Goal: Task Accomplishment & Management: Use online tool/utility

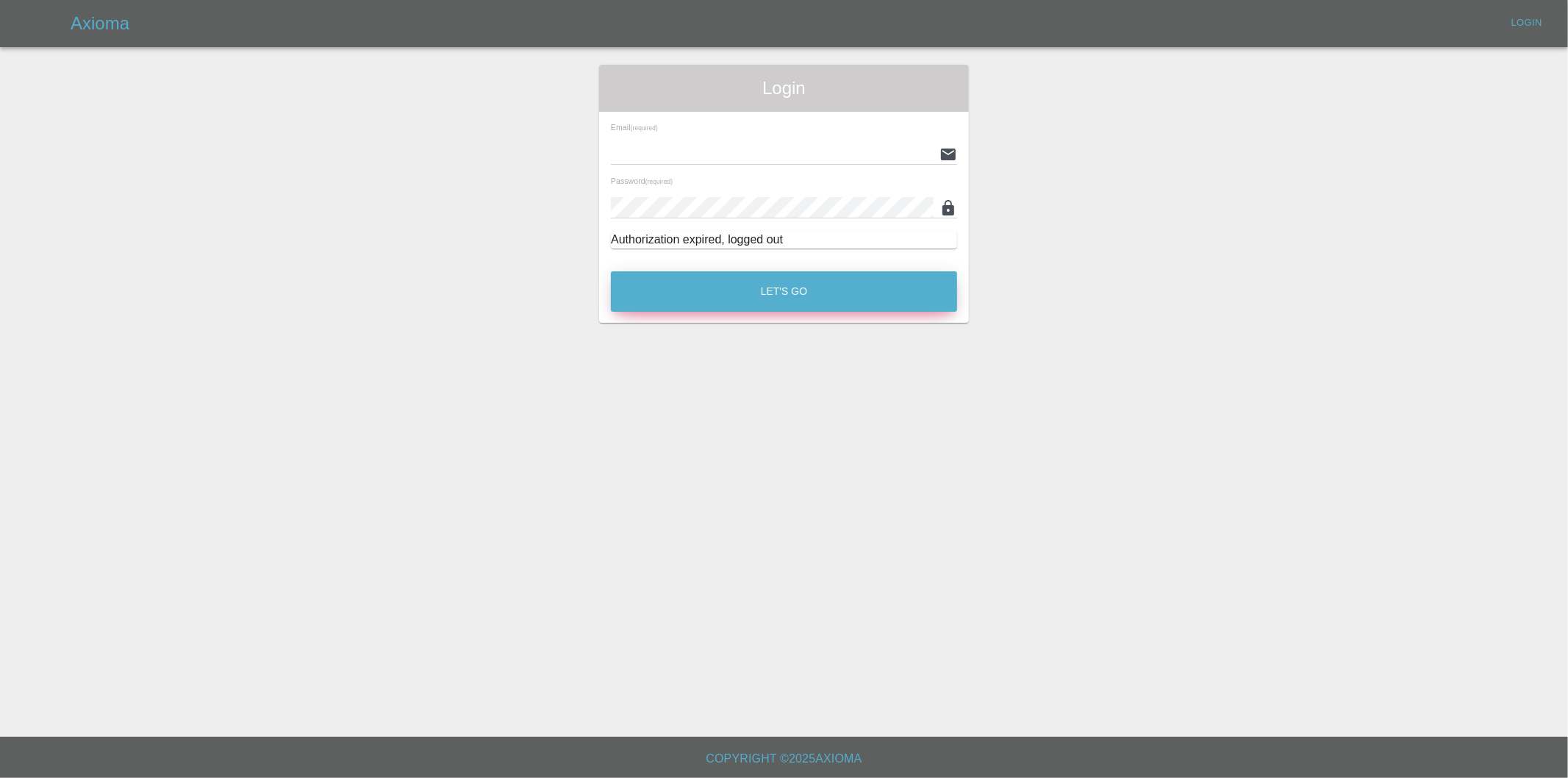
type input "eric.ordano@gmail.com"
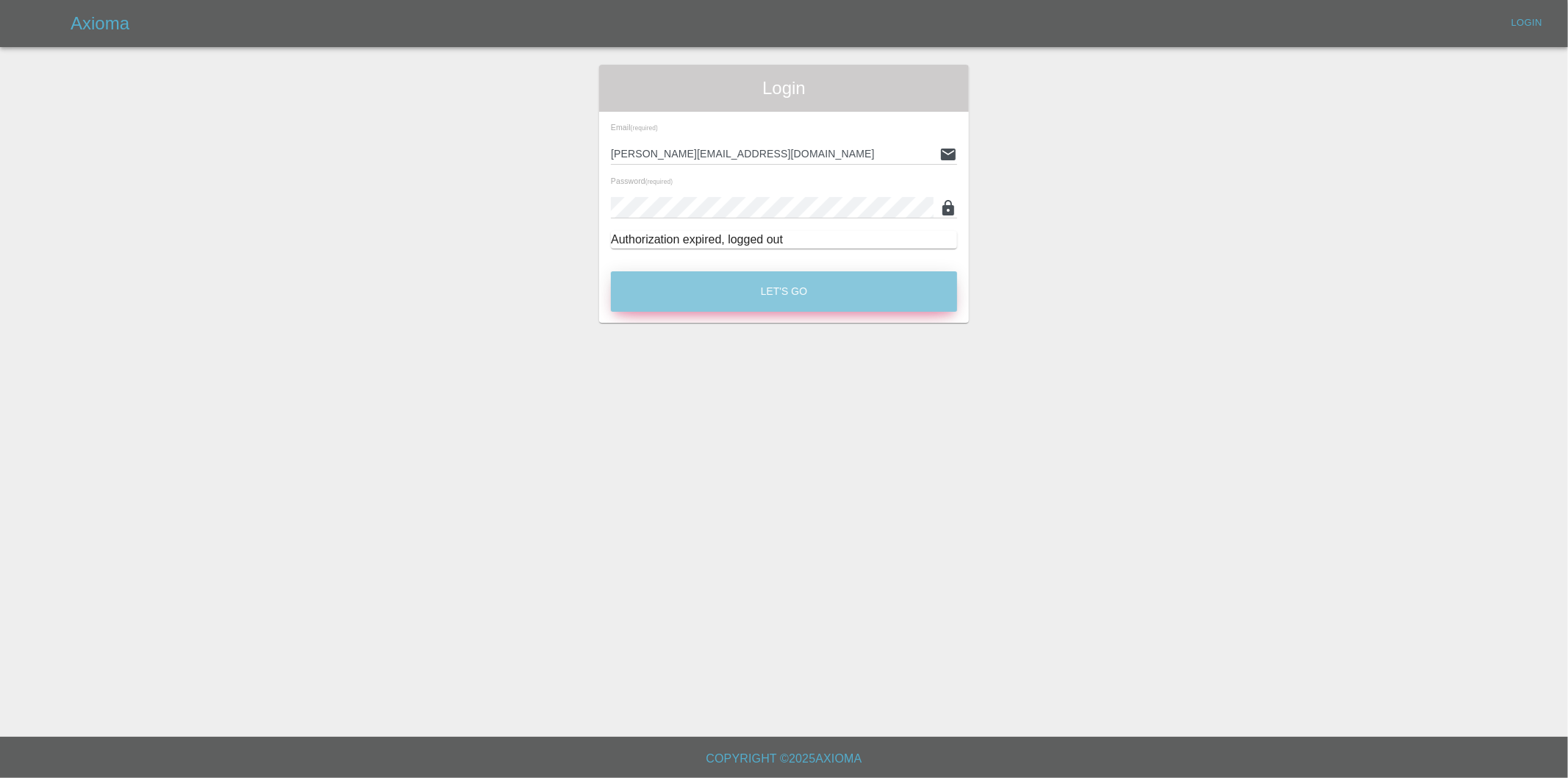
click at [810, 295] on button "Let's Go" at bounding box center [784, 292] width 346 height 41
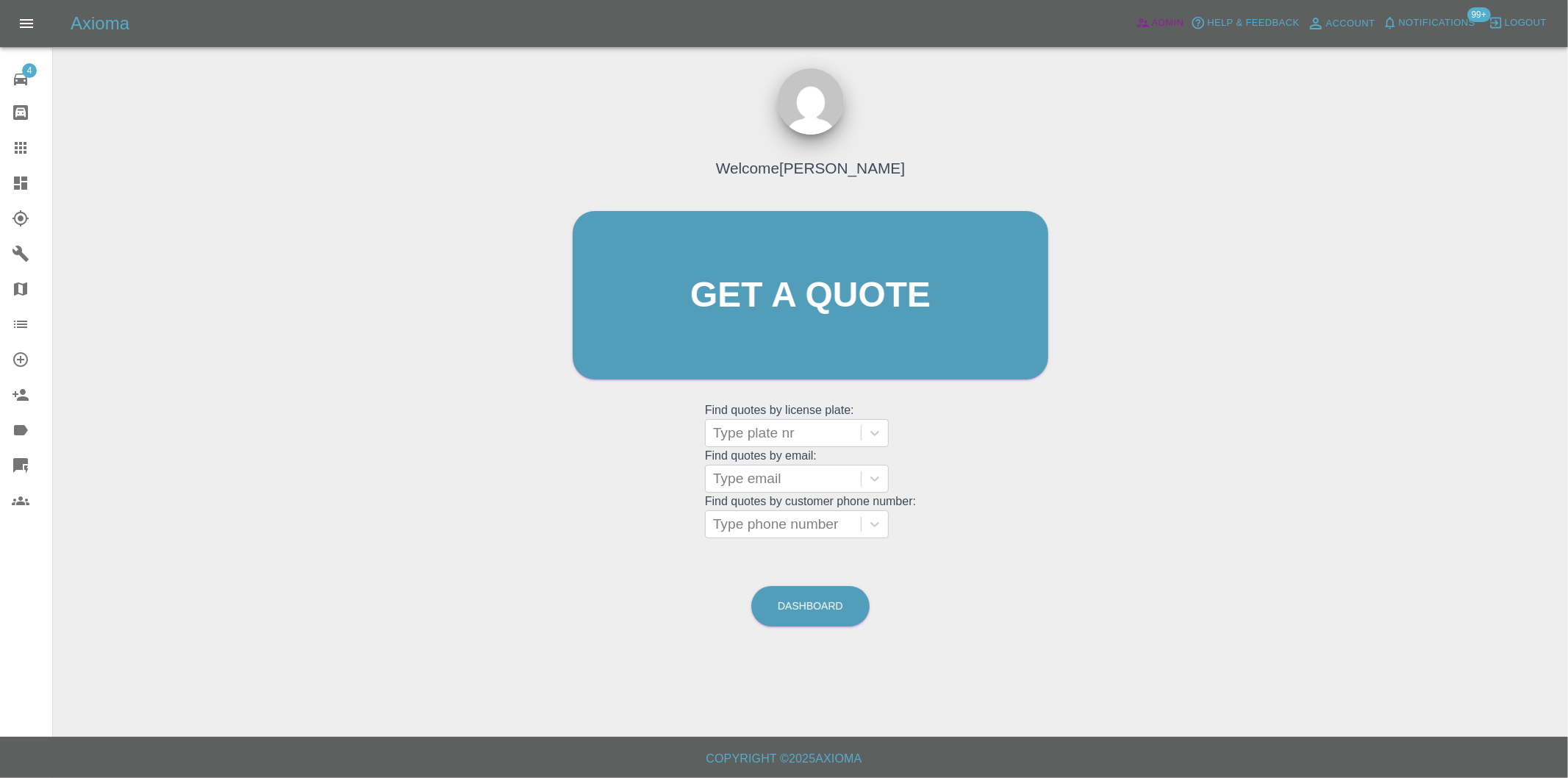
click at [1162, 20] on span "Admin" at bounding box center [1168, 22] width 32 height 17
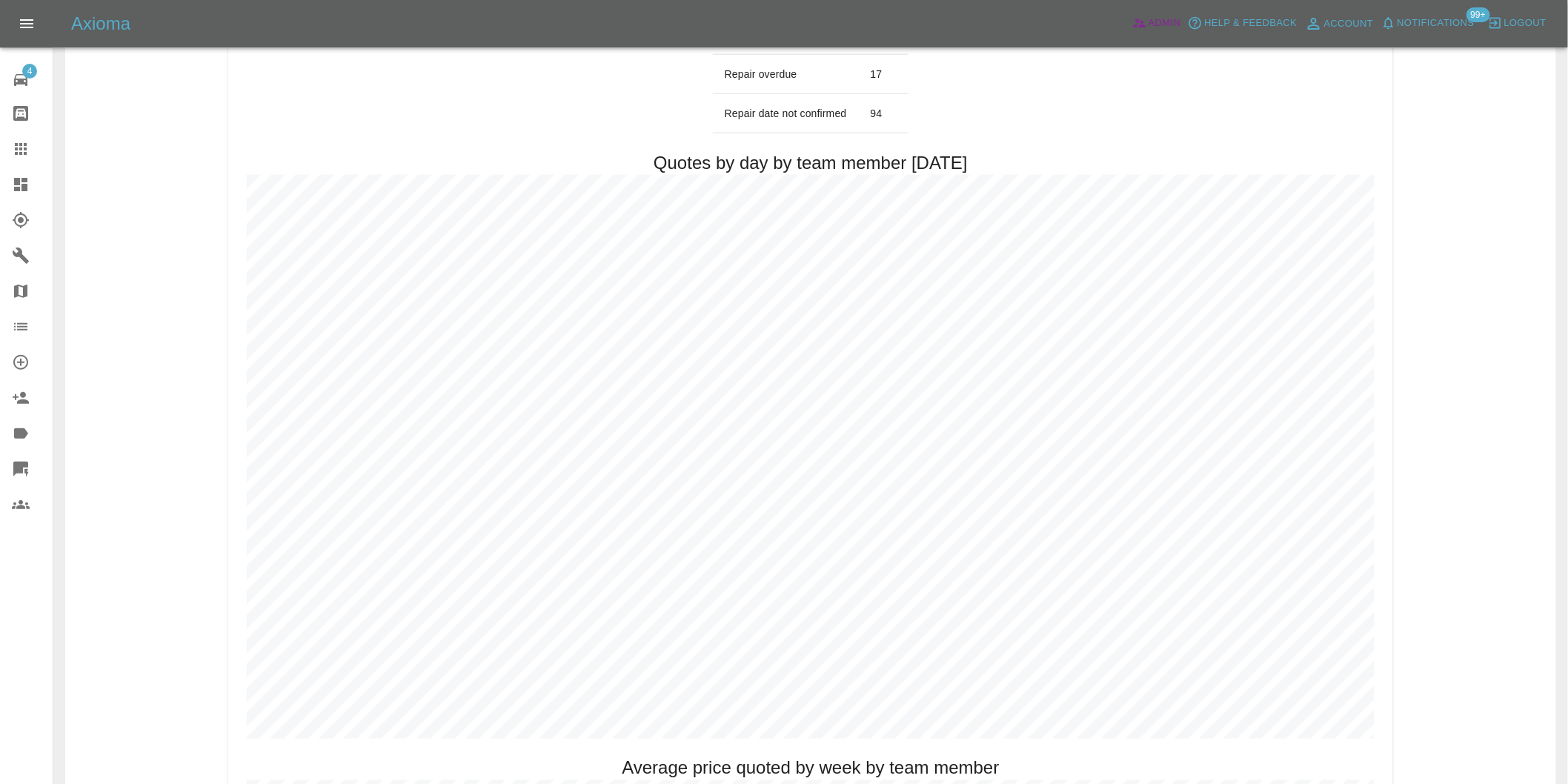
scroll to position [741, 0]
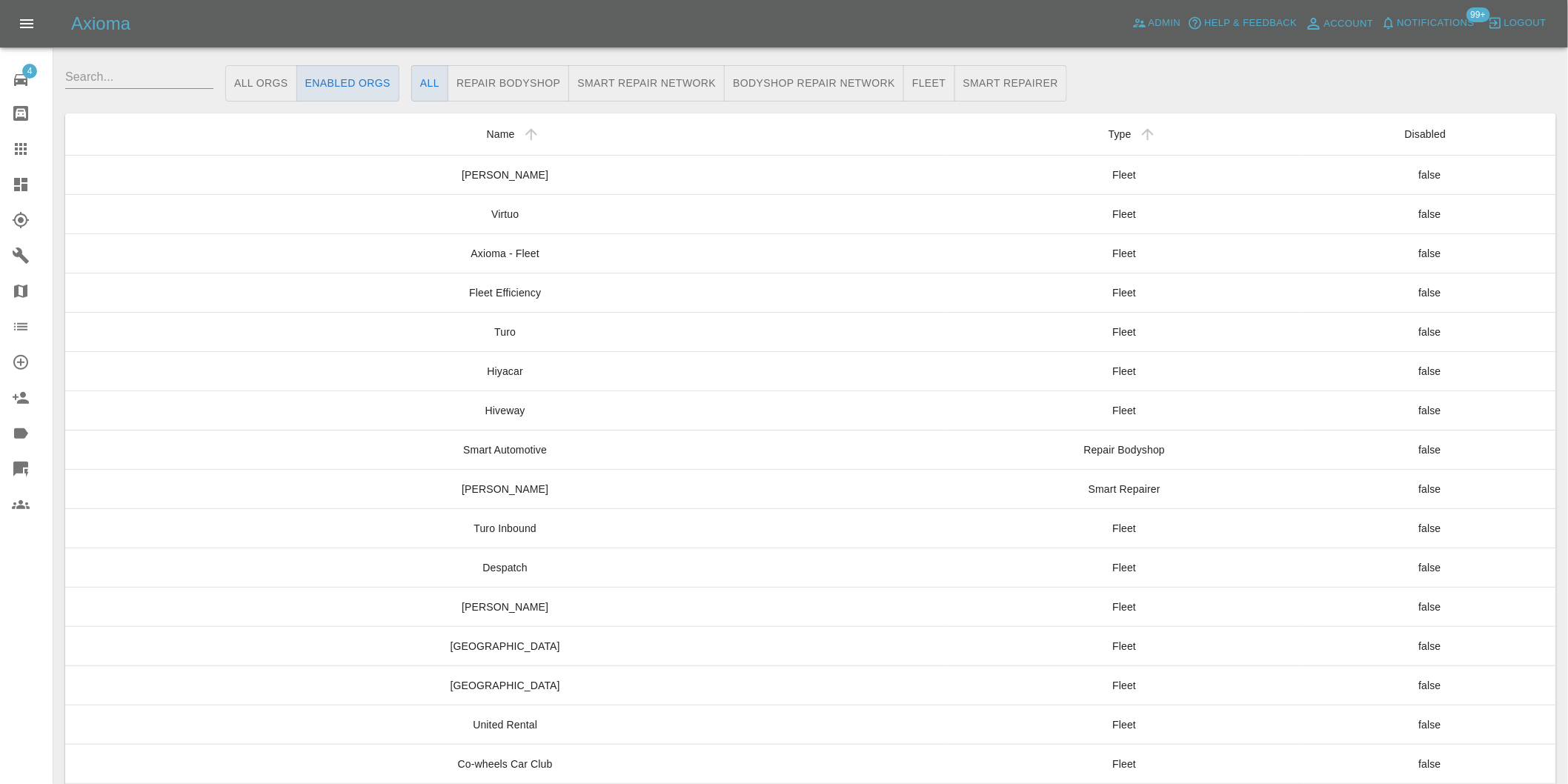
click at [21, 185] on icon at bounding box center [21, 184] width 18 height 18
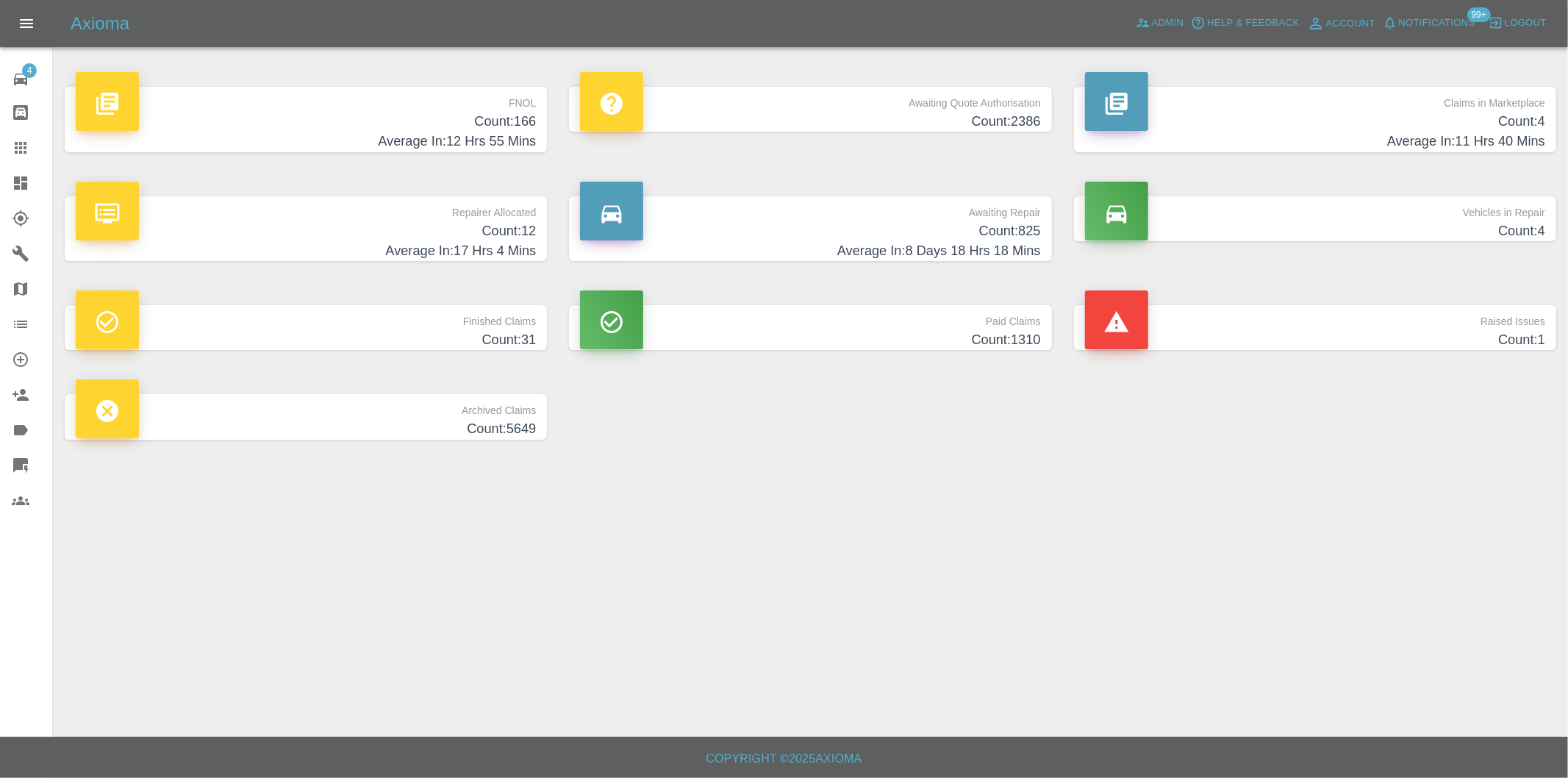
click at [512, 116] on h4 "Count: 166" at bounding box center [306, 122] width 460 height 19
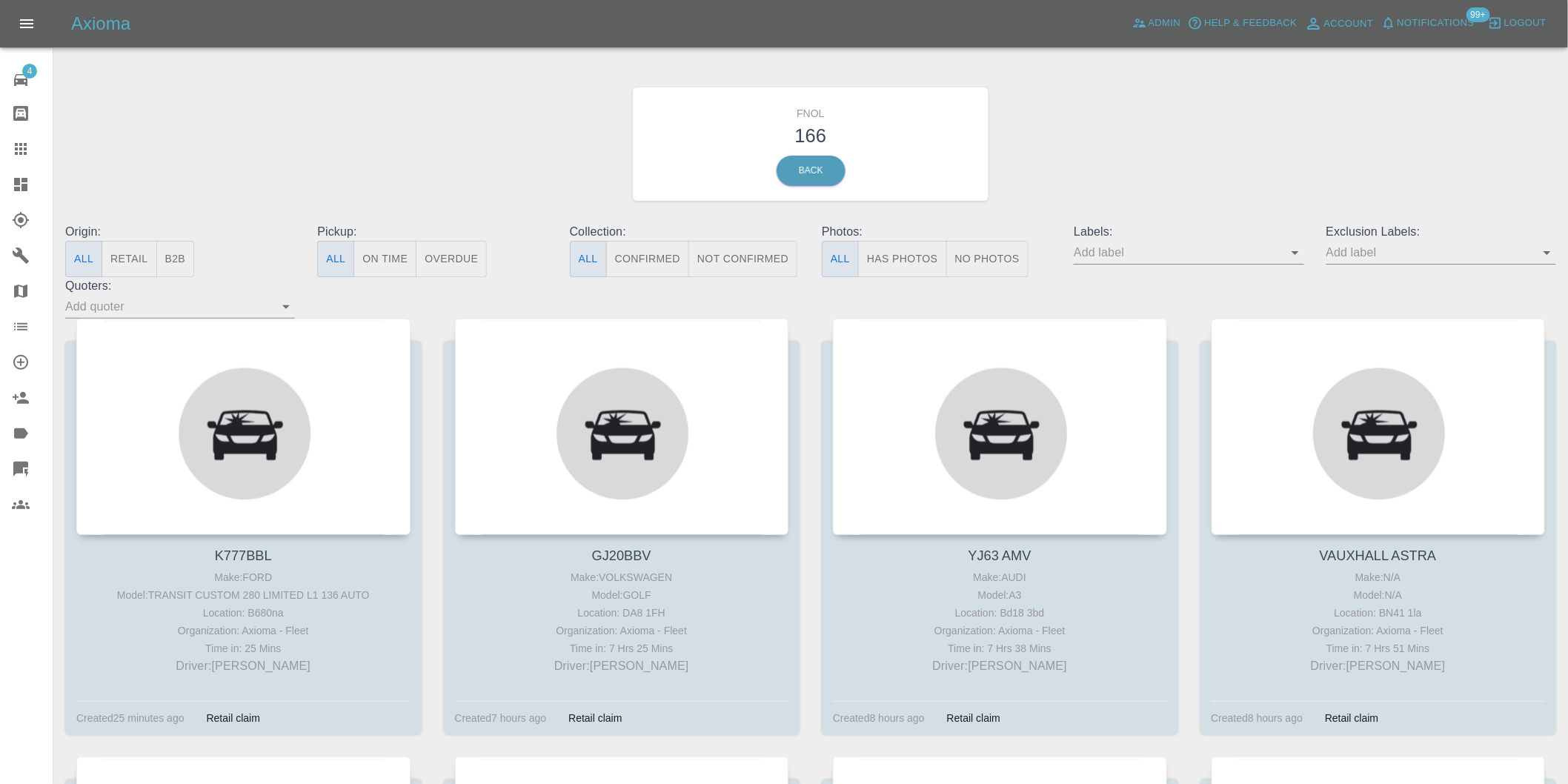
click at [903, 267] on button "Has Photos" at bounding box center [903, 259] width 89 height 36
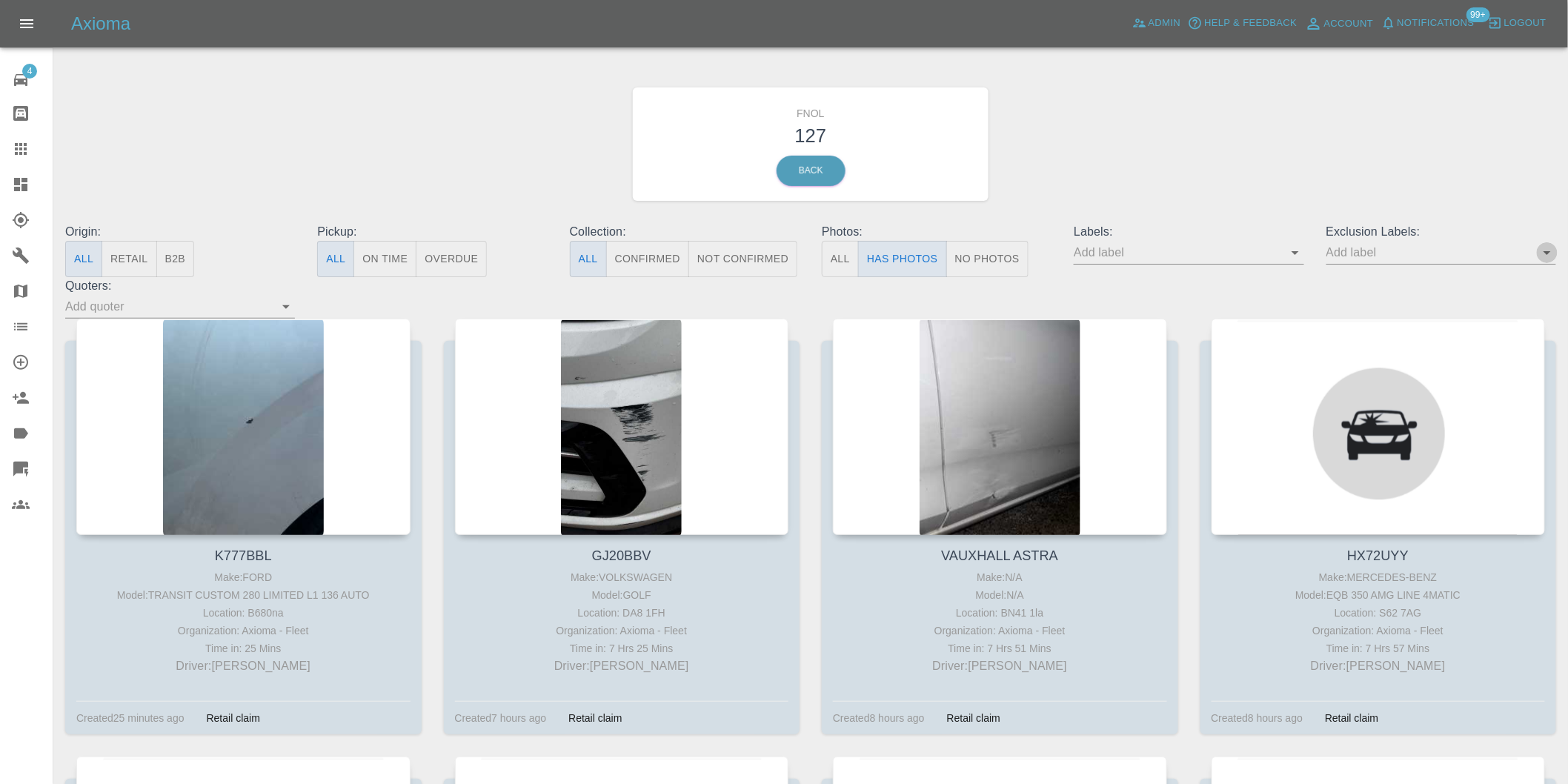
click at [1544, 247] on icon "Open" at bounding box center [1547, 253] width 18 height 18
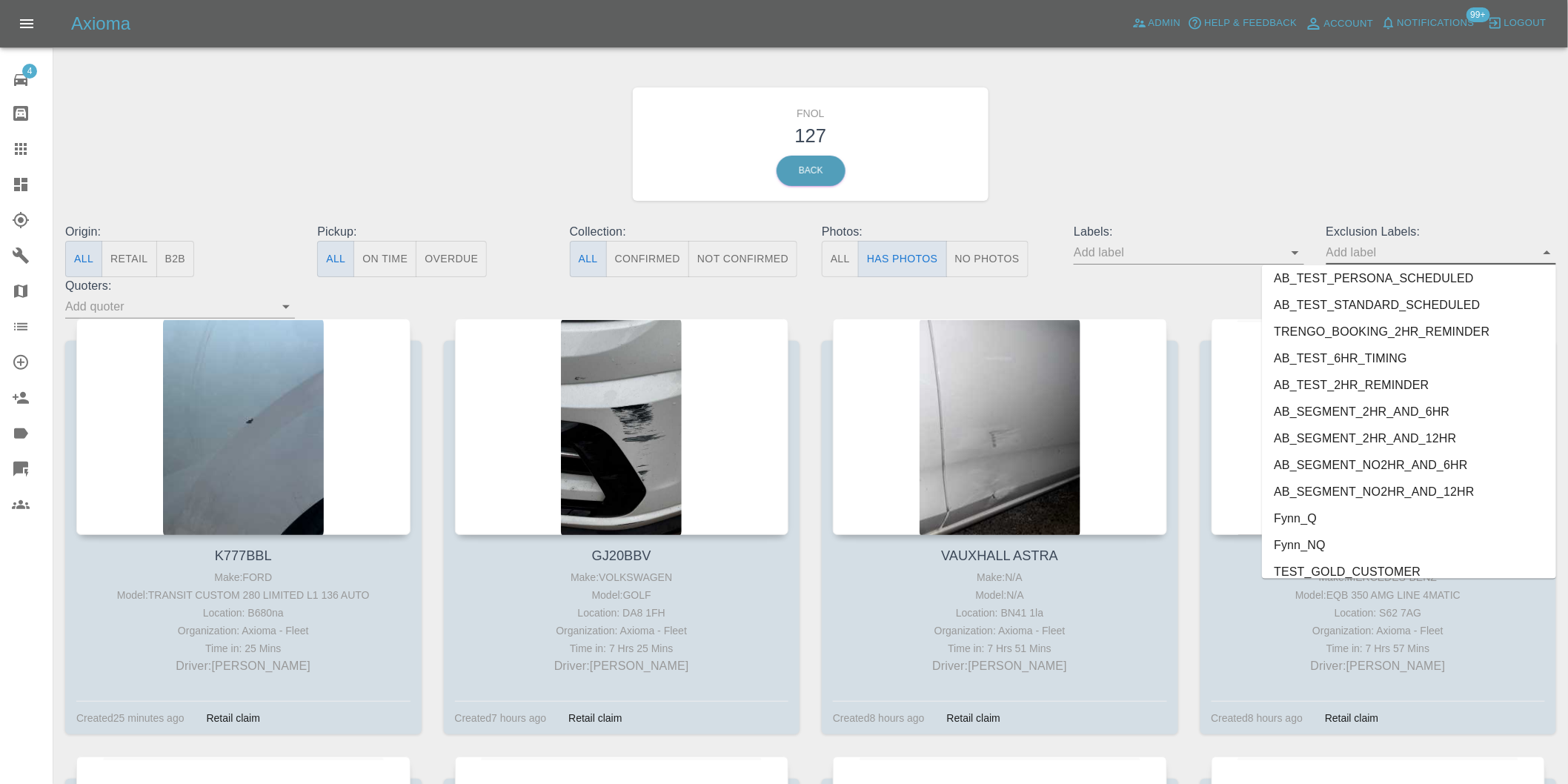
scroll to position [3193, 0]
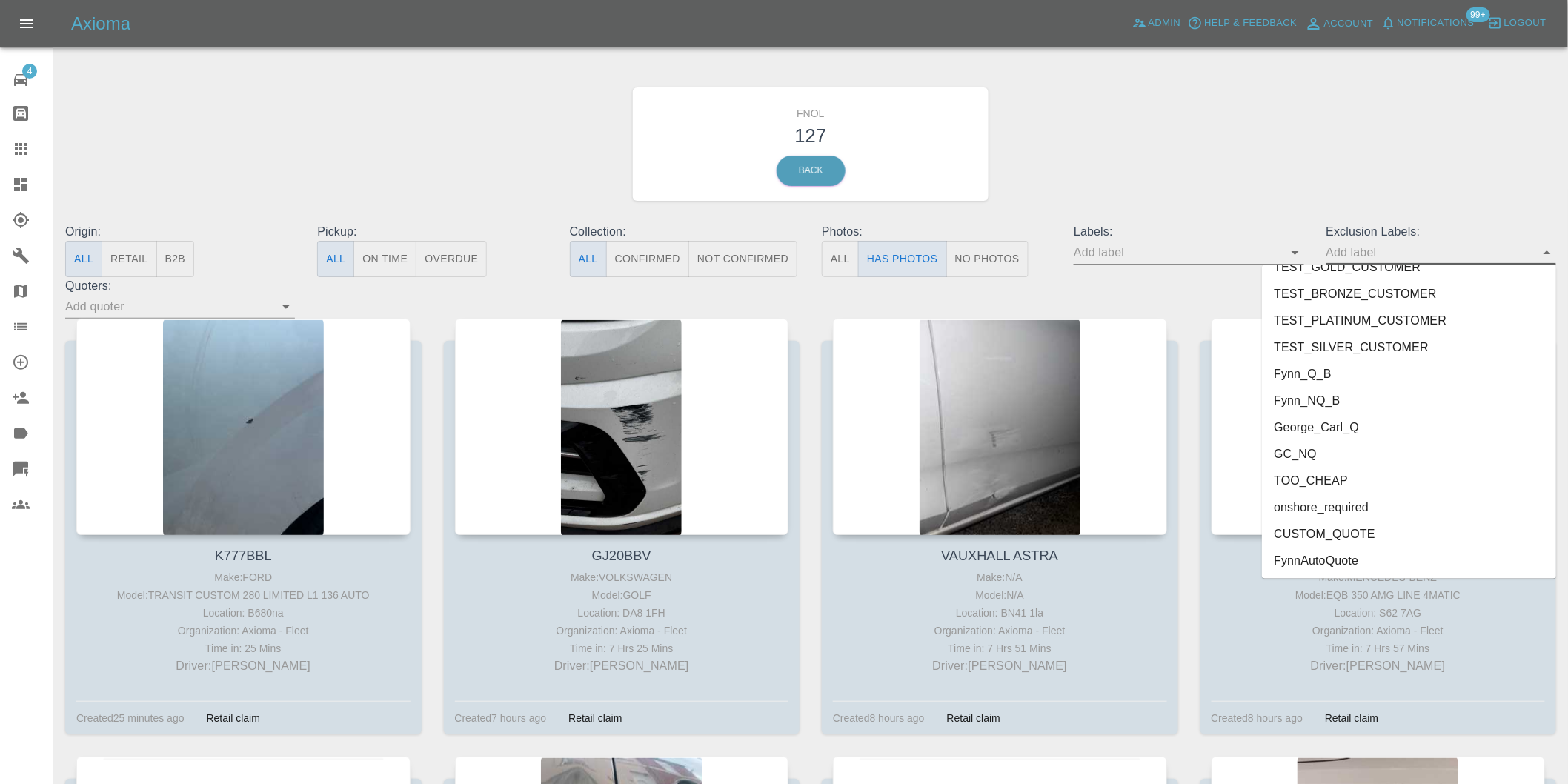
click at [1320, 505] on li "onshore_required" at bounding box center [1409, 507] width 294 height 26
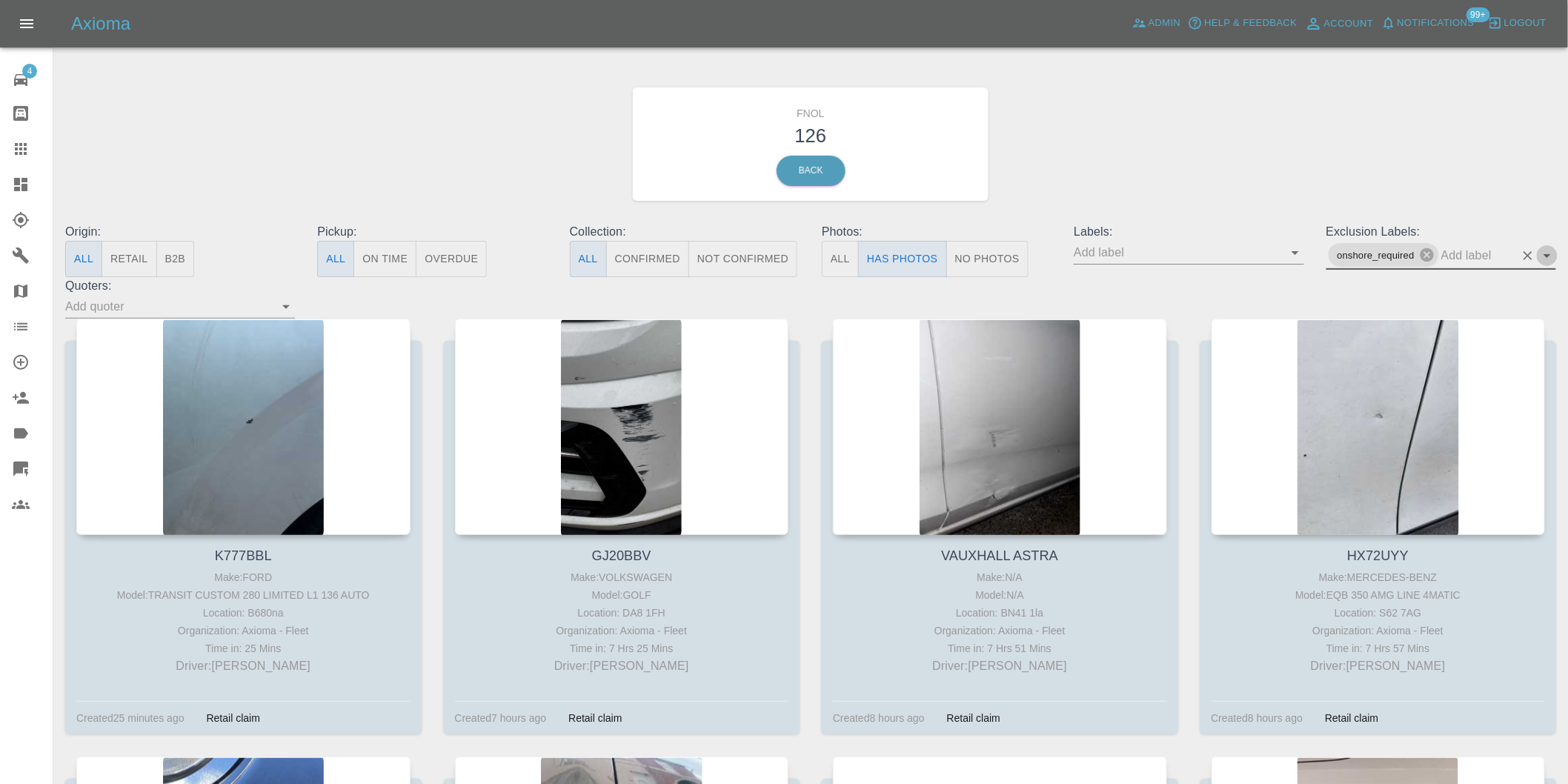
click at [1551, 250] on icon "Open" at bounding box center [1547, 256] width 18 height 18
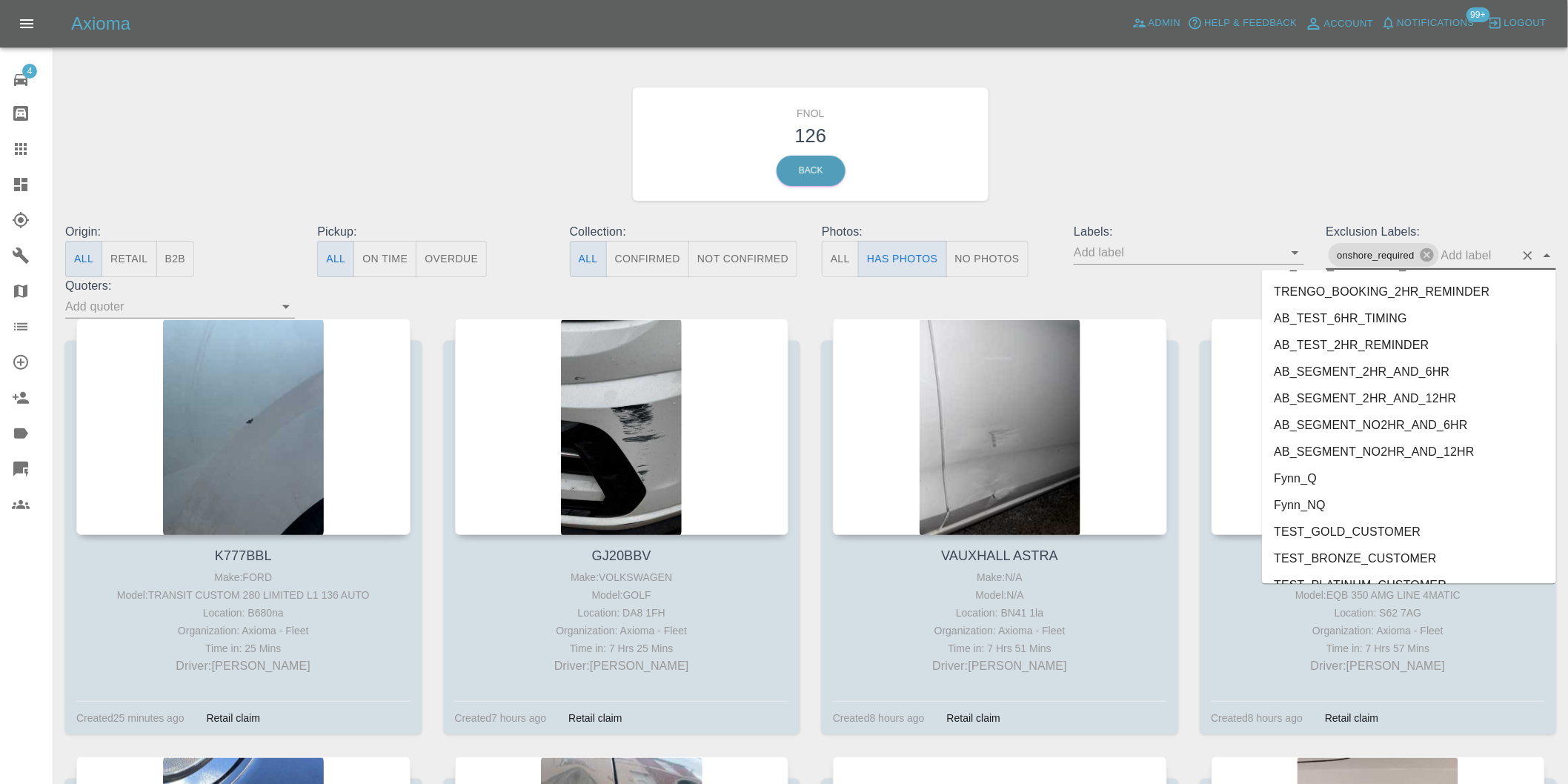
scroll to position [3165, 0]
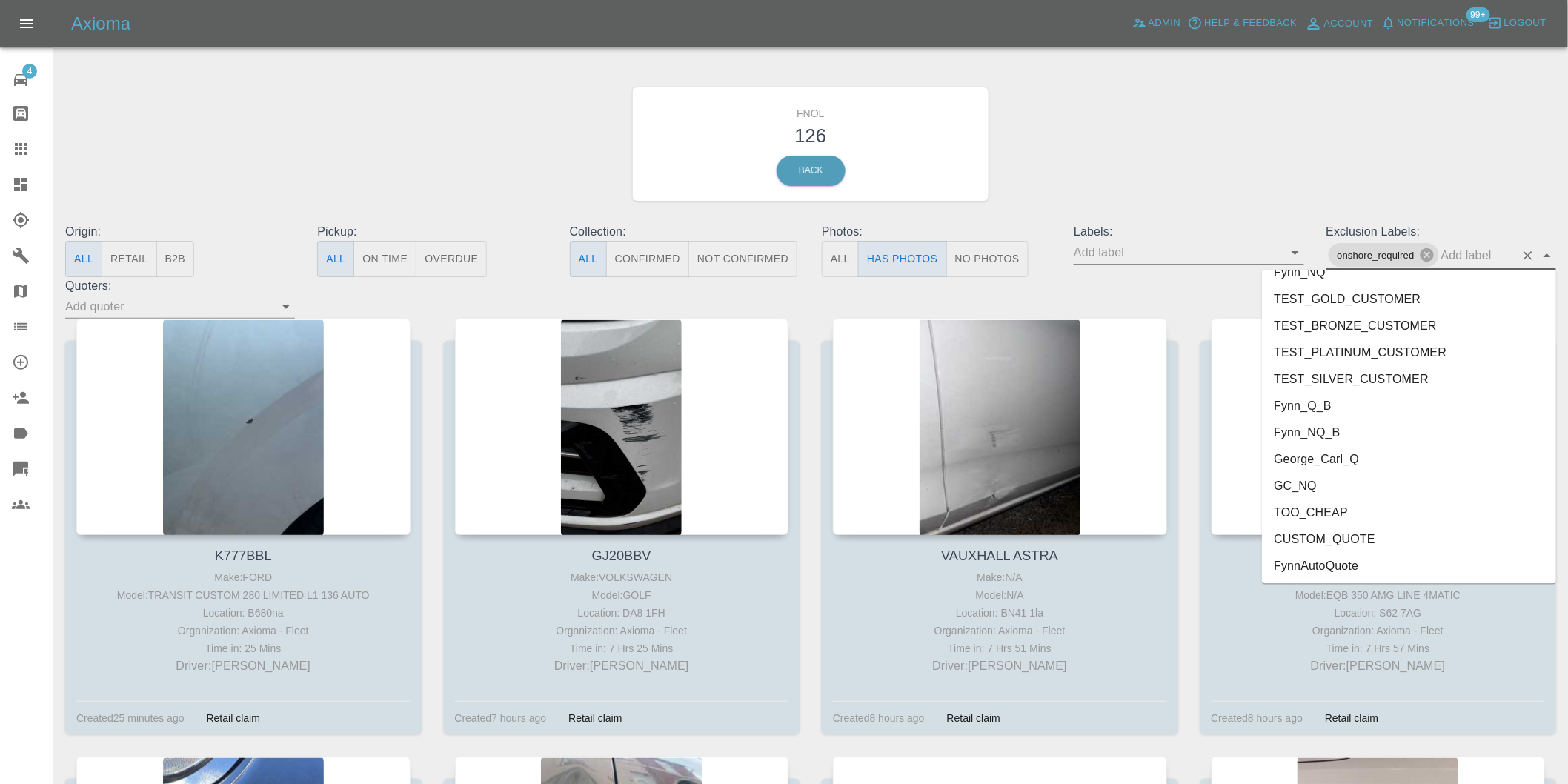
click at [1320, 461] on li "George_Carl_Q" at bounding box center [1409, 458] width 294 height 26
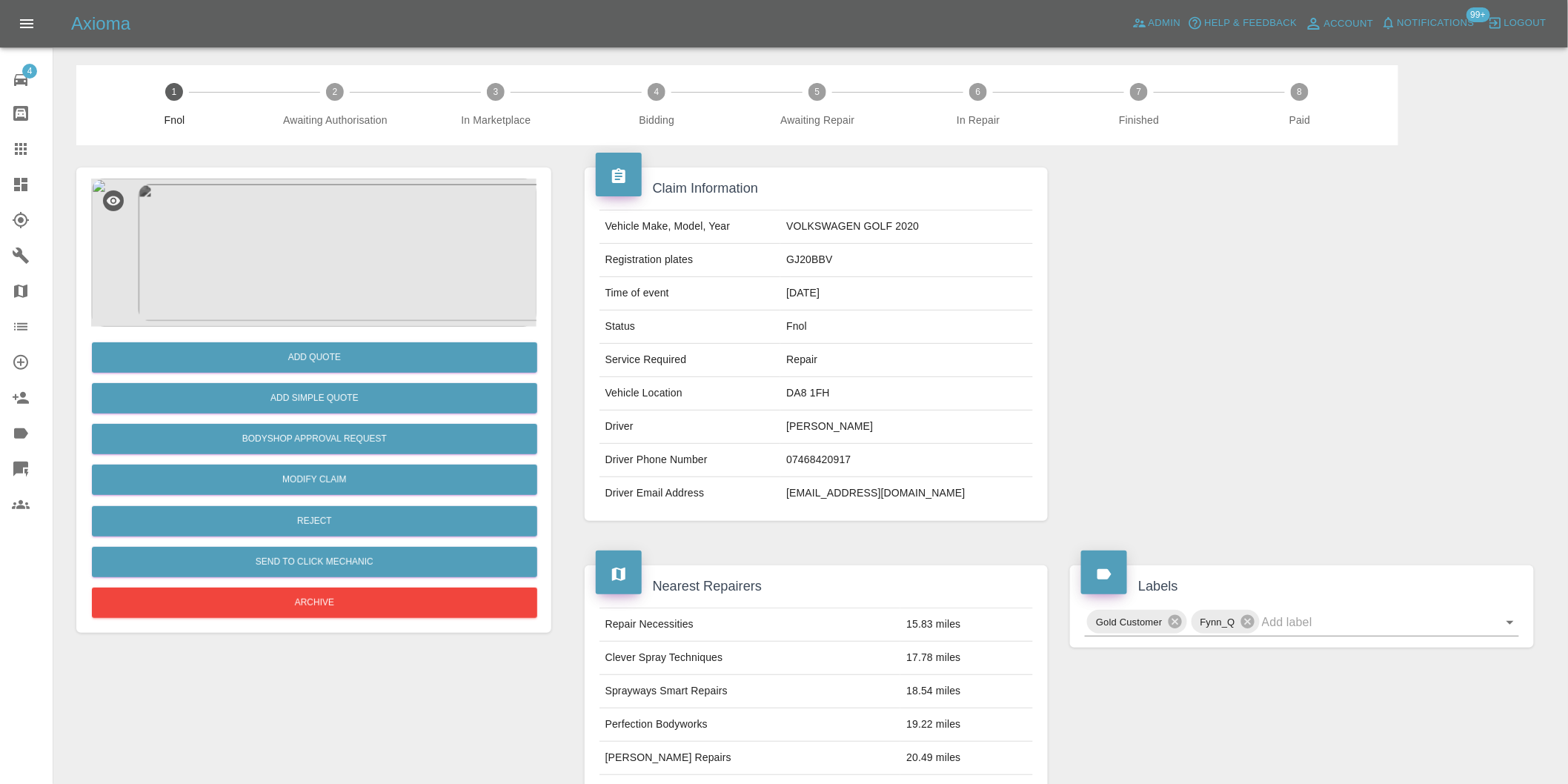
click at [310, 239] on img at bounding box center [314, 252] width 445 height 148
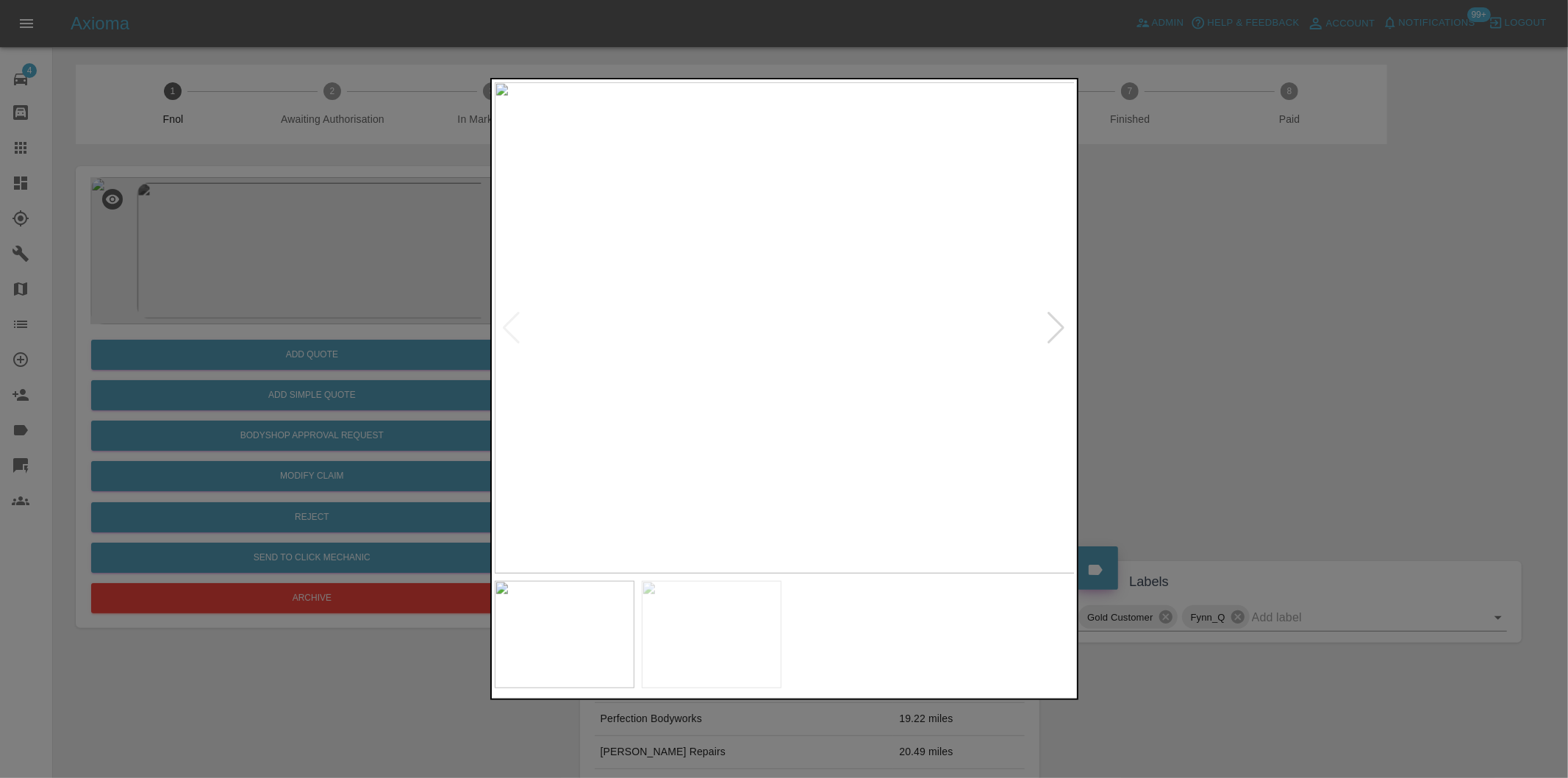
click at [1056, 329] on div at bounding box center [1057, 327] width 19 height 32
click at [1056, 329] on img at bounding box center [784, 328] width 581 height 492
click at [1309, 359] on div at bounding box center [784, 389] width 1568 height 778
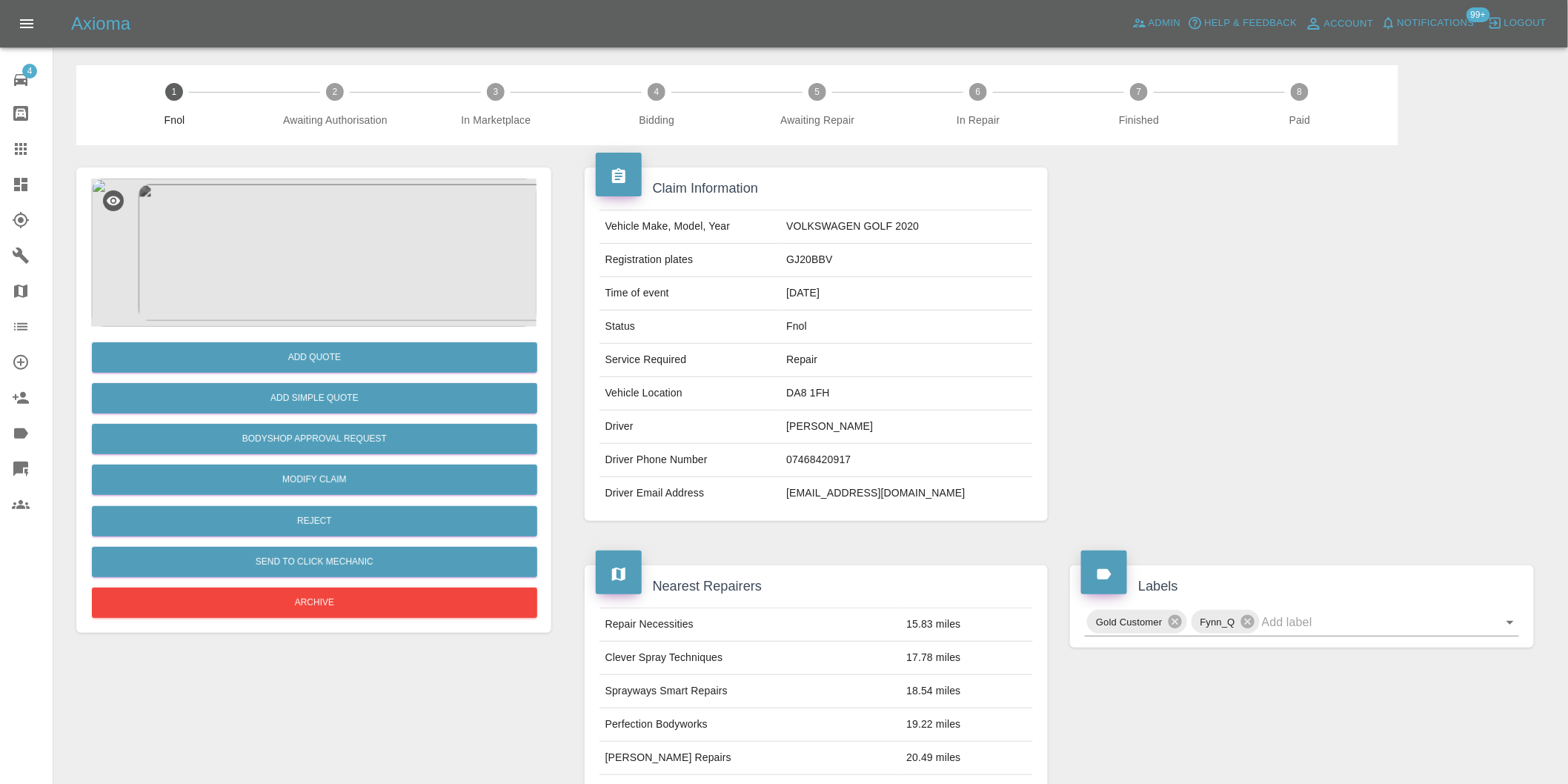
click at [322, 271] on img at bounding box center [314, 252] width 445 height 148
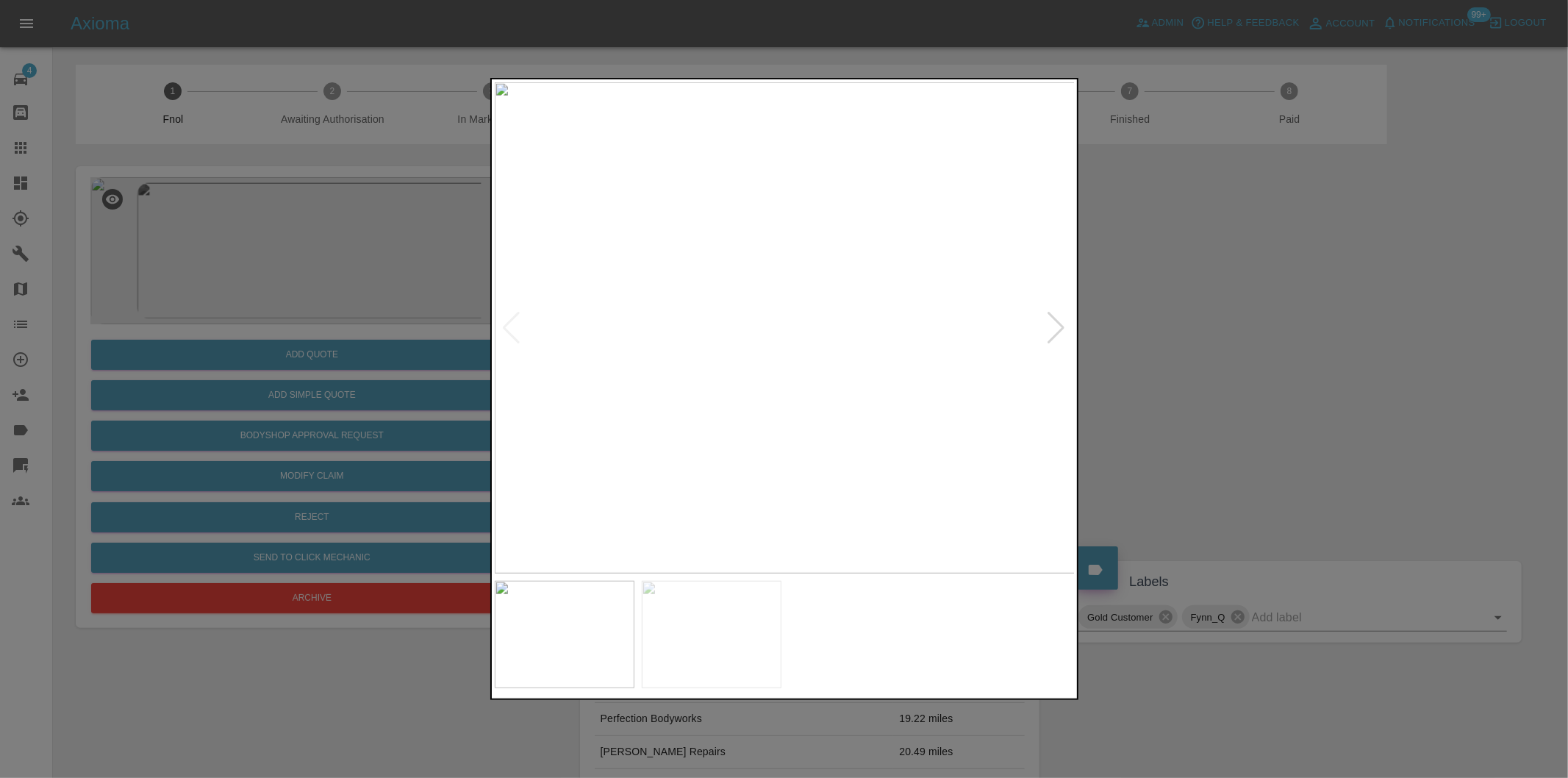
drag, startPoint x: 1331, startPoint y: 394, endPoint x: 836, endPoint y: 394, distance: 495.0
click at [1311, 394] on div at bounding box center [784, 389] width 1568 height 778
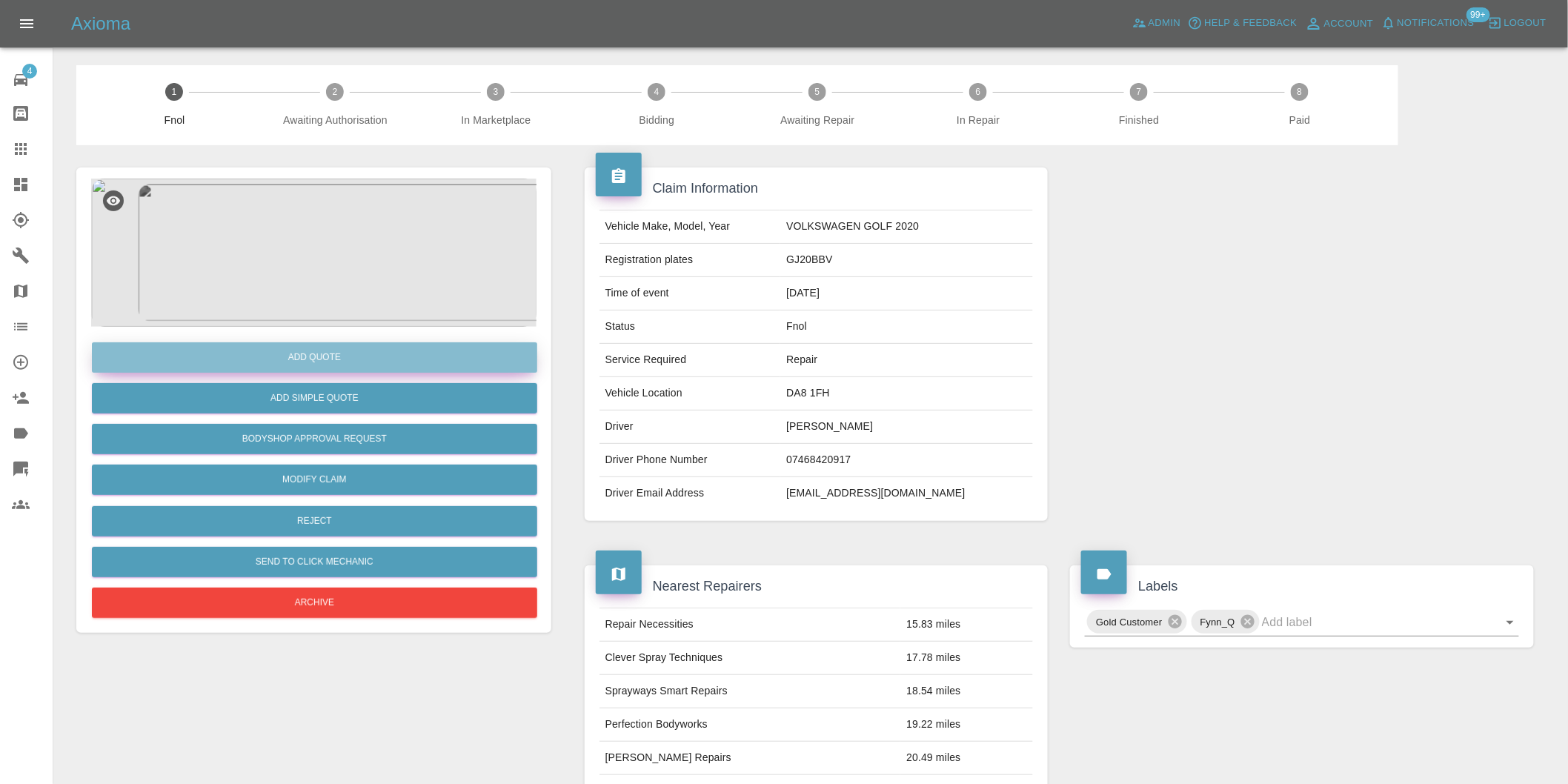
click at [354, 360] on button "Add Quote" at bounding box center [315, 357] width 445 height 30
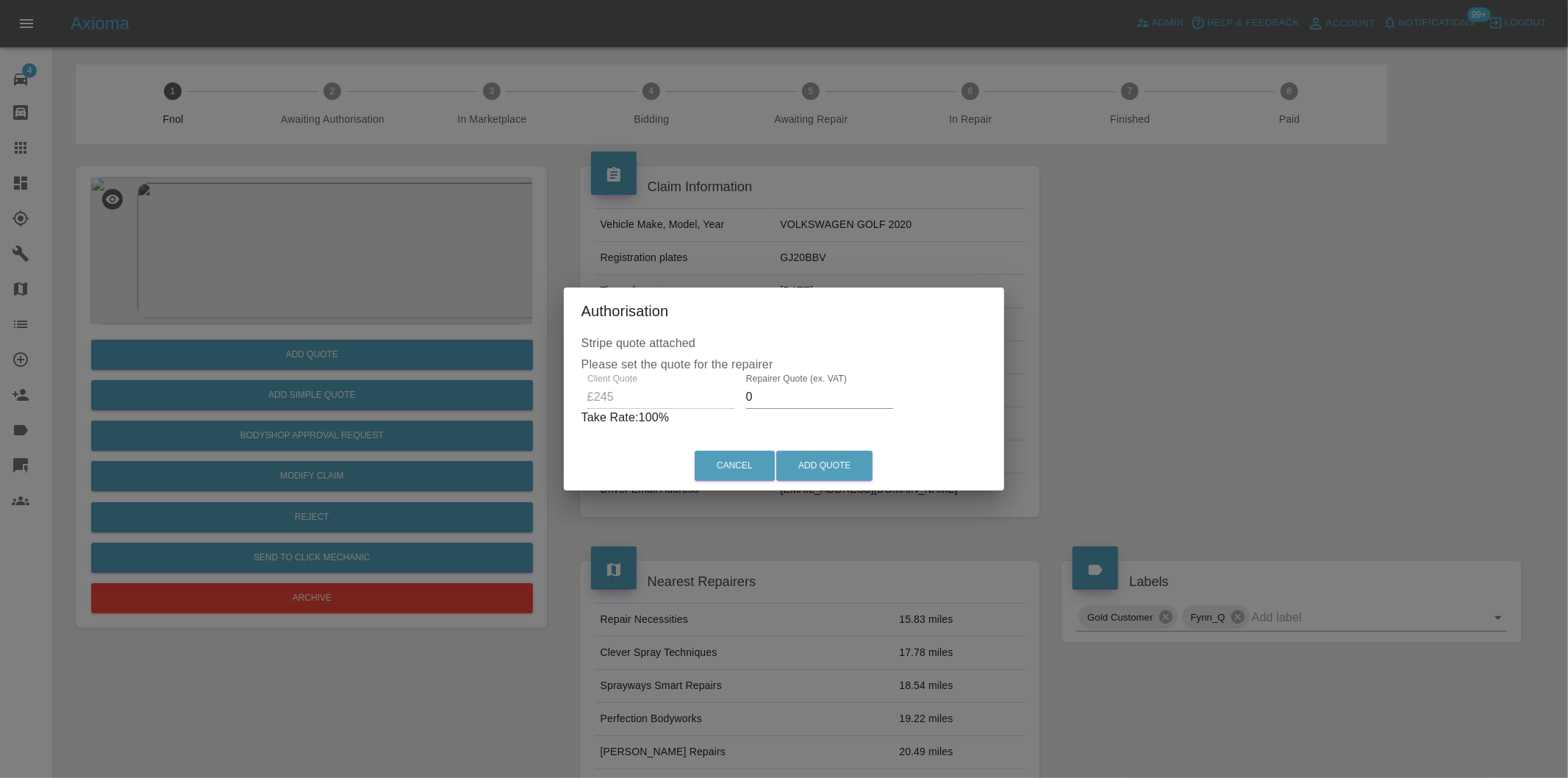
click at [780, 405] on input "0" at bounding box center [820, 397] width 147 height 23
type input "0155"
click at [818, 465] on button "Add Quote" at bounding box center [824, 465] width 96 height 30
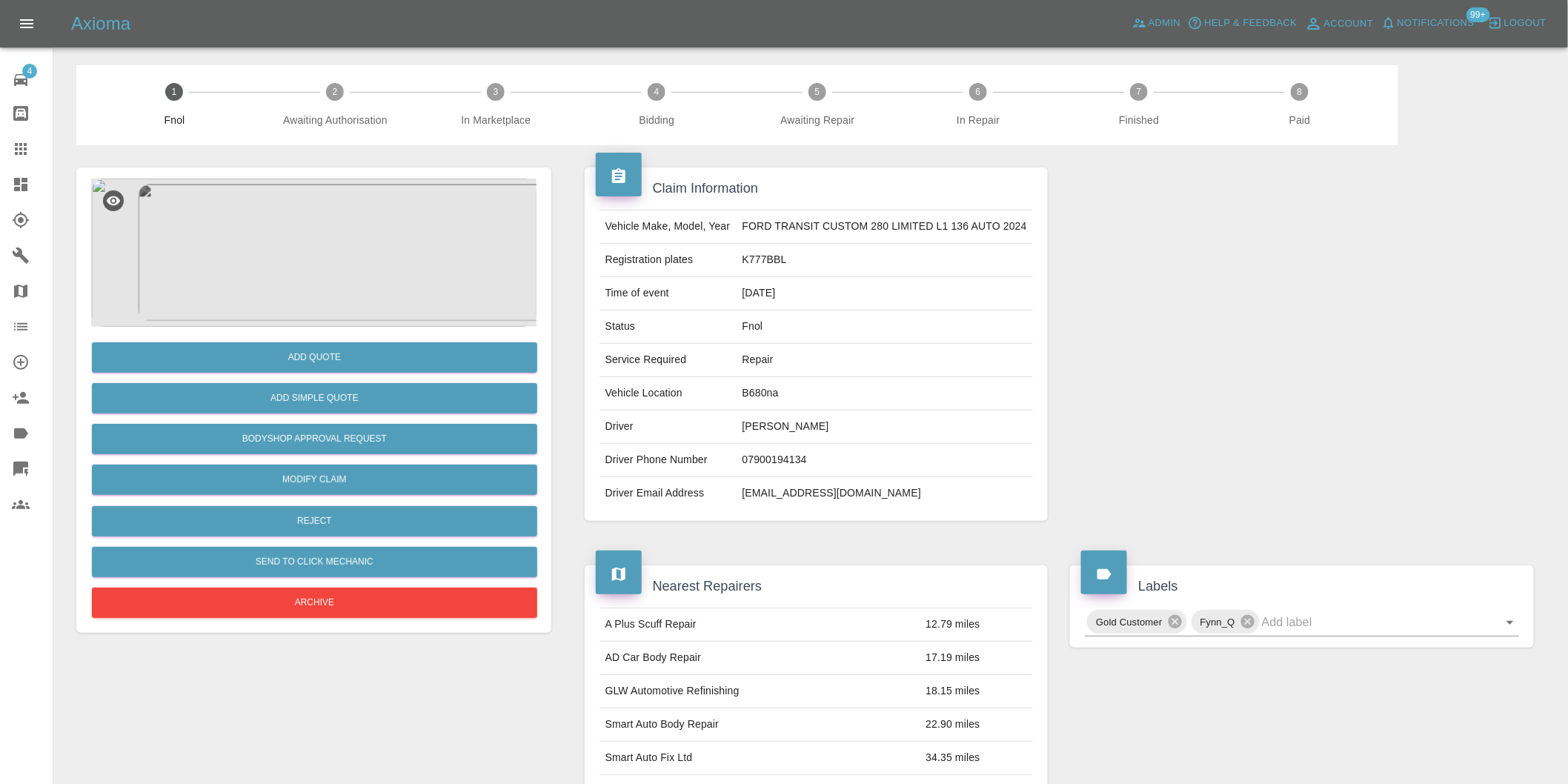
click at [327, 224] on img at bounding box center [314, 252] width 445 height 148
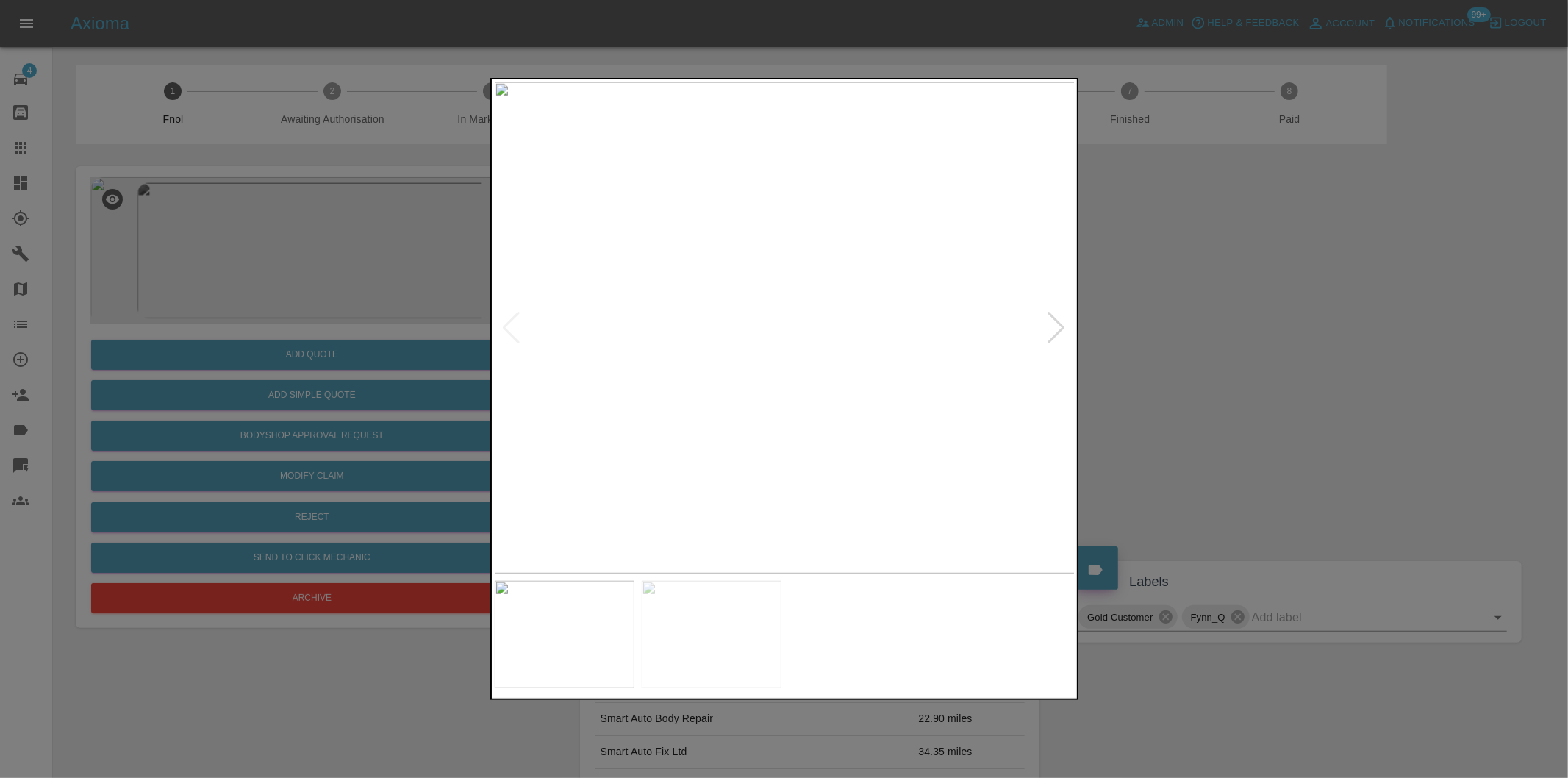
click at [1063, 329] on div at bounding box center [1057, 327] width 19 height 32
click at [1063, 329] on img at bounding box center [784, 328] width 581 height 492
drag, startPoint x: 1221, startPoint y: 356, endPoint x: 1129, endPoint y: 371, distance: 93.2
click at [1221, 358] on div at bounding box center [784, 389] width 1568 height 778
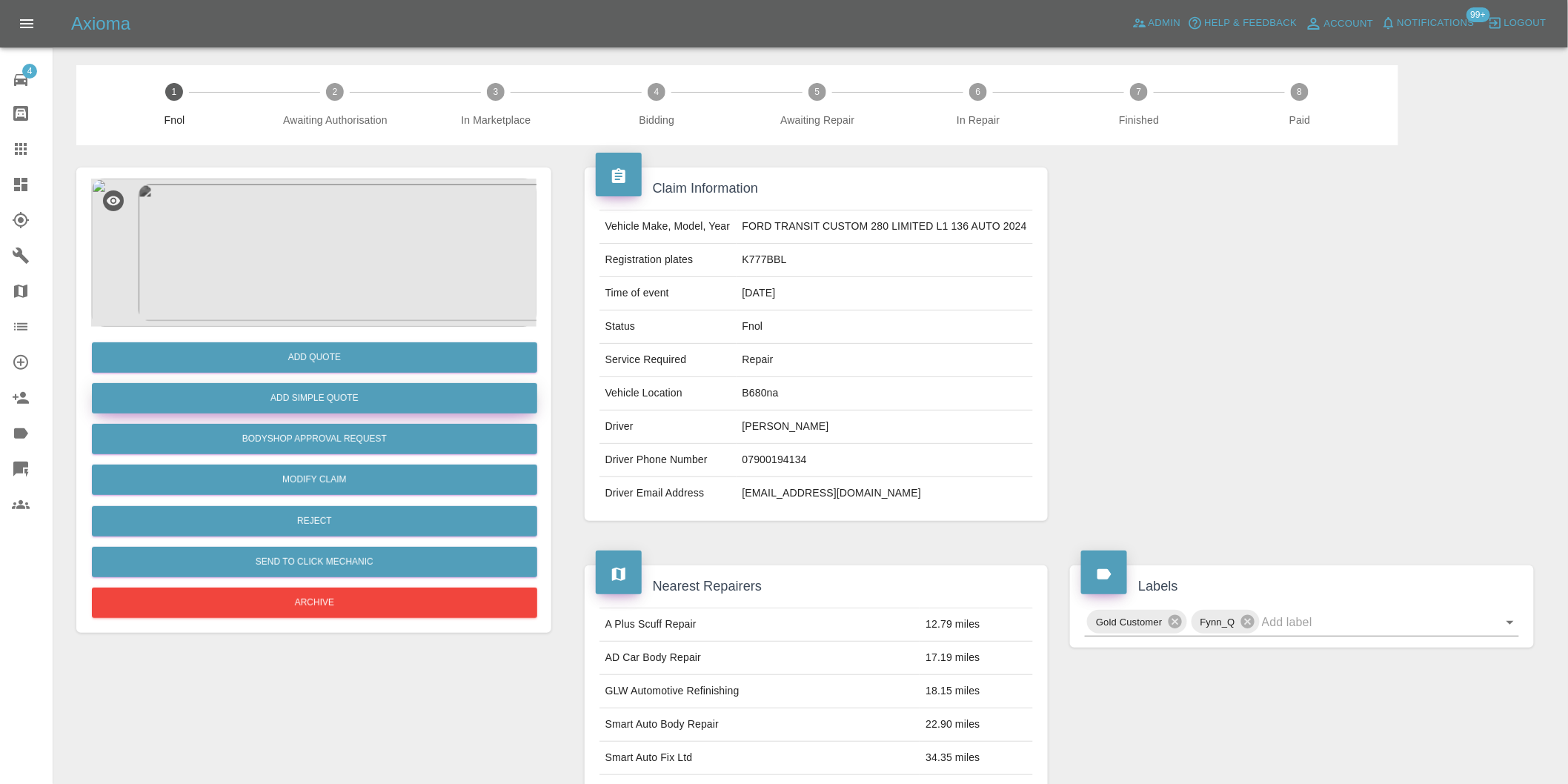
click at [374, 396] on button "Add Simple Quote" at bounding box center [315, 398] width 445 height 30
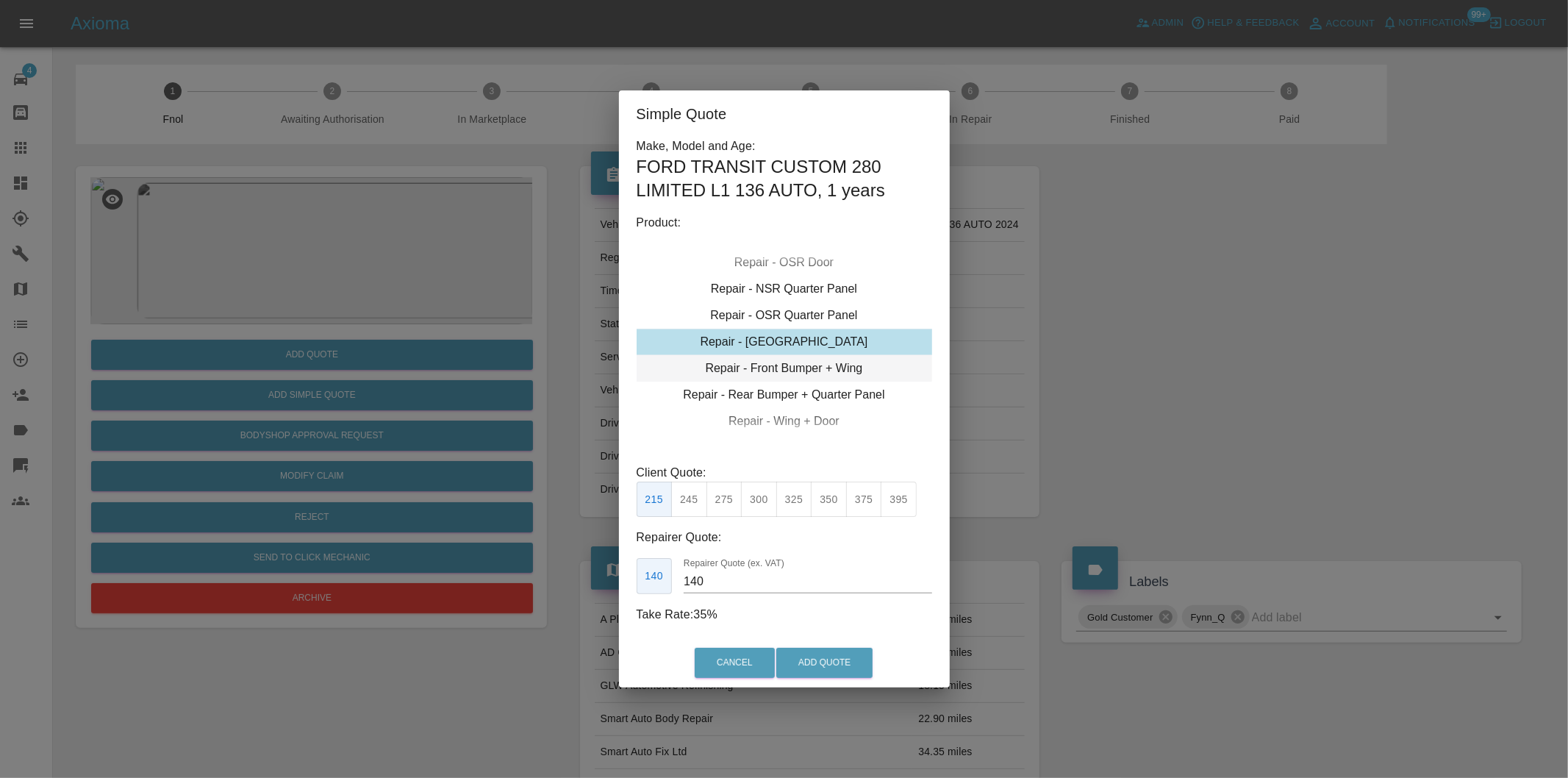
click at [840, 366] on div "Repair - Front Bumper + Wing" at bounding box center [784, 368] width 296 height 26
click at [721, 503] on button "350" at bounding box center [724, 500] width 36 height 36
type input "210"
click at [831, 657] on button "Add Quote" at bounding box center [824, 663] width 96 height 30
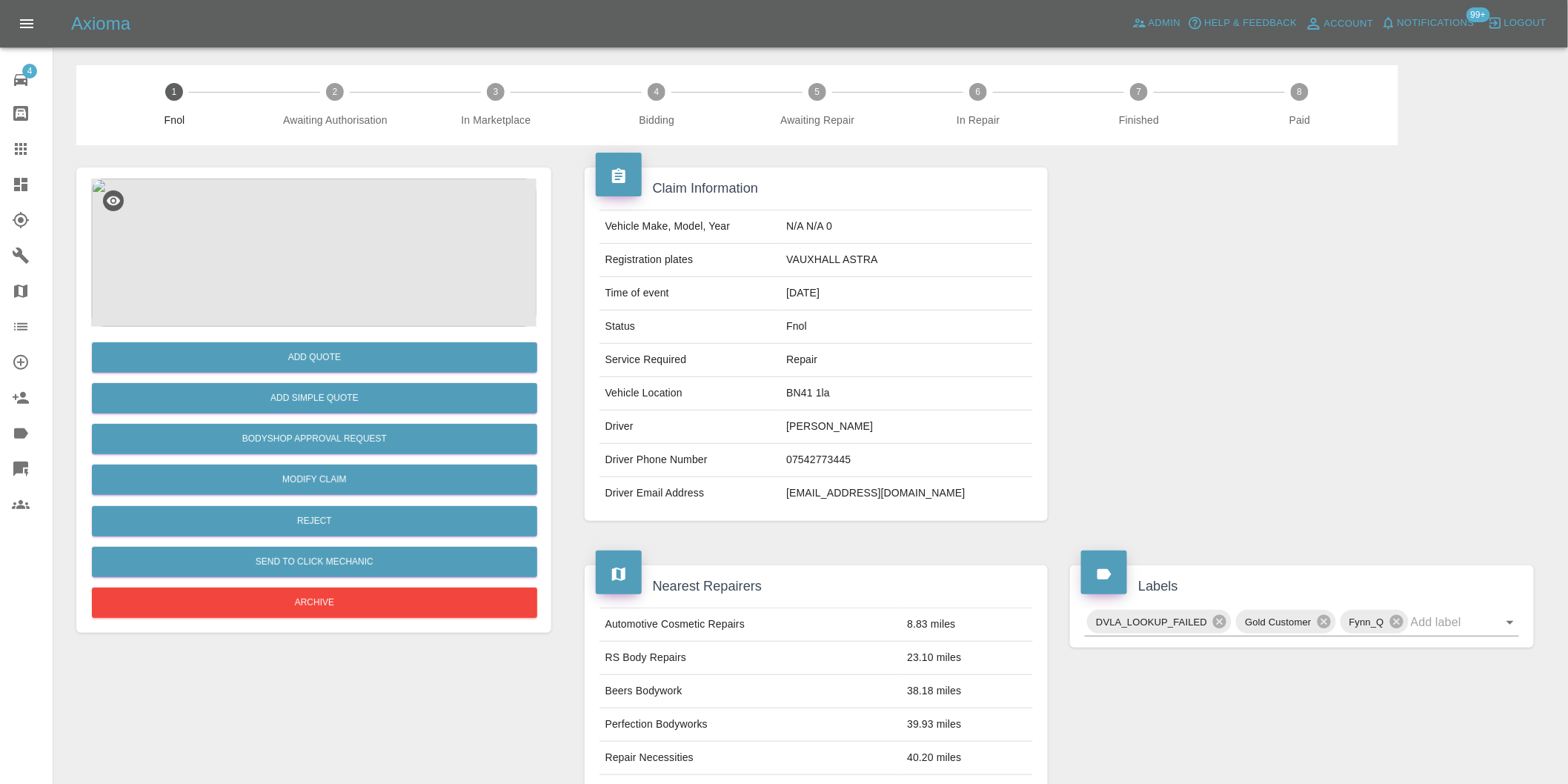
click at [350, 249] on img at bounding box center [314, 252] width 445 height 148
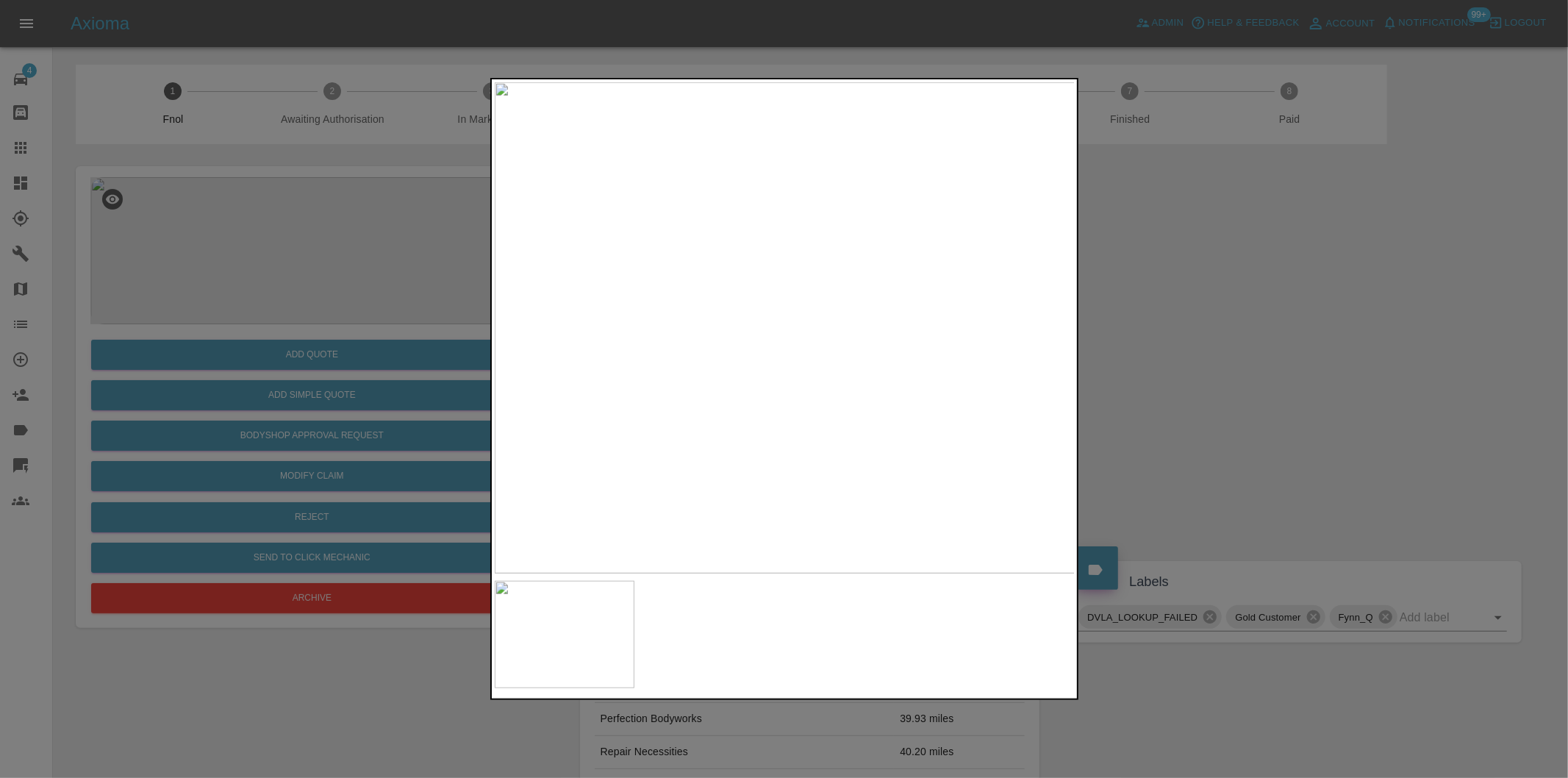
click at [1191, 406] on div at bounding box center [784, 389] width 1568 height 778
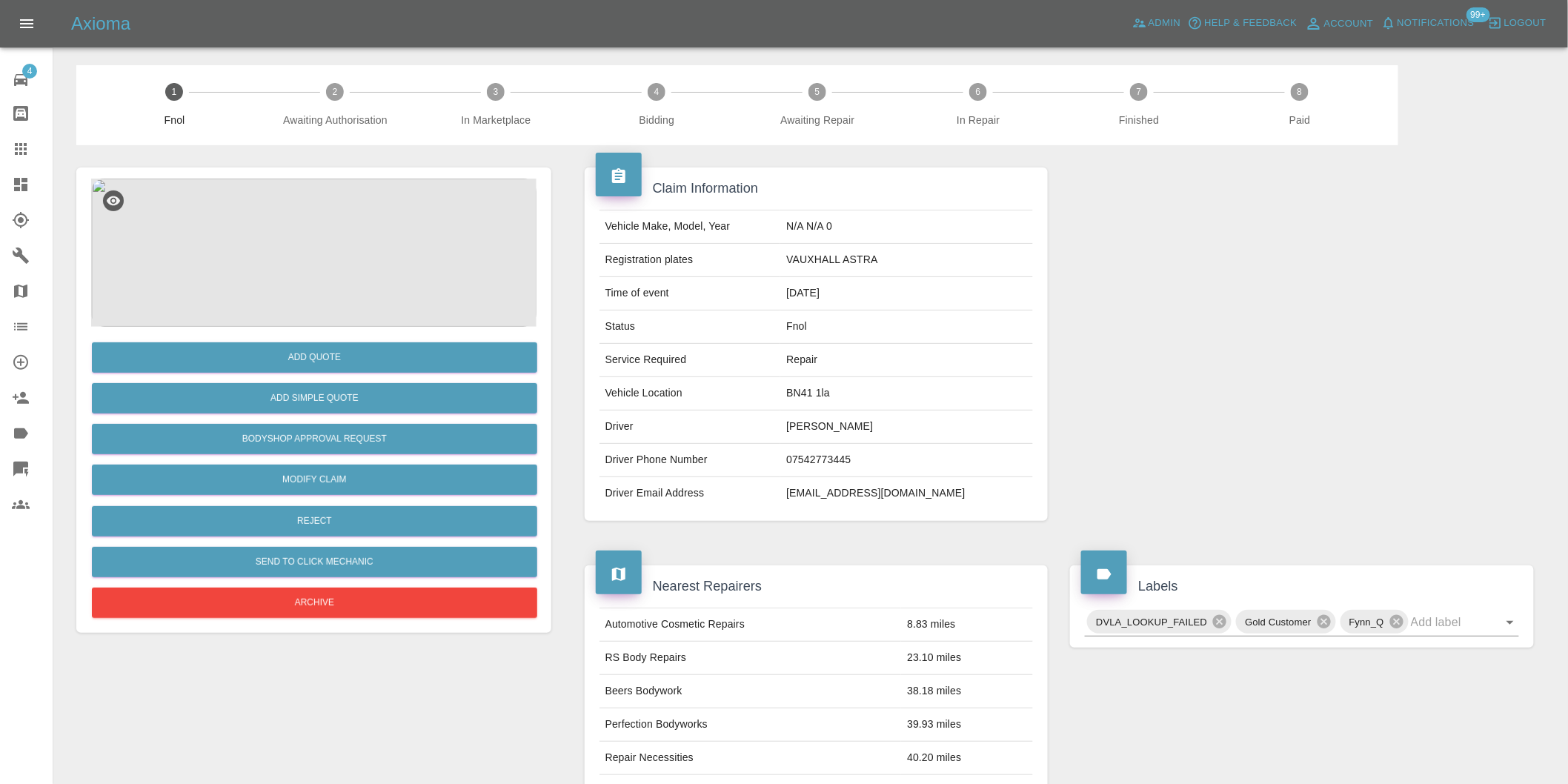
click at [301, 196] on img at bounding box center [314, 252] width 445 height 148
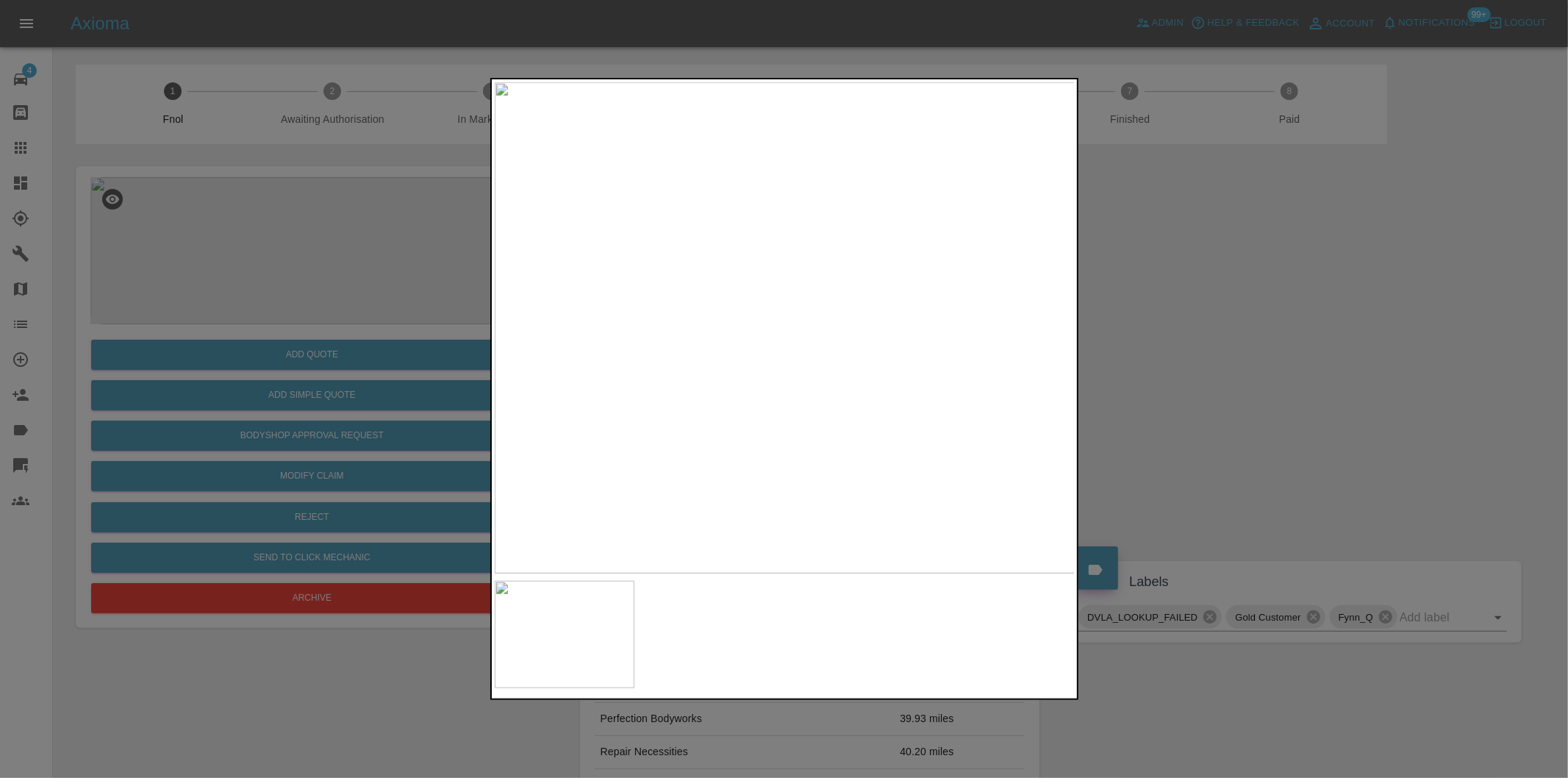
drag, startPoint x: 1168, startPoint y: 407, endPoint x: 1019, endPoint y: 393, distance: 149.7
click at [1167, 407] on div at bounding box center [784, 389] width 1568 height 778
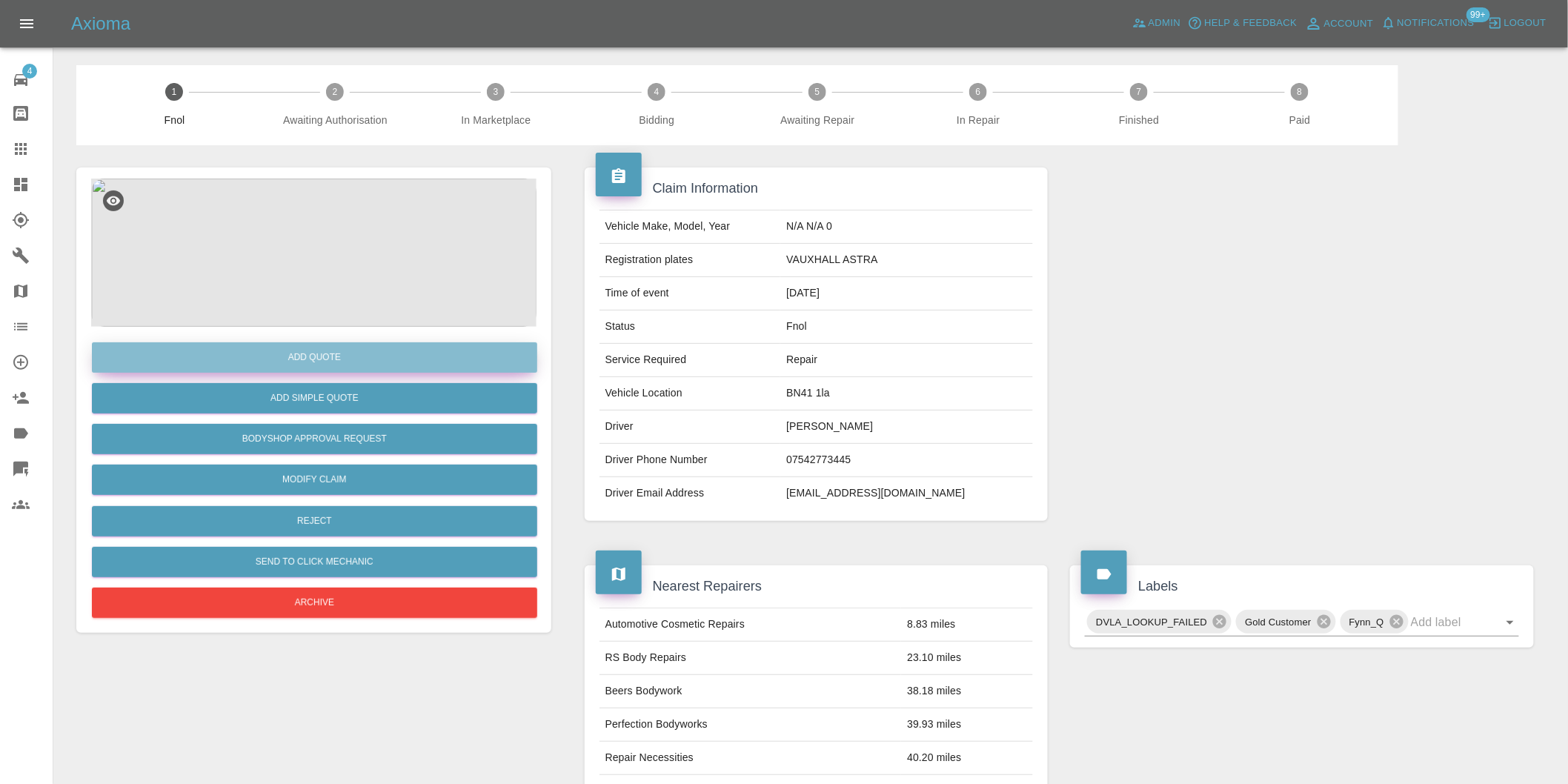
click at [365, 360] on button "Add Quote" at bounding box center [315, 357] width 445 height 30
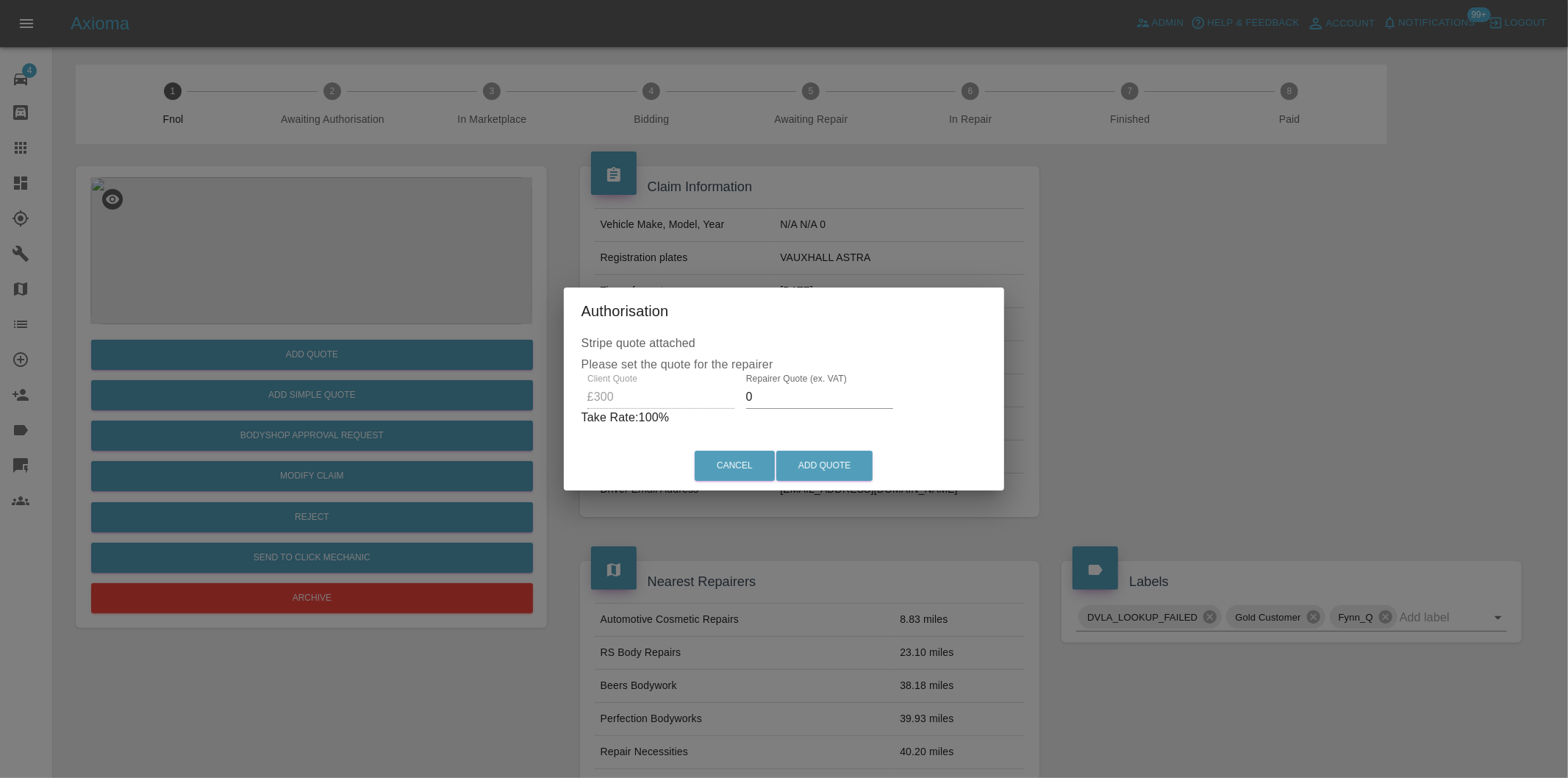
click at [777, 395] on input "0" at bounding box center [820, 397] width 147 height 23
type input "0190"
click at [818, 460] on button "Add Quote" at bounding box center [824, 465] width 96 height 30
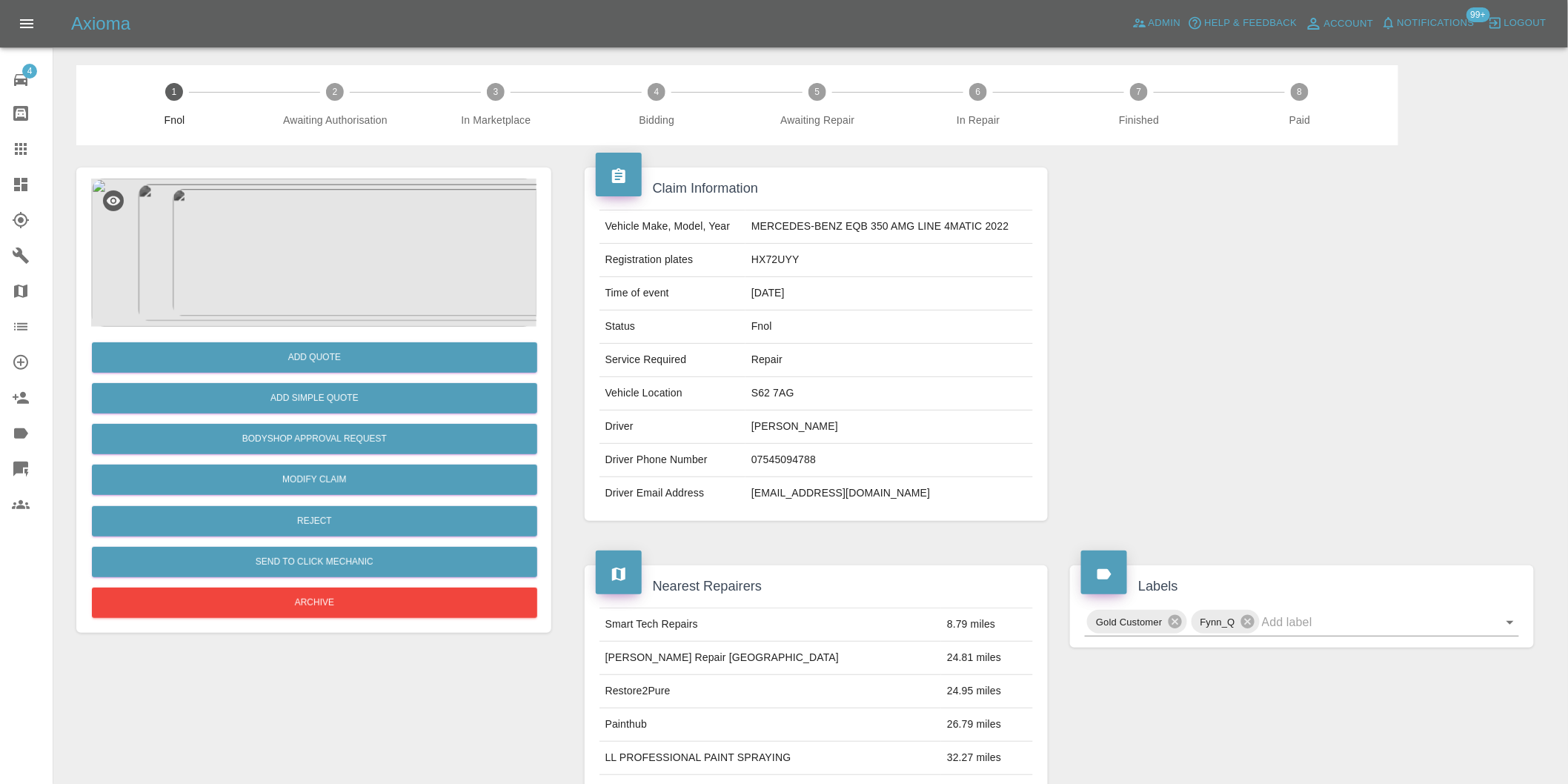
click at [331, 232] on img at bounding box center [314, 252] width 445 height 148
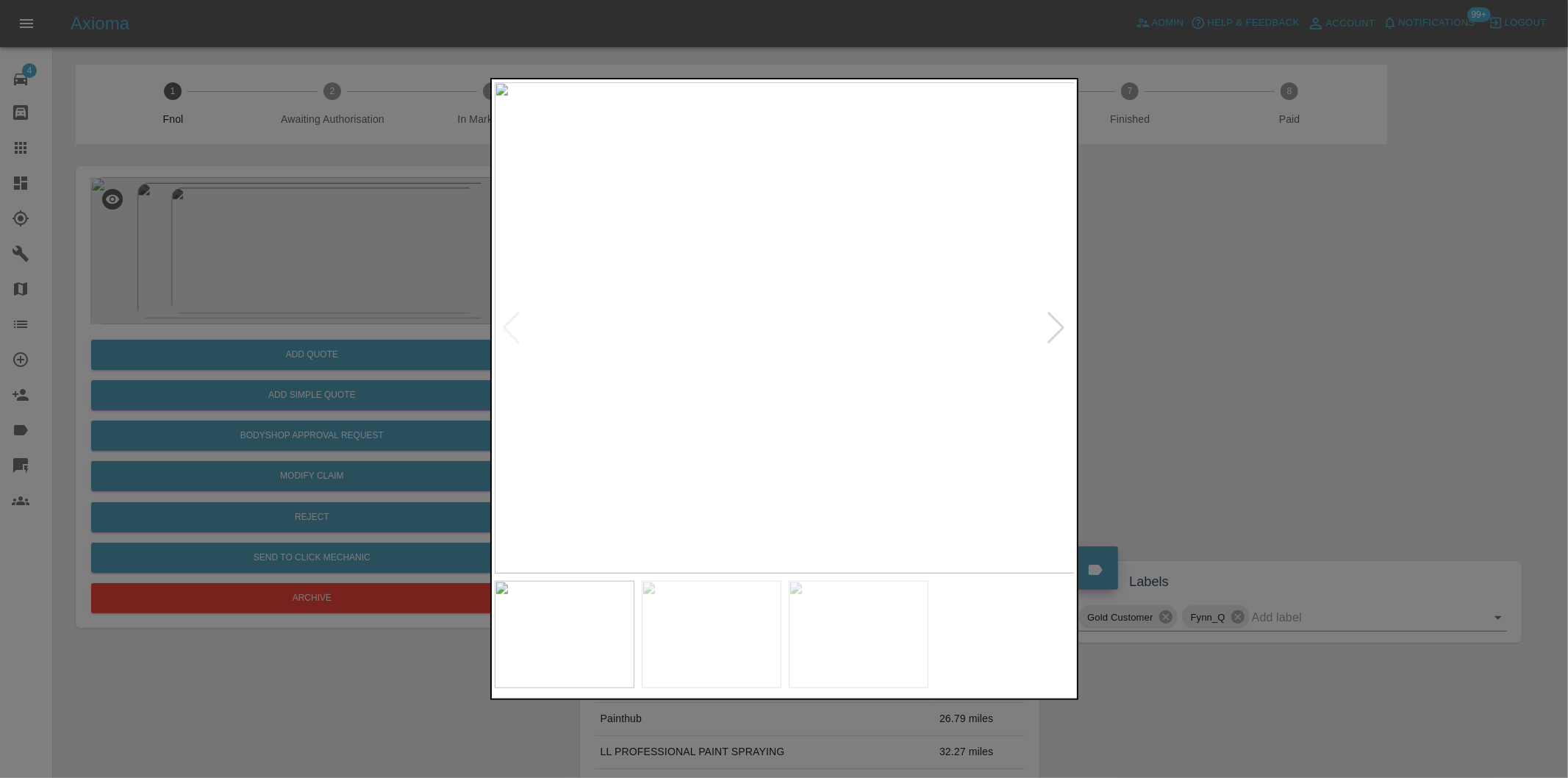
click at [1060, 329] on div at bounding box center [1057, 327] width 19 height 32
click at [1060, 329] on img at bounding box center [784, 328] width 581 height 492
drag, startPoint x: 1236, startPoint y: 342, endPoint x: 648, endPoint y: 392, distance: 590.1
click at [1225, 342] on div at bounding box center [784, 389] width 1568 height 778
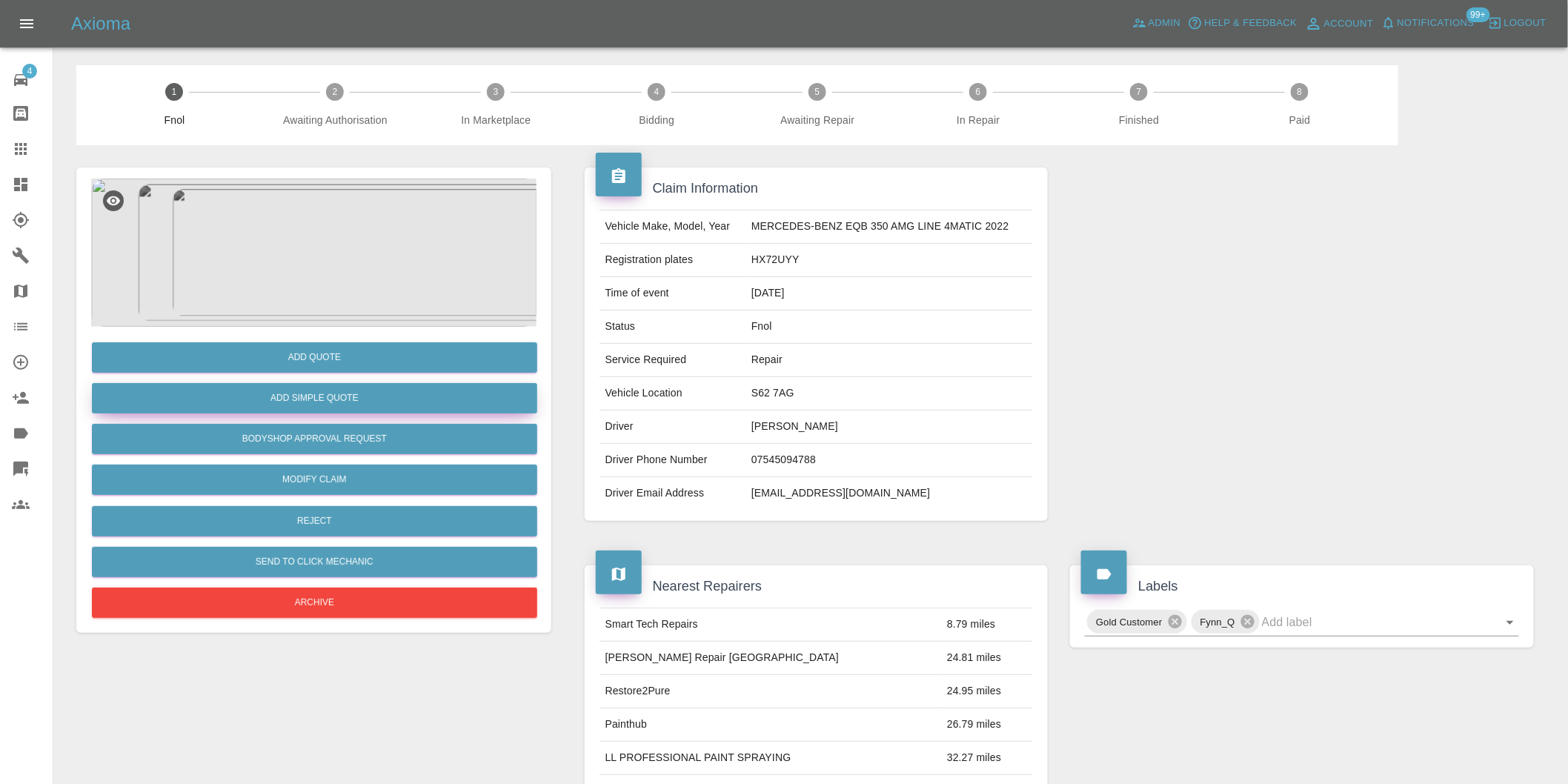
click at [306, 403] on button "Add Simple Quote" at bounding box center [315, 398] width 445 height 30
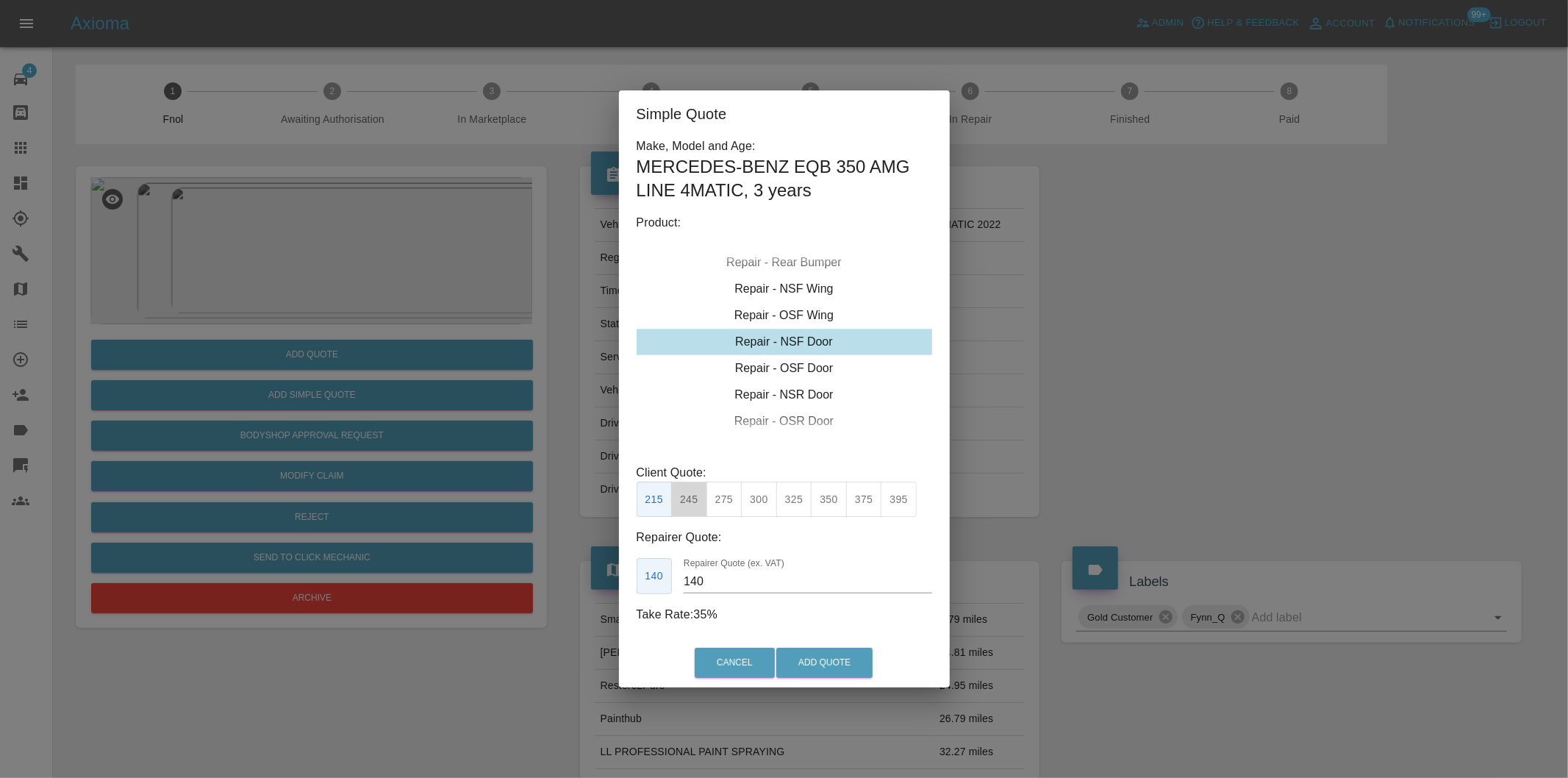
drag, startPoint x: 689, startPoint y: 501, endPoint x: 761, endPoint y: 578, distance: 105.4
click at [690, 503] on button "245" at bounding box center [689, 500] width 36 height 36
type input "160"
click at [824, 663] on button "Add Quote" at bounding box center [824, 663] width 96 height 30
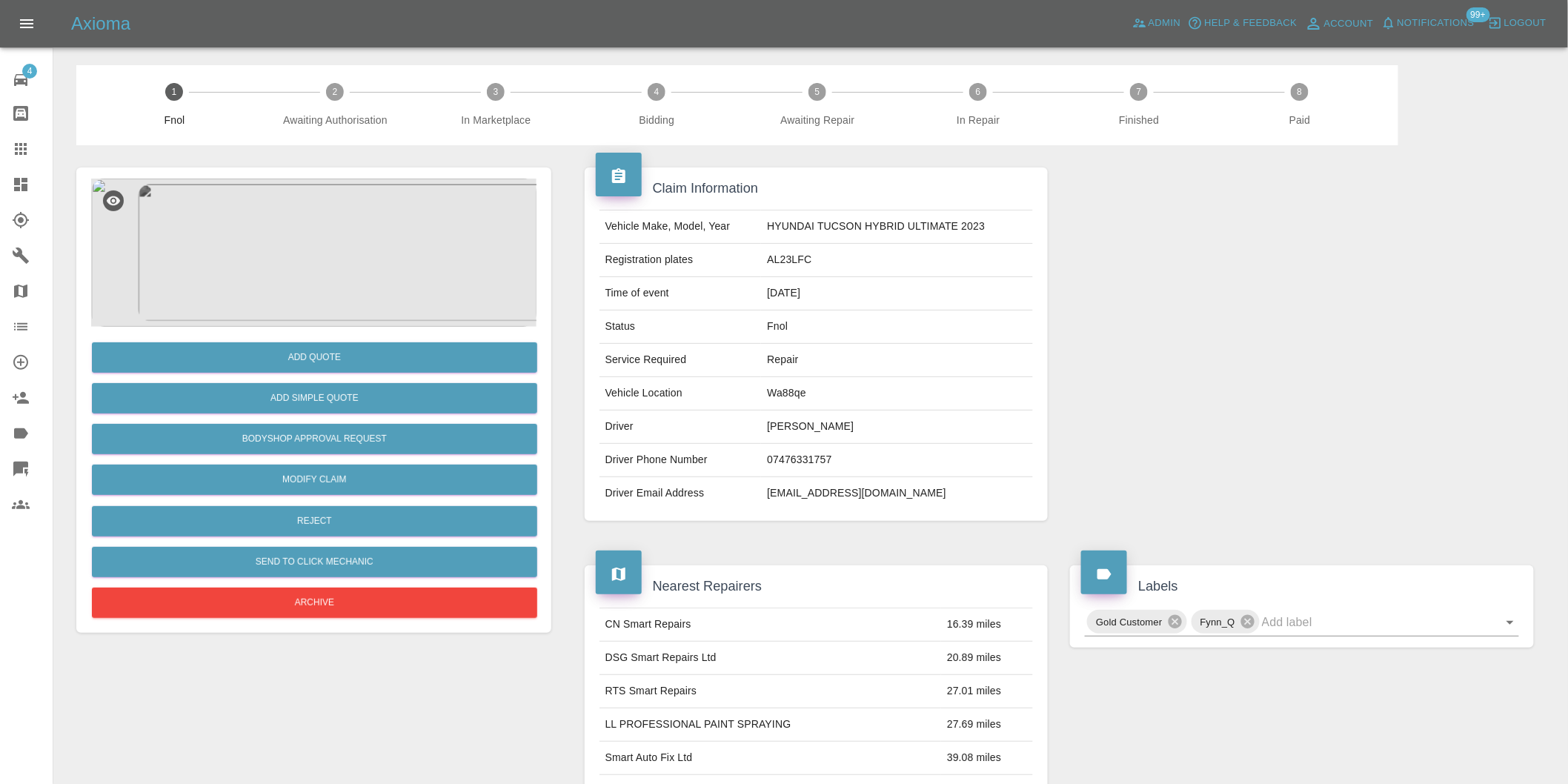
click at [262, 277] on img at bounding box center [314, 252] width 445 height 148
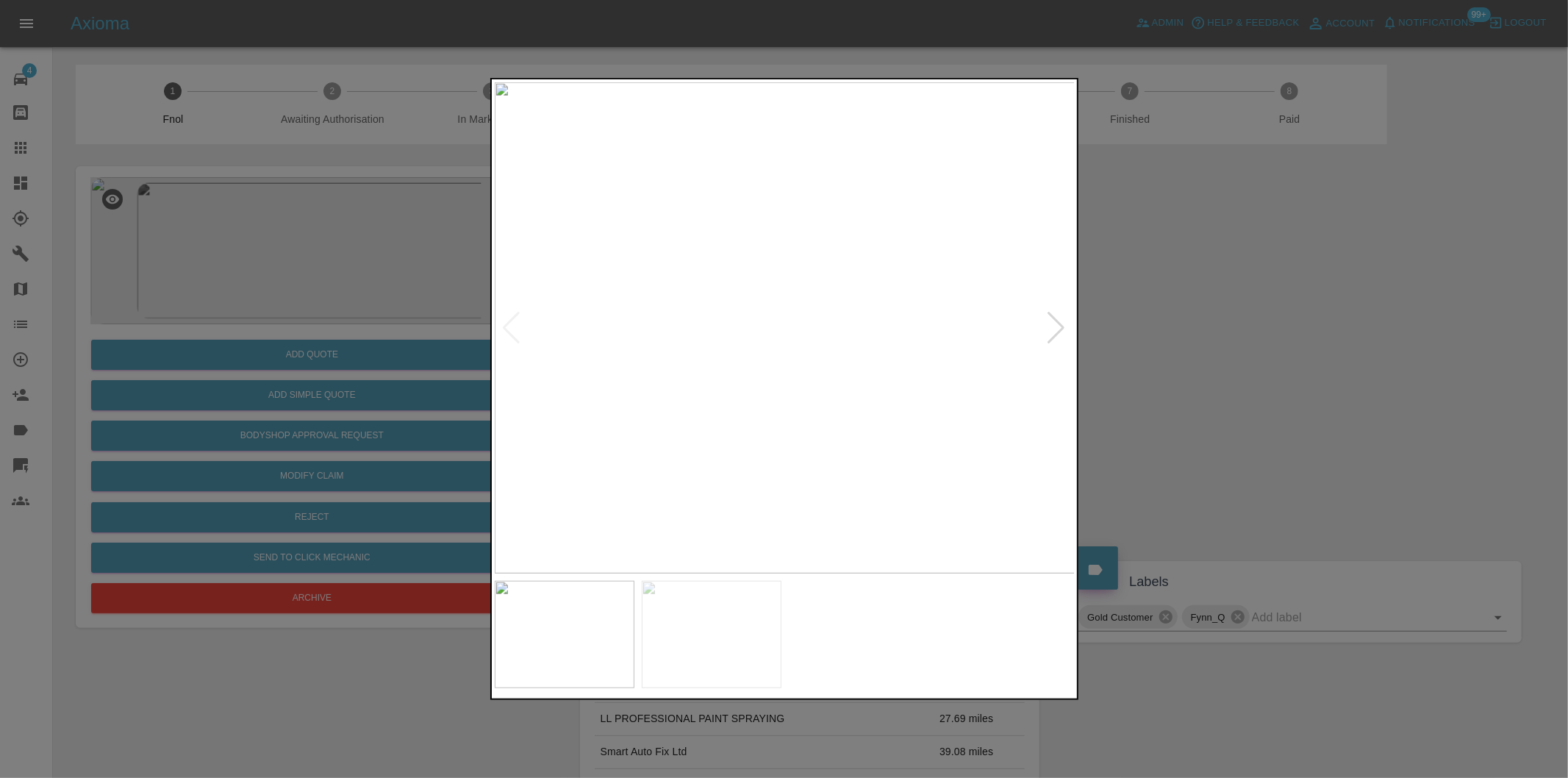
click at [1068, 332] on img at bounding box center [784, 328] width 581 height 492
click at [1059, 327] on div at bounding box center [1057, 327] width 19 height 32
click at [1059, 327] on img at bounding box center [784, 328] width 581 height 492
click at [1253, 354] on div at bounding box center [784, 389] width 1568 height 778
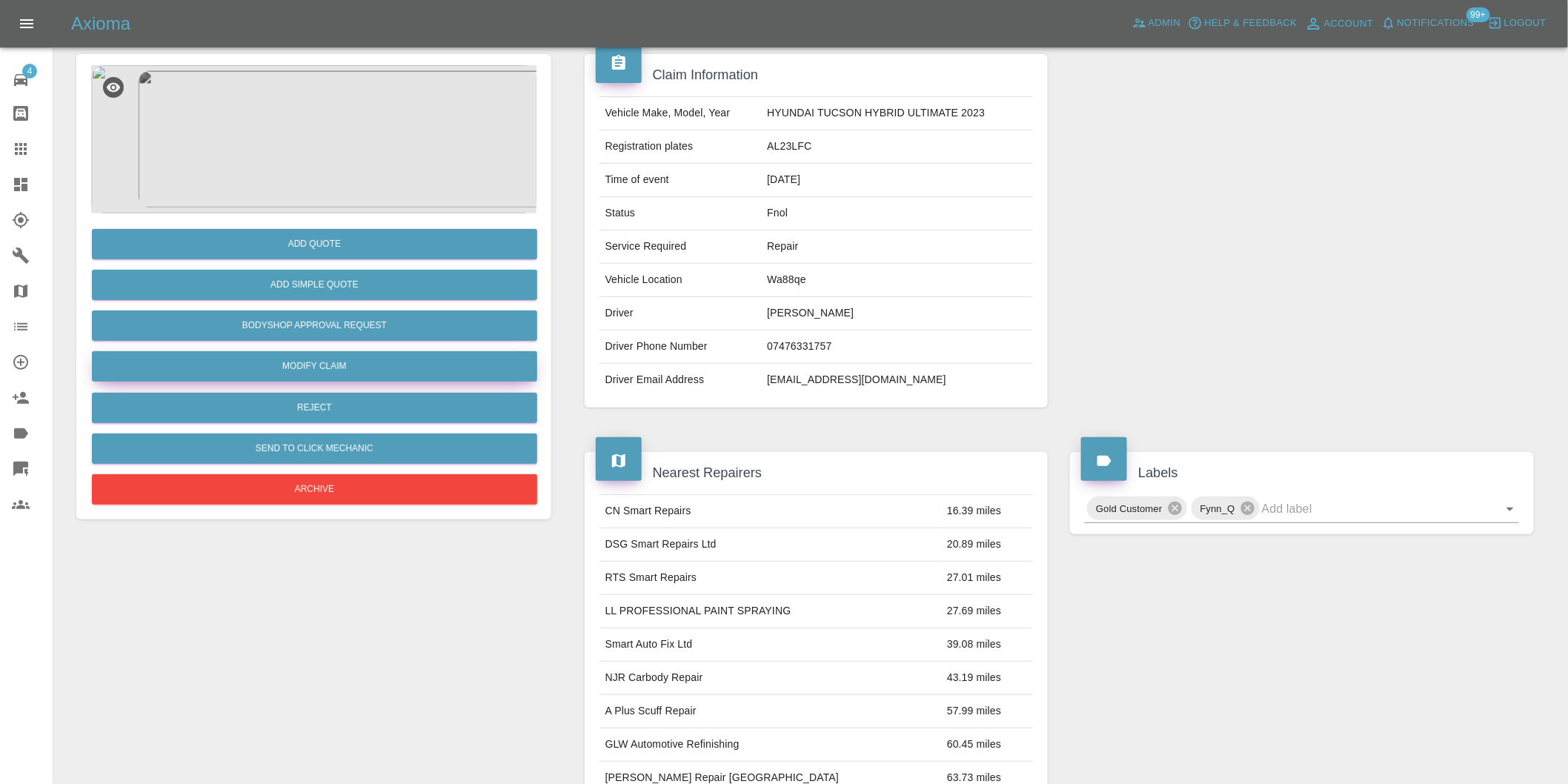
scroll to position [102, 0]
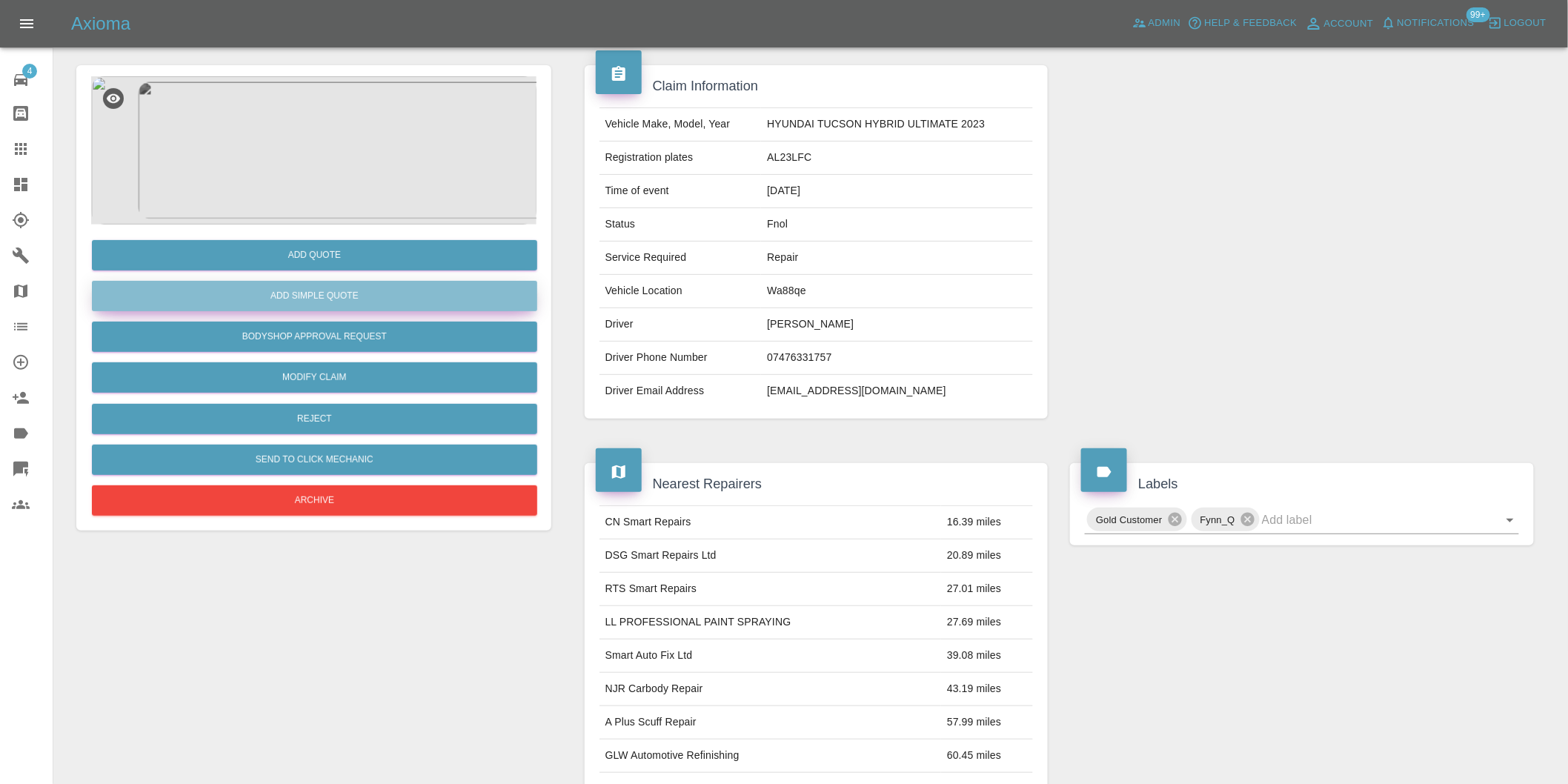
click at [331, 302] on button "Add Simple Quote" at bounding box center [315, 295] width 445 height 30
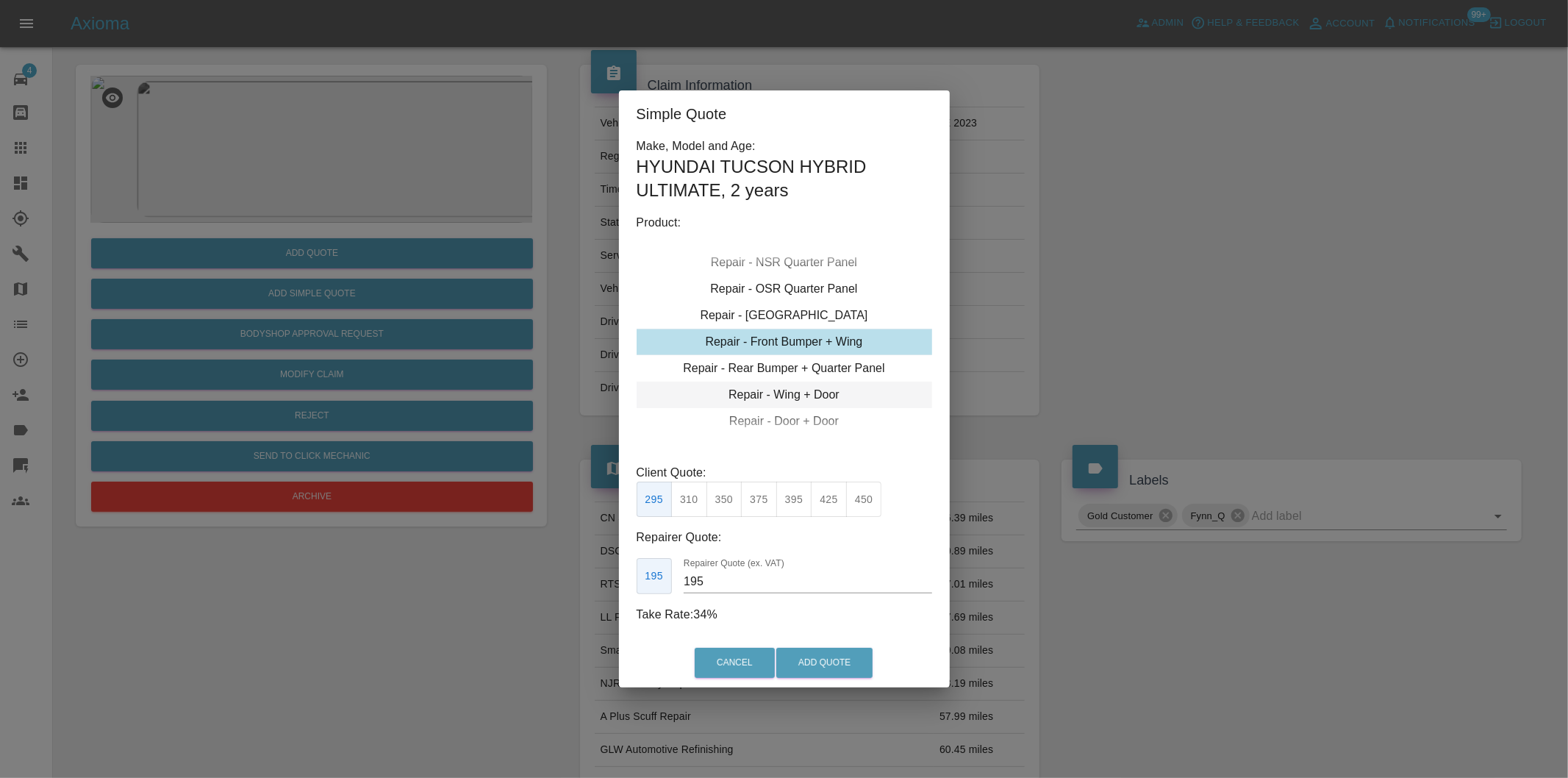
click at [813, 389] on div "Repair - Wing + Door" at bounding box center [784, 394] width 296 height 26
type input "245"
click at [806, 655] on button "Add Quote" at bounding box center [824, 663] width 96 height 30
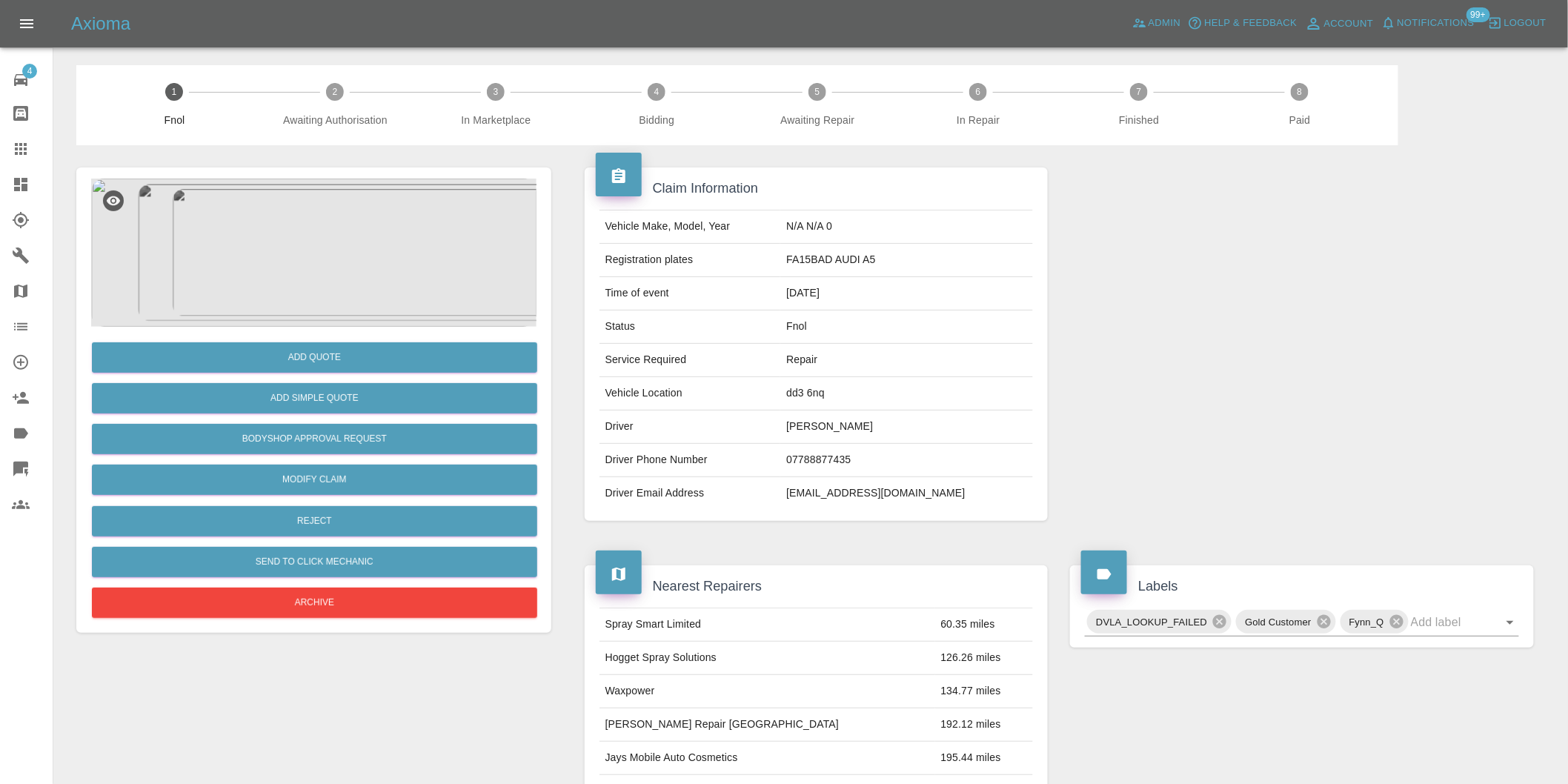
click at [366, 205] on img at bounding box center [314, 252] width 445 height 148
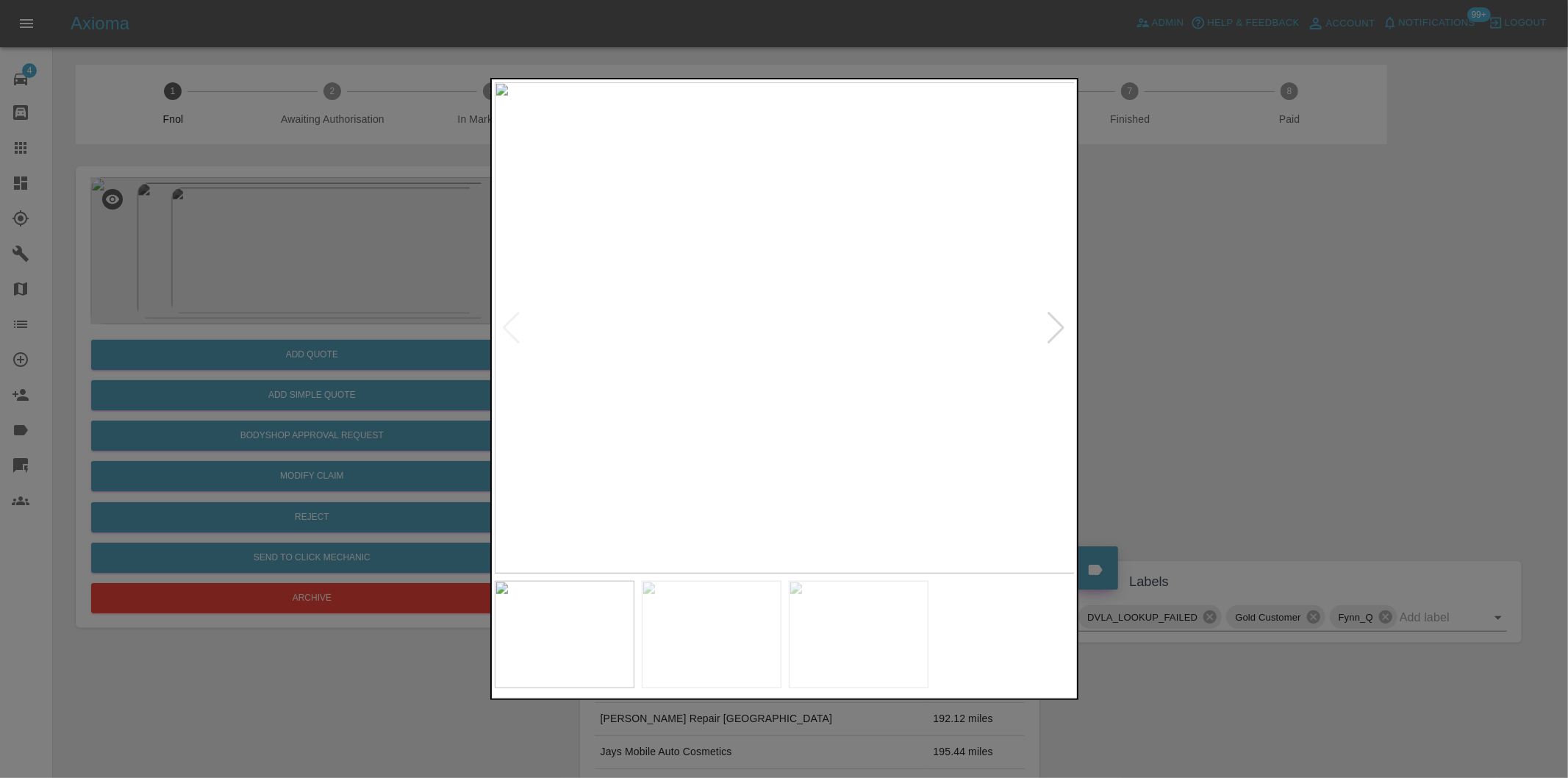
click at [1060, 327] on div at bounding box center [1057, 327] width 19 height 32
click at [1060, 327] on img at bounding box center [784, 328] width 581 height 492
click at [1217, 344] on div at bounding box center [784, 389] width 1568 height 778
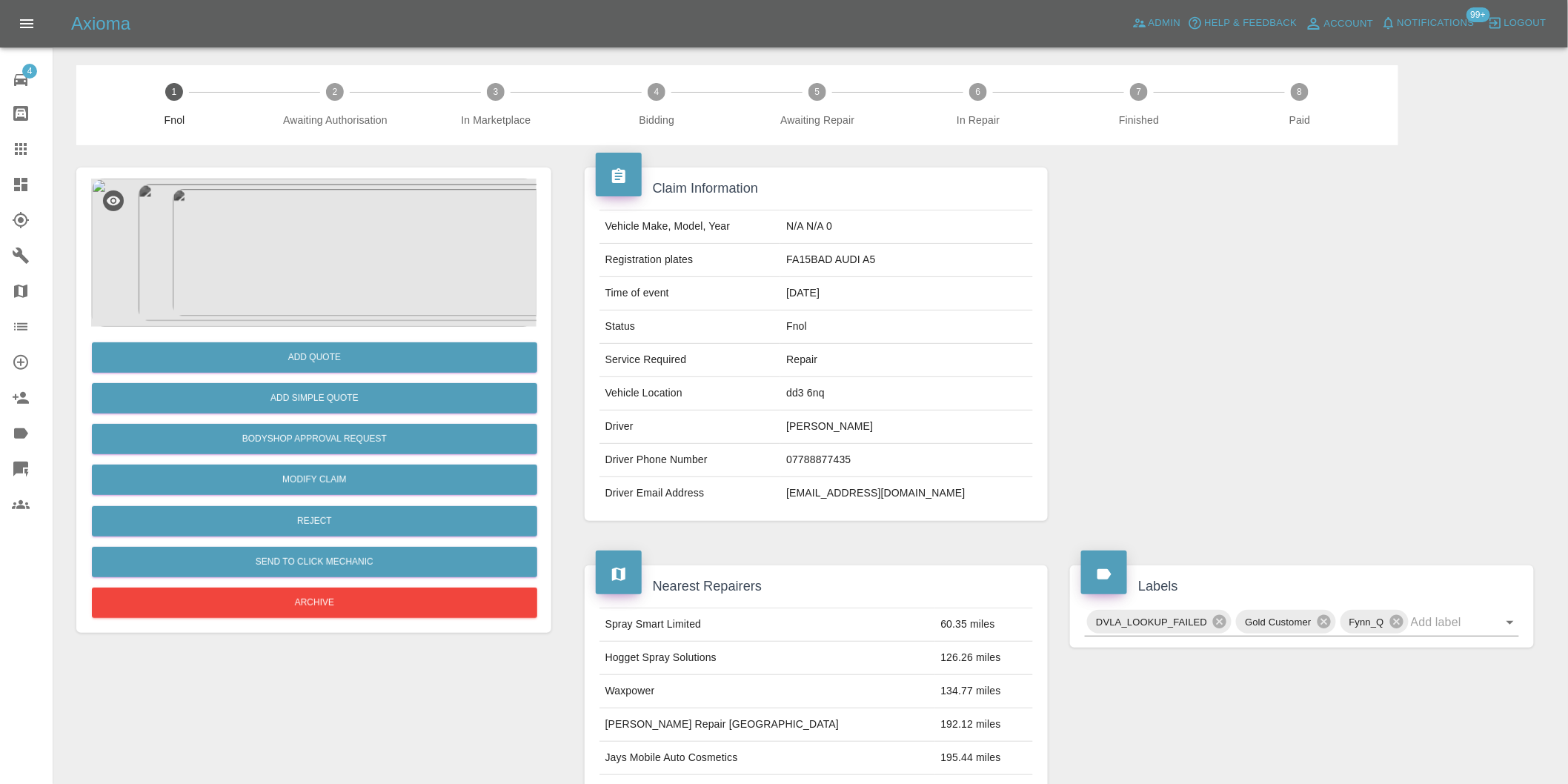
click at [340, 235] on img at bounding box center [314, 252] width 445 height 148
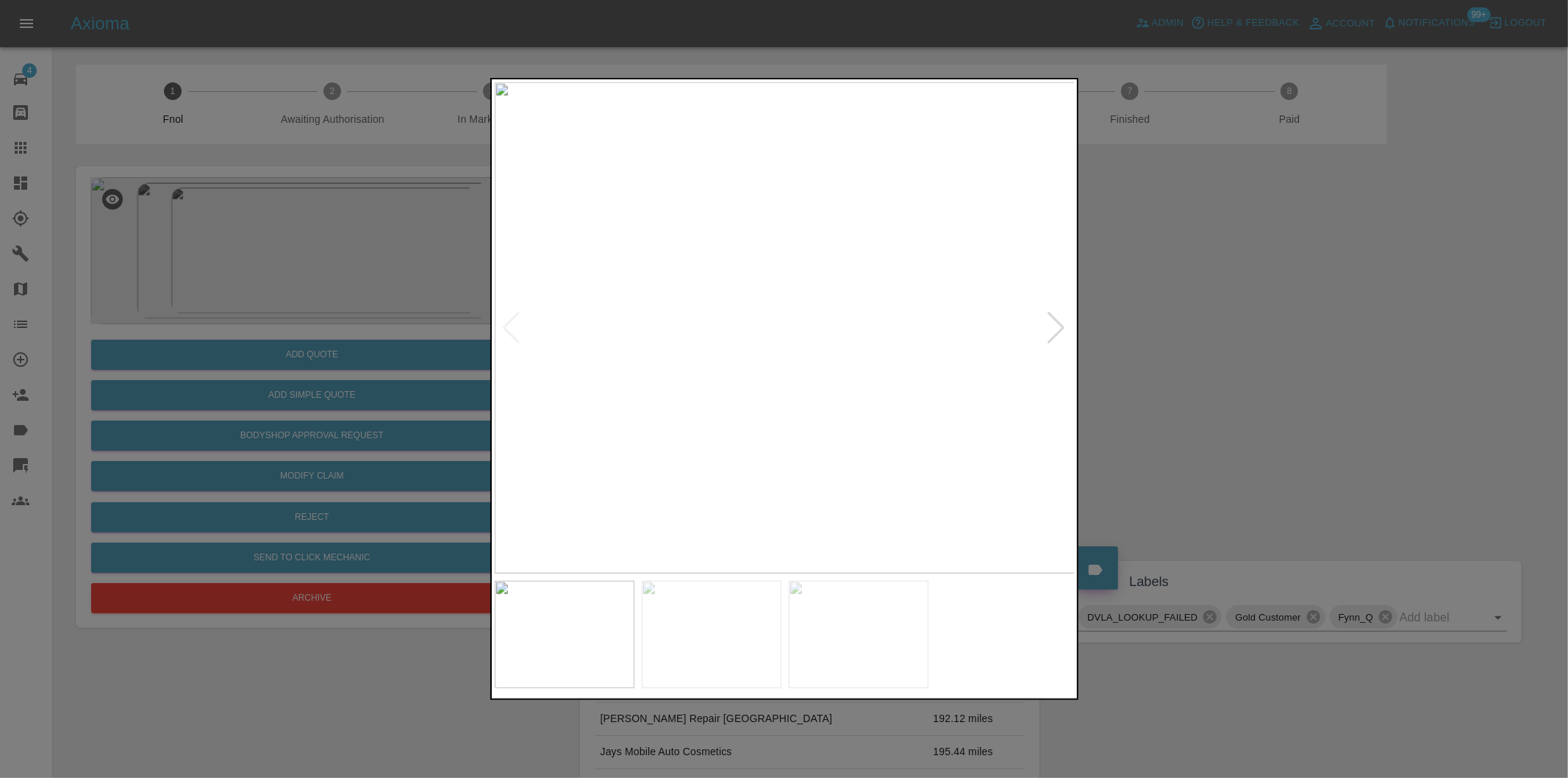
click at [1054, 322] on div at bounding box center [1057, 327] width 19 height 32
drag, startPoint x: 1298, startPoint y: 324, endPoint x: 1067, endPoint y: 271, distance: 237.0
click at [1282, 322] on div at bounding box center [784, 389] width 1568 height 778
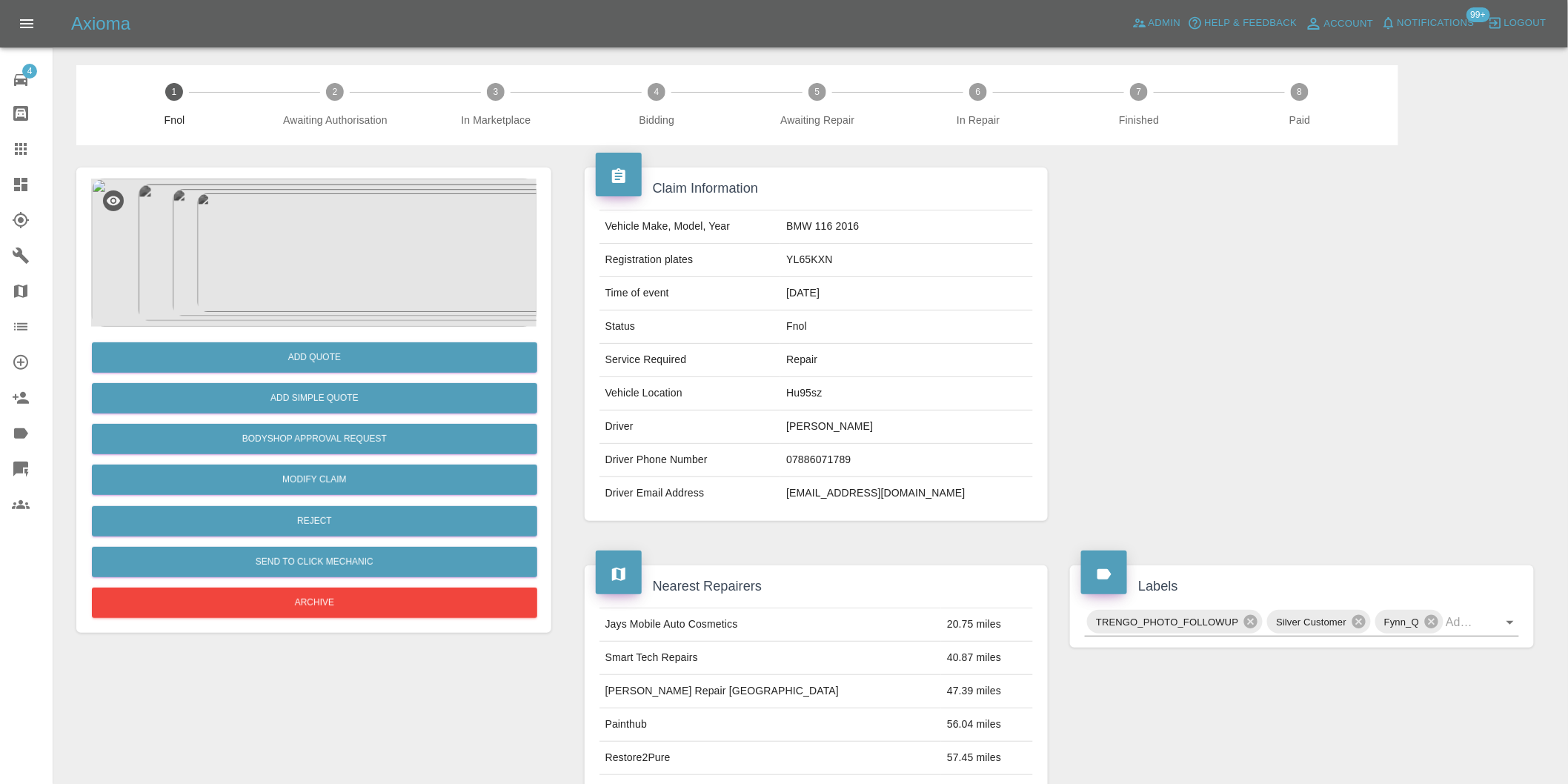
click at [329, 220] on img at bounding box center [314, 252] width 445 height 148
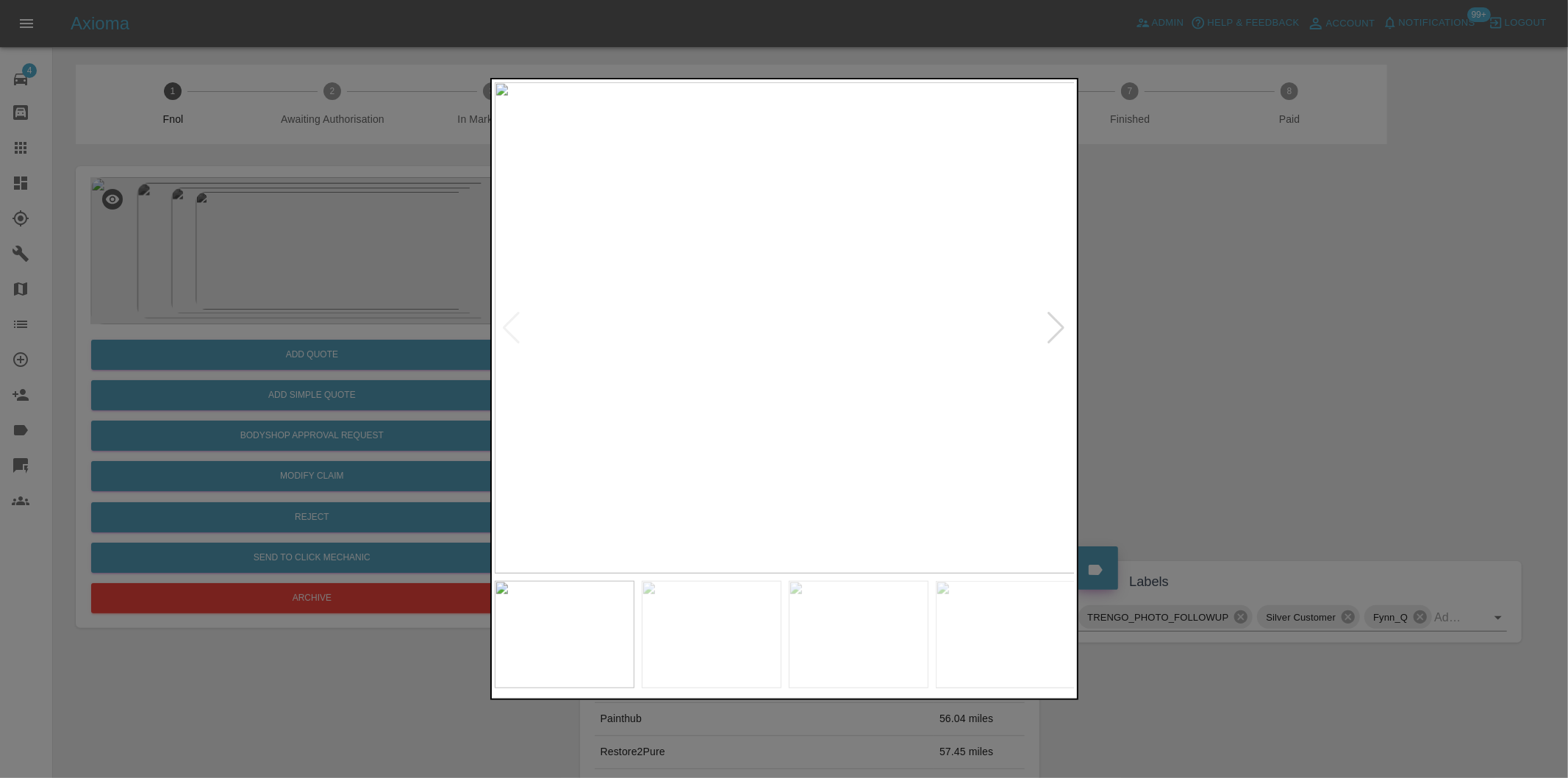
click at [1048, 333] on div at bounding box center [1057, 327] width 19 height 32
click at [1054, 326] on img at bounding box center [784, 328] width 581 height 492
click at [1249, 352] on div at bounding box center [784, 389] width 1568 height 778
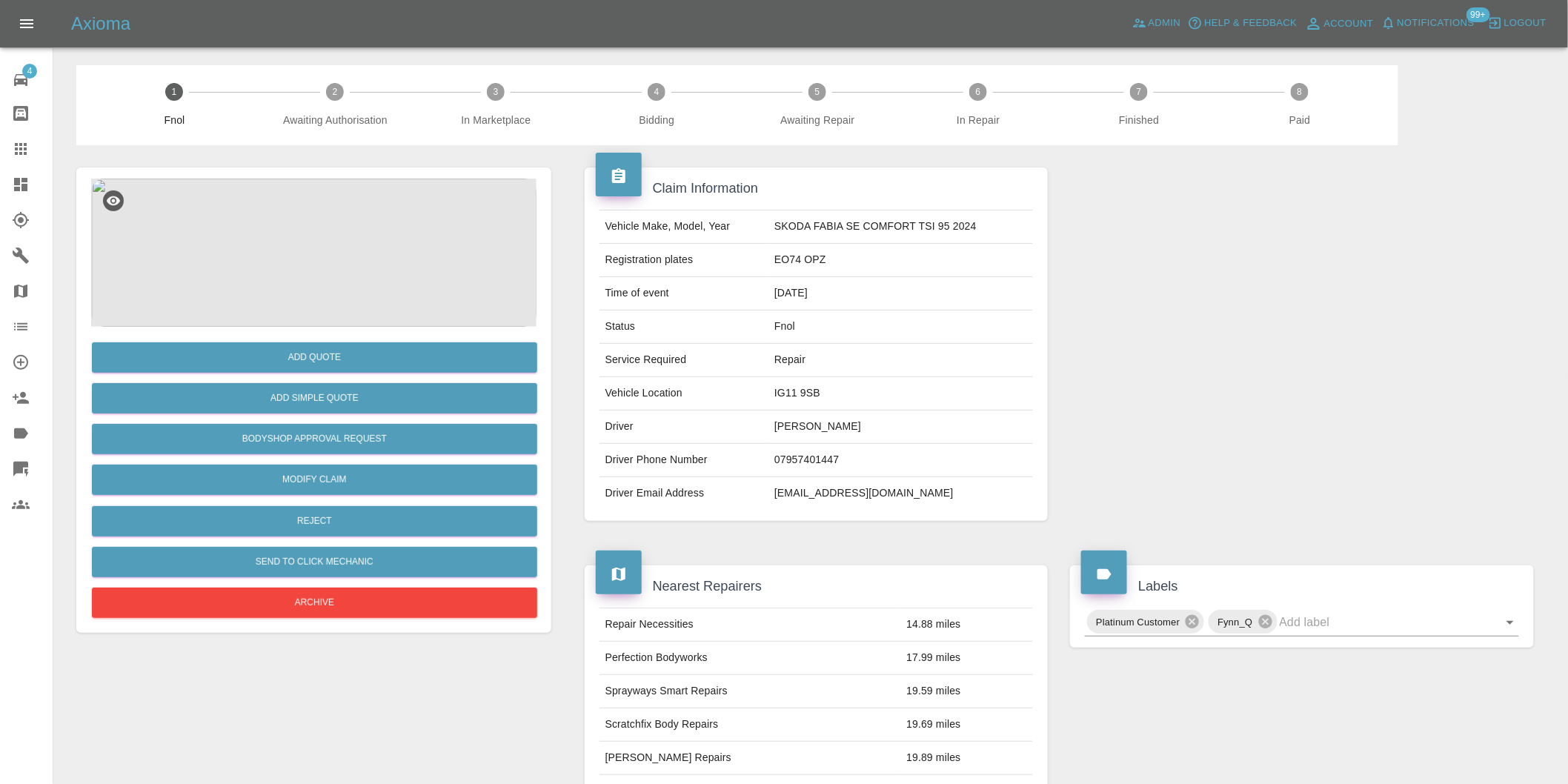
click at [351, 226] on img at bounding box center [314, 252] width 445 height 148
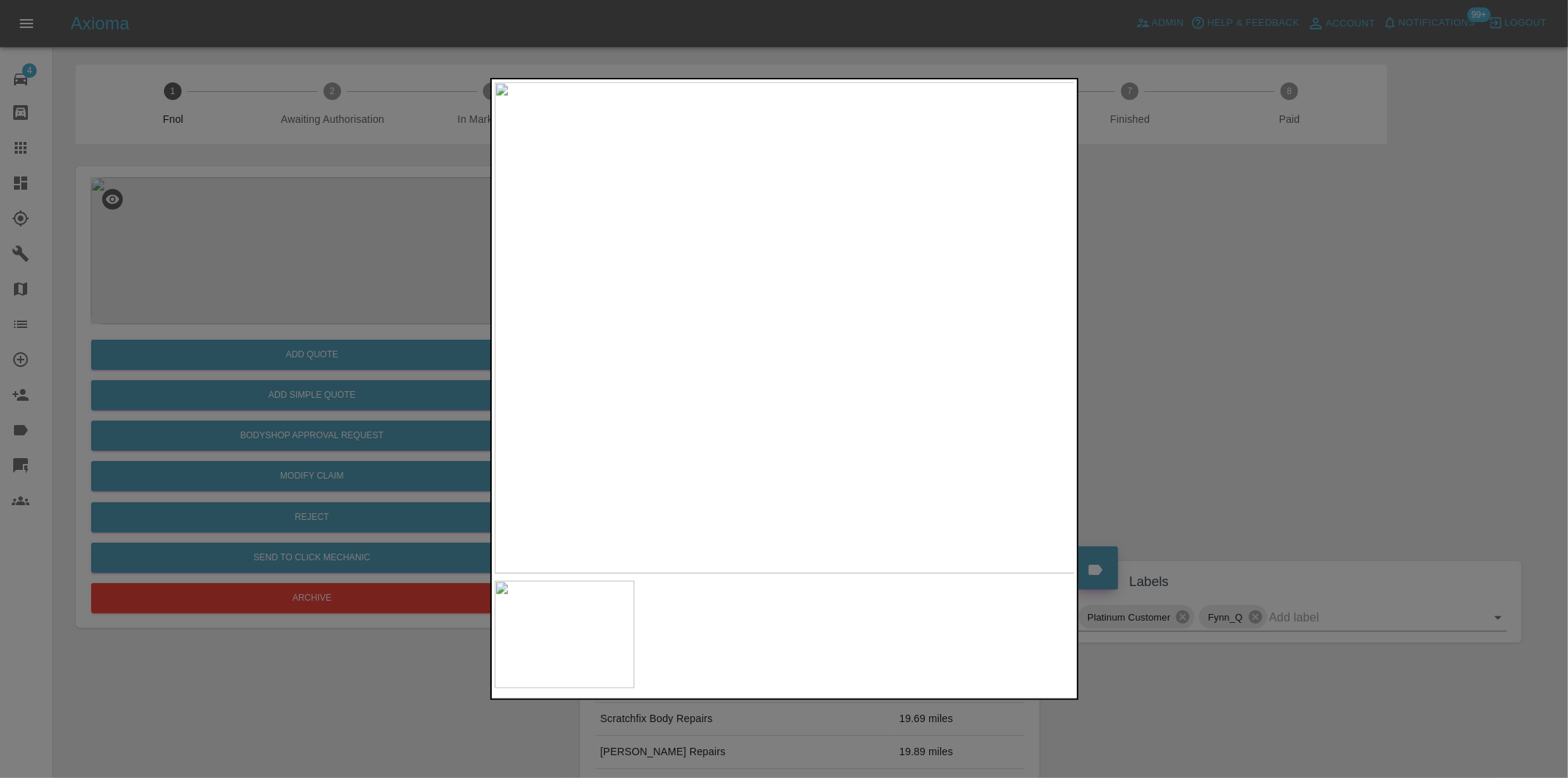
drag, startPoint x: 1175, startPoint y: 379, endPoint x: 778, endPoint y: 478, distance: 409.2
click at [1169, 379] on div at bounding box center [784, 389] width 1568 height 778
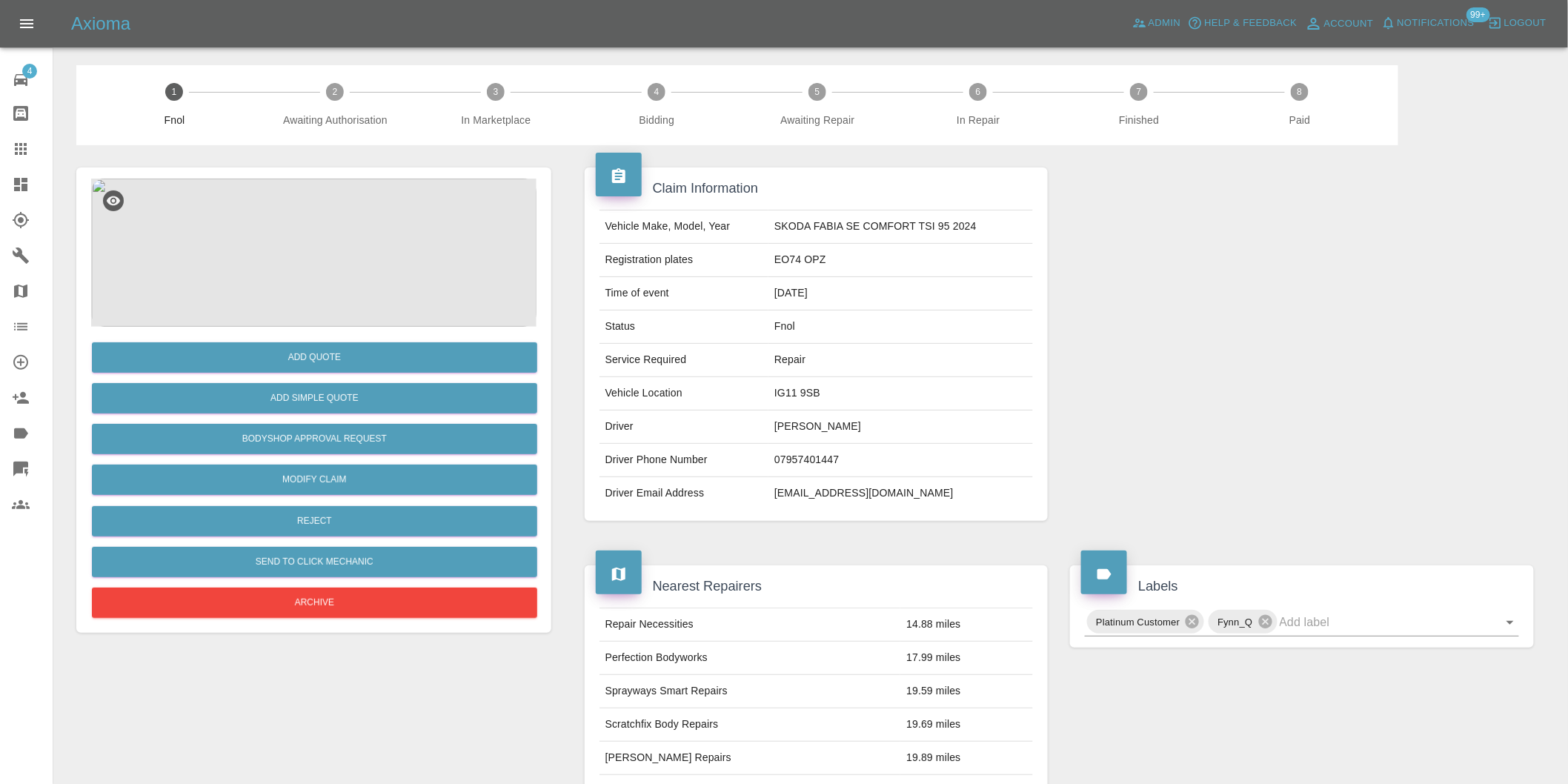
click at [315, 225] on img at bounding box center [314, 252] width 445 height 148
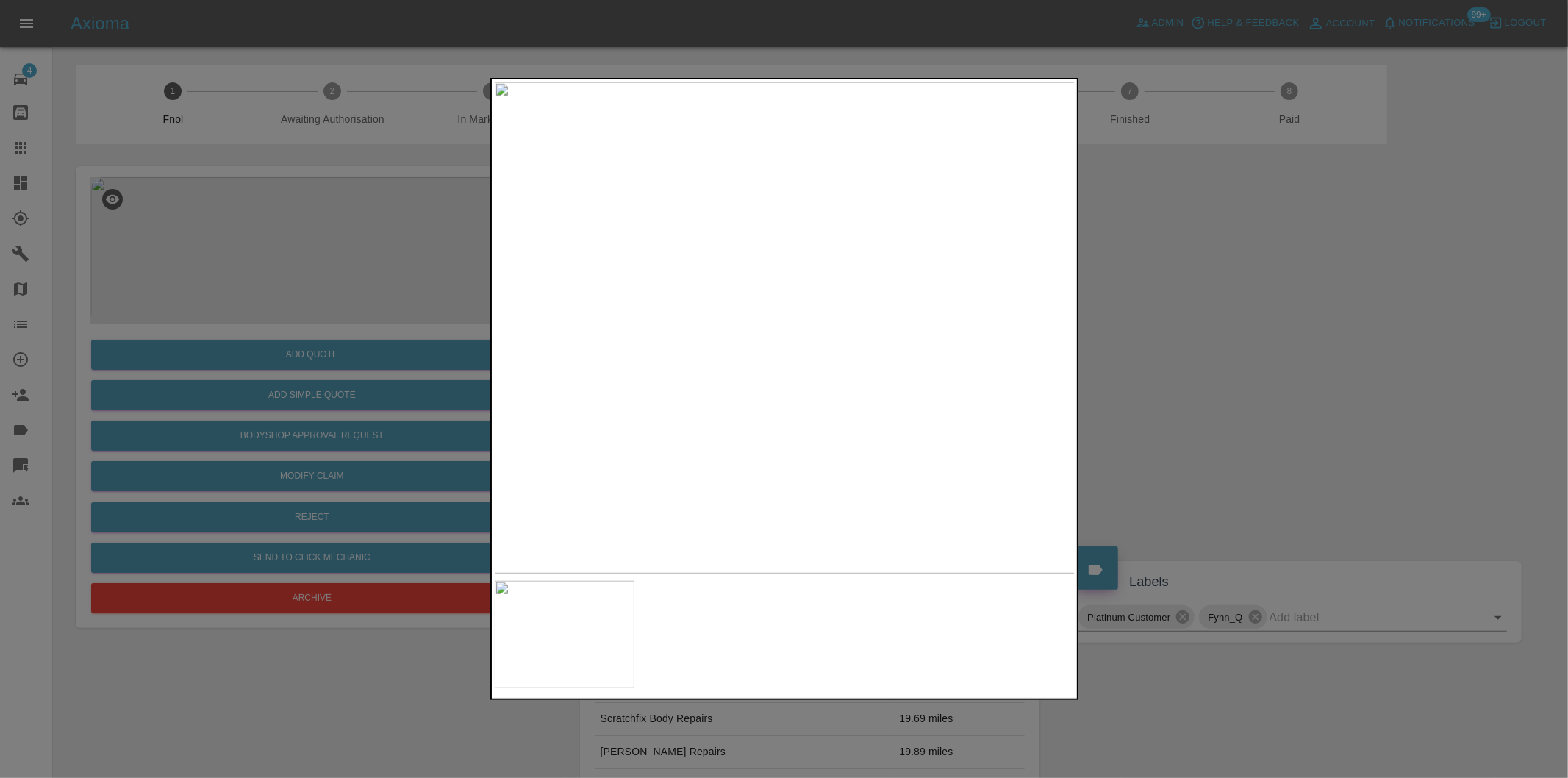
click at [1191, 342] on div at bounding box center [784, 389] width 1568 height 778
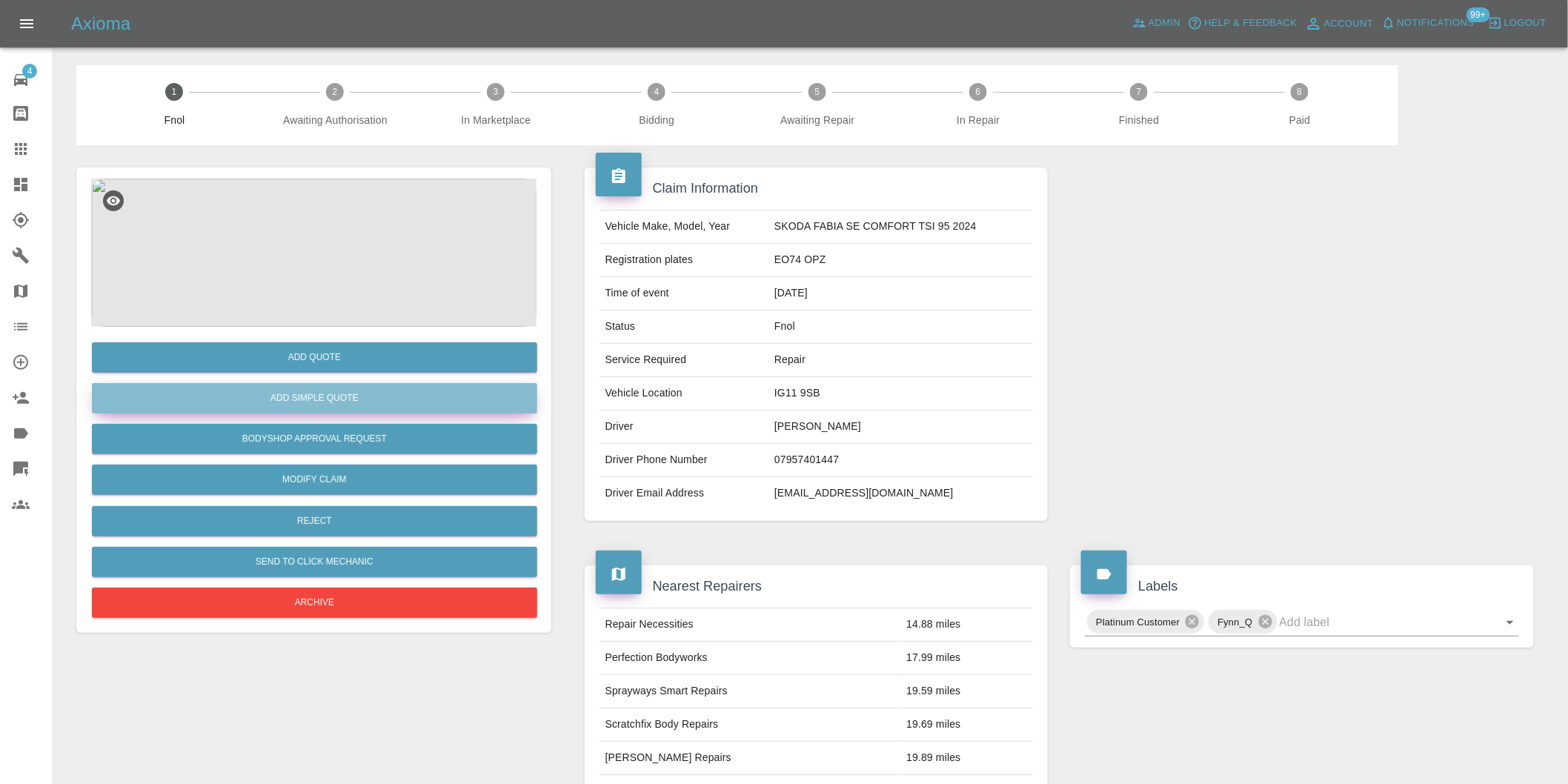
click at [390, 401] on button "Add Simple Quote" at bounding box center [315, 398] width 445 height 30
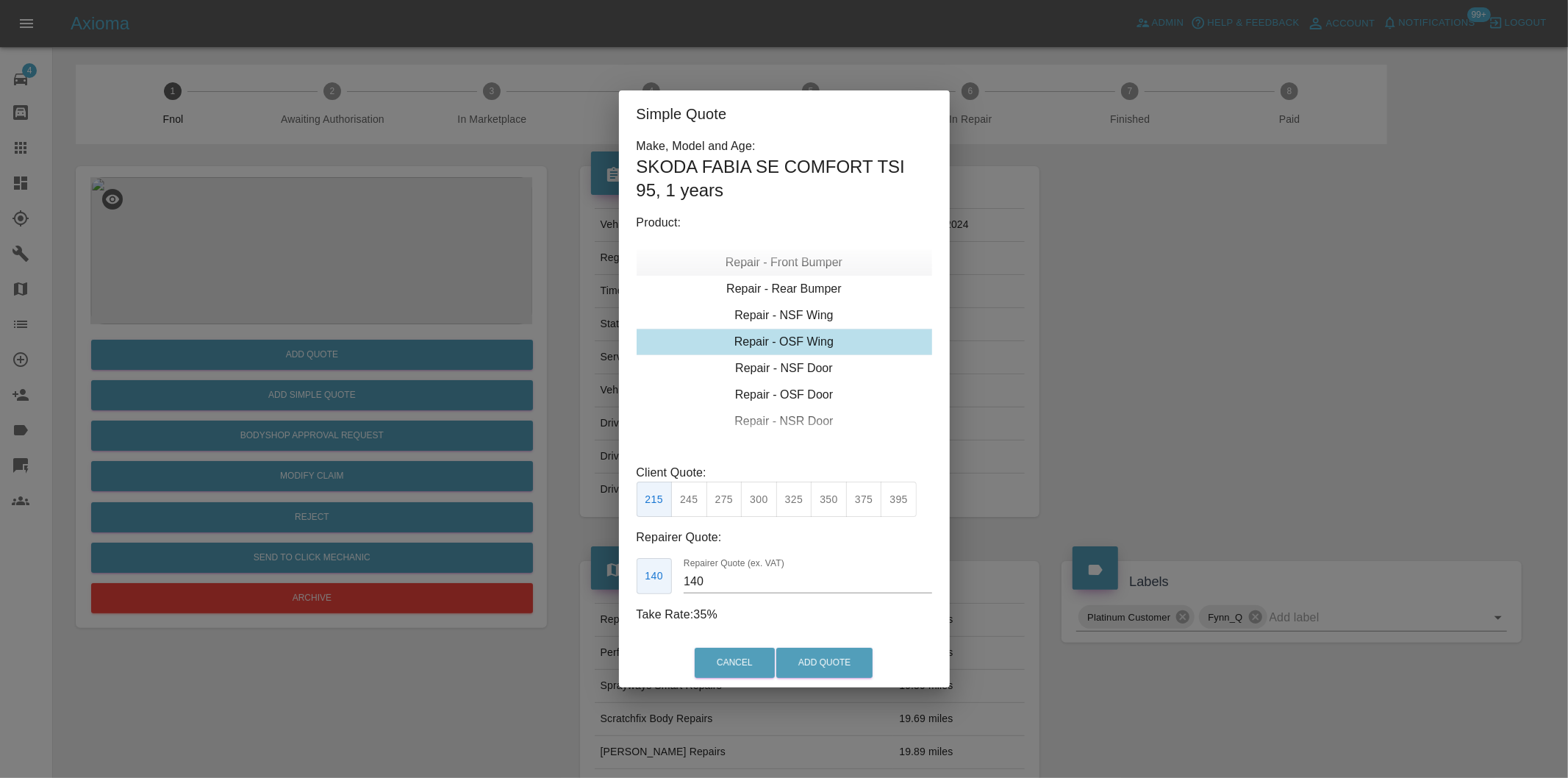
click at [820, 260] on div "Repair - Front Bumper" at bounding box center [784, 262] width 296 height 26
click at [849, 279] on div "Repair - Front Bumper Corner" at bounding box center [784, 288] width 296 height 26
type input "120"
click at [813, 669] on button "Add Quote" at bounding box center [824, 663] width 96 height 30
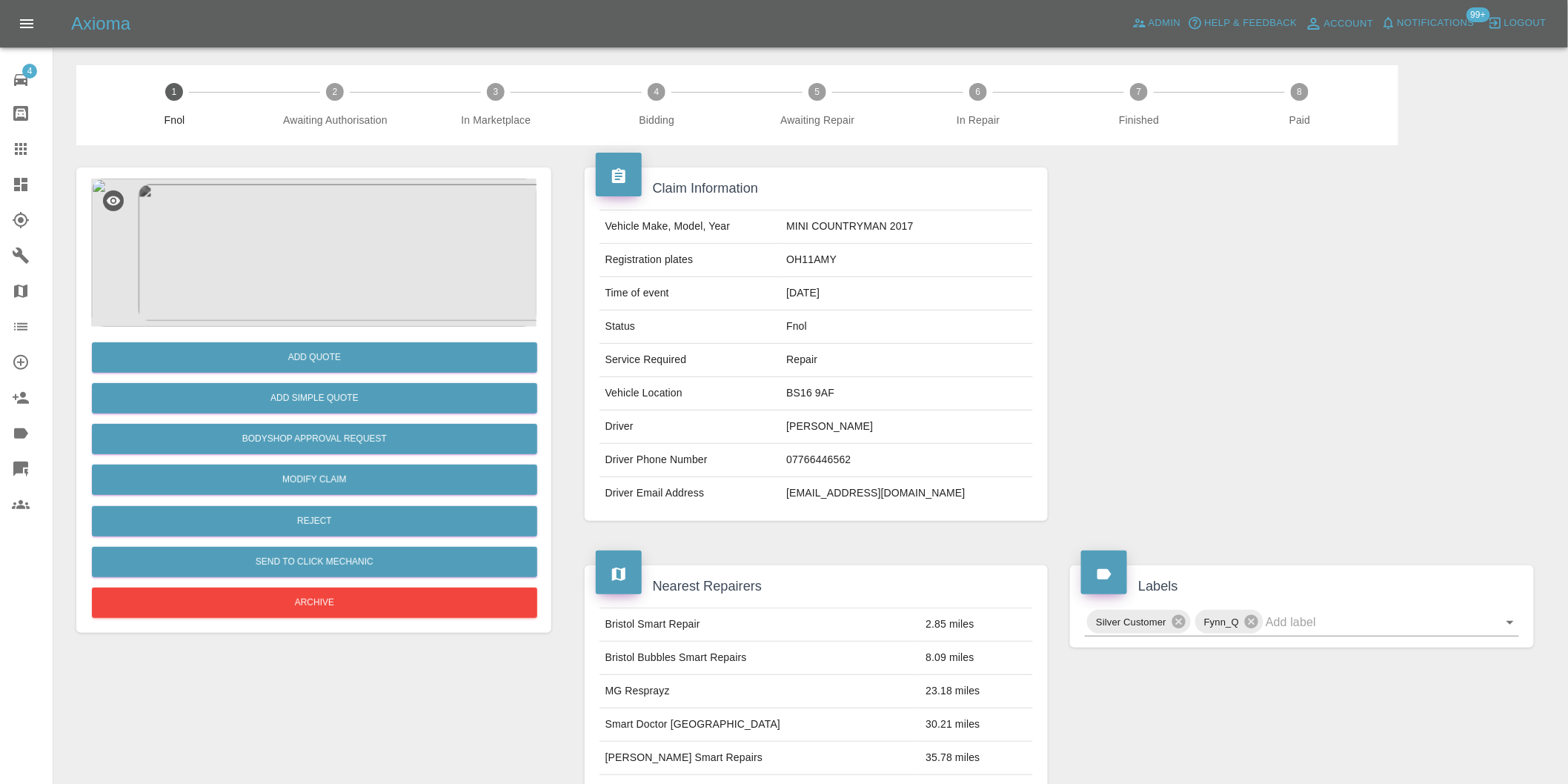
click at [340, 268] on img at bounding box center [314, 252] width 445 height 148
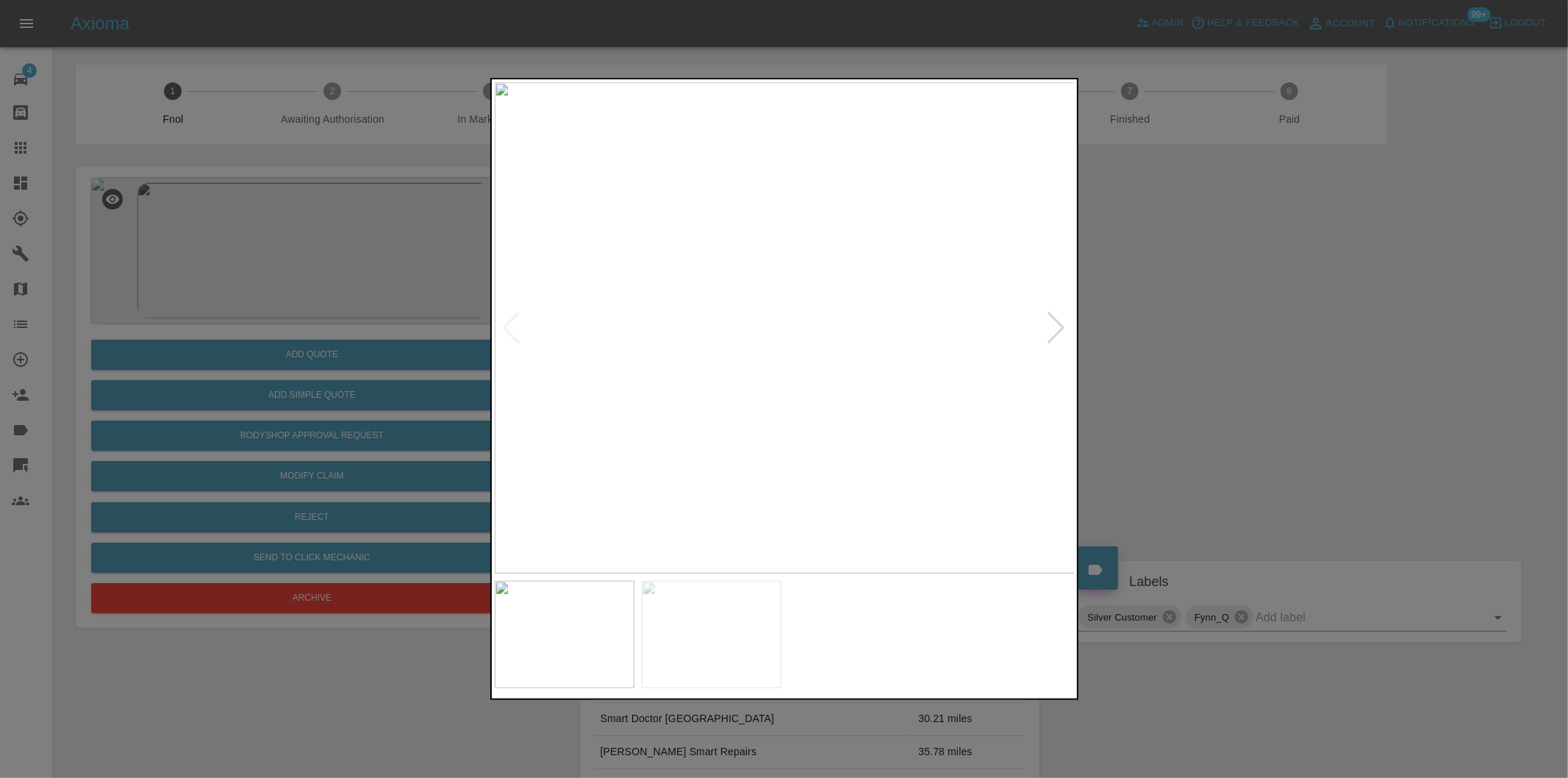
click at [1047, 331] on div at bounding box center [1057, 327] width 19 height 32
click at [1047, 331] on img at bounding box center [784, 328] width 581 height 492
click at [1256, 346] on div at bounding box center [784, 389] width 1568 height 778
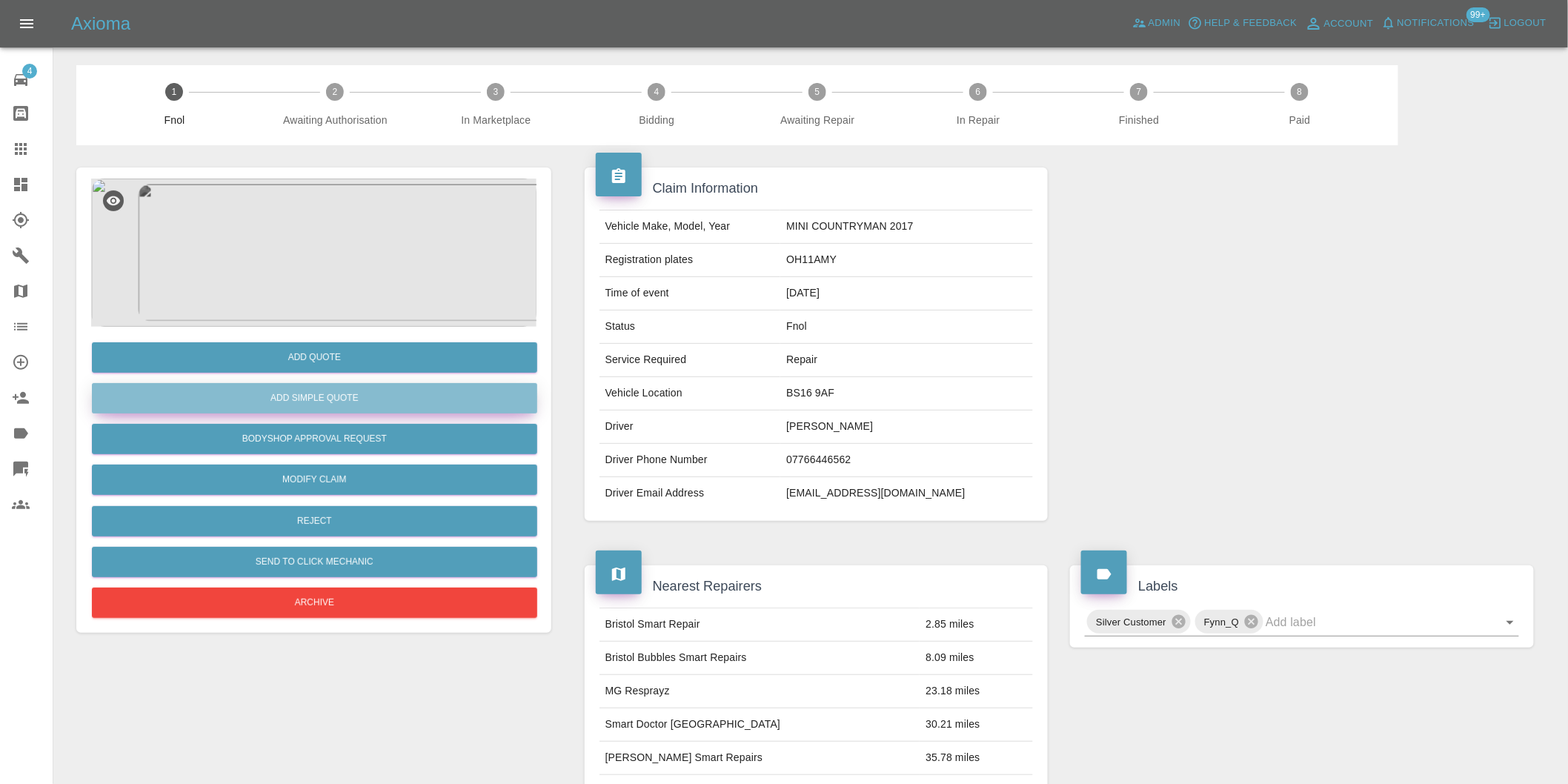
click at [359, 410] on button "Add Simple Quote" at bounding box center [315, 398] width 445 height 30
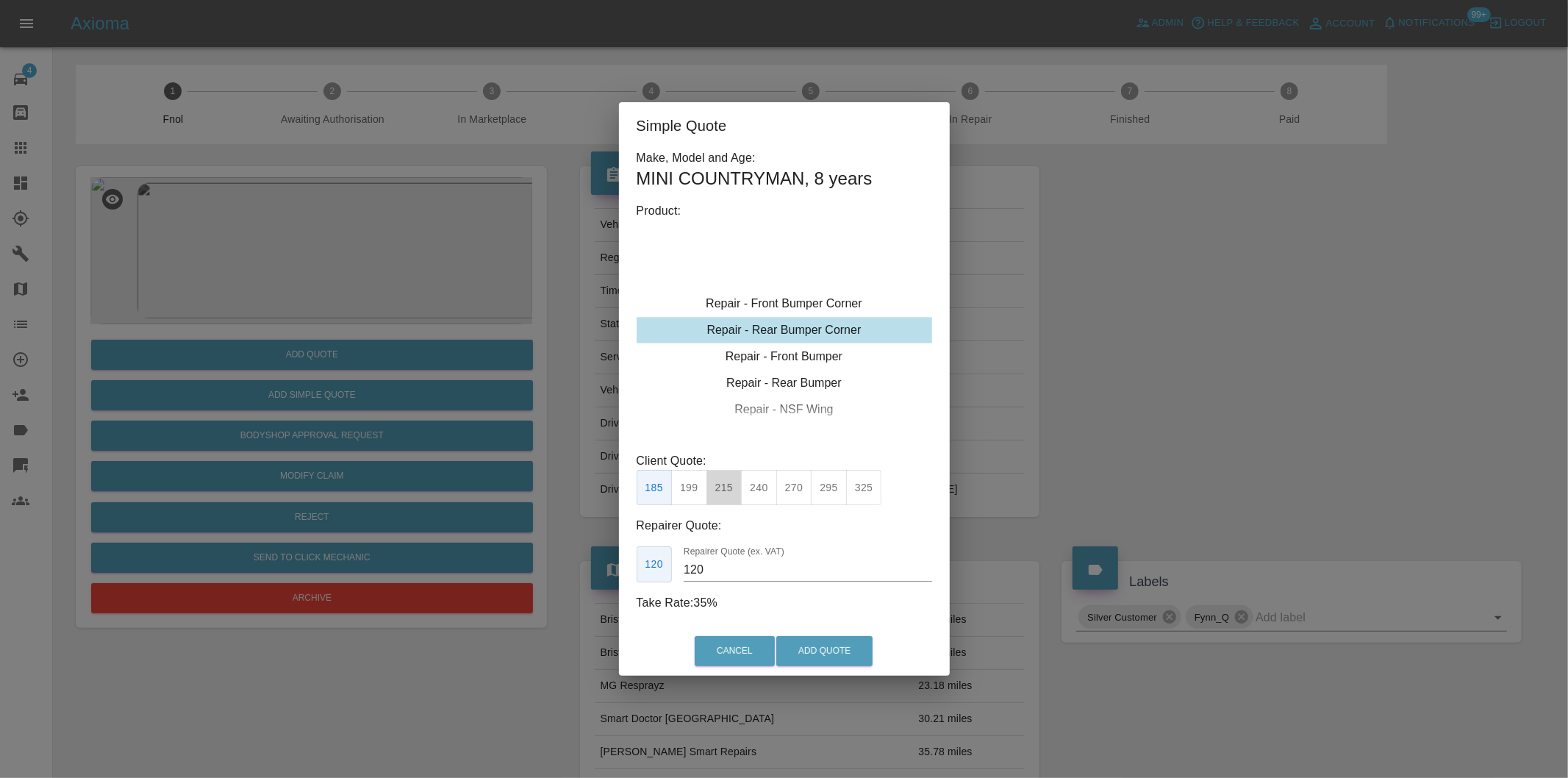
click at [717, 489] on button "215" at bounding box center [724, 488] width 36 height 36
type input "135"
click at [843, 663] on button "Add Quote" at bounding box center [824, 650] width 96 height 30
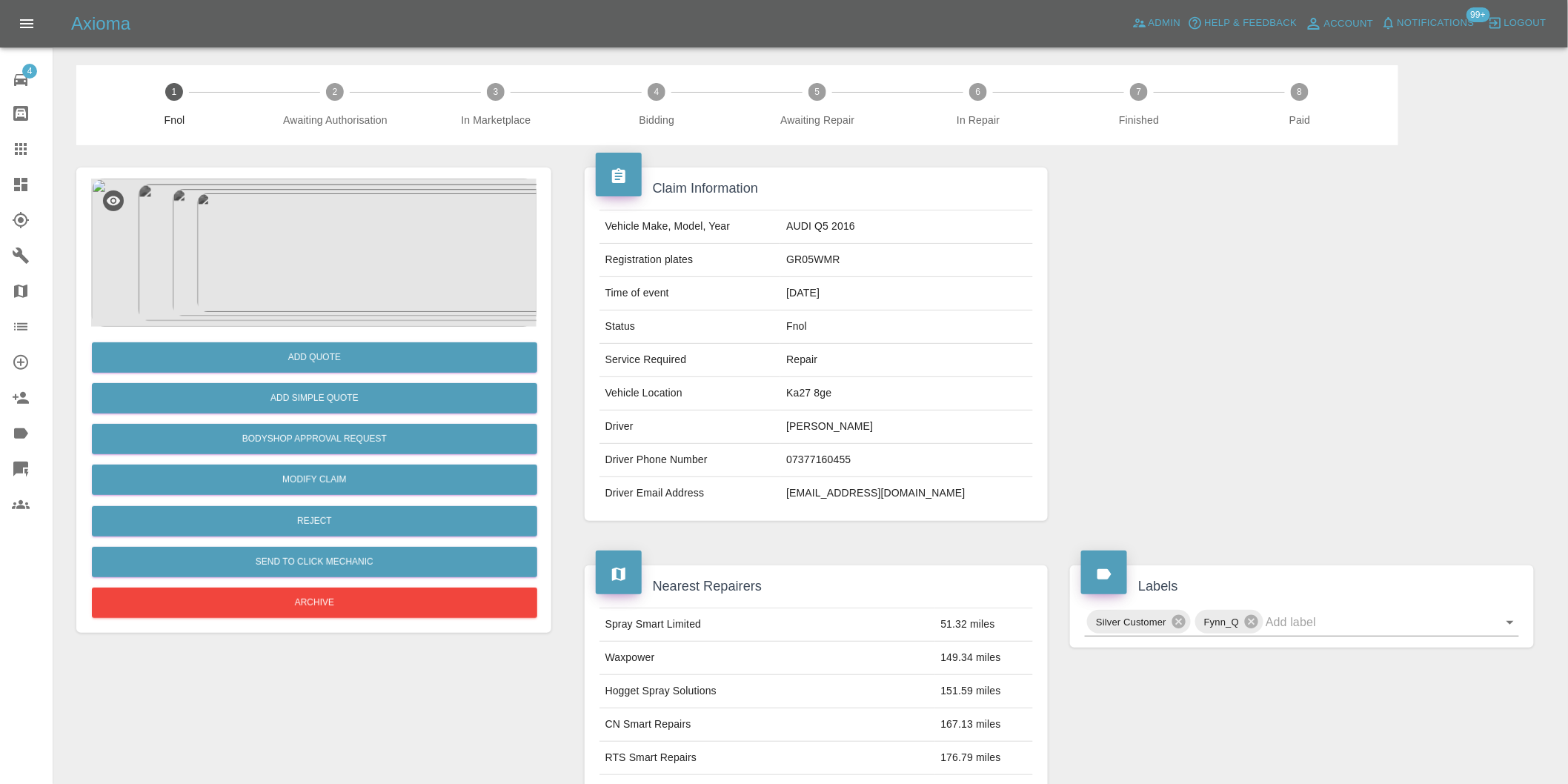
click at [326, 265] on img at bounding box center [314, 252] width 445 height 148
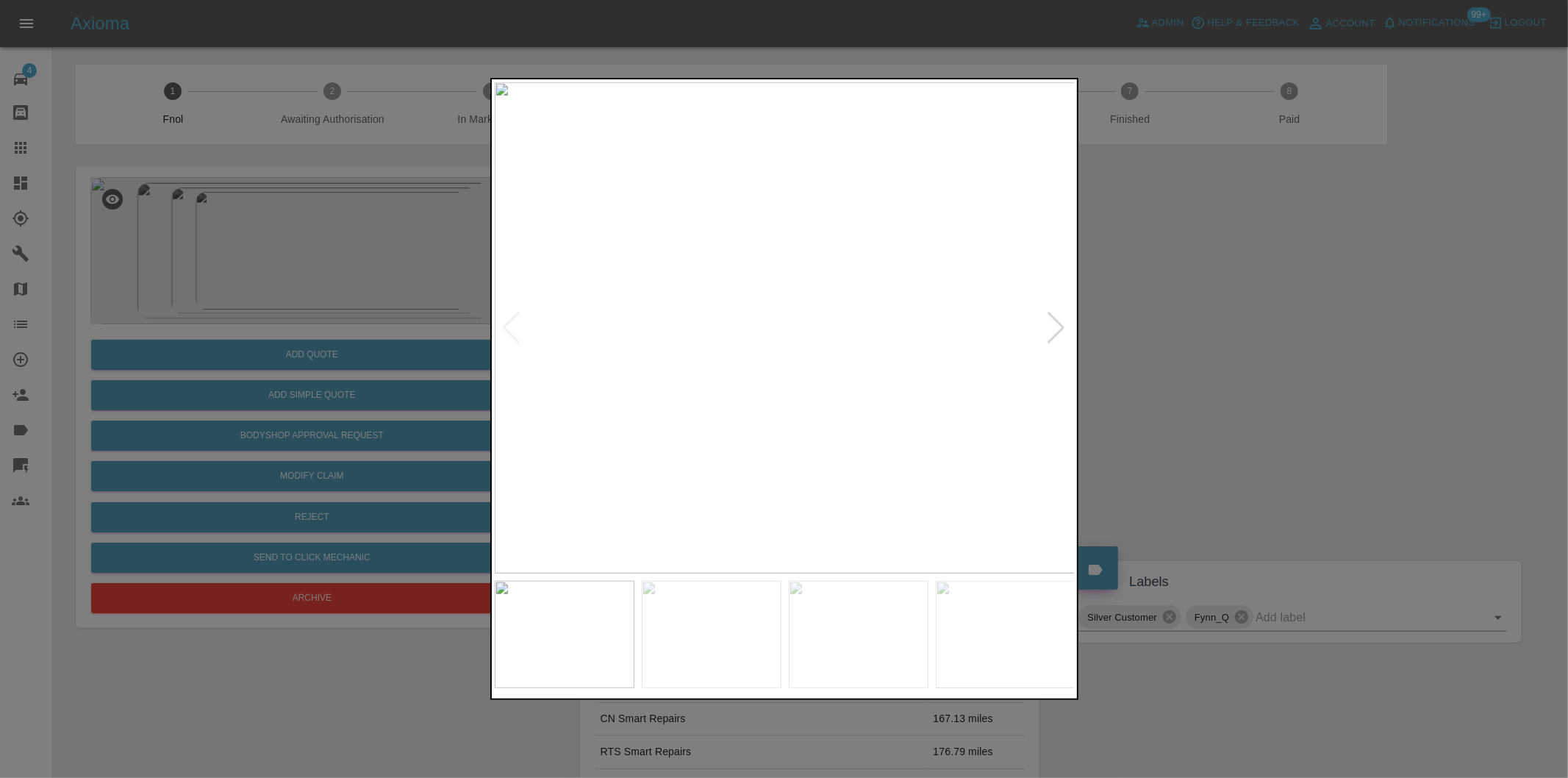
click at [1052, 323] on div at bounding box center [1057, 327] width 19 height 32
click at [1052, 323] on img at bounding box center [784, 328] width 581 height 492
click at [1195, 342] on div at bounding box center [784, 389] width 1568 height 778
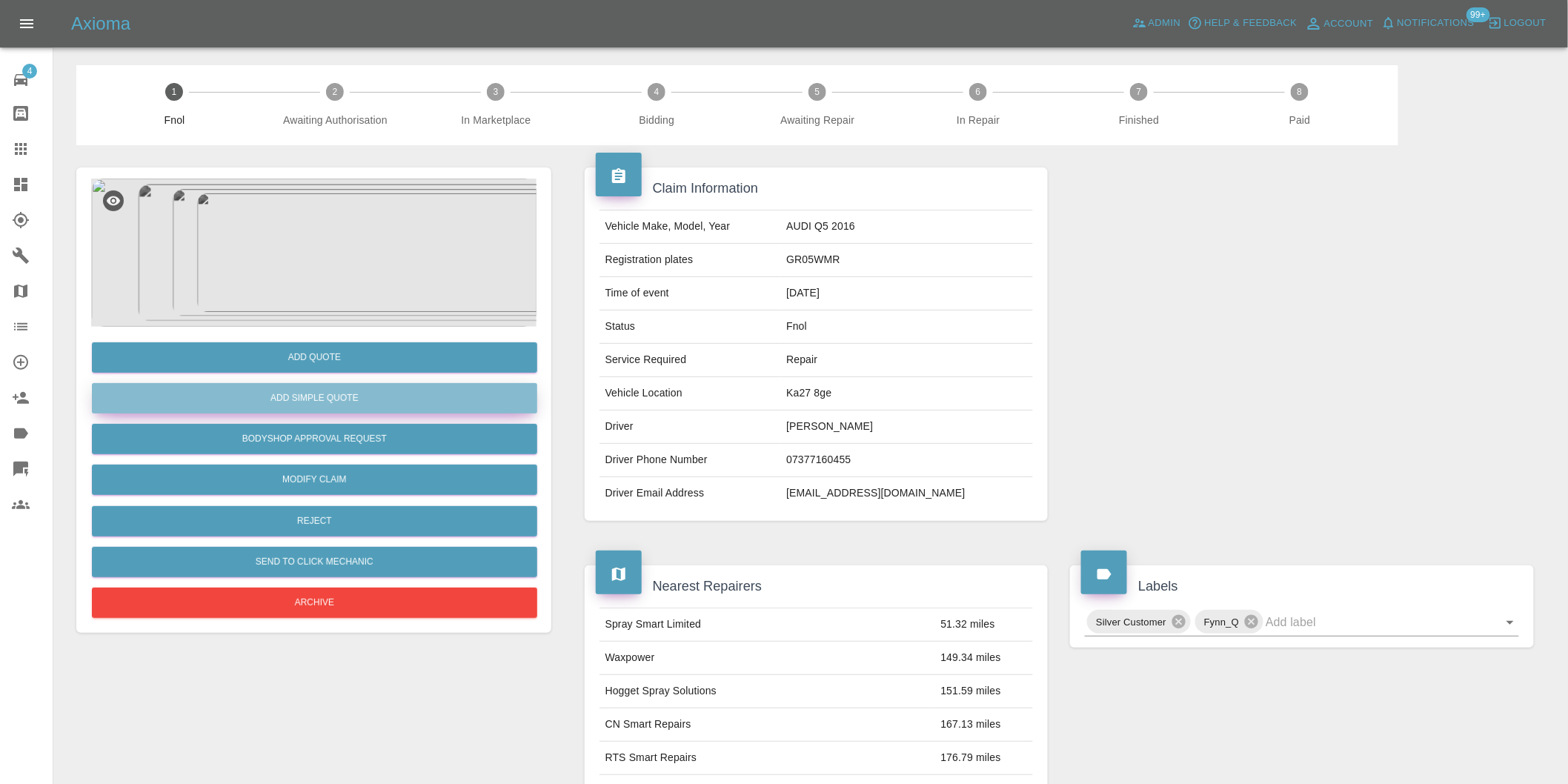
click at [336, 396] on button "Add Simple Quote" at bounding box center [315, 398] width 445 height 30
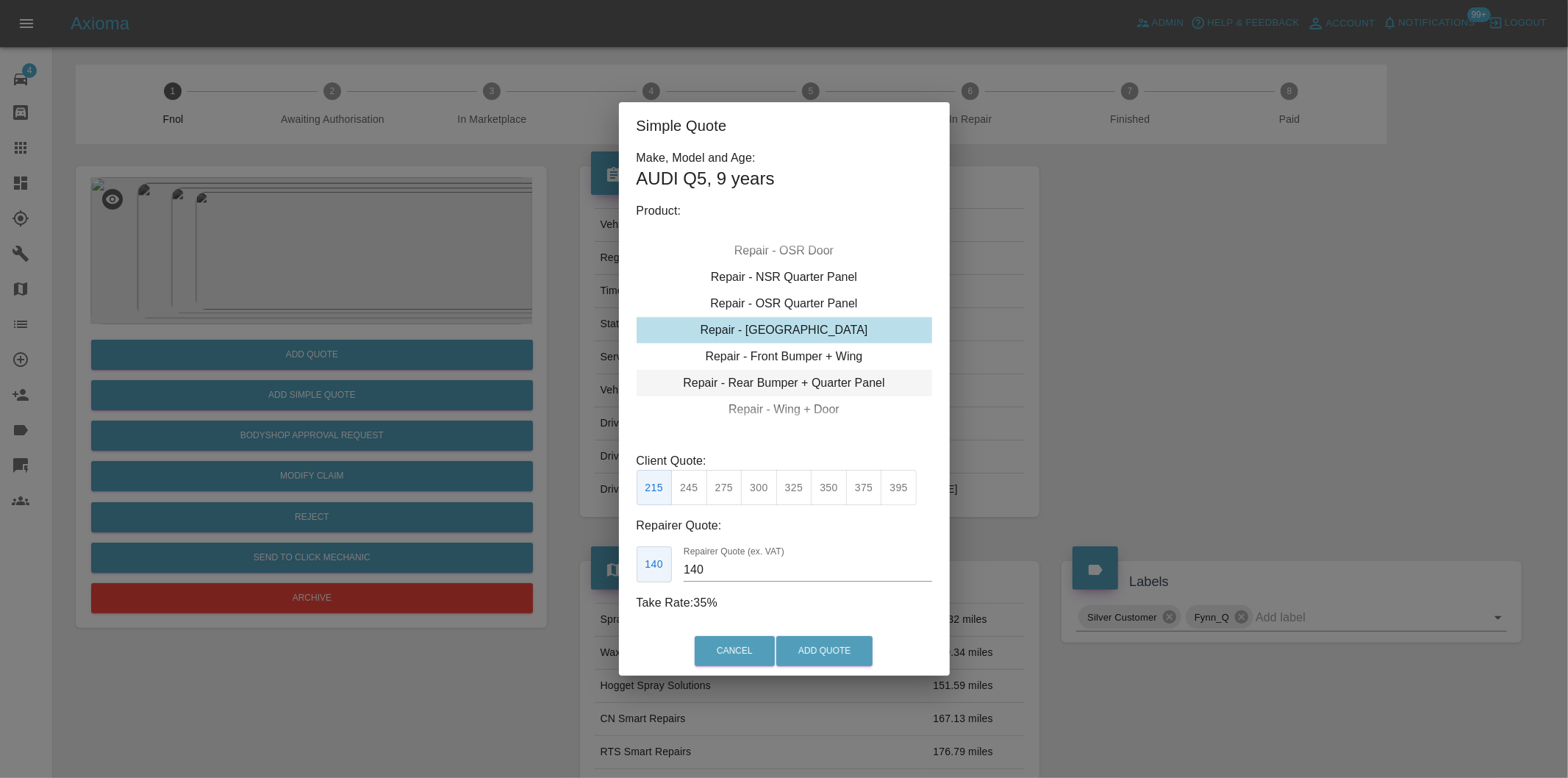
click at [831, 379] on div "Repair - Rear Bumper + Quarter Panel" at bounding box center [784, 383] width 296 height 26
drag, startPoint x: 716, startPoint y: 489, endPoint x: 754, endPoint y: 560, distance: 80.5
click at [716, 489] on button "350" at bounding box center [724, 488] width 36 height 36
type input "210"
click at [798, 641] on button "Add Quote" at bounding box center [824, 650] width 96 height 30
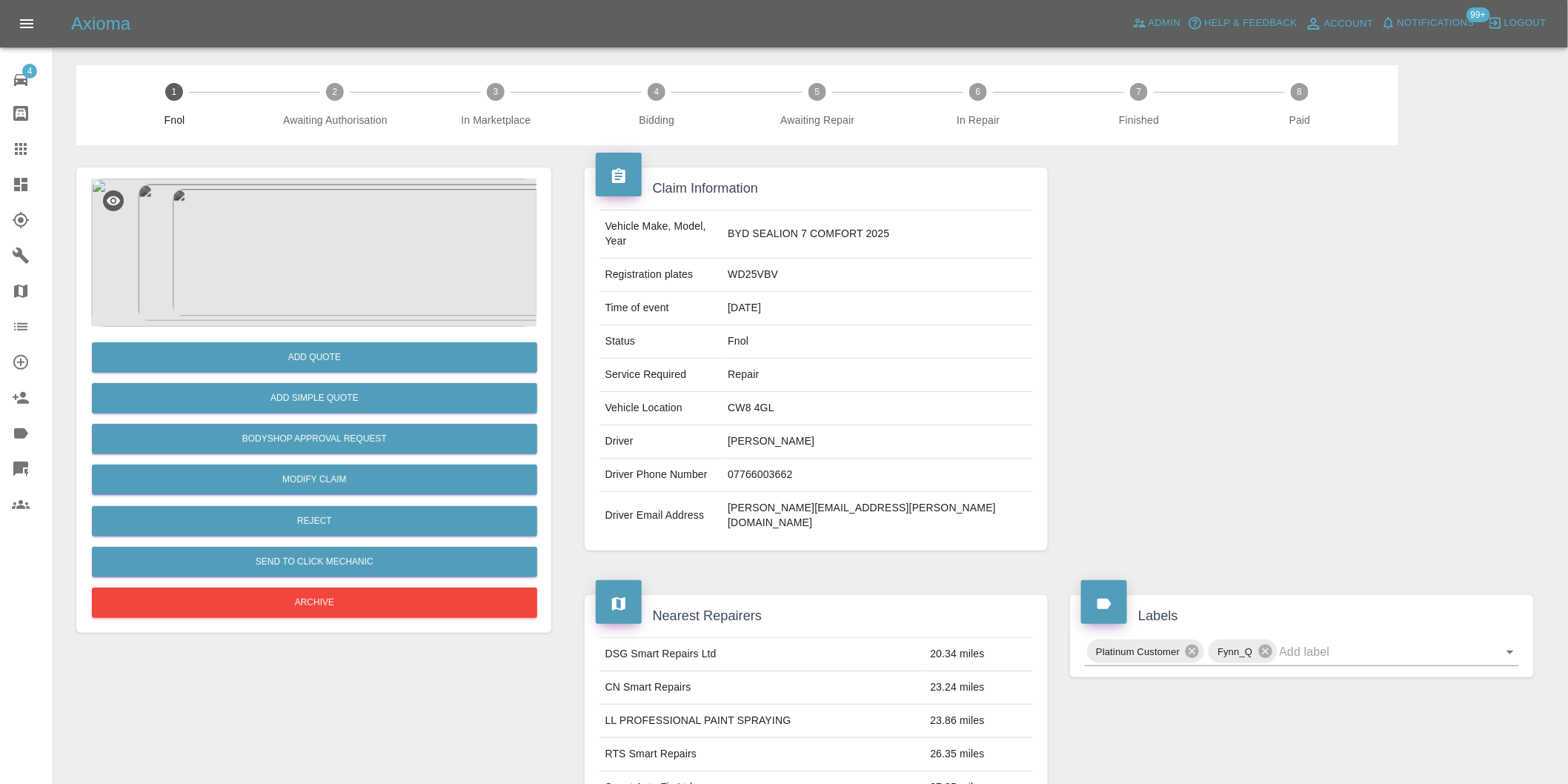
click at [347, 267] on img at bounding box center [314, 252] width 445 height 148
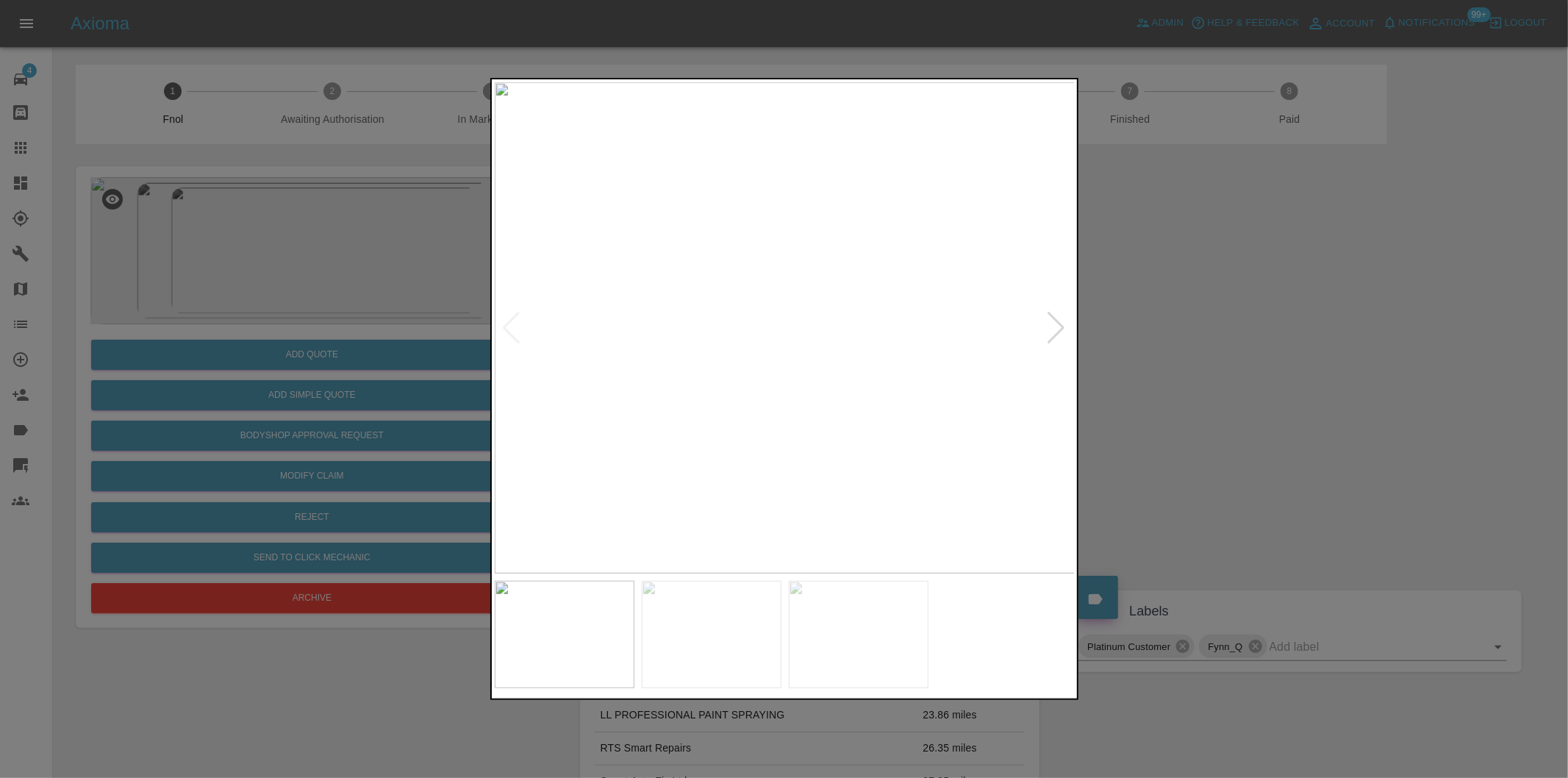
click at [1060, 325] on div at bounding box center [1057, 327] width 19 height 32
click at [1060, 325] on img at bounding box center [784, 328] width 581 height 492
drag, startPoint x: 1269, startPoint y: 344, endPoint x: 842, endPoint y: 398, distance: 430.4
click at [1266, 343] on div at bounding box center [784, 389] width 1568 height 778
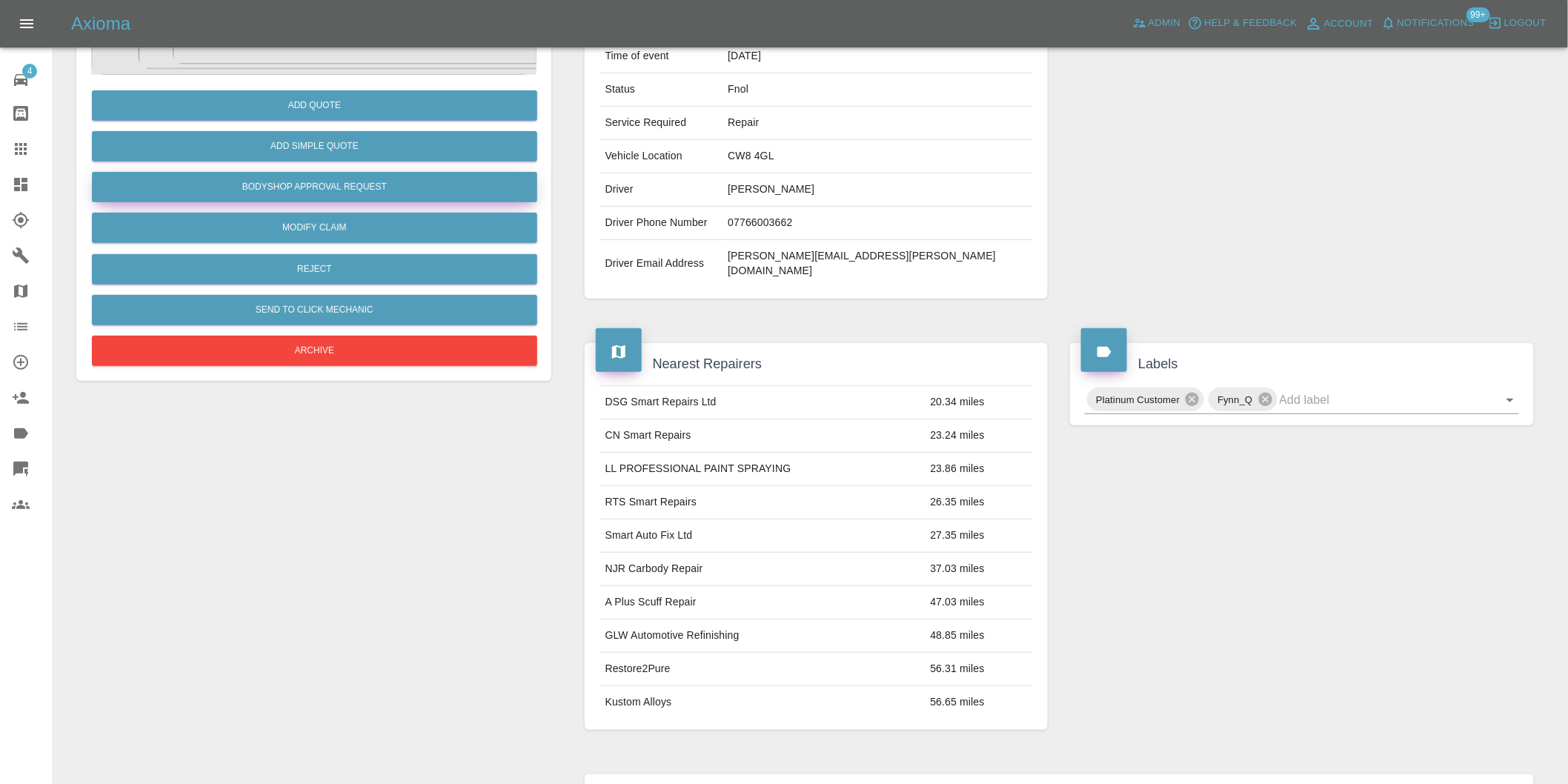
scroll to position [102, 0]
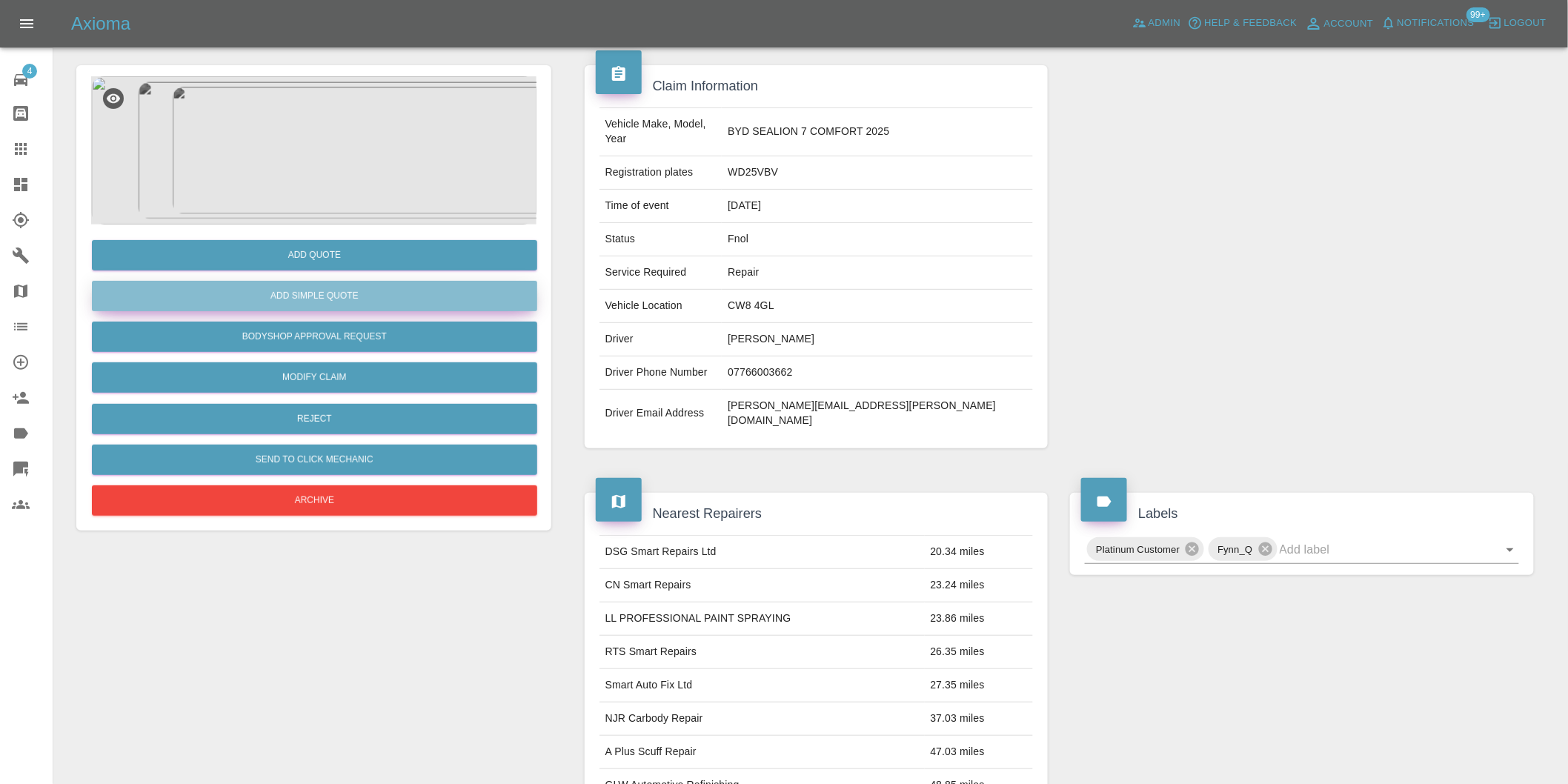
click at [360, 305] on button "Add Simple Quote" at bounding box center [315, 295] width 445 height 30
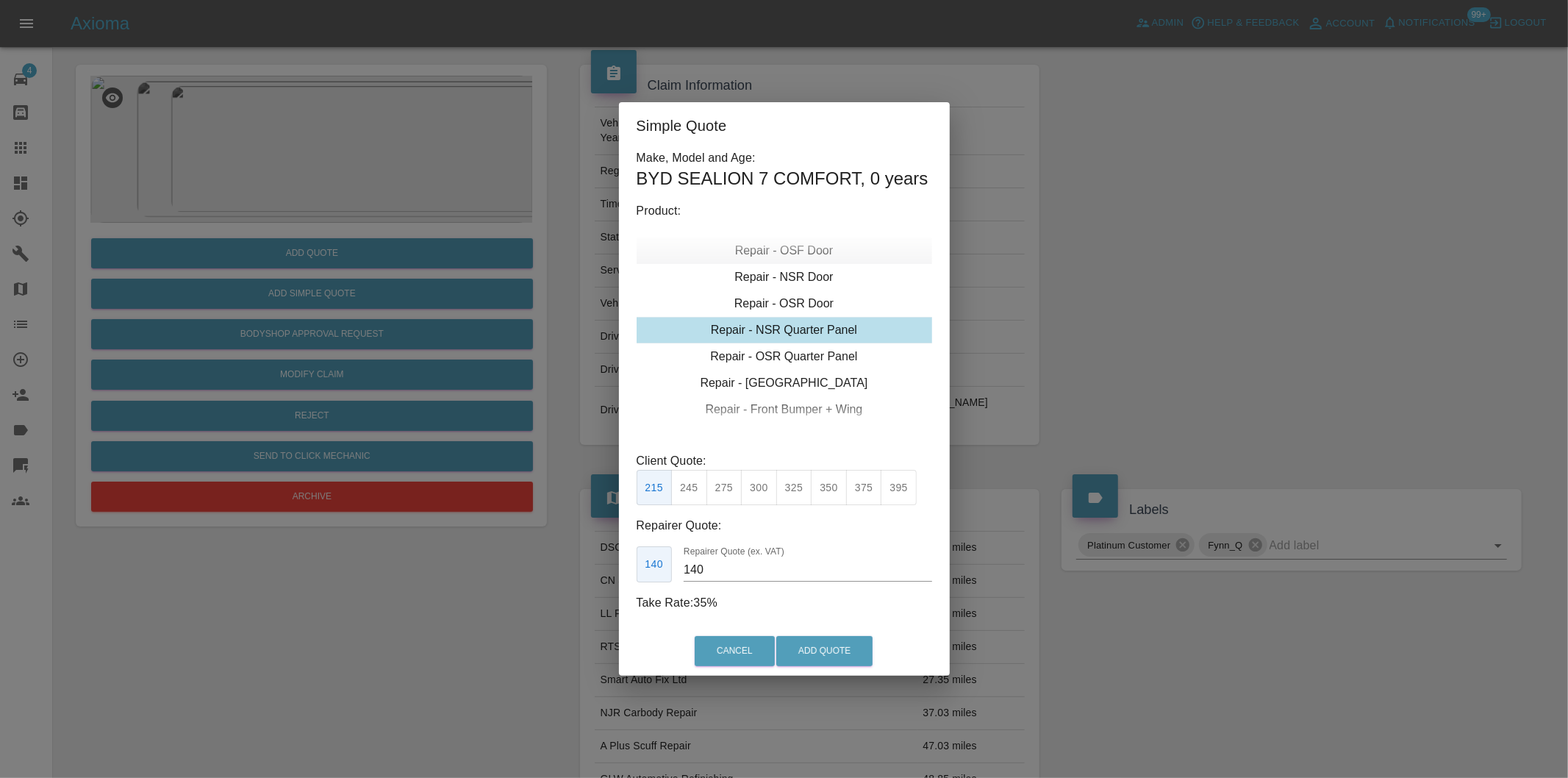
click at [798, 252] on div "Repair - OSF Door" at bounding box center [784, 250] width 296 height 26
click at [807, 252] on div "Repair - OSF Door" at bounding box center [784, 250] width 296 height 26
click at [824, 251] on div "Repair - OSF Door" at bounding box center [784, 250] width 296 height 26
drag, startPoint x: 694, startPoint y: 490, endPoint x: 768, endPoint y: 546, distance: 92.8
click at [697, 492] on button "245" at bounding box center [689, 488] width 36 height 36
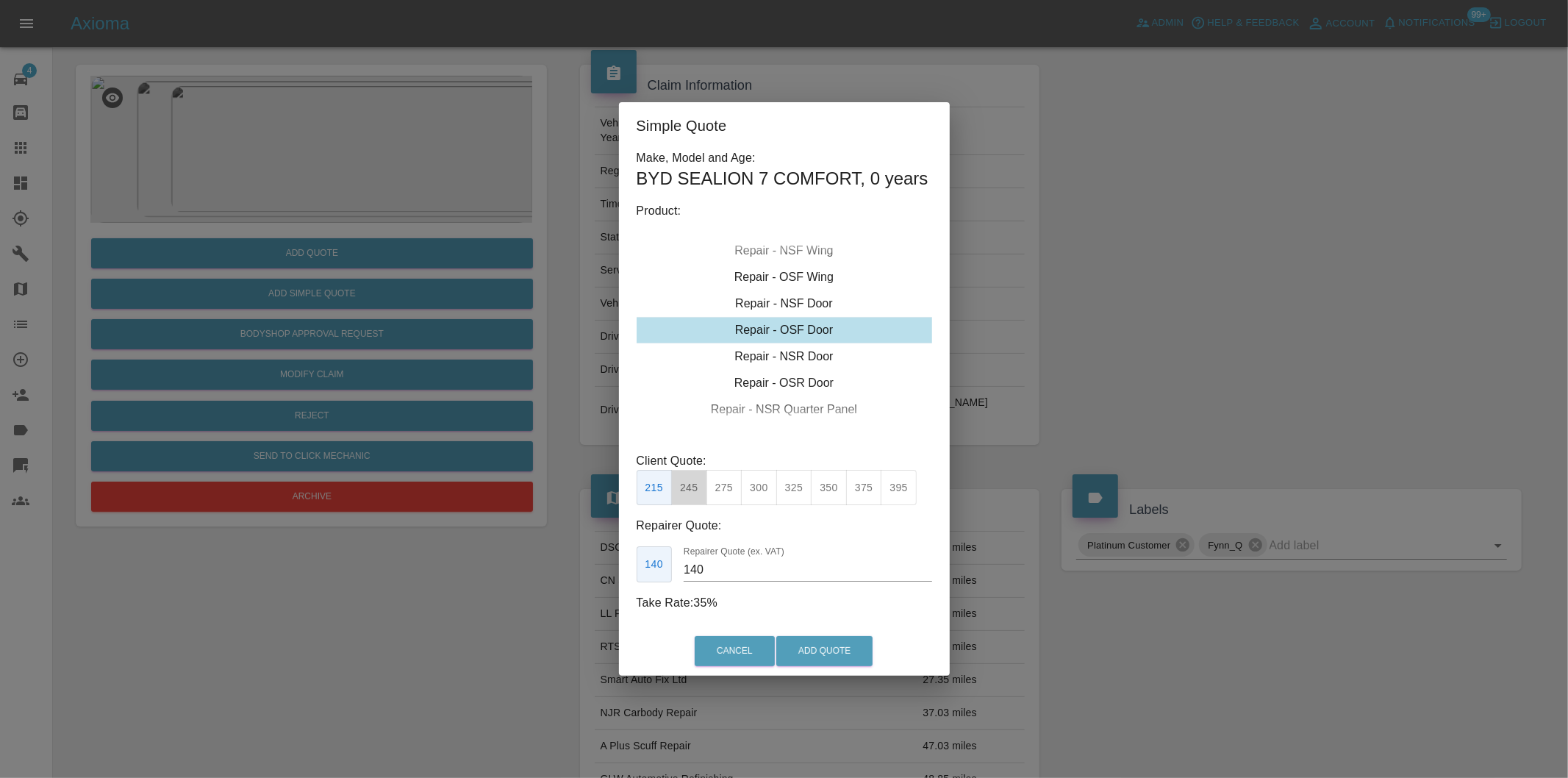
type input "160"
click at [825, 646] on button "Add Quote" at bounding box center [824, 650] width 96 height 30
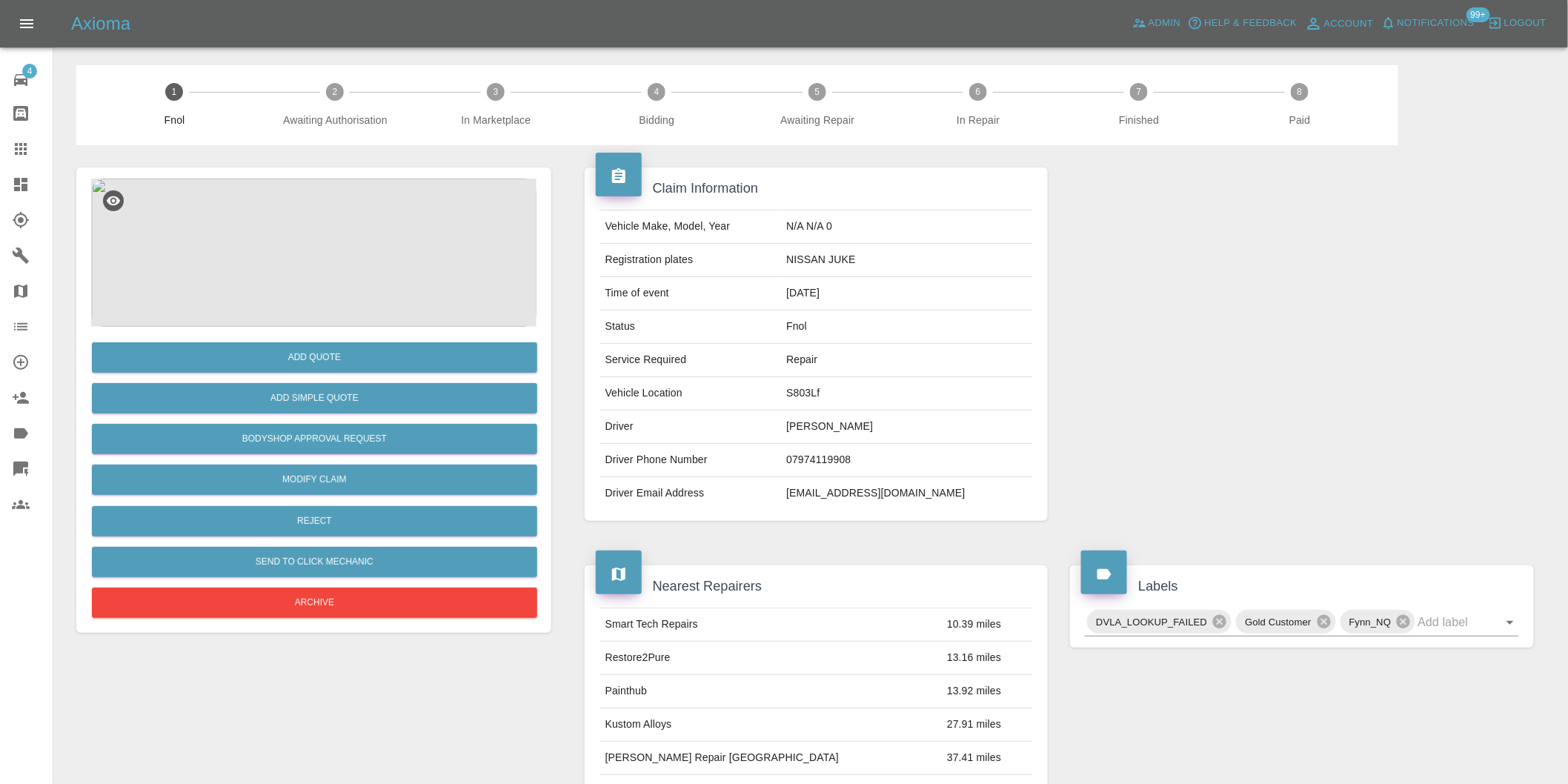
click at [329, 226] on img at bounding box center [314, 252] width 445 height 148
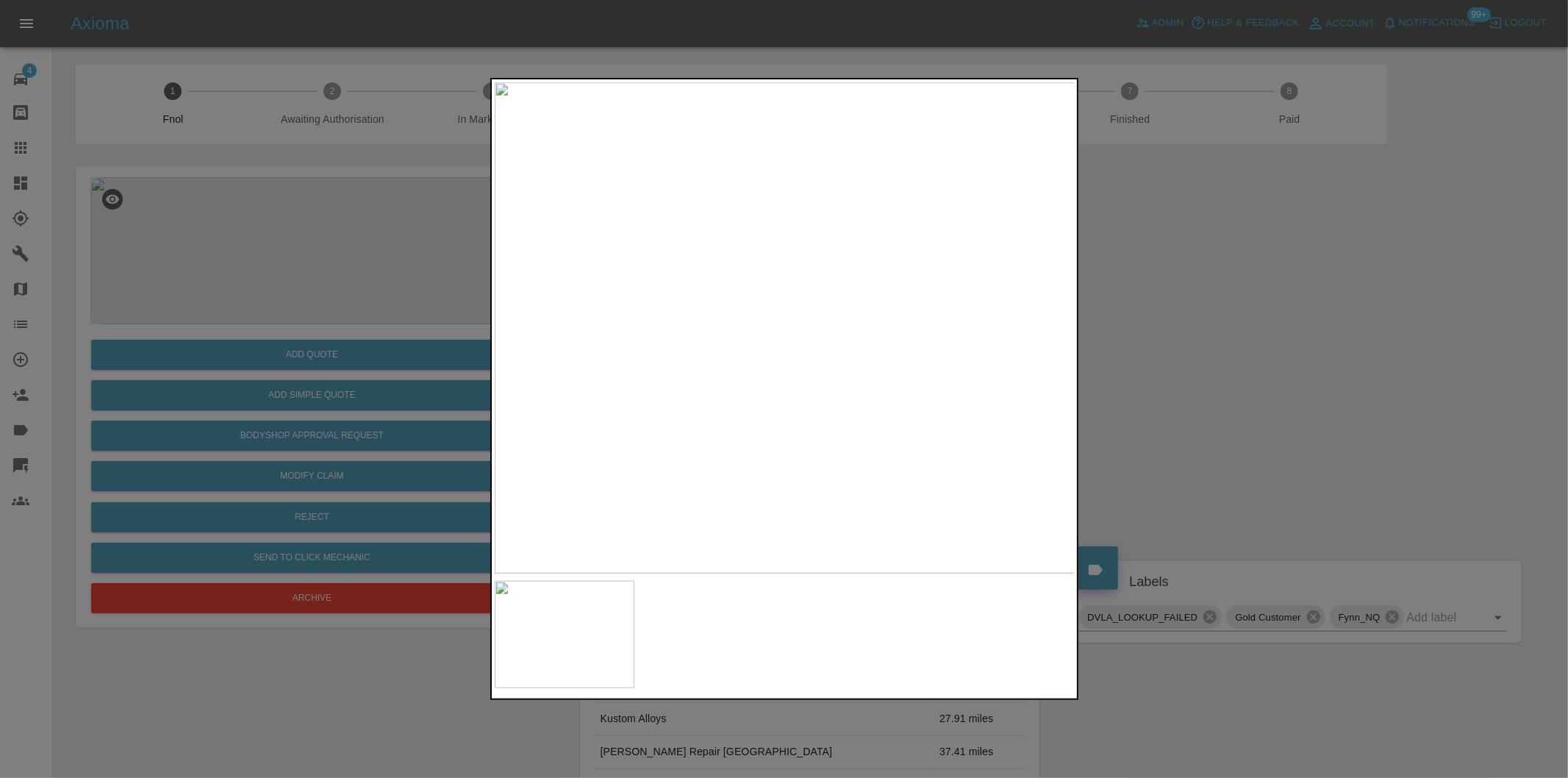
click at [1162, 385] on div at bounding box center [784, 389] width 1568 height 778
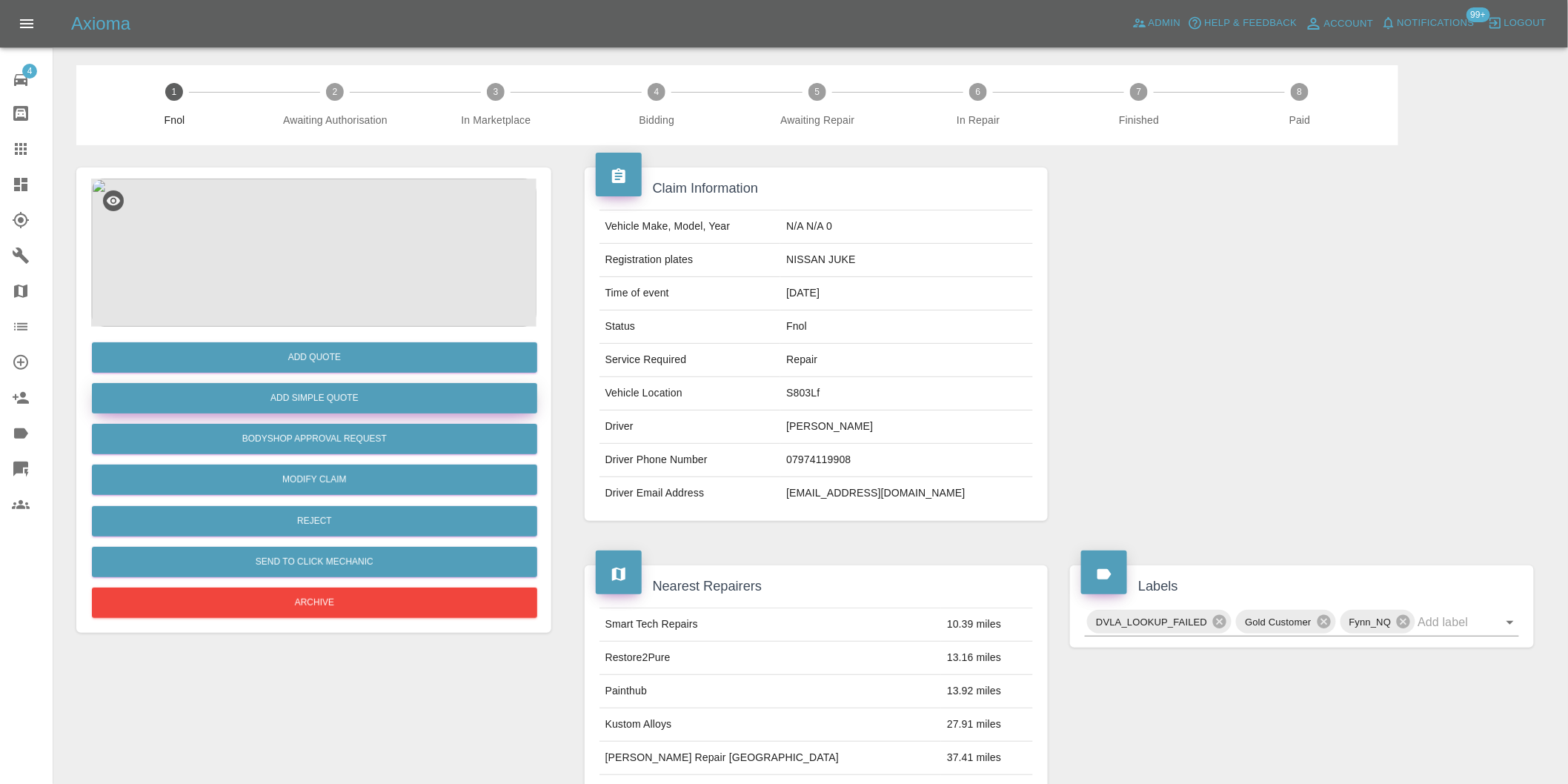
click at [395, 398] on button "Add Simple Quote" at bounding box center [315, 398] width 445 height 30
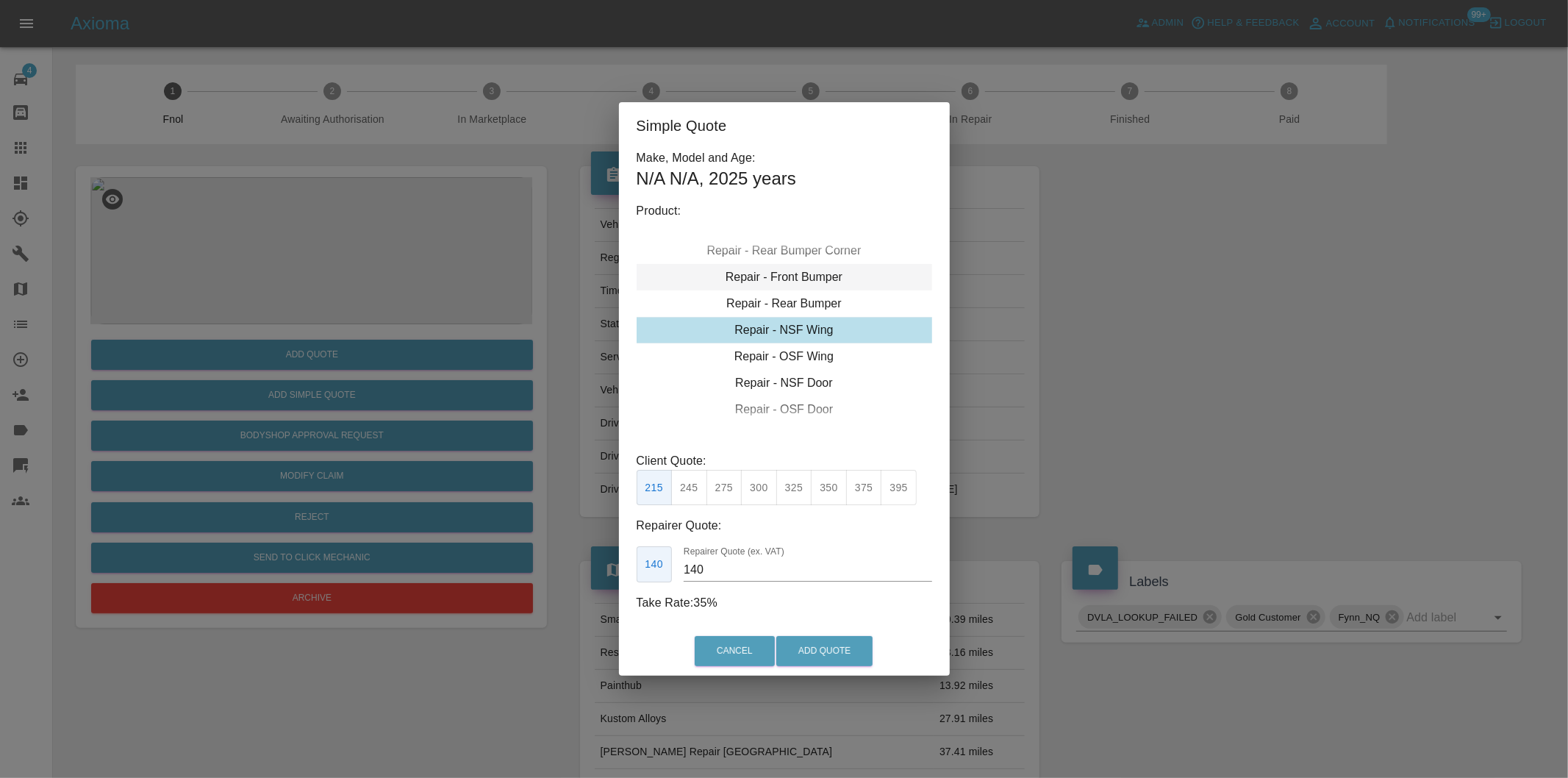
click at [818, 278] on div "Repair - Front Bumper" at bounding box center [784, 277] width 296 height 26
click at [728, 478] on button "350" at bounding box center [724, 488] width 36 height 36
type input "210"
click at [825, 648] on button "Add Quote" at bounding box center [824, 650] width 96 height 30
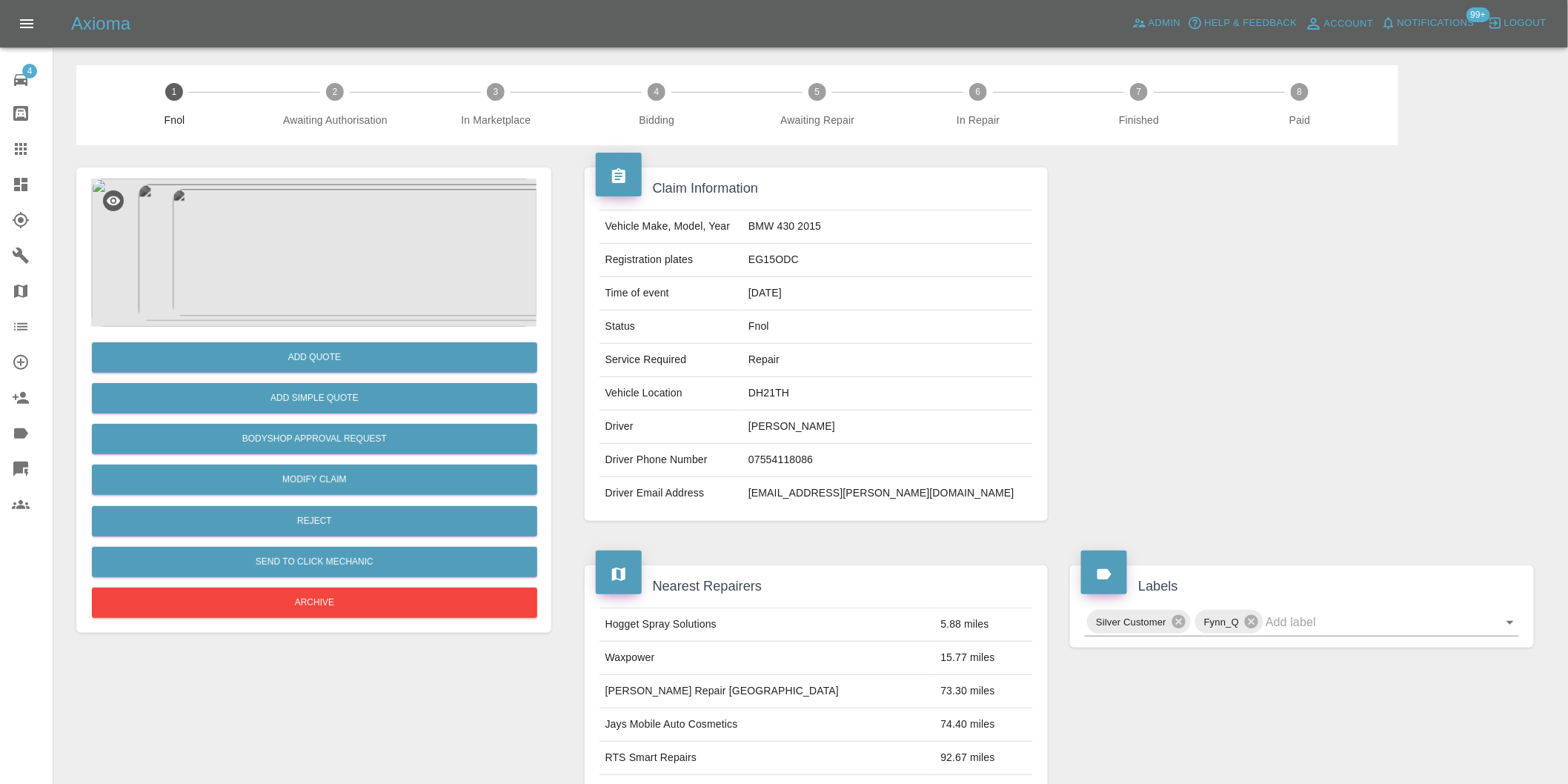
click at [329, 241] on img at bounding box center [314, 252] width 445 height 148
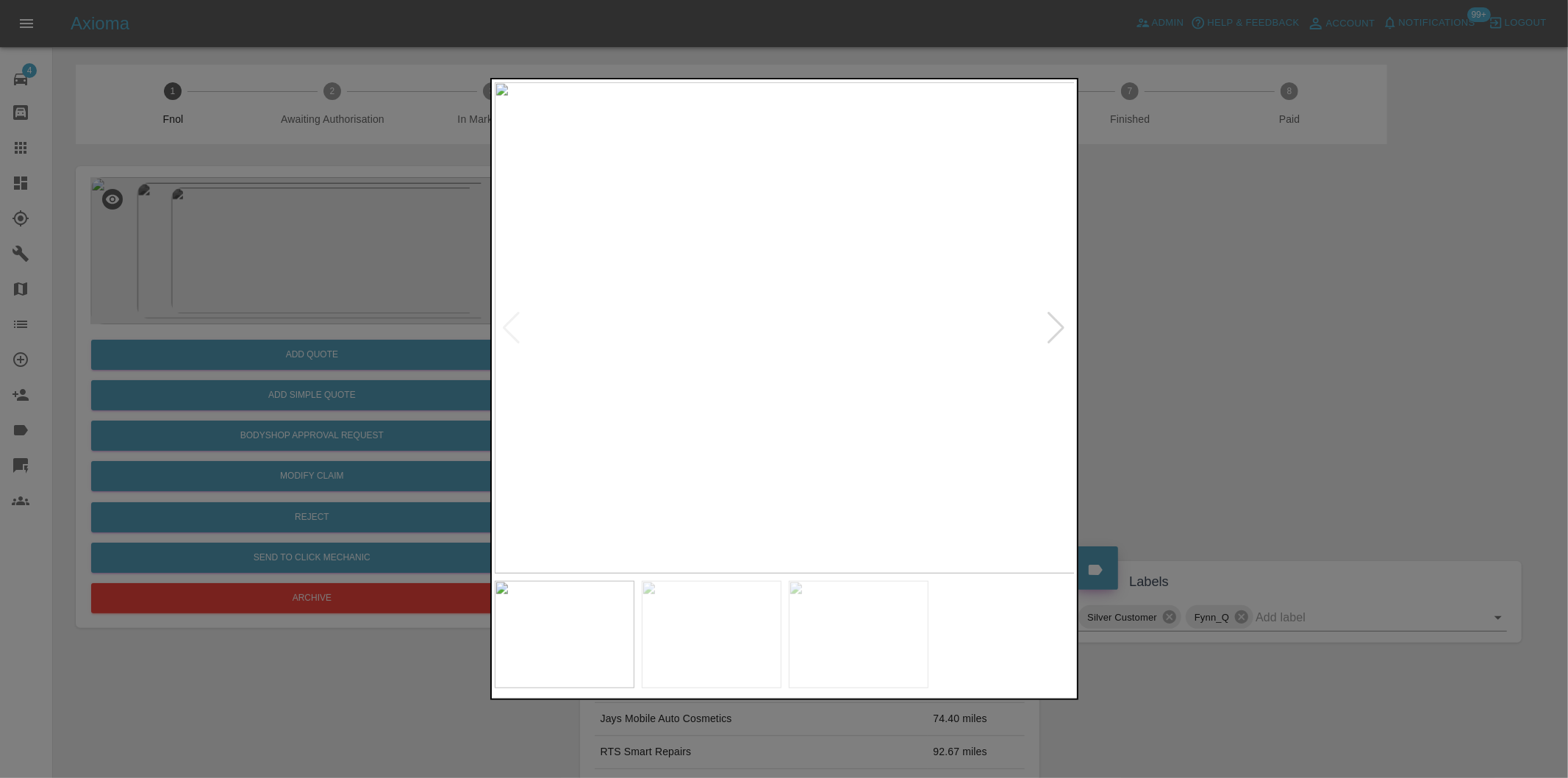
click at [1055, 325] on div at bounding box center [1057, 327] width 19 height 32
click at [1055, 325] on img at bounding box center [784, 328] width 581 height 492
click at [1162, 372] on div at bounding box center [784, 389] width 1568 height 778
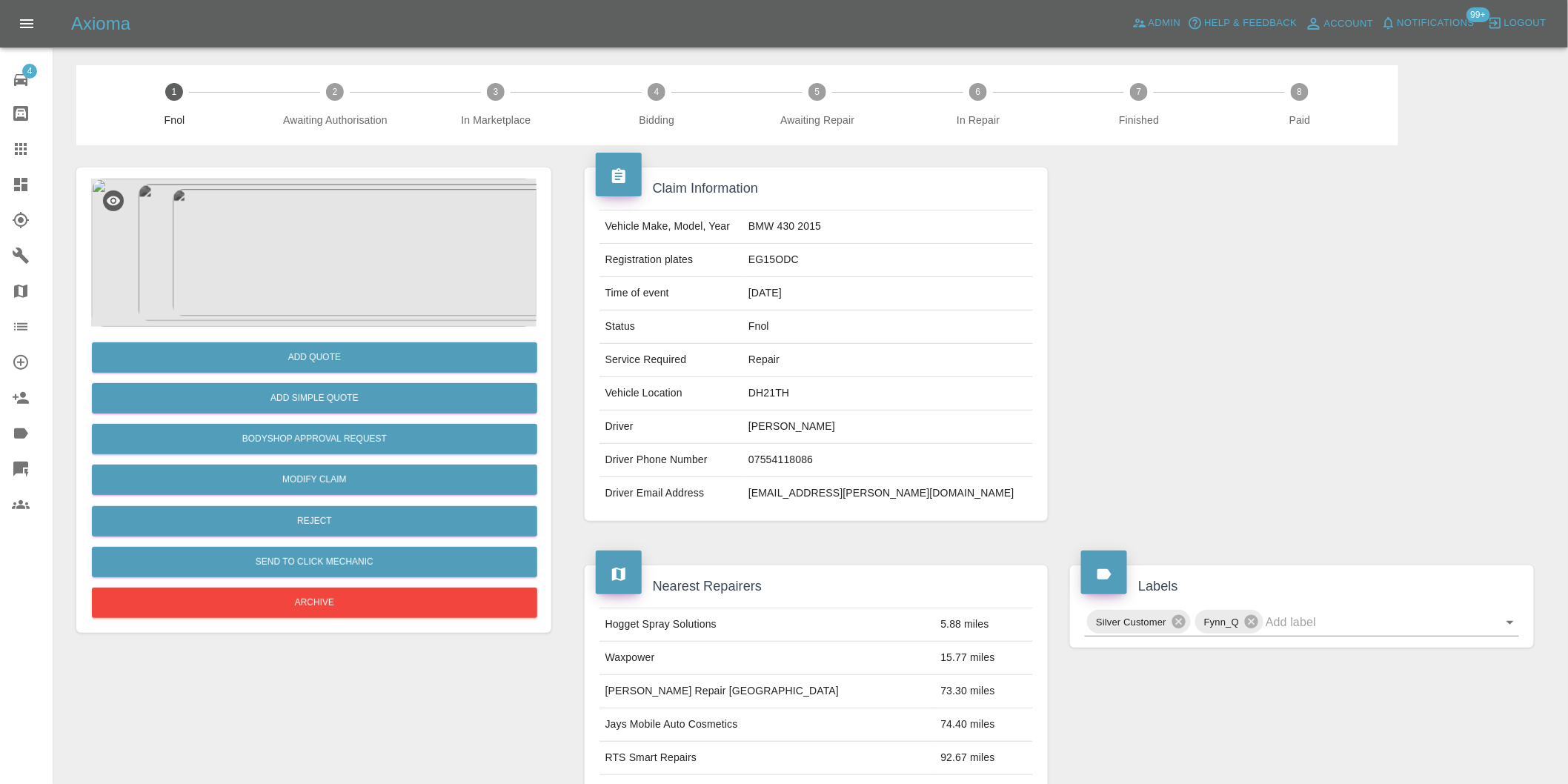
click at [320, 247] on img at bounding box center [314, 252] width 445 height 148
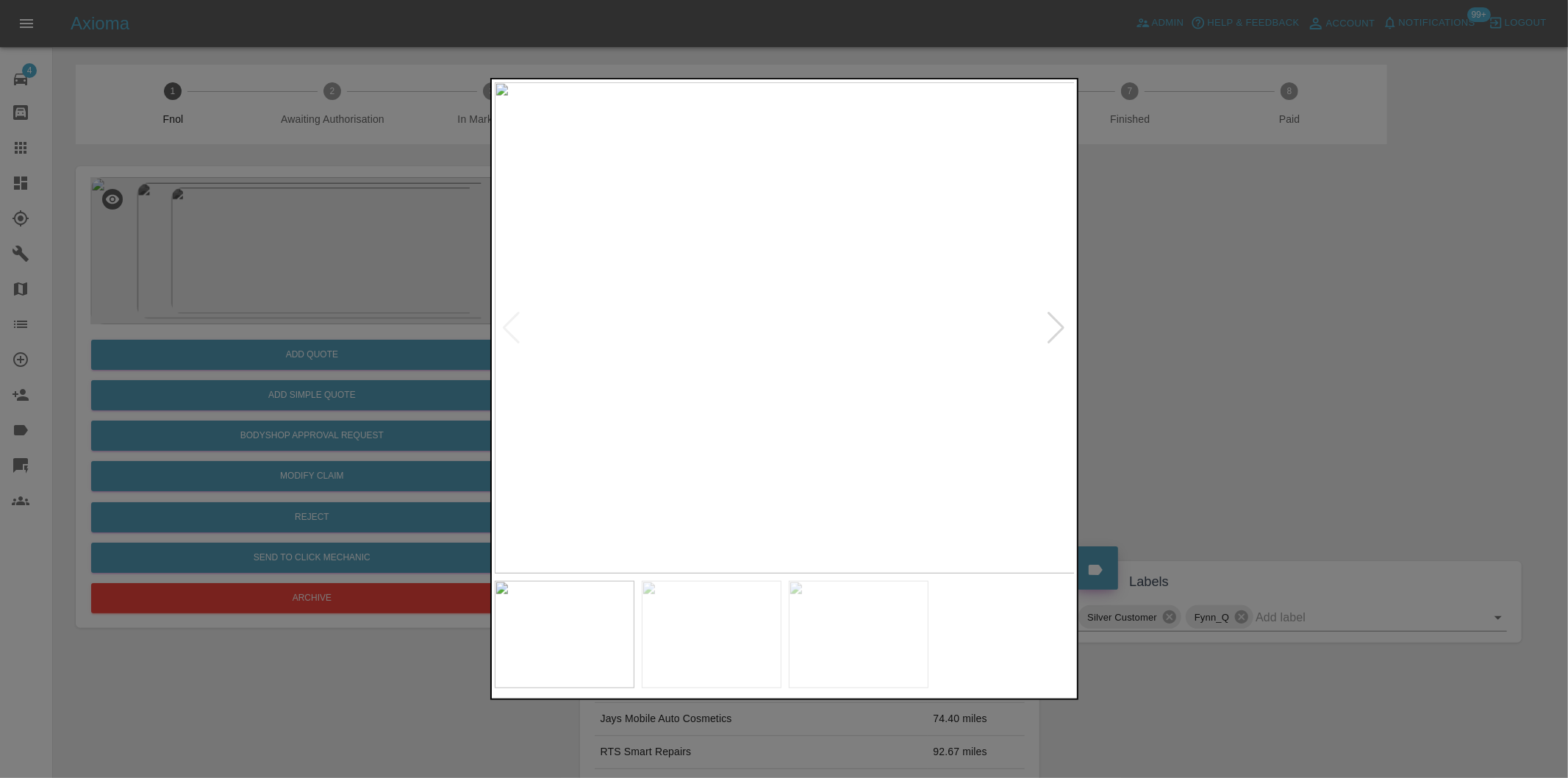
click at [1057, 326] on div at bounding box center [1057, 327] width 19 height 32
click at [1174, 359] on div at bounding box center [784, 389] width 1568 height 778
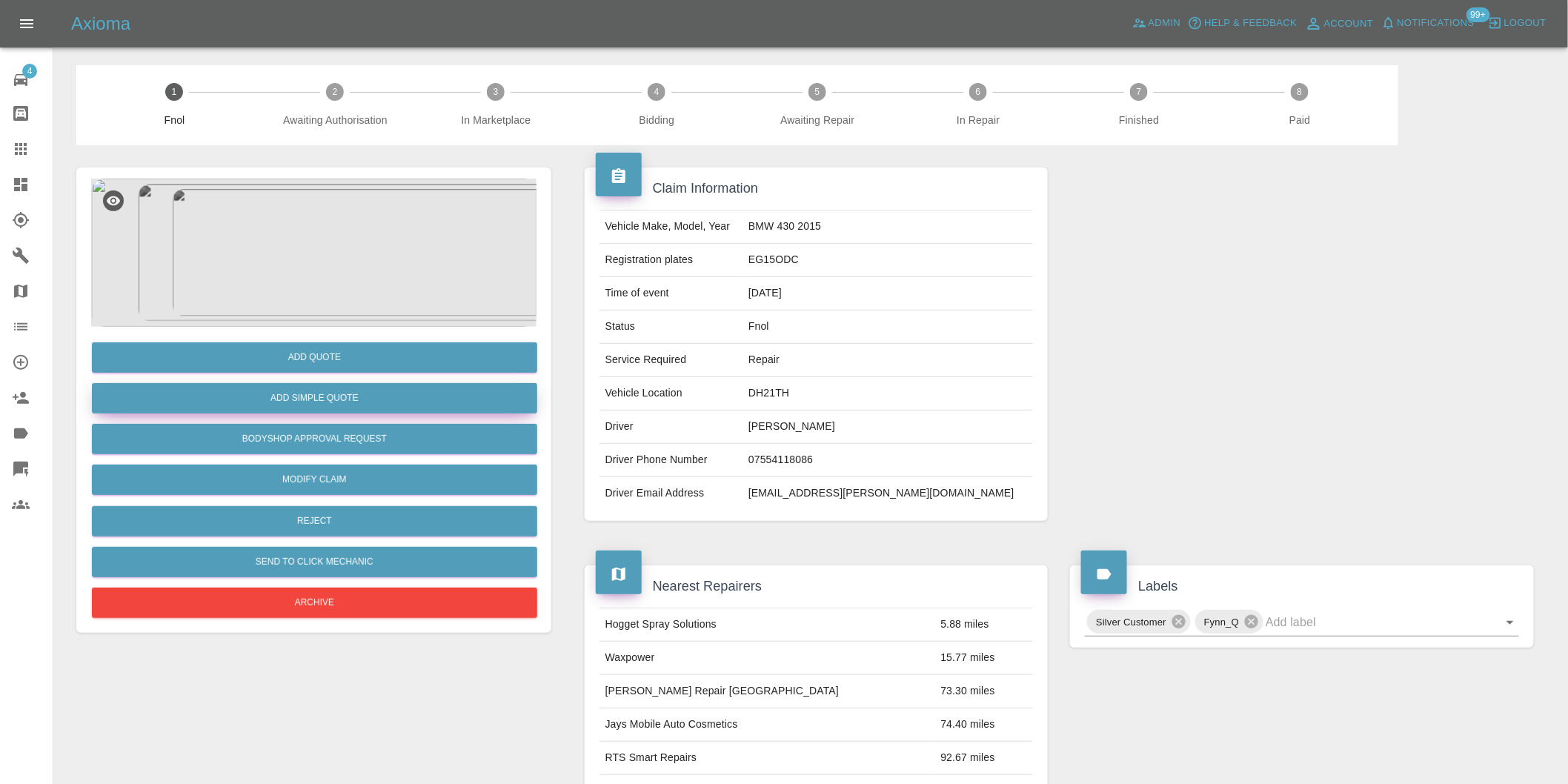
click at [352, 398] on button "Add Simple Quote" at bounding box center [315, 398] width 445 height 30
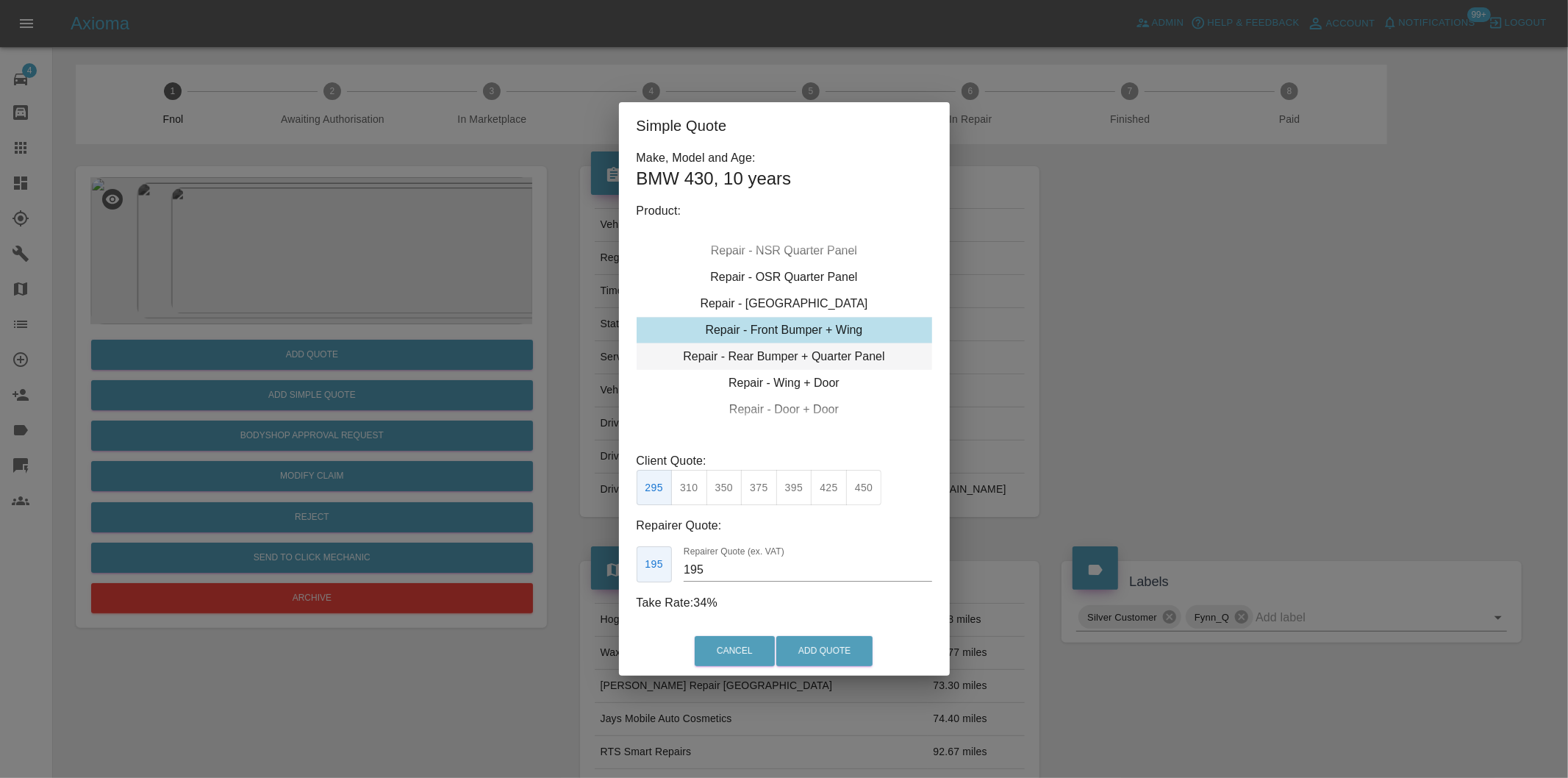
click at [861, 353] on div "Repair - Rear Bumper + Quarter Panel" at bounding box center [784, 356] width 296 height 26
click at [792, 490] on button "395" at bounding box center [794, 488] width 36 height 36
type input "250"
click at [834, 649] on button "Add Quote" at bounding box center [824, 650] width 96 height 30
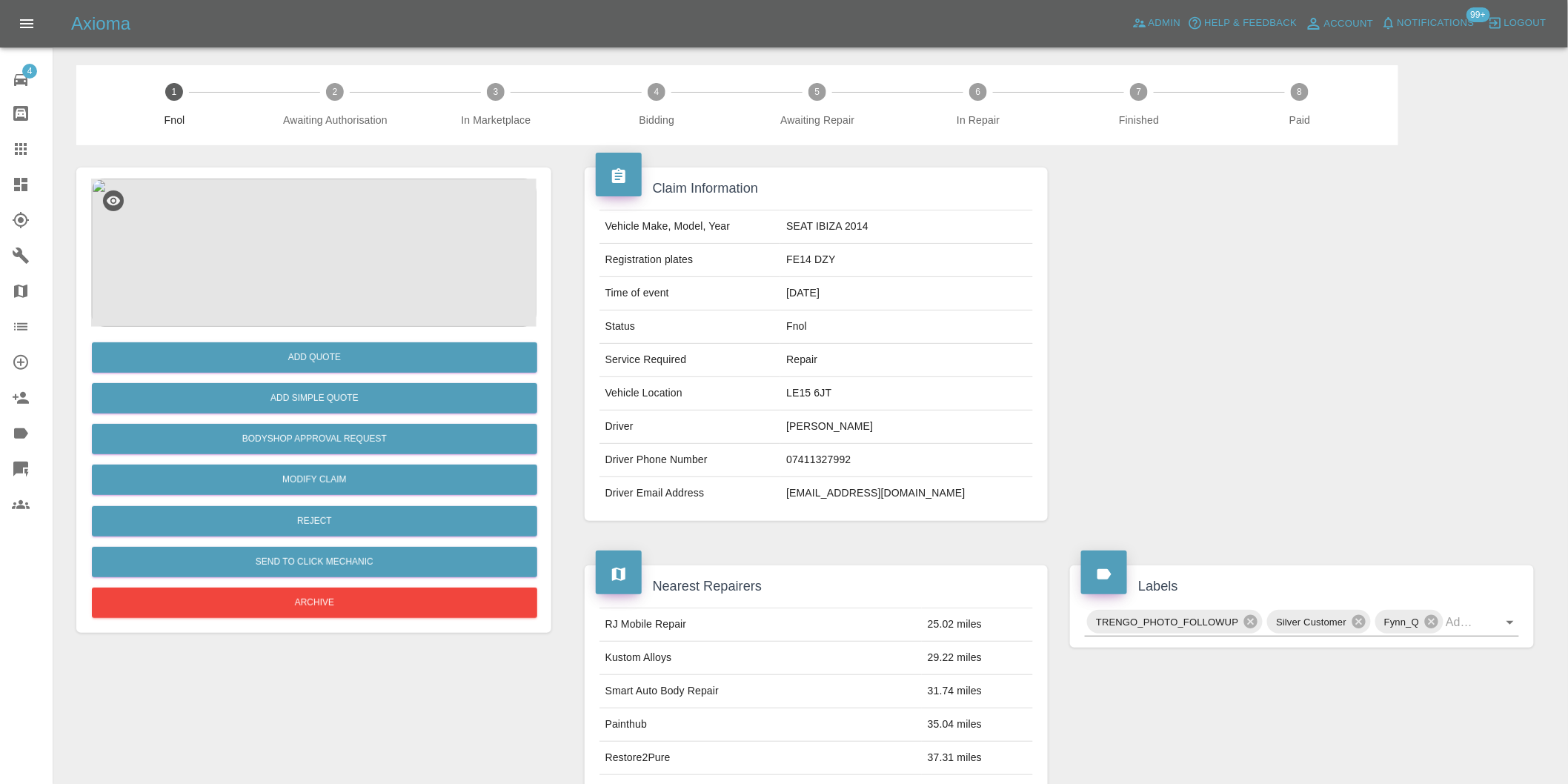
click at [322, 253] on img at bounding box center [314, 252] width 445 height 148
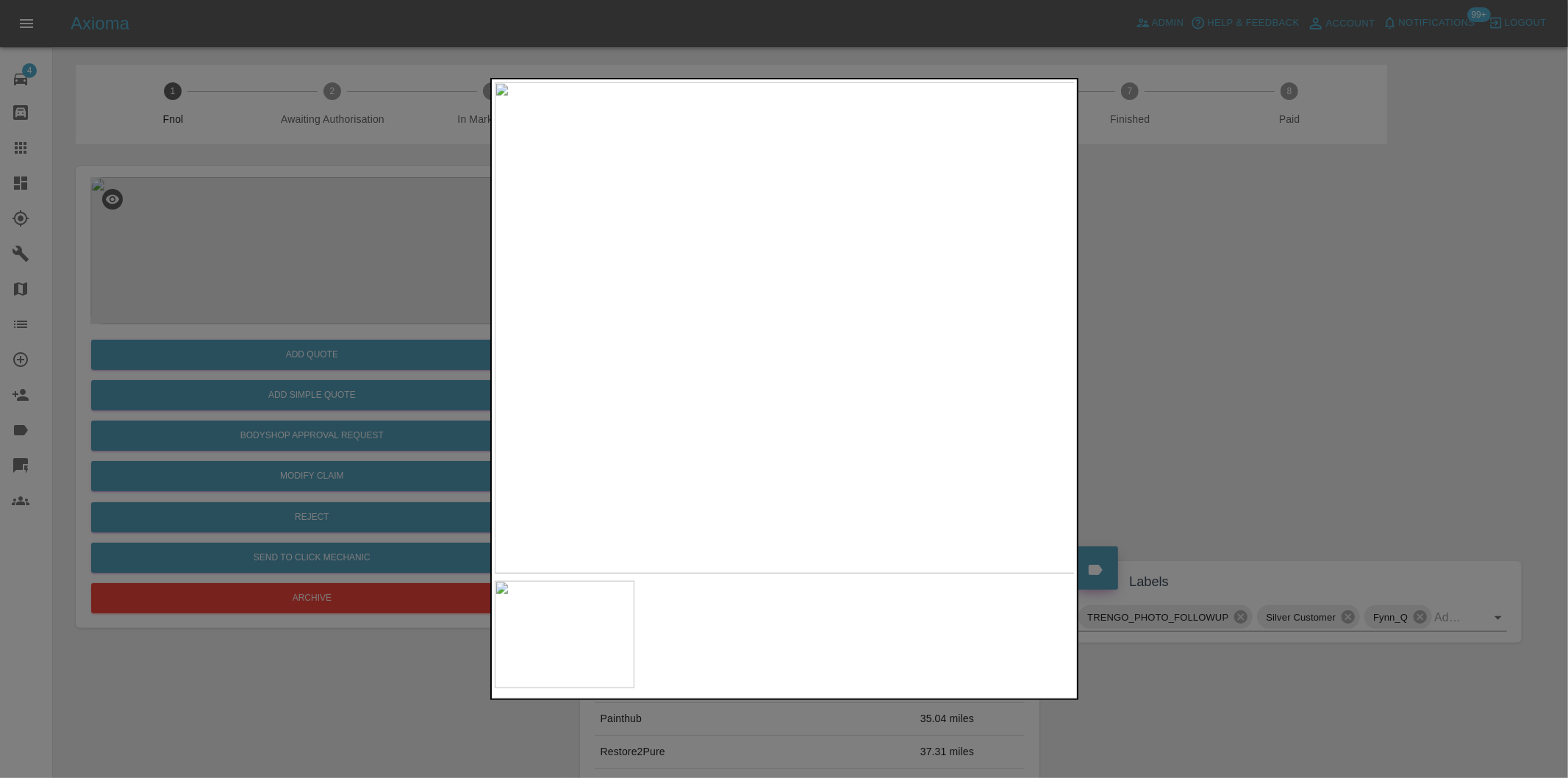
click at [1135, 369] on div at bounding box center [784, 389] width 1568 height 778
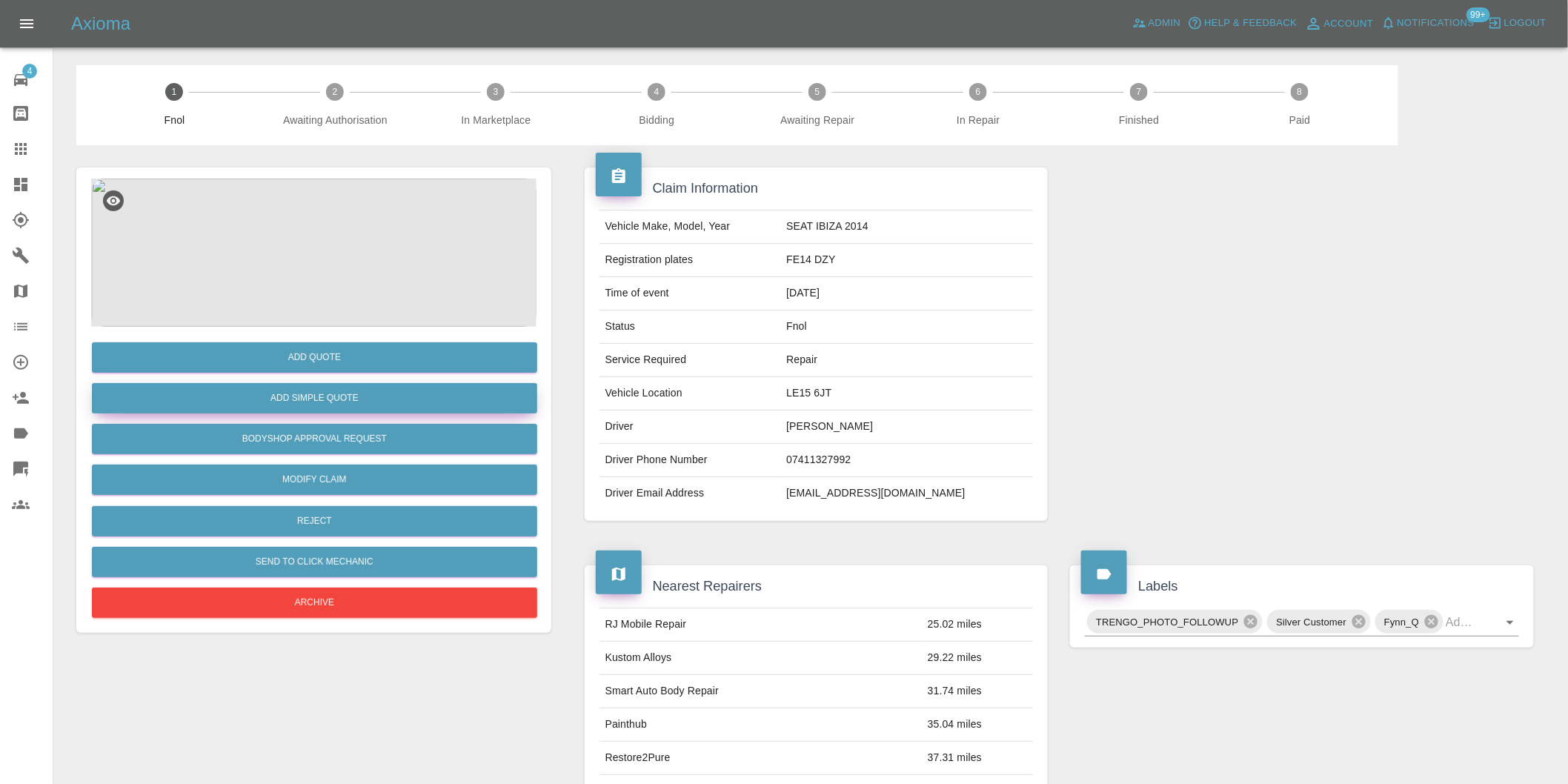
click at [373, 398] on button "Add Simple Quote" at bounding box center [315, 398] width 445 height 30
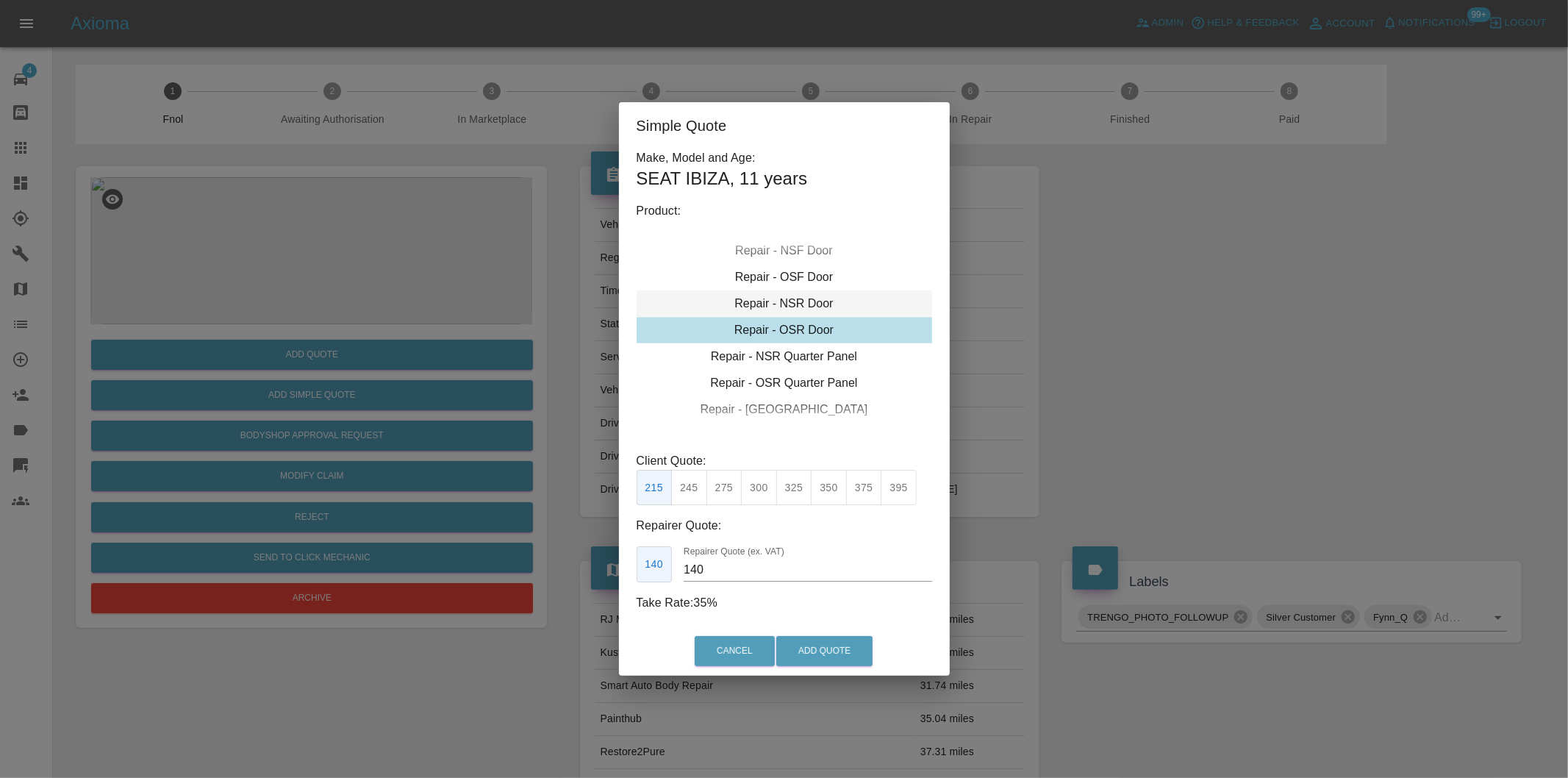
click at [807, 300] on div "Repair - NSR Door" at bounding box center [784, 303] width 296 height 26
drag, startPoint x: 696, startPoint y: 488, endPoint x: 780, endPoint y: 563, distance: 112.6
click at [699, 491] on button "245" at bounding box center [689, 488] width 36 height 36
type input "160"
click at [825, 654] on button "Add Quote" at bounding box center [824, 650] width 96 height 30
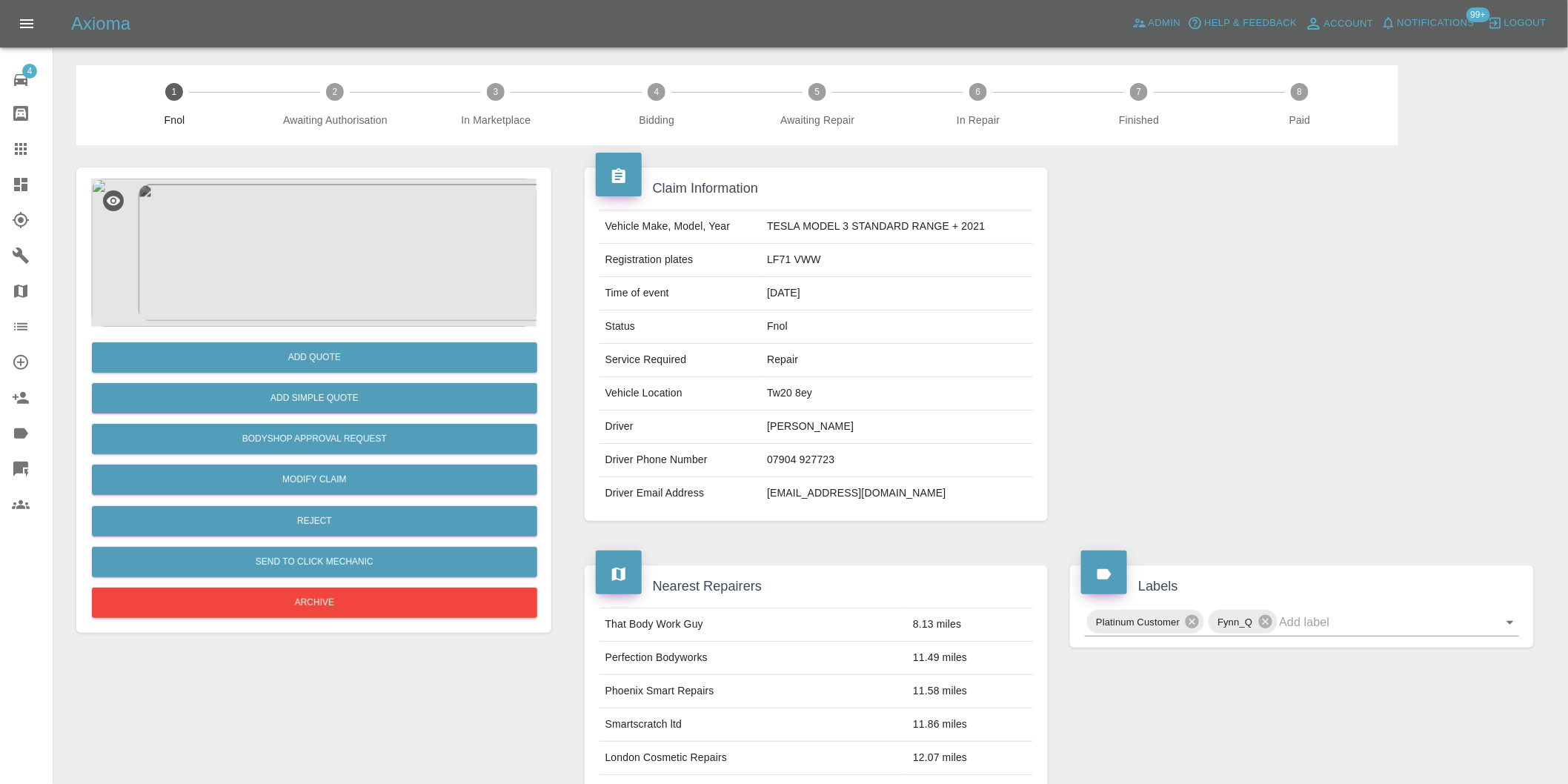
click at [328, 197] on img at bounding box center [314, 252] width 445 height 148
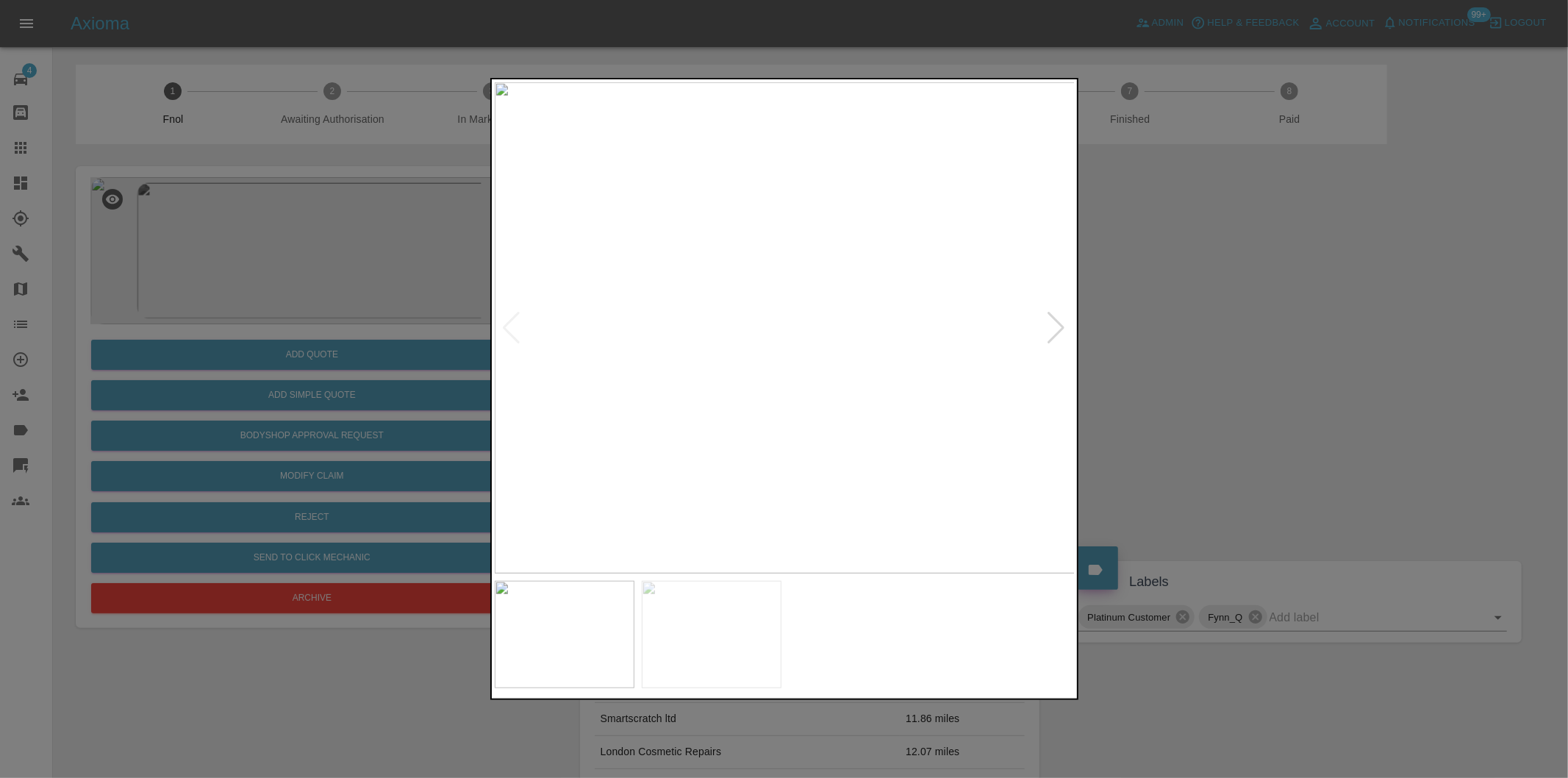
click at [1053, 335] on div at bounding box center [1057, 327] width 19 height 32
click at [1053, 335] on img at bounding box center [784, 328] width 581 height 492
drag, startPoint x: 1180, startPoint y: 365, endPoint x: 723, endPoint y: 513, distance: 480.4
click at [1172, 365] on div at bounding box center [784, 389] width 1568 height 778
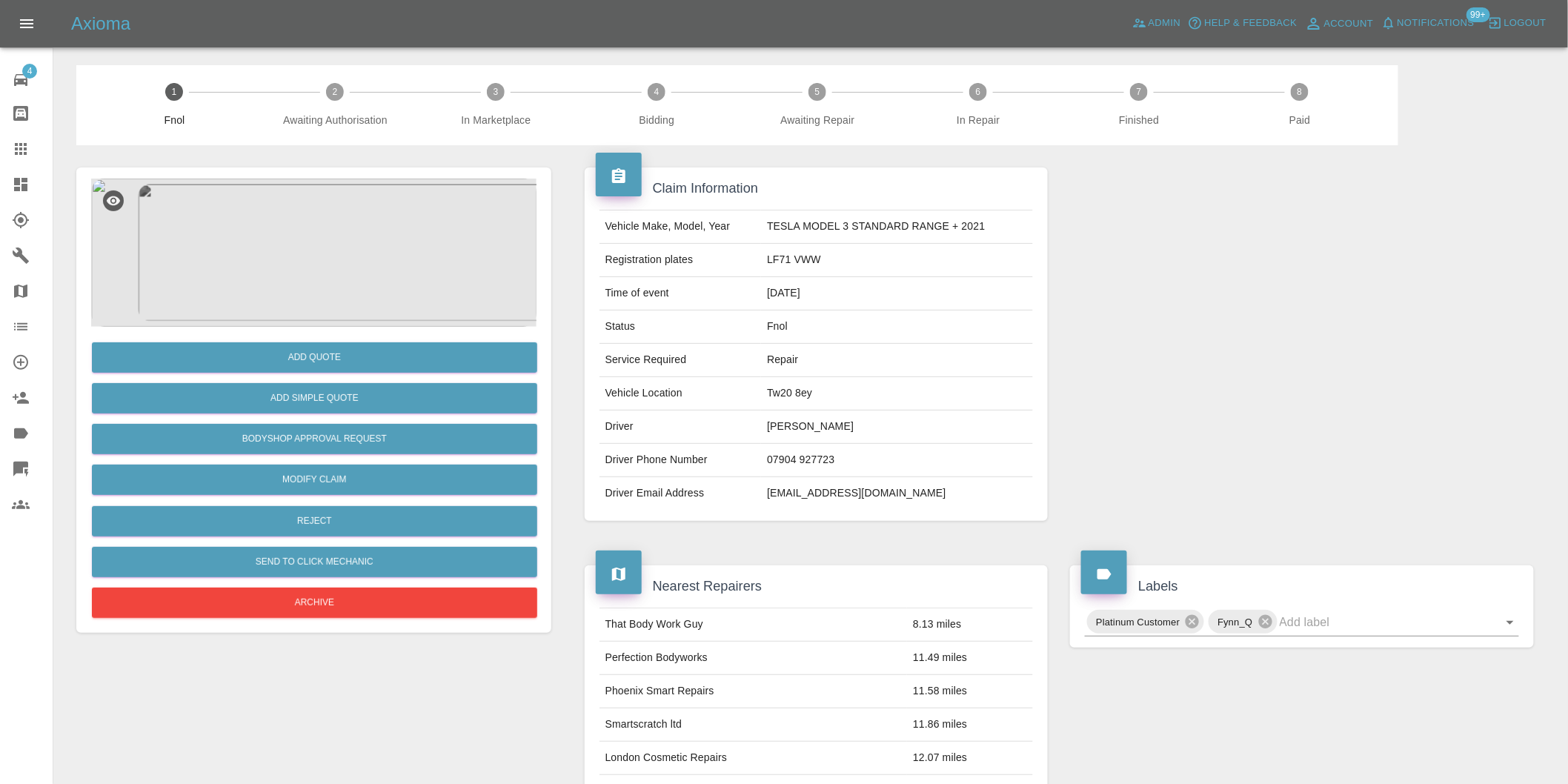
click at [330, 235] on img at bounding box center [314, 252] width 445 height 148
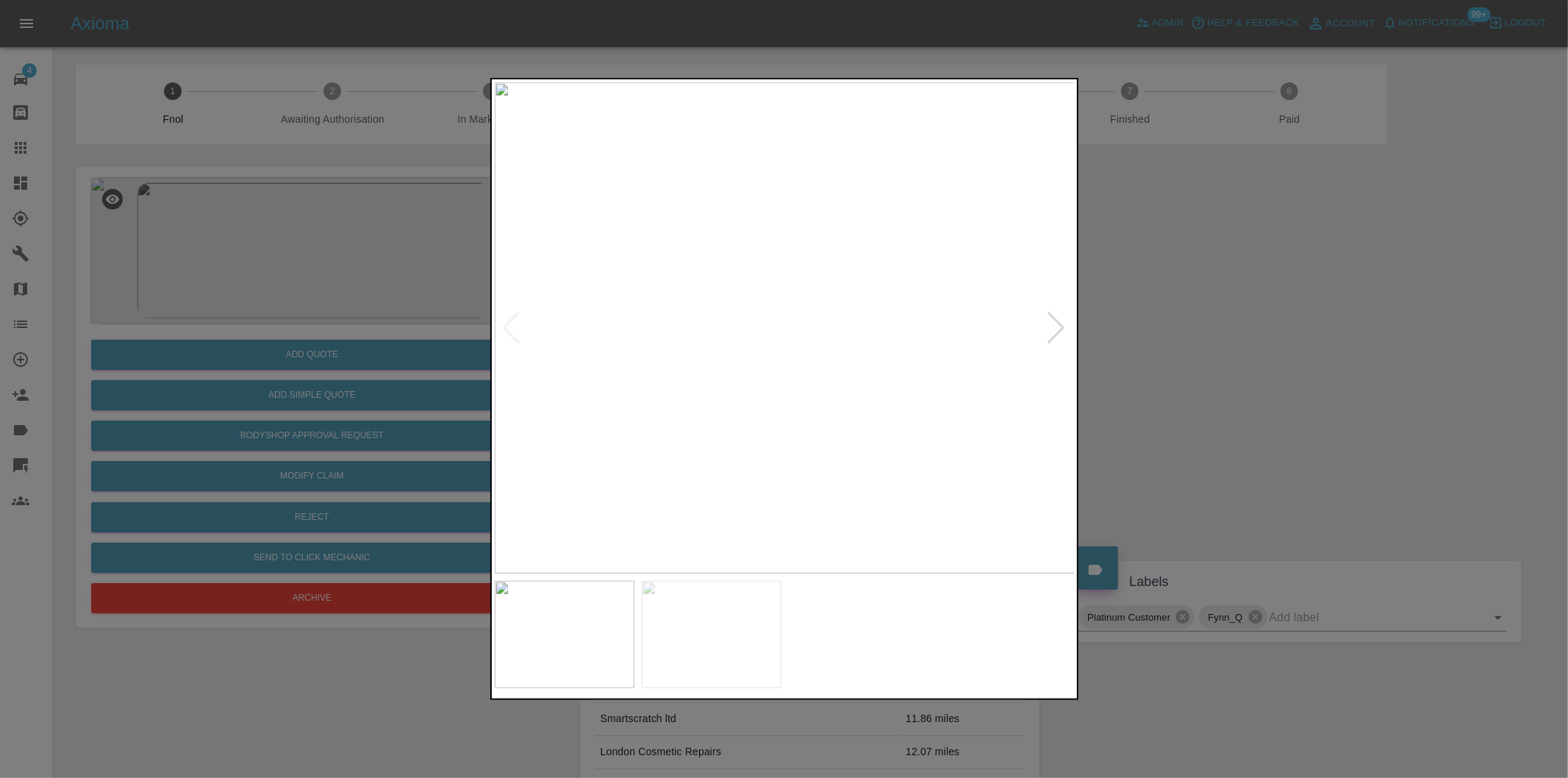
click at [1051, 329] on div at bounding box center [1057, 327] width 19 height 32
click at [1051, 329] on img at bounding box center [784, 328] width 581 height 492
click at [505, 324] on div at bounding box center [512, 327] width 19 height 32
click at [1162, 356] on div at bounding box center [784, 389] width 1568 height 778
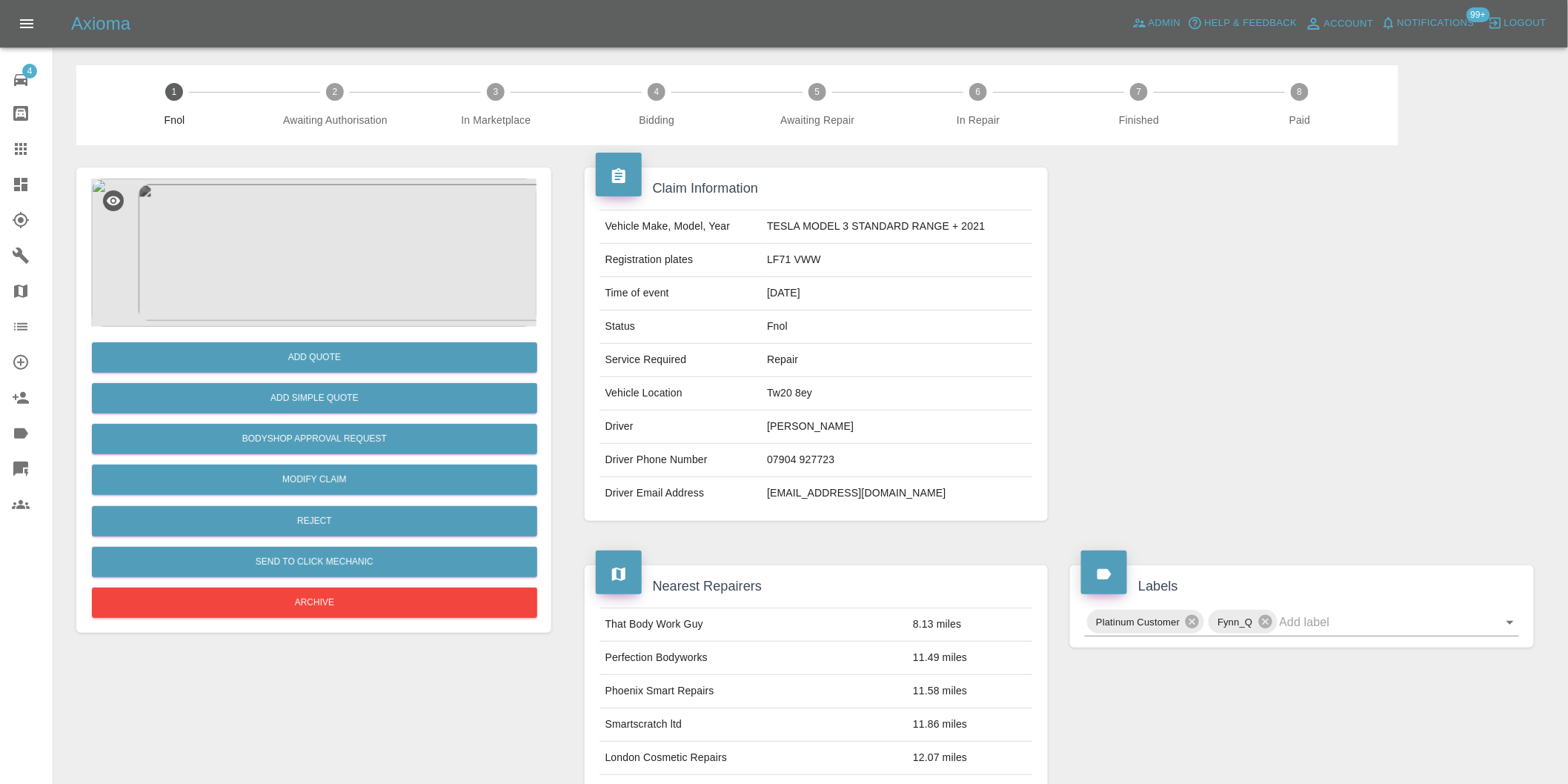
click at [338, 181] on img at bounding box center [314, 252] width 445 height 148
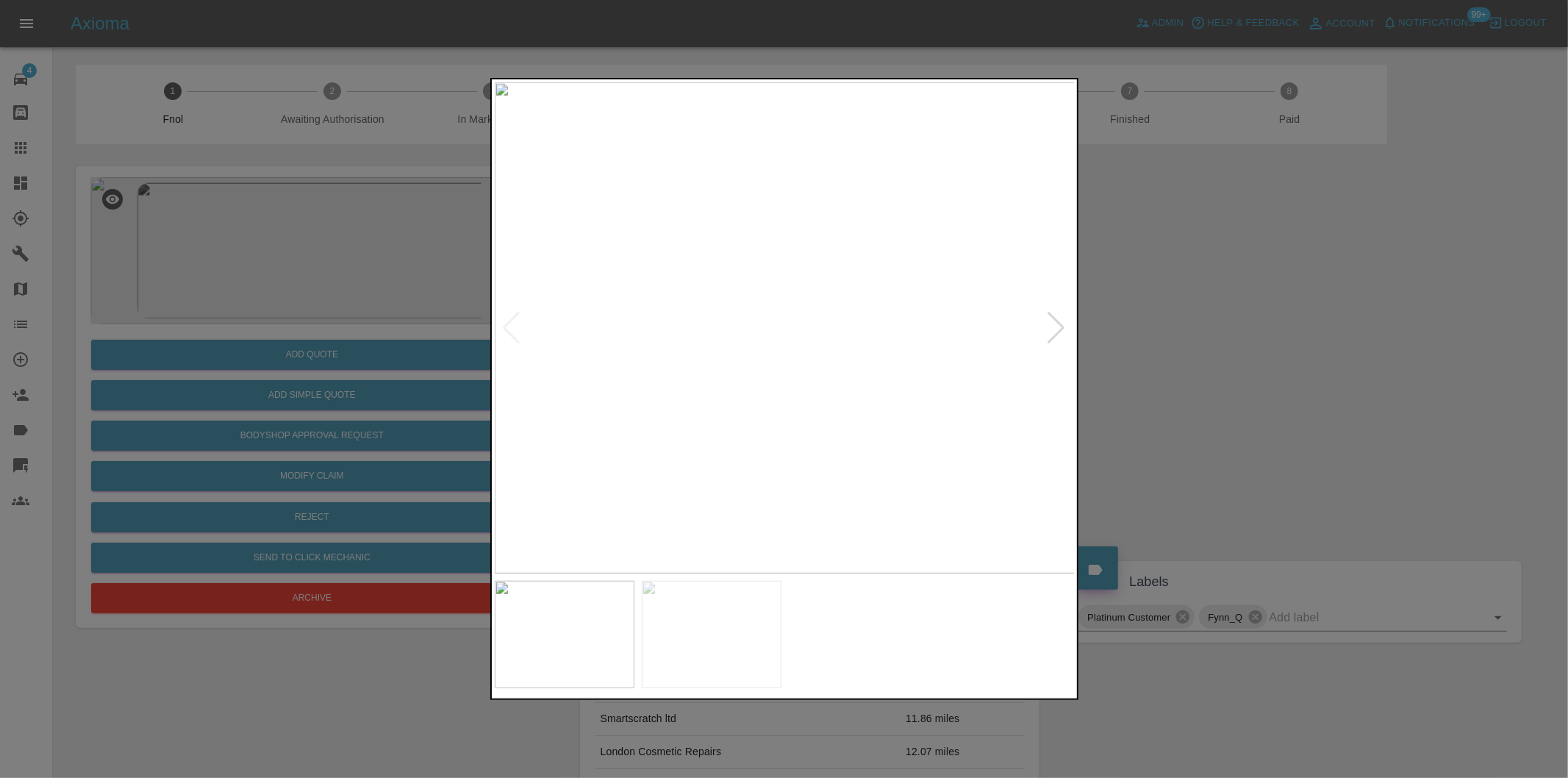
click at [1057, 322] on div at bounding box center [1057, 327] width 19 height 32
click at [1149, 335] on div at bounding box center [784, 389] width 1568 height 778
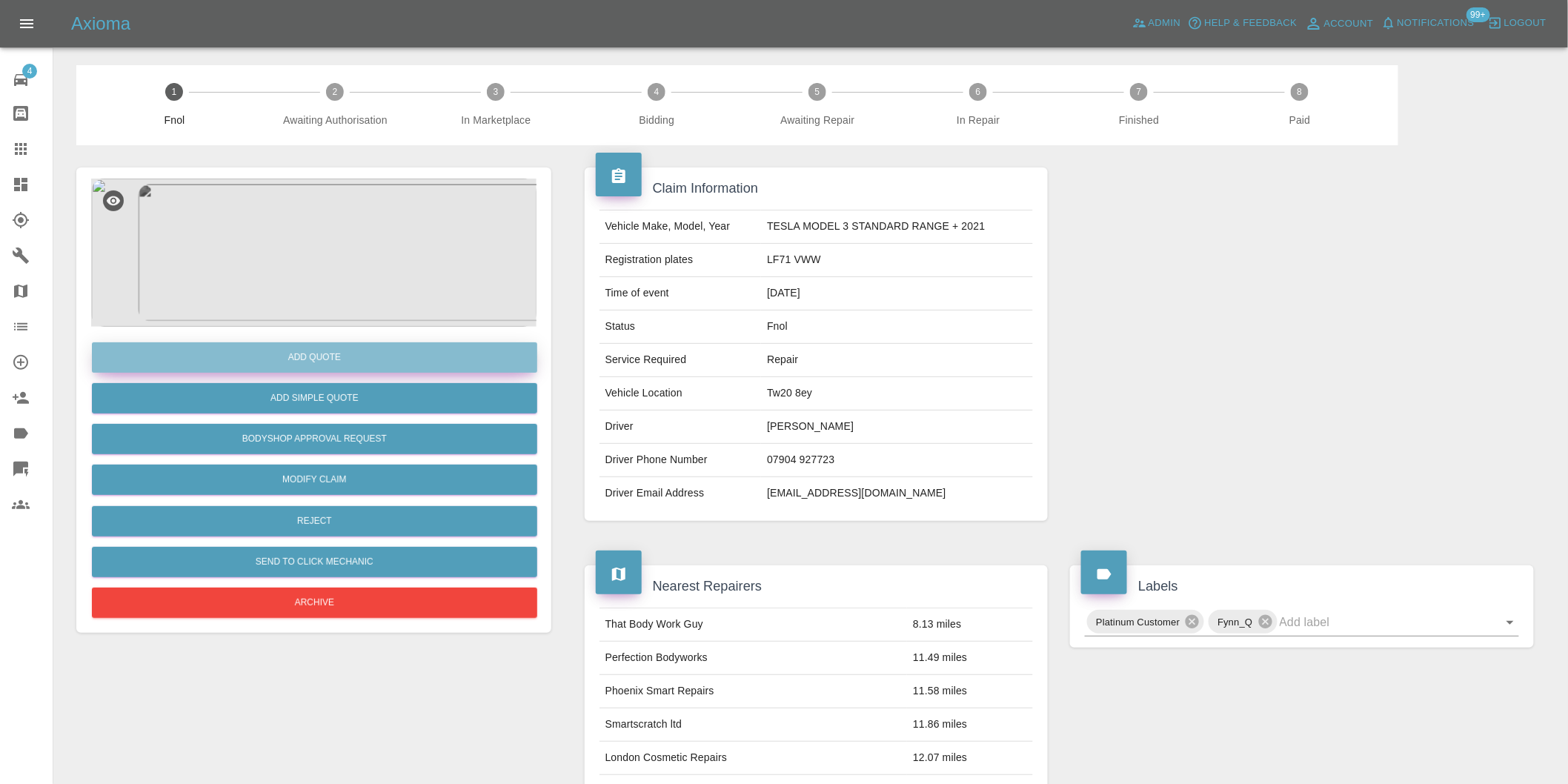
click at [338, 359] on button "Add Quote" at bounding box center [315, 357] width 445 height 30
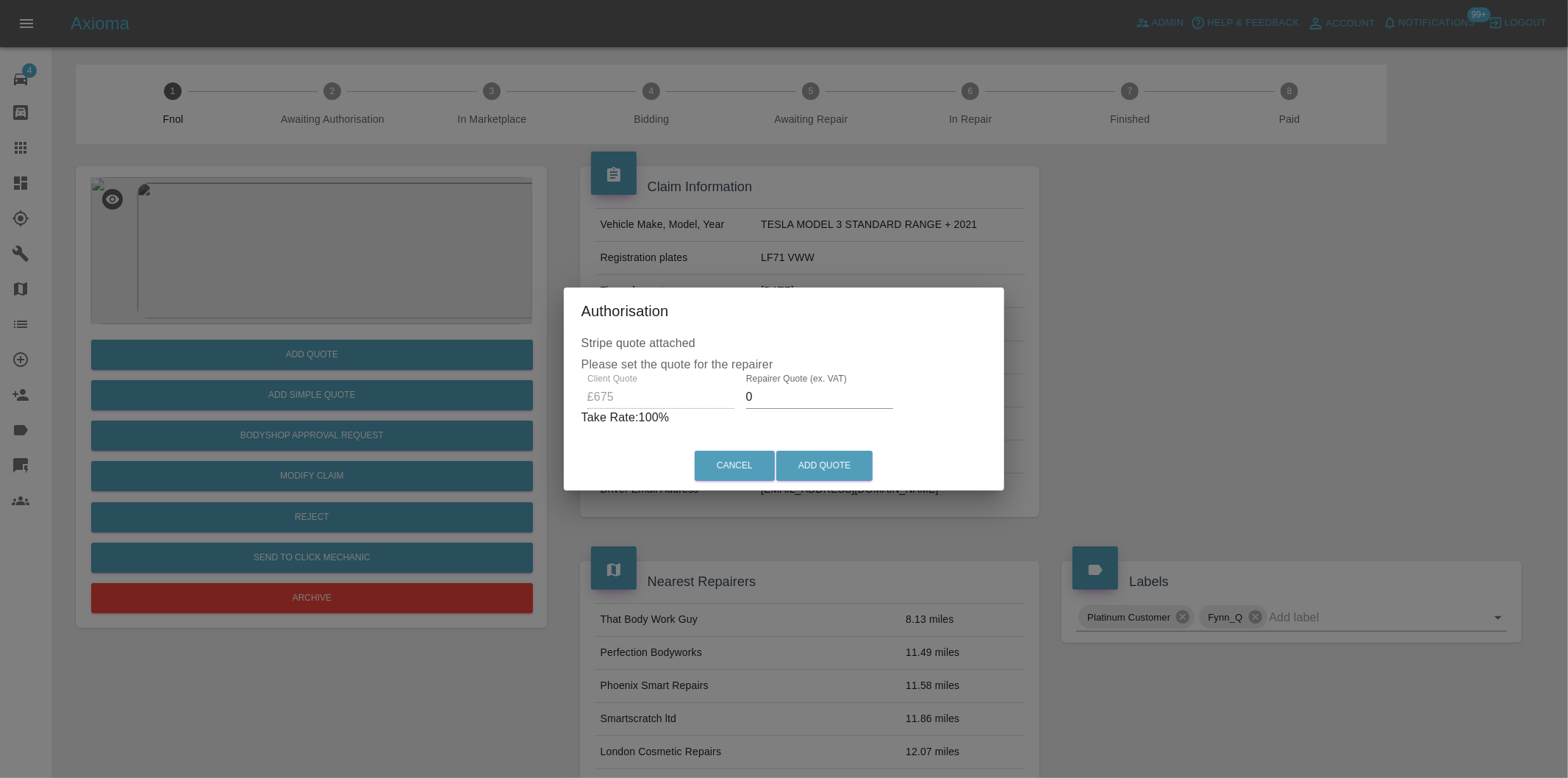
click at [821, 403] on input "0" at bounding box center [820, 397] width 147 height 23
type input "0425"
click at [834, 460] on button "Add Quote" at bounding box center [824, 465] width 96 height 30
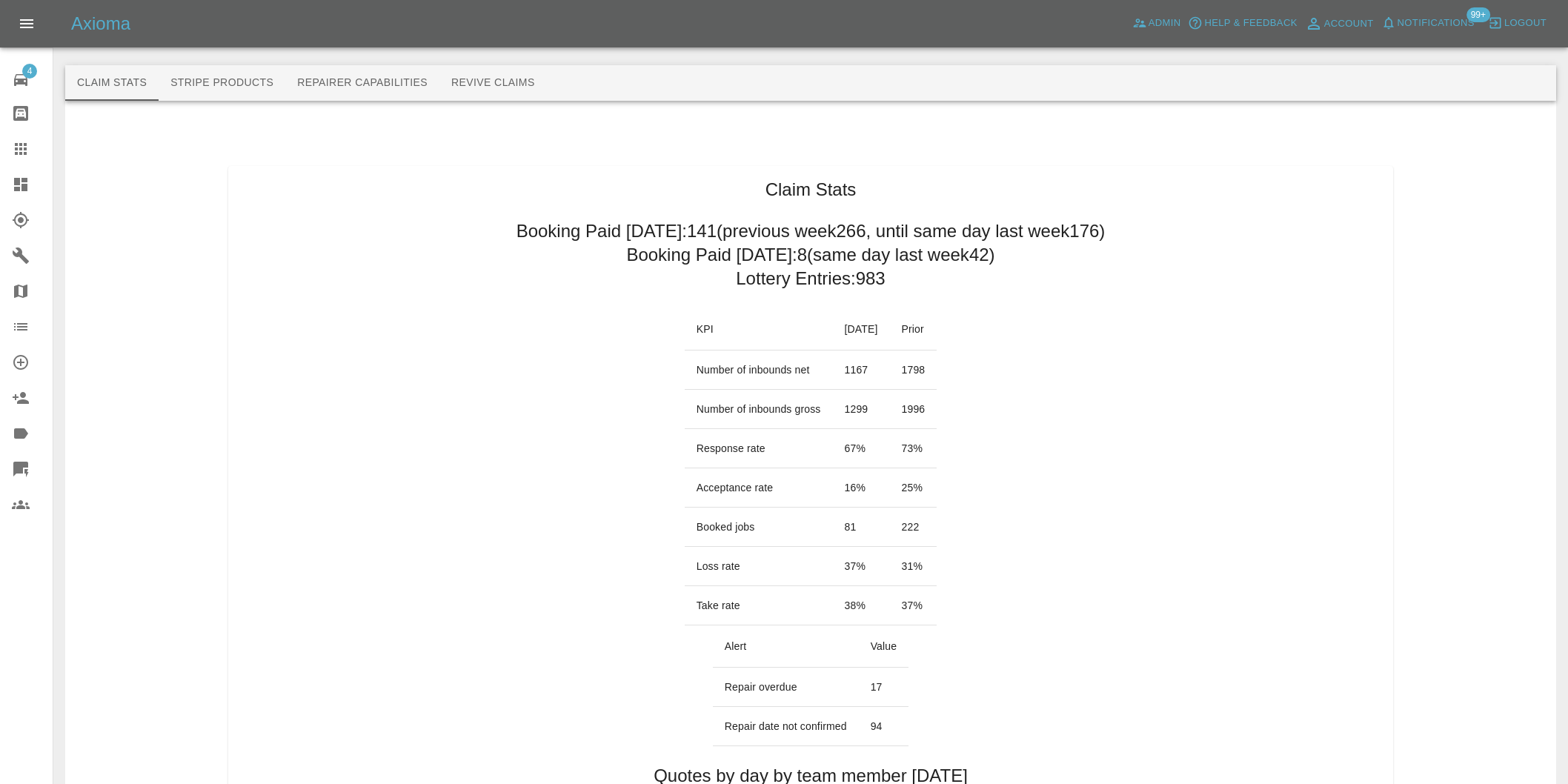
scroll to position [741, 0]
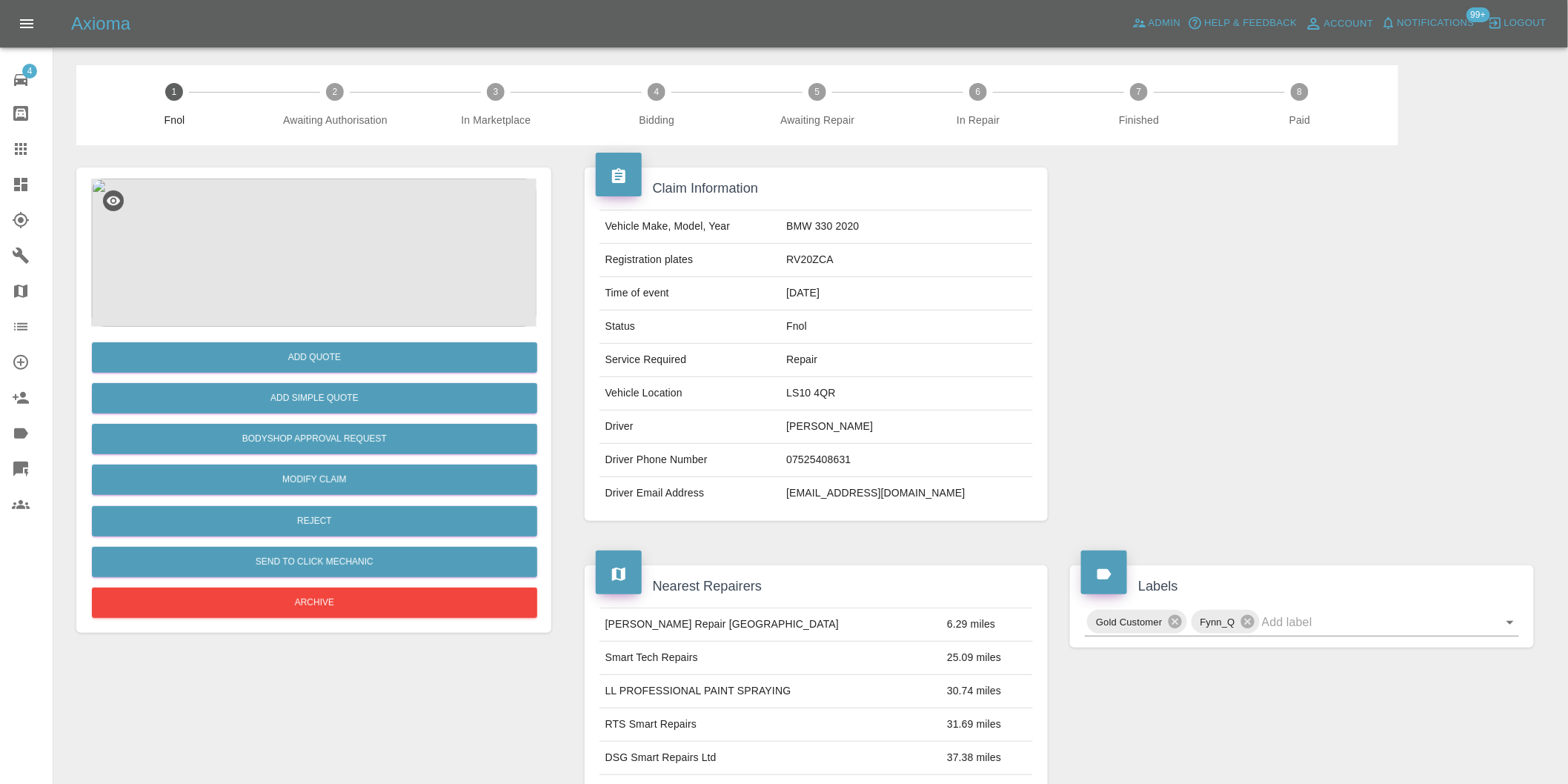
click at [300, 237] on img at bounding box center [314, 252] width 445 height 148
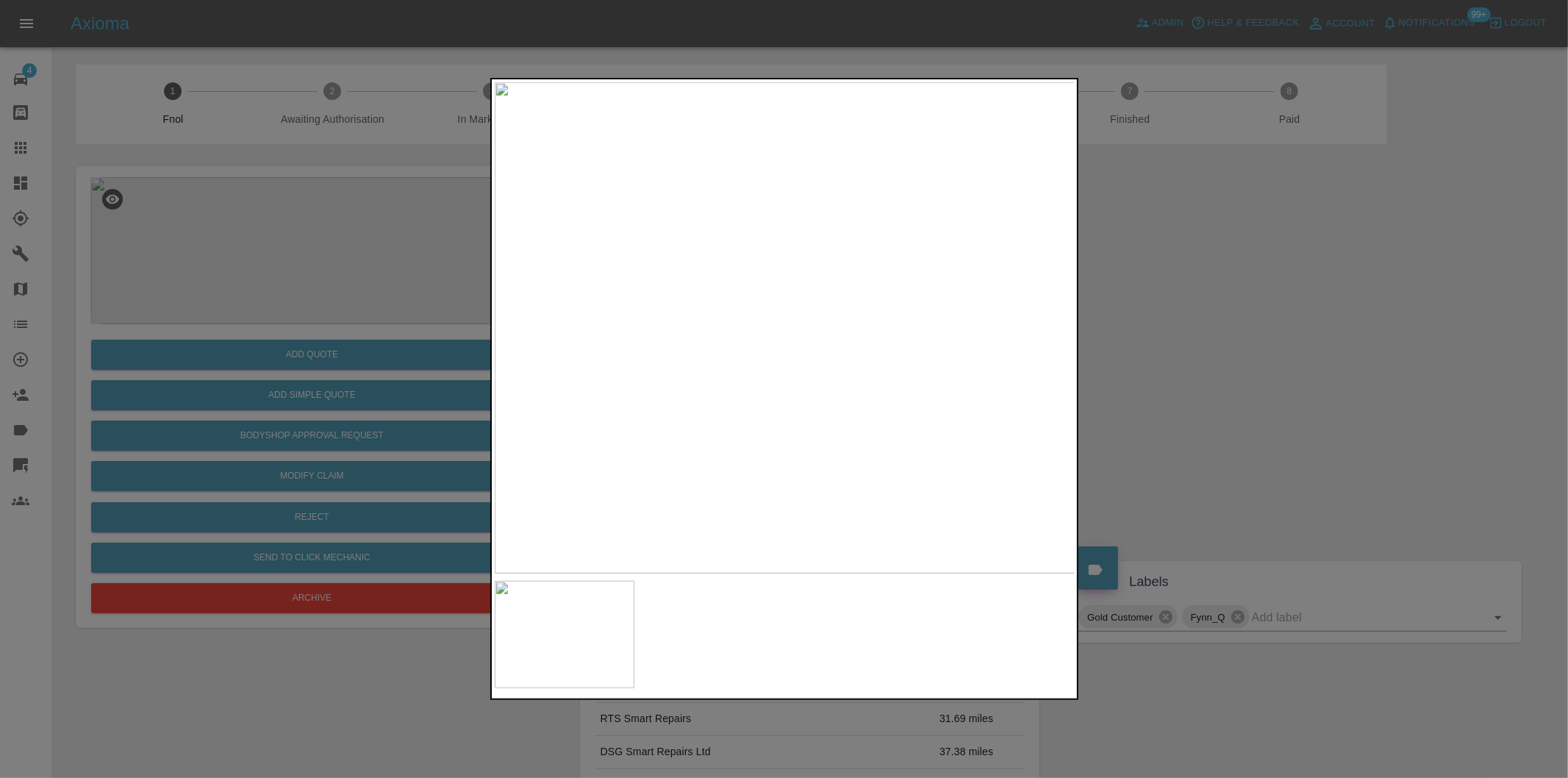
click at [601, 315] on img at bounding box center [784, 328] width 581 height 492
click at [601, 315] on img at bounding box center [1333, 365] width 1742 height 1473
drag, startPoint x: 1255, startPoint y: 385, endPoint x: 1160, endPoint y: 391, distance: 95.2
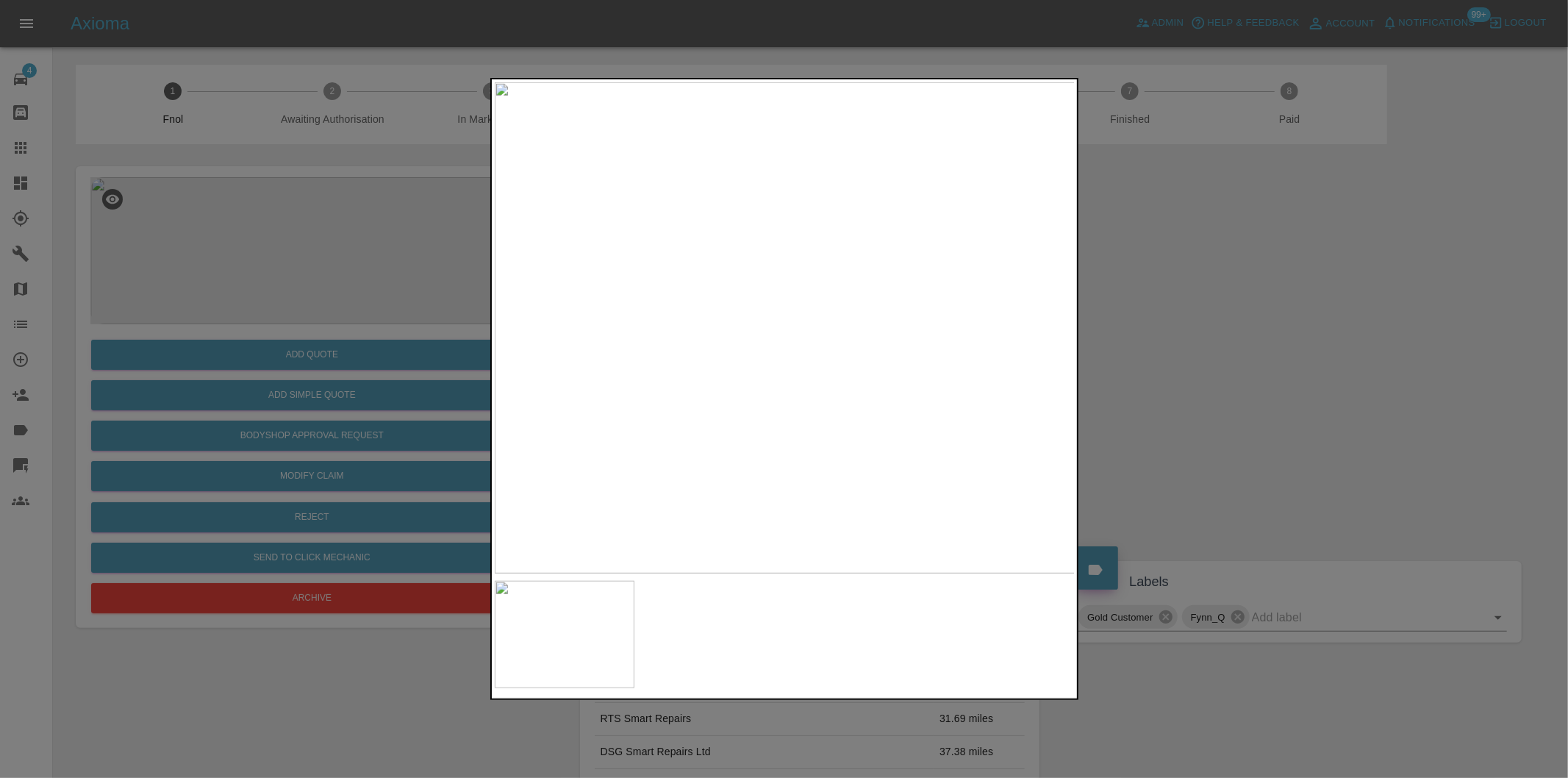
click at [1255, 385] on div at bounding box center [784, 389] width 1568 height 778
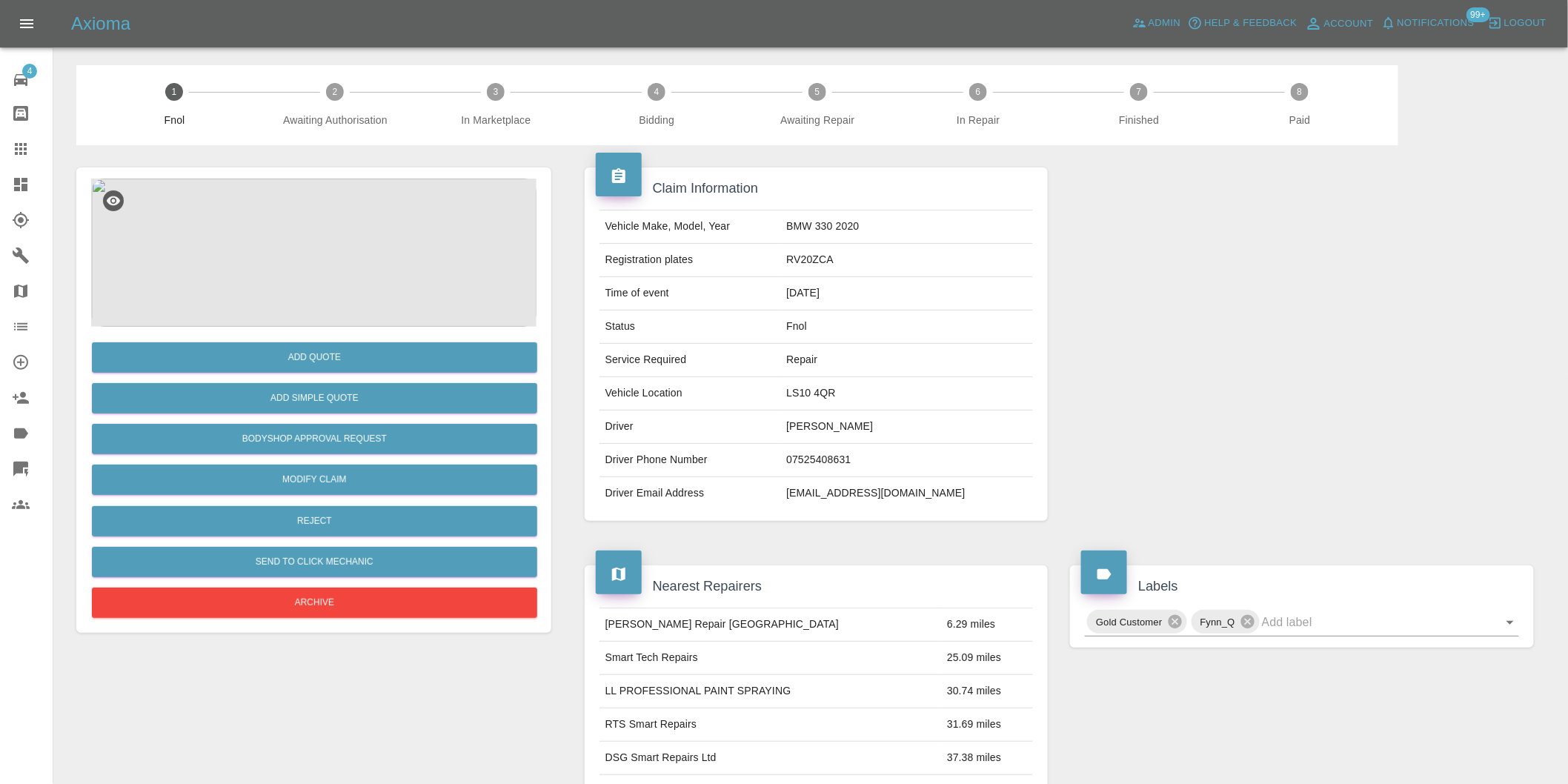
click at [299, 257] on img at bounding box center [314, 252] width 445 height 148
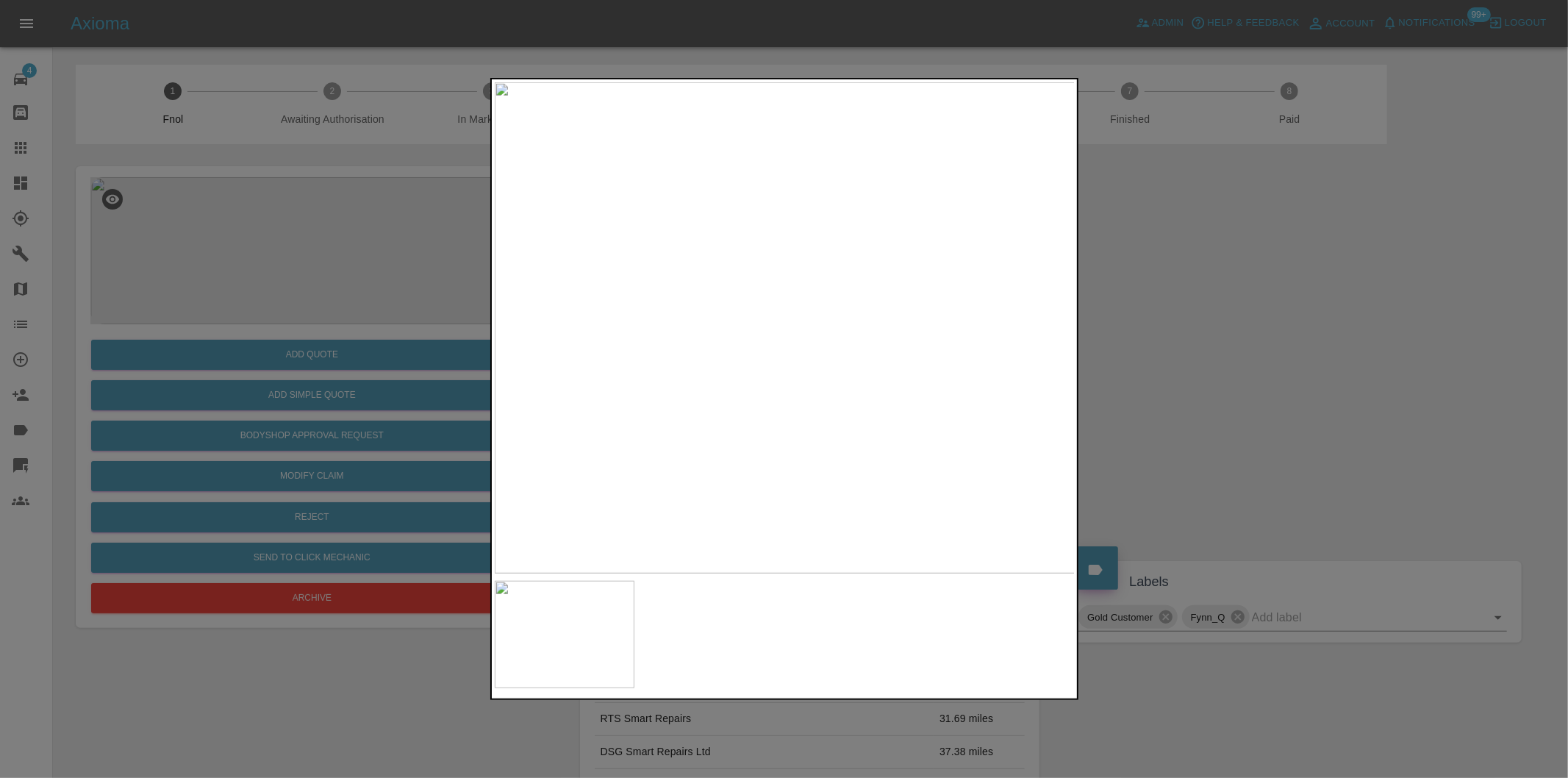
click at [559, 298] on img at bounding box center [784, 328] width 581 height 492
click at [641, 342] on img at bounding box center [1366, 417] width 1742 height 1473
click at [647, 340] on img at bounding box center [1366, 417] width 1742 height 1473
click at [984, 337] on img at bounding box center [1366, 417] width 1742 height 1473
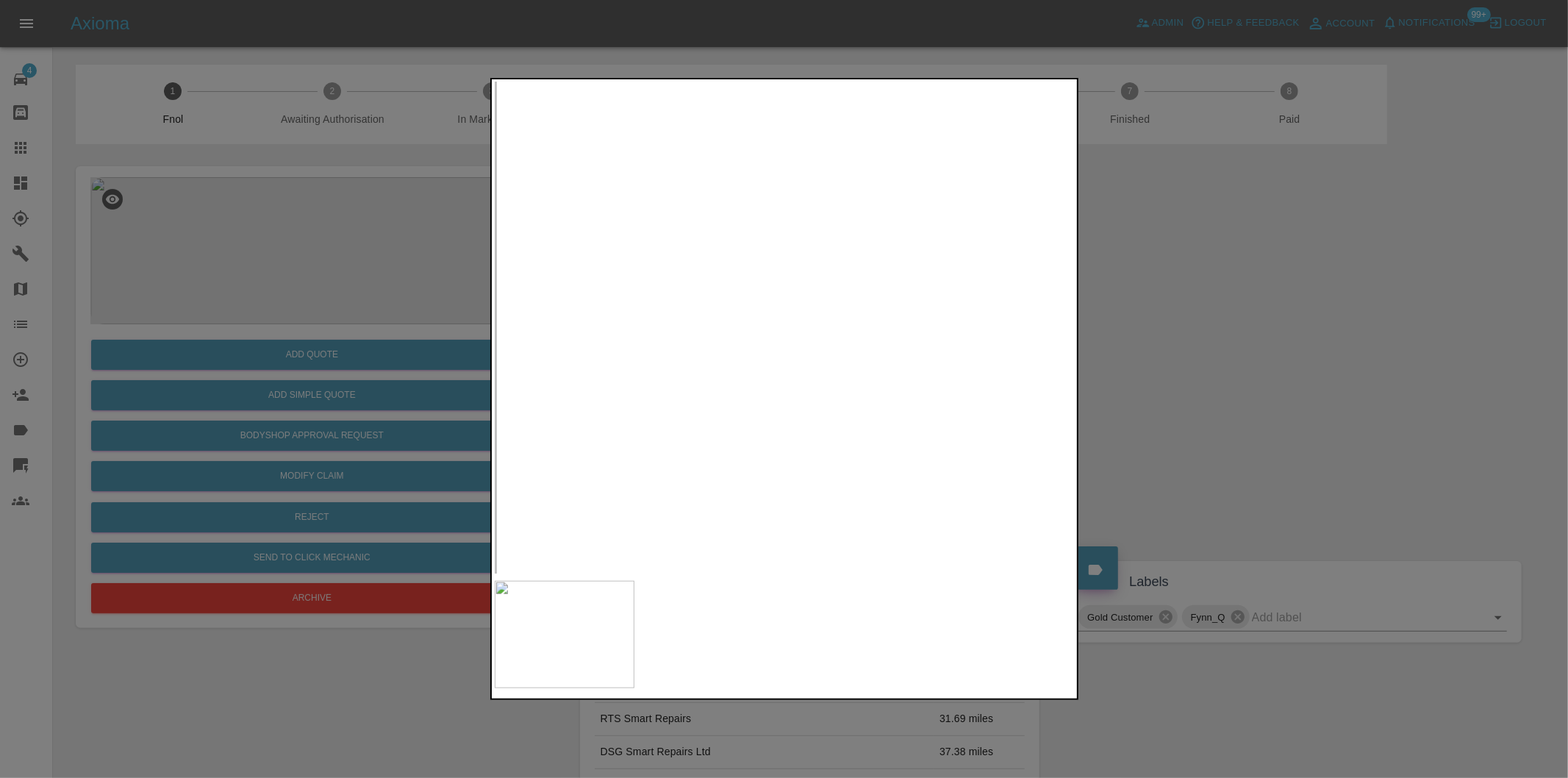
click at [986, 336] on img at bounding box center [1366, 417] width 1742 height 1473
click at [1312, 318] on div at bounding box center [784, 389] width 1568 height 778
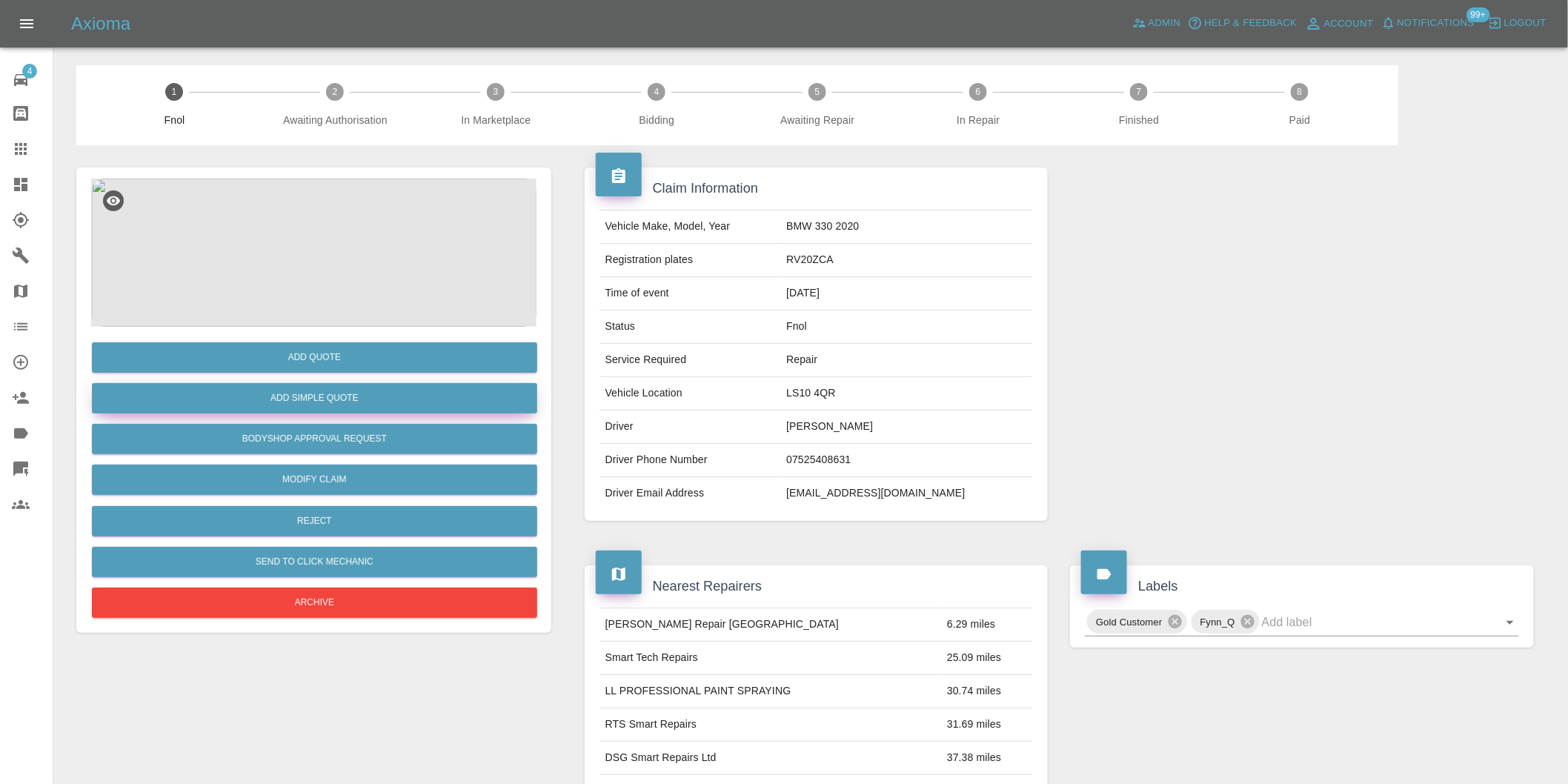
click at [315, 390] on button "Add Simple Quote" at bounding box center [315, 398] width 445 height 30
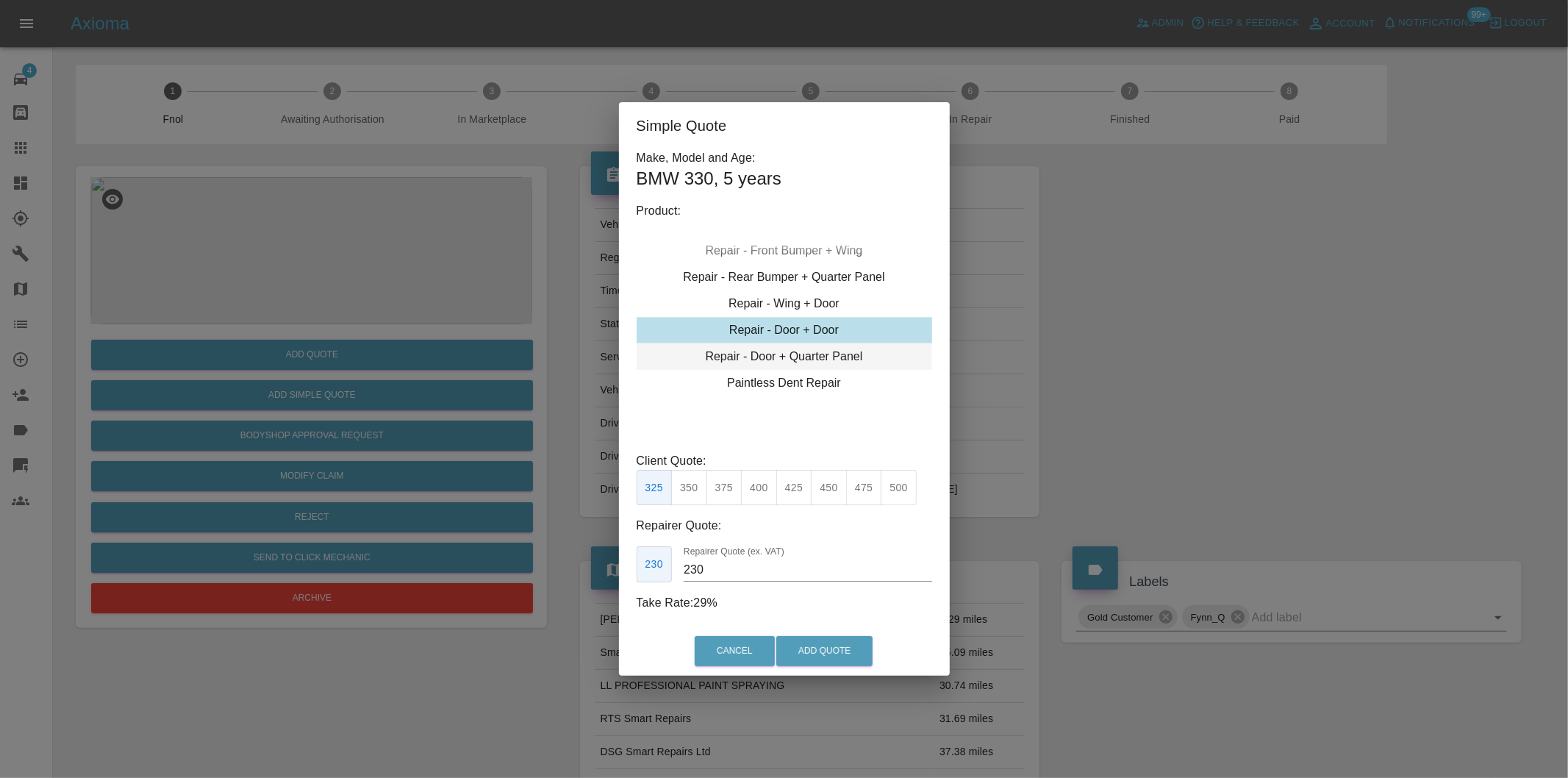
click at [820, 354] on div "Repair - Door + Quarter Panel" at bounding box center [784, 356] width 296 height 26
click at [769, 491] on button "400" at bounding box center [758, 488] width 36 height 36
click at [726, 488] on button "375" at bounding box center [724, 488] width 36 height 36
type input "230"
click at [813, 652] on button "Add Quote" at bounding box center [824, 650] width 96 height 30
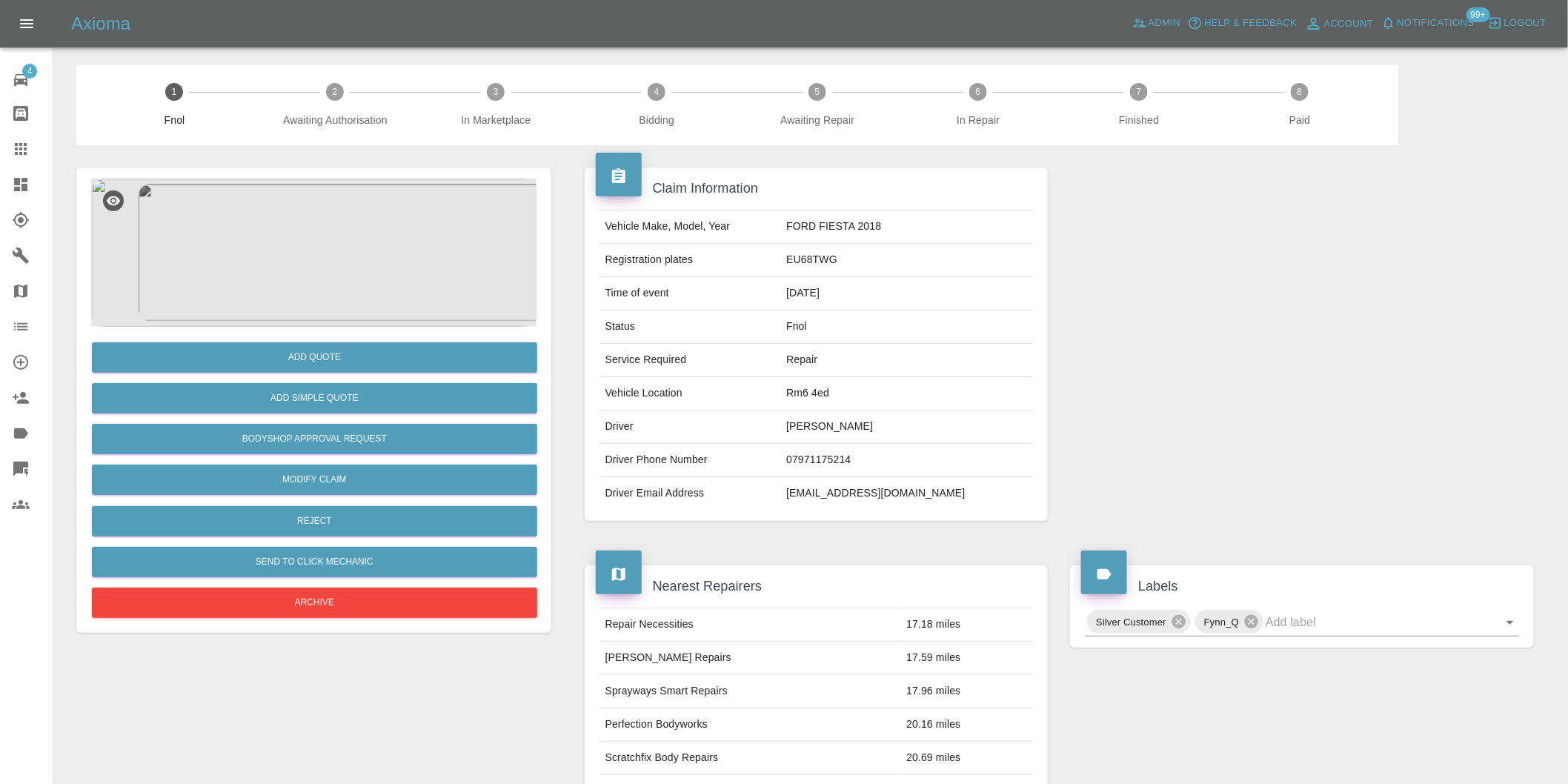
click at [367, 256] on img at bounding box center [314, 252] width 445 height 148
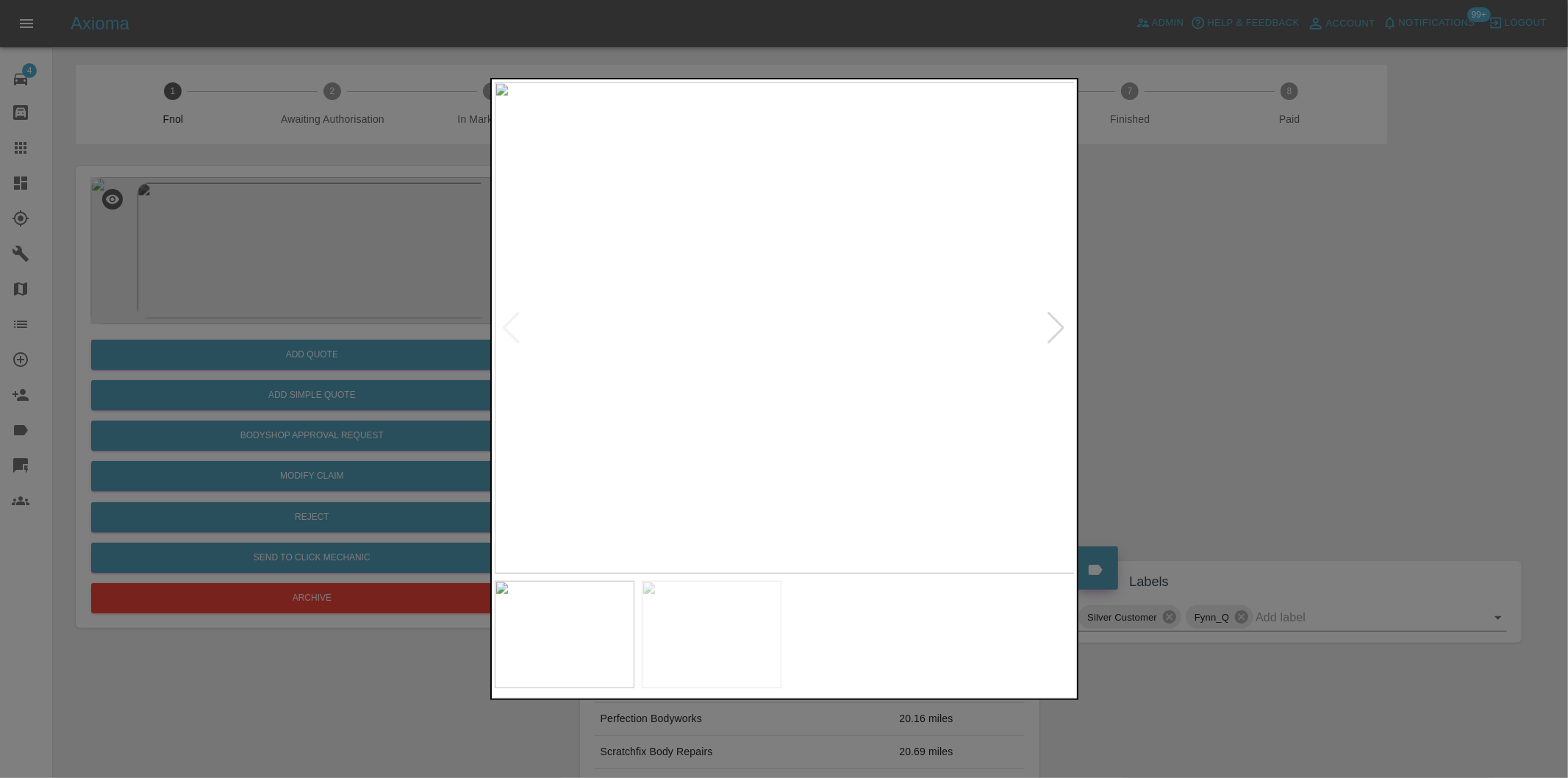
click at [1056, 329] on div at bounding box center [1057, 327] width 19 height 32
click at [1056, 329] on img at bounding box center [784, 328] width 581 height 492
drag, startPoint x: 1207, startPoint y: 359, endPoint x: 1079, endPoint y: 359, distance: 128.0
click at [1189, 359] on div at bounding box center [784, 389] width 1568 height 778
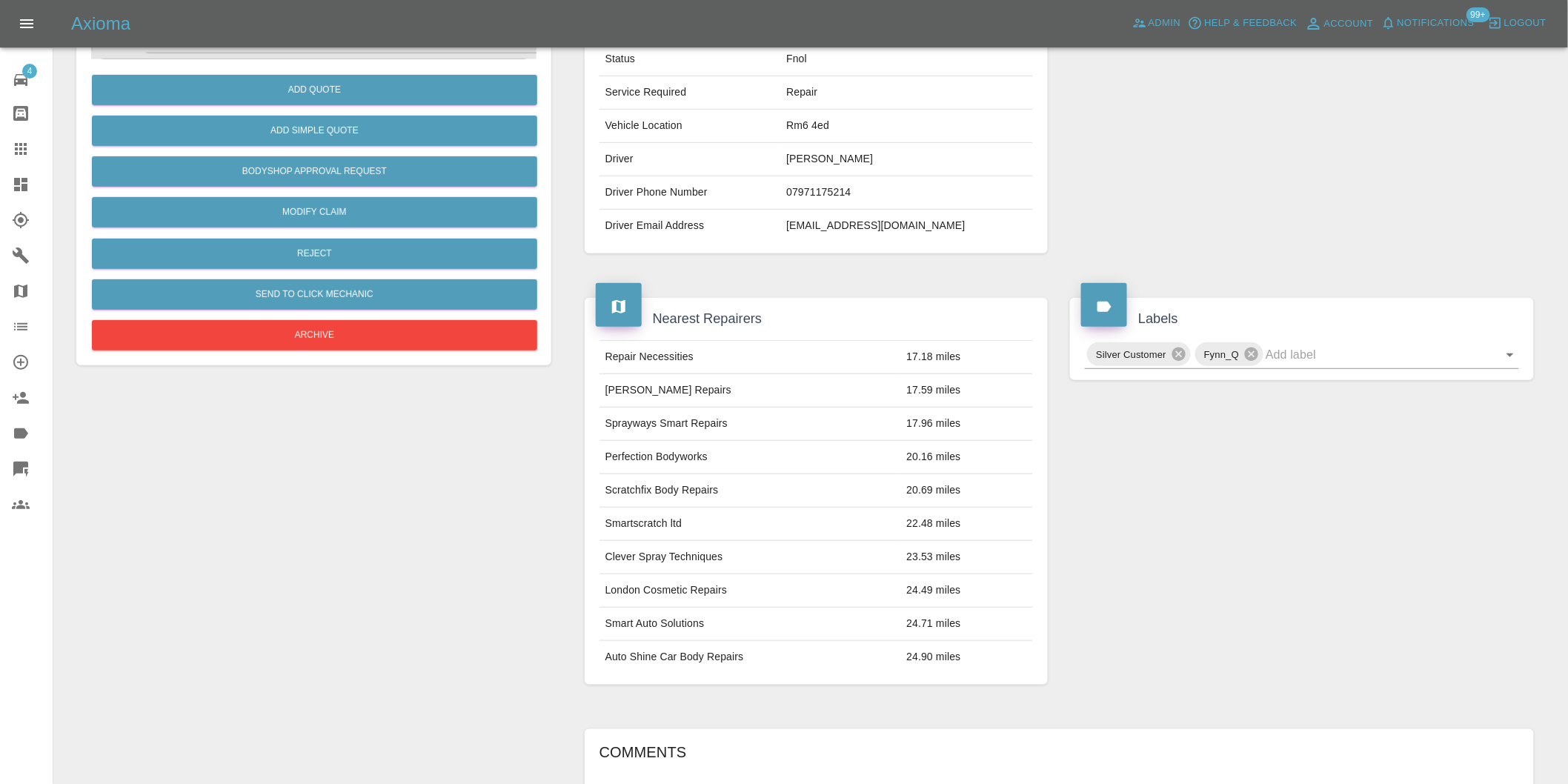
scroll to position [20, 0]
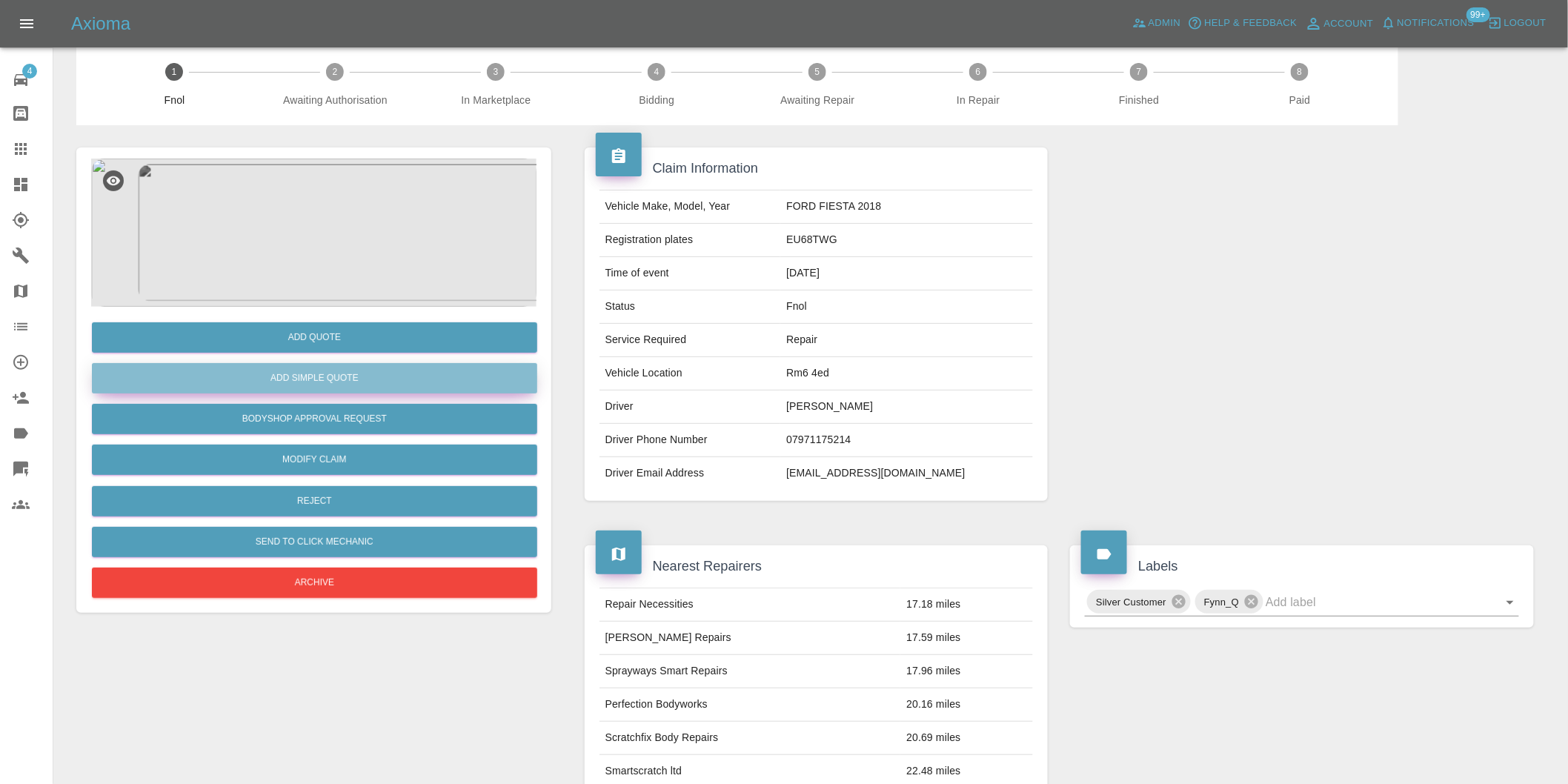
click at [338, 379] on button "Add Simple Quote" at bounding box center [315, 378] width 445 height 30
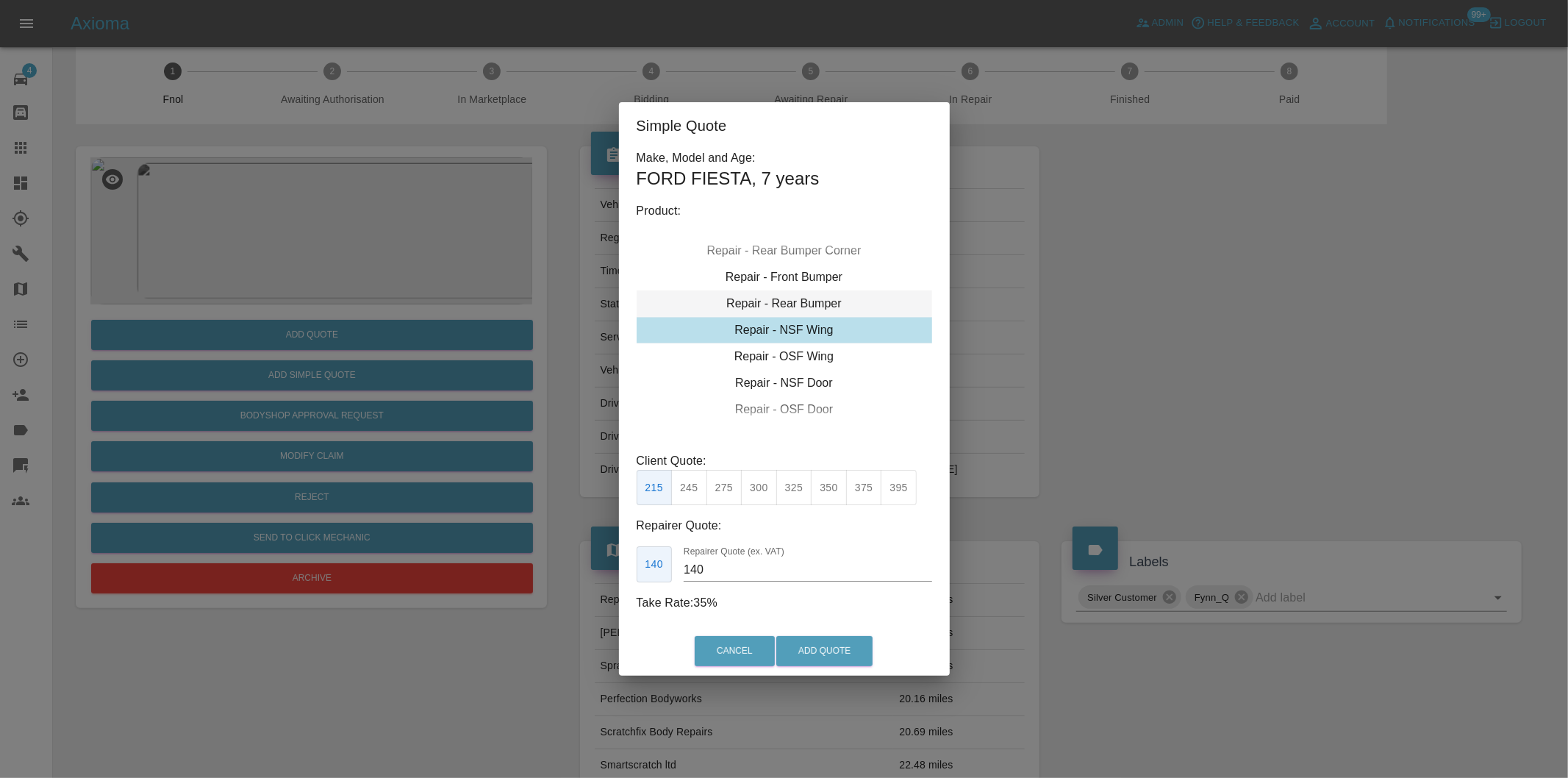
click at [810, 295] on div "Repair - Rear Bumper" at bounding box center [784, 303] width 296 height 26
click at [735, 487] on button "350" at bounding box center [724, 488] width 36 height 36
type input "210"
click at [801, 650] on button "Add Quote" at bounding box center [824, 650] width 96 height 30
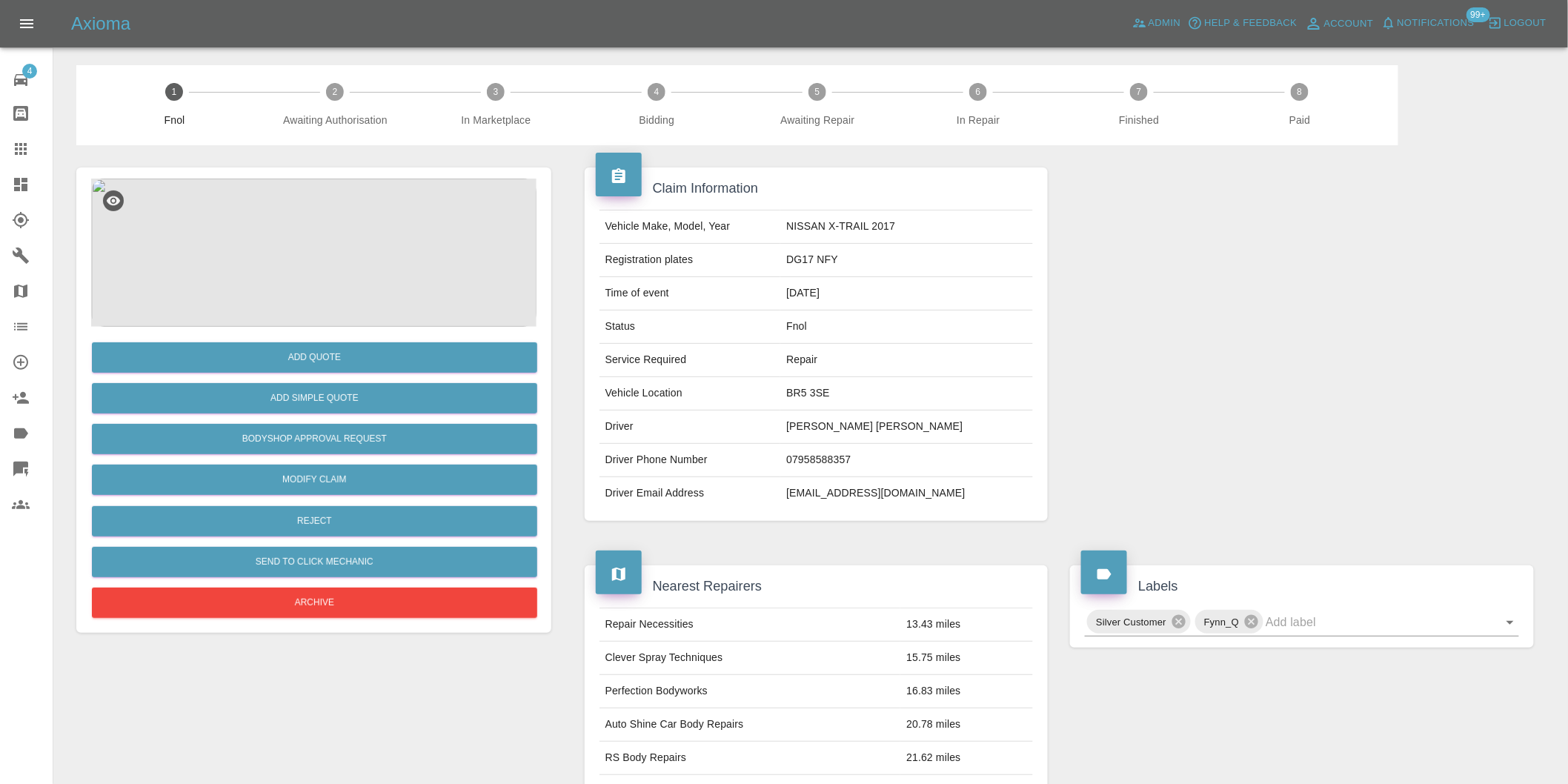
click at [314, 198] on img at bounding box center [314, 252] width 445 height 148
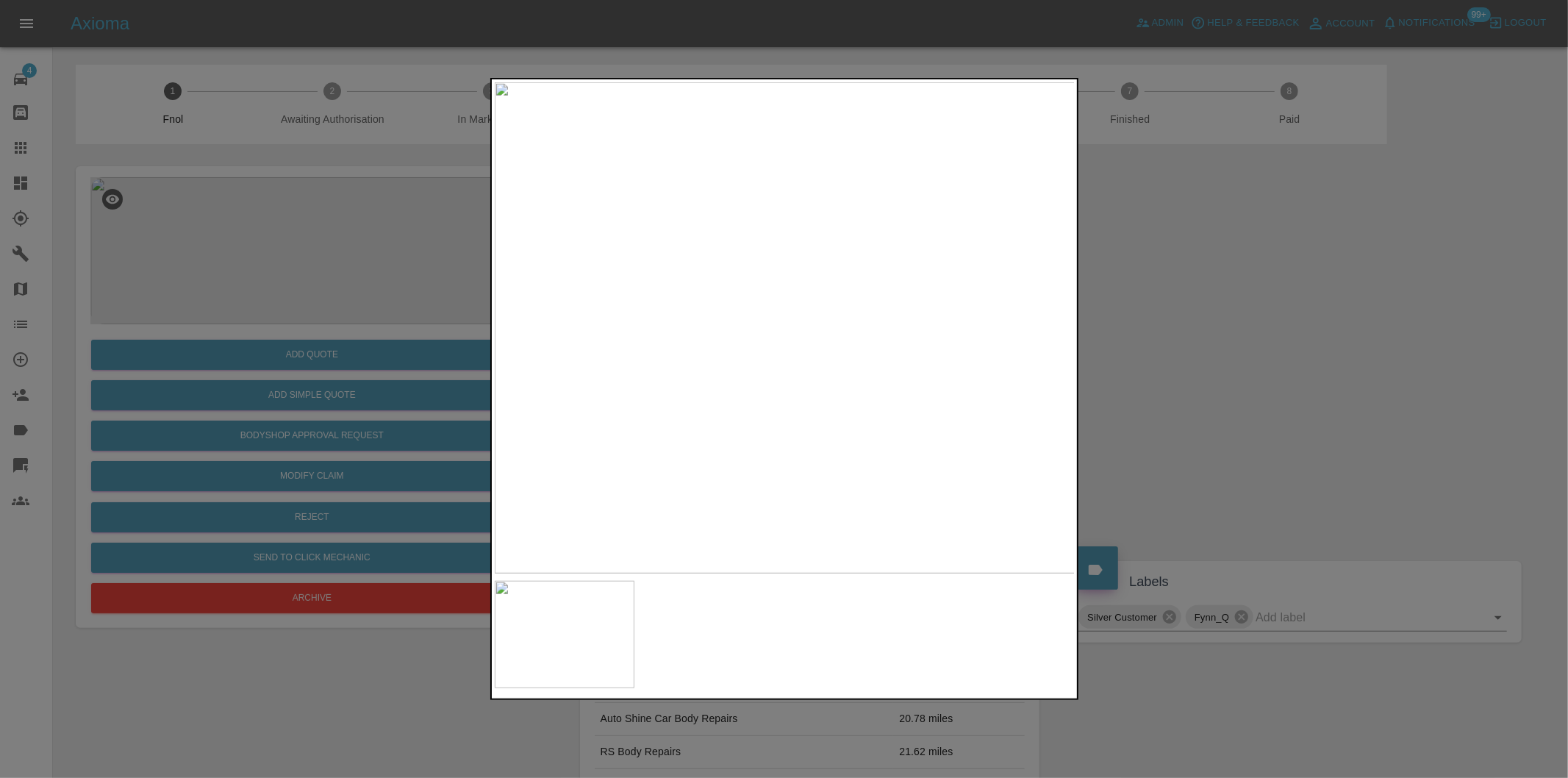
click at [1165, 326] on div at bounding box center [784, 389] width 1568 height 778
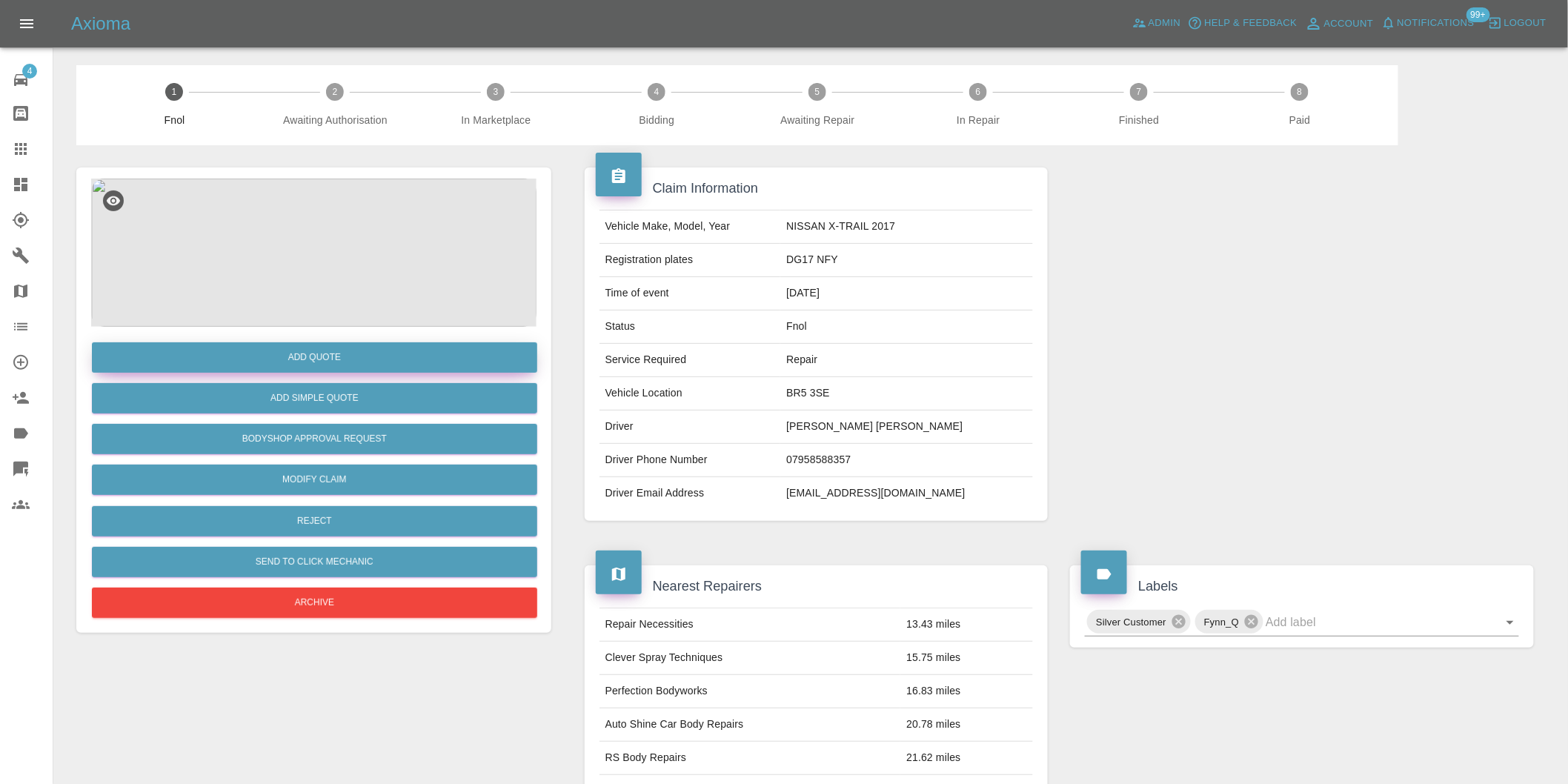
click at [315, 350] on button "Add Quote" at bounding box center [315, 357] width 445 height 30
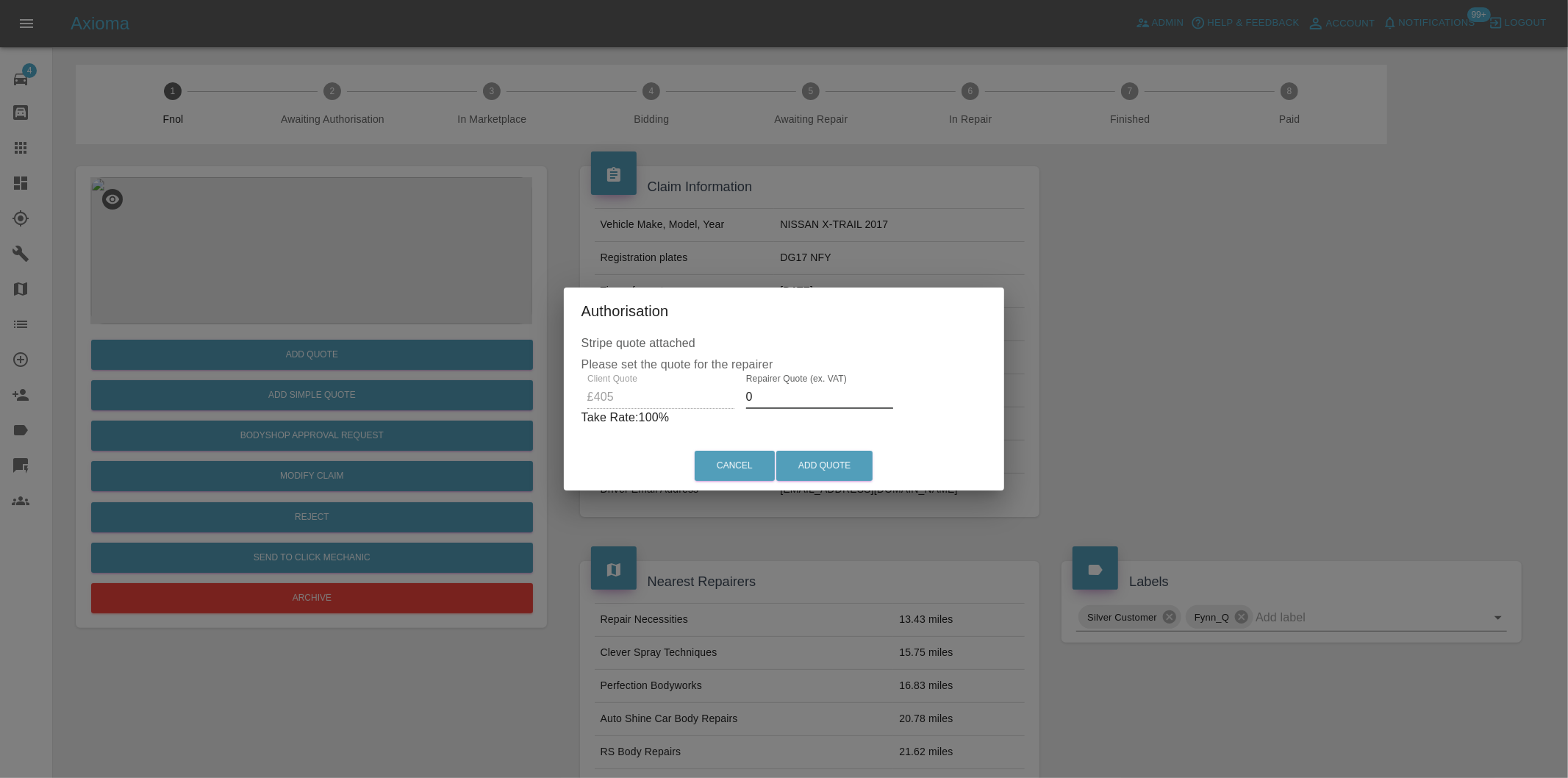
click at [758, 392] on input "0" at bounding box center [820, 397] width 147 height 23
type input "0260"
click at [805, 462] on button "Add Quote" at bounding box center [824, 465] width 96 height 30
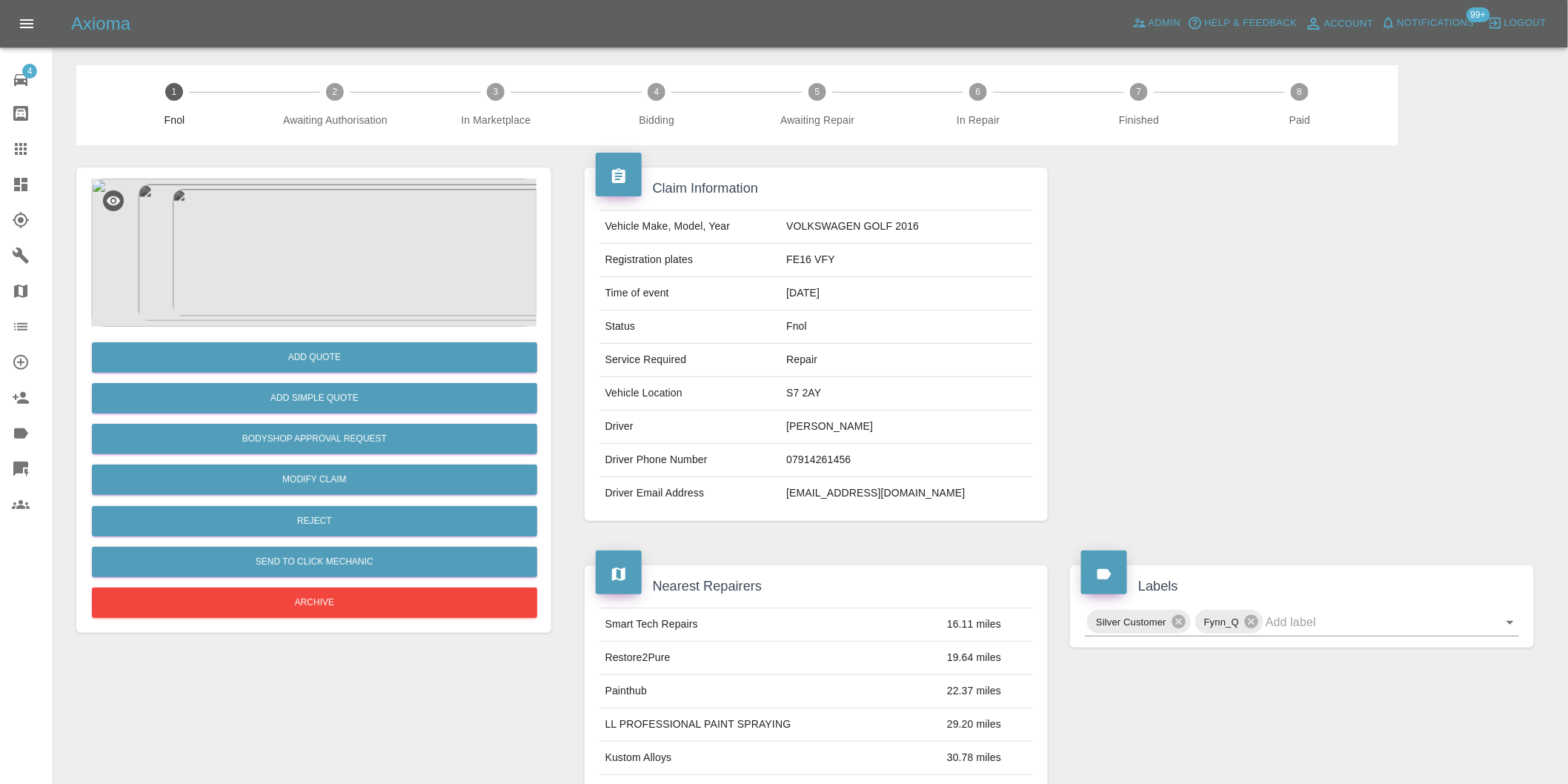
click at [301, 246] on img at bounding box center [314, 252] width 445 height 148
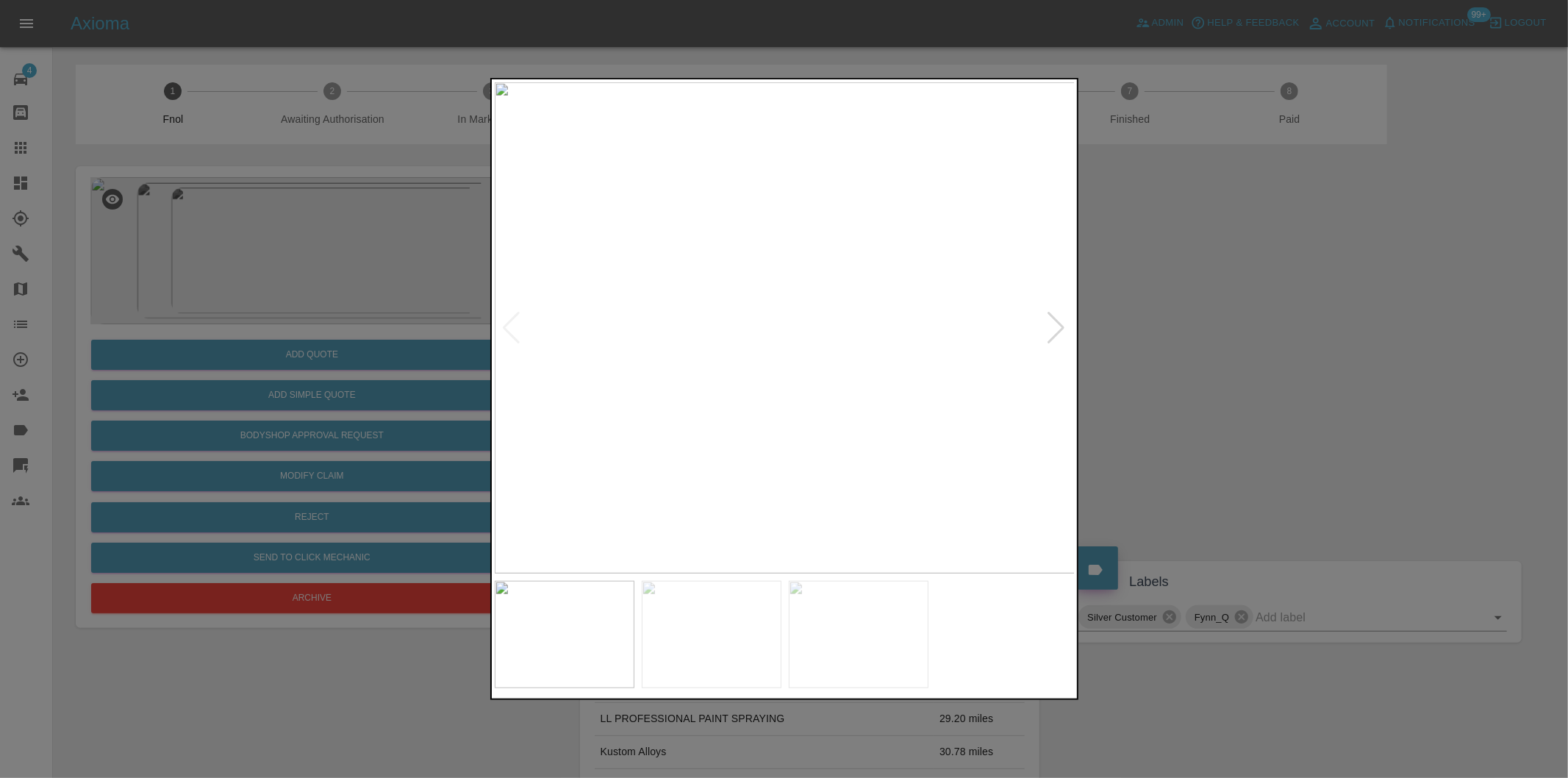
click at [1053, 322] on div at bounding box center [1057, 327] width 19 height 32
click at [1054, 323] on div at bounding box center [1057, 327] width 19 height 32
click at [1054, 323] on img at bounding box center [784, 328] width 581 height 492
drag, startPoint x: 1276, startPoint y: 356, endPoint x: 753, endPoint y: 462, distance: 533.6
click at [1253, 358] on div at bounding box center [784, 389] width 1568 height 778
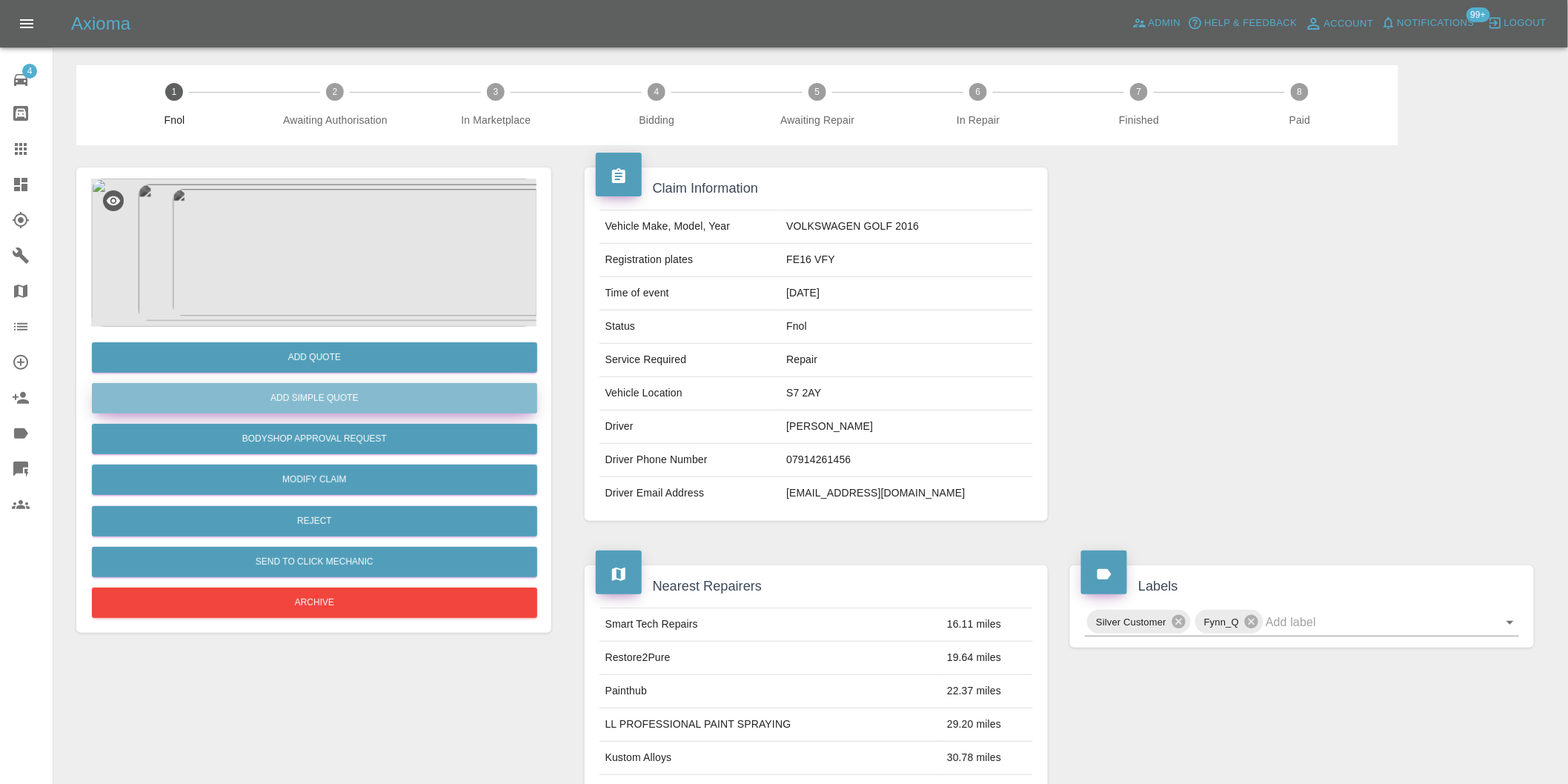
click at [389, 405] on button "Add Simple Quote" at bounding box center [315, 398] width 445 height 30
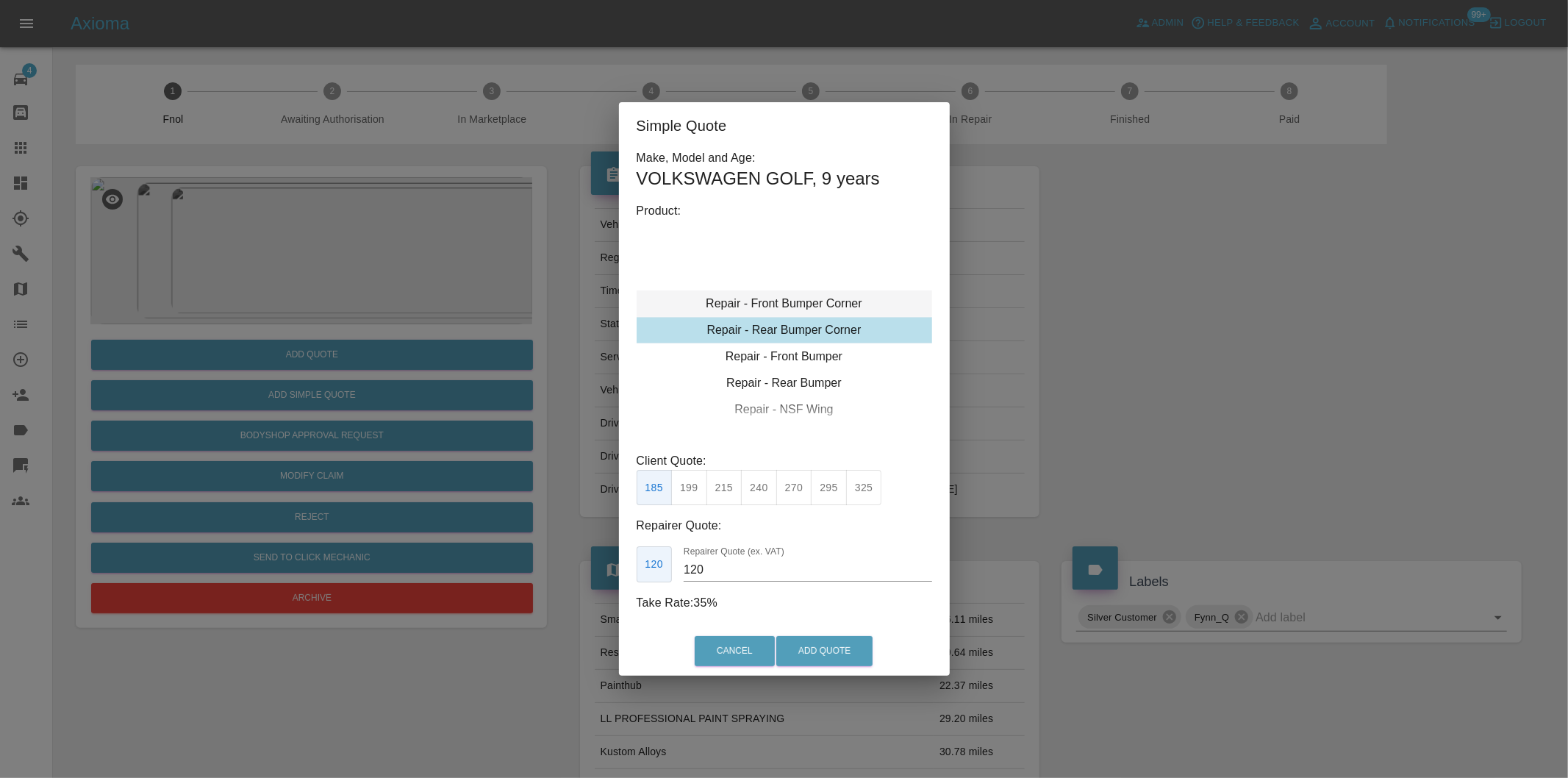
click at [864, 308] on div "Repair - Front Bumper Corner" at bounding box center [784, 303] width 296 height 26
drag, startPoint x: 729, startPoint y: 489, endPoint x: 805, endPoint y: 567, distance: 108.9
click at [729, 490] on button "215" at bounding box center [724, 488] width 36 height 36
type input "135"
click at [829, 644] on button "Add Quote" at bounding box center [824, 650] width 96 height 30
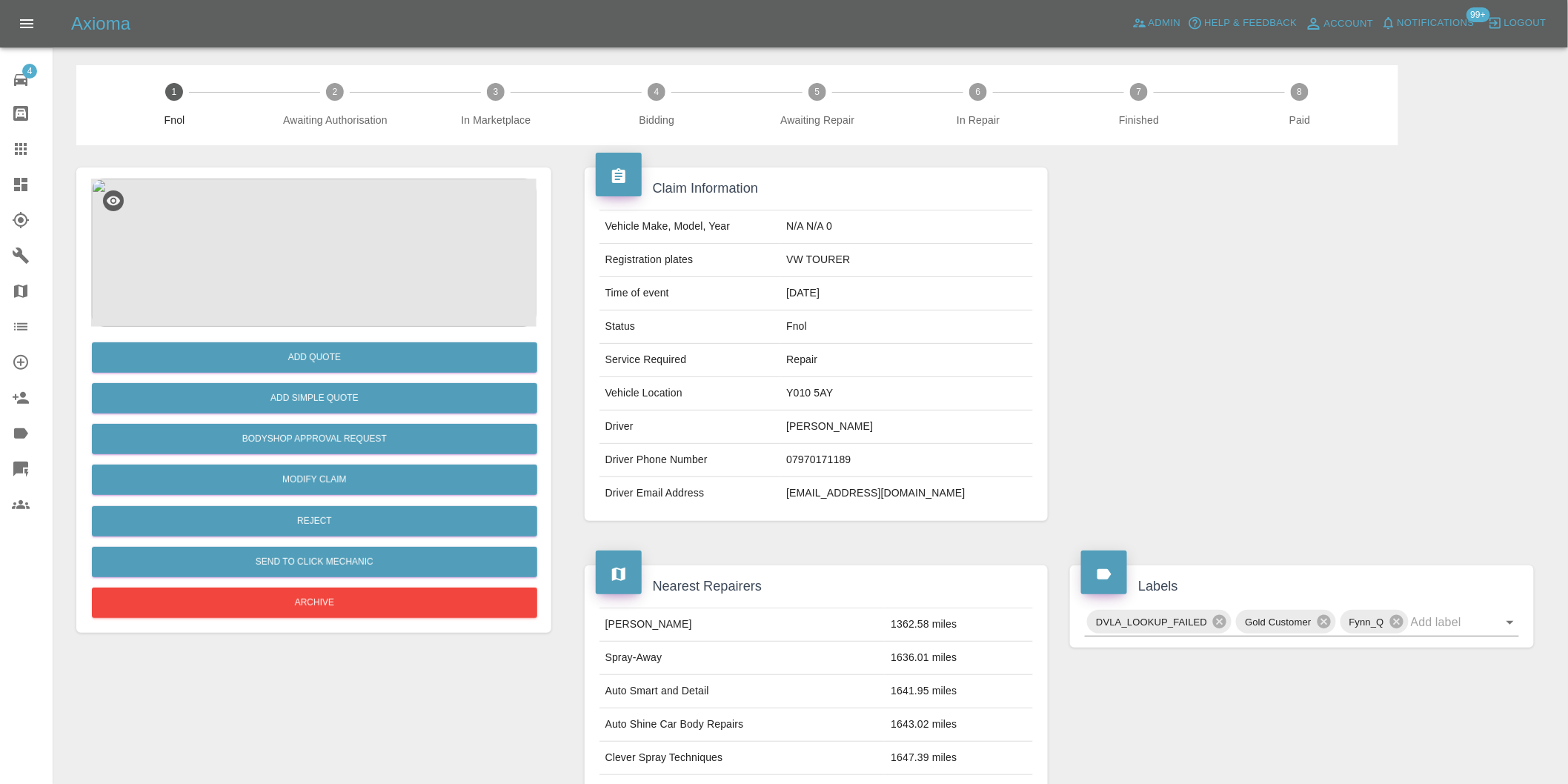
click at [289, 278] on img at bounding box center [314, 252] width 445 height 148
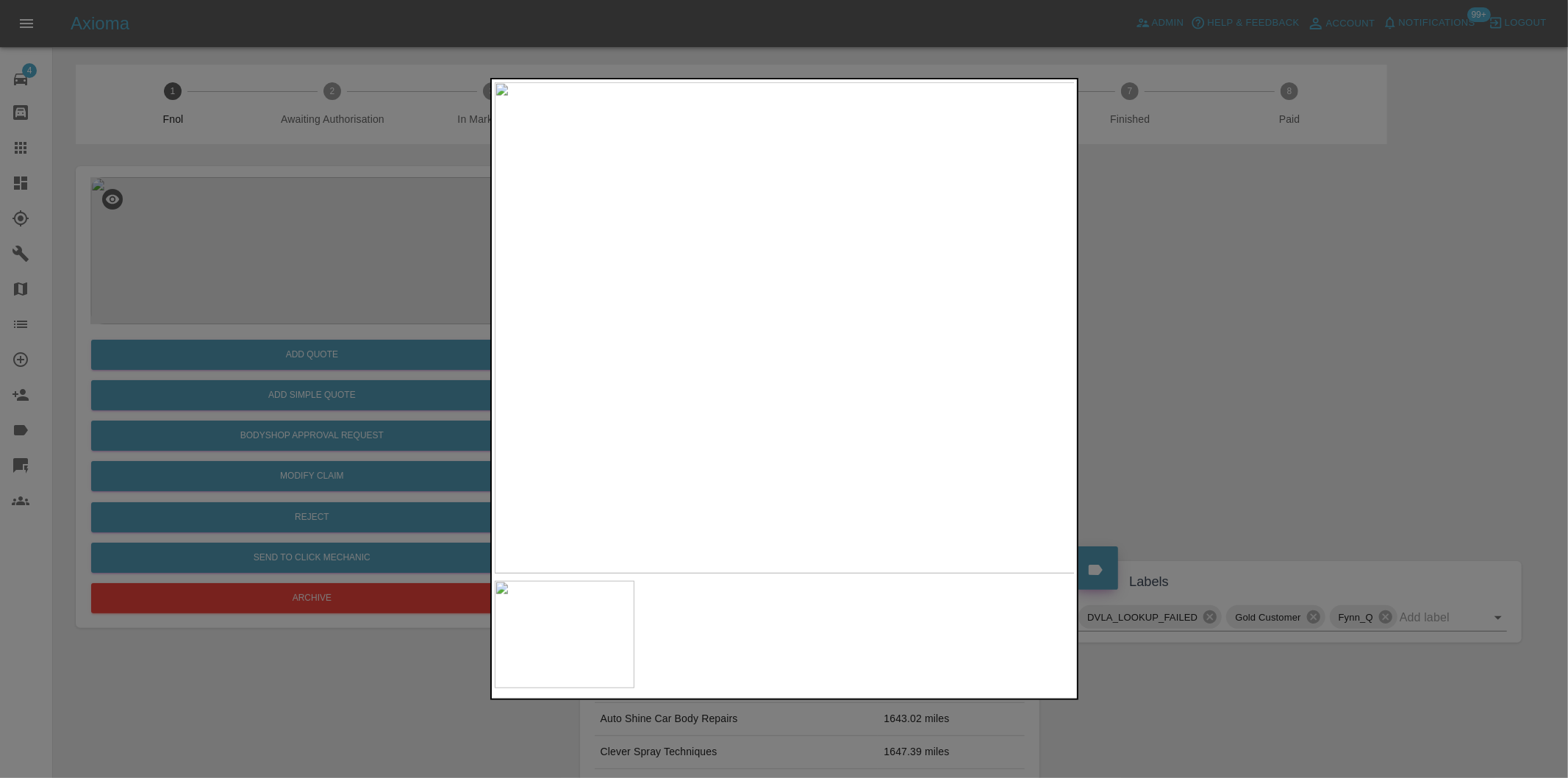
drag, startPoint x: 1231, startPoint y: 378, endPoint x: 797, endPoint y: 417, distance: 435.7
click at [1231, 378] on div at bounding box center [784, 389] width 1568 height 778
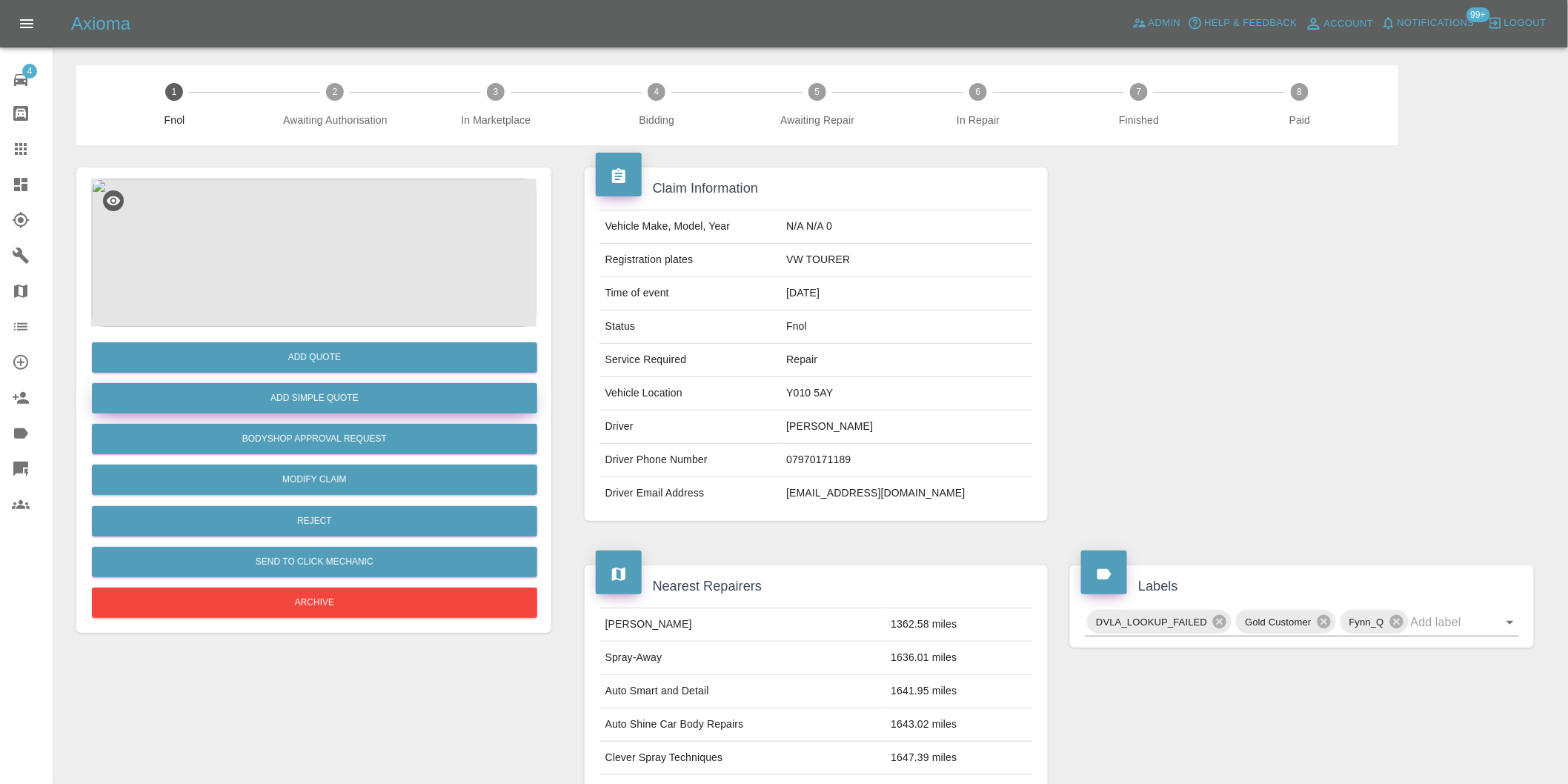
click at [287, 390] on button "Add Simple Quote" at bounding box center [315, 398] width 445 height 30
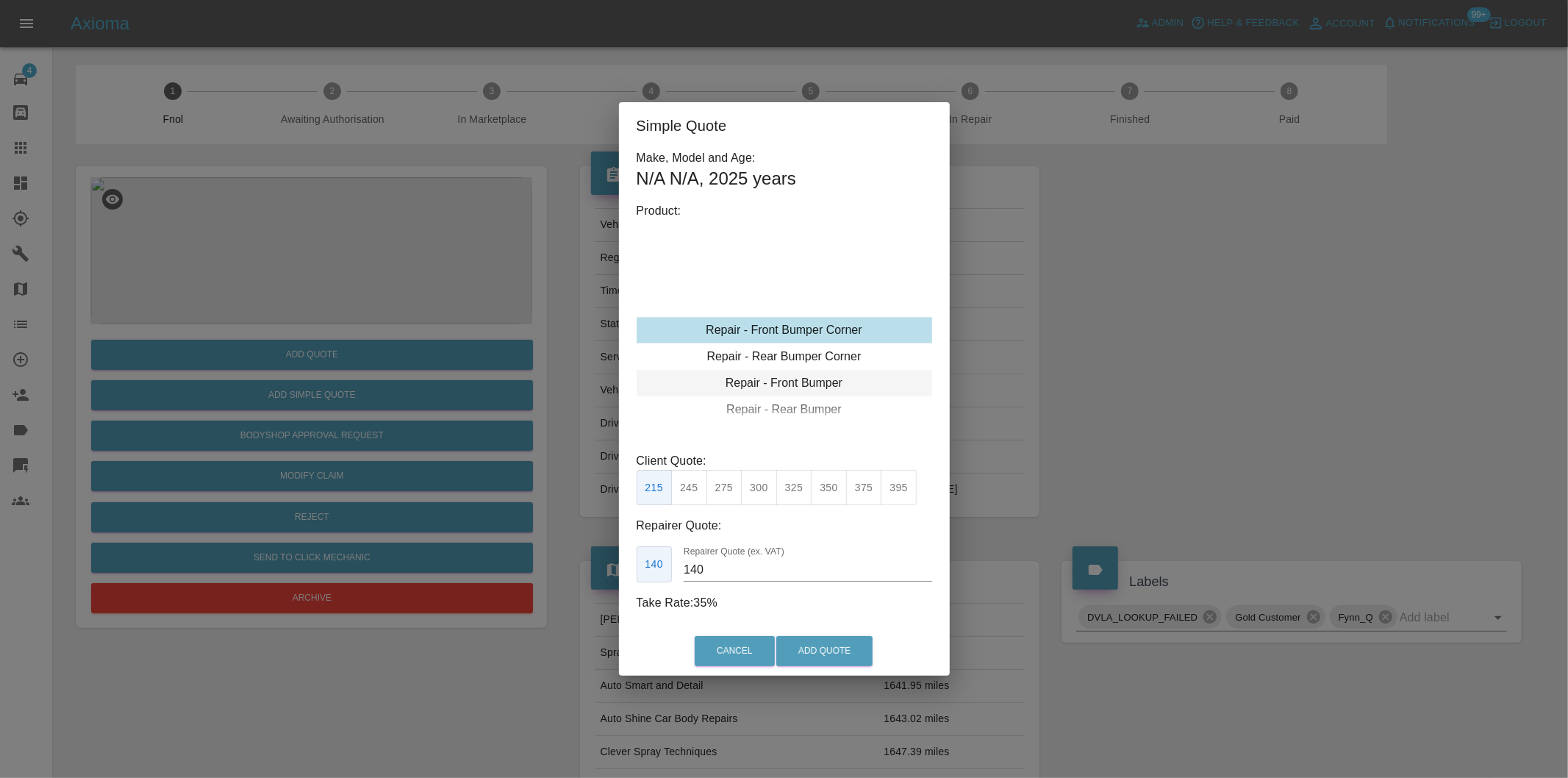
type input "120"
drag, startPoint x: 856, startPoint y: 339, endPoint x: 849, endPoint y: 351, distance: 13.9
click at [854, 341] on div "Repair - Front Bumper Corner" at bounding box center [784, 330] width 296 height 26
click at [849, 351] on div "Repair - Rear Bumper Corner" at bounding box center [784, 356] width 296 height 26
click at [820, 656] on button "Add Quote" at bounding box center [824, 650] width 96 height 30
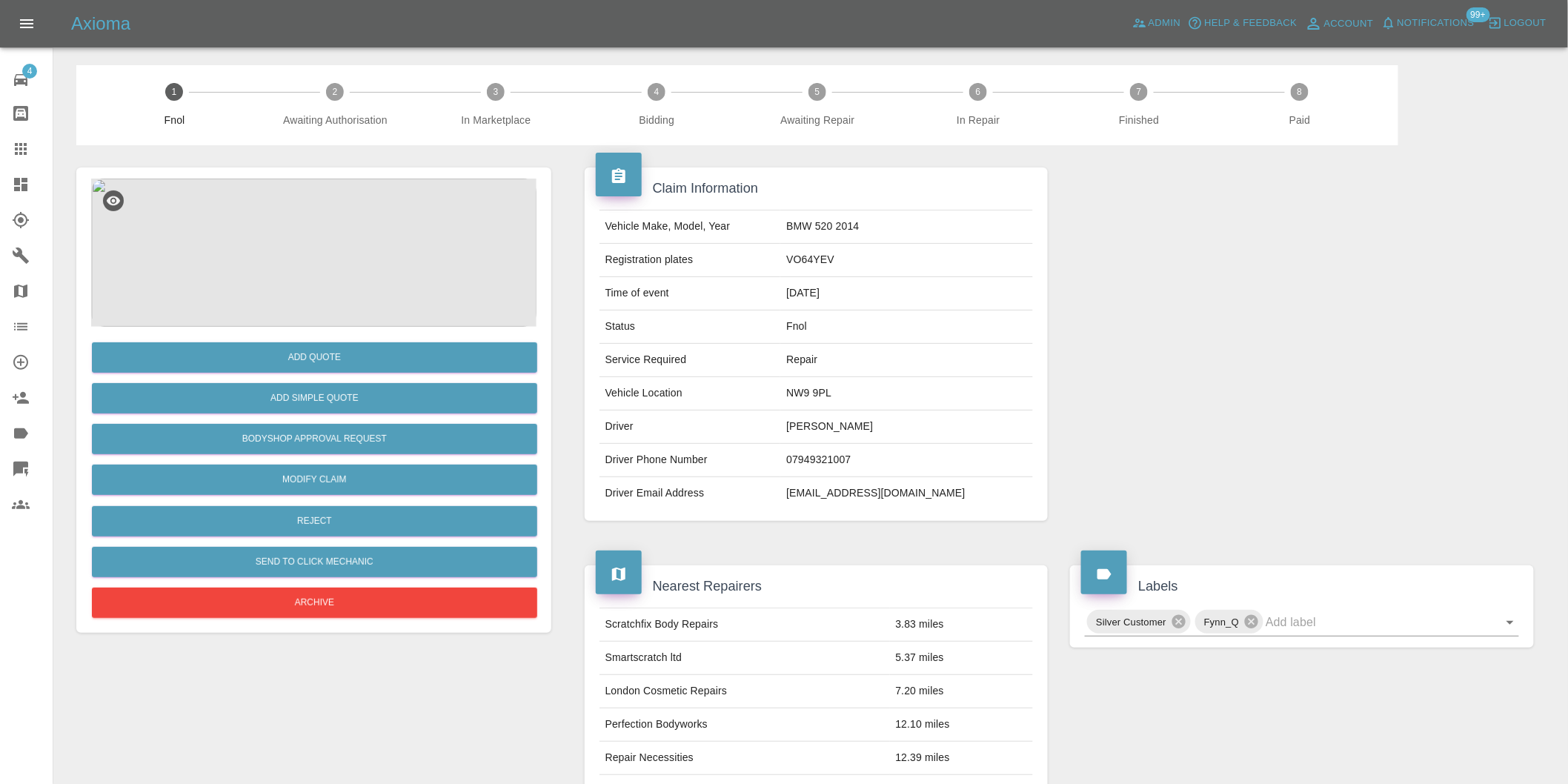
click at [353, 255] on img at bounding box center [314, 252] width 445 height 148
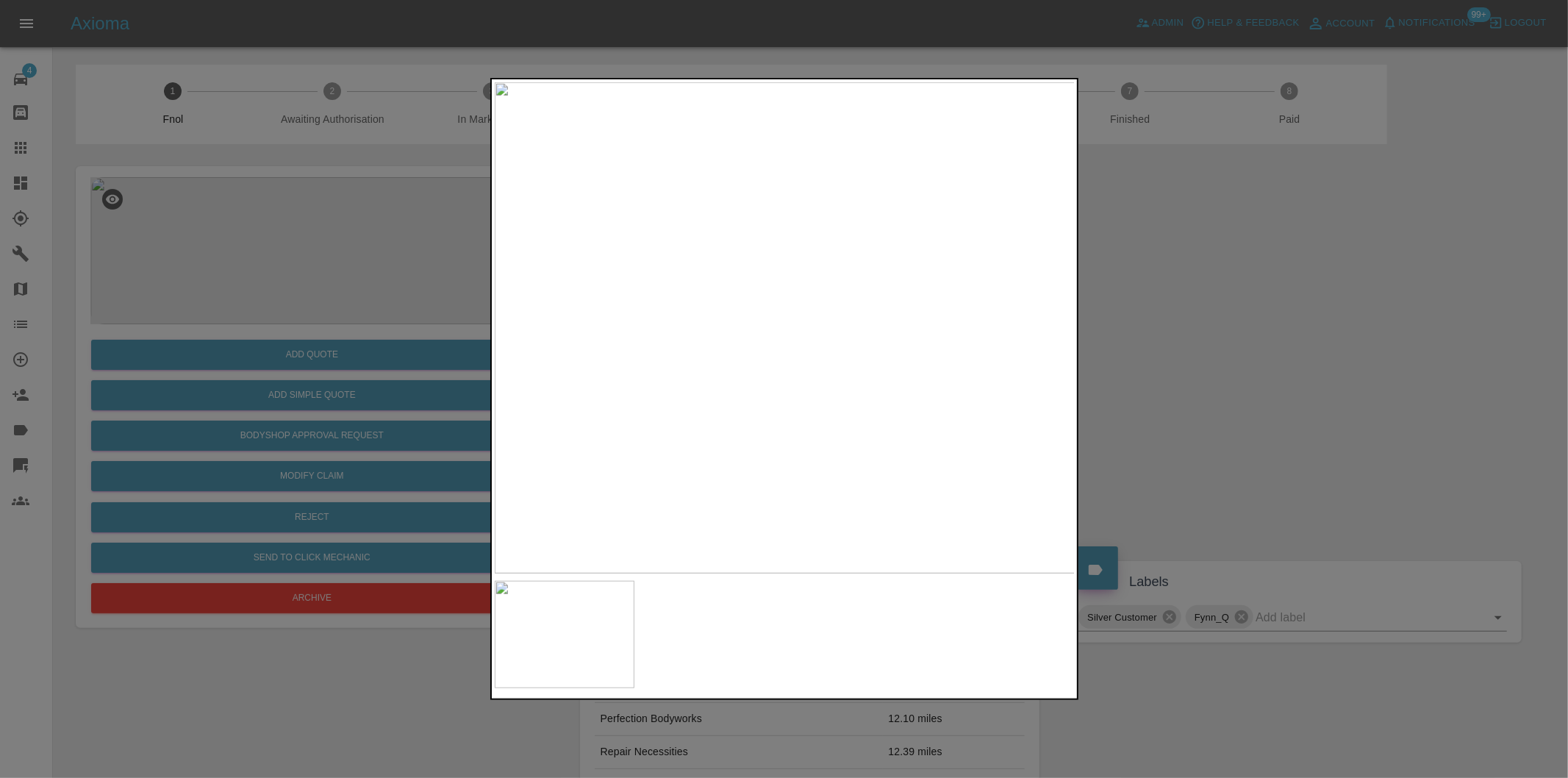
click at [1212, 428] on div at bounding box center [784, 389] width 1568 height 778
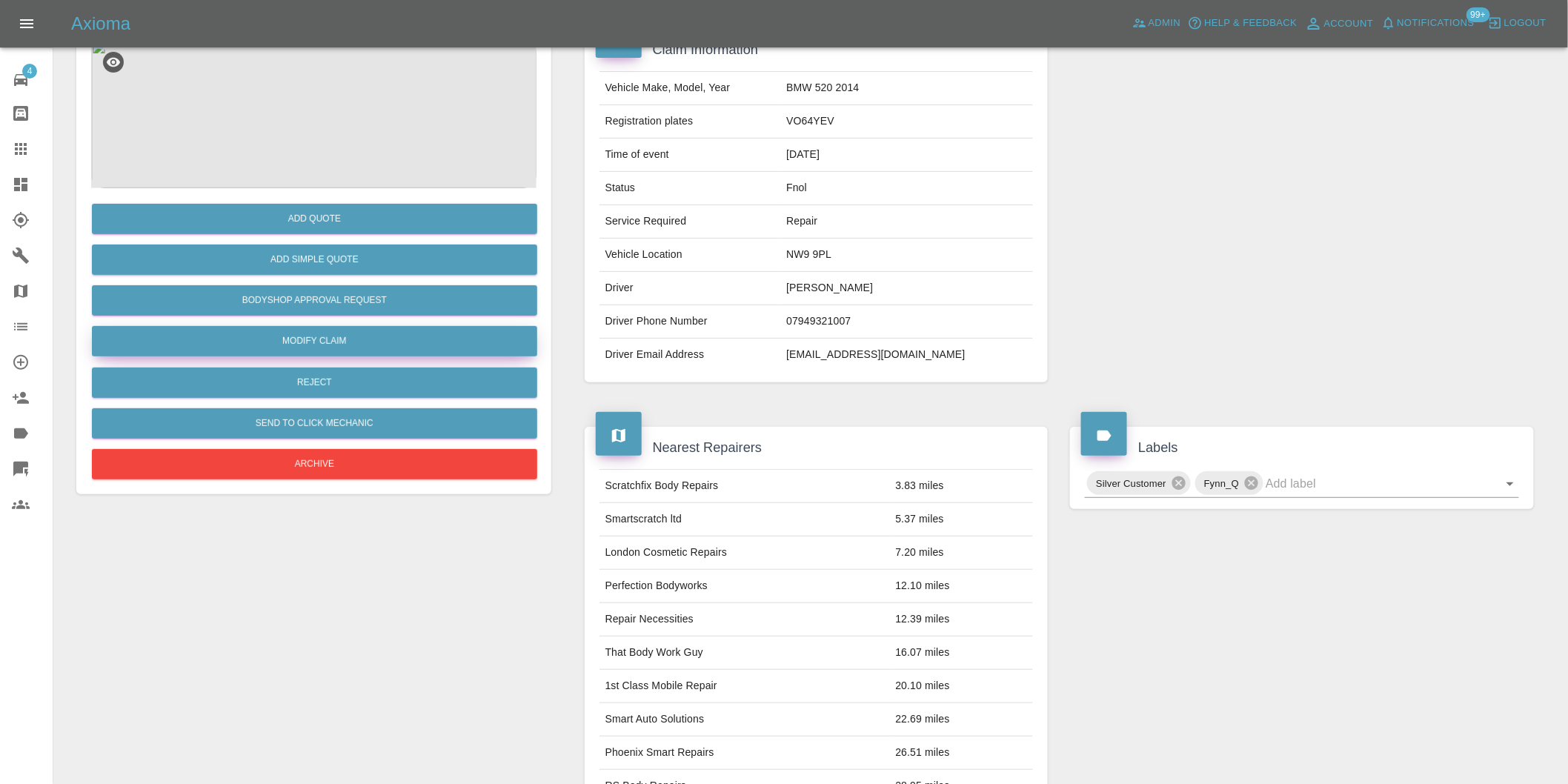
scroll to position [20, 0]
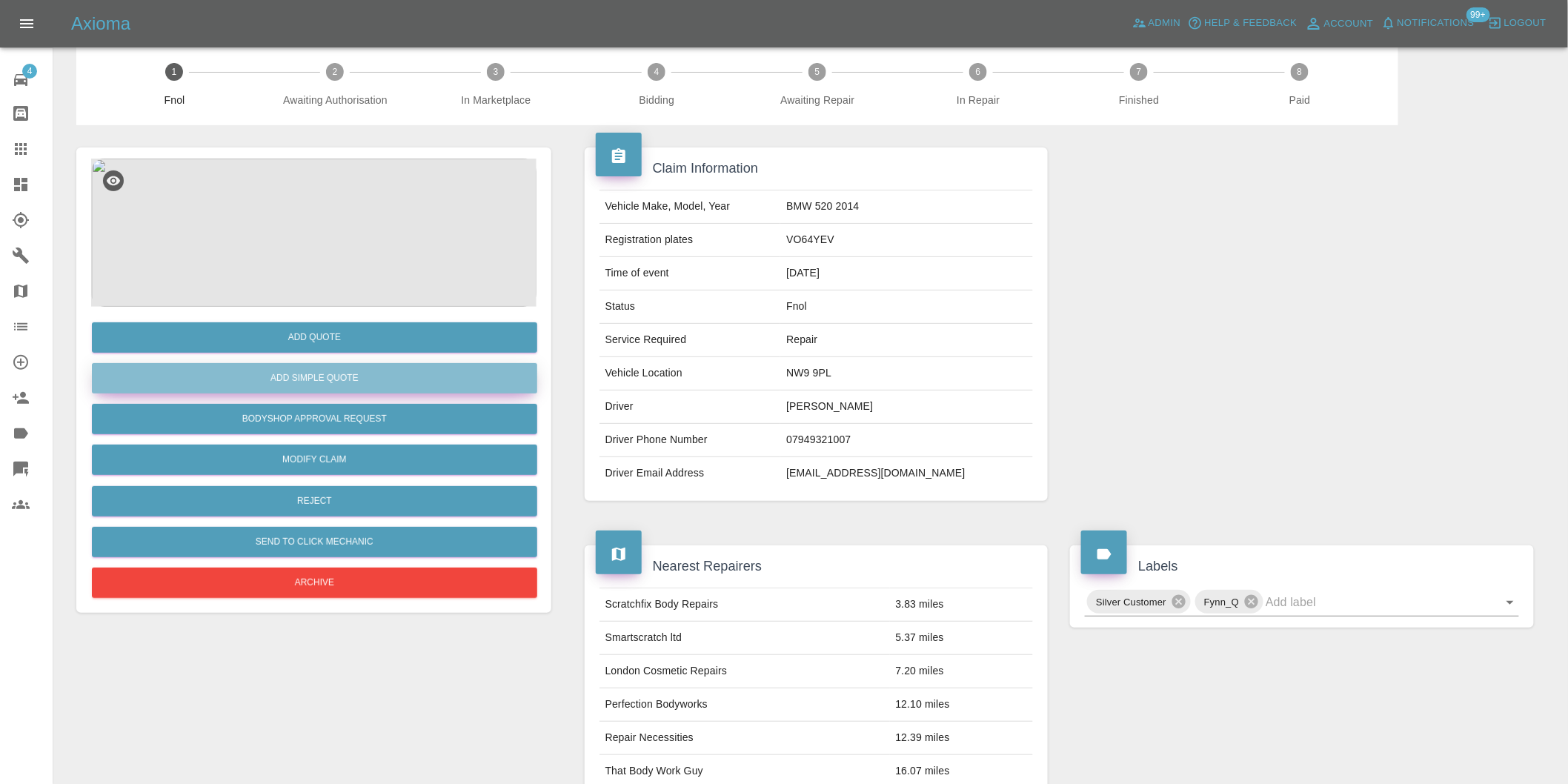
click at [338, 367] on button "Add Simple Quote" at bounding box center [315, 378] width 445 height 30
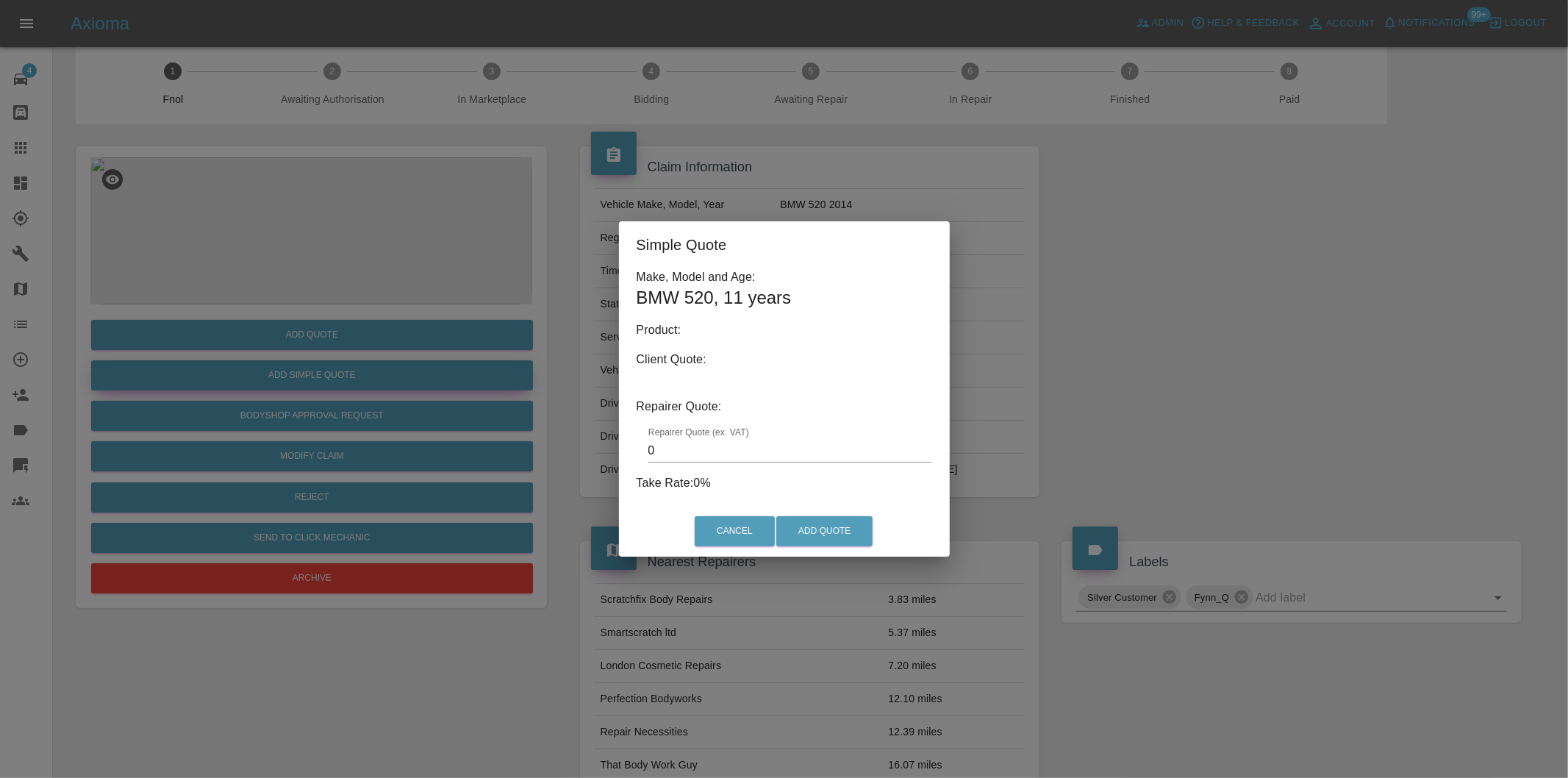
type input "140"
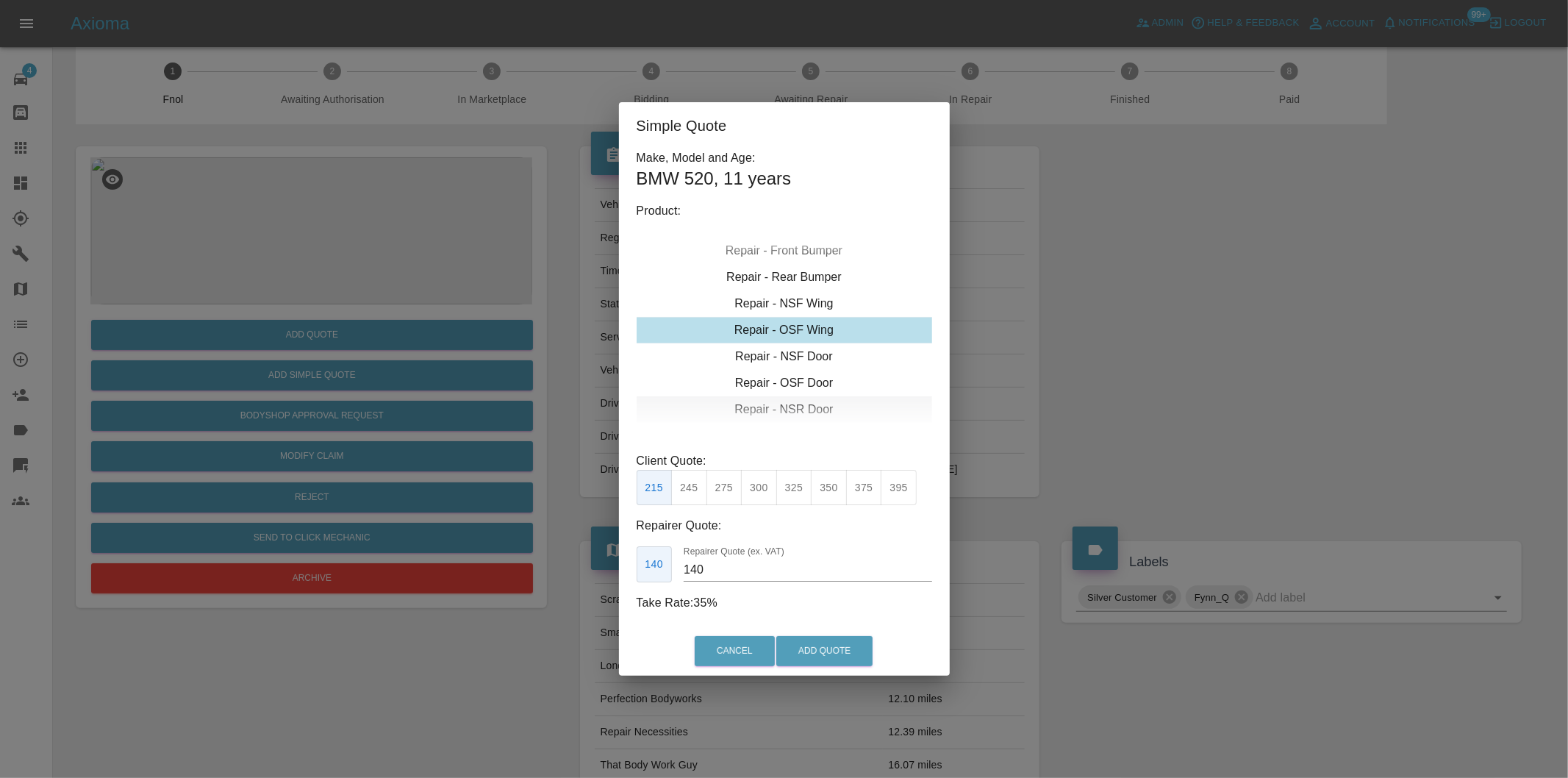
click at [810, 400] on div "Repair - NSR Door" at bounding box center [784, 409] width 296 height 26
drag, startPoint x: 813, startPoint y: 649, endPoint x: 817, endPoint y: 596, distance: 53.2
click at [814, 649] on button "Add Quote" at bounding box center [824, 650] width 96 height 30
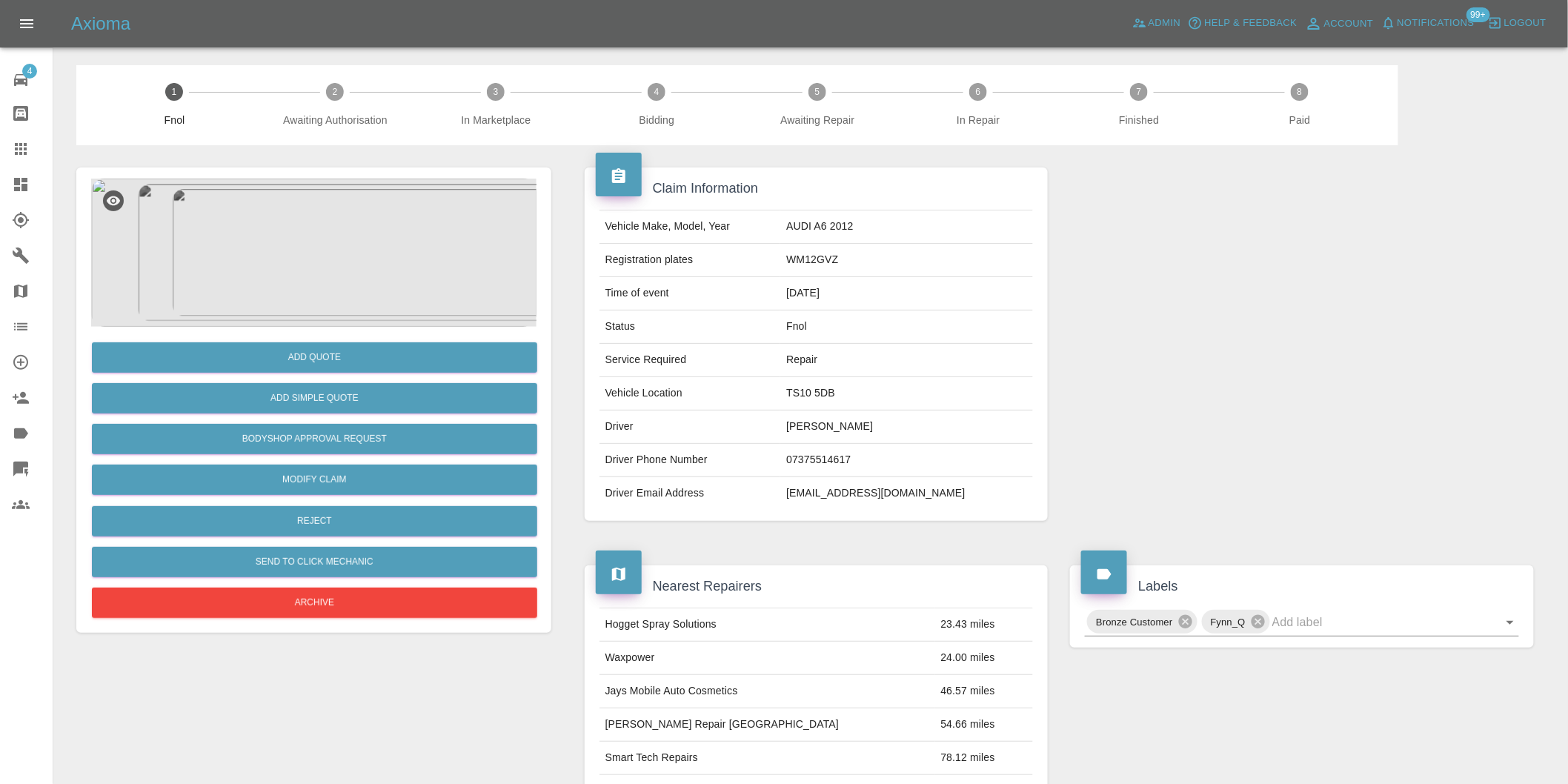
click at [325, 259] on img at bounding box center [314, 252] width 445 height 148
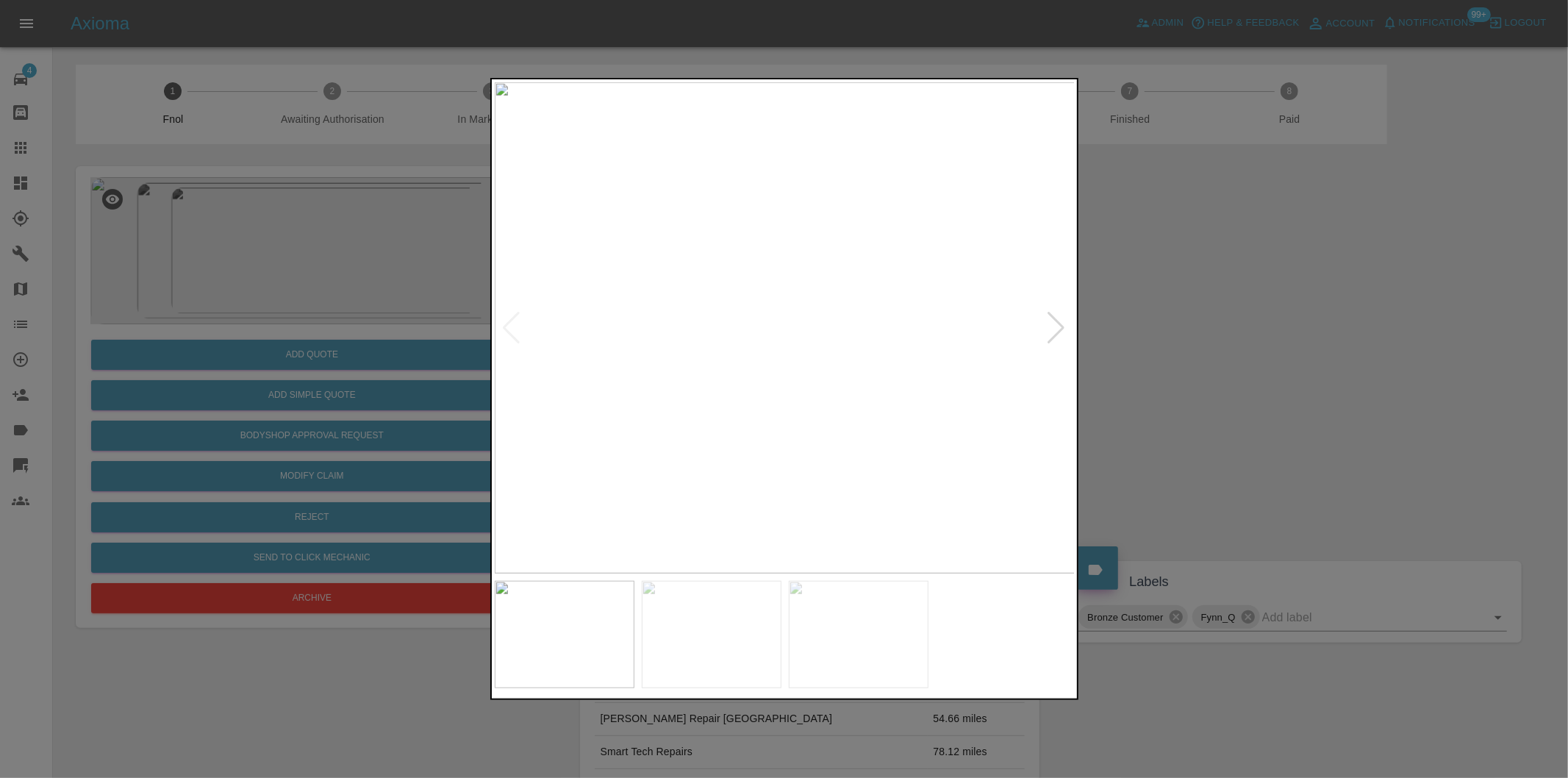
click at [1060, 329] on div at bounding box center [1057, 327] width 19 height 32
click at [1060, 329] on img at bounding box center [784, 328] width 581 height 492
click at [1295, 371] on div at bounding box center [784, 389] width 1568 height 778
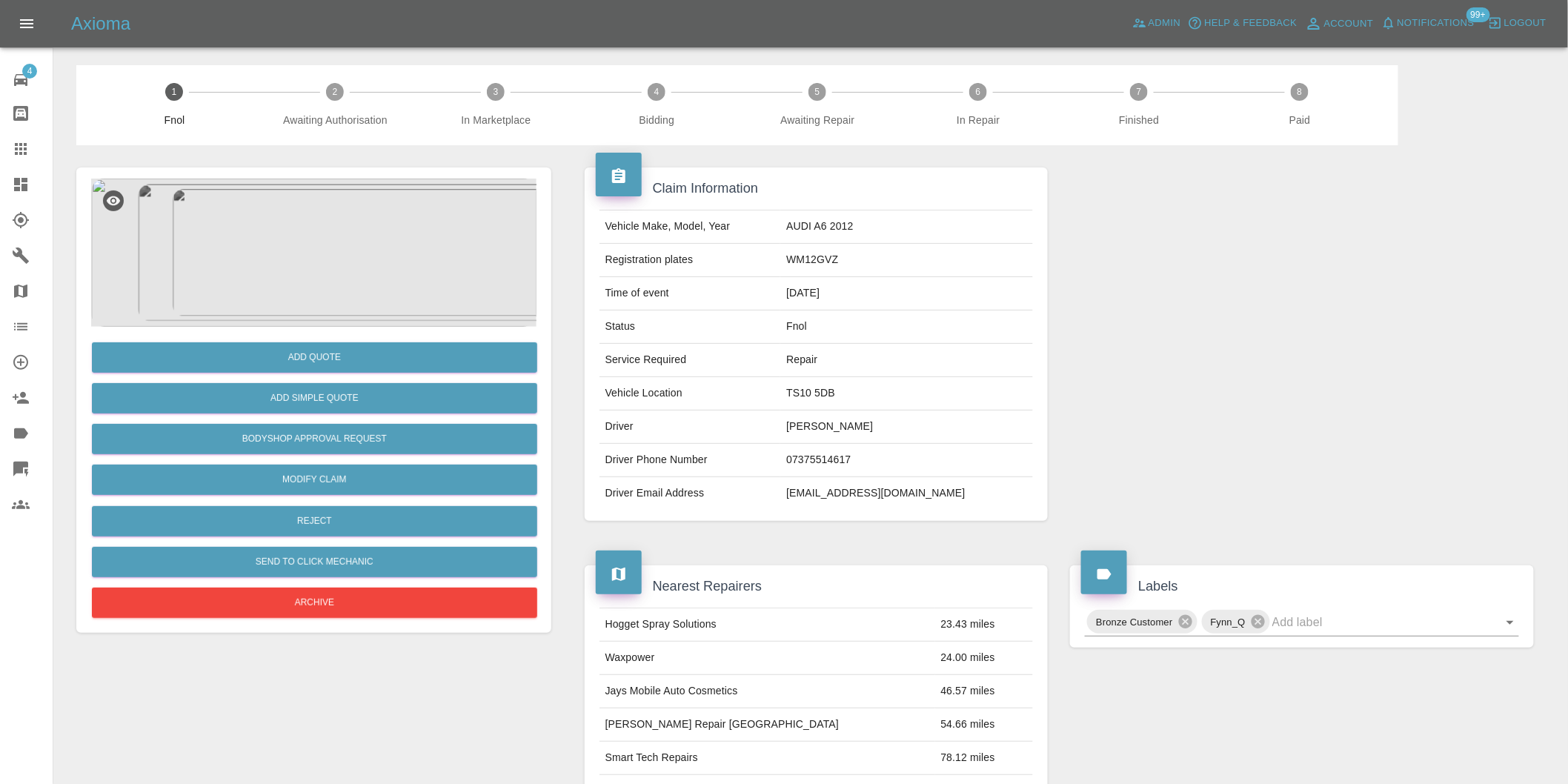
click at [258, 276] on img at bounding box center [314, 252] width 445 height 148
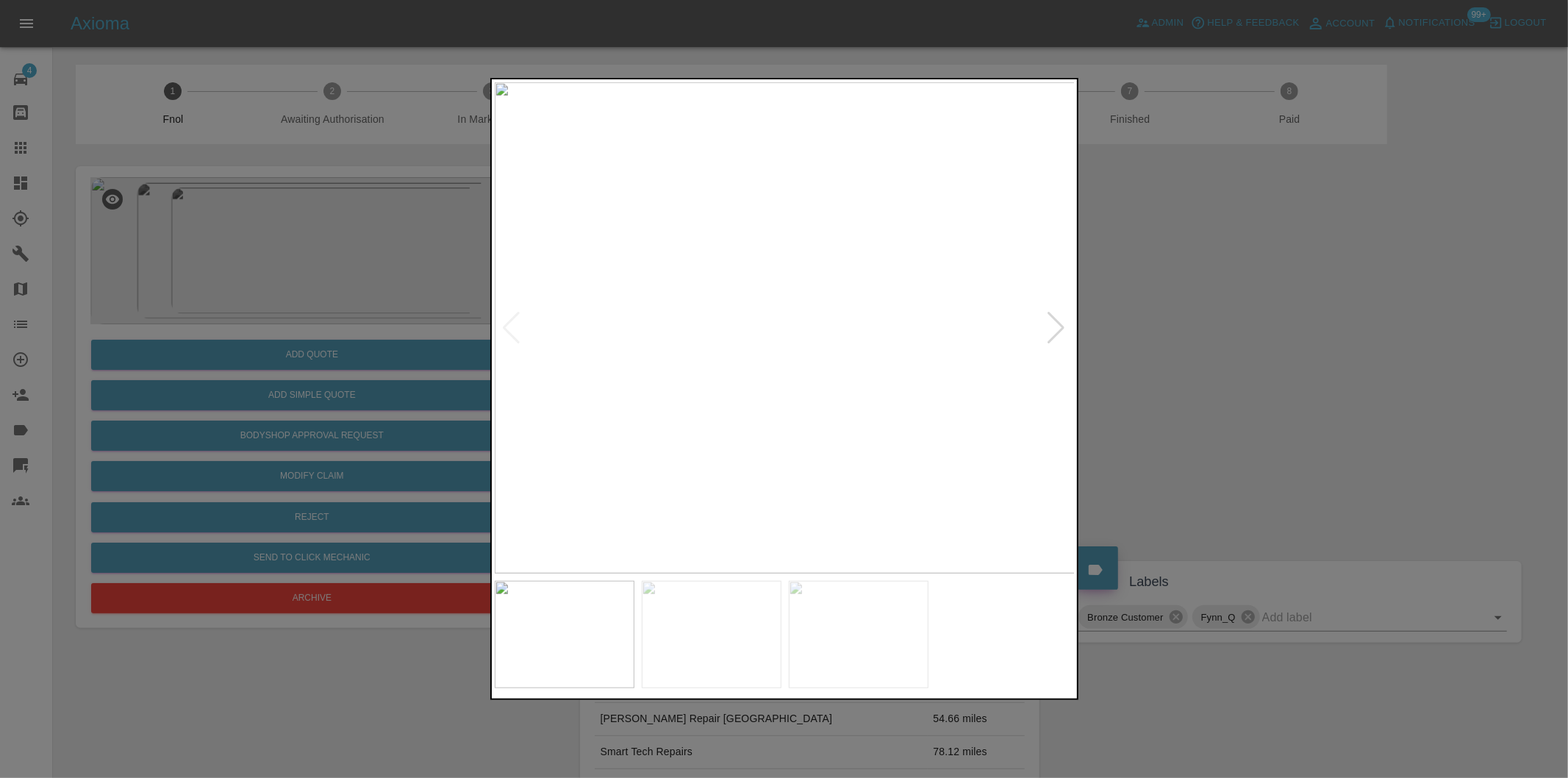
click at [1052, 325] on div at bounding box center [1057, 327] width 19 height 32
click at [1052, 325] on img at bounding box center [784, 328] width 581 height 492
drag, startPoint x: 1263, startPoint y: 365, endPoint x: 714, endPoint y: 421, distance: 551.8
click at [1244, 366] on div at bounding box center [784, 389] width 1568 height 778
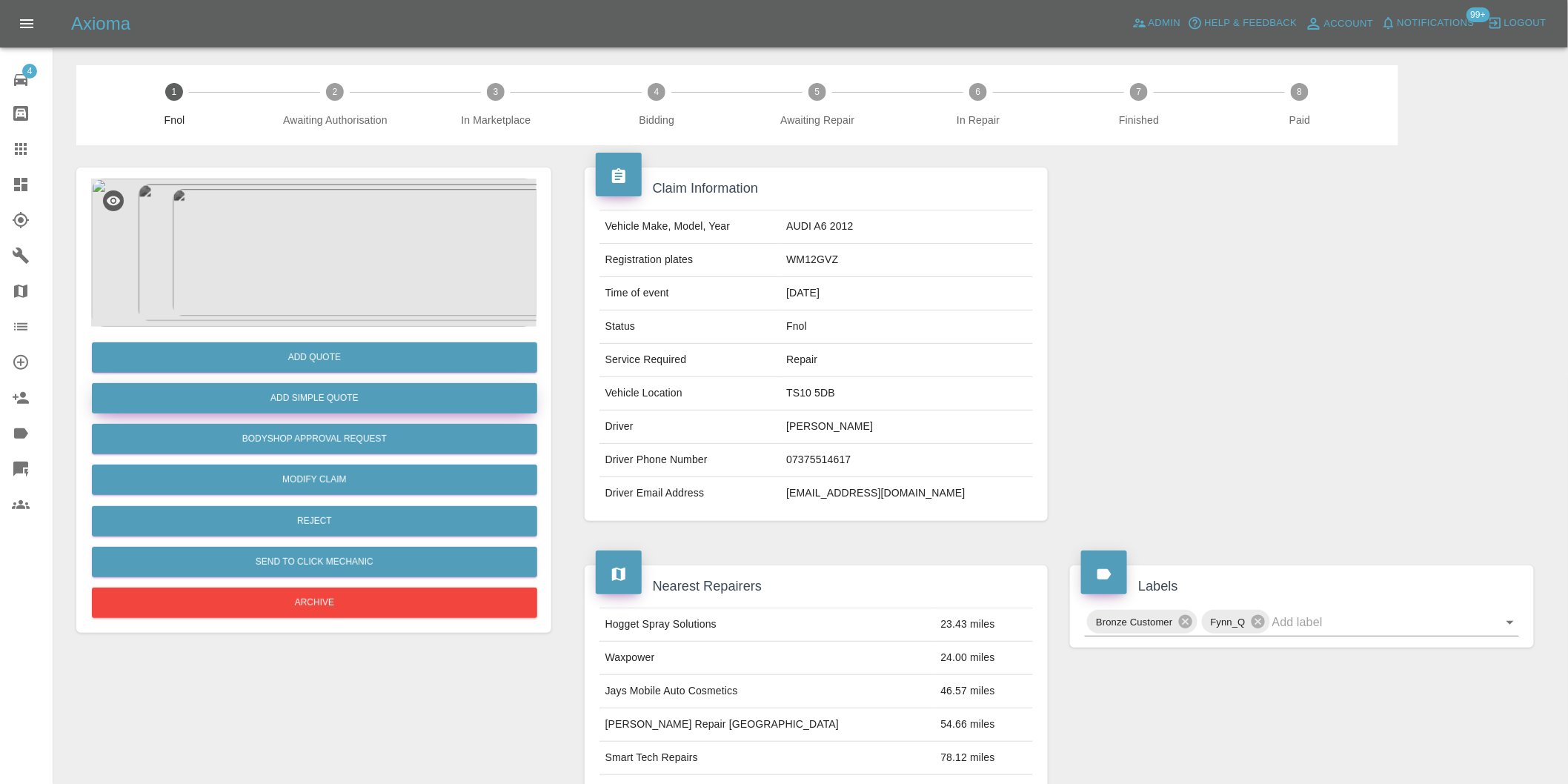
click at [372, 400] on button "Add Simple Quote" at bounding box center [315, 398] width 445 height 30
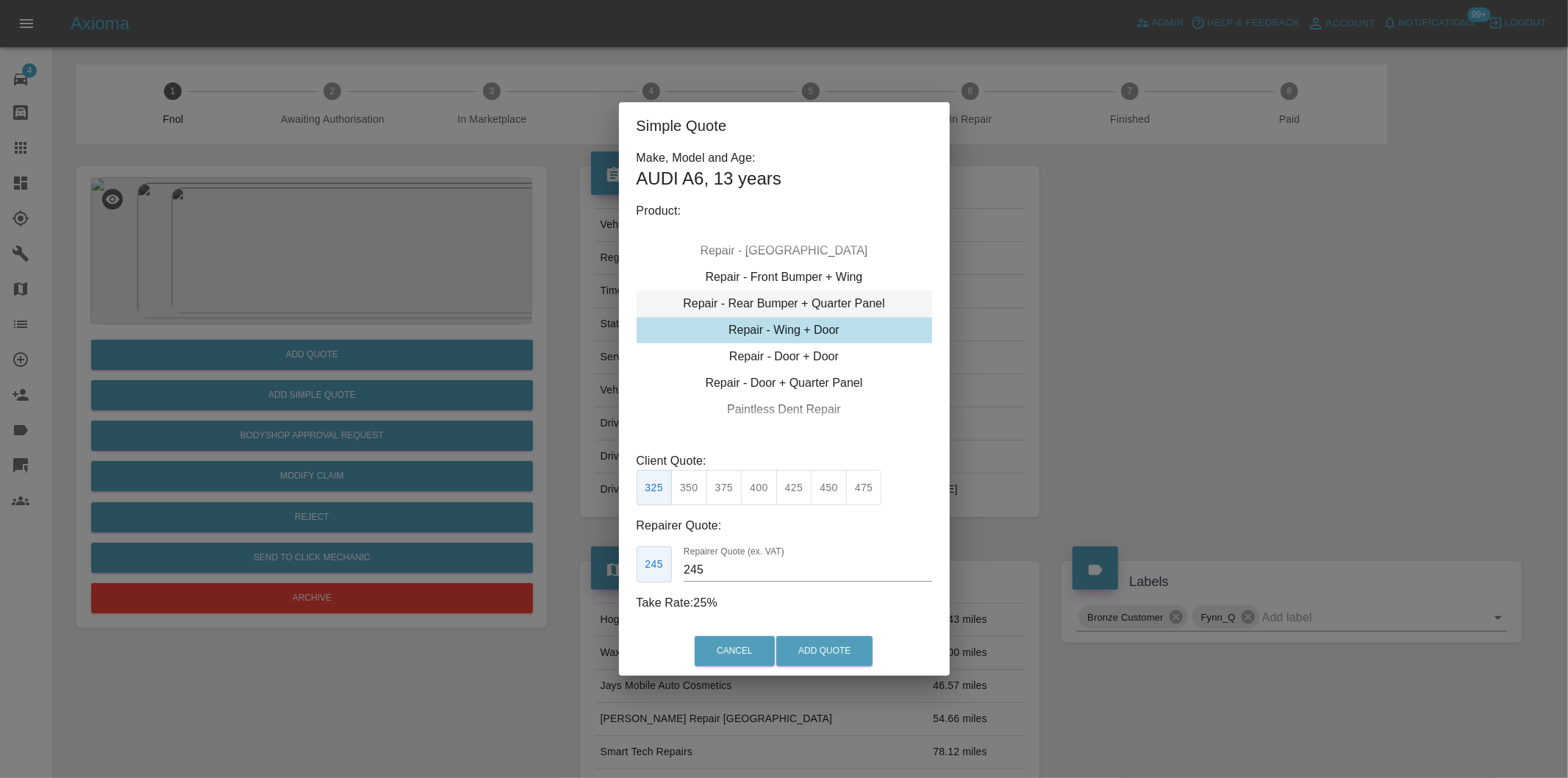
click at [846, 305] on div "Repair - Rear Bumper + Quarter Panel" at bounding box center [784, 303] width 296 height 26
click at [721, 495] on button "350" at bounding box center [724, 488] width 36 height 36
type input "210"
click at [785, 649] on button "Add Quote" at bounding box center [824, 650] width 96 height 30
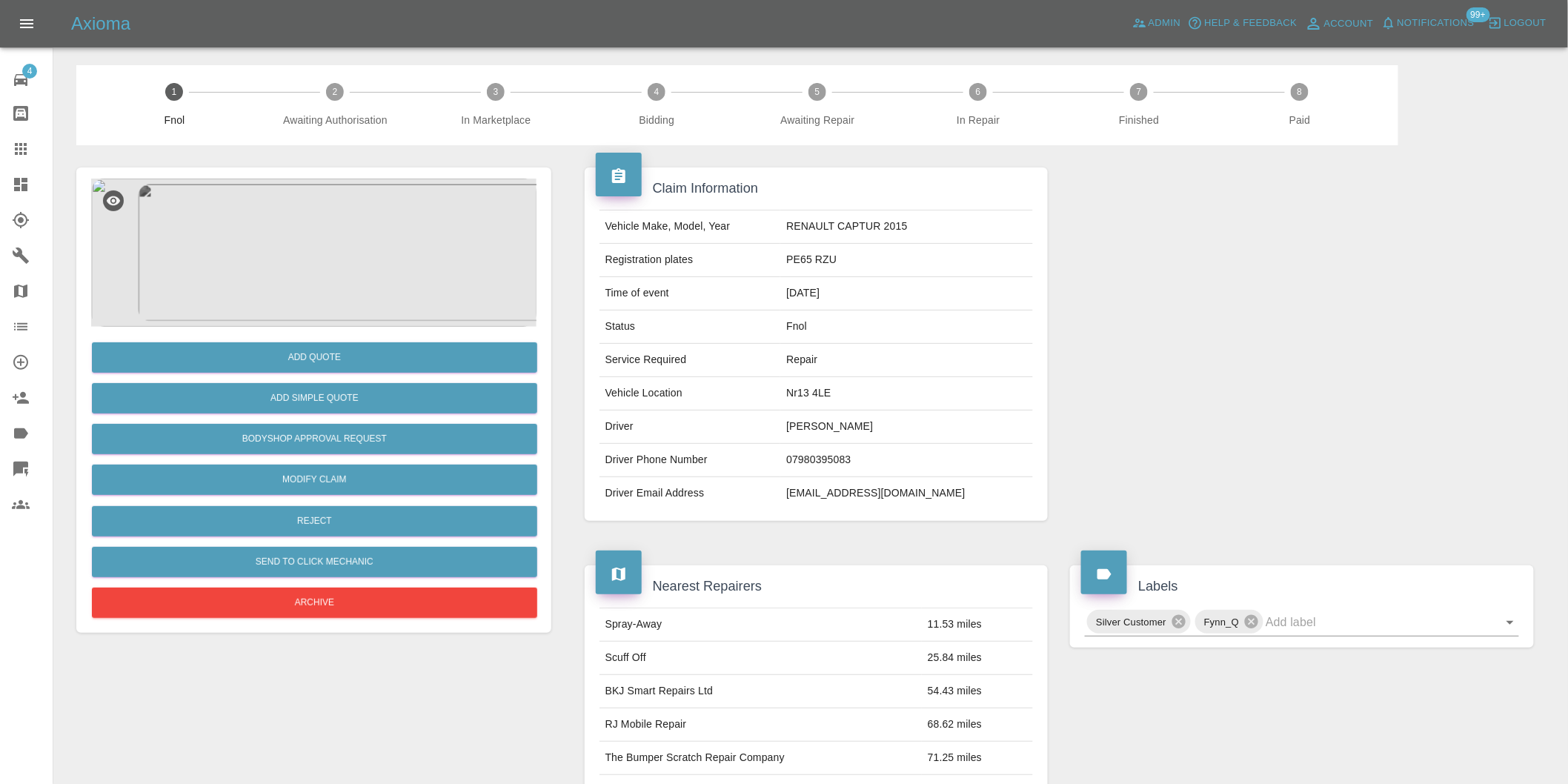
click at [327, 217] on img at bounding box center [314, 252] width 445 height 148
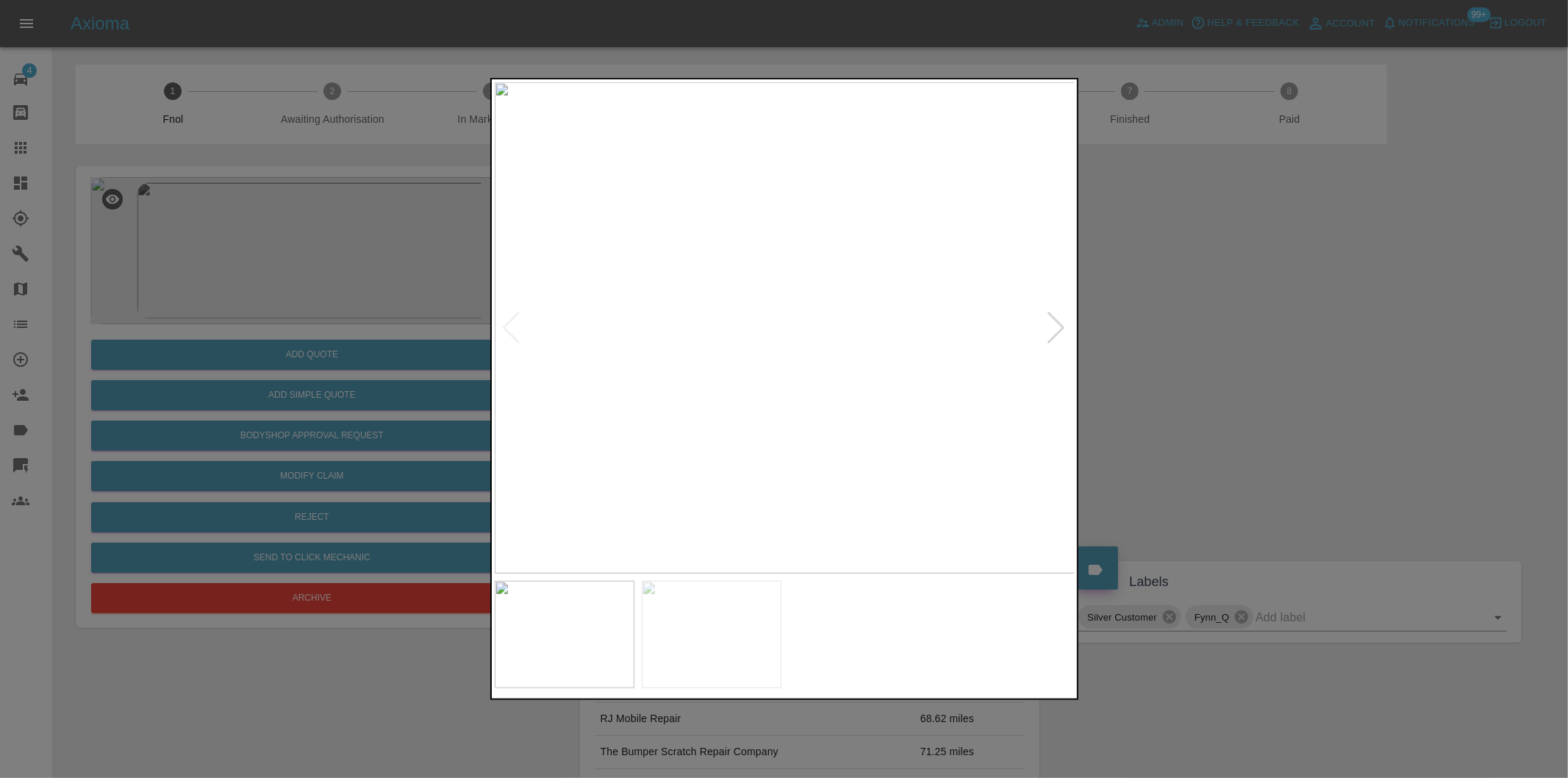
click at [1050, 322] on div at bounding box center [1057, 327] width 19 height 32
click at [1152, 338] on div at bounding box center [784, 389] width 1568 height 778
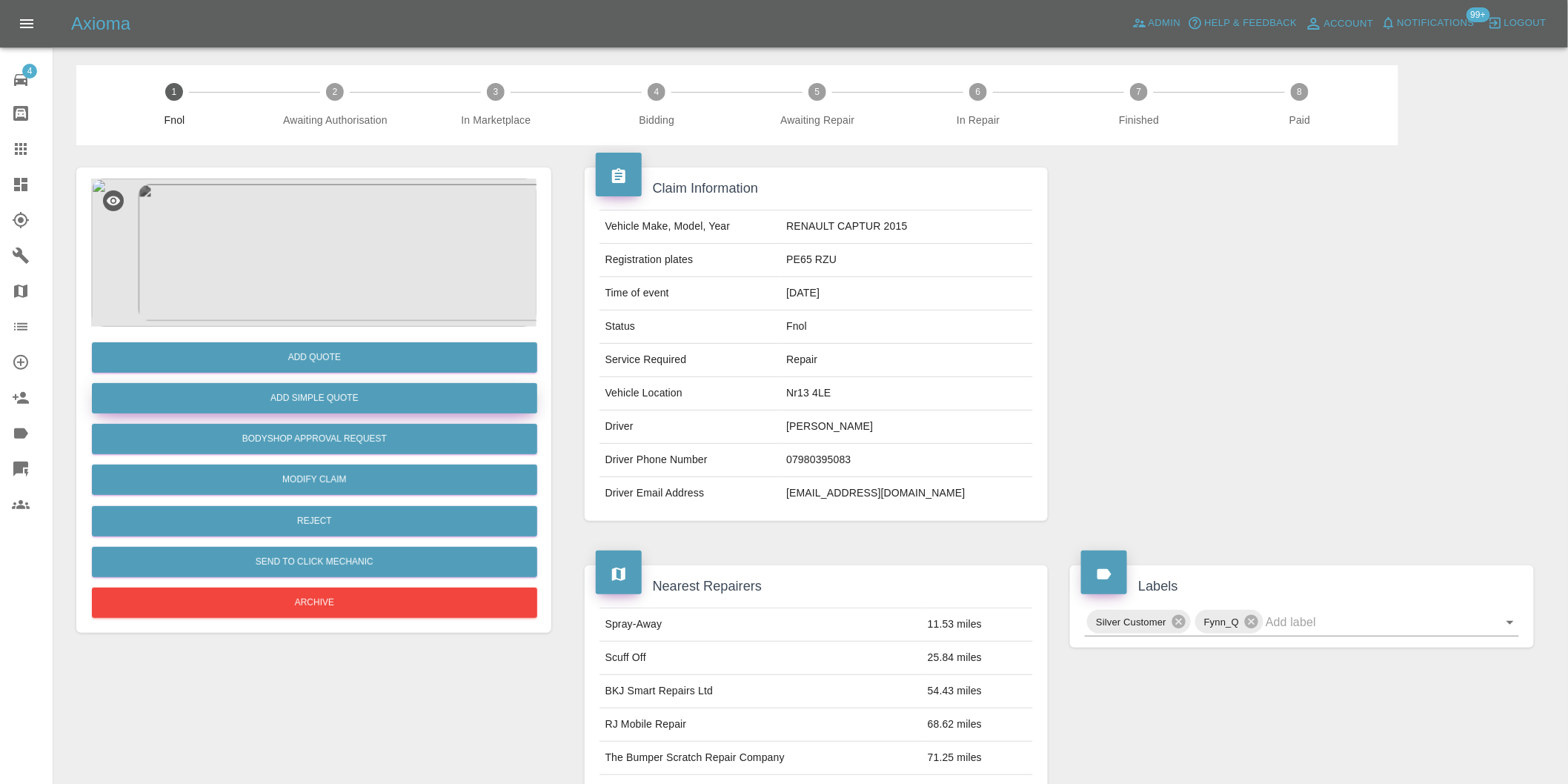
click at [356, 398] on button "Add Simple Quote" at bounding box center [315, 398] width 445 height 30
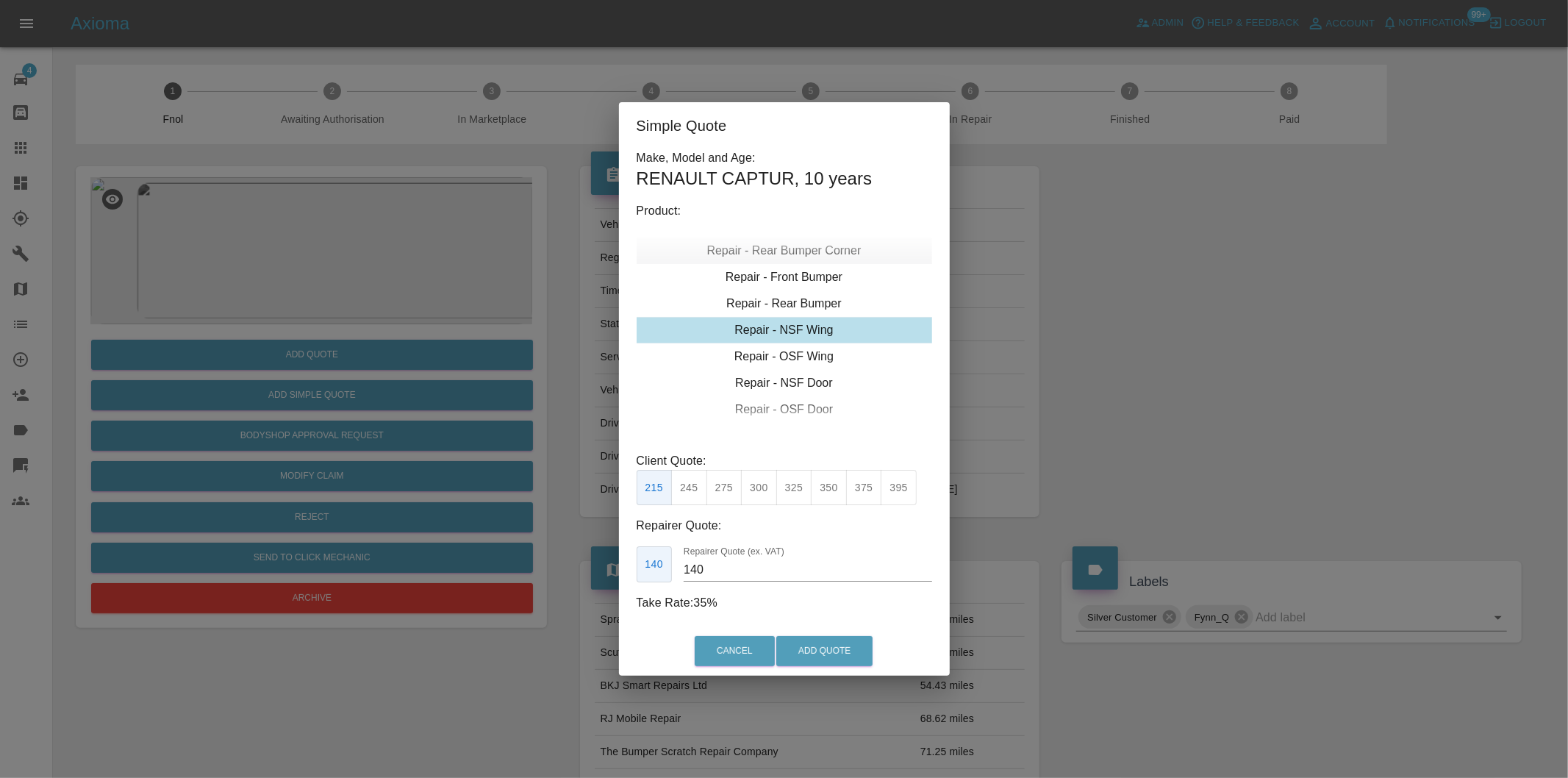
click at [824, 257] on div "Repair - Rear Bumper Corner" at bounding box center [784, 250] width 296 height 26
type input "120"
click at [817, 650] on button "Add Quote" at bounding box center [824, 650] width 96 height 30
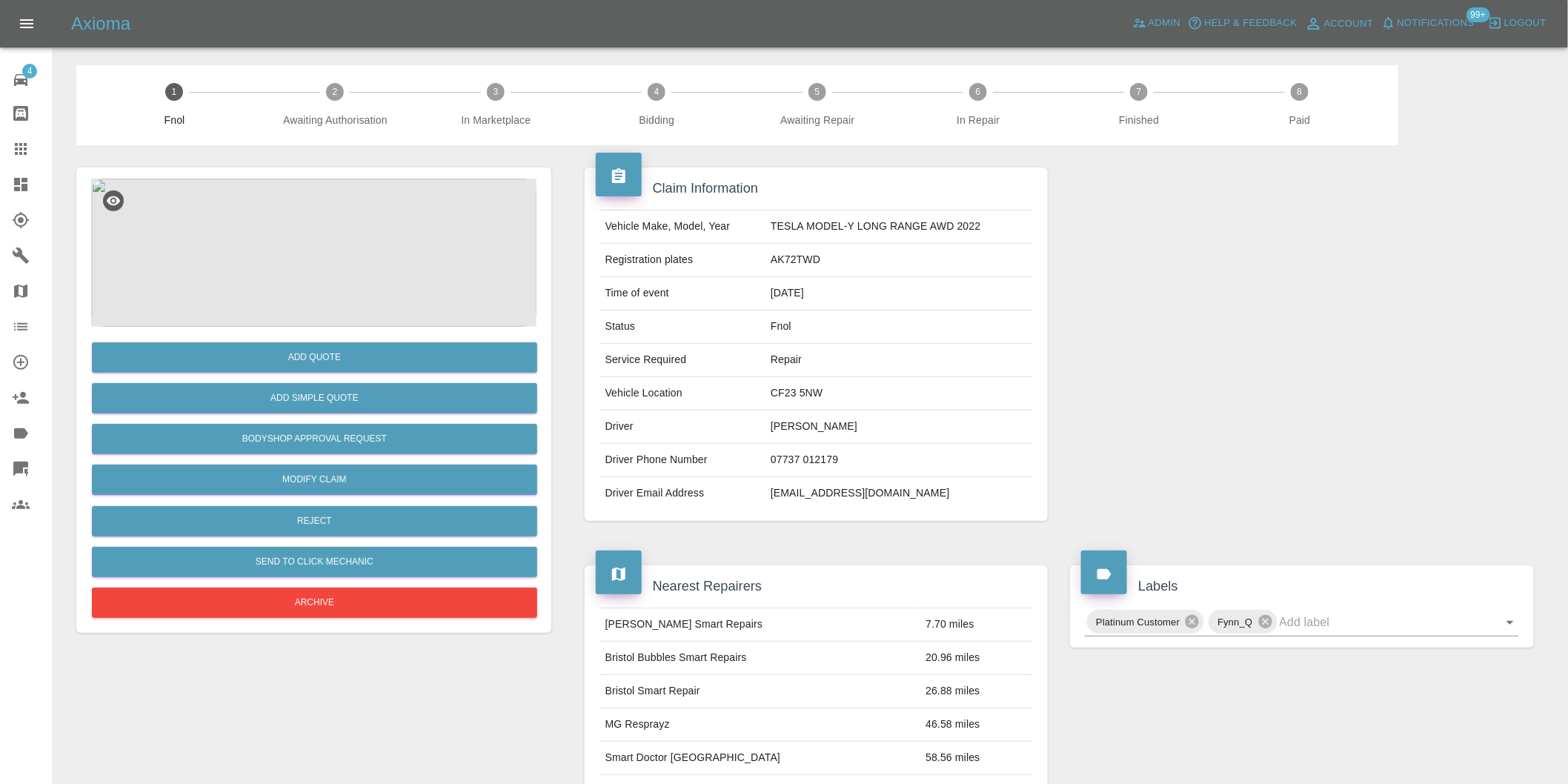
click at [338, 250] on img at bounding box center [314, 252] width 445 height 148
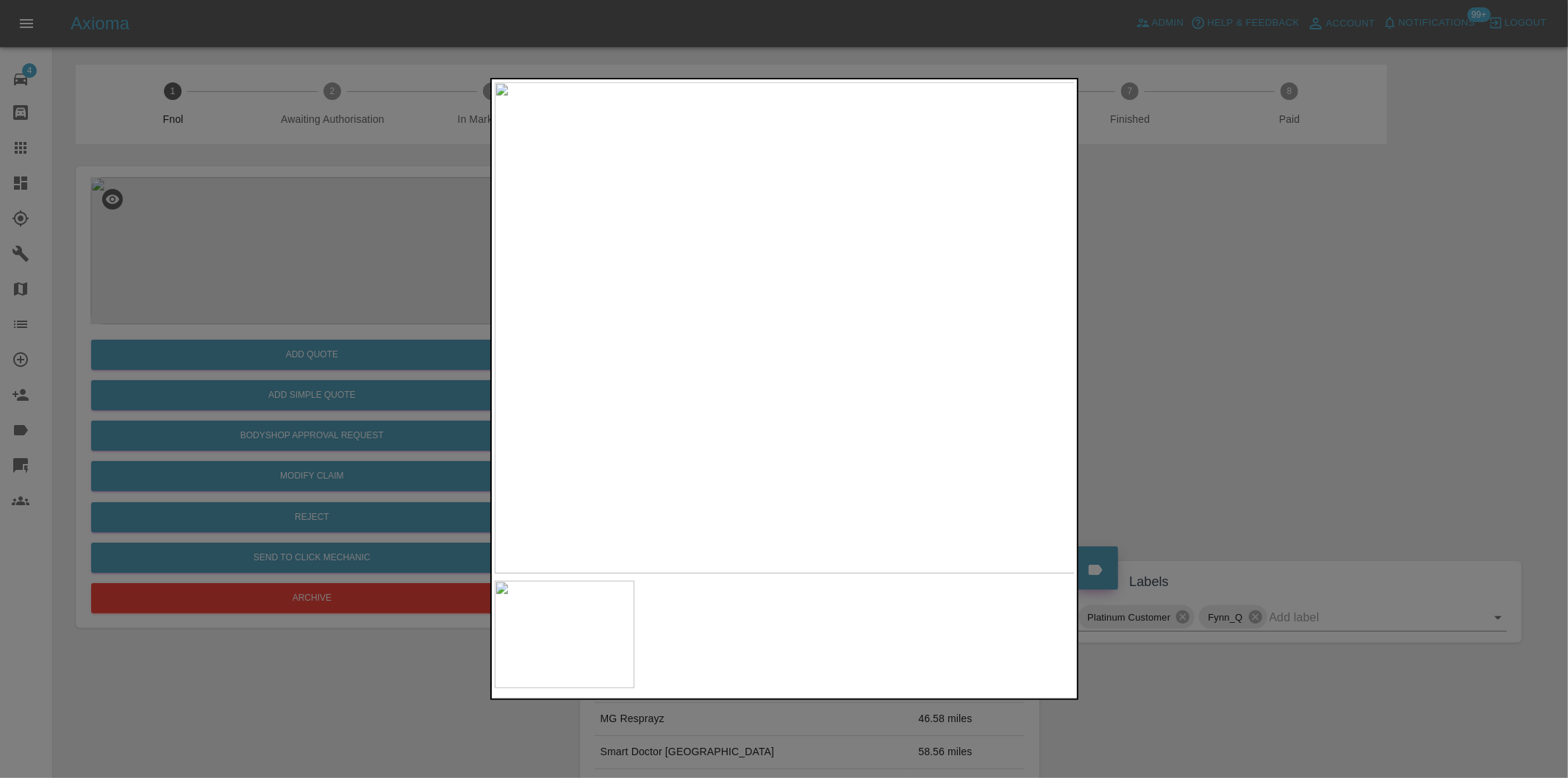
click at [1225, 387] on div at bounding box center [784, 389] width 1568 height 778
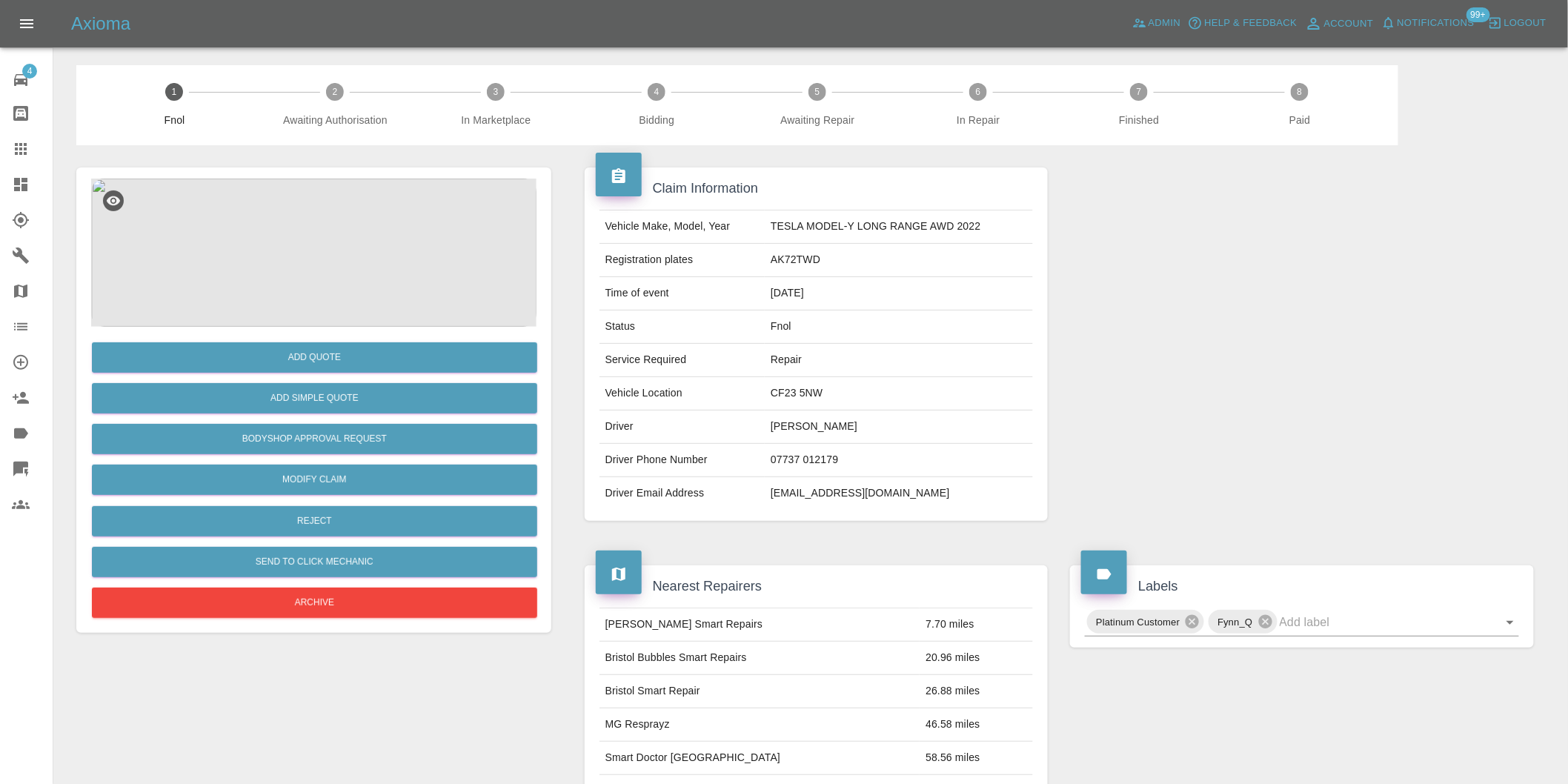
click at [320, 245] on img at bounding box center [314, 252] width 445 height 148
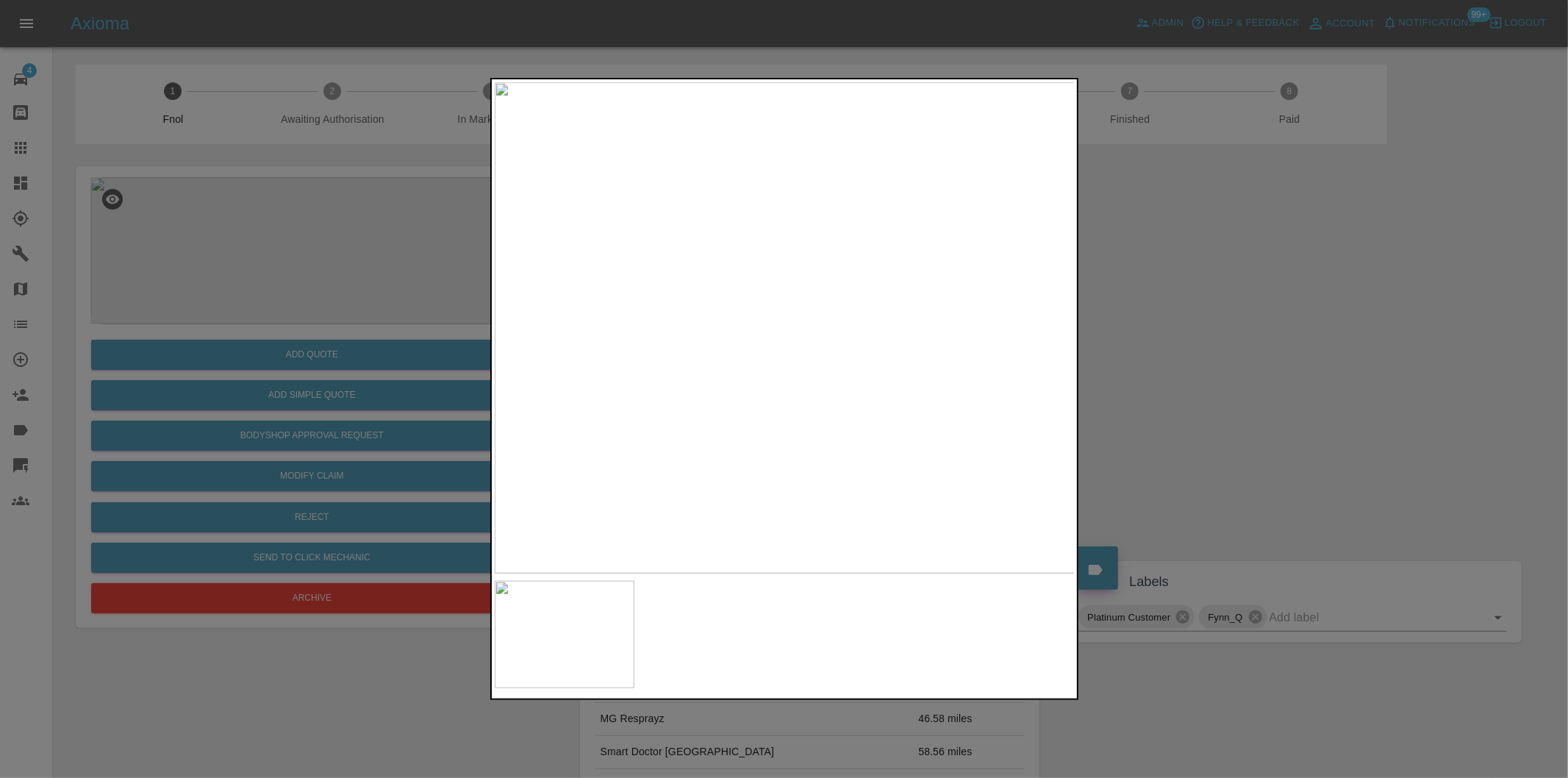
click at [1156, 250] on div at bounding box center [784, 389] width 1568 height 778
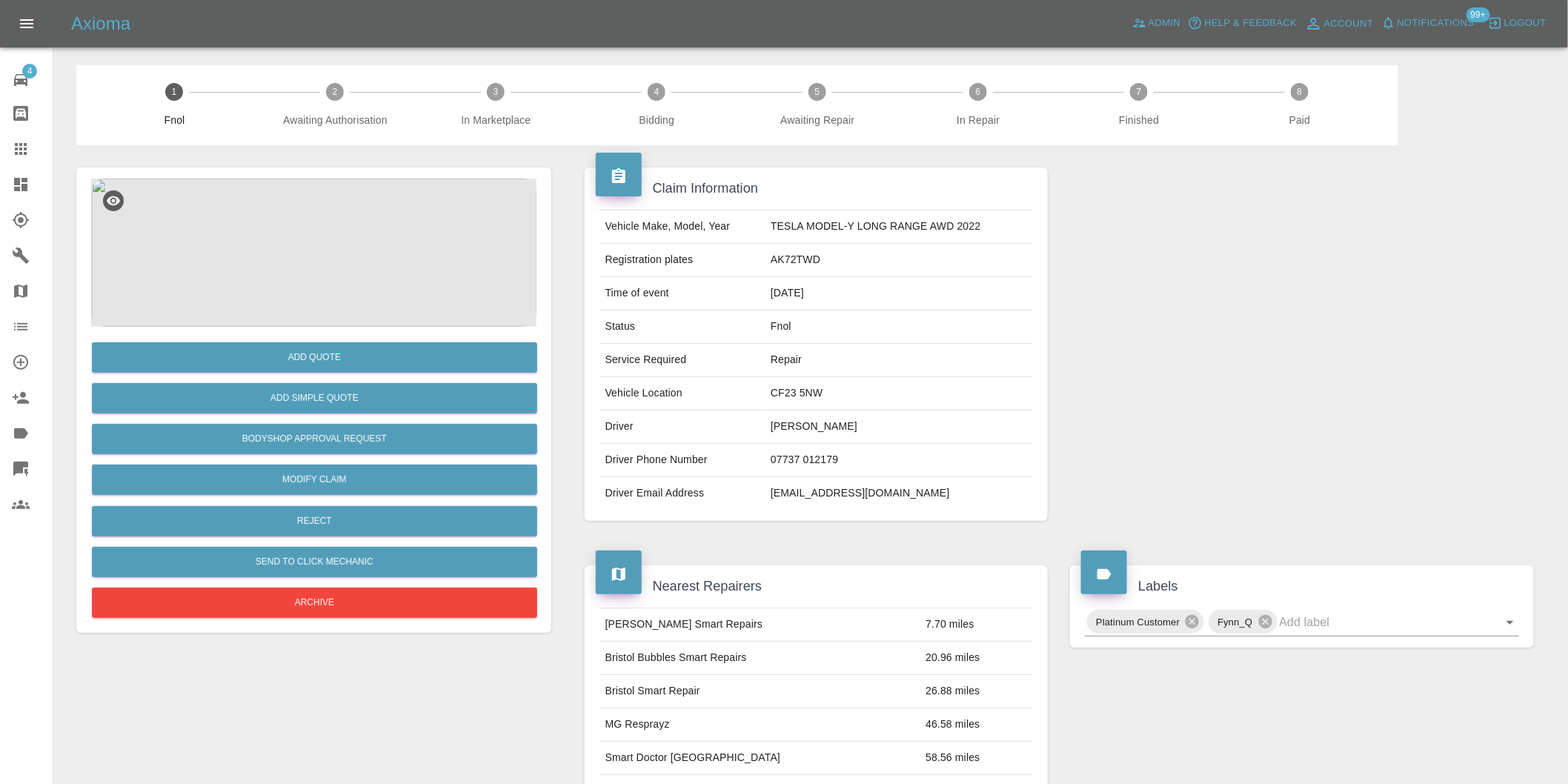
click at [304, 257] on img at bounding box center [314, 252] width 445 height 148
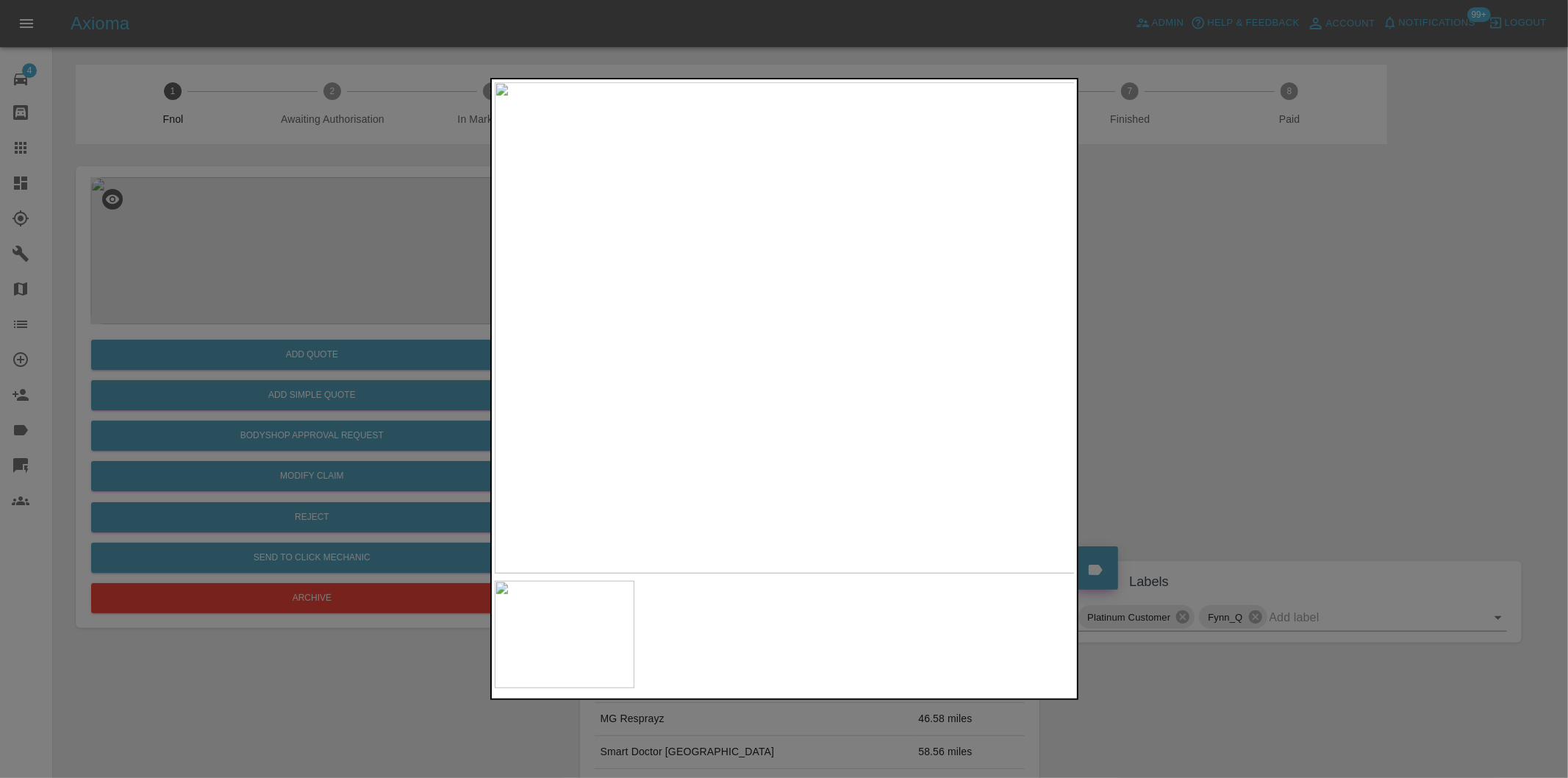
drag, startPoint x: 1255, startPoint y: 305, endPoint x: 1284, endPoint y: 343, distance: 47.8
click at [1284, 343] on div at bounding box center [784, 389] width 1568 height 778
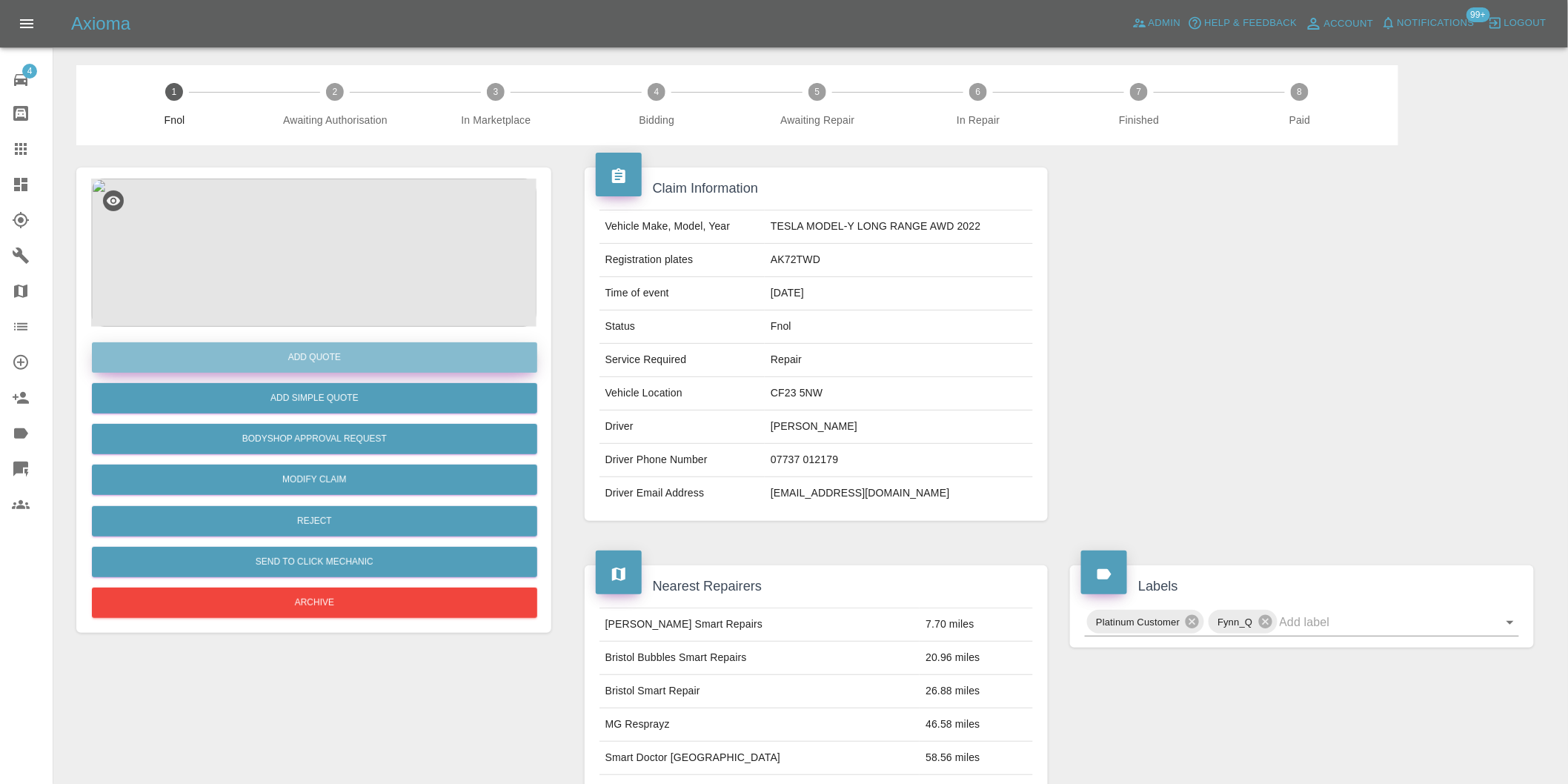
click at [299, 368] on button "Add Quote" at bounding box center [315, 357] width 445 height 30
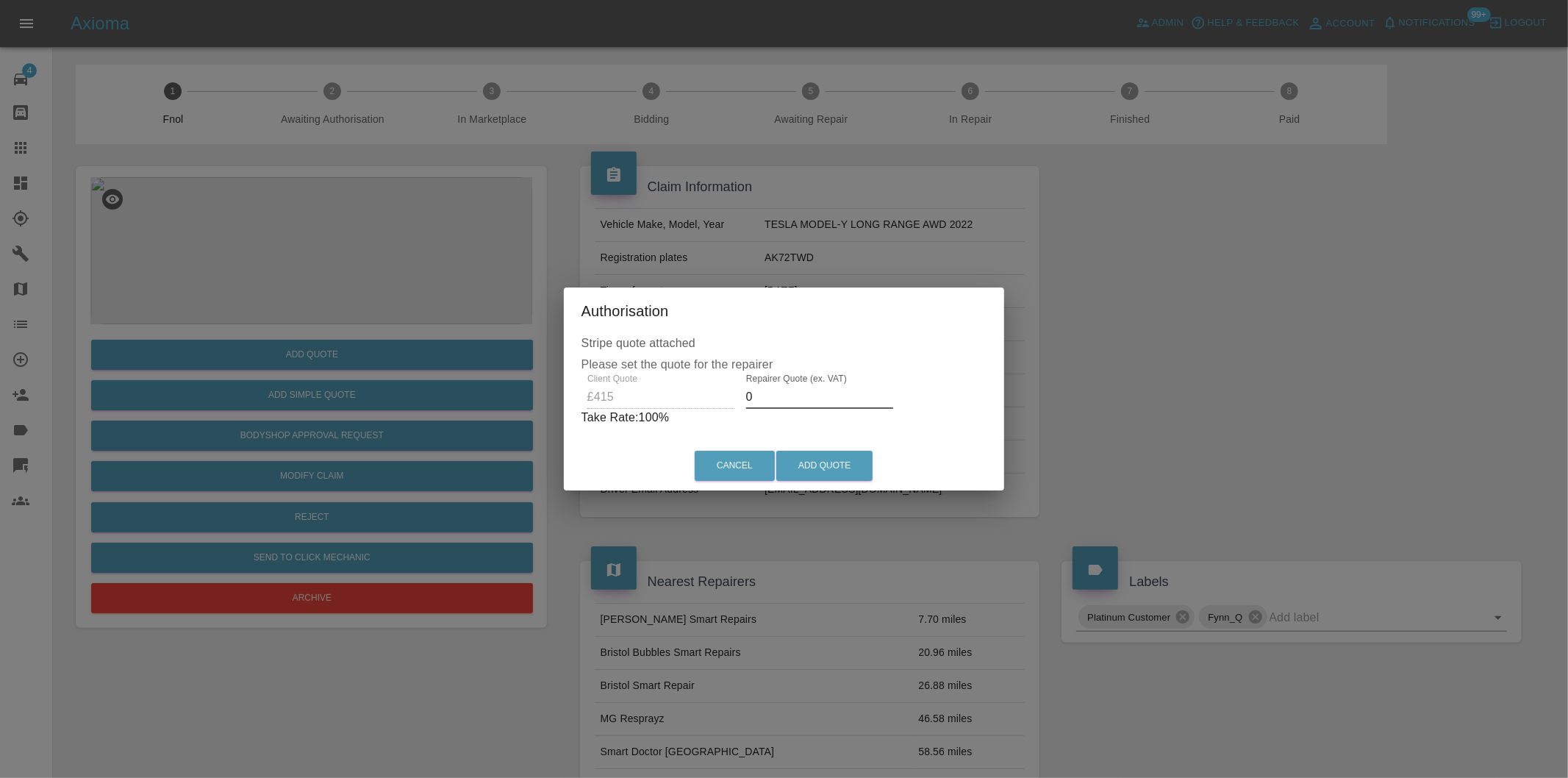
click at [771, 395] on input "0" at bounding box center [820, 397] width 147 height 23
type input "0260"
click at [849, 471] on button "Add Quote" at bounding box center [824, 465] width 96 height 30
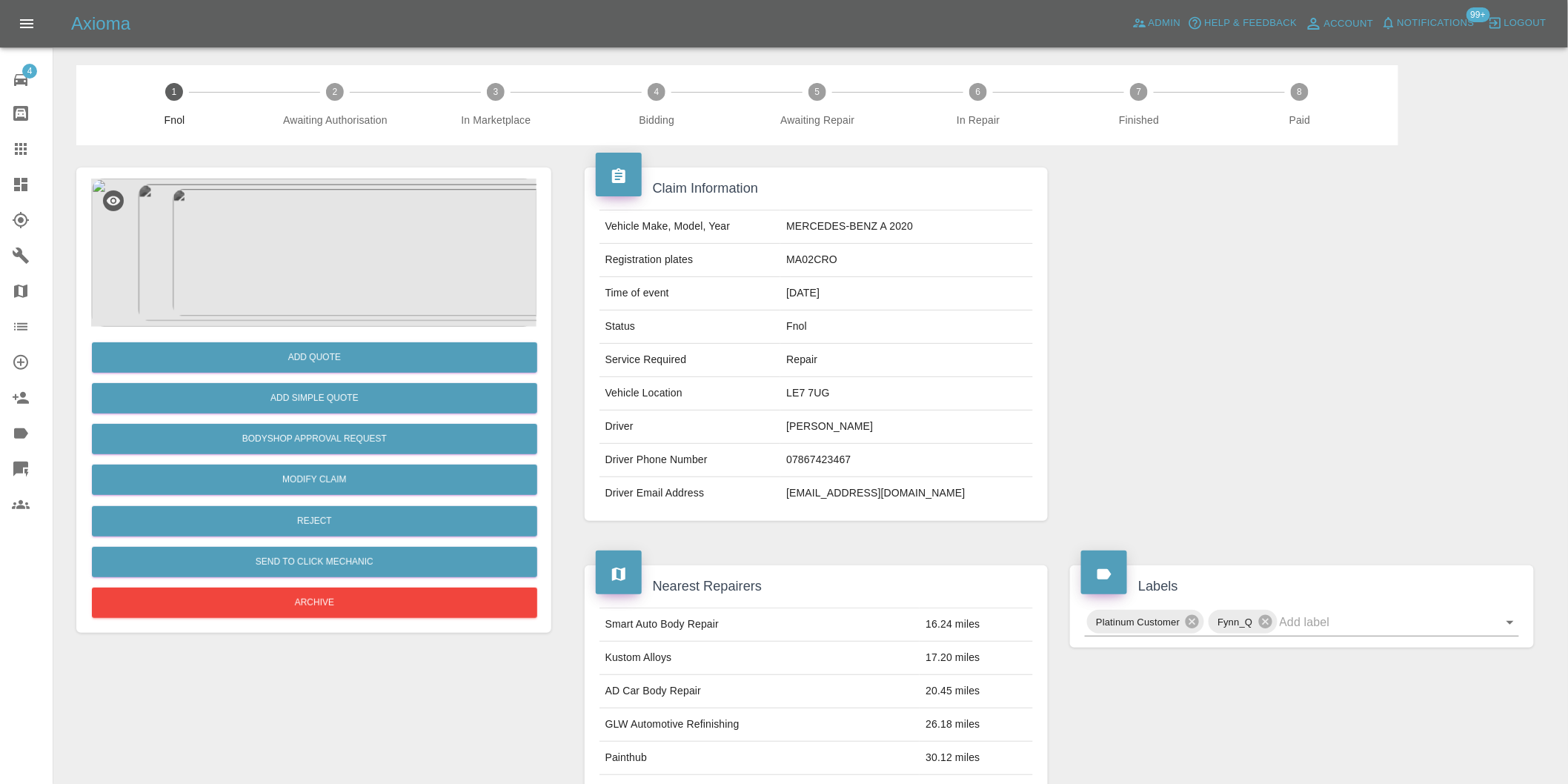
click at [334, 219] on img at bounding box center [314, 252] width 445 height 148
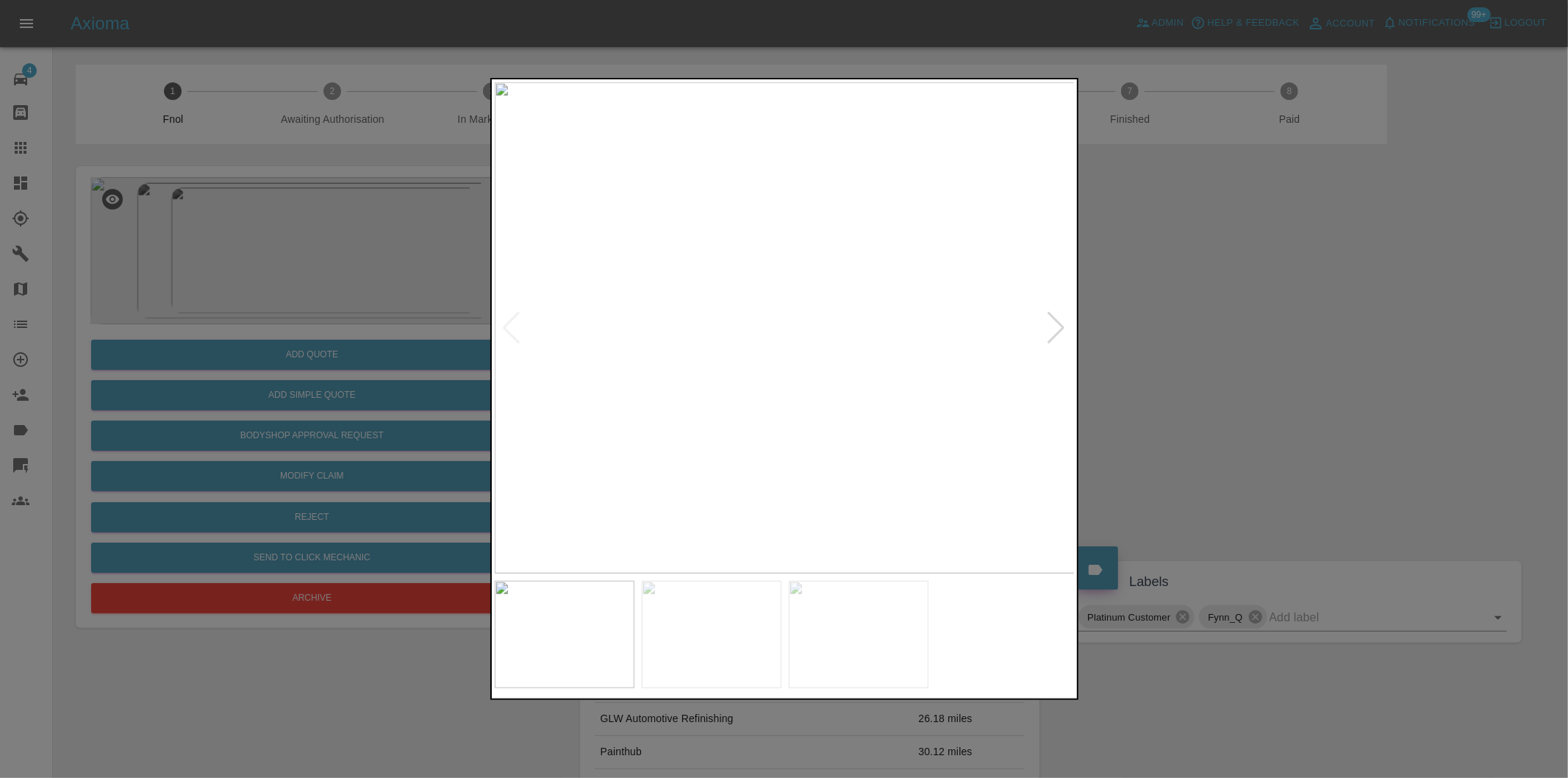
click at [1060, 329] on div at bounding box center [1057, 327] width 19 height 32
click at [1060, 329] on img at bounding box center [784, 328] width 581 height 492
drag, startPoint x: 1262, startPoint y: 365, endPoint x: 662, endPoint y: 420, distance: 602.5
click at [1254, 365] on div at bounding box center [784, 389] width 1568 height 778
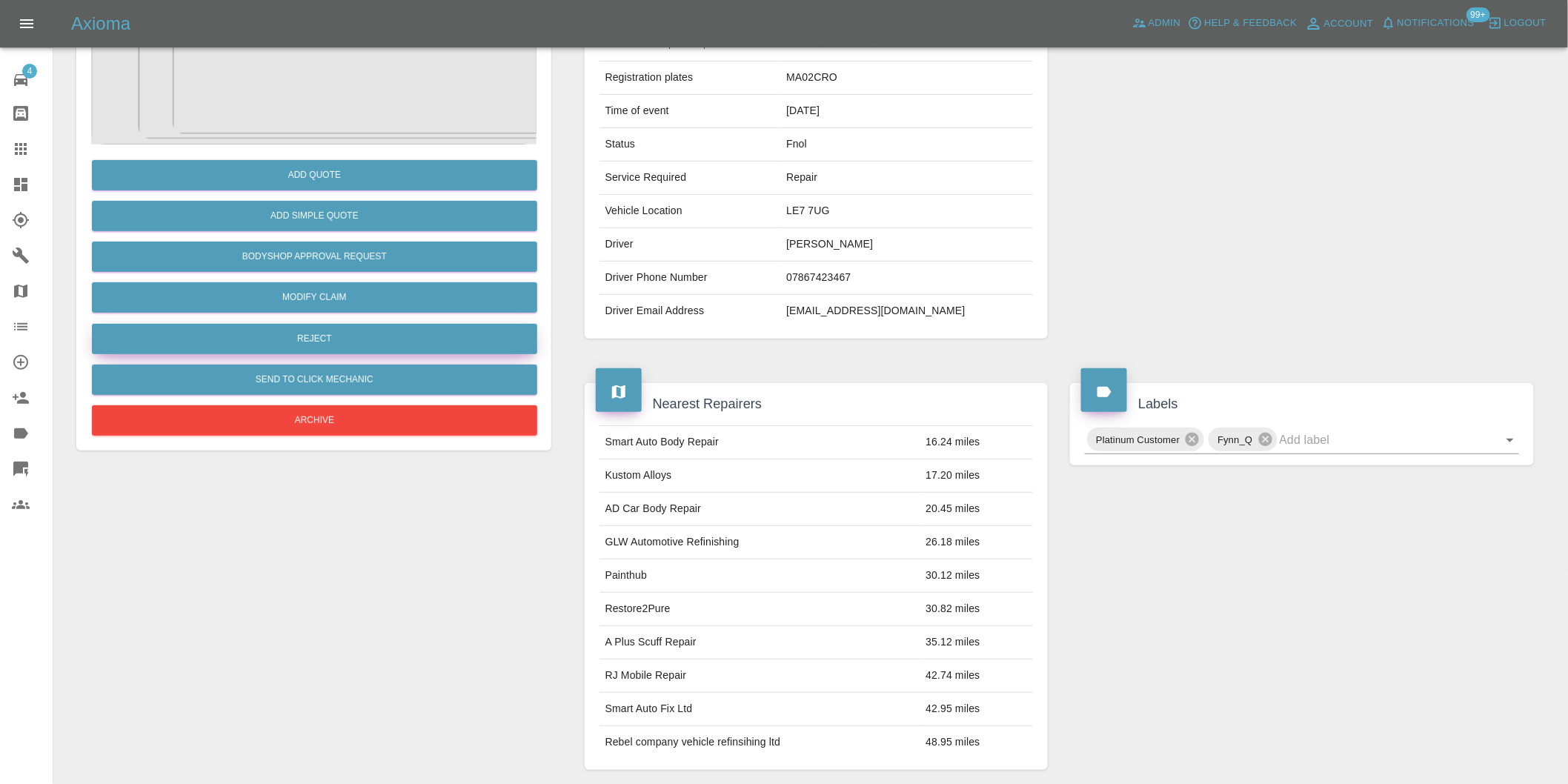
scroll to position [102, 0]
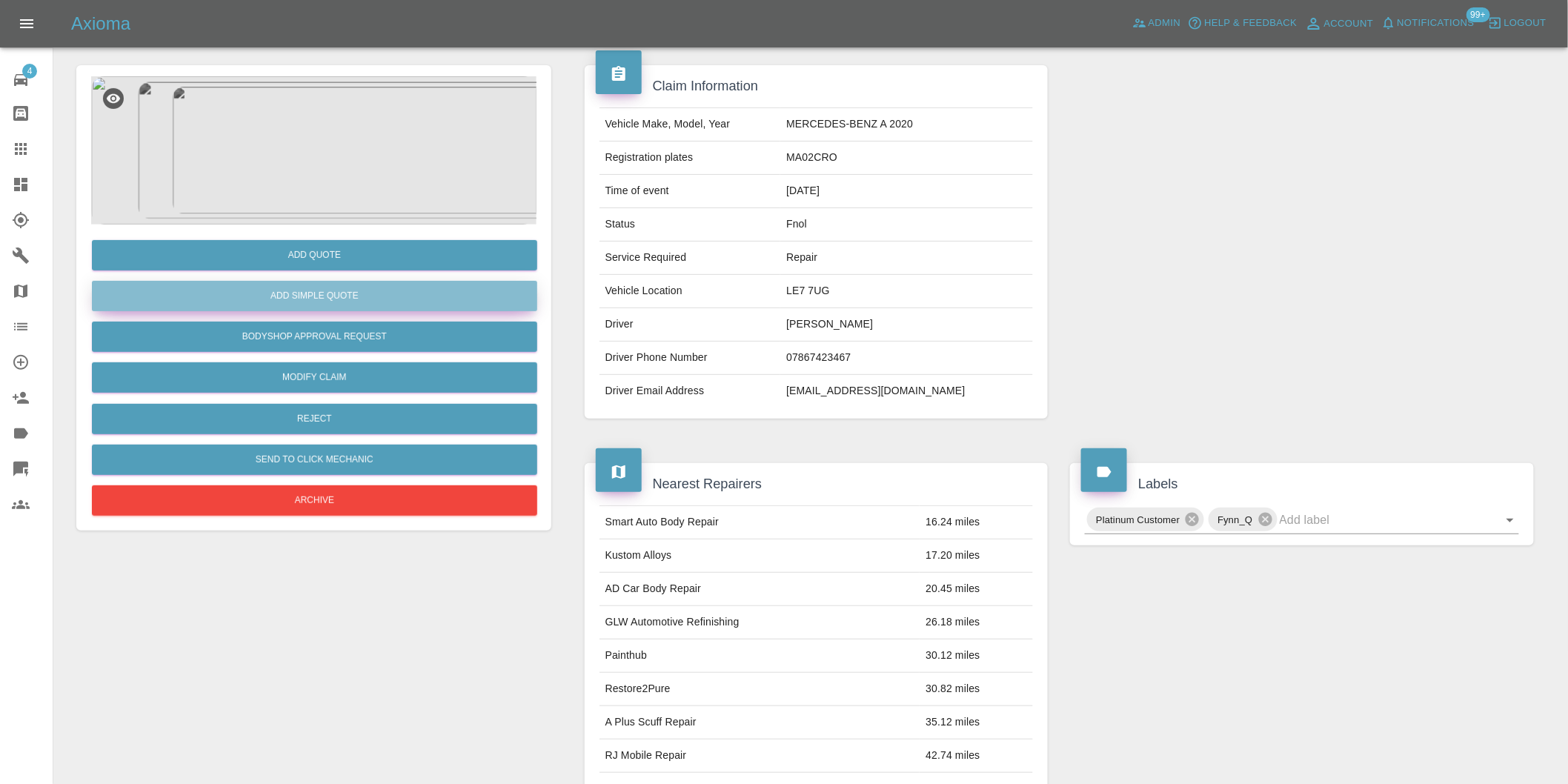
click at [336, 300] on button "Add Simple Quote" at bounding box center [315, 295] width 445 height 30
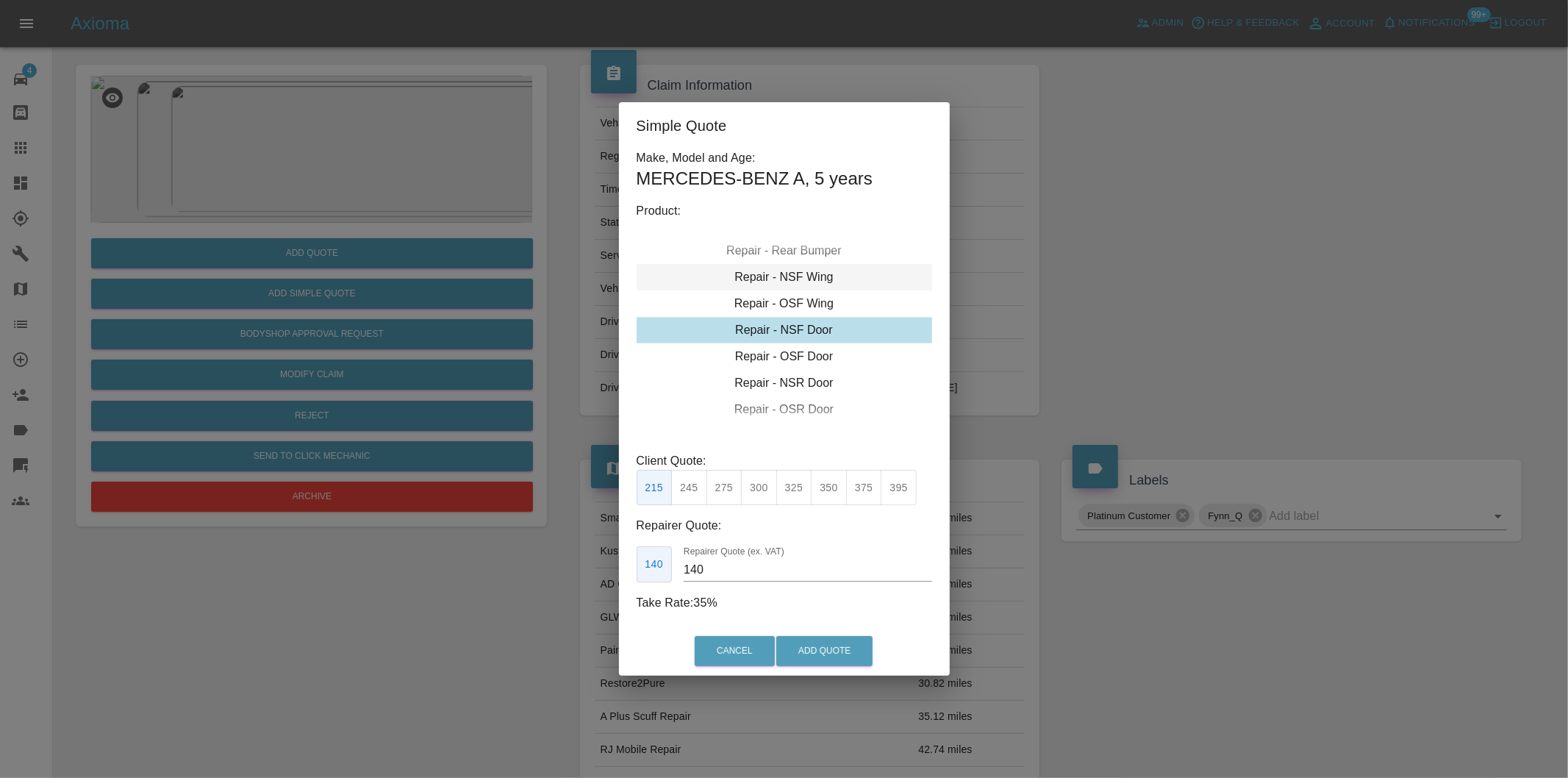
click at [812, 281] on div "Repair - NSF Wing" at bounding box center [784, 277] width 296 height 26
click at [725, 484] on button "275" at bounding box center [724, 488] width 36 height 36
drag, startPoint x: 763, startPoint y: 488, endPoint x: 768, endPoint y: 495, distance: 8.6
click at [765, 489] on button "300" at bounding box center [758, 488] width 36 height 36
type input "195"
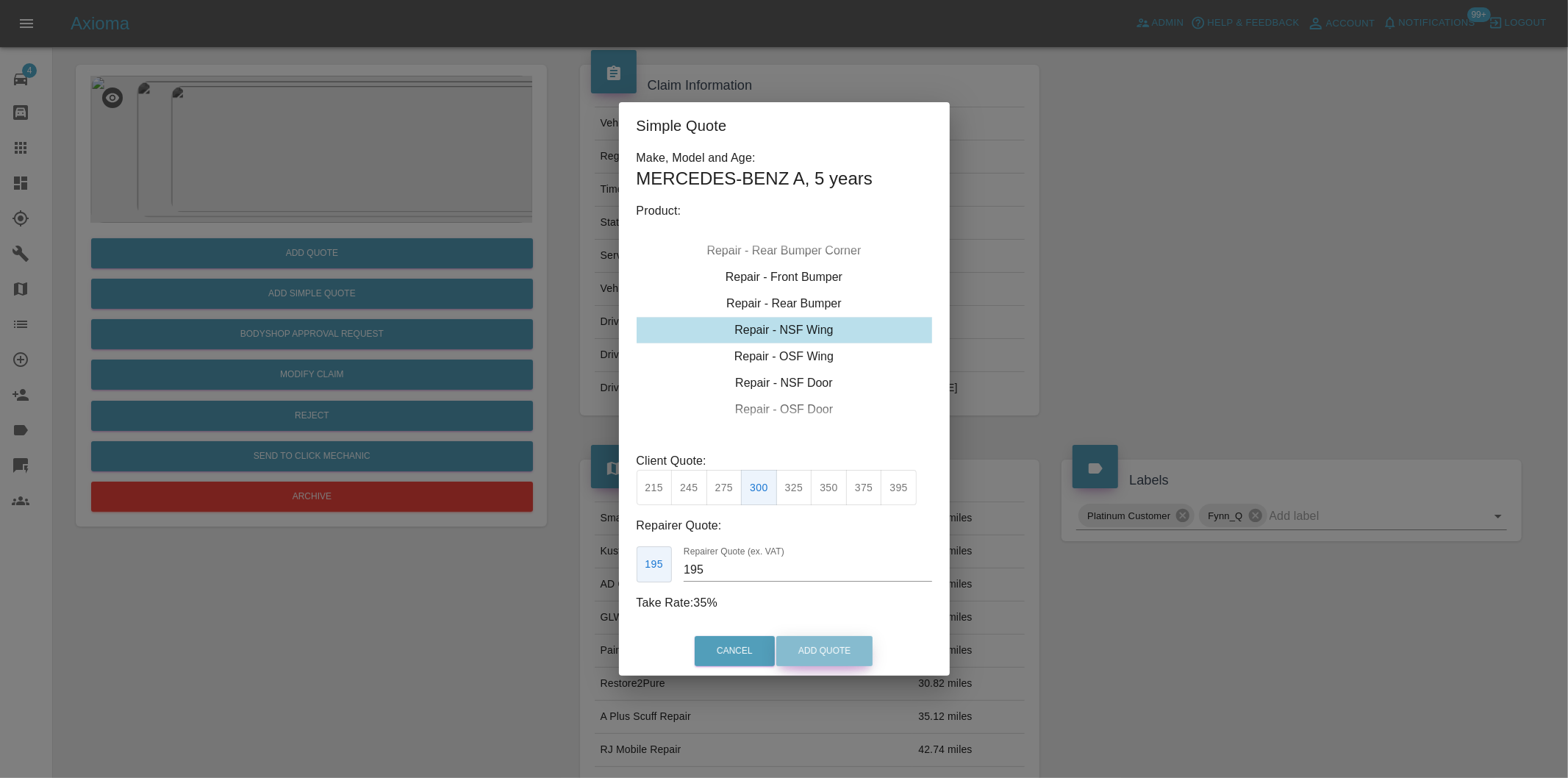
click at [814, 648] on button "Add Quote" at bounding box center [824, 650] width 96 height 30
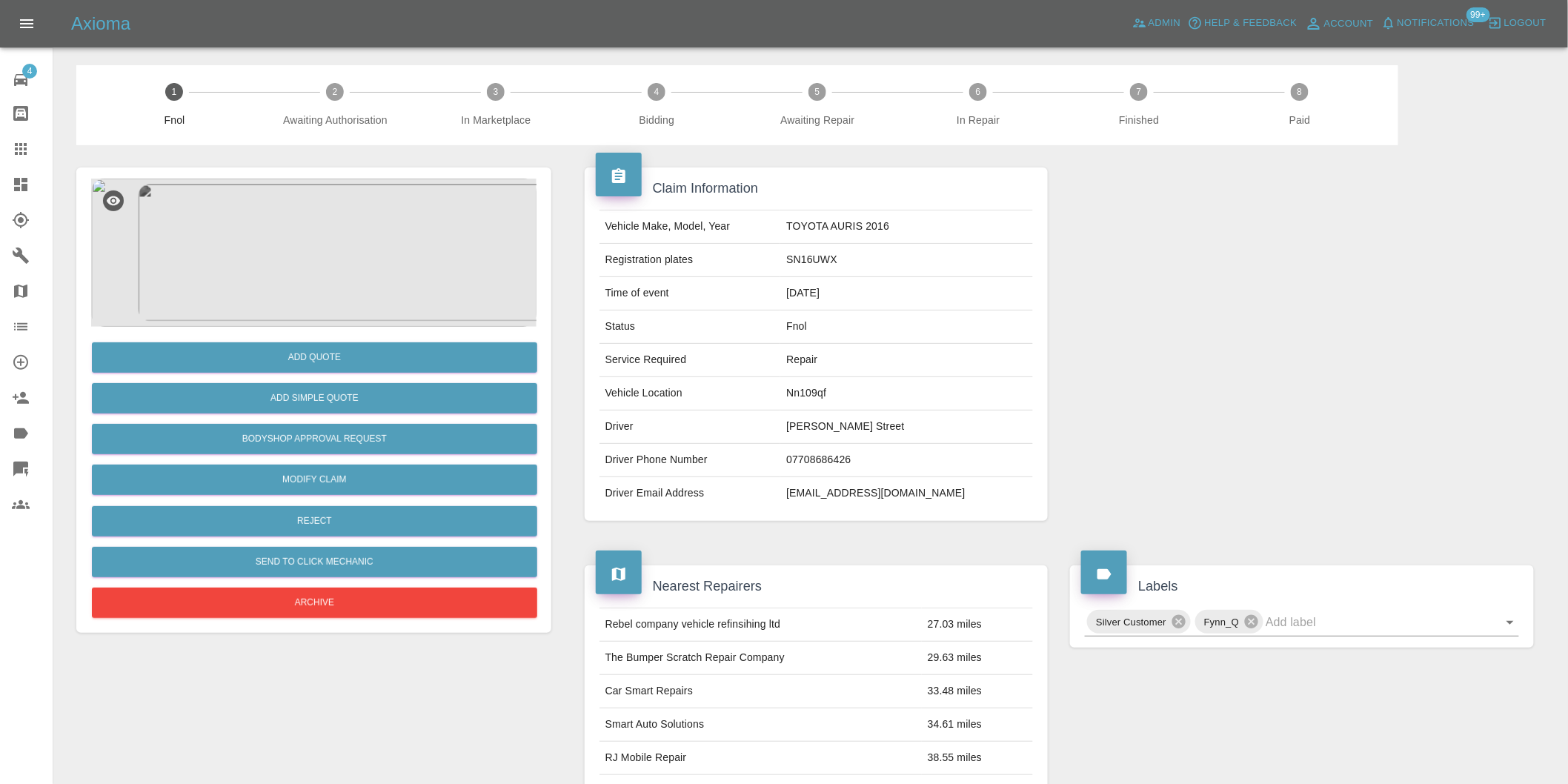
click at [337, 235] on img at bounding box center [314, 252] width 445 height 148
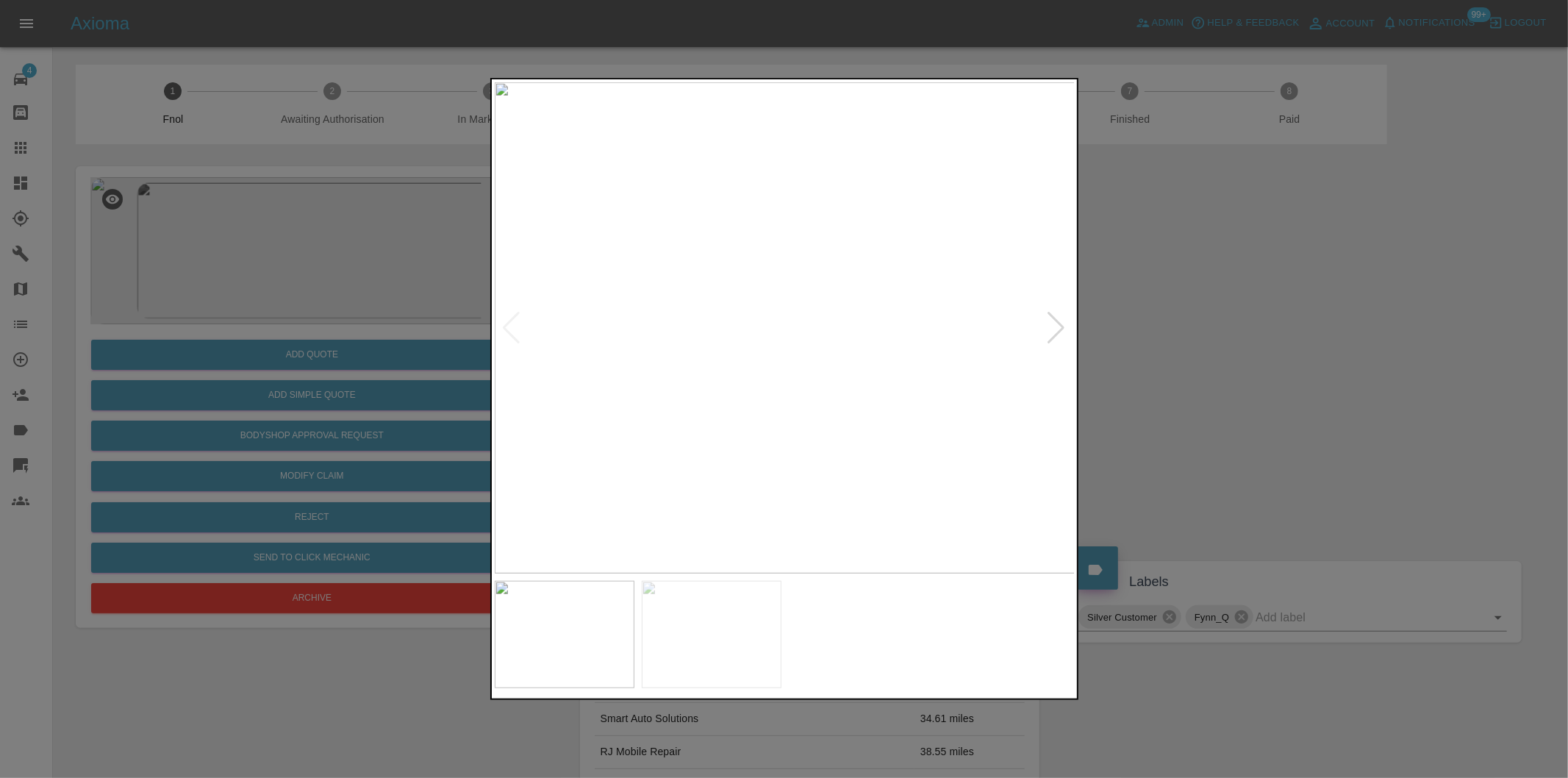
click at [1052, 332] on div at bounding box center [1057, 327] width 19 height 32
click at [1170, 384] on div at bounding box center [784, 389] width 1568 height 778
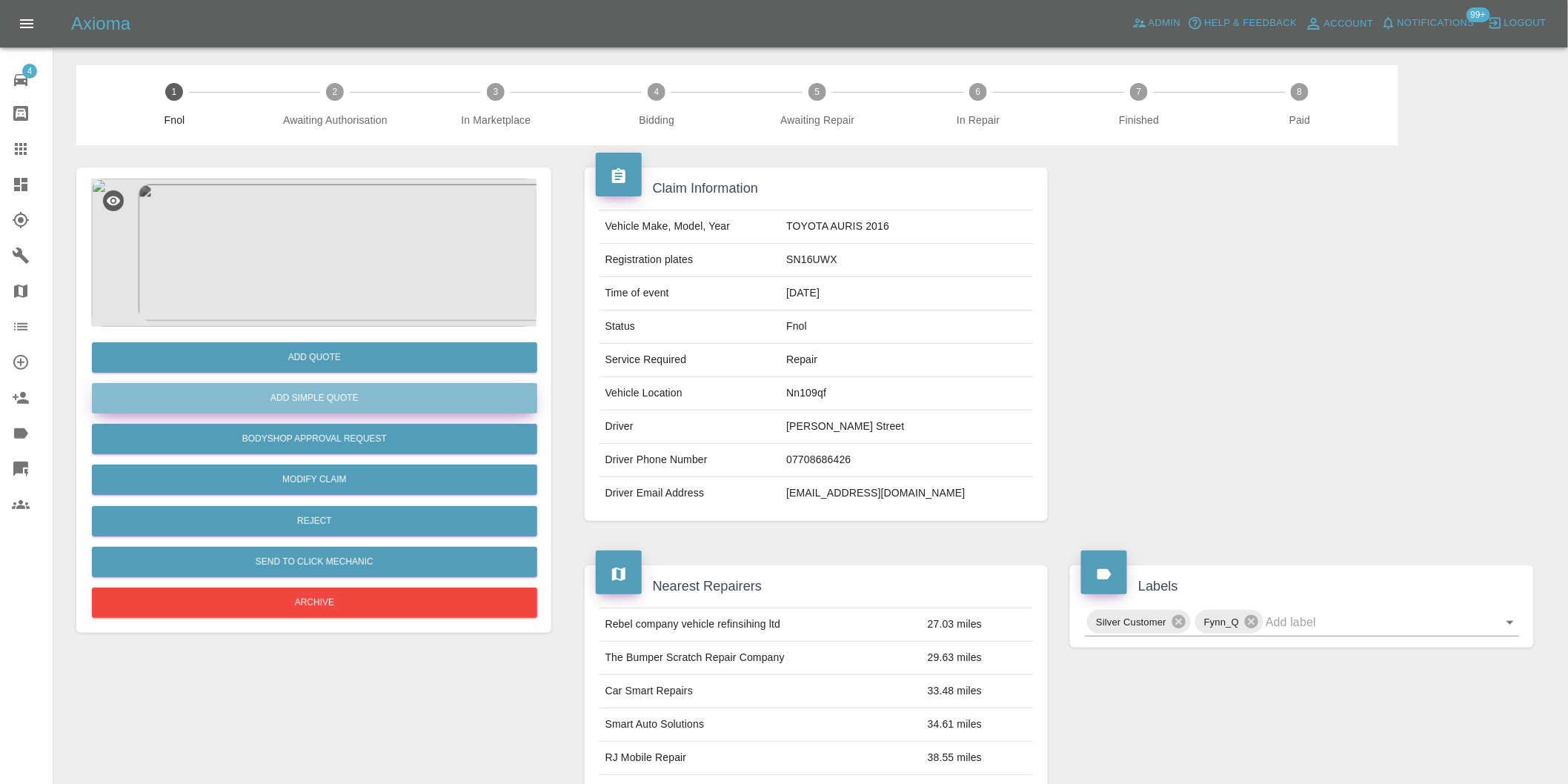
click at [324, 398] on button "Add Simple Quote" at bounding box center [315, 398] width 445 height 30
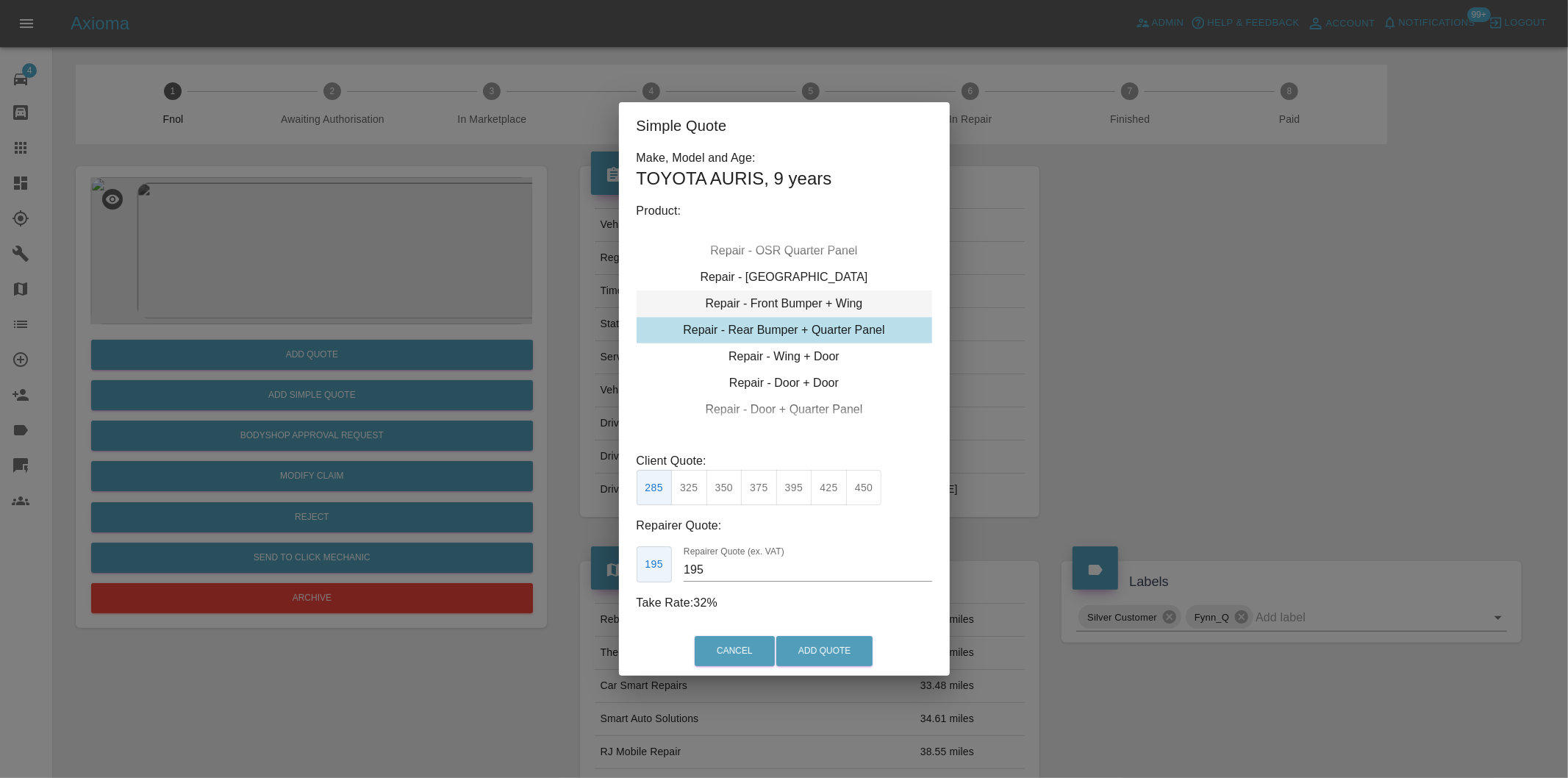
click at [855, 300] on div "Repair - Front Bumper + Wing" at bounding box center [784, 303] width 296 height 26
click at [766, 492] on button "375" at bounding box center [758, 488] width 36 height 36
click at [811, 303] on div "Repair - Front Bumper + Wing" at bounding box center [784, 303] width 296 height 26
click at [761, 495] on button "375" at bounding box center [758, 488] width 36 height 36
type input "230"
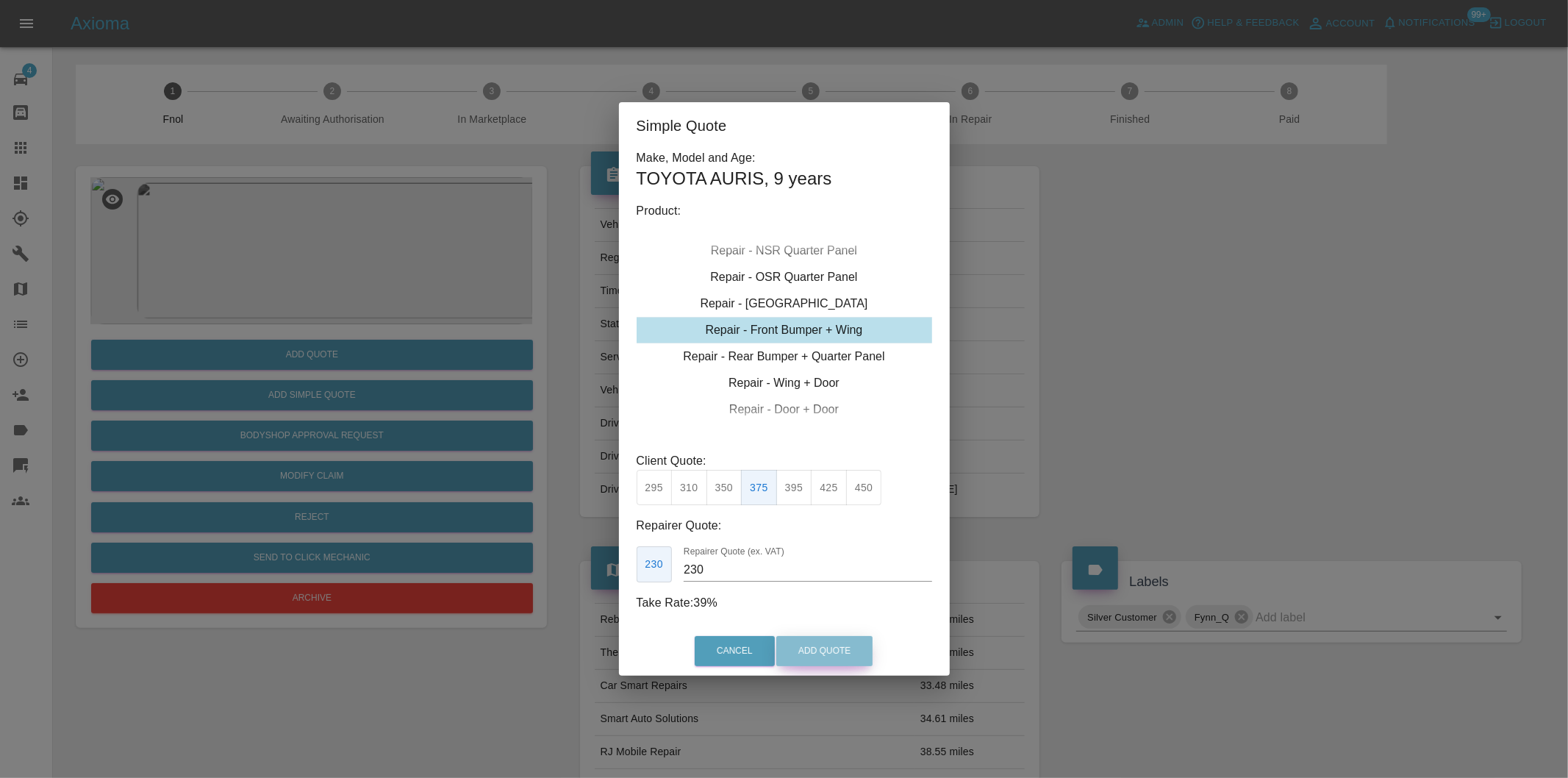
click at [828, 642] on button "Add Quote" at bounding box center [824, 650] width 96 height 30
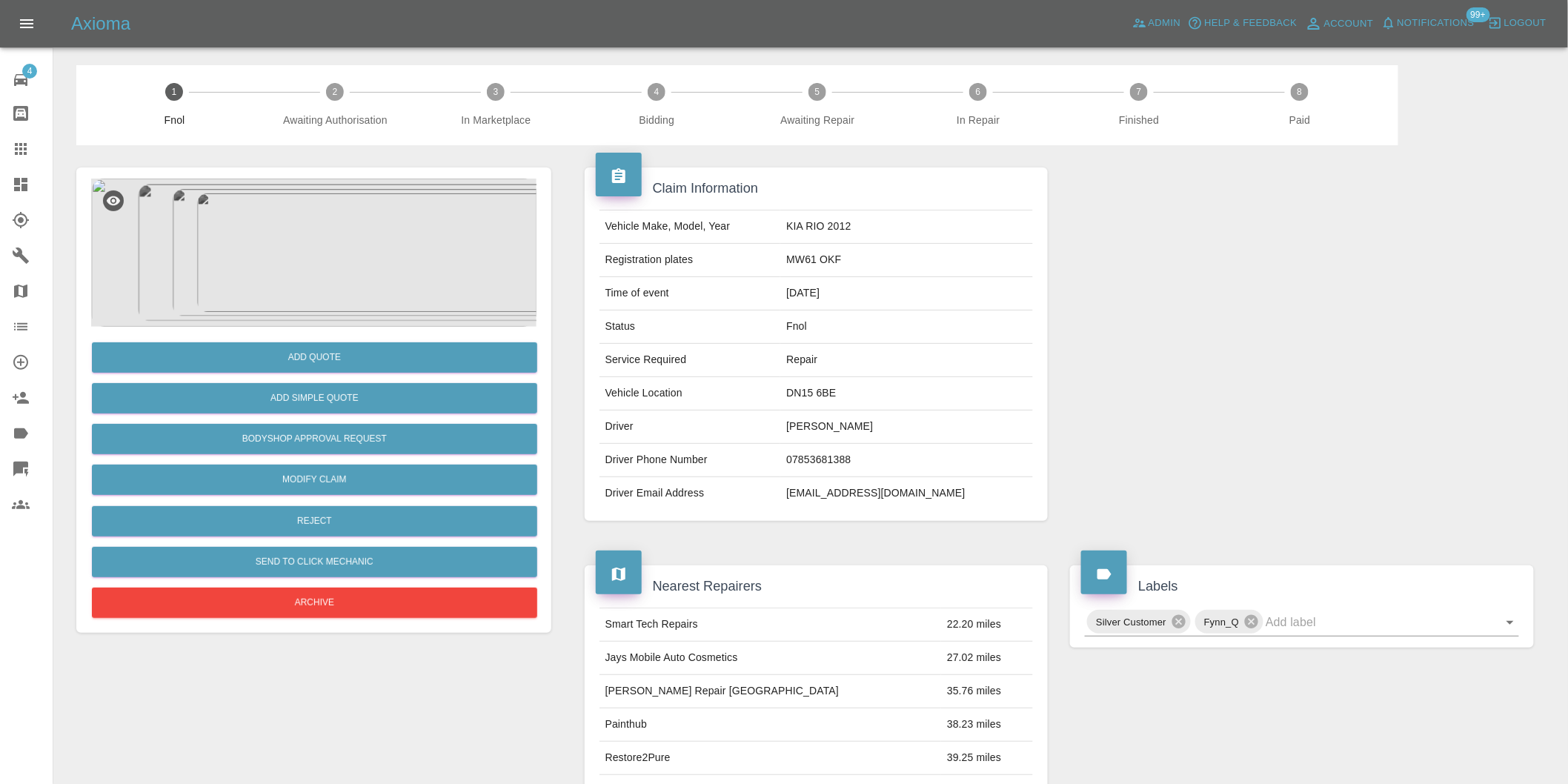
click at [299, 229] on img at bounding box center [314, 252] width 445 height 148
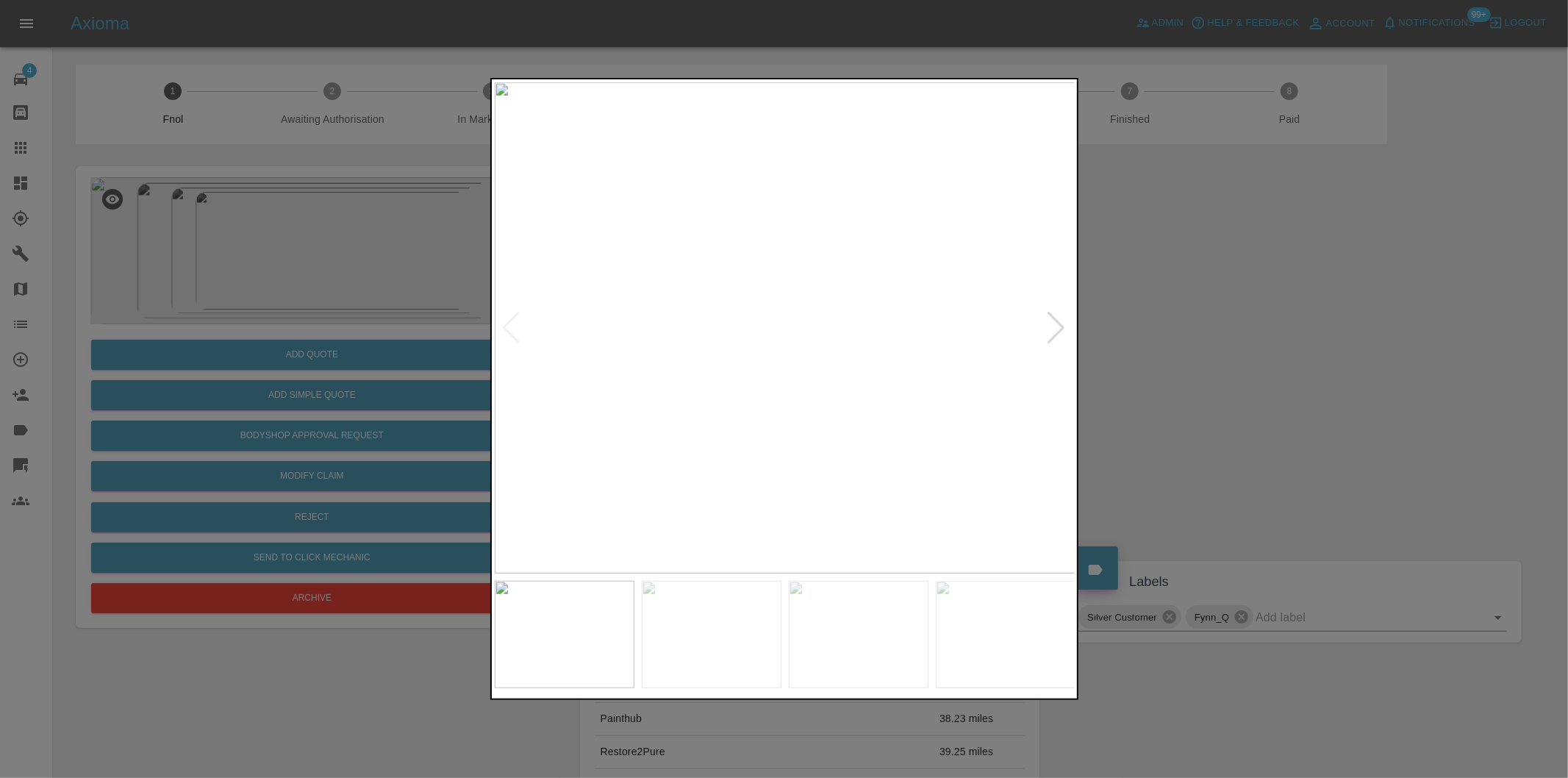
click at [1049, 332] on div at bounding box center [1057, 327] width 19 height 32
click at [1049, 332] on img at bounding box center [784, 328] width 581 height 492
drag, startPoint x: 1189, startPoint y: 334, endPoint x: 887, endPoint y: 430, distance: 316.9
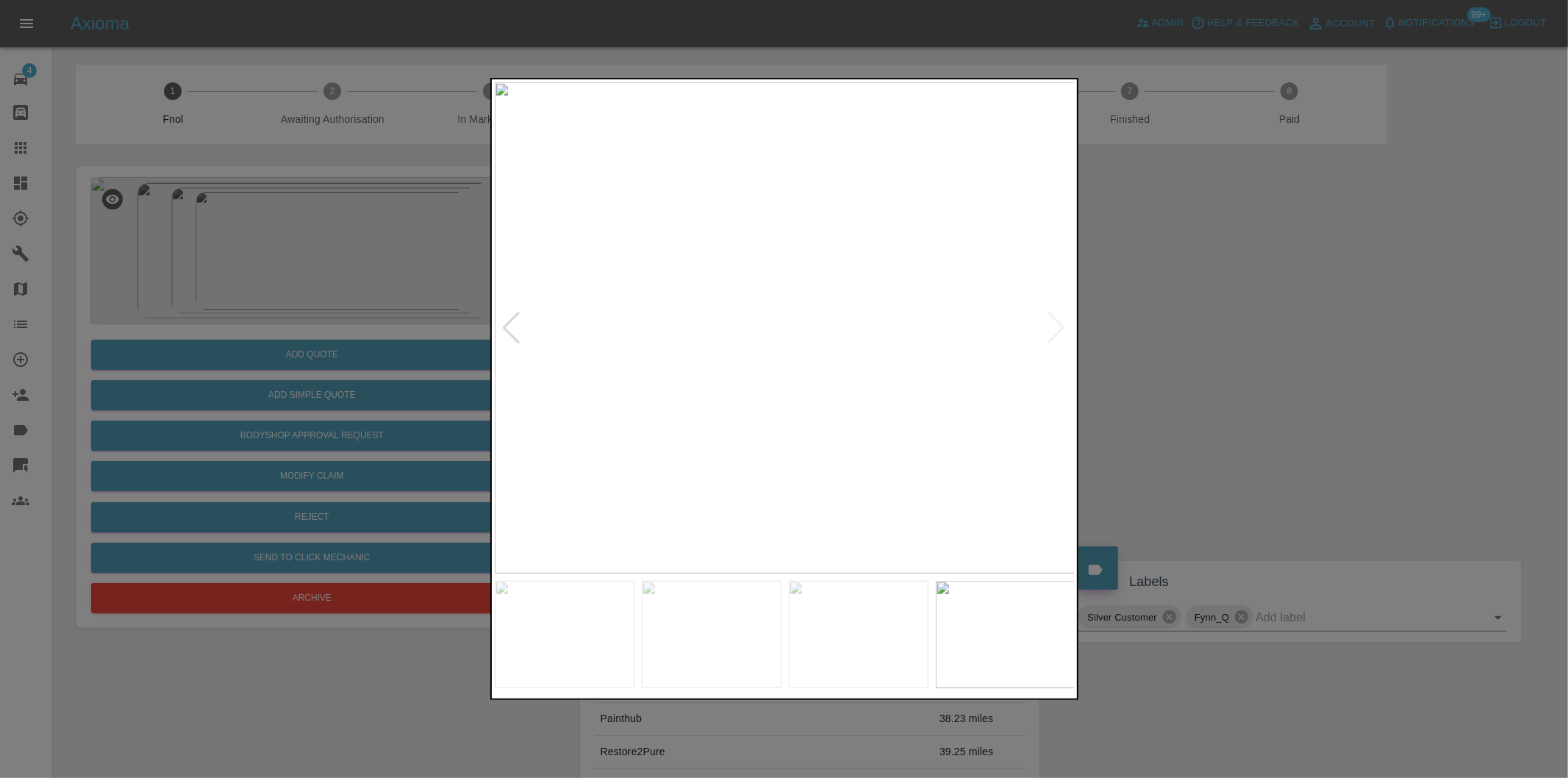
click at [1189, 335] on div at bounding box center [784, 389] width 1568 height 778
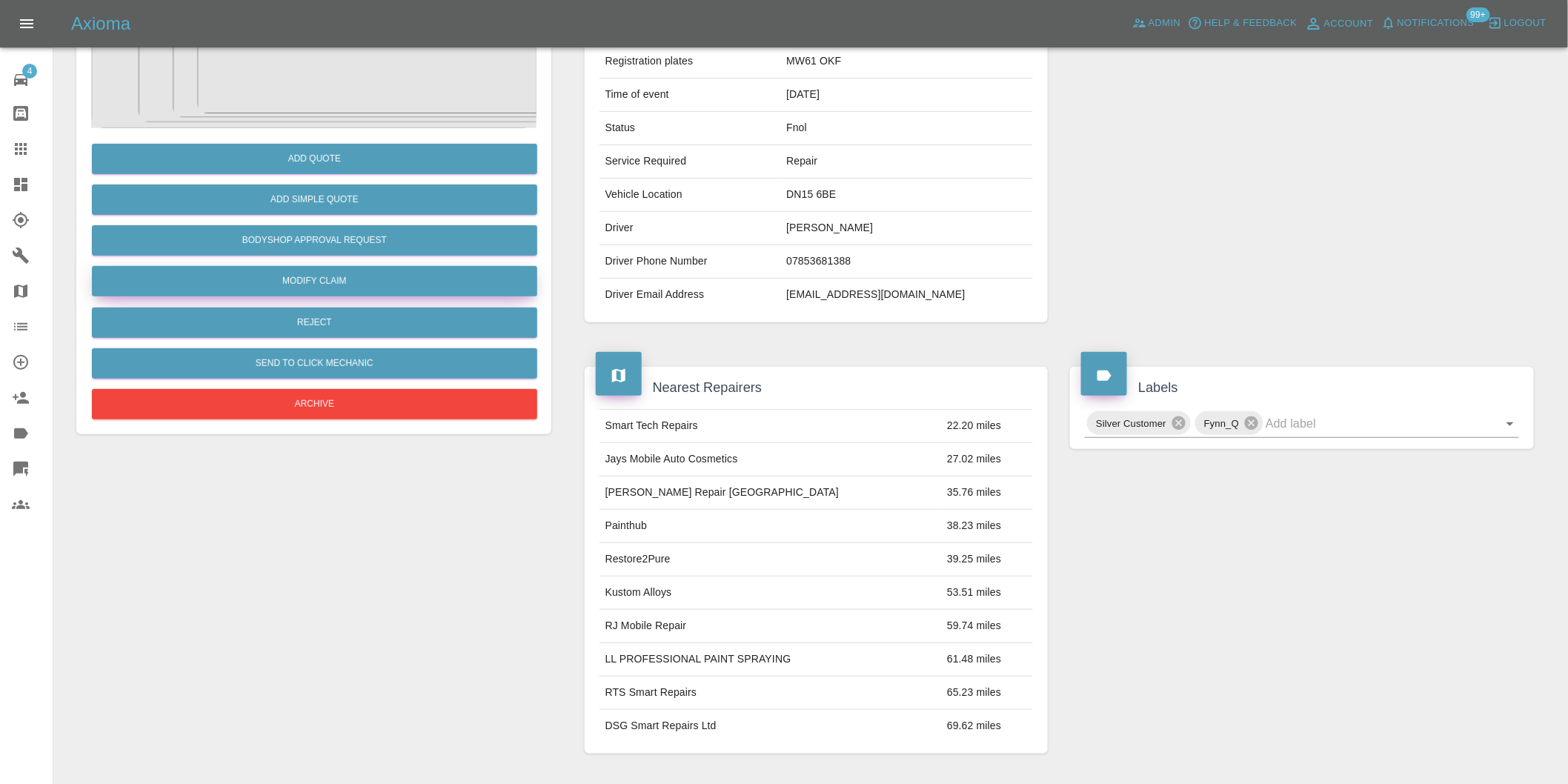
scroll to position [119, 0]
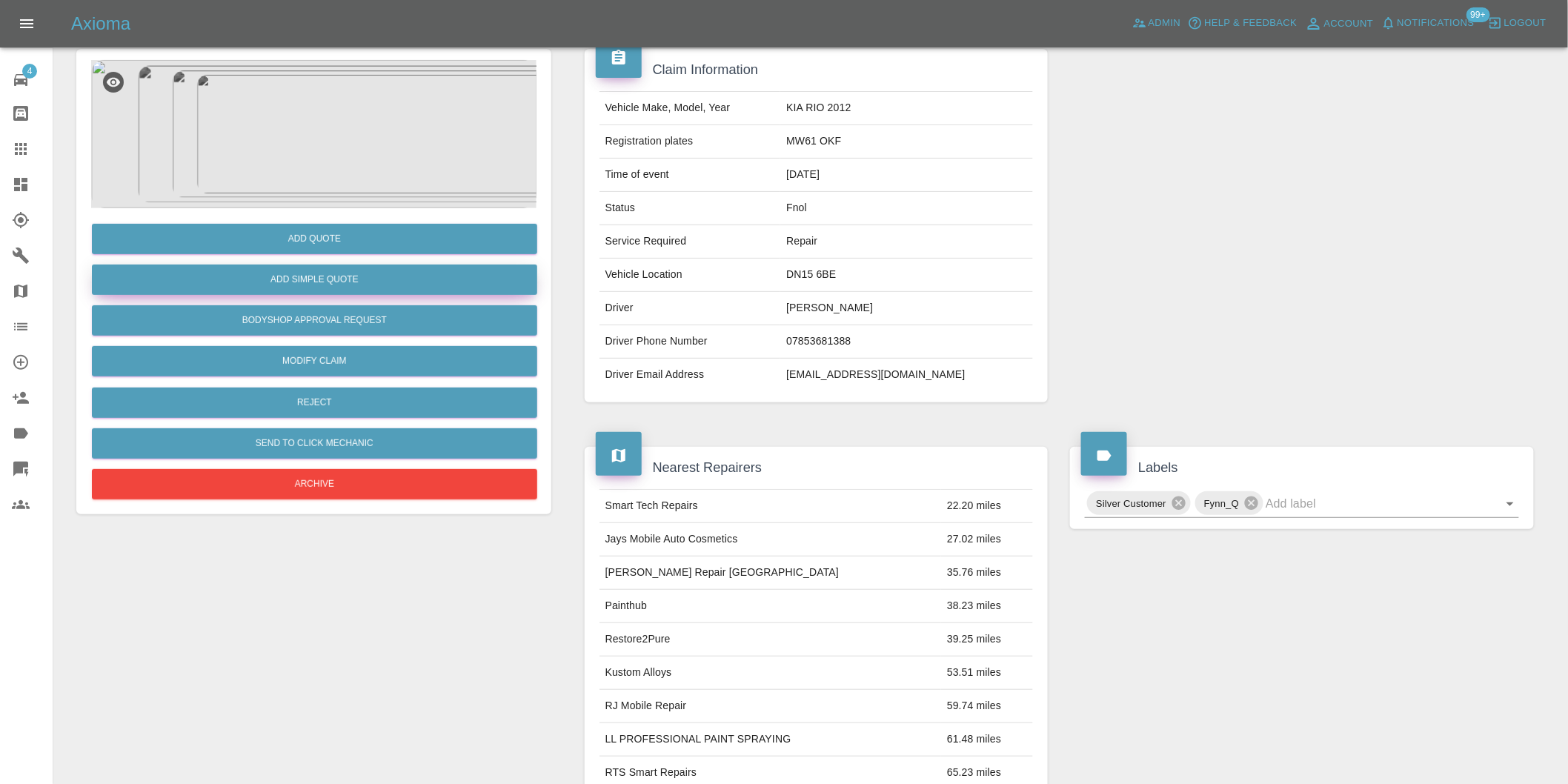
click at [346, 287] on button "Add Simple Quote" at bounding box center [315, 280] width 445 height 30
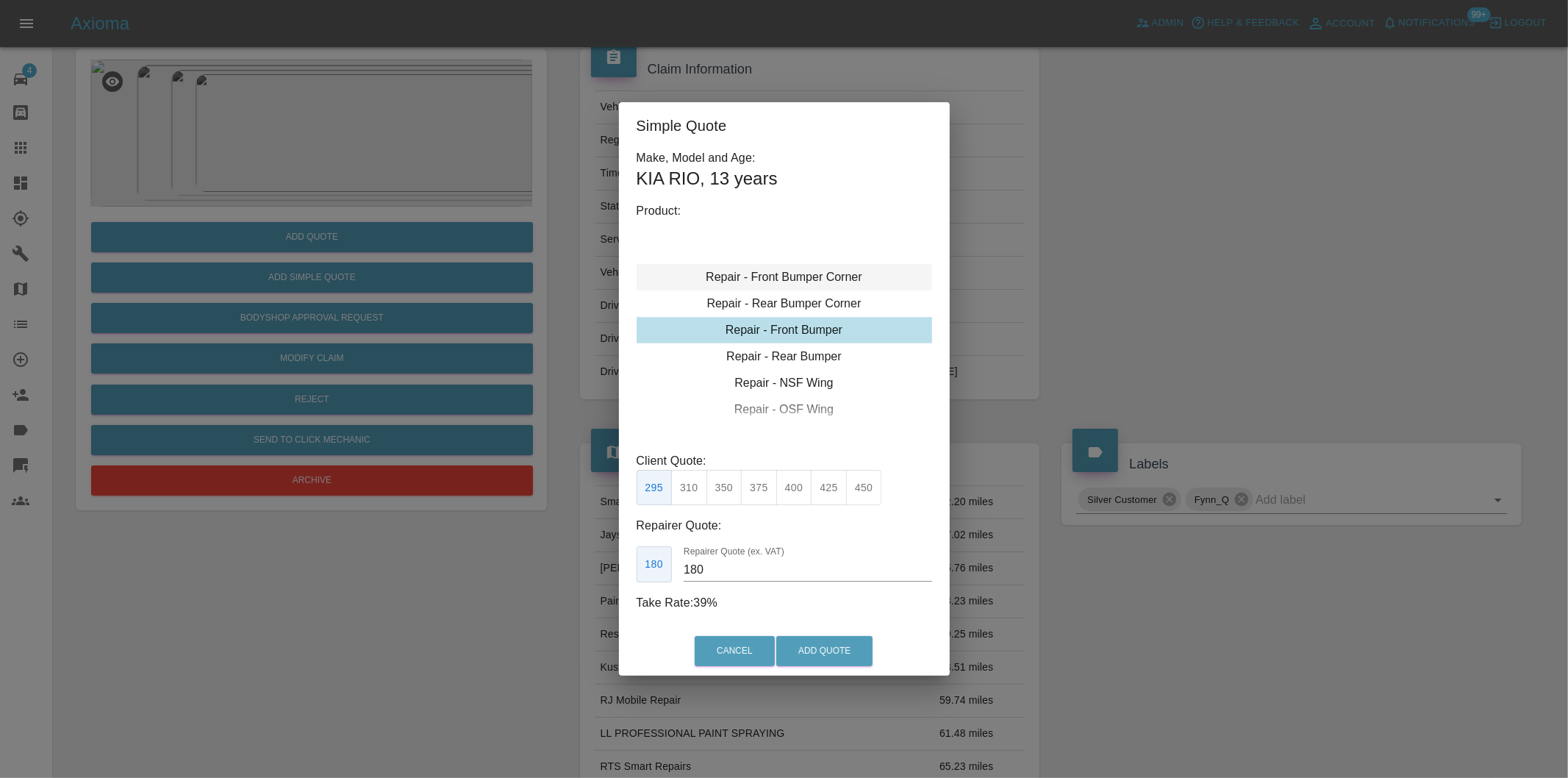
click at [837, 277] on div "Repair - Front Bumper Corner" at bounding box center [784, 277] width 296 height 26
click at [831, 484] on button "295" at bounding box center [828, 488] width 36 height 36
type input "180"
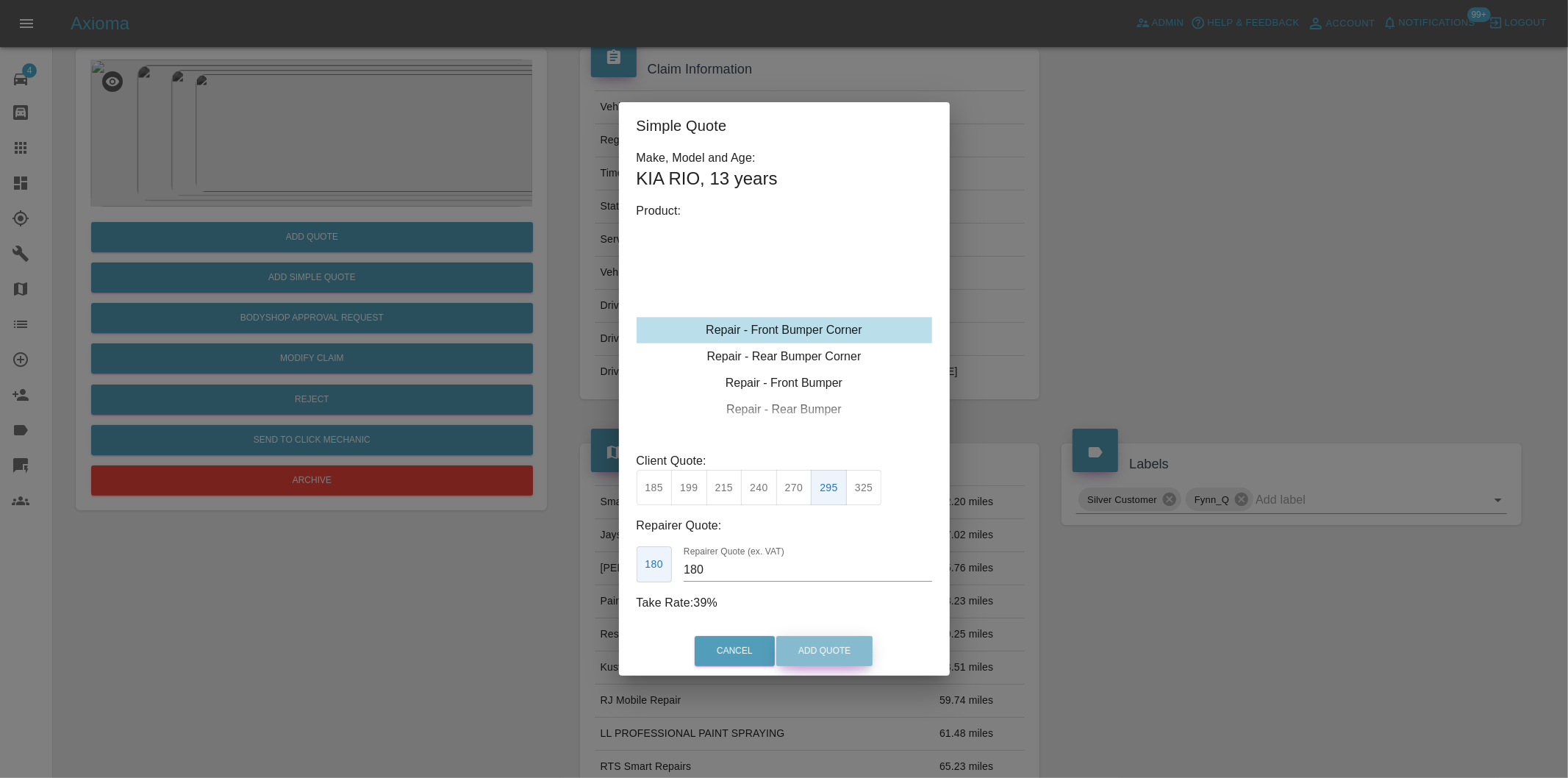
click at [854, 653] on button "Add Quote" at bounding box center [824, 650] width 96 height 30
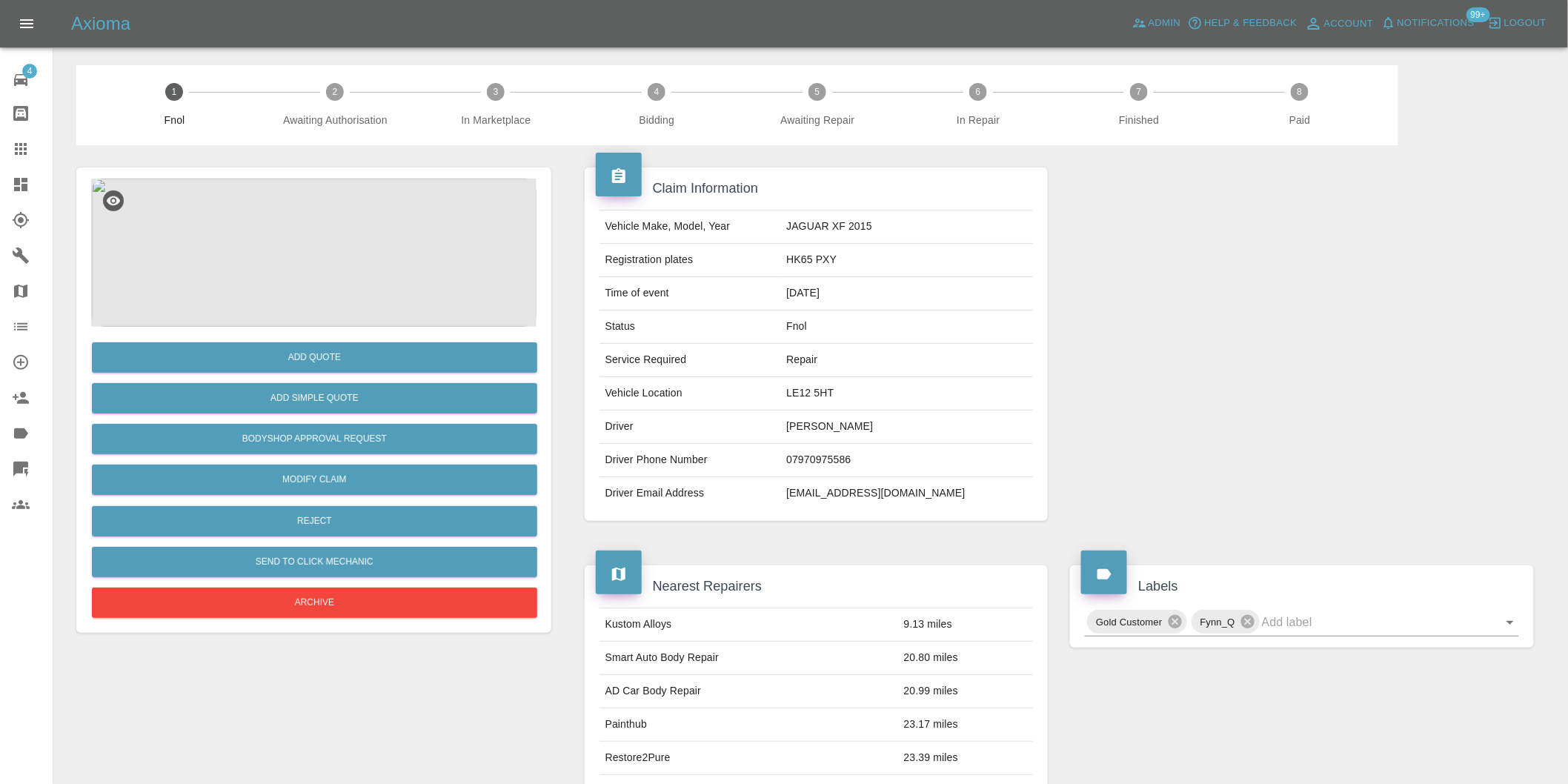
click at [323, 217] on img at bounding box center [314, 252] width 445 height 148
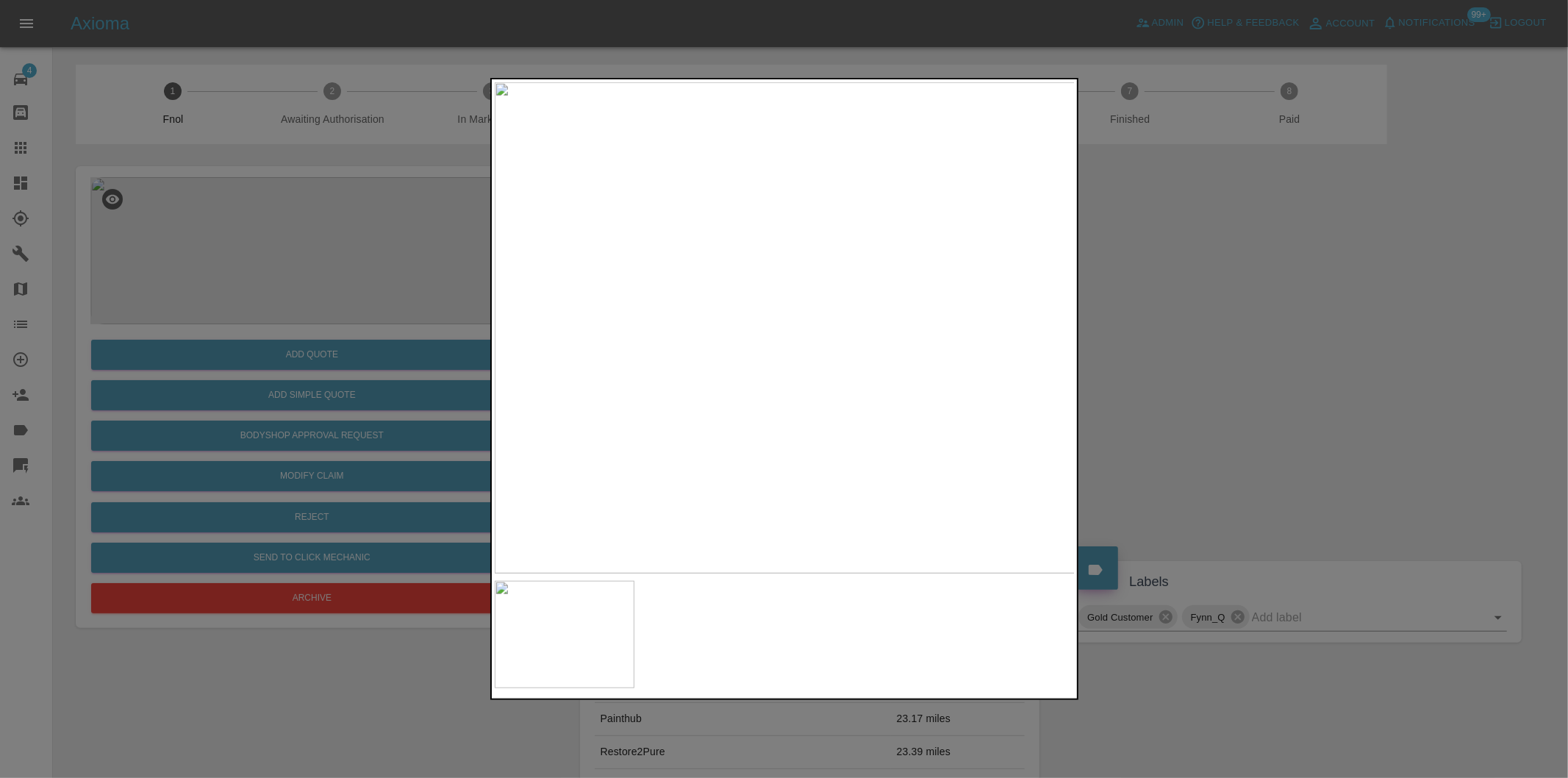
click at [1202, 371] on div at bounding box center [784, 389] width 1568 height 778
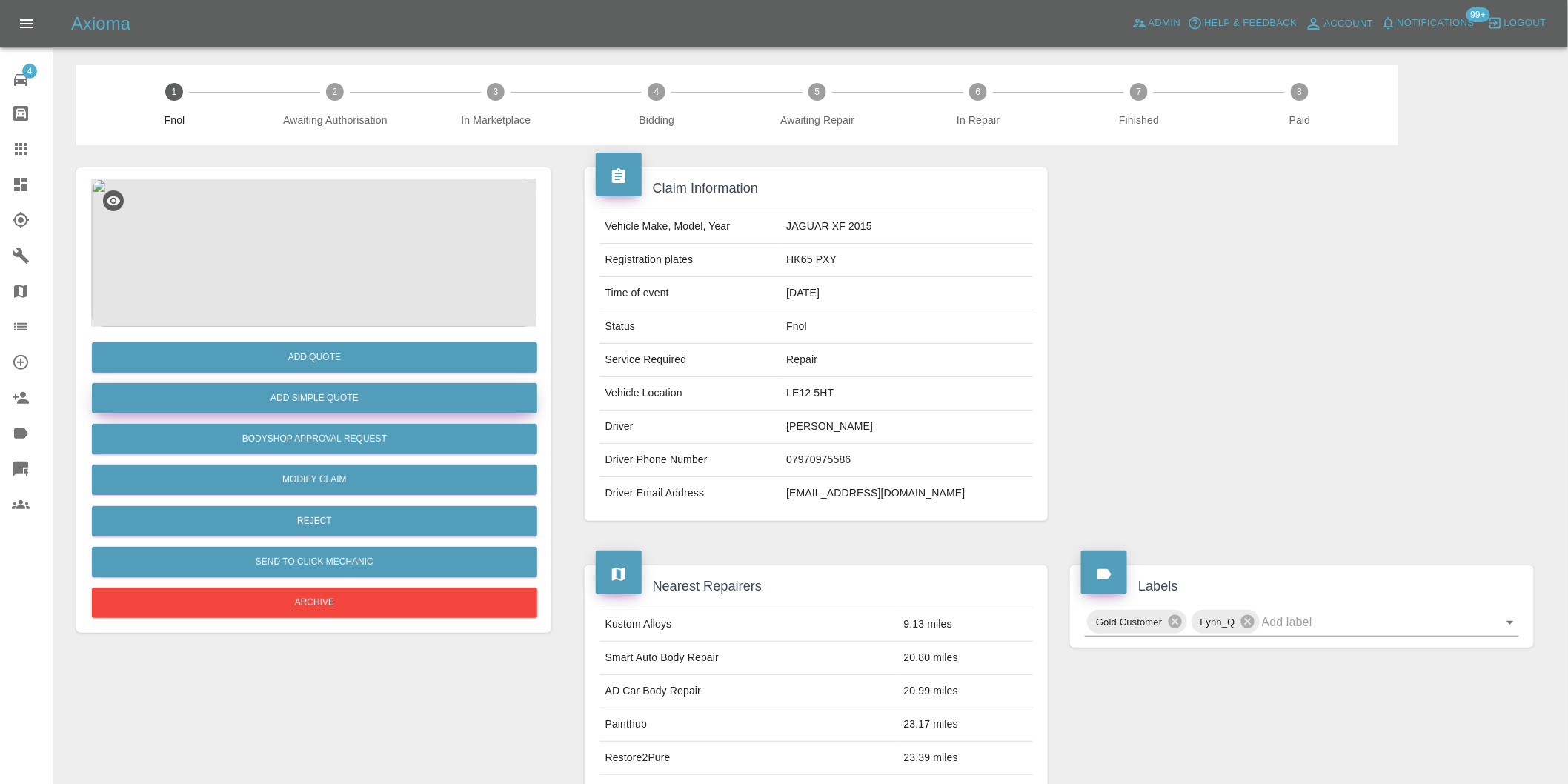
click at [311, 395] on button "Add Simple Quote" at bounding box center [315, 398] width 445 height 30
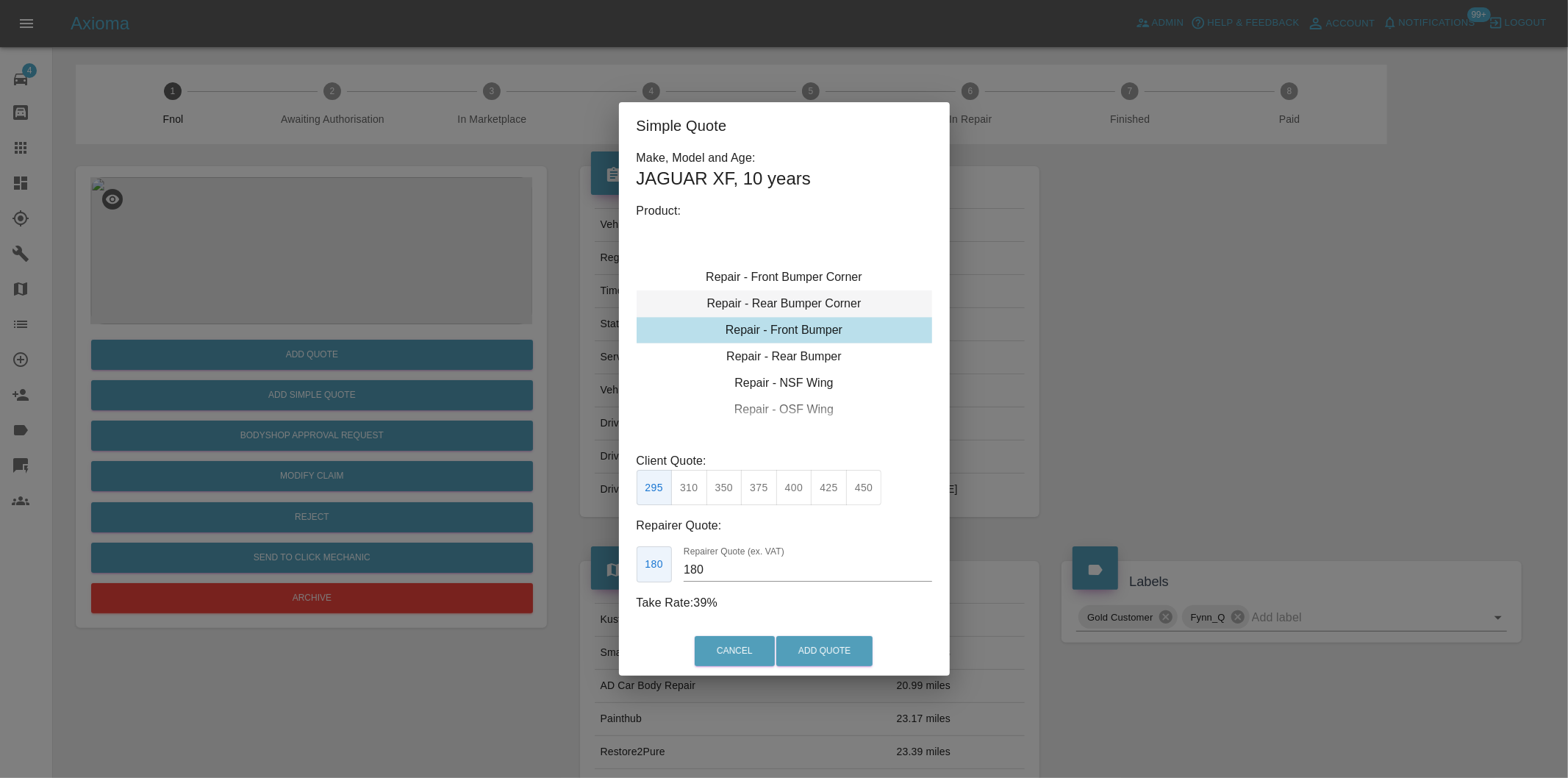
click at [838, 304] on div "Repair - Rear Bumper Corner" at bounding box center [784, 303] width 296 height 26
type input "120"
drag, startPoint x: 691, startPoint y: 493, endPoint x: 762, endPoint y: 562, distance: 99.0
click at [695, 494] on button "199" at bounding box center [689, 488] width 36 height 36
click at [824, 642] on button "Add Quote" at bounding box center [824, 650] width 96 height 30
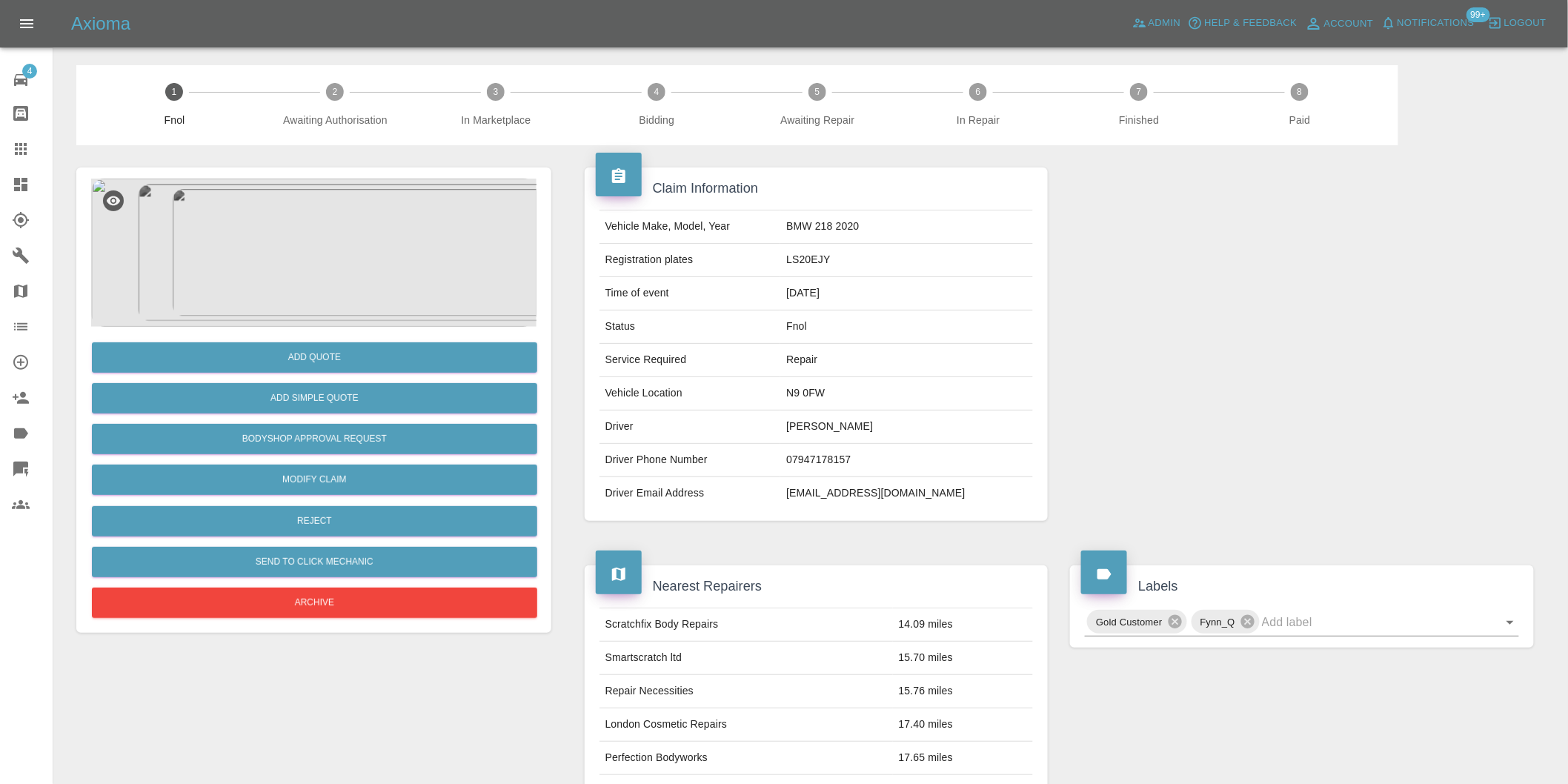
click at [268, 280] on img at bounding box center [314, 252] width 445 height 148
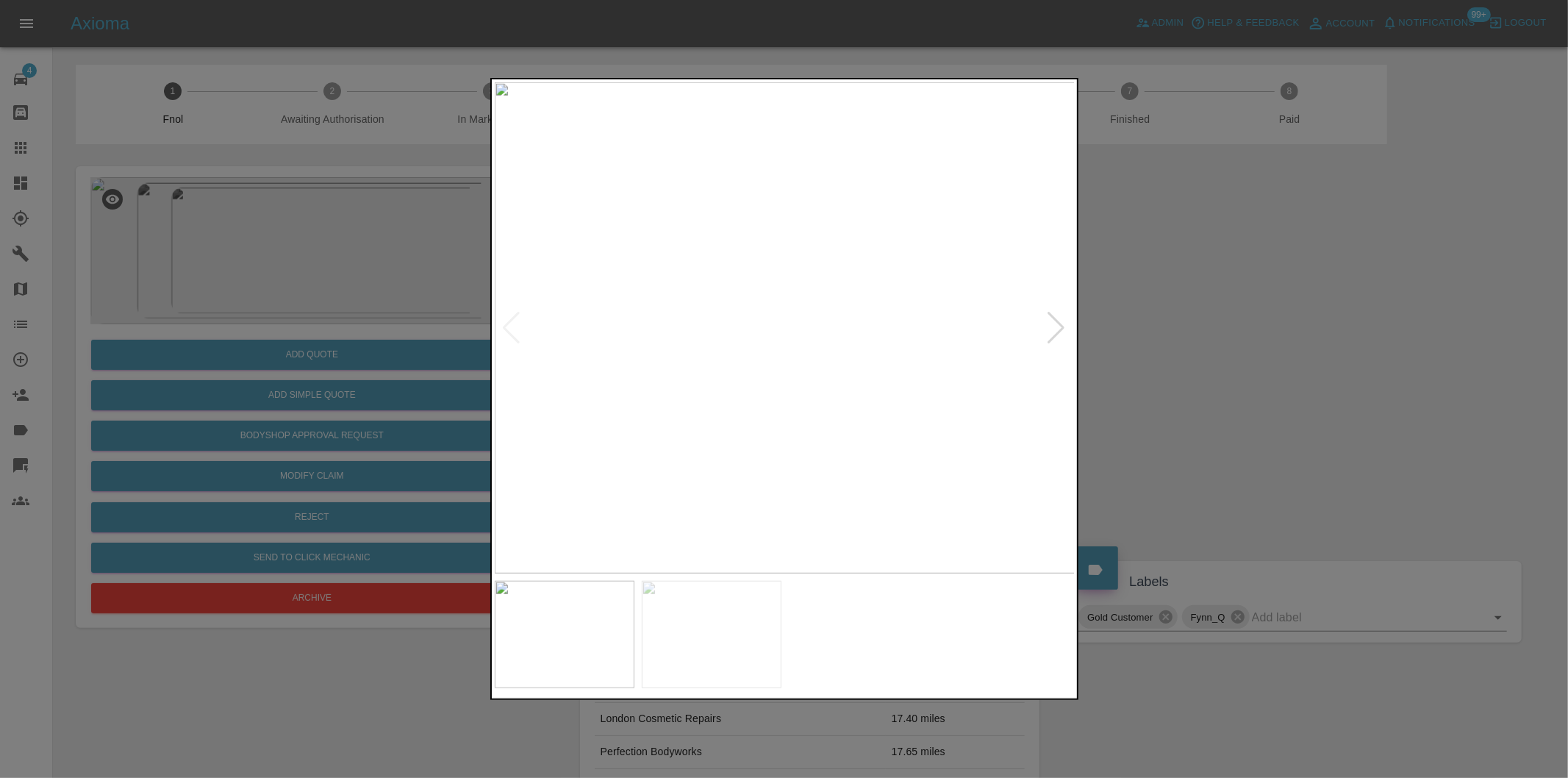
click at [1067, 327] on div at bounding box center [784, 328] width 579 height 492
click at [1059, 327] on div at bounding box center [1057, 327] width 19 height 32
click at [1059, 327] on img at bounding box center [784, 328] width 581 height 492
drag, startPoint x: 1229, startPoint y: 332, endPoint x: 1140, endPoint y: 377, distance: 99.7
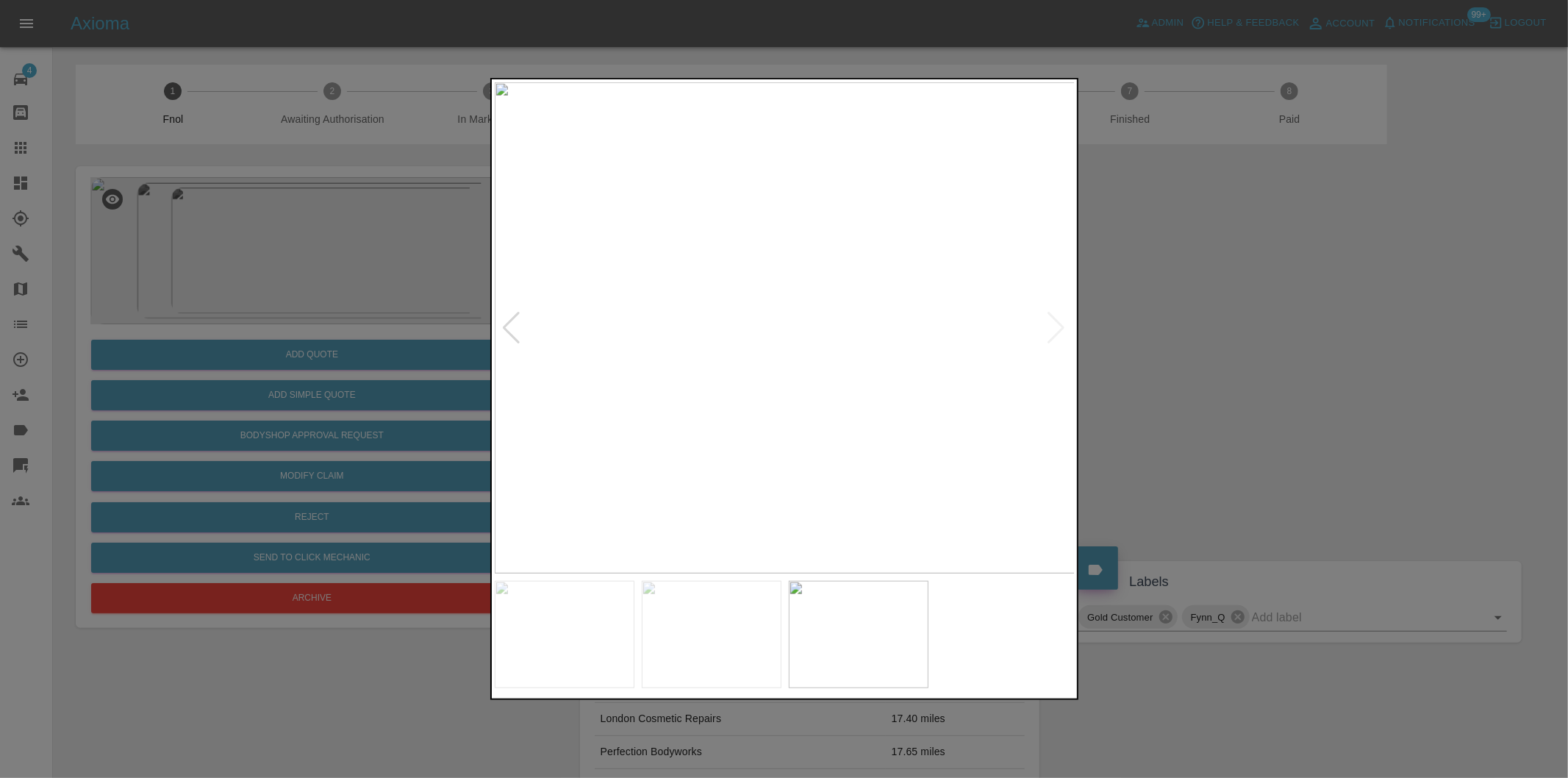
click at [1230, 332] on div at bounding box center [784, 389] width 1568 height 778
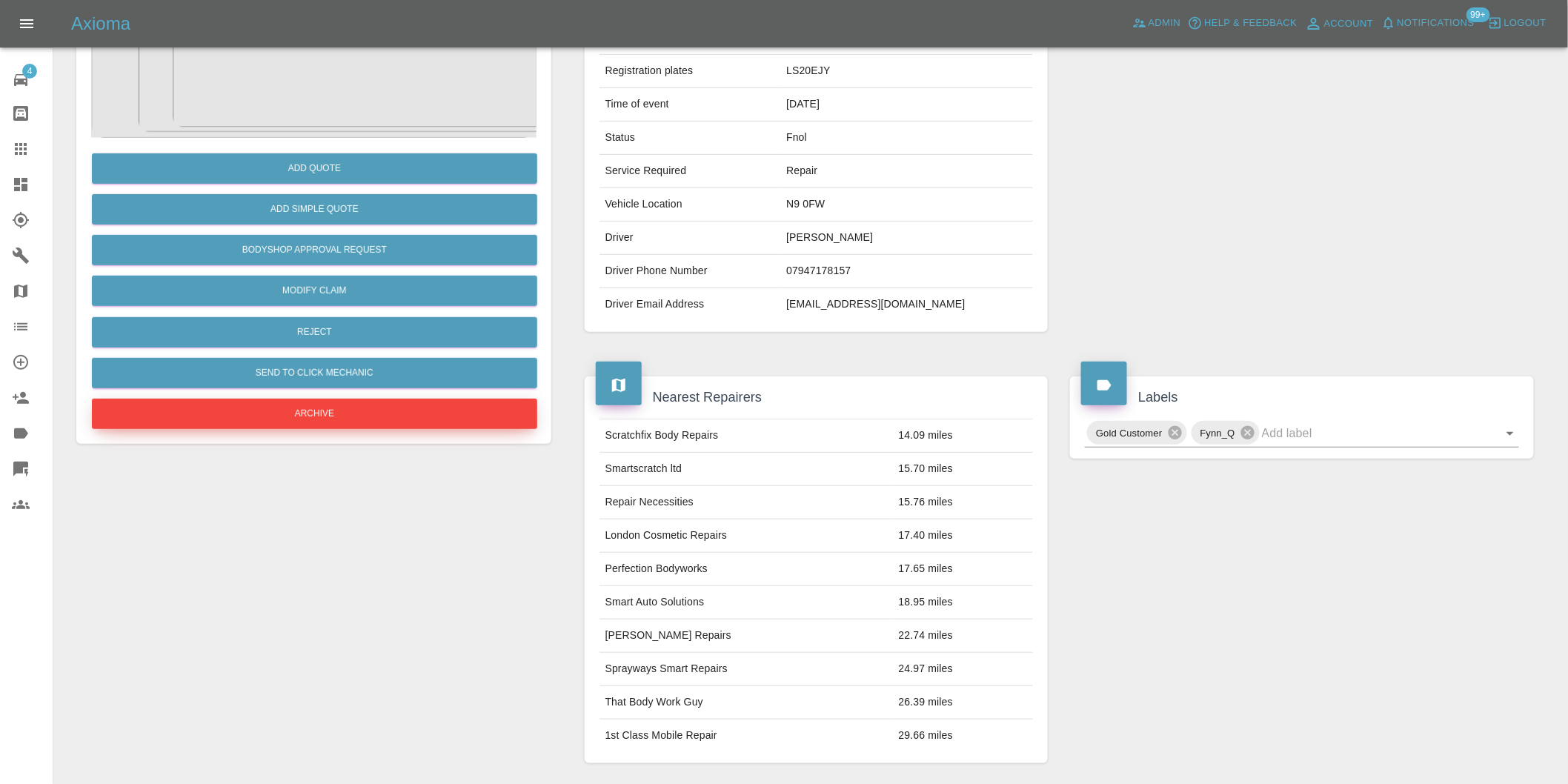
scroll to position [102, 0]
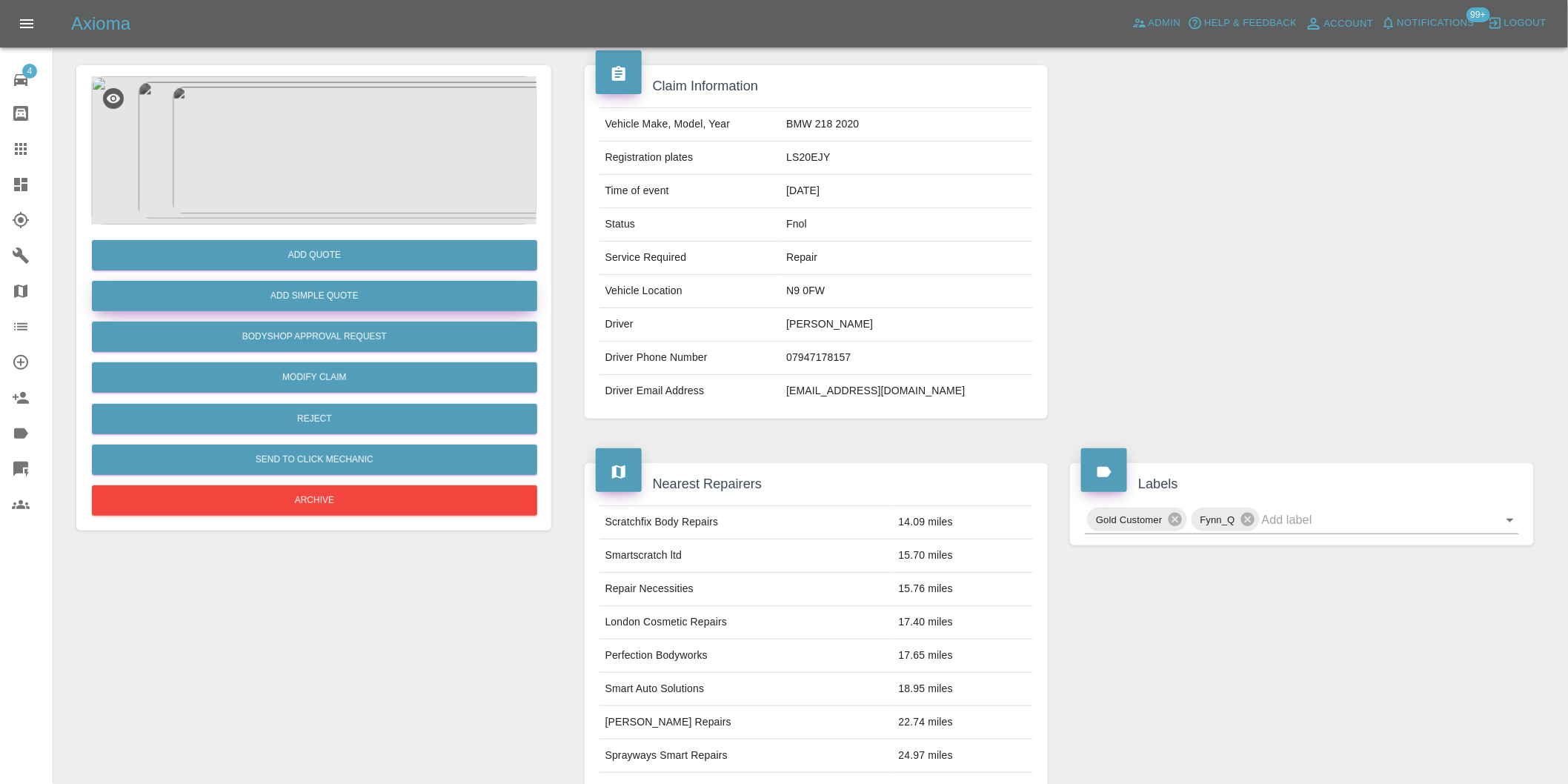
click at [351, 297] on button "Add Simple Quote" at bounding box center [315, 295] width 445 height 30
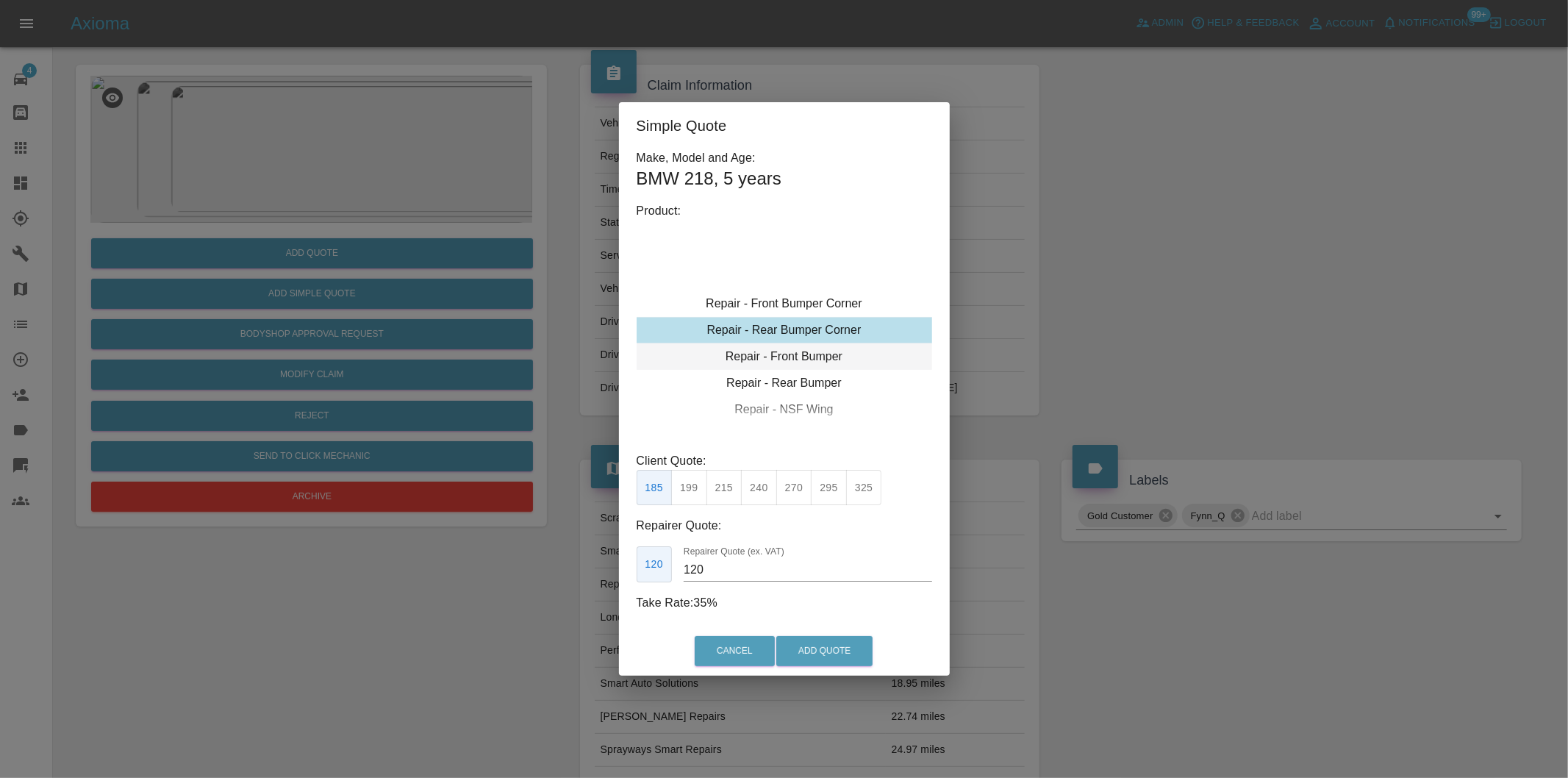
click at [833, 352] on div "Repair - Front Bumper" at bounding box center [784, 356] width 296 height 26
click at [720, 497] on button "350" at bounding box center [724, 488] width 36 height 36
type input "210"
click at [802, 645] on button "Add Quote" at bounding box center [824, 650] width 96 height 30
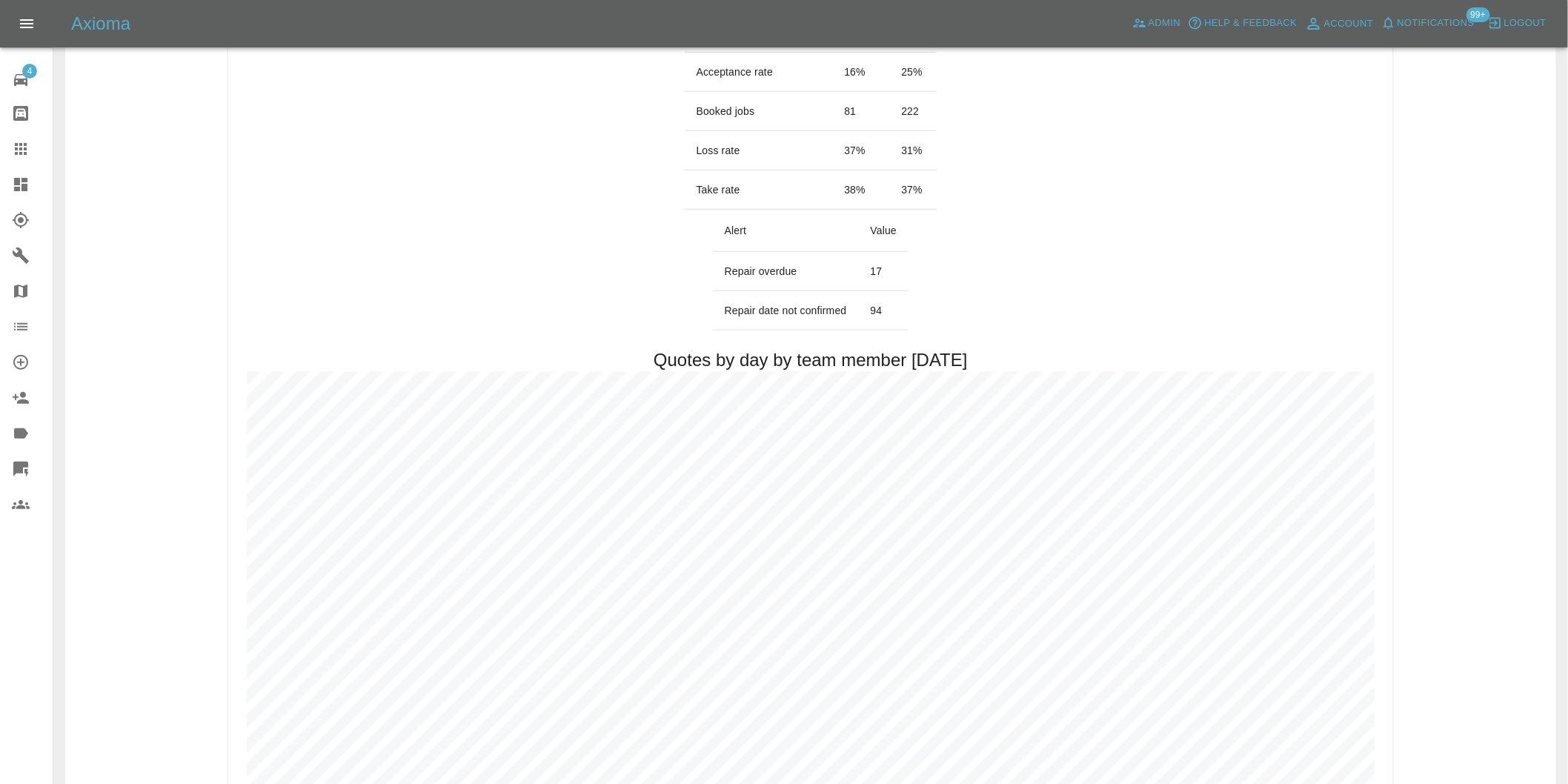
scroll to position [658, 0]
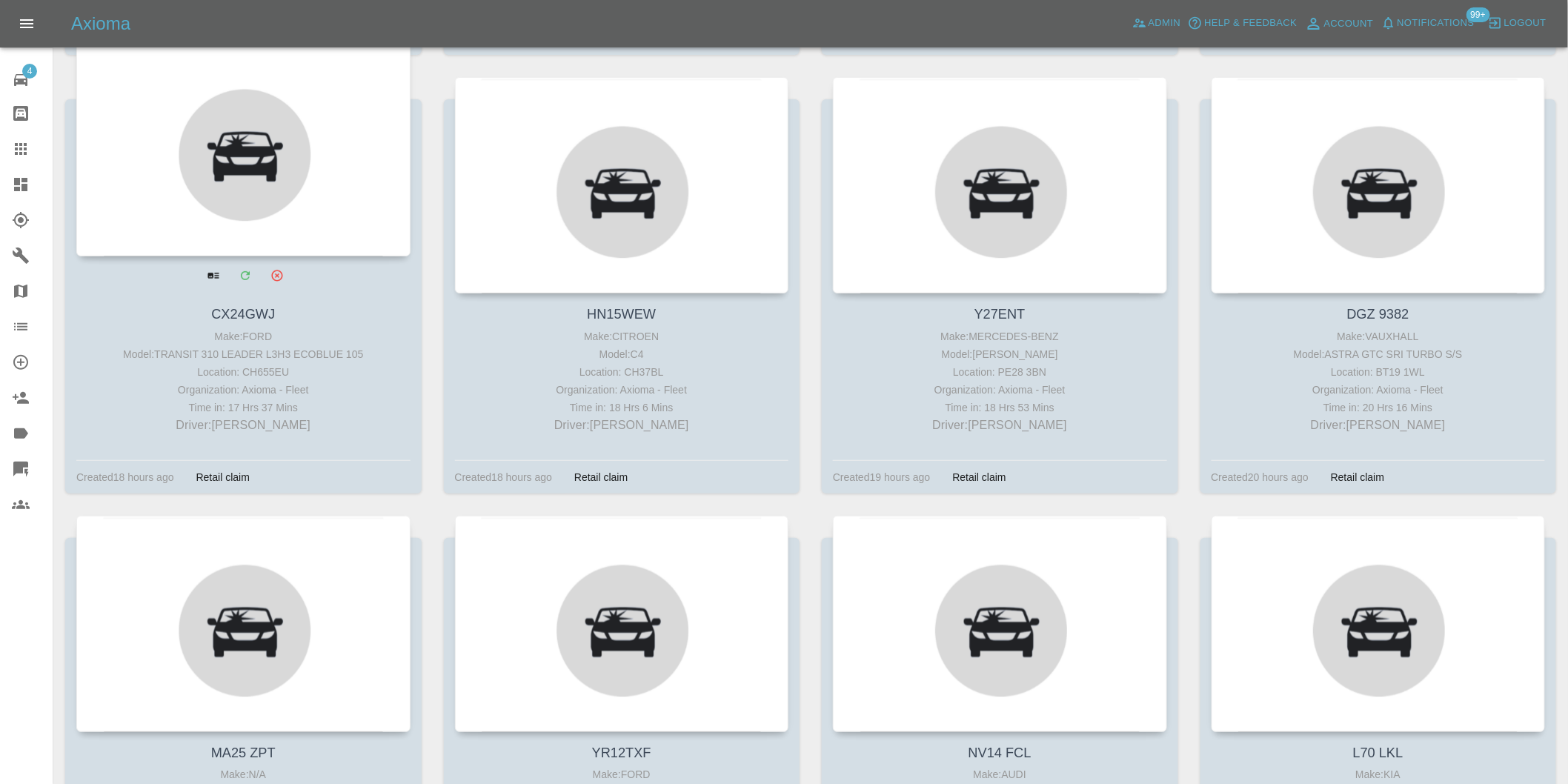
scroll to position [14417, 0]
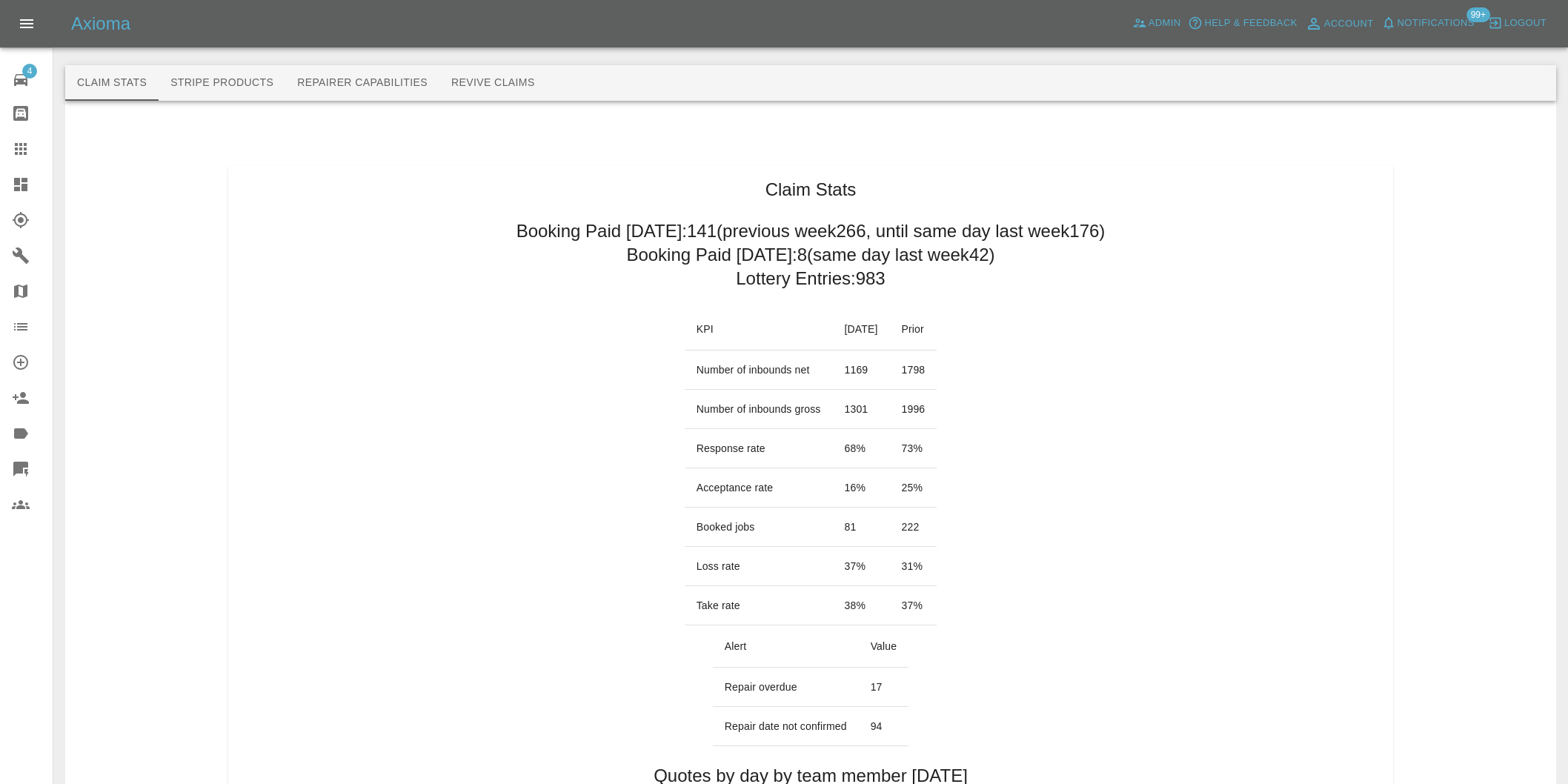
scroll to position [658, 0]
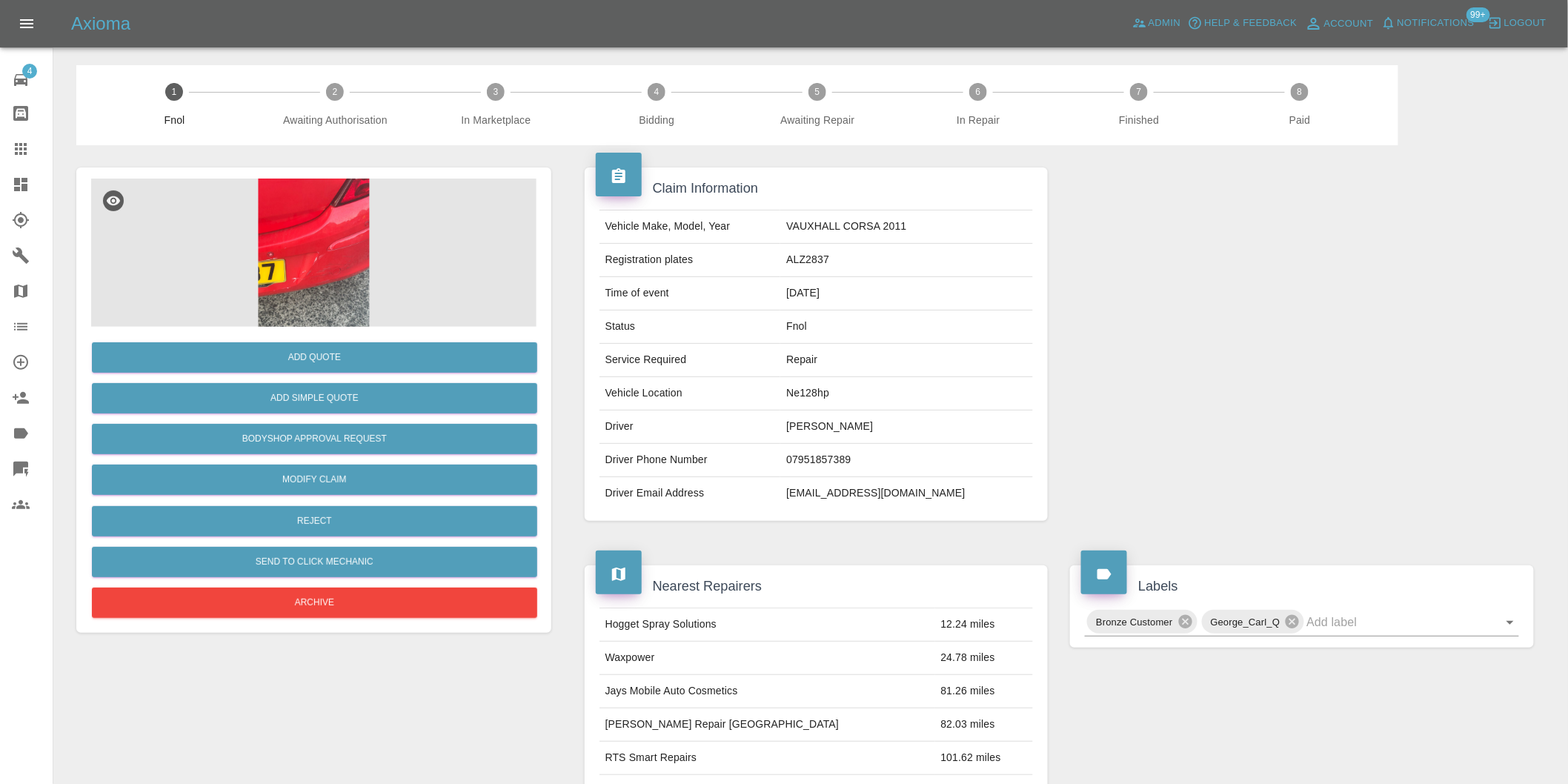
click at [316, 232] on img at bounding box center [314, 252] width 445 height 148
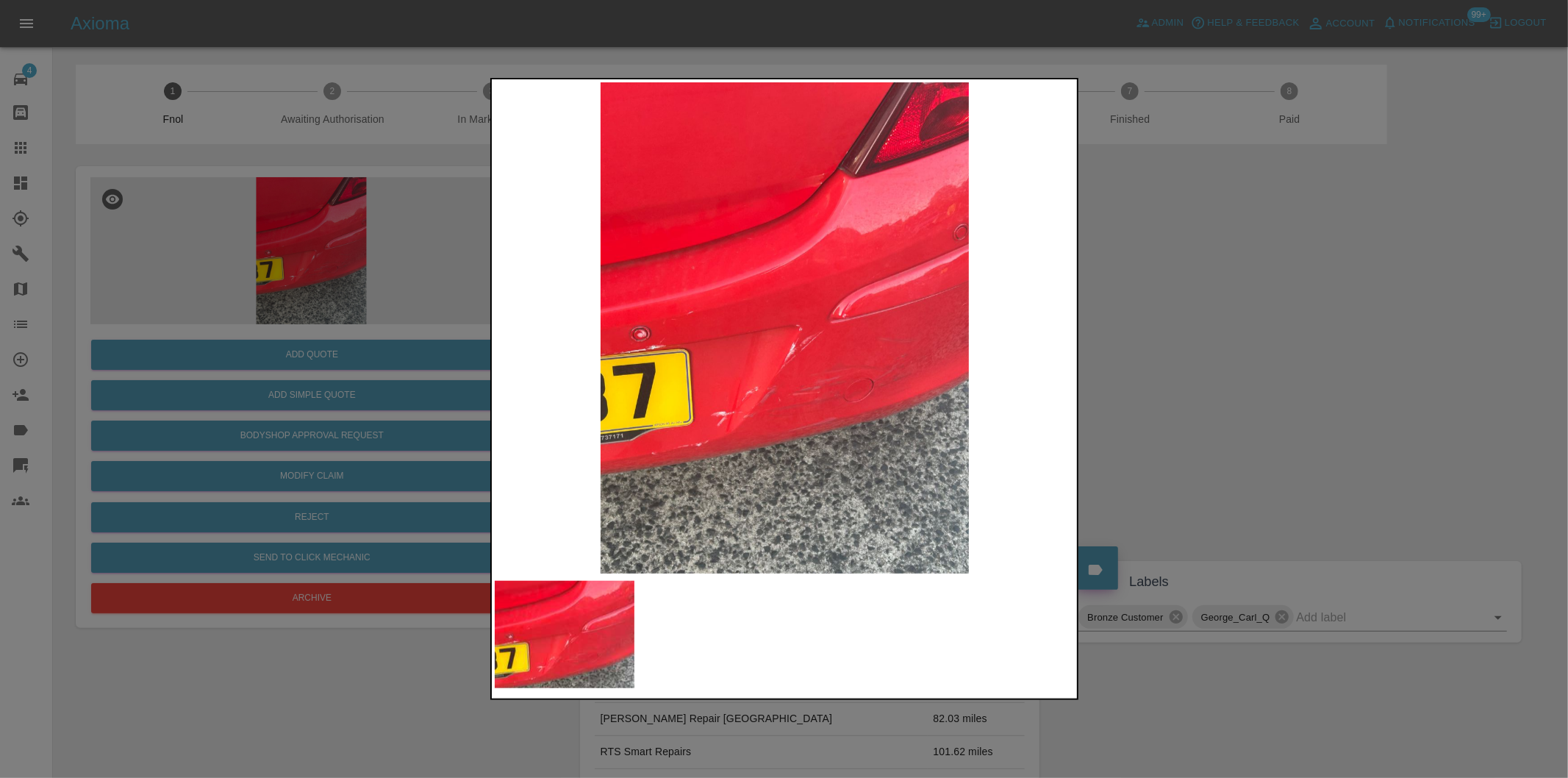
drag, startPoint x: 1198, startPoint y: 387, endPoint x: 892, endPoint y: 480, distance: 319.8
click at [1192, 387] on div at bounding box center [784, 389] width 1568 height 778
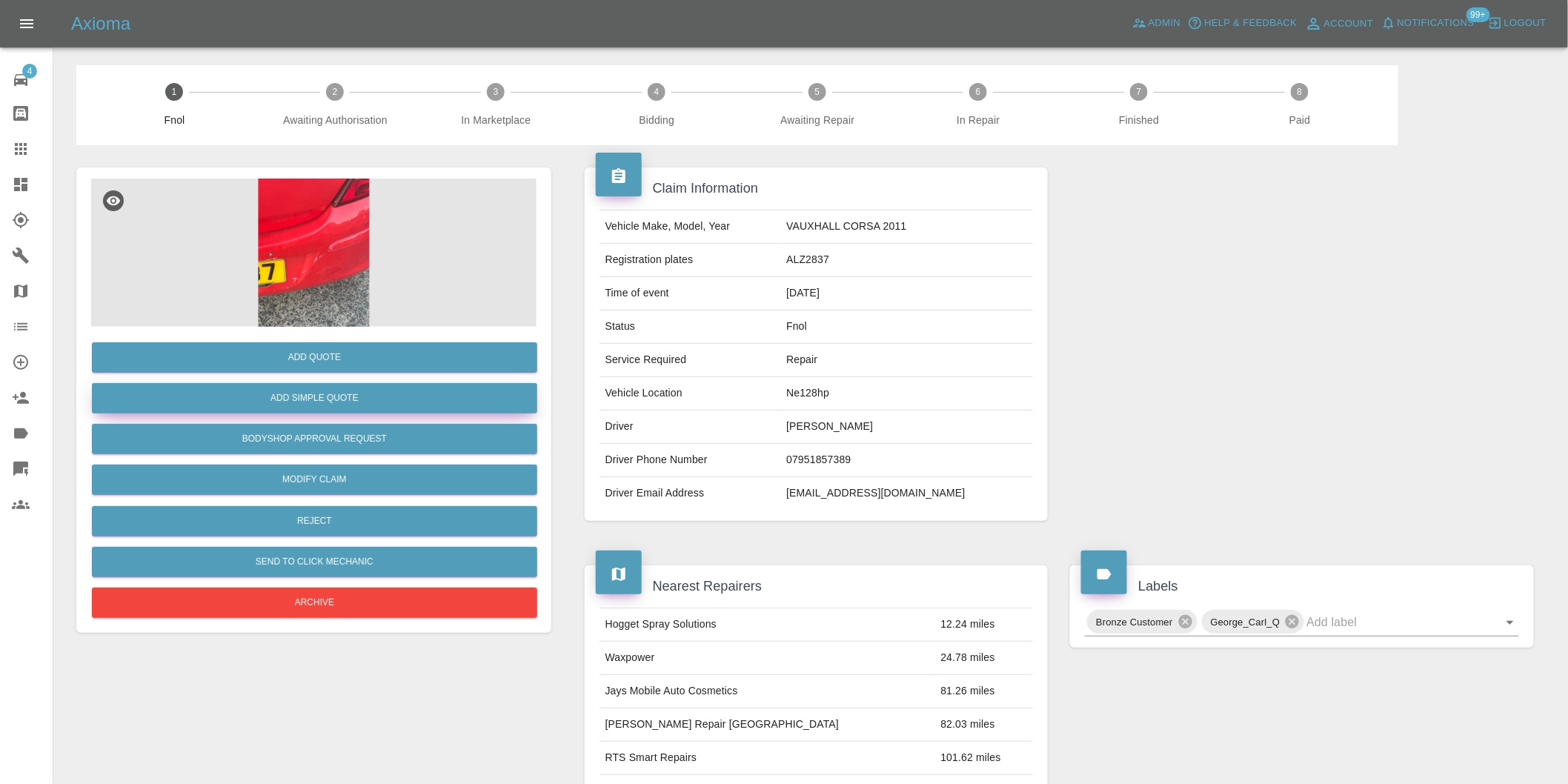
click at [382, 406] on button "Add Simple Quote" at bounding box center [315, 398] width 445 height 30
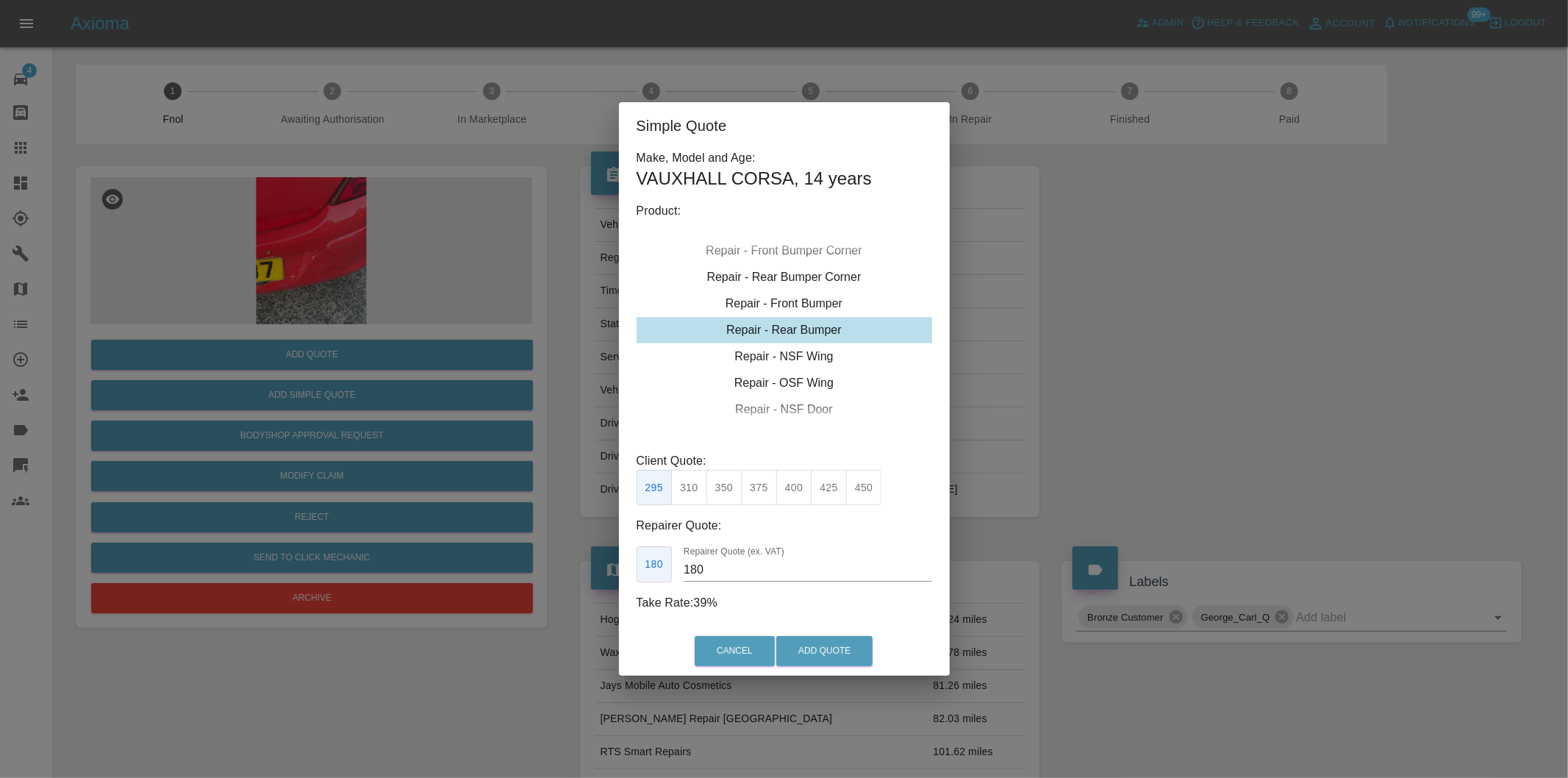
click at [730, 496] on button "350" at bounding box center [724, 488] width 36 height 36
type input "210"
click at [813, 658] on button "Add Quote" at bounding box center [824, 650] width 96 height 30
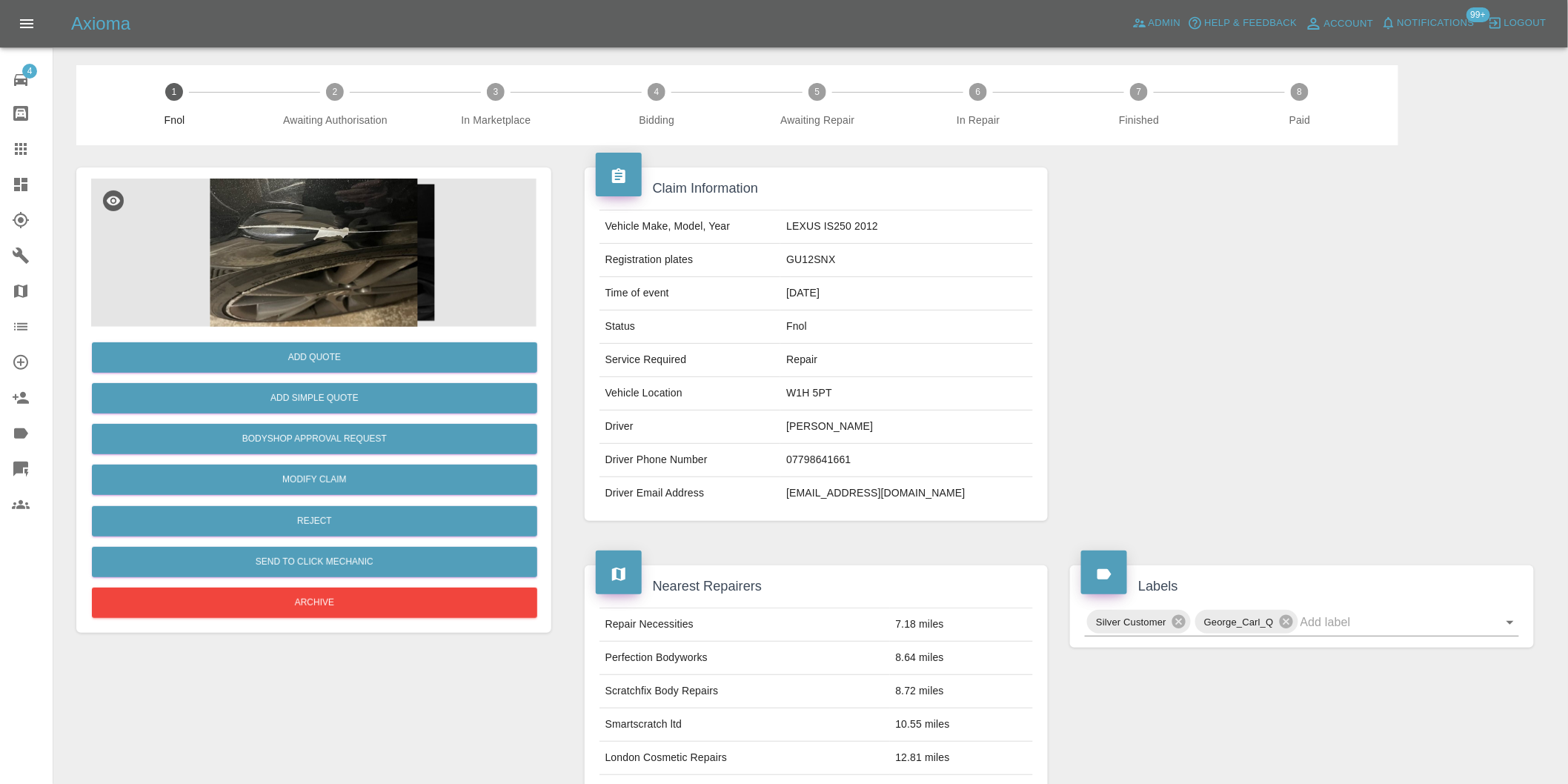
click at [255, 231] on img at bounding box center [314, 252] width 445 height 148
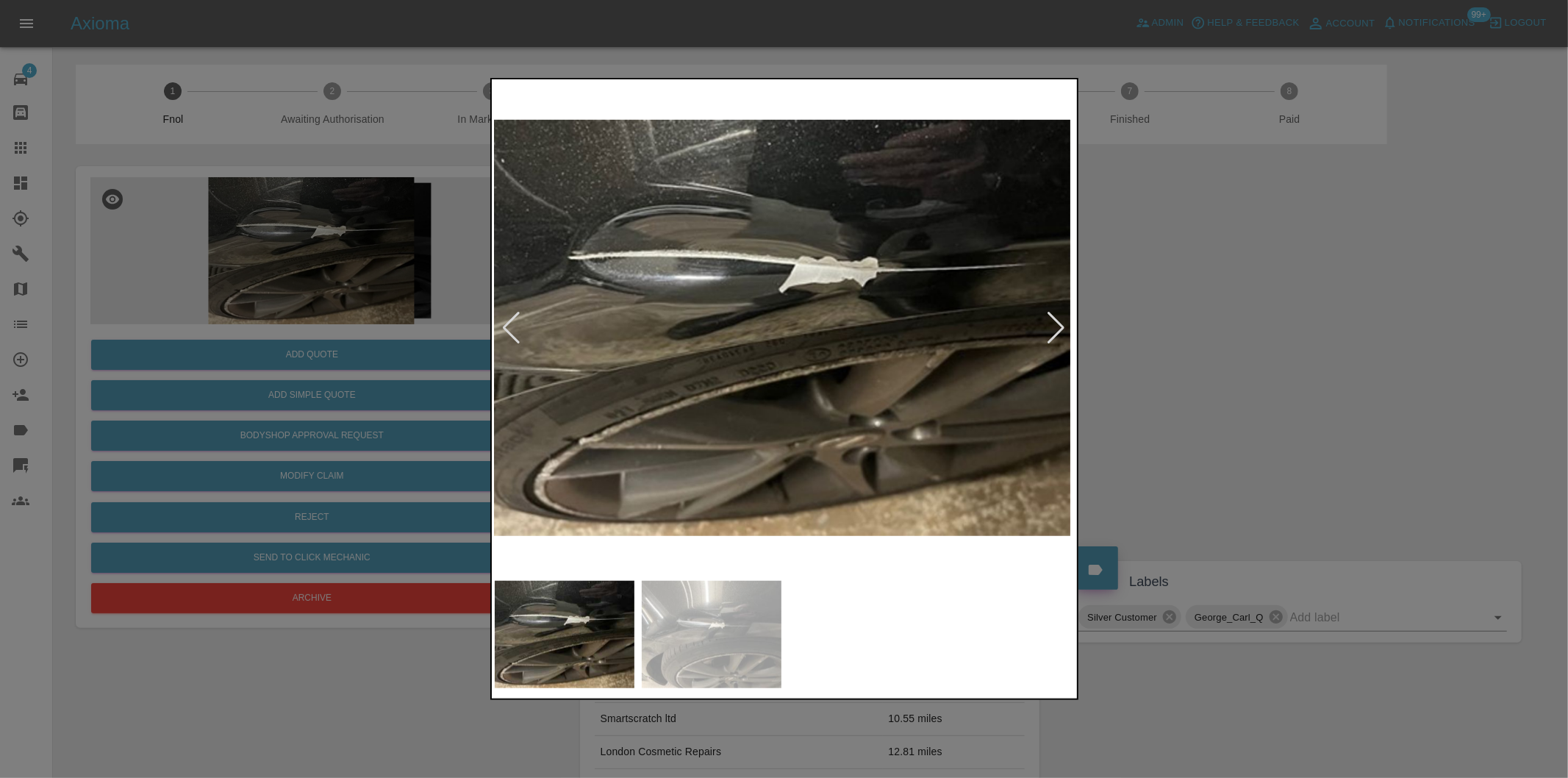
click at [1057, 328] on div at bounding box center [784, 328] width 579 height 492
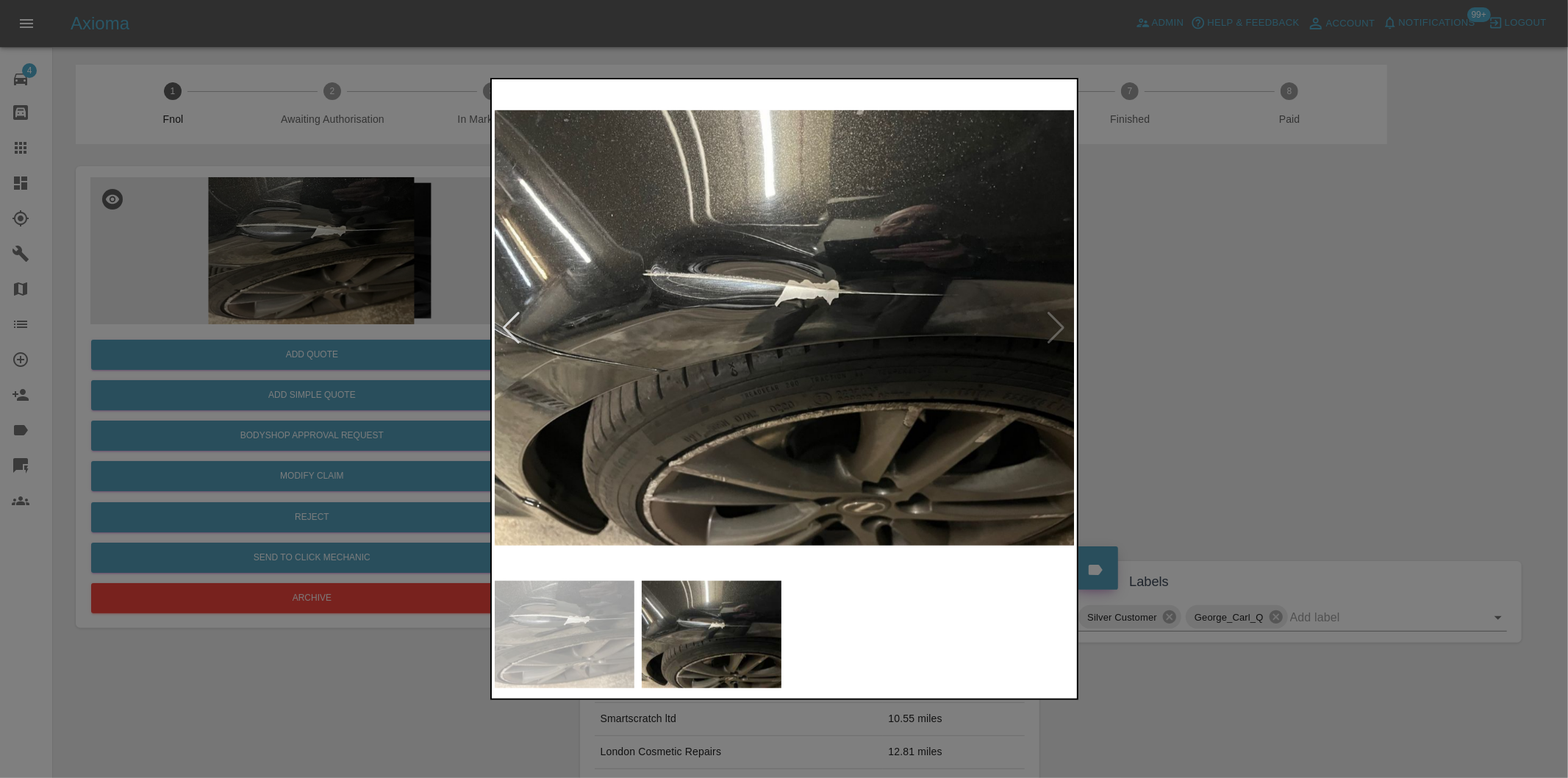
click at [1057, 328] on img at bounding box center [784, 328] width 581 height 492
click at [1246, 335] on div at bounding box center [784, 389] width 1568 height 778
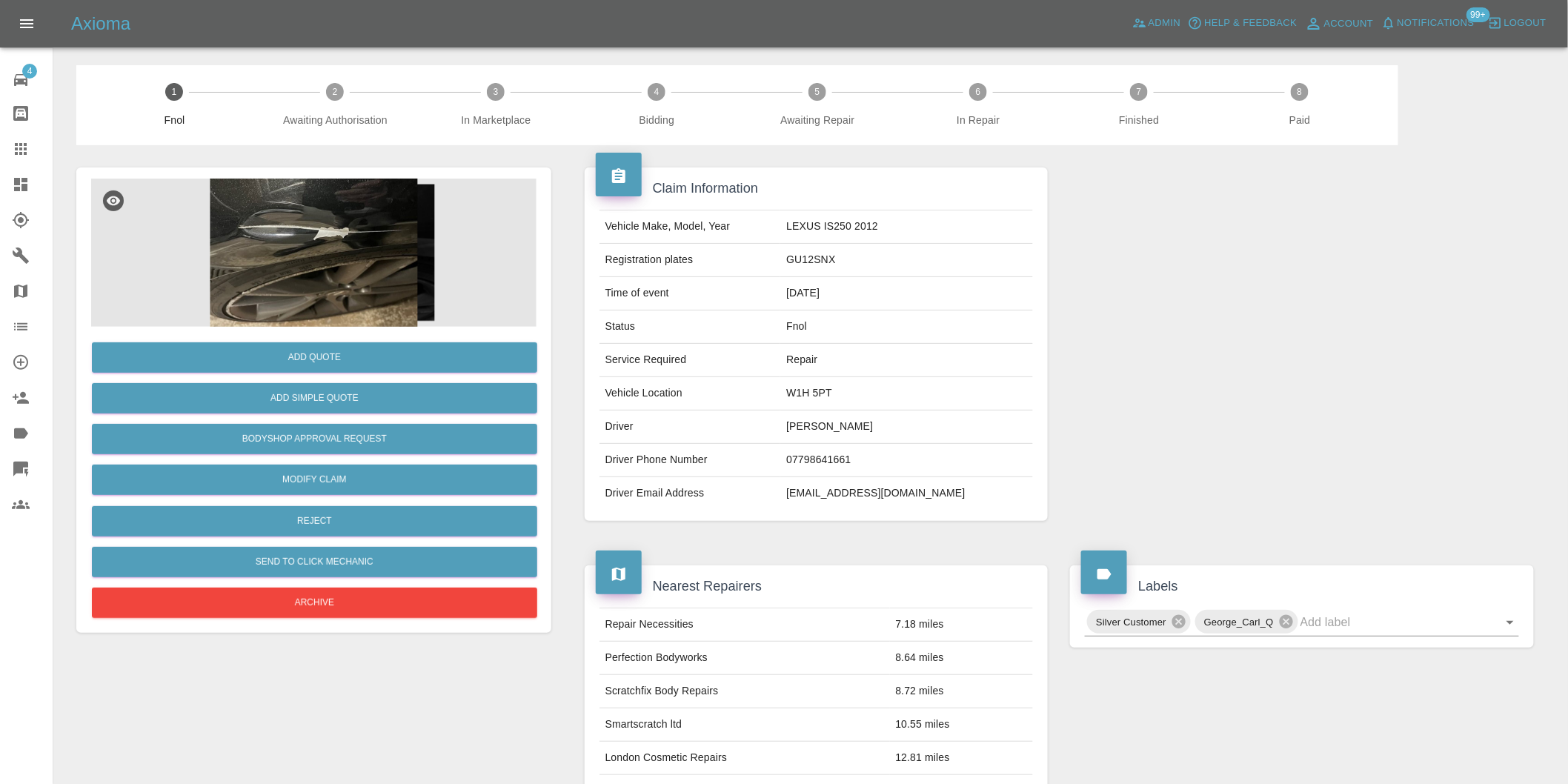
click at [285, 235] on img at bounding box center [314, 252] width 445 height 148
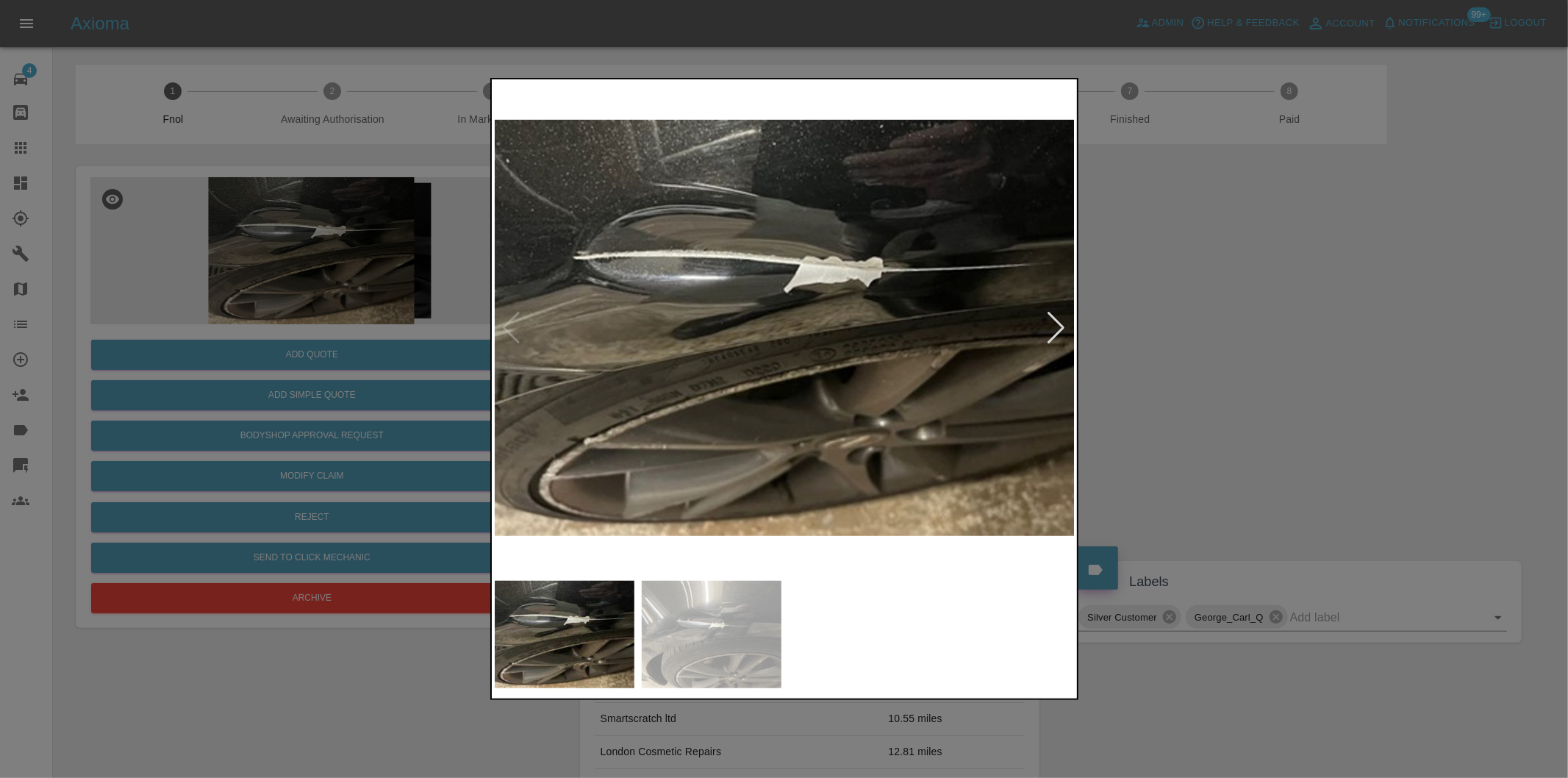
click at [1053, 327] on div at bounding box center [1057, 327] width 19 height 32
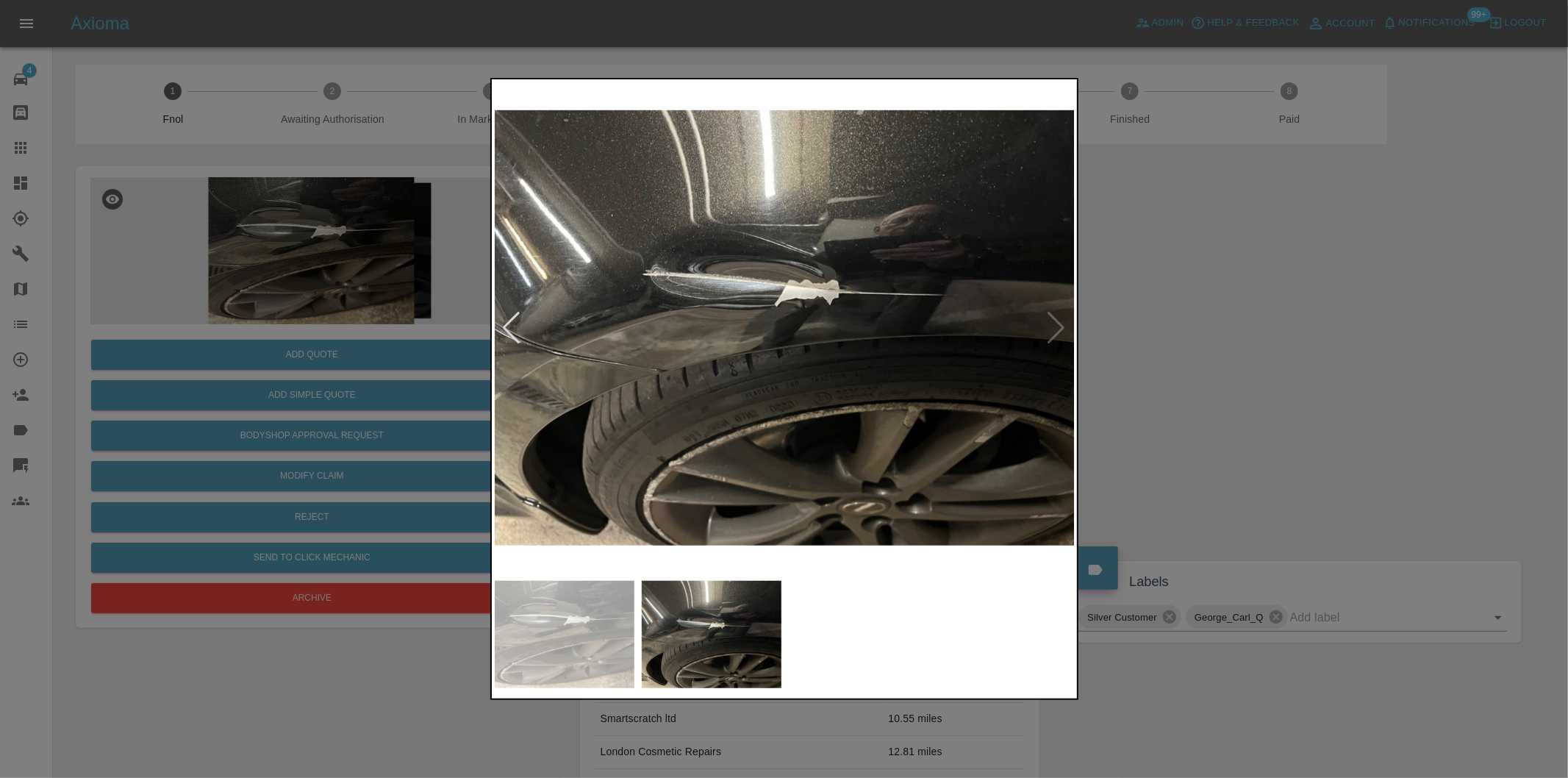
click at [1053, 326] on img at bounding box center [784, 328] width 581 height 492
click at [1063, 326] on img at bounding box center [784, 328] width 581 height 492
click at [506, 326] on div at bounding box center [512, 327] width 19 height 32
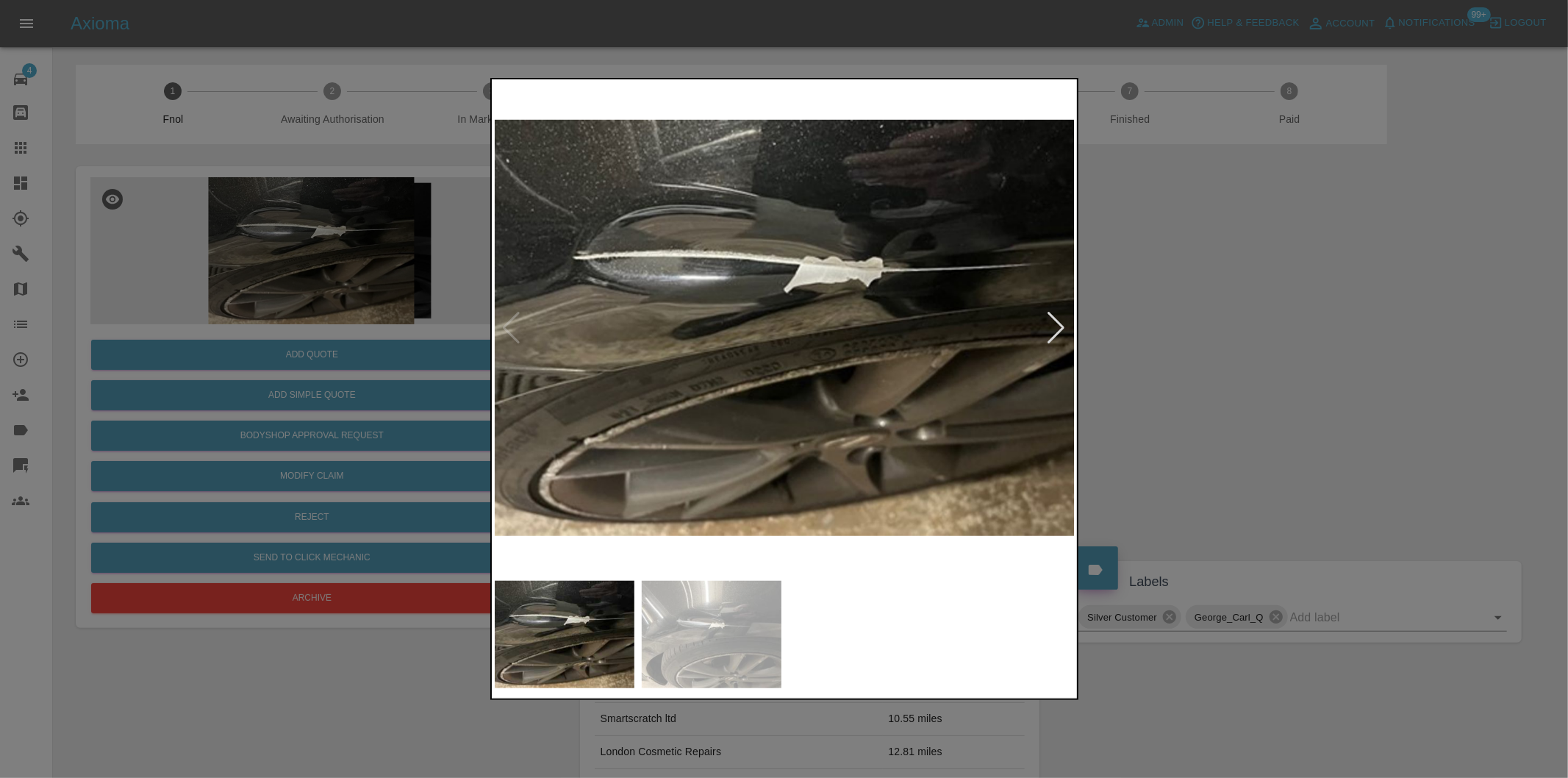
click at [1273, 413] on div at bounding box center [784, 389] width 1568 height 778
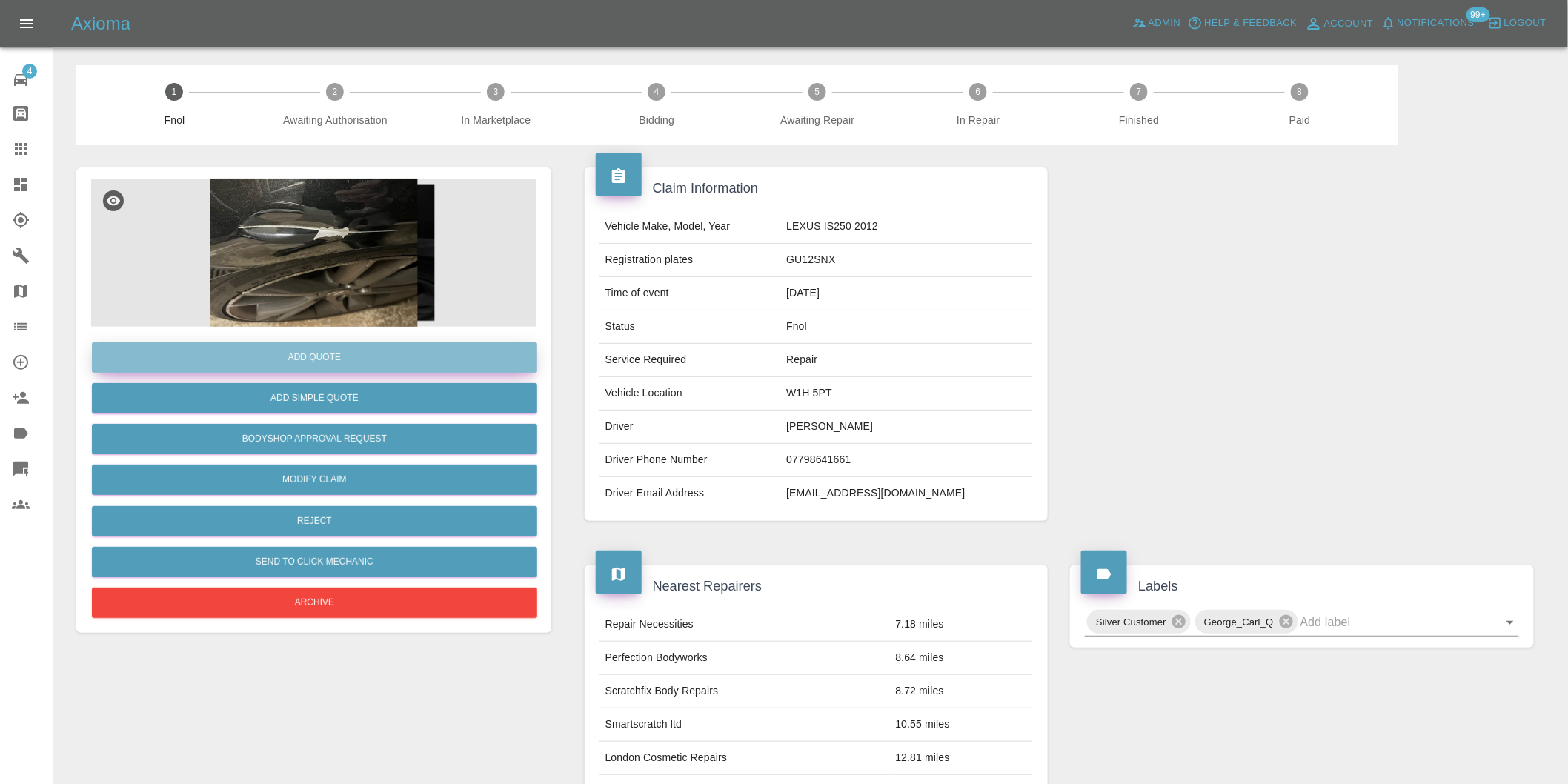
click at [343, 356] on button "Add Quote" at bounding box center [315, 357] width 445 height 30
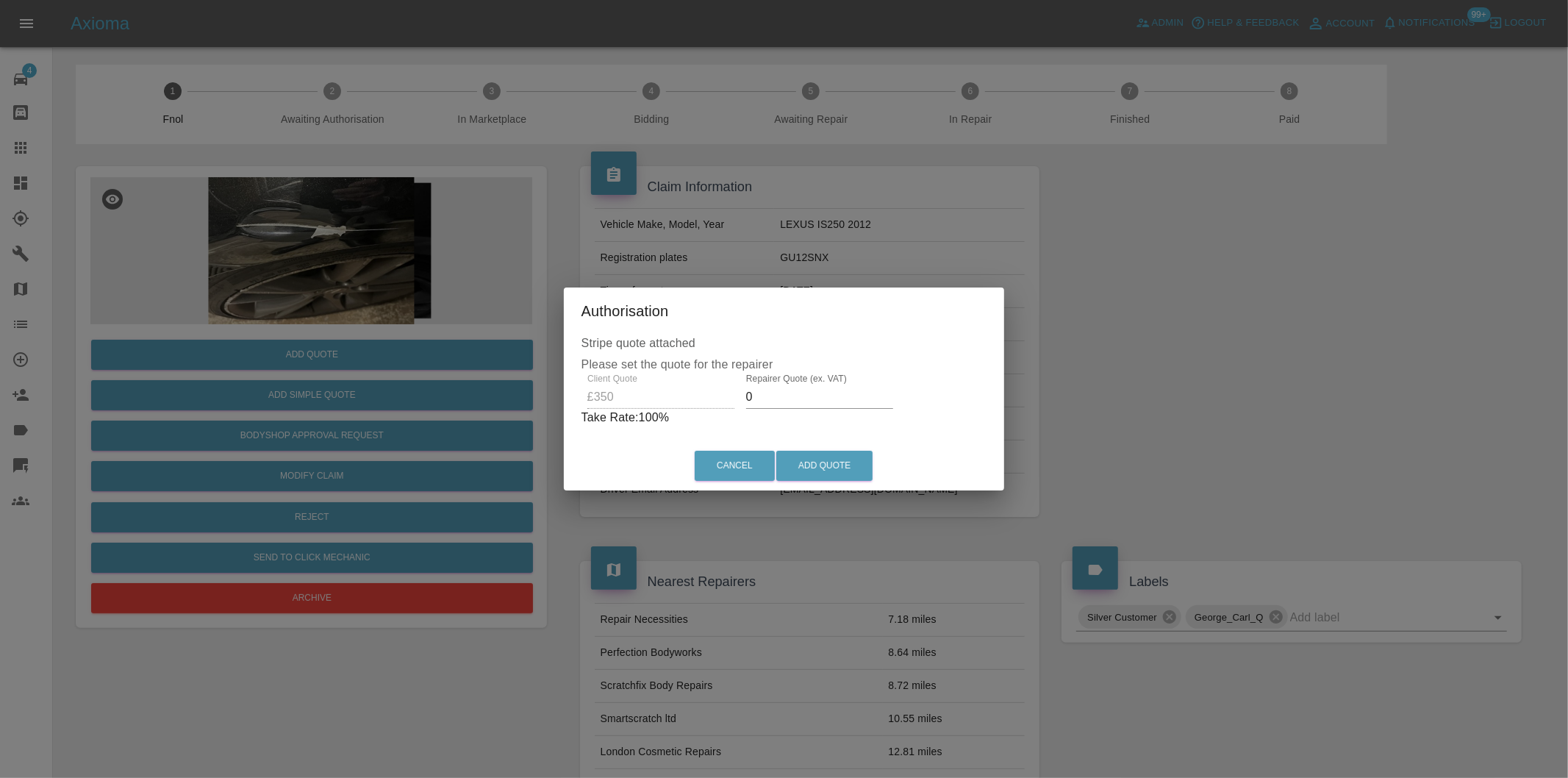
click at [776, 399] on input "0" at bounding box center [820, 397] width 147 height 23
type input "0220"
click at [810, 456] on button "Add Quote" at bounding box center [824, 465] width 96 height 30
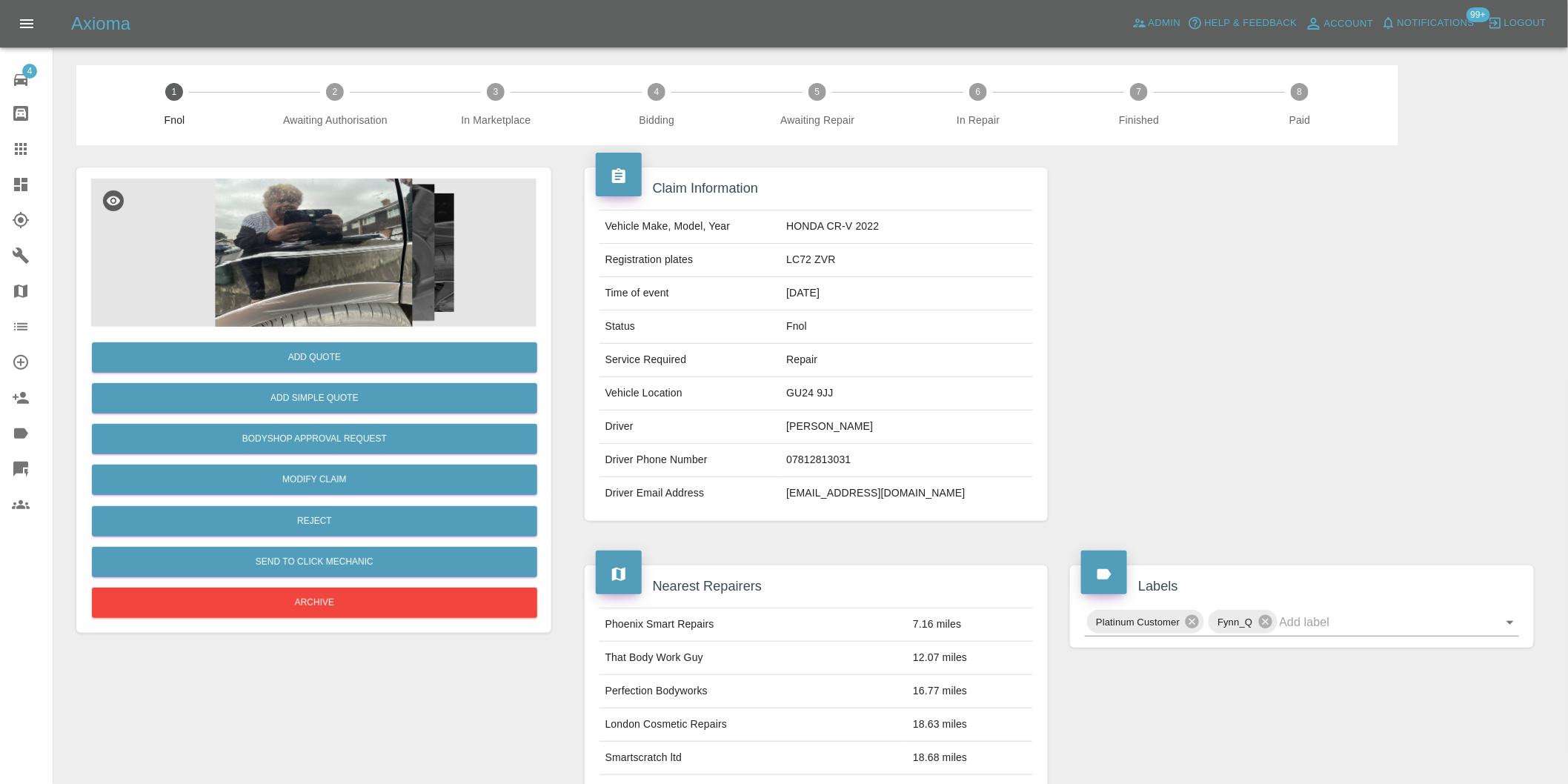
click at [304, 208] on img at bounding box center [314, 252] width 445 height 148
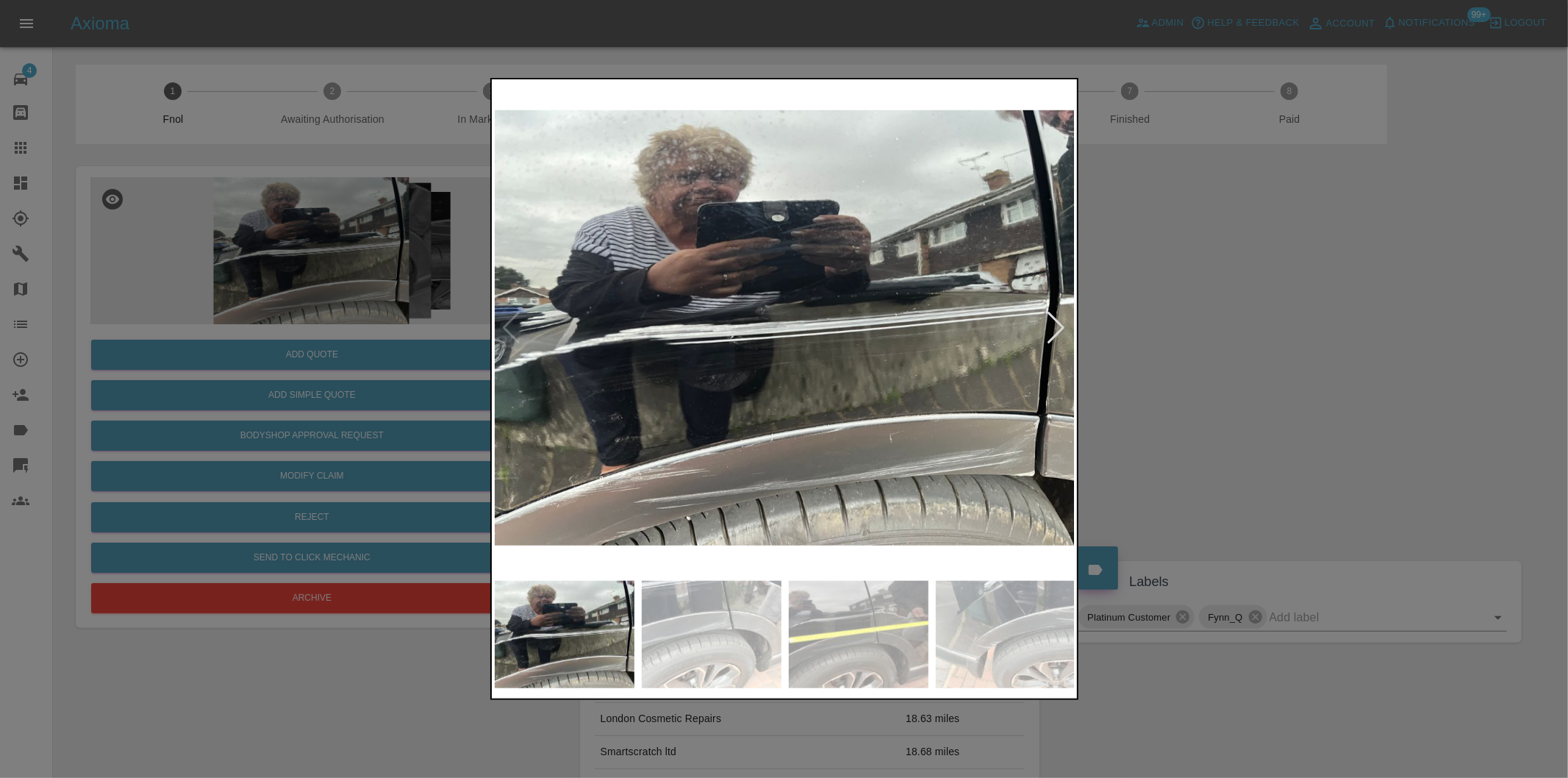
click at [1055, 322] on div at bounding box center [1057, 327] width 19 height 32
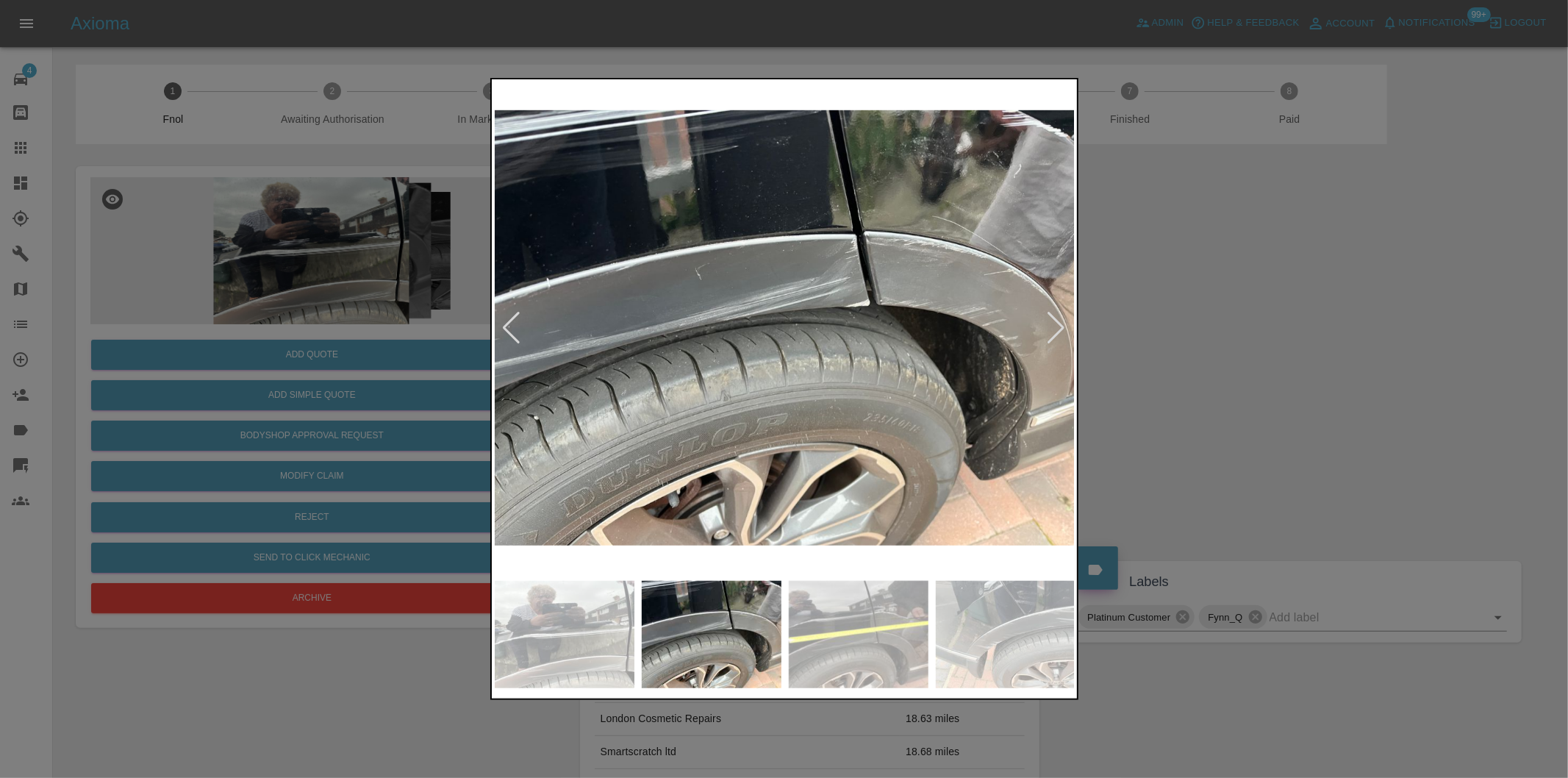
click at [1055, 322] on div at bounding box center [1057, 327] width 19 height 32
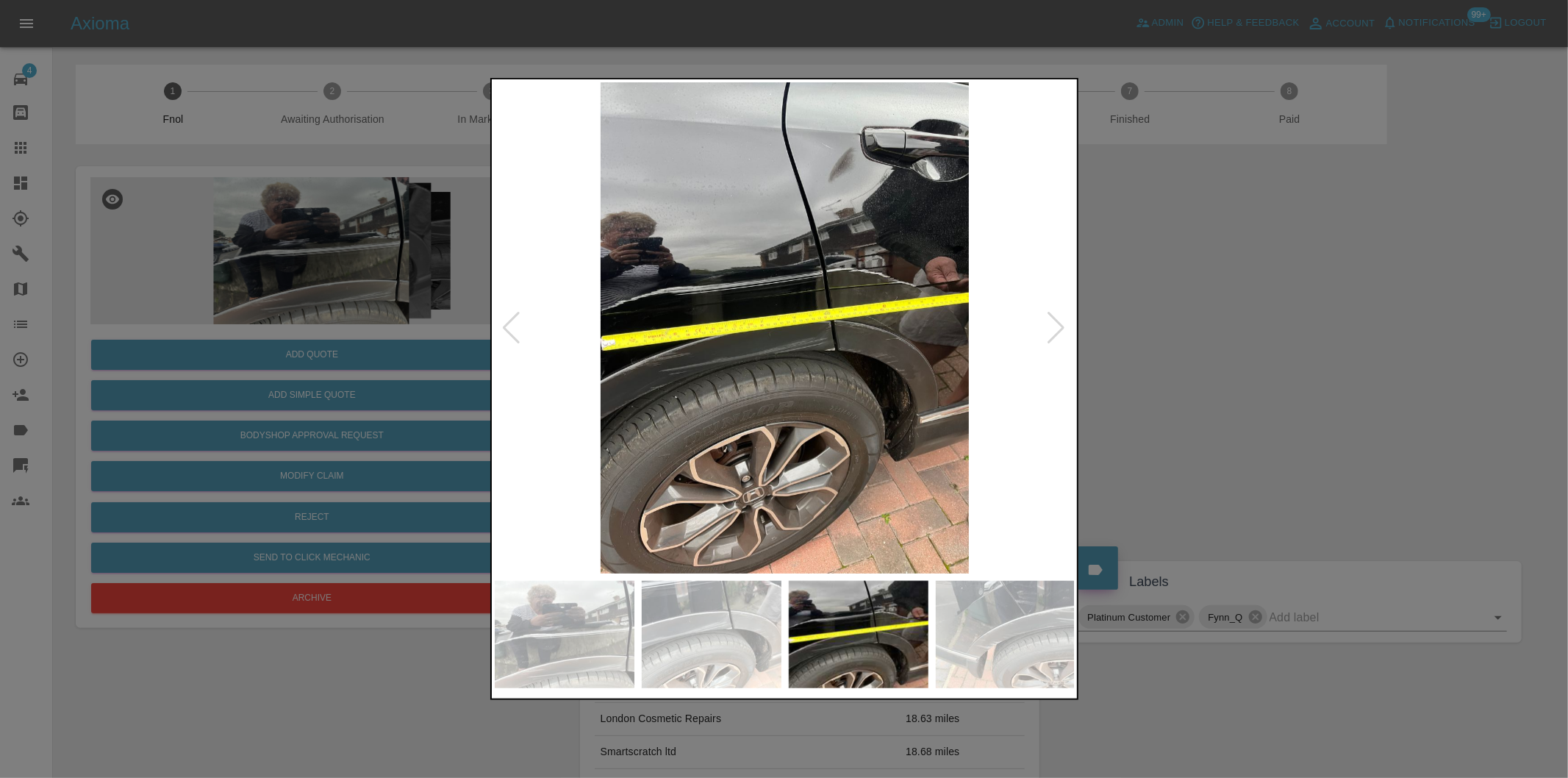
click at [1055, 322] on div at bounding box center [1057, 327] width 19 height 32
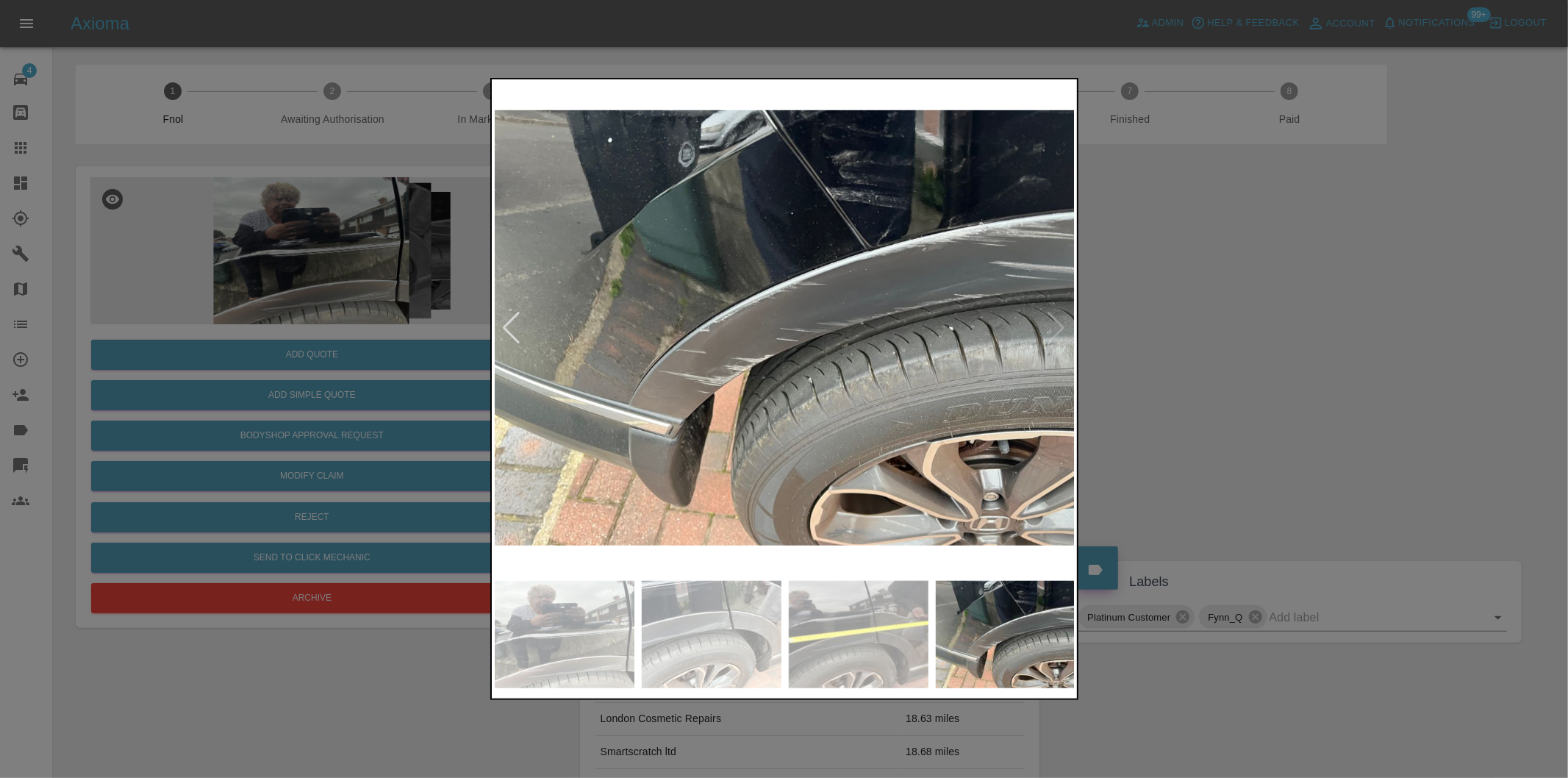
click at [1055, 322] on img at bounding box center [784, 328] width 581 height 492
click at [516, 325] on div at bounding box center [512, 327] width 19 height 32
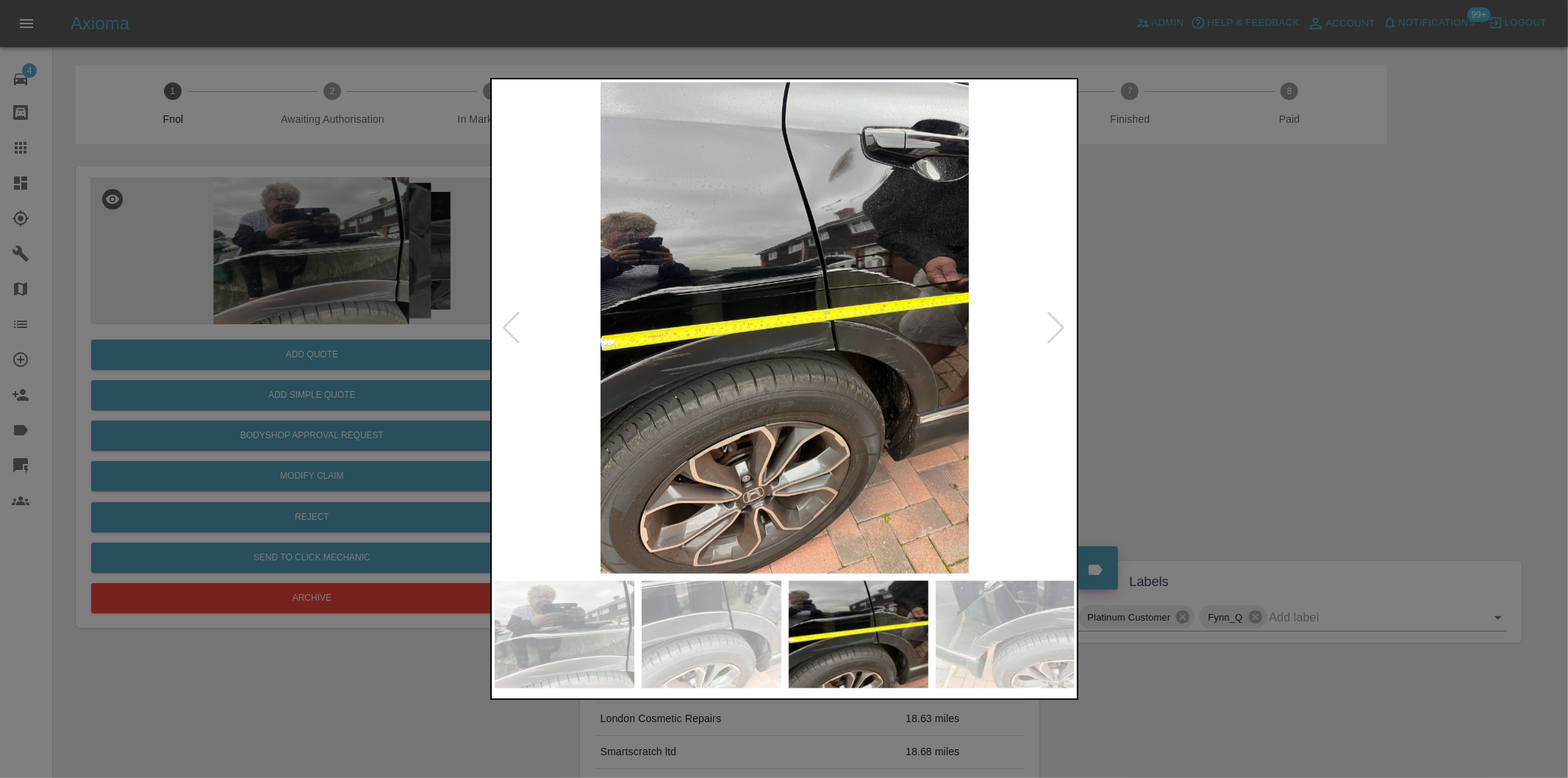
click at [516, 325] on div at bounding box center [512, 327] width 19 height 32
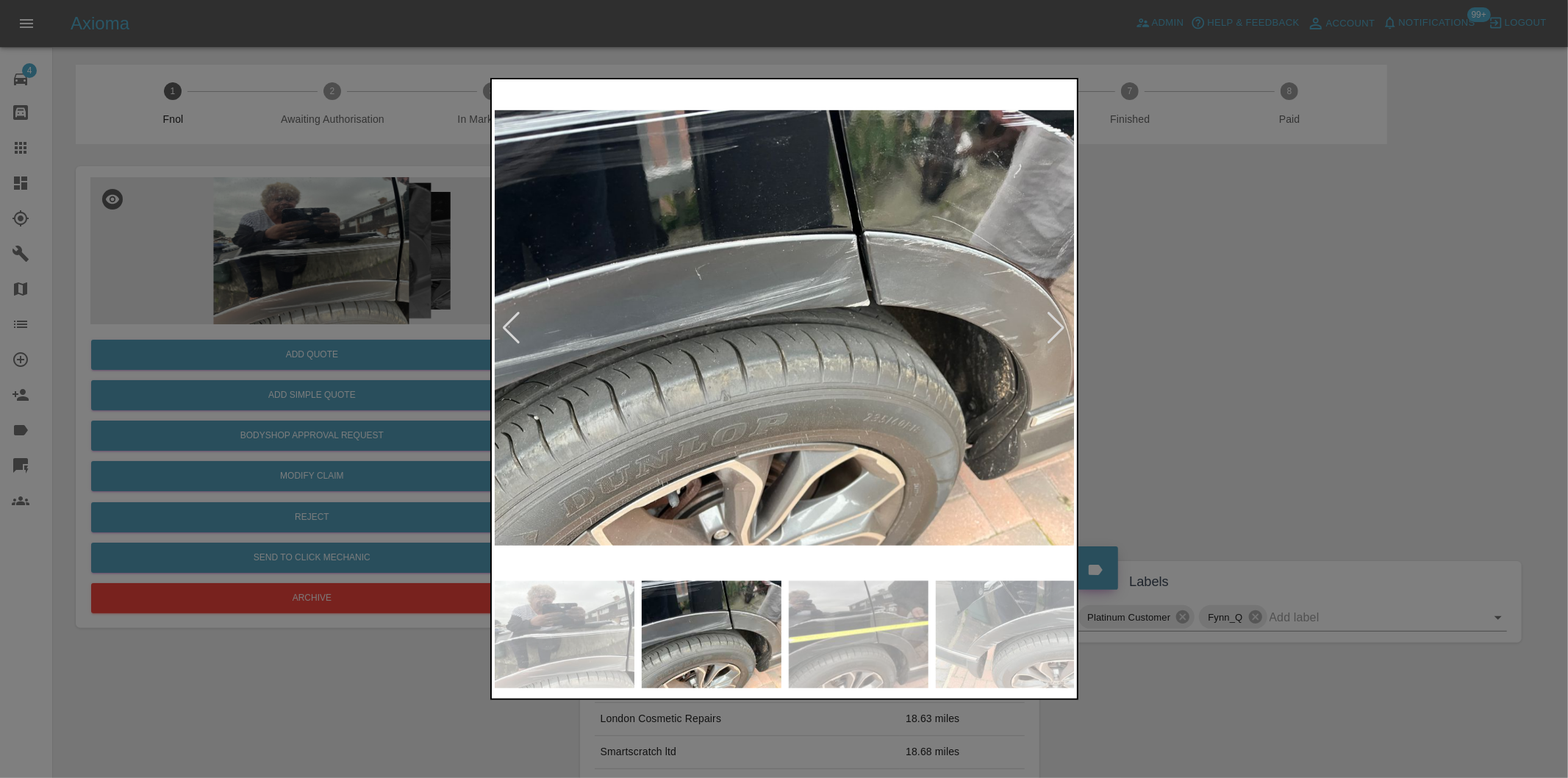
click at [516, 325] on div at bounding box center [512, 327] width 19 height 32
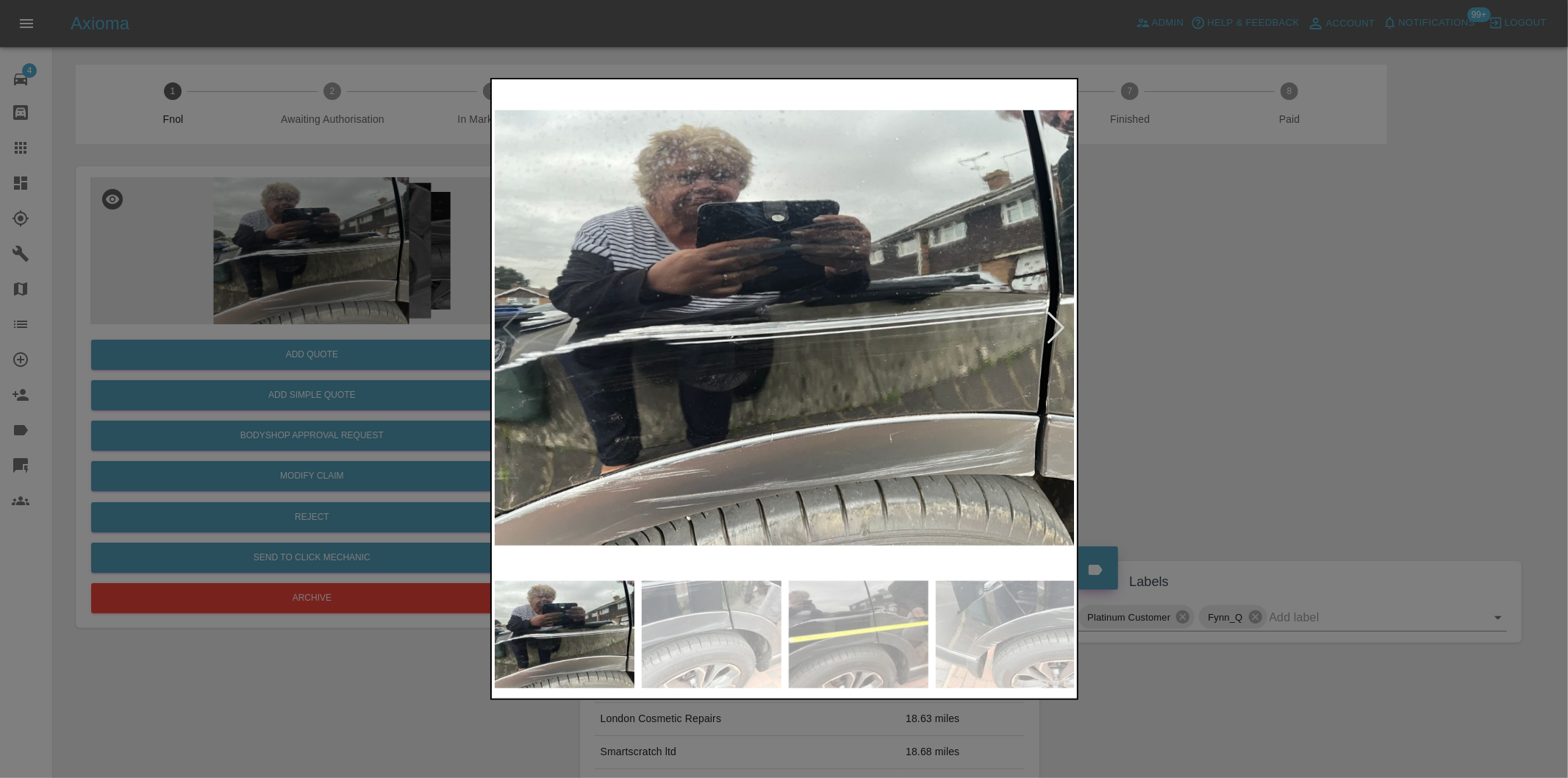
click at [1215, 417] on div at bounding box center [784, 389] width 1568 height 778
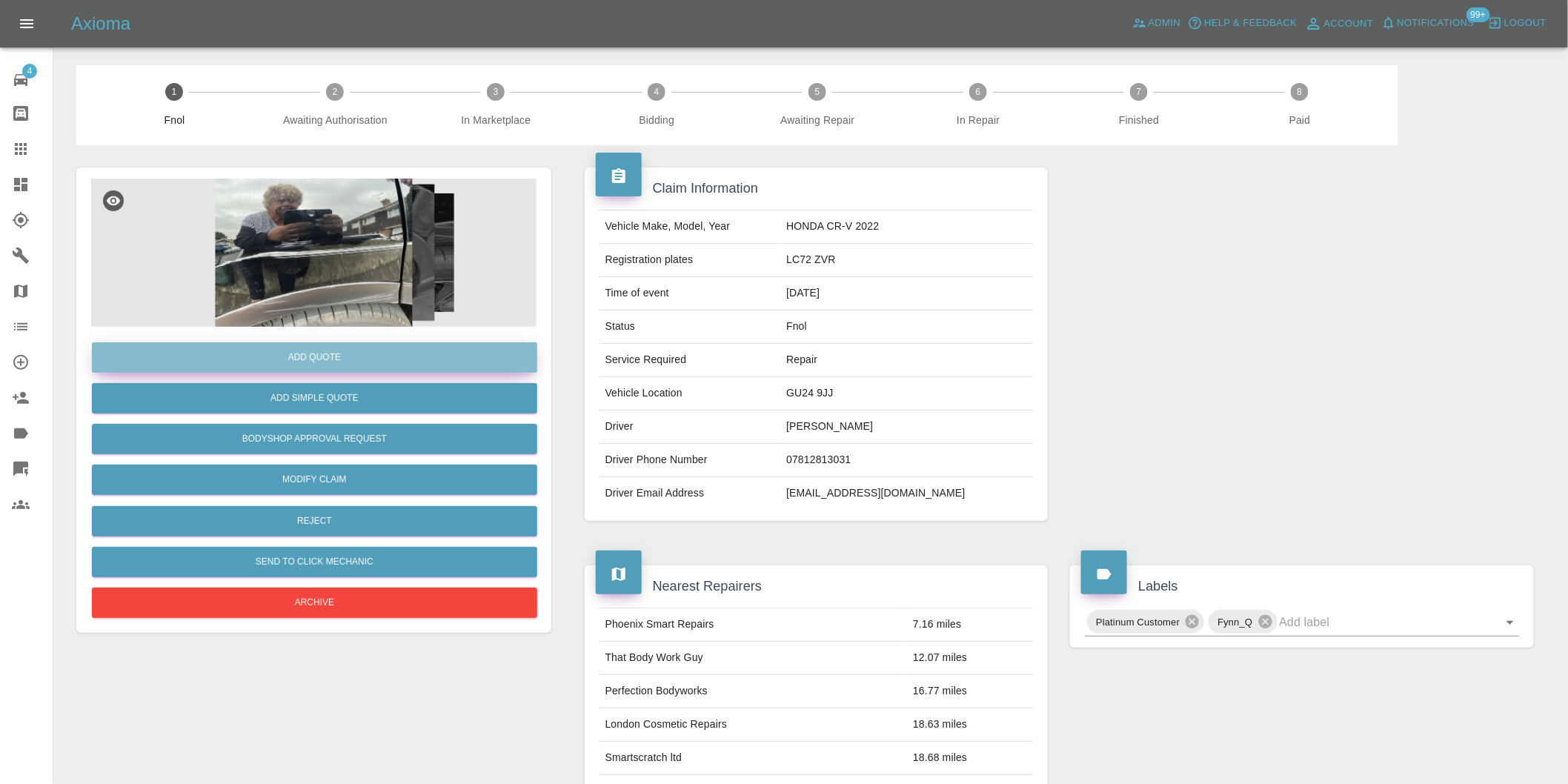
click at [373, 357] on button "Add Quote" at bounding box center [315, 357] width 445 height 30
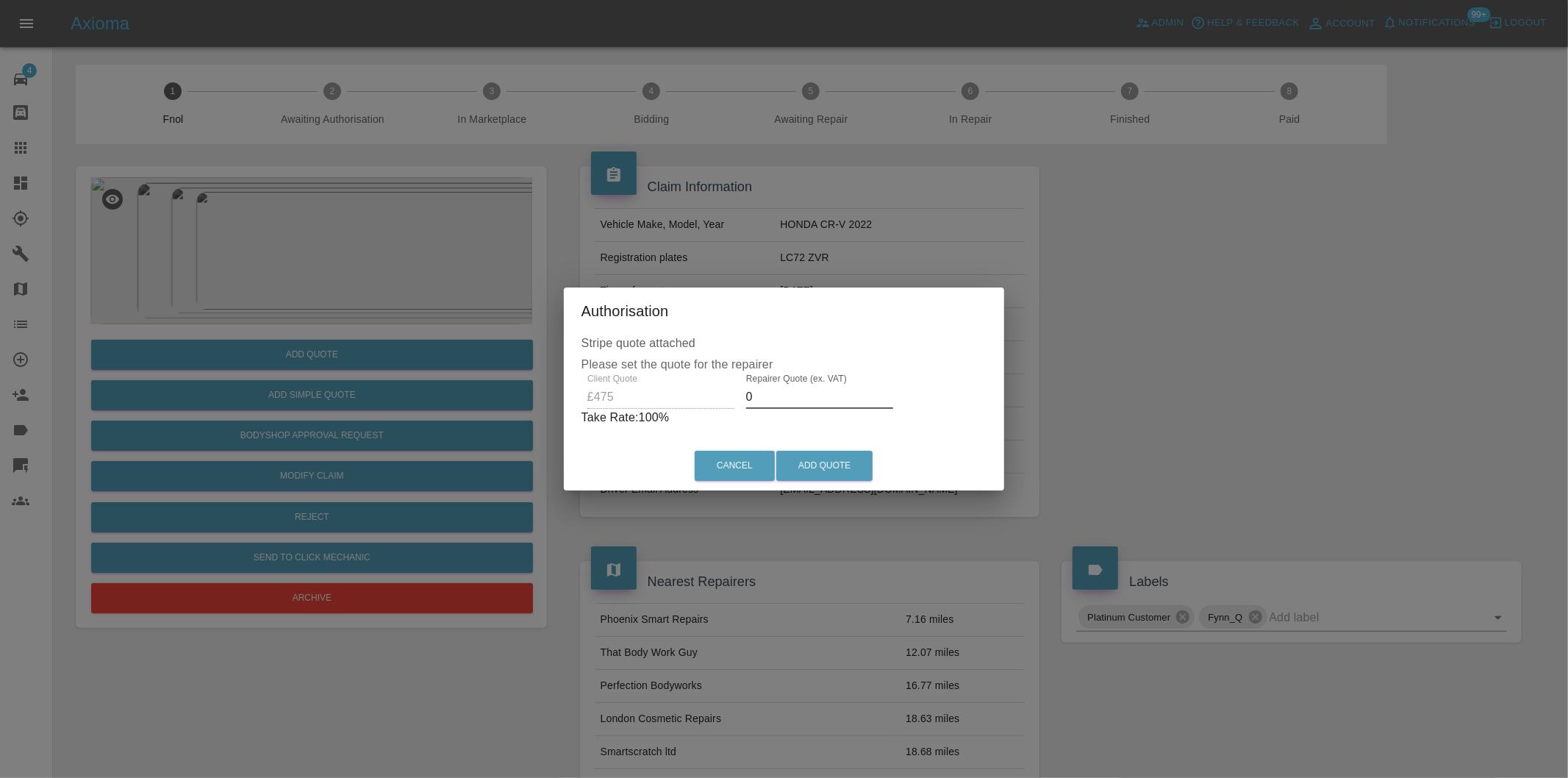
click at [762, 394] on input "0" at bounding box center [820, 397] width 147 height 23
type input "0300"
click at [821, 453] on button "Add Quote" at bounding box center [824, 465] width 96 height 30
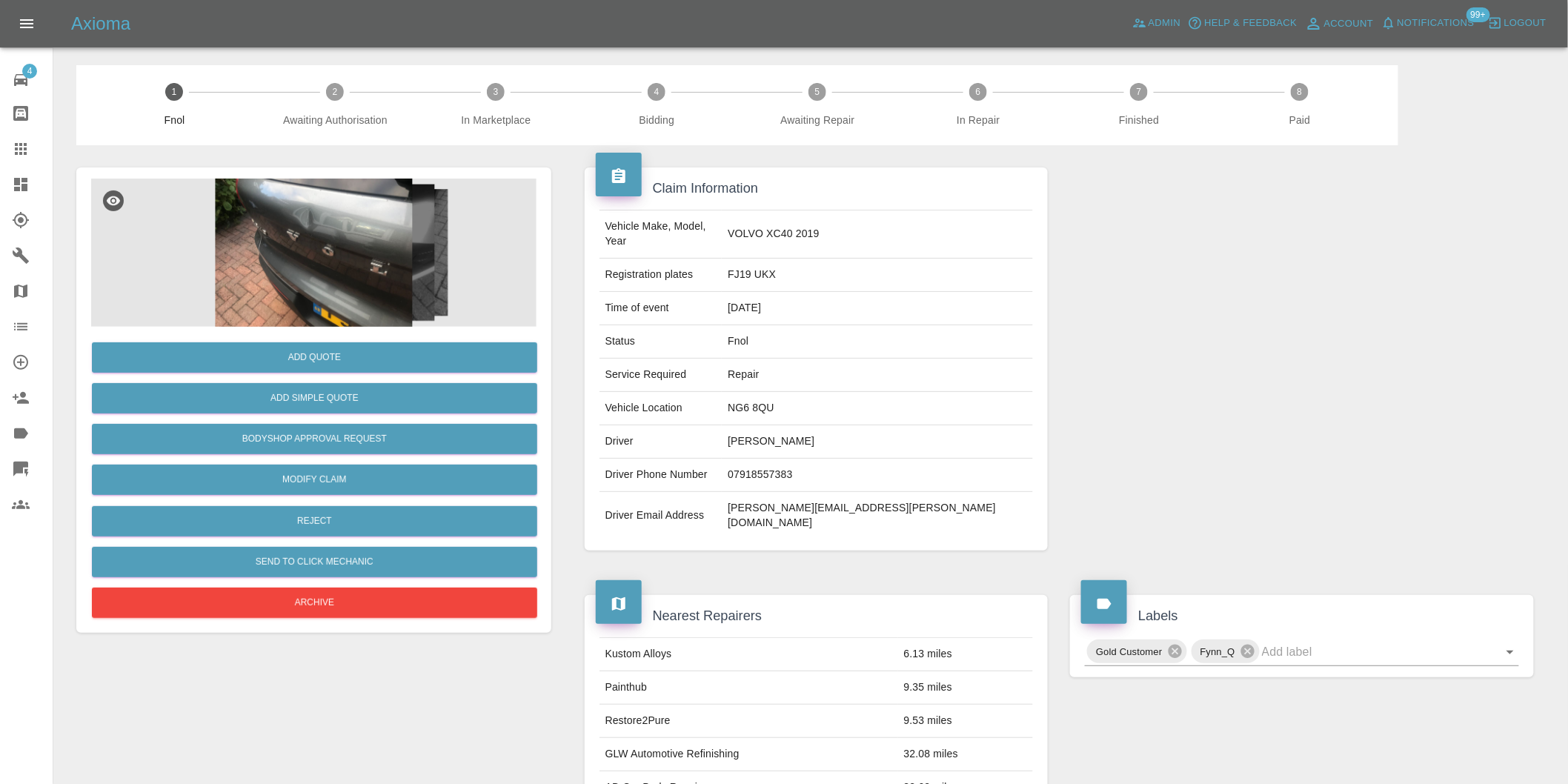
click at [326, 218] on img at bounding box center [314, 252] width 445 height 148
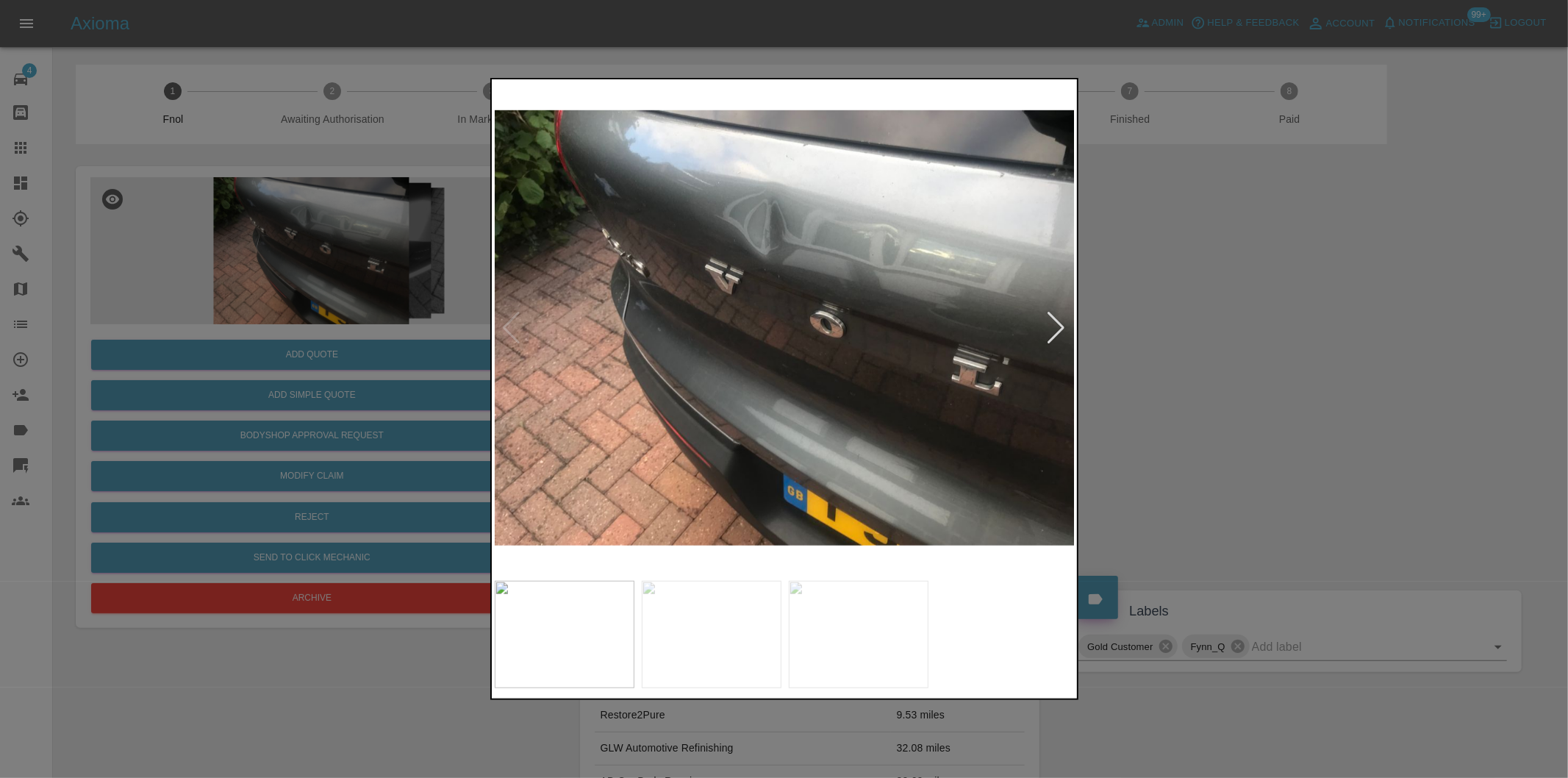
click at [1057, 320] on div at bounding box center [1057, 327] width 19 height 32
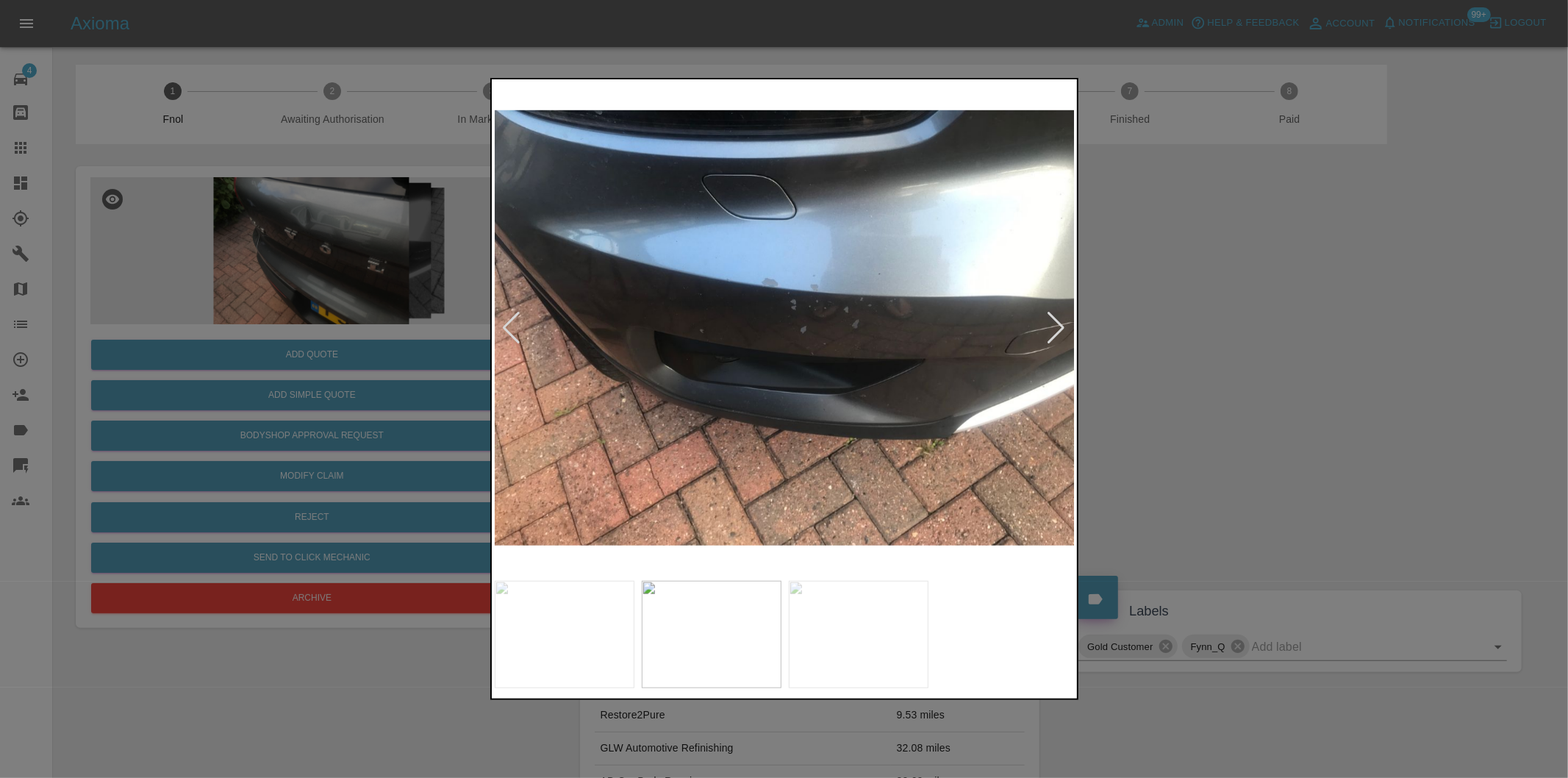
click at [1057, 320] on div at bounding box center [1057, 327] width 19 height 32
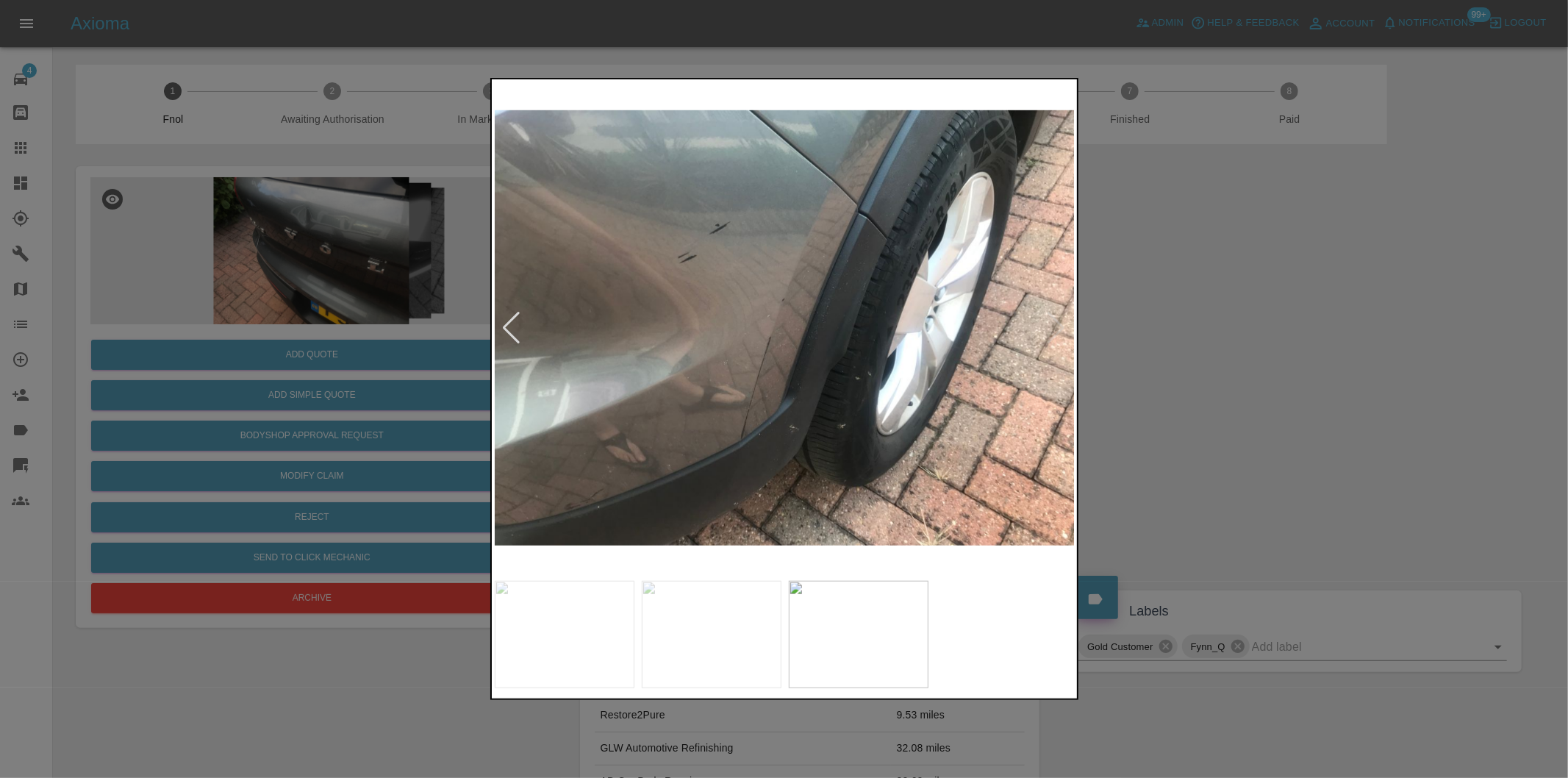
click at [1057, 320] on img at bounding box center [784, 328] width 581 height 492
click at [1248, 351] on div at bounding box center [784, 389] width 1568 height 778
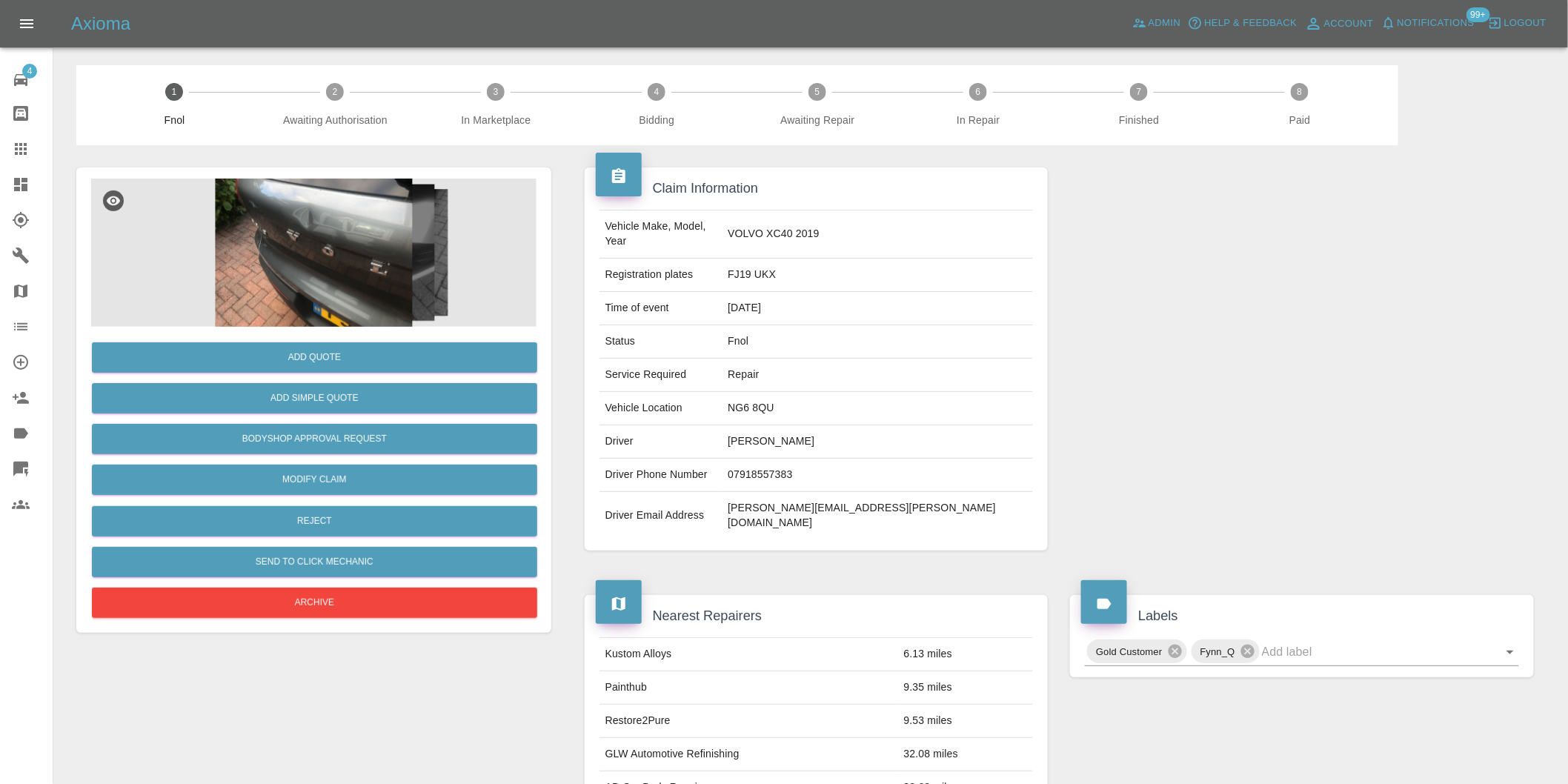
click at [317, 232] on img at bounding box center [314, 252] width 445 height 148
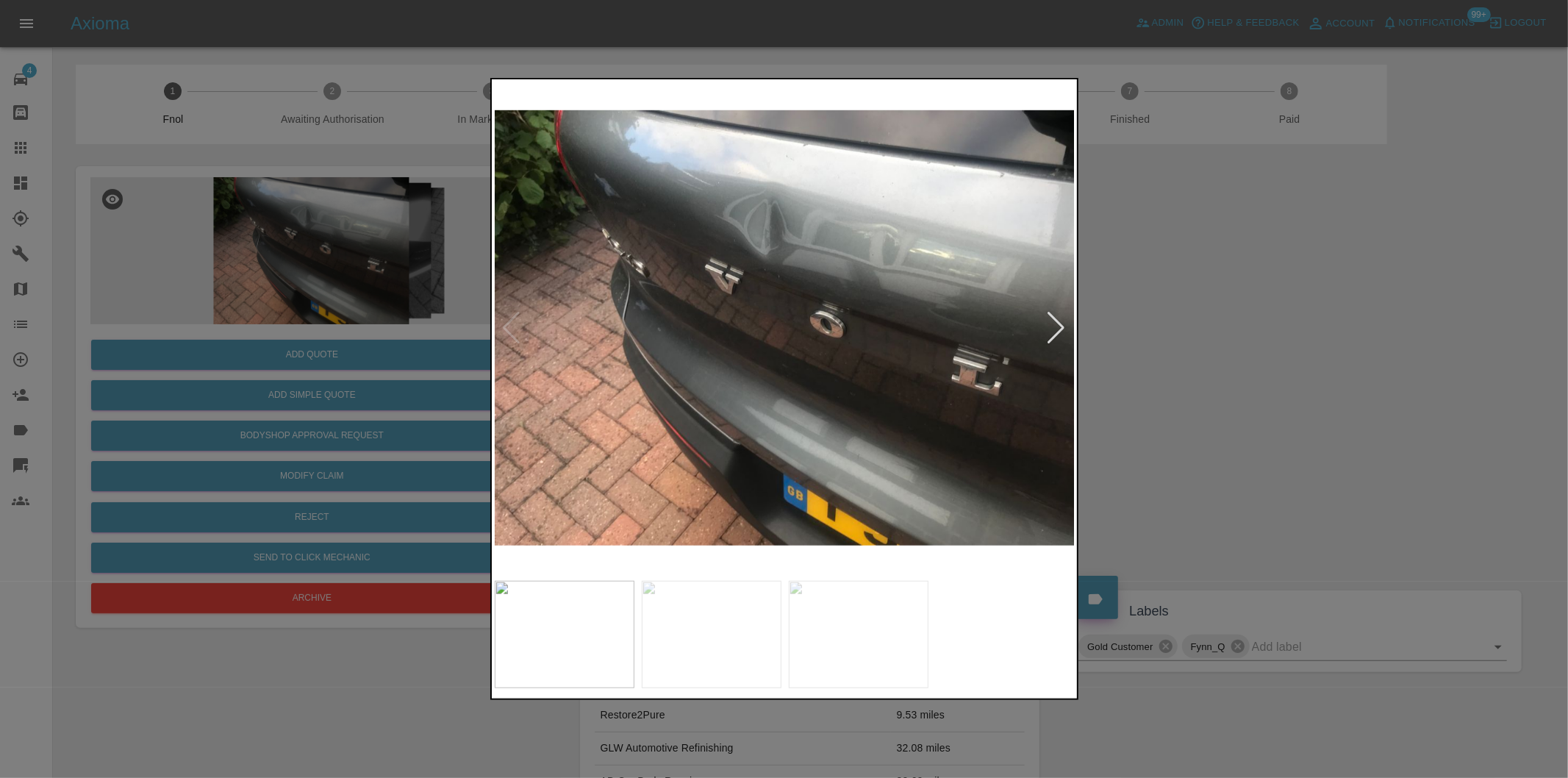
click at [1054, 322] on div at bounding box center [1057, 327] width 19 height 32
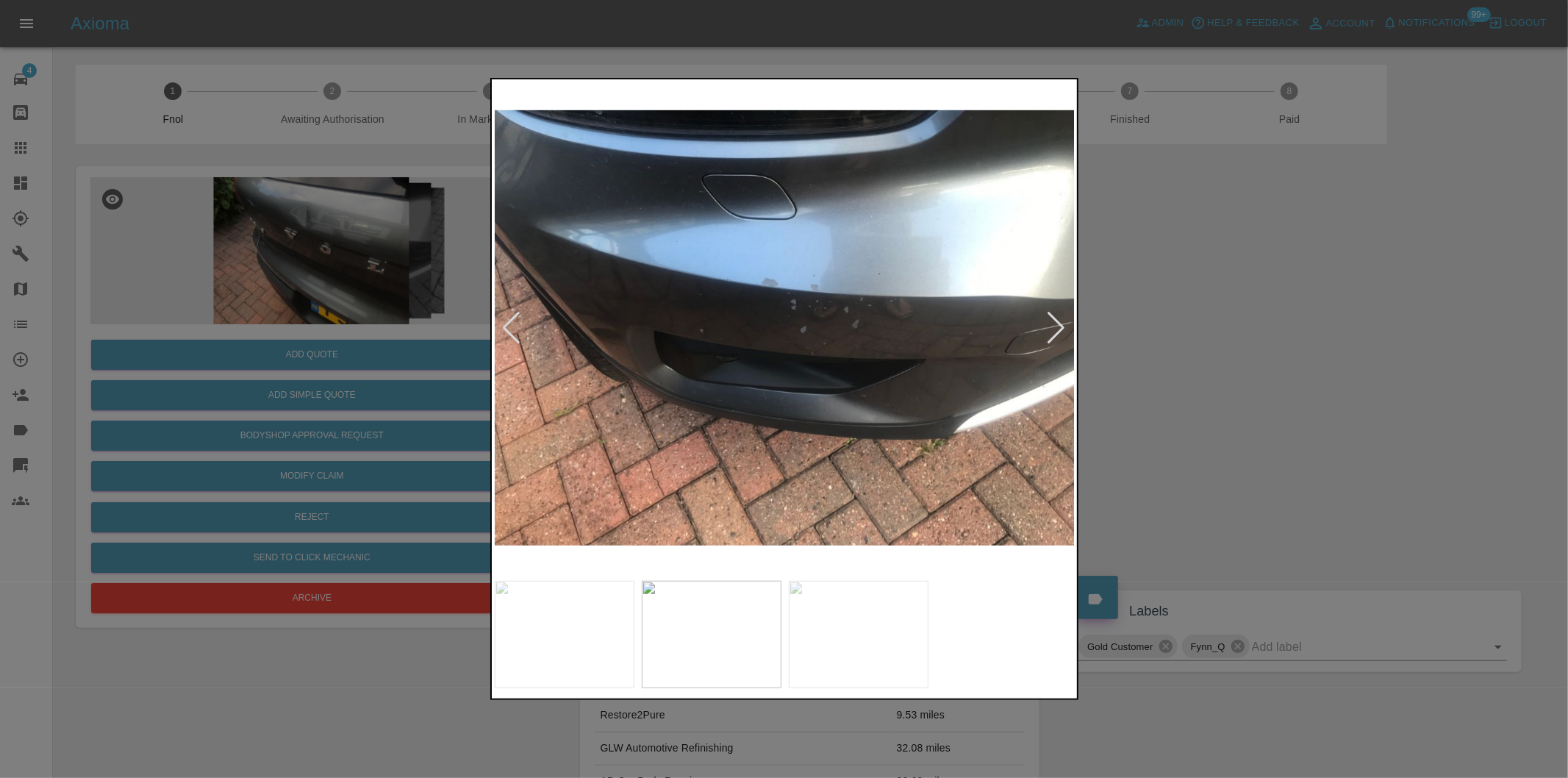
click at [1054, 322] on div at bounding box center [1057, 327] width 19 height 32
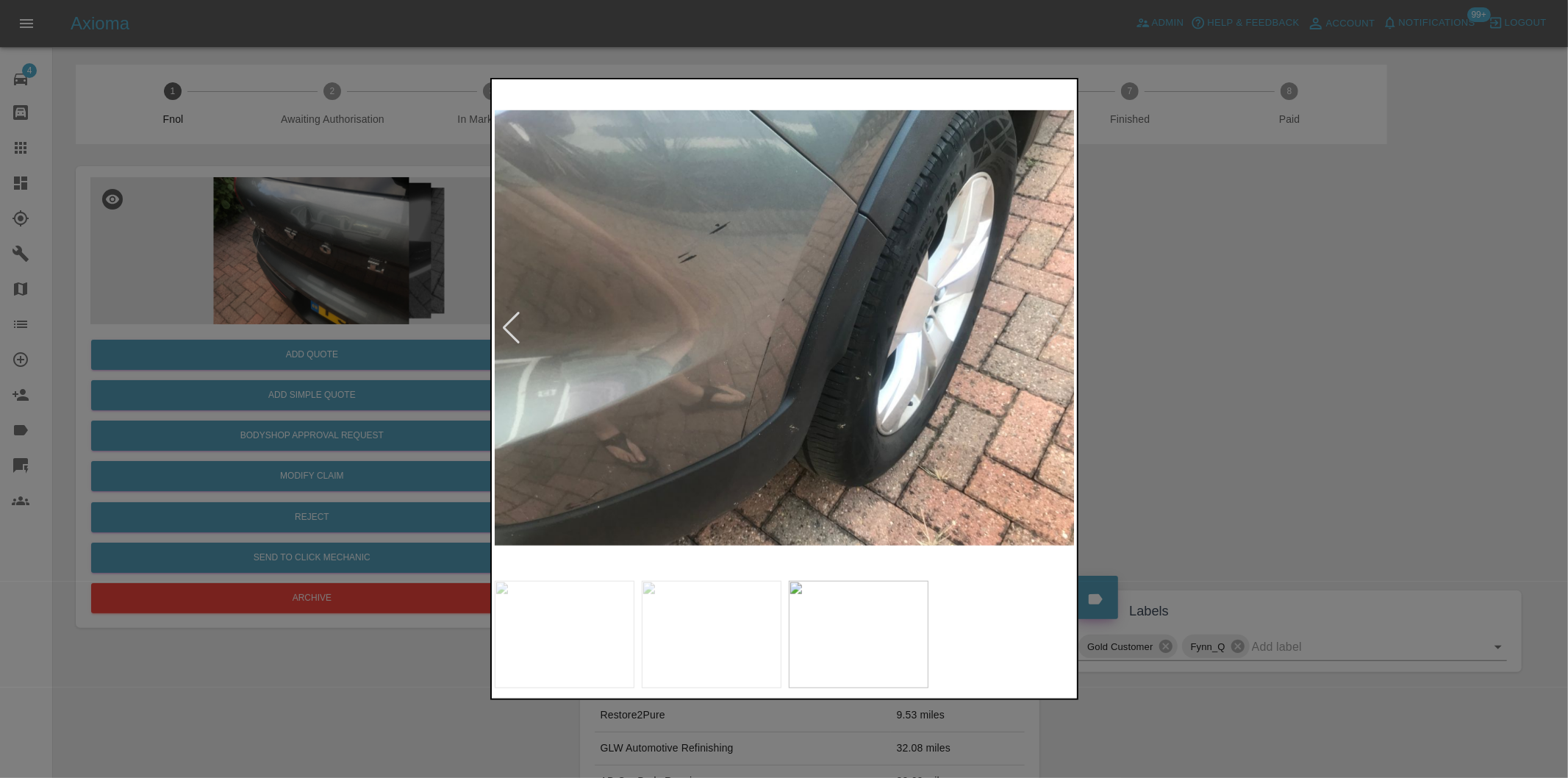
click at [1222, 356] on div at bounding box center [784, 389] width 1568 height 778
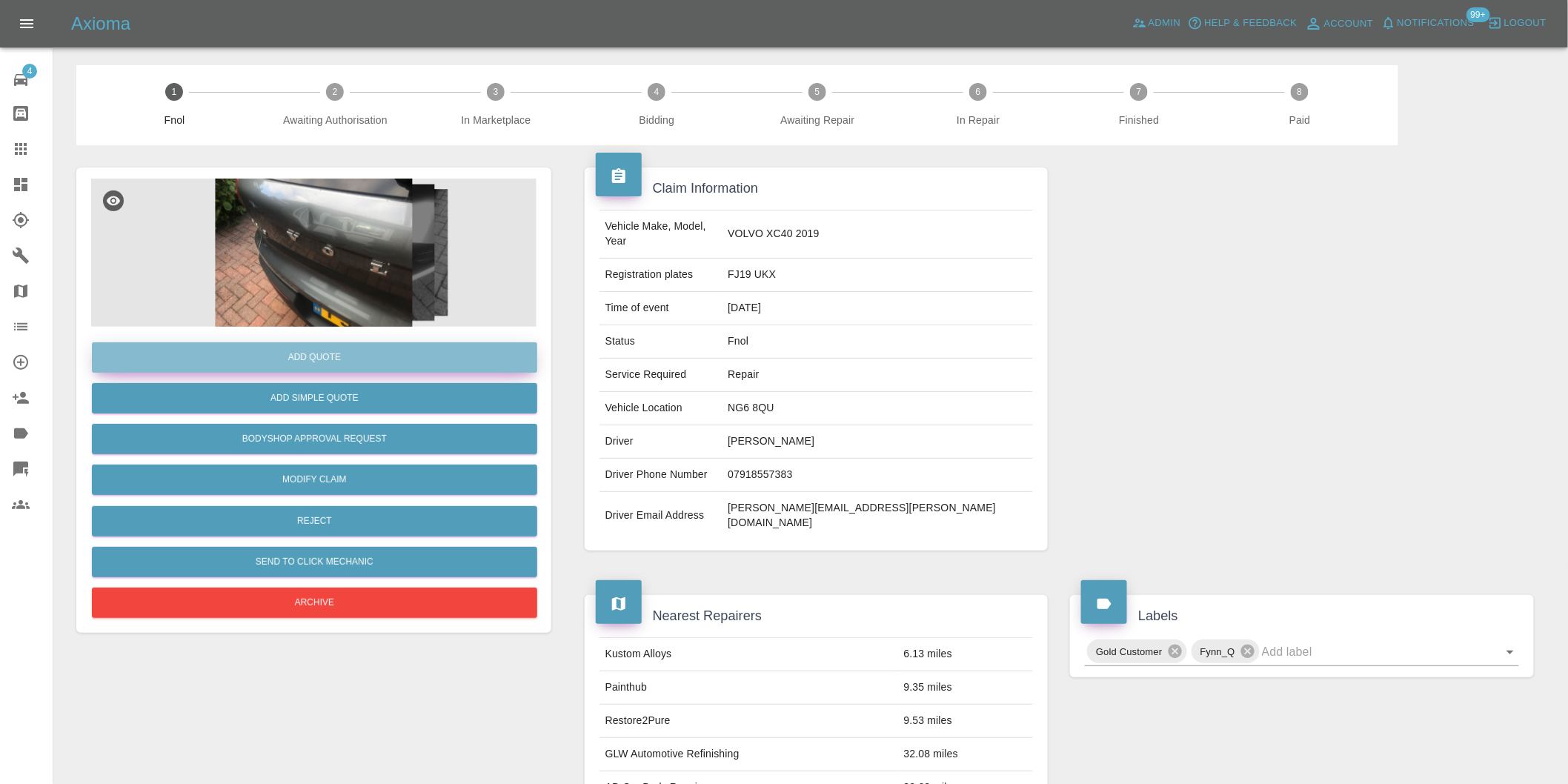
click at [291, 354] on button "Add Quote" at bounding box center [315, 357] width 445 height 30
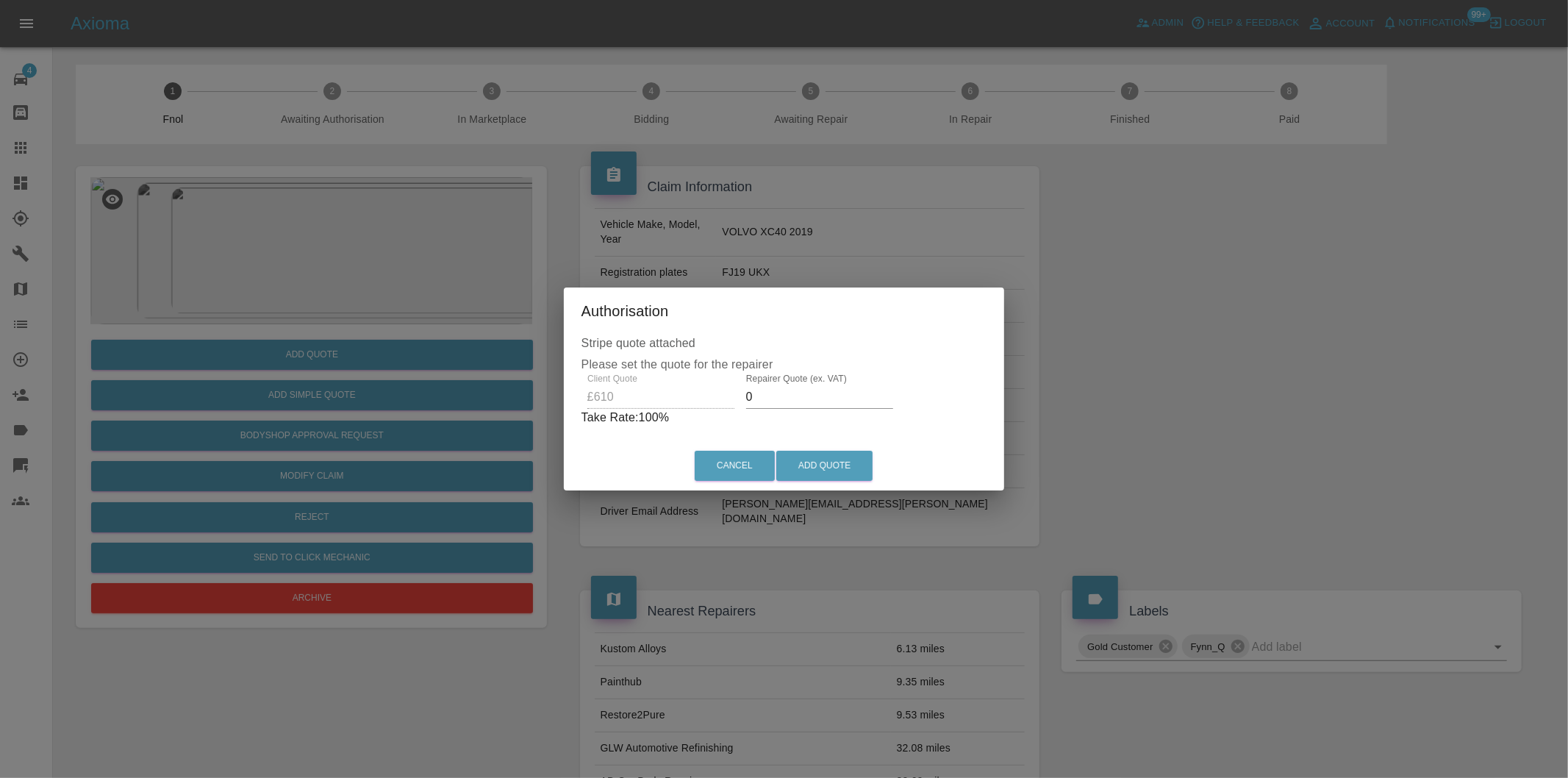
click at [786, 399] on input "0" at bounding box center [820, 397] width 147 height 23
type input "0385"
click at [843, 471] on button "Add Quote" at bounding box center [824, 465] width 96 height 30
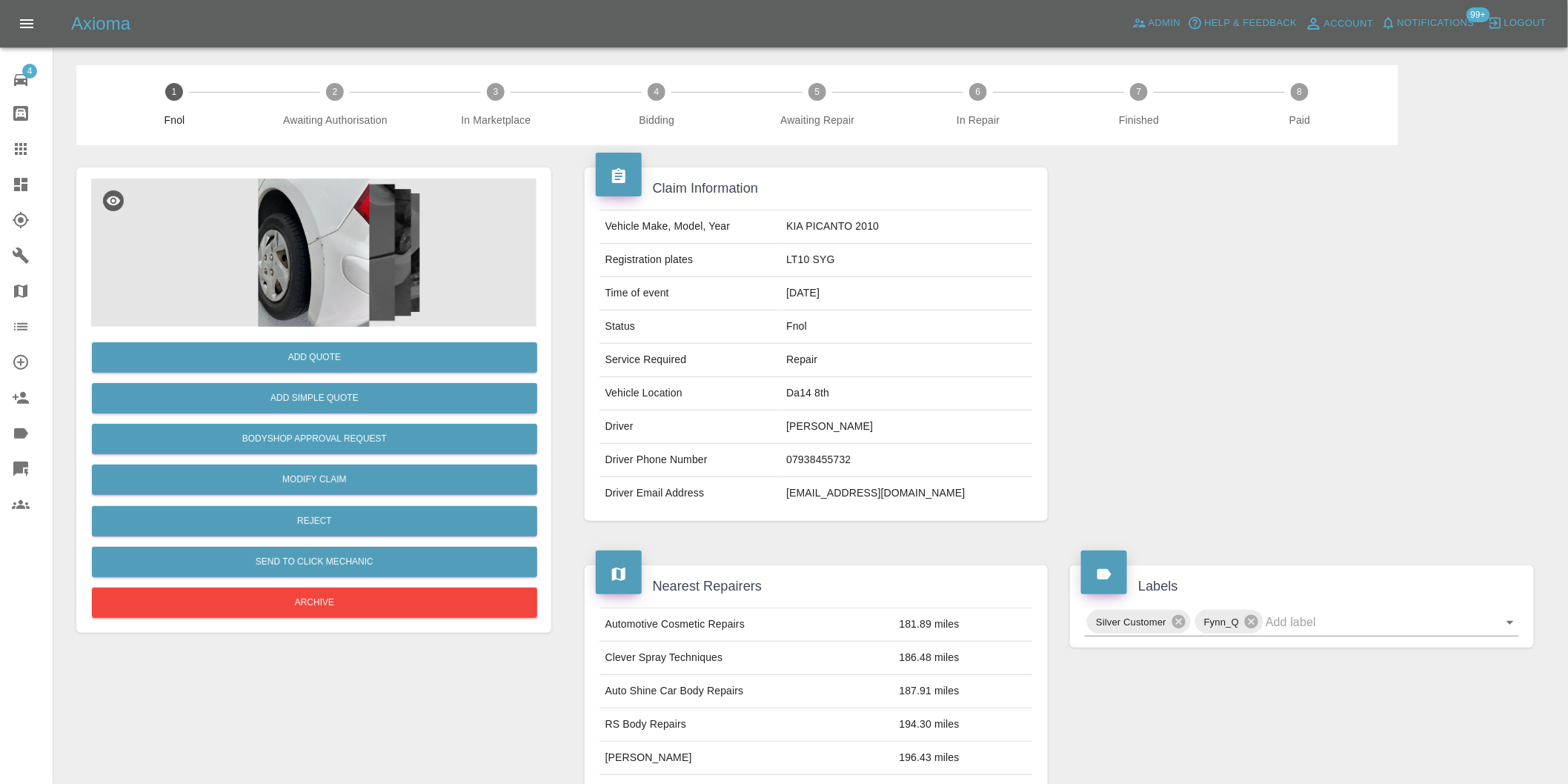
click at [317, 220] on img at bounding box center [314, 252] width 445 height 148
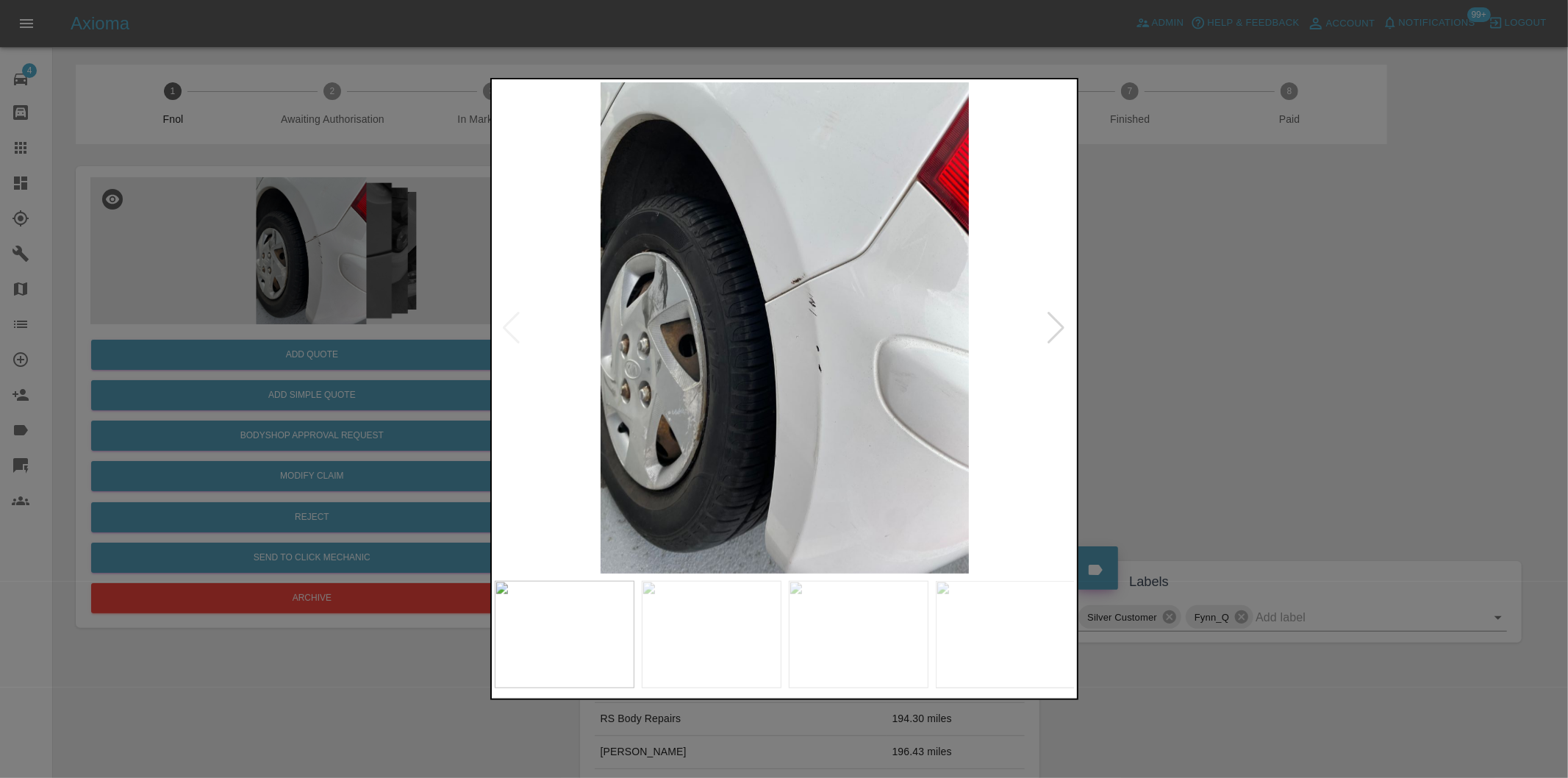
click at [1054, 328] on div at bounding box center [1057, 327] width 19 height 32
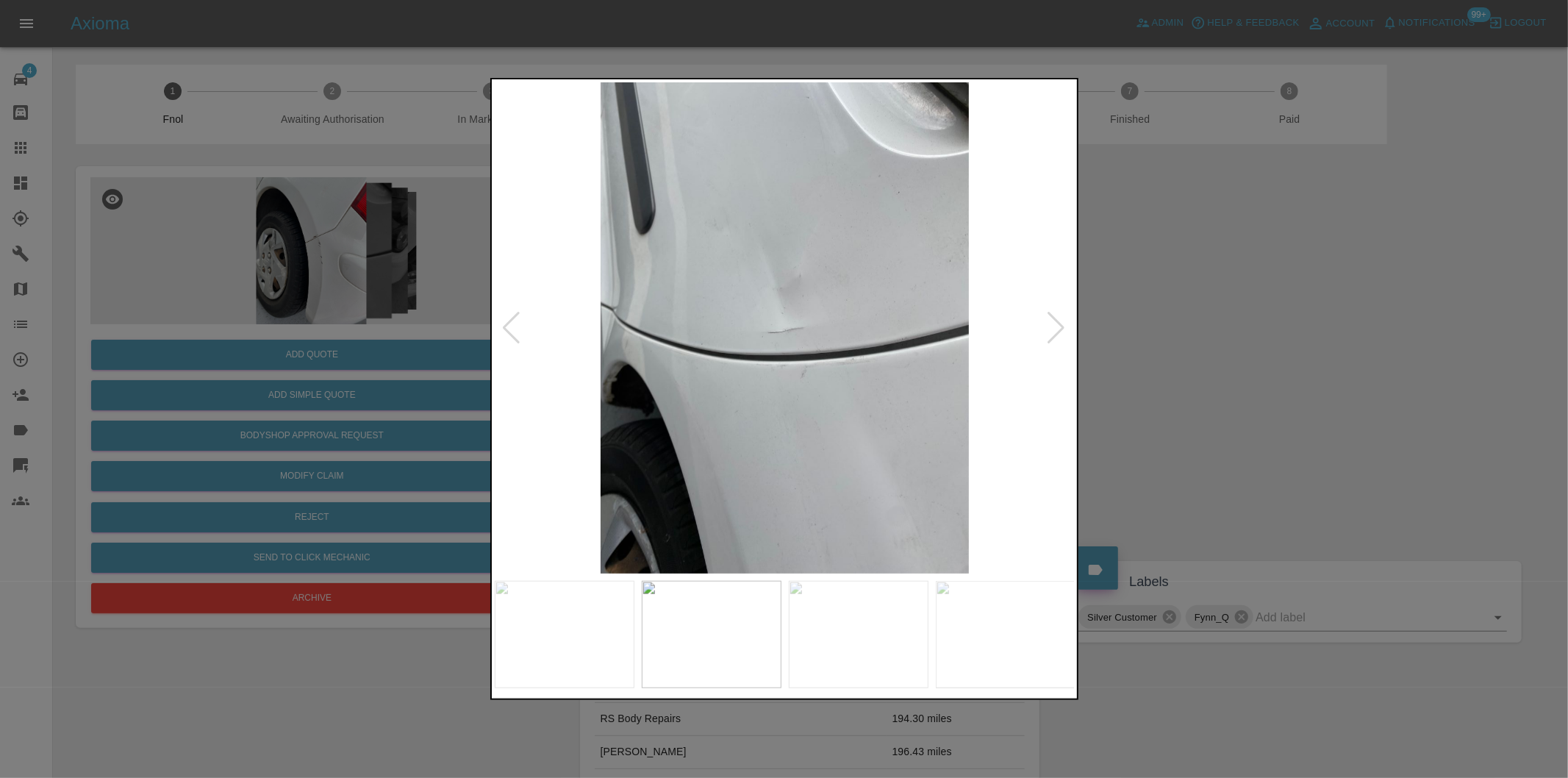
click at [1054, 328] on div at bounding box center [1057, 327] width 19 height 32
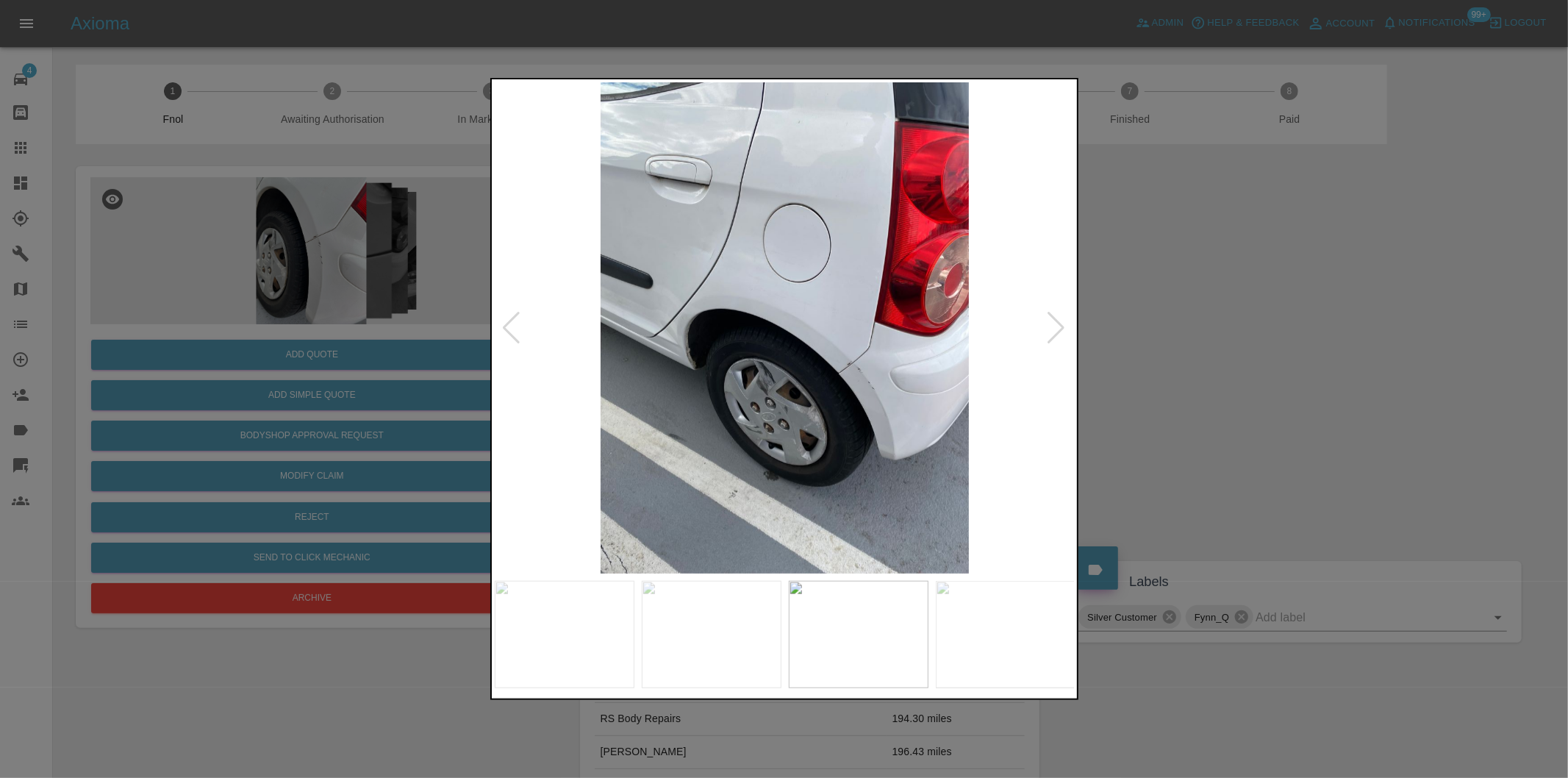
click at [1054, 328] on div at bounding box center [1057, 327] width 19 height 32
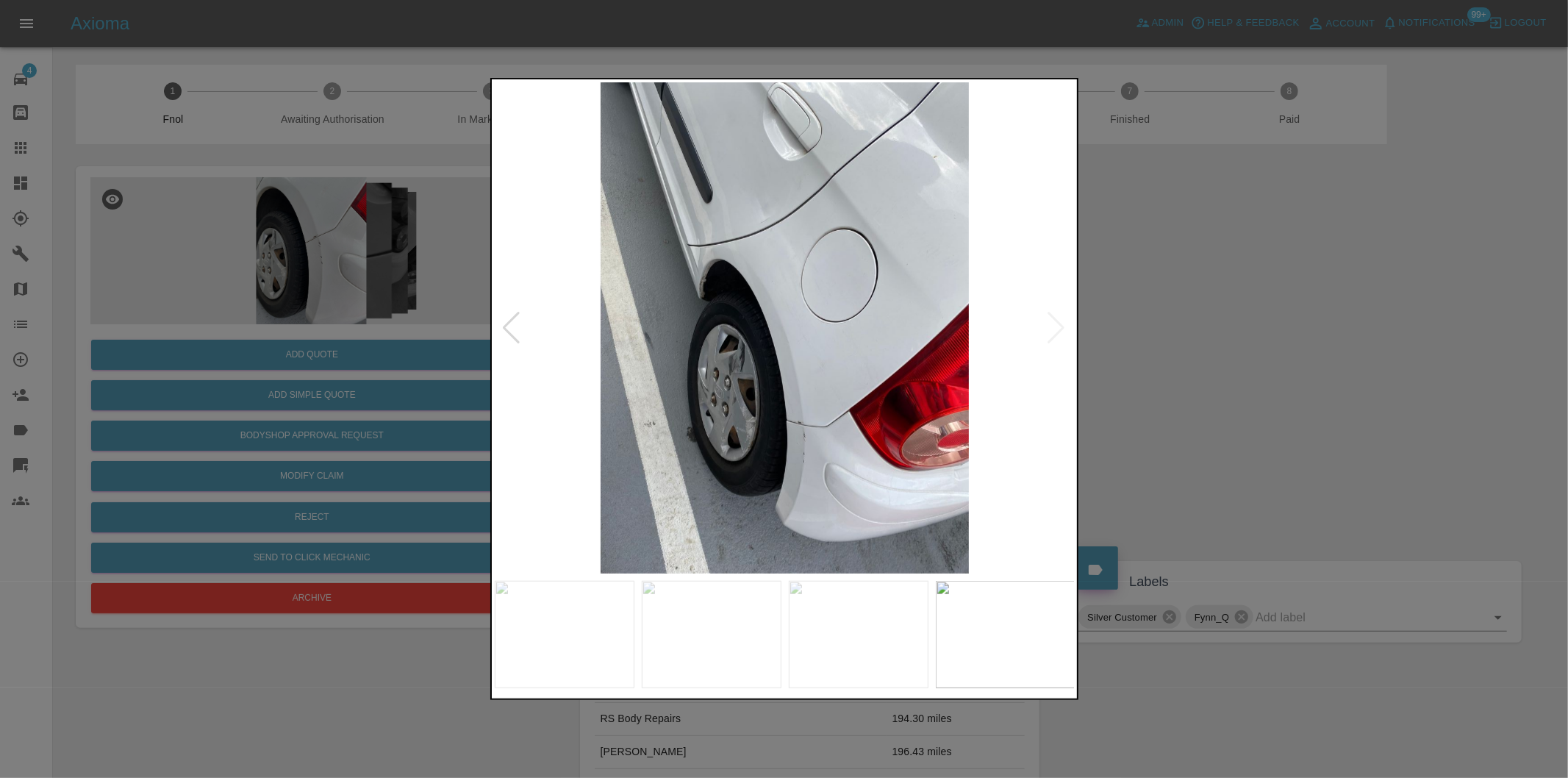
click at [1054, 328] on img at bounding box center [784, 328] width 581 height 492
drag, startPoint x: 1241, startPoint y: 328, endPoint x: 1015, endPoint y: 312, distance: 226.6
click at [1221, 328] on div at bounding box center [784, 389] width 1568 height 778
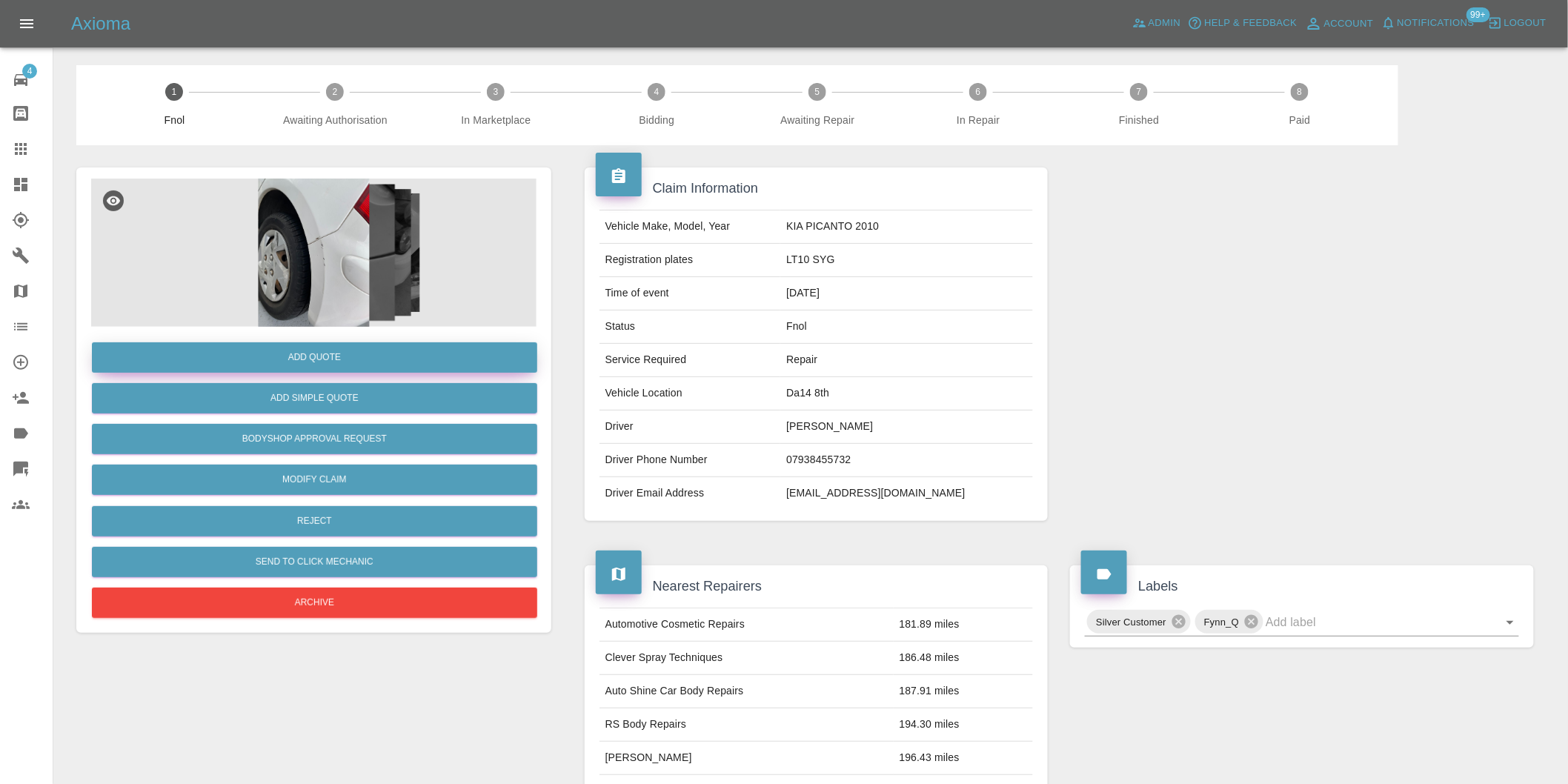
click at [371, 356] on button "Add Quote" at bounding box center [315, 357] width 445 height 30
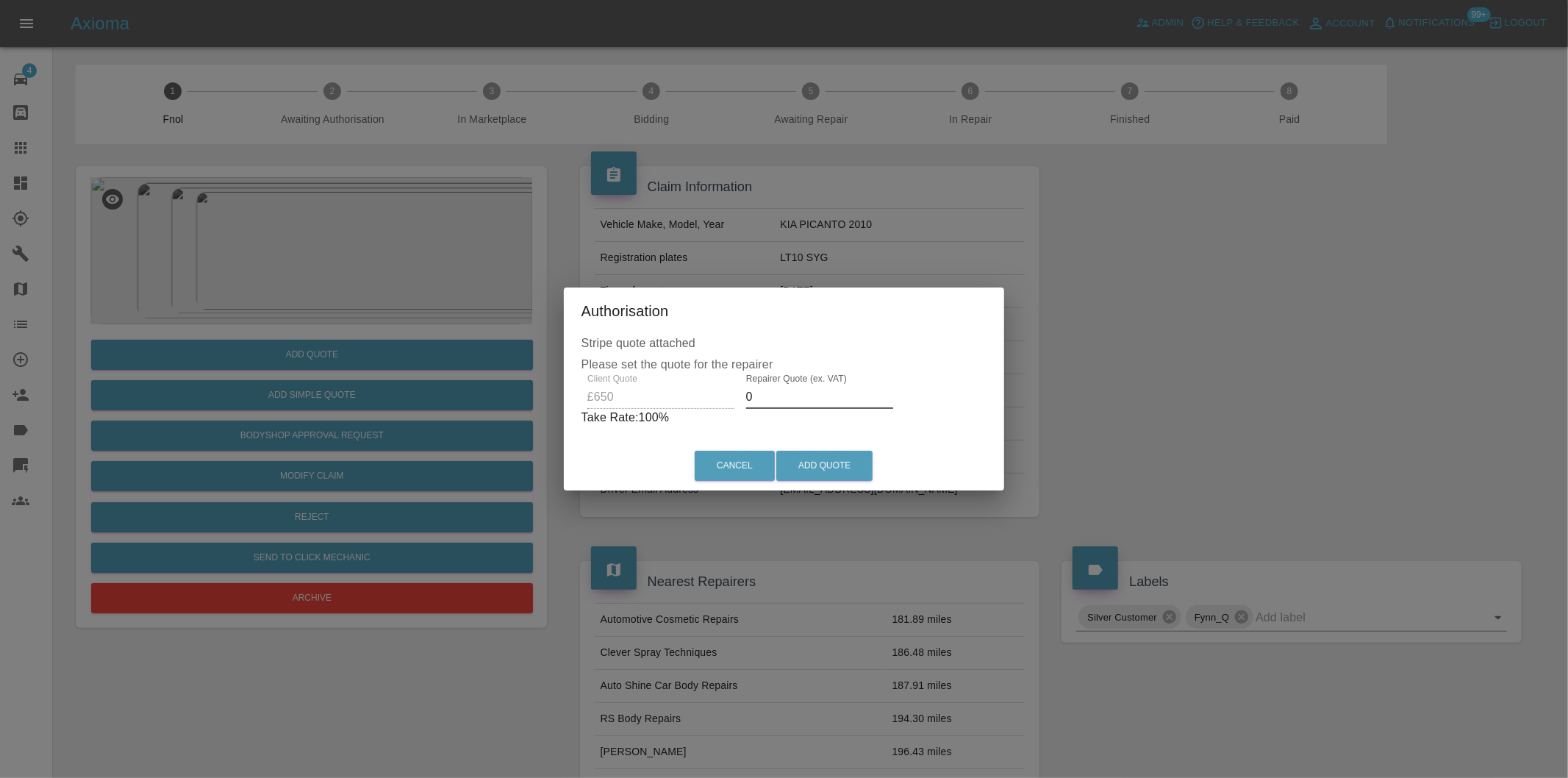
click at [792, 392] on input "0" at bounding box center [820, 397] width 147 height 23
type input "0400"
click at [824, 467] on button "Add Quote" at bounding box center [824, 465] width 96 height 30
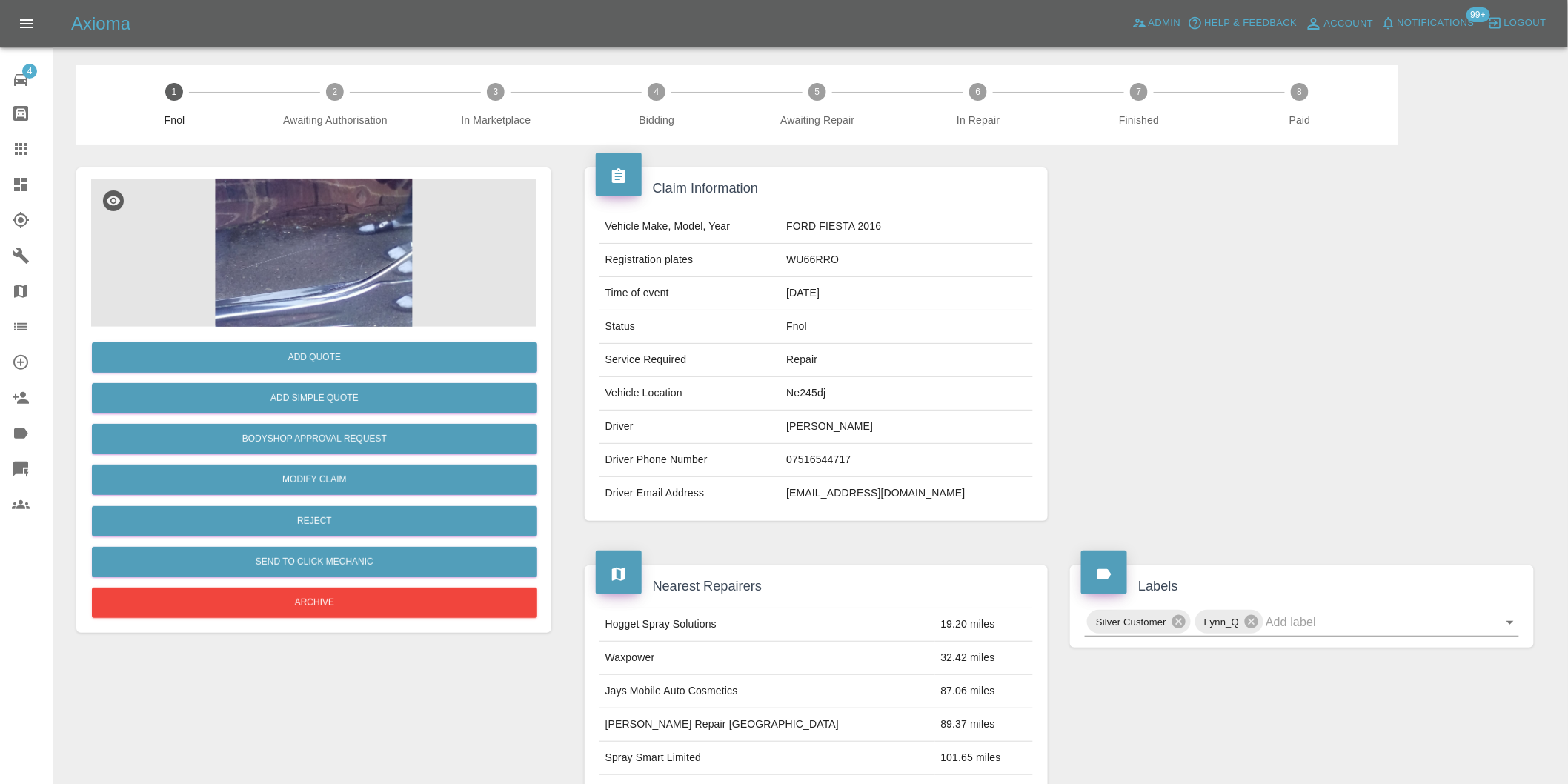
click at [344, 256] on img at bounding box center [314, 252] width 445 height 148
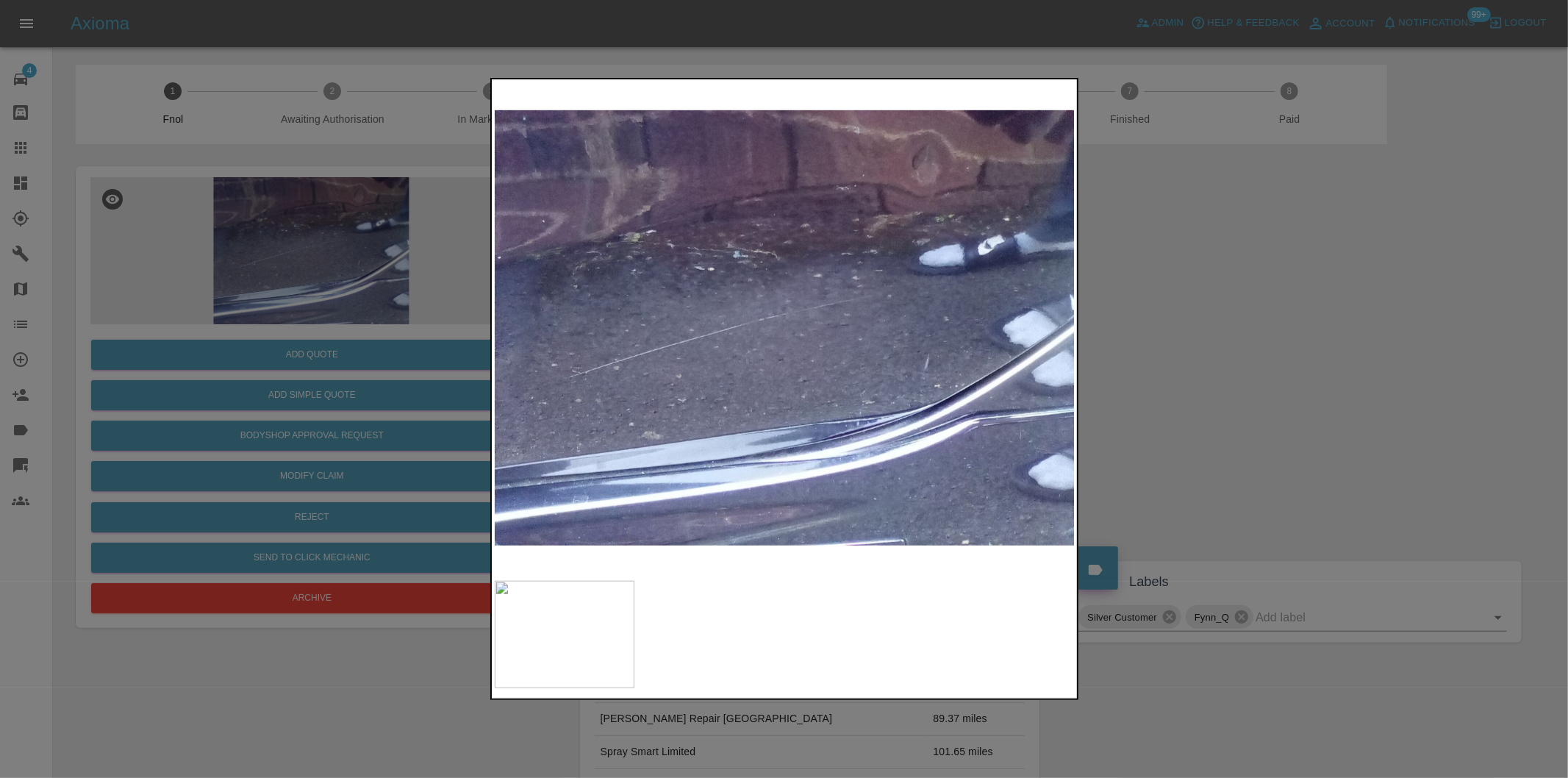
click at [1250, 327] on div at bounding box center [784, 389] width 1568 height 778
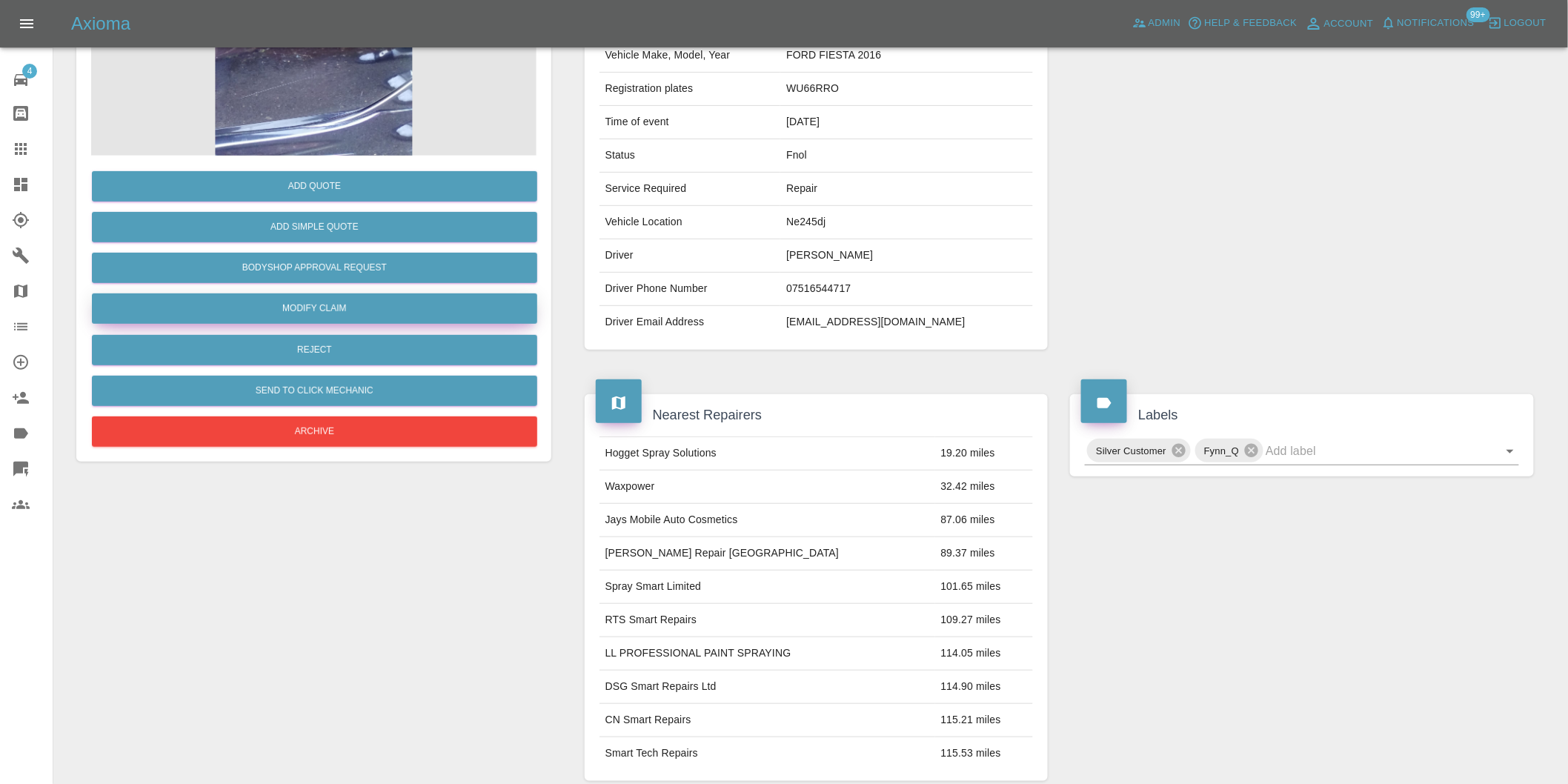
scroll to position [20, 0]
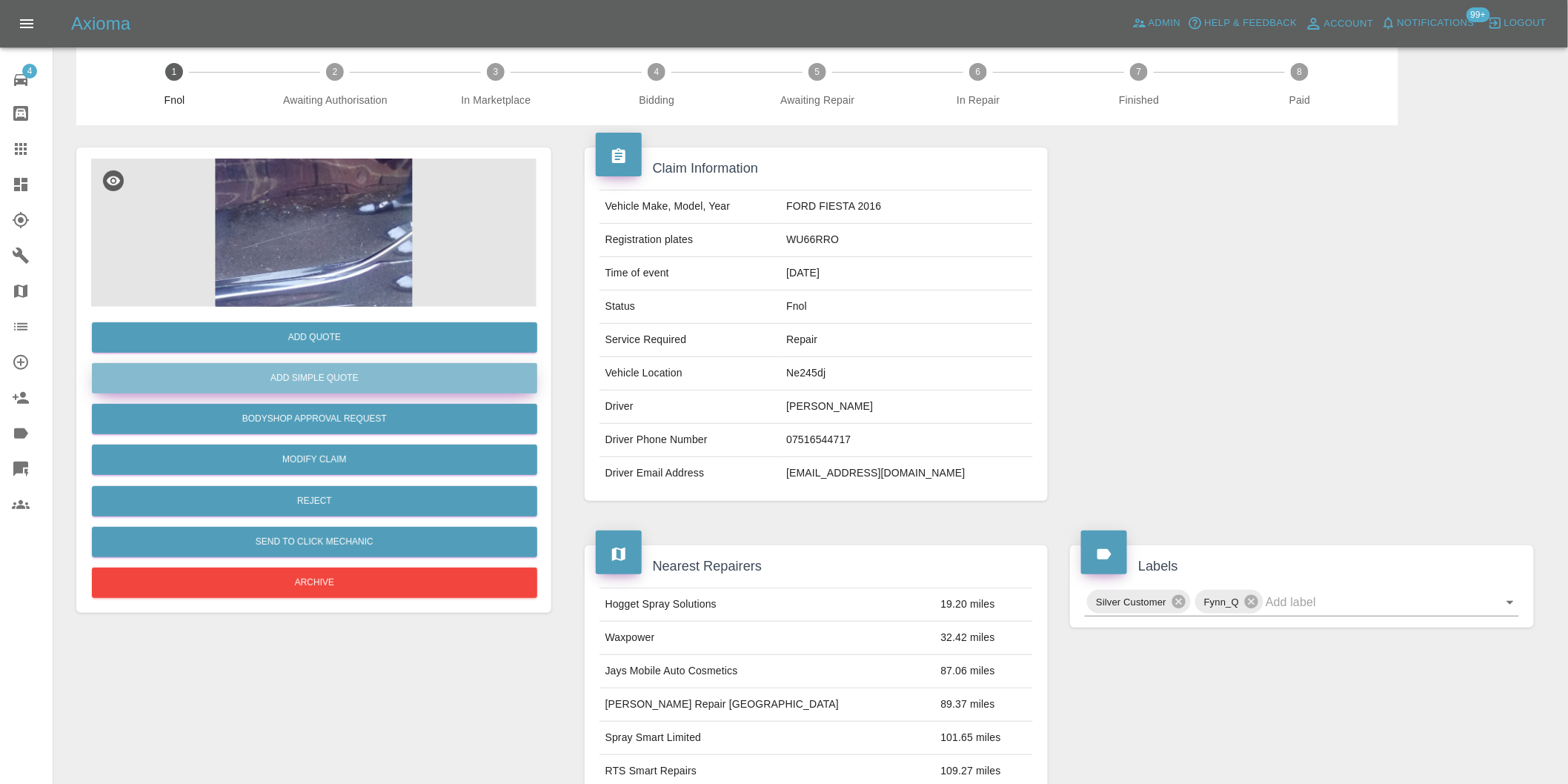
click at [335, 367] on button "Add Simple Quote" at bounding box center [315, 378] width 445 height 30
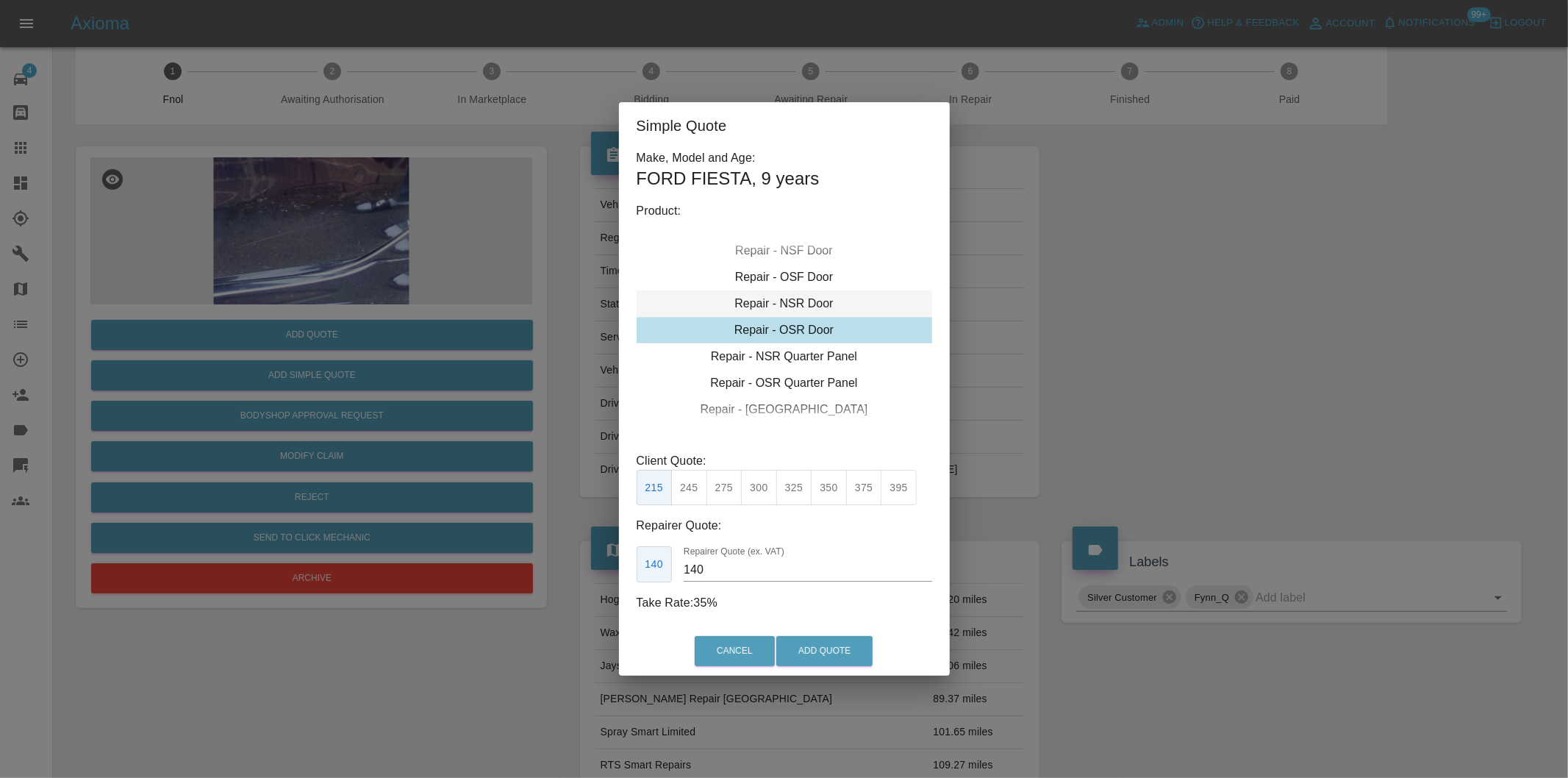
click at [807, 299] on div "Repair - NSR Door" at bounding box center [784, 303] width 296 height 26
click at [820, 639] on button "Add Quote" at bounding box center [824, 650] width 96 height 30
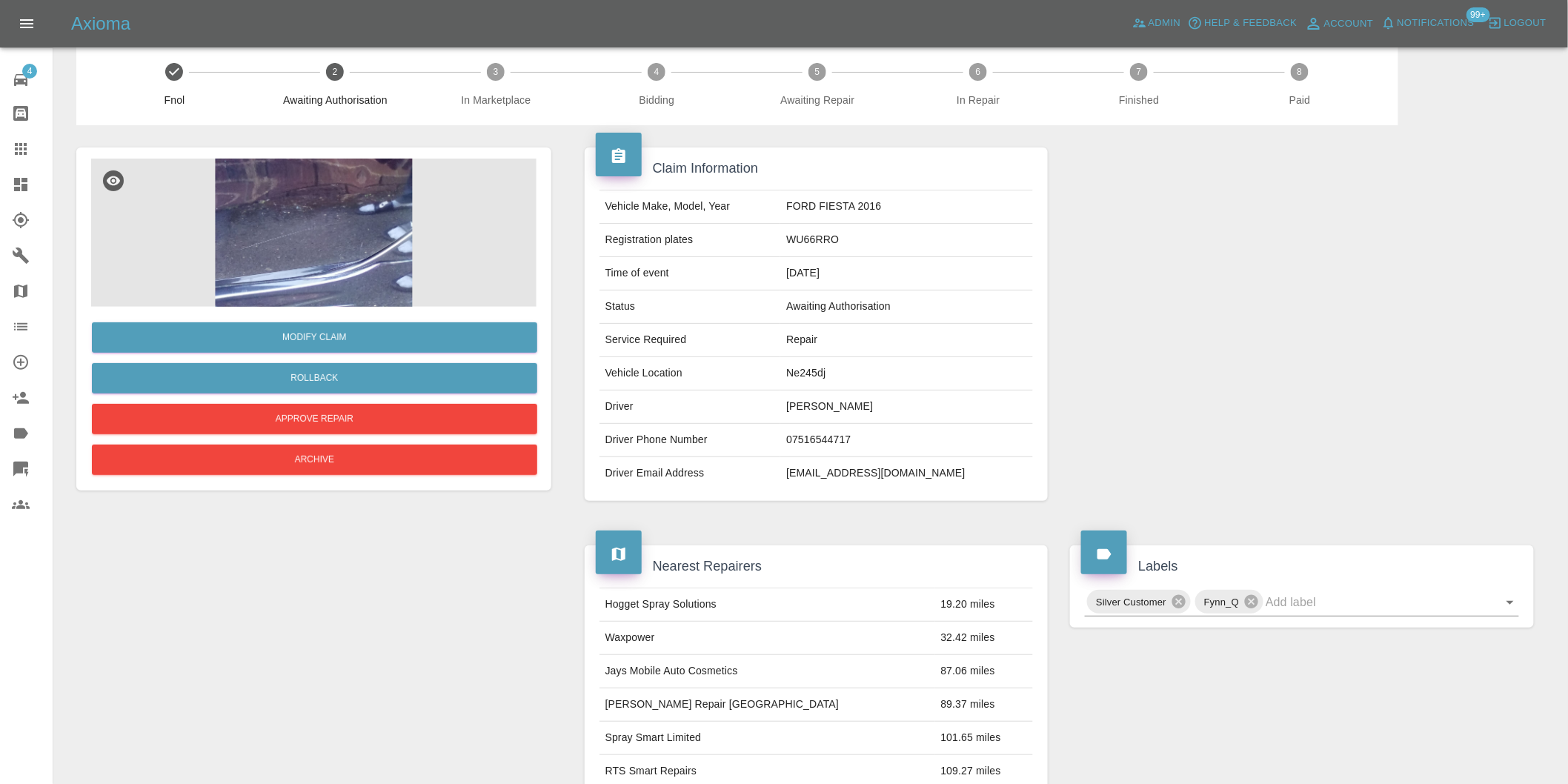
scroll to position [0, 0]
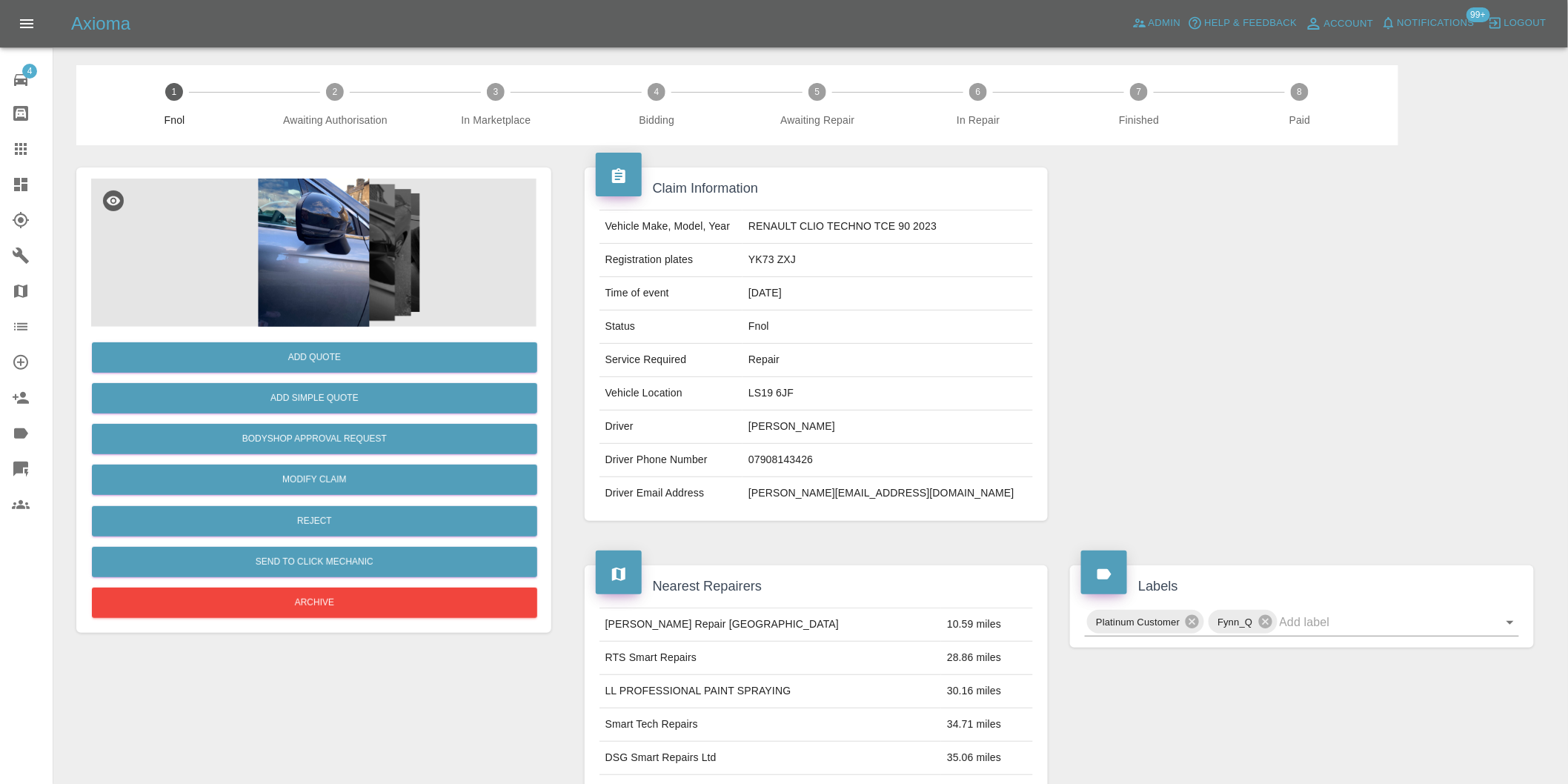
click at [376, 260] on img at bounding box center [314, 252] width 445 height 148
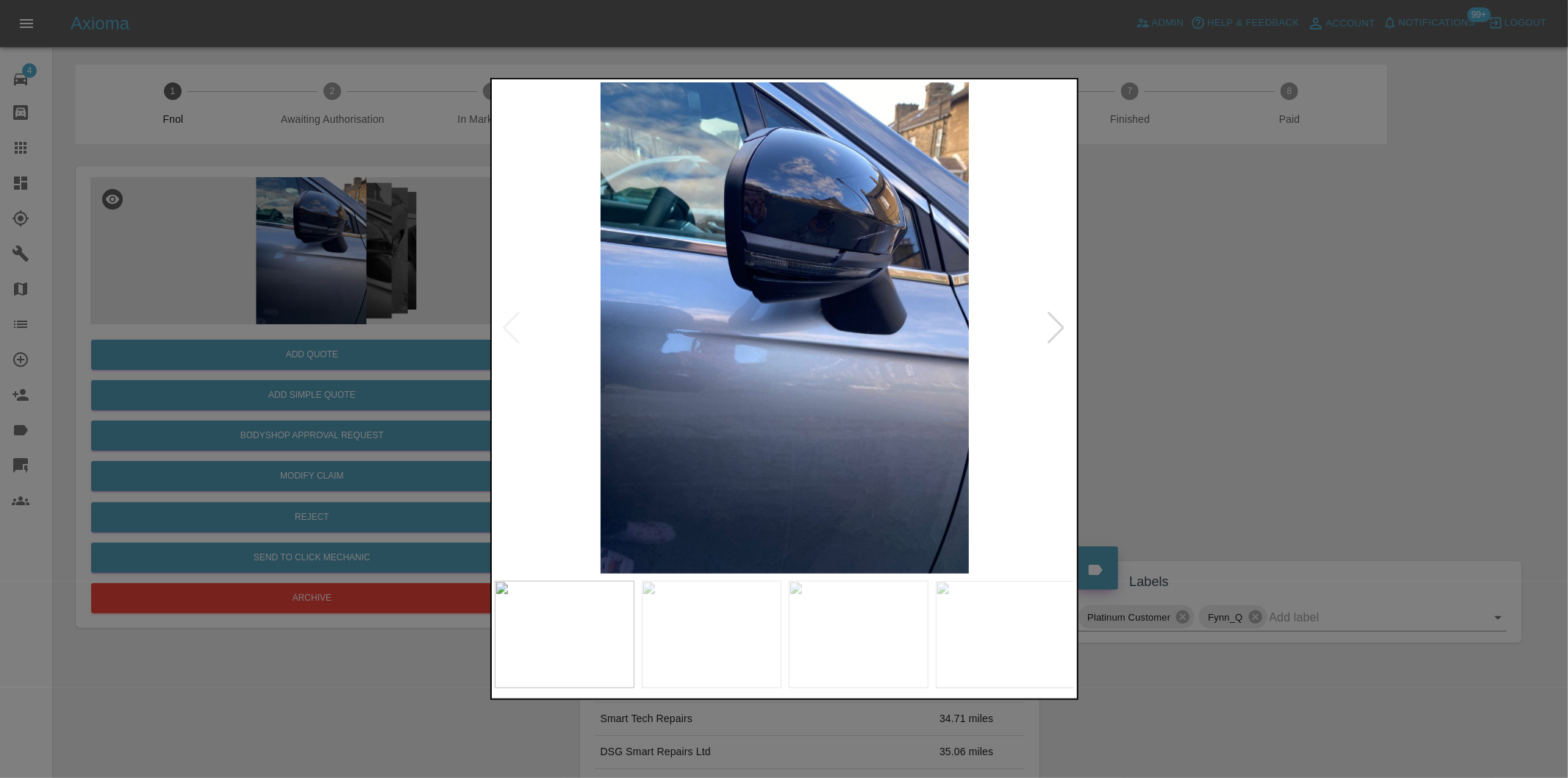
drag, startPoint x: 1047, startPoint y: 318, endPoint x: 1055, endPoint y: 323, distance: 9.4
click at [1051, 320] on div at bounding box center [1057, 327] width 19 height 32
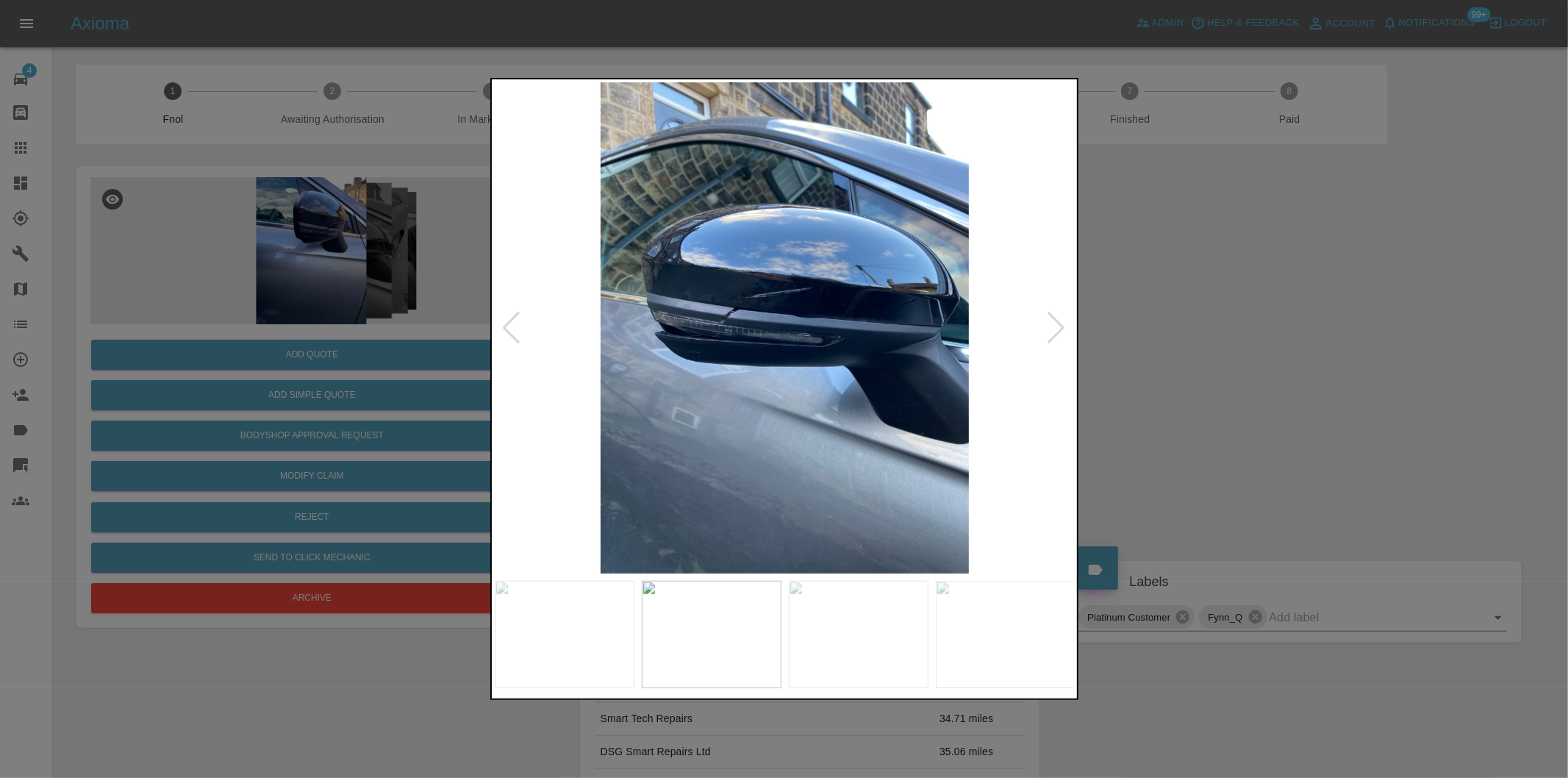
click at [1057, 326] on div at bounding box center [1057, 327] width 19 height 32
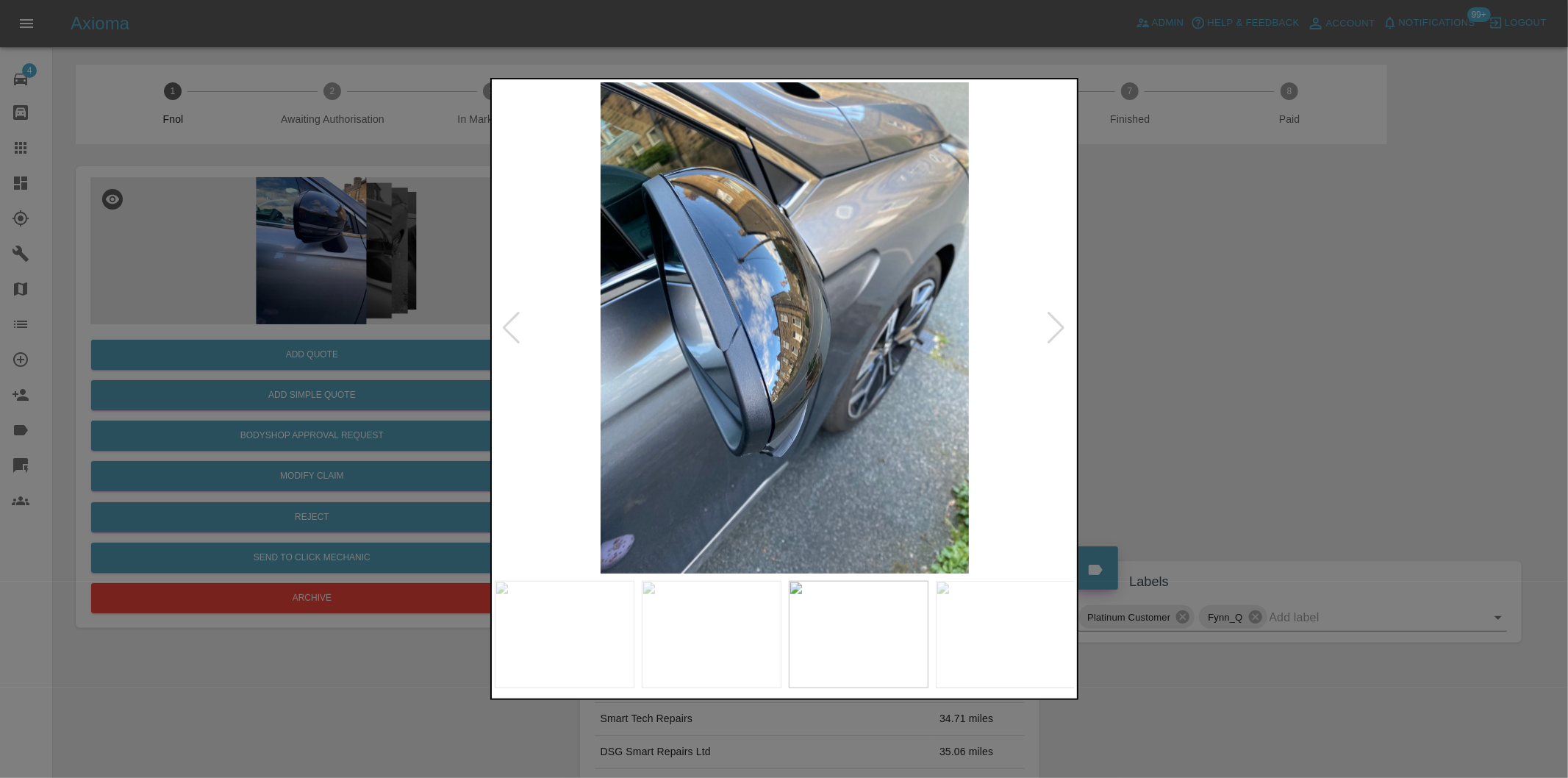
click at [1057, 326] on div at bounding box center [1057, 327] width 19 height 32
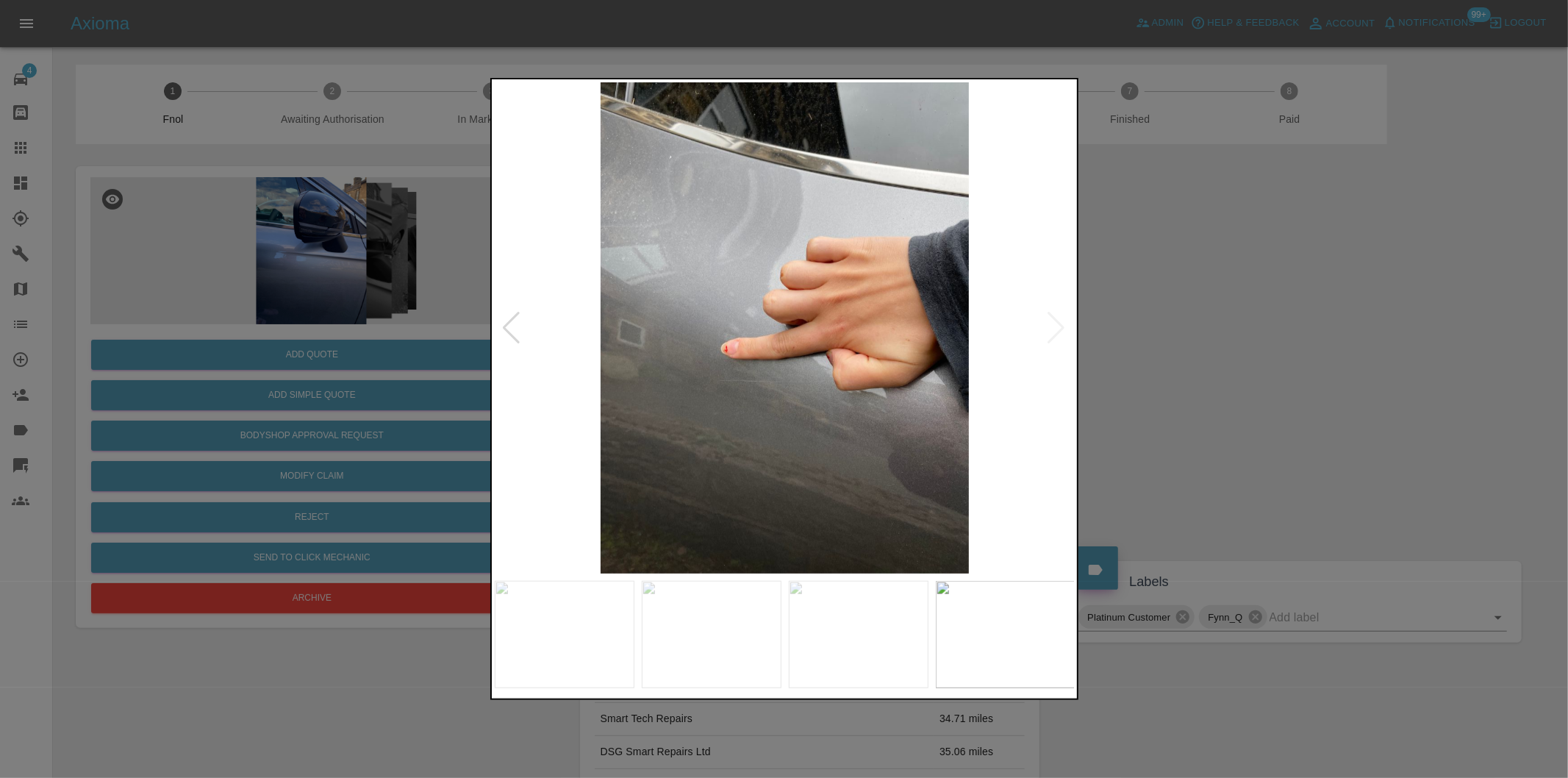
click at [1057, 326] on img at bounding box center [784, 328] width 581 height 492
drag, startPoint x: 1189, startPoint y: 315, endPoint x: 1087, endPoint y: 282, distance: 107.2
click at [1186, 314] on div at bounding box center [784, 389] width 1568 height 778
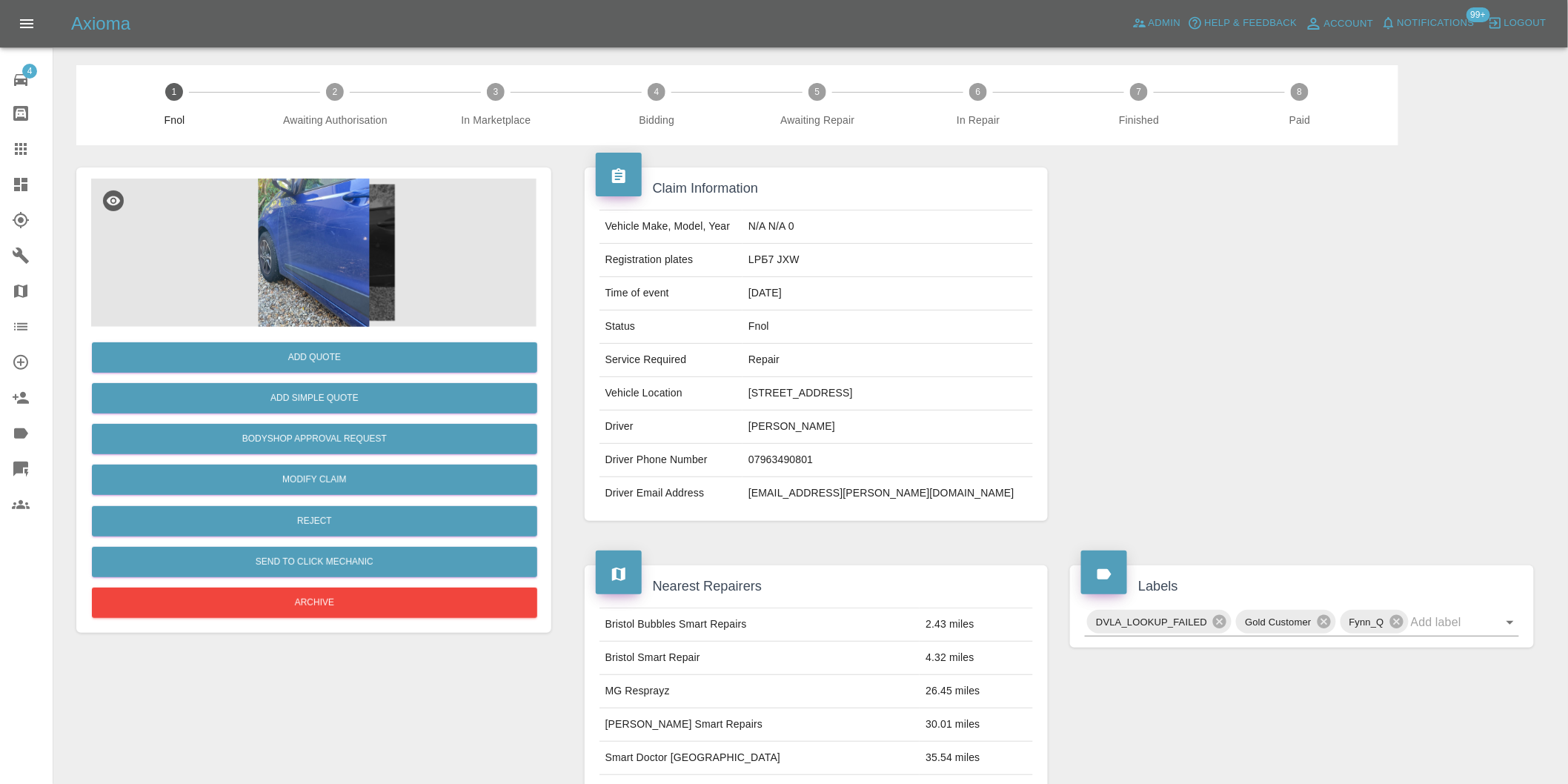
click at [340, 255] on img at bounding box center [314, 252] width 445 height 148
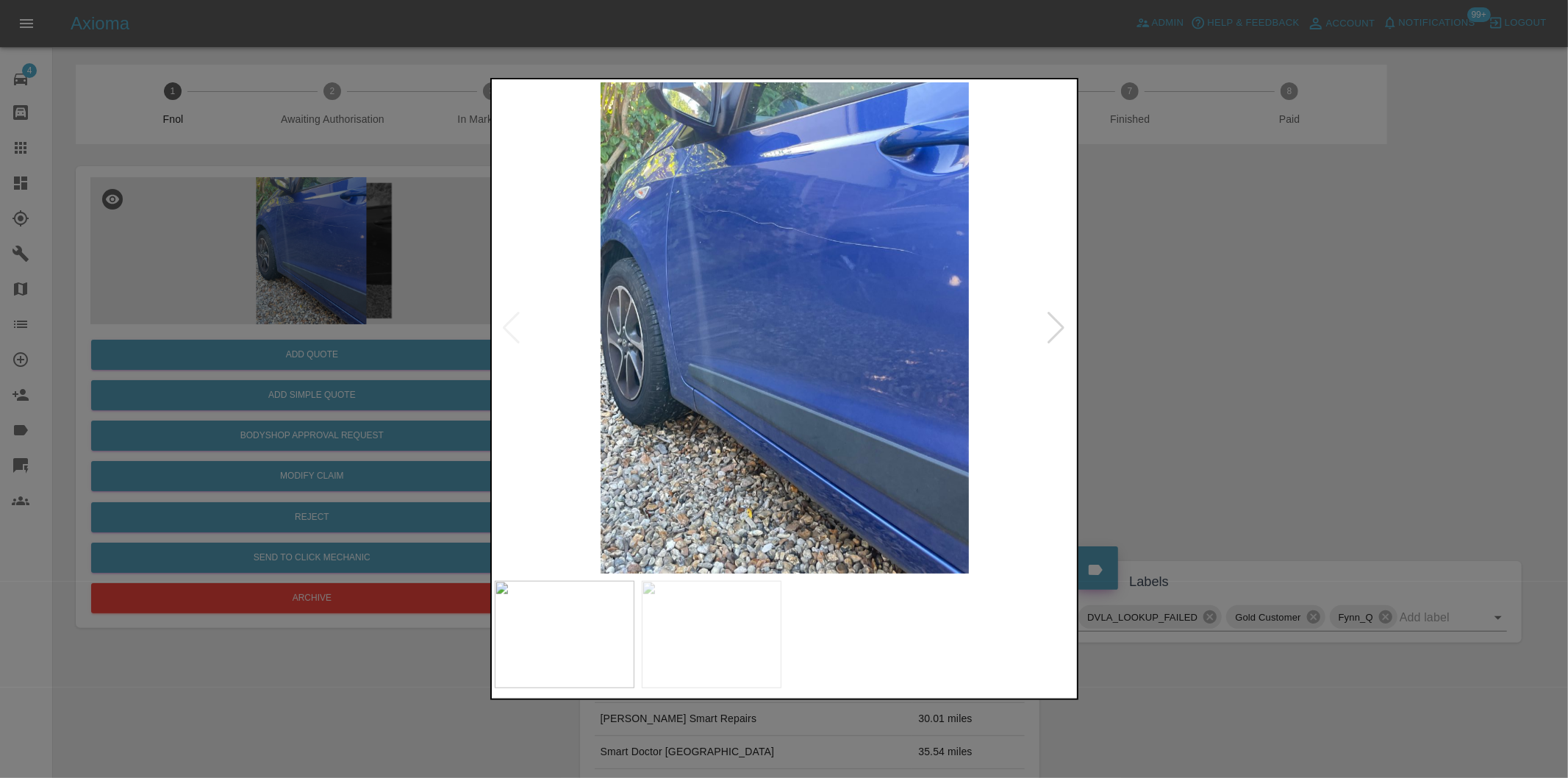
click at [1057, 333] on div at bounding box center [1057, 327] width 19 height 32
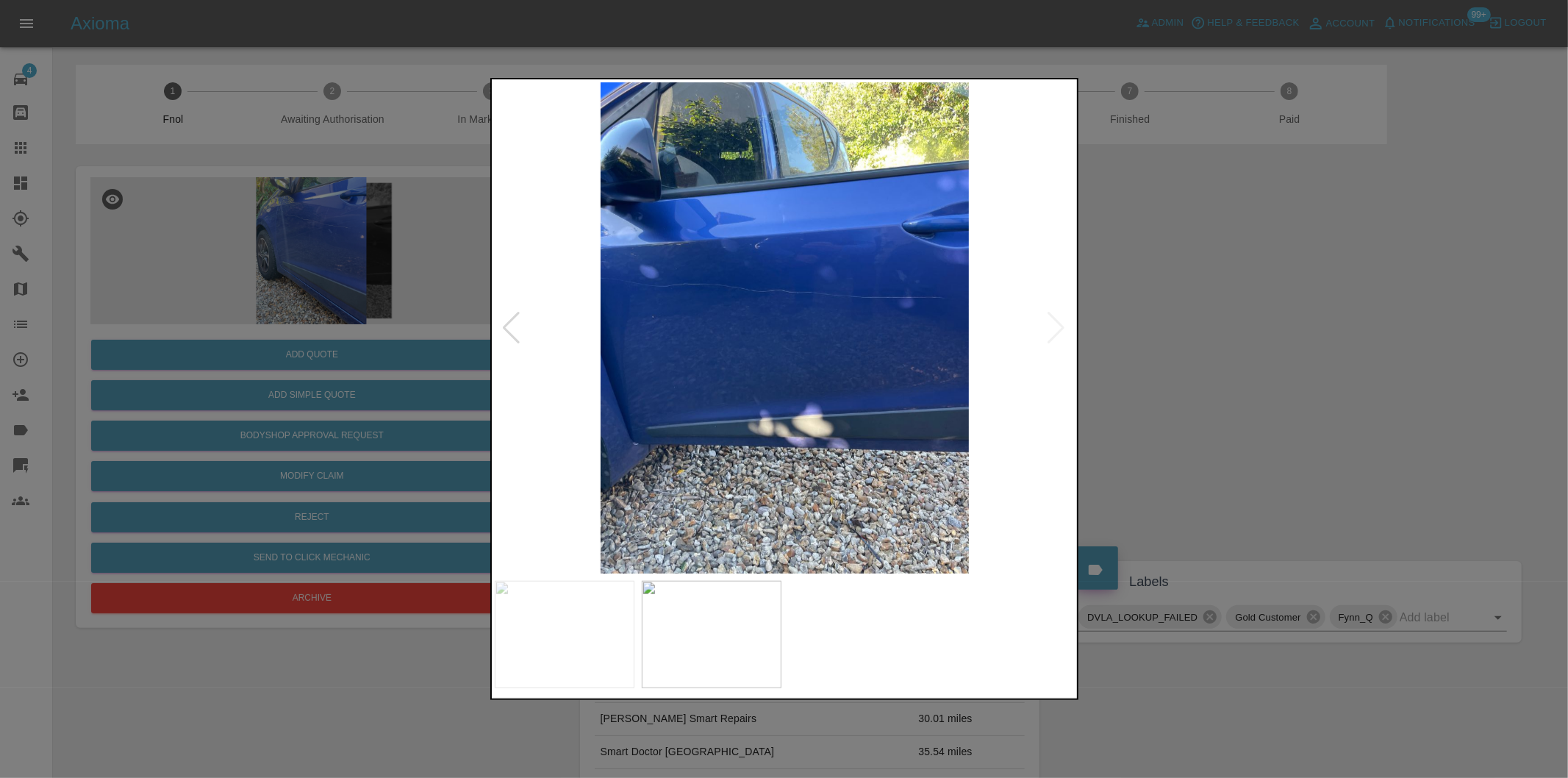
click at [1057, 333] on img at bounding box center [784, 328] width 581 height 492
click at [1204, 362] on div at bounding box center [784, 389] width 1568 height 778
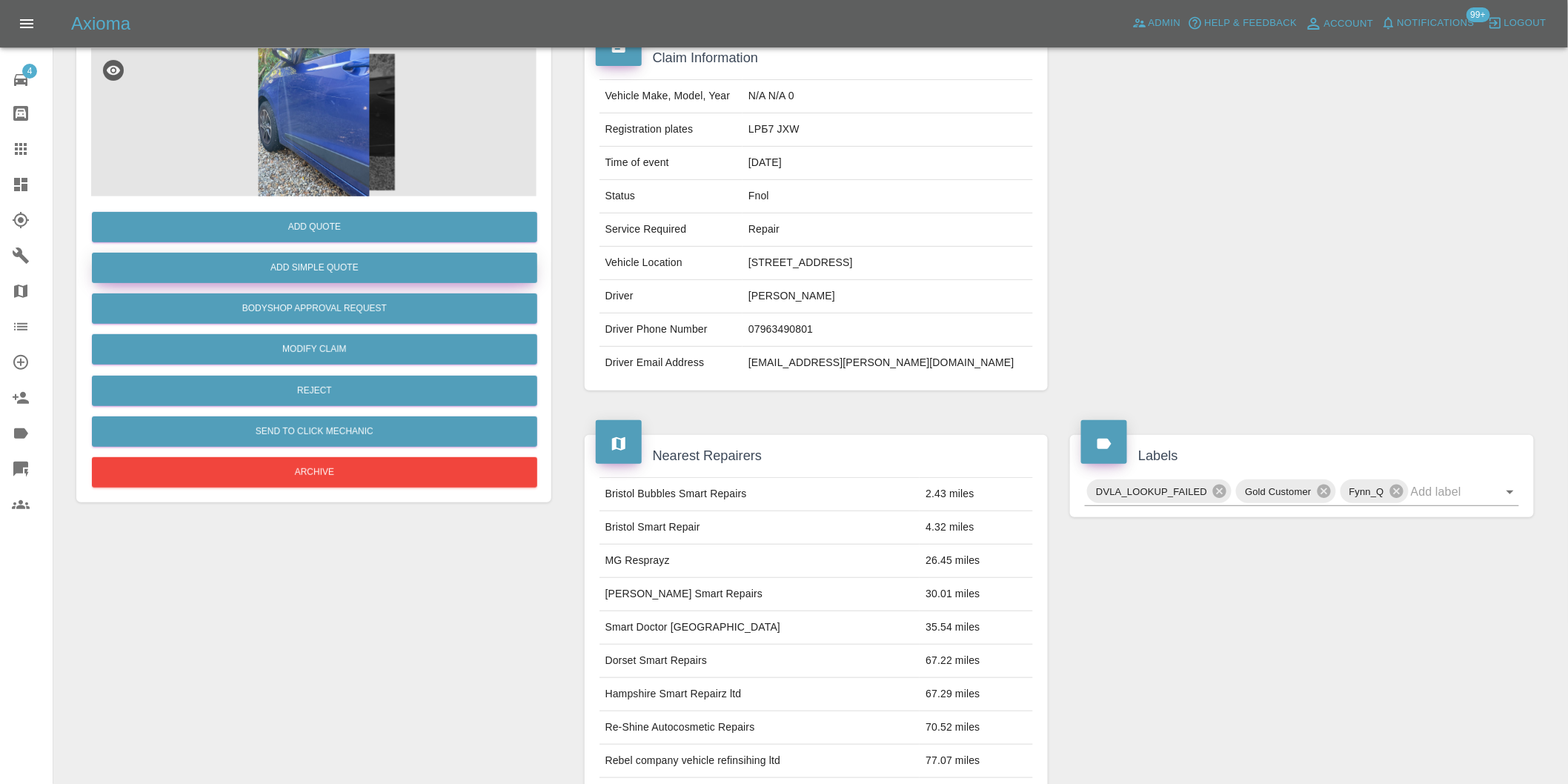
scroll to position [20, 0]
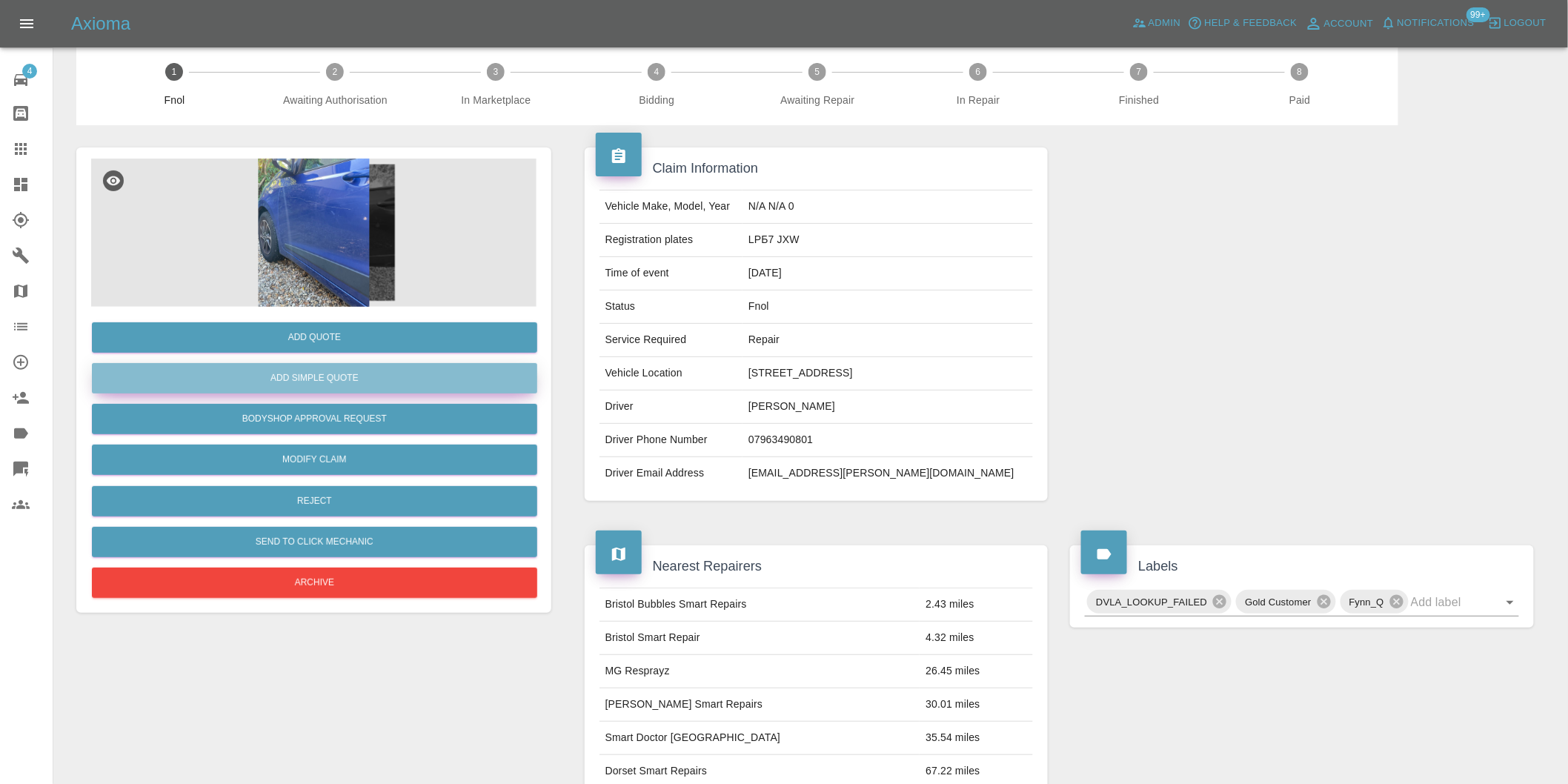
click at [368, 381] on button "Add Simple Quote" at bounding box center [315, 378] width 445 height 30
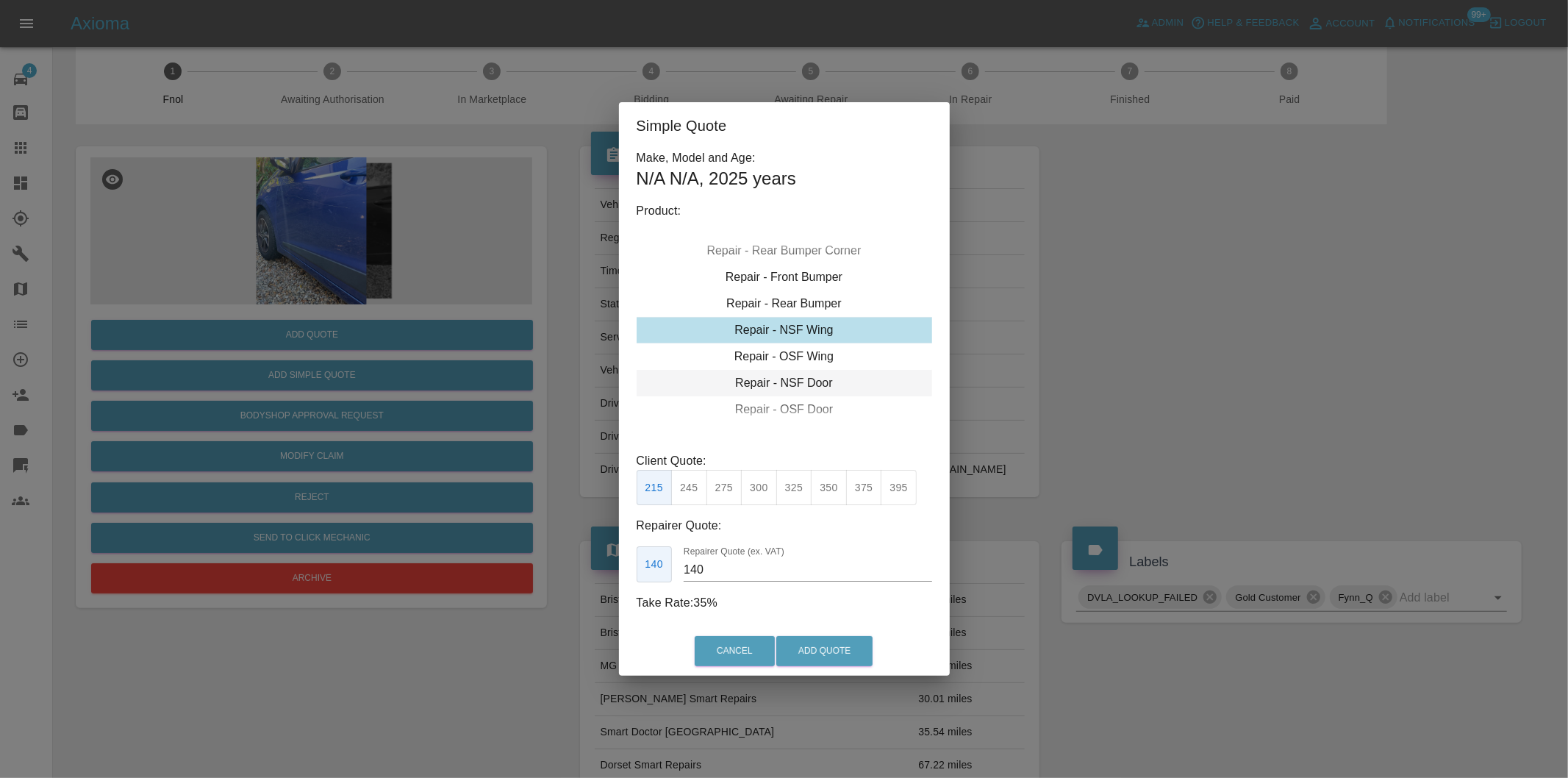
click at [821, 379] on div "Repair - NSF Door" at bounding box center [784, 383] width 296 height 26
click at [804, 648] on button "Add Quote" at bounding box center [824, 650] width 96 height 30
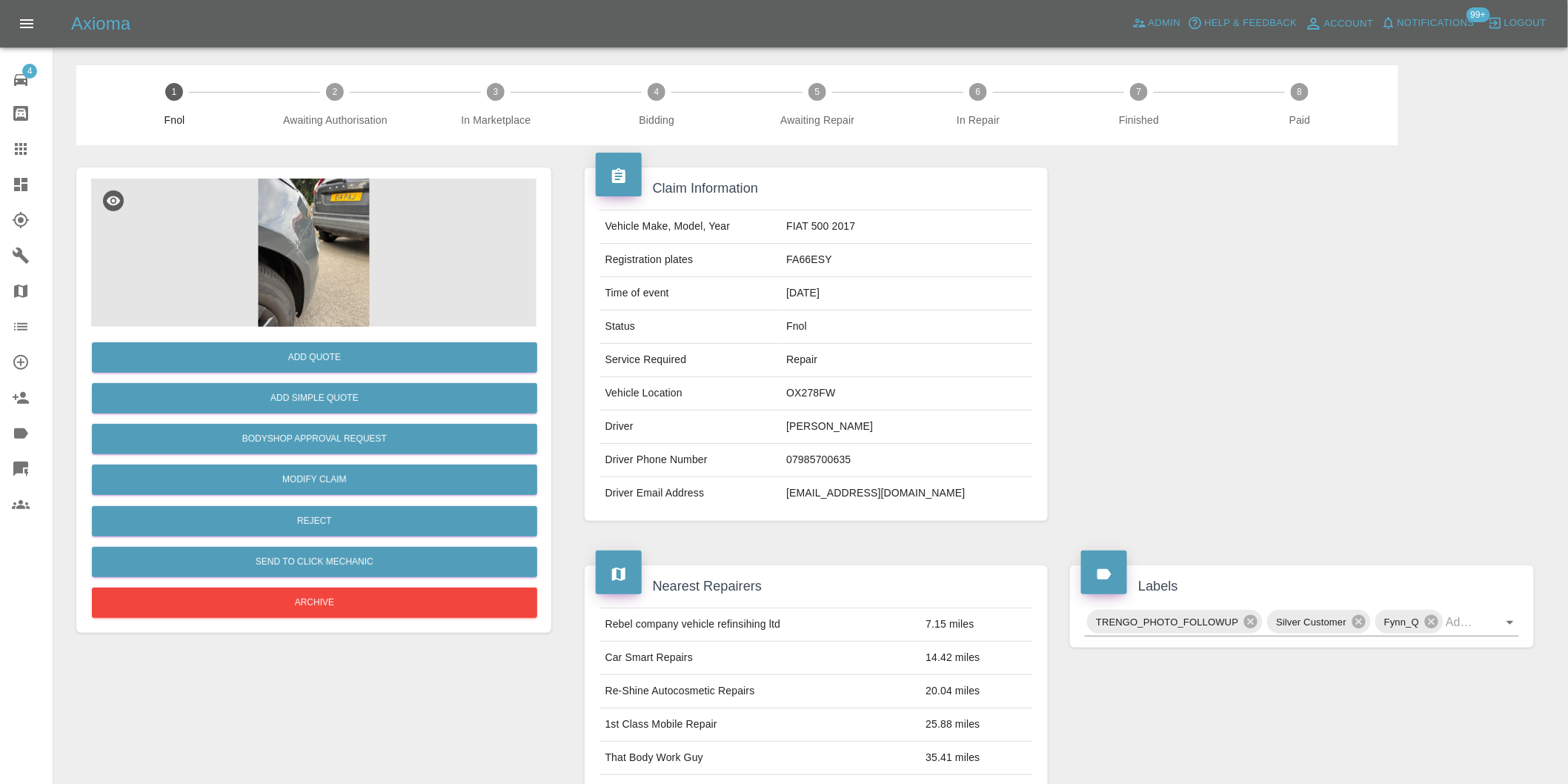
click at [300, 210] on img at bounding box center [314, 252] width 445 height 148
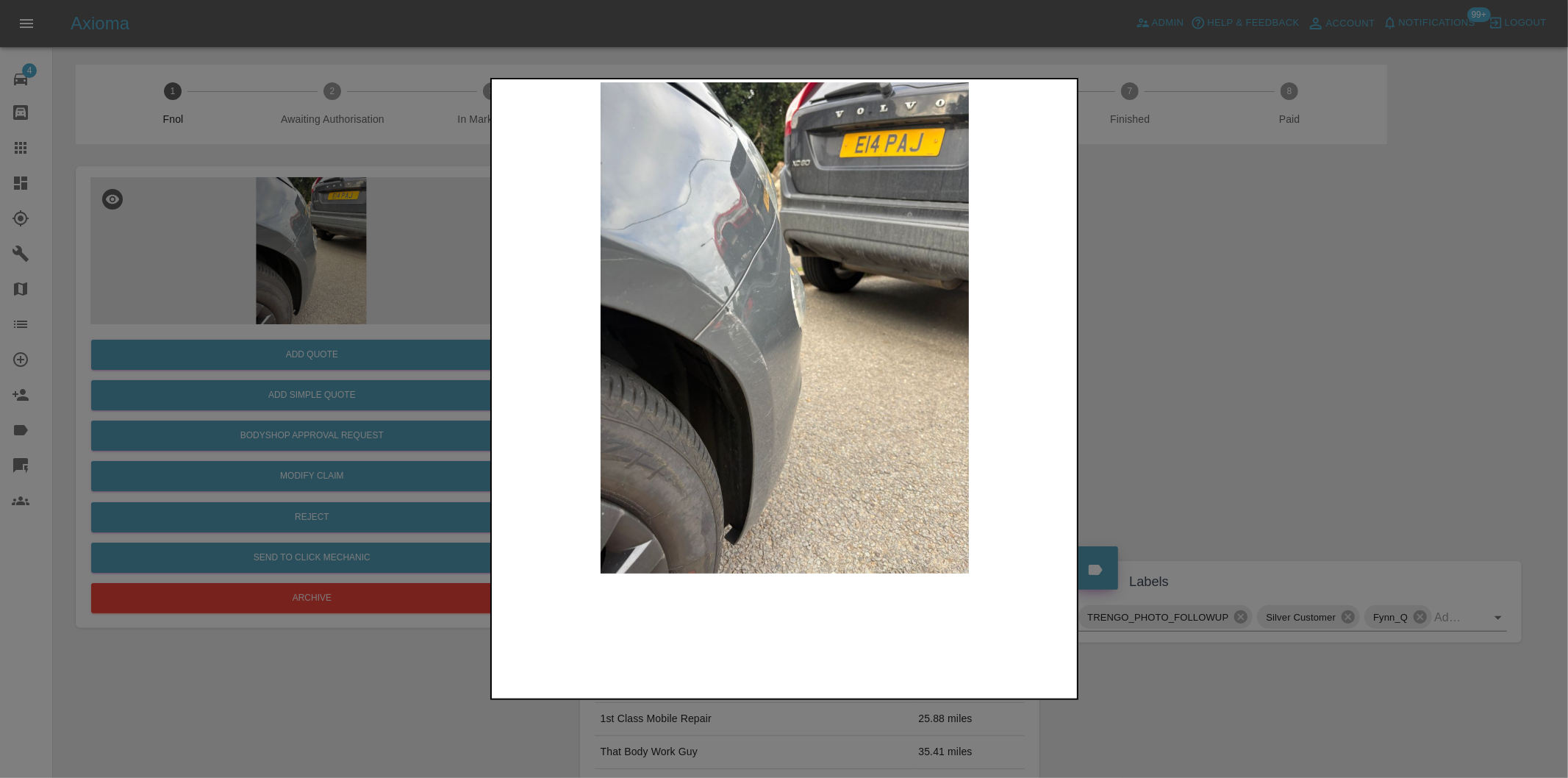
click at [717, 314] on img at bounding box center [784, 328] width 581 height 492
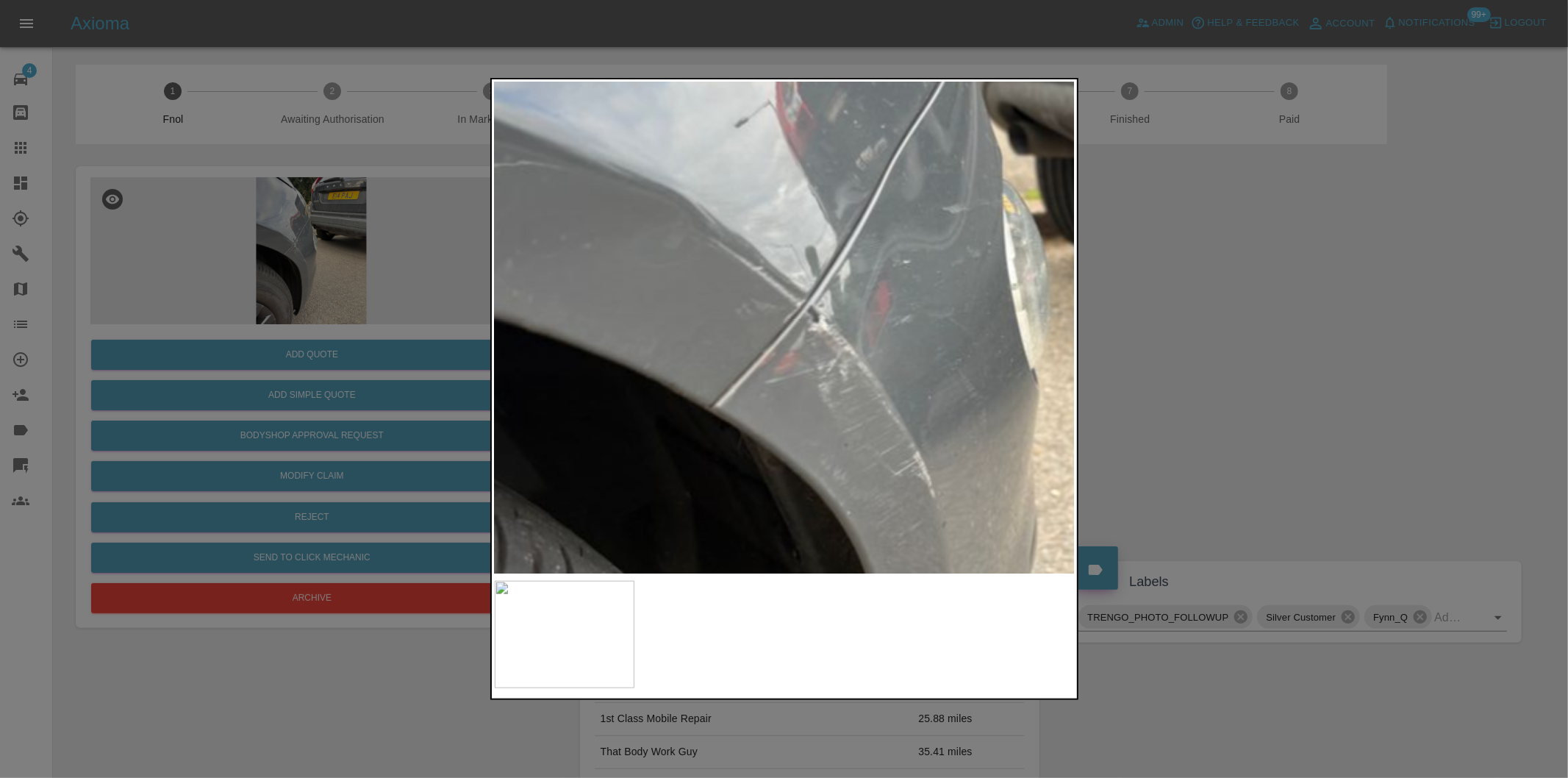
click at [717, 314] on img at bounding box center [986, 370] width 1742 height 1473
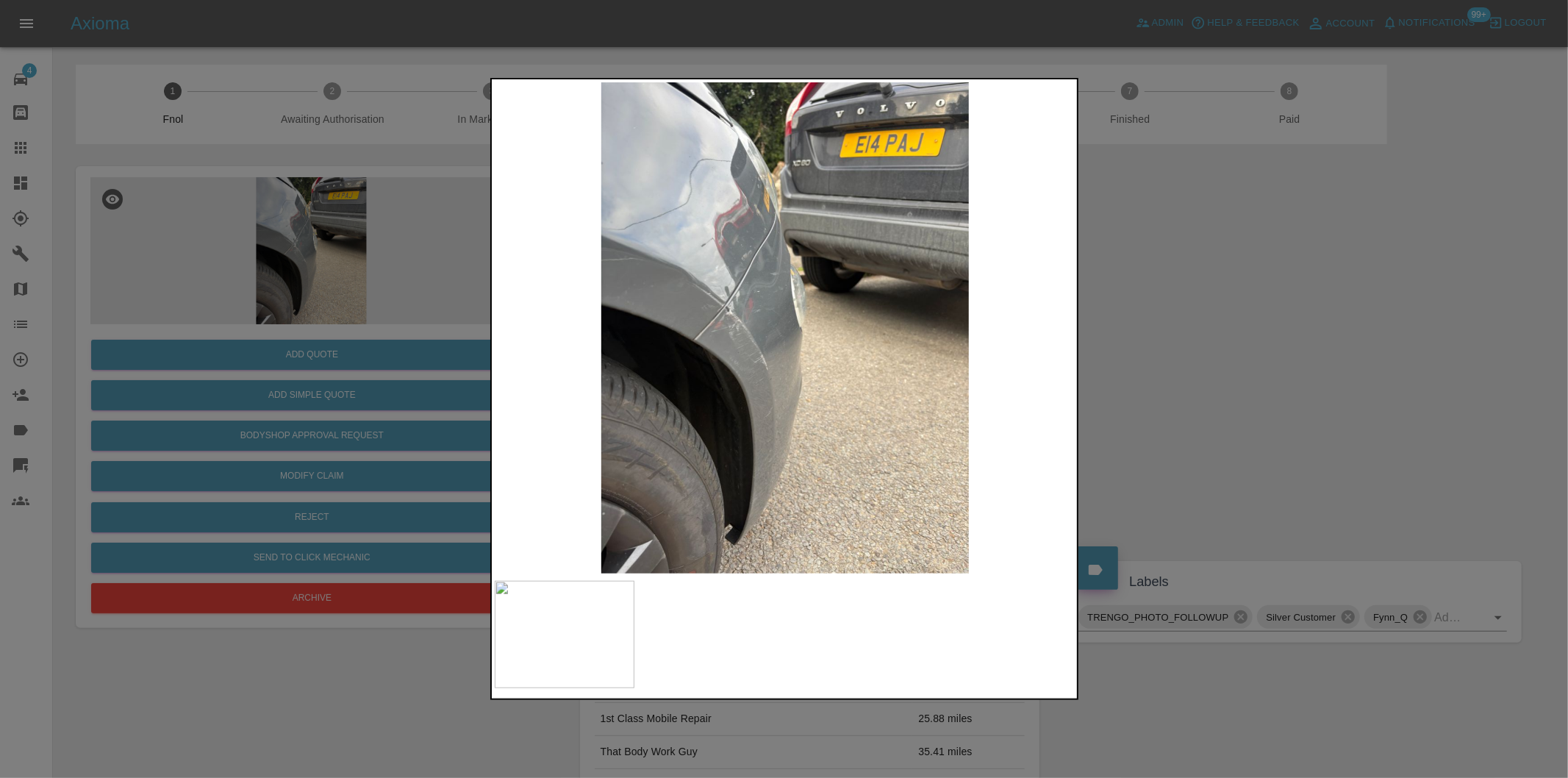
click at [1219, 389] on div at bounding box center [784, 389] width 1568 height 778
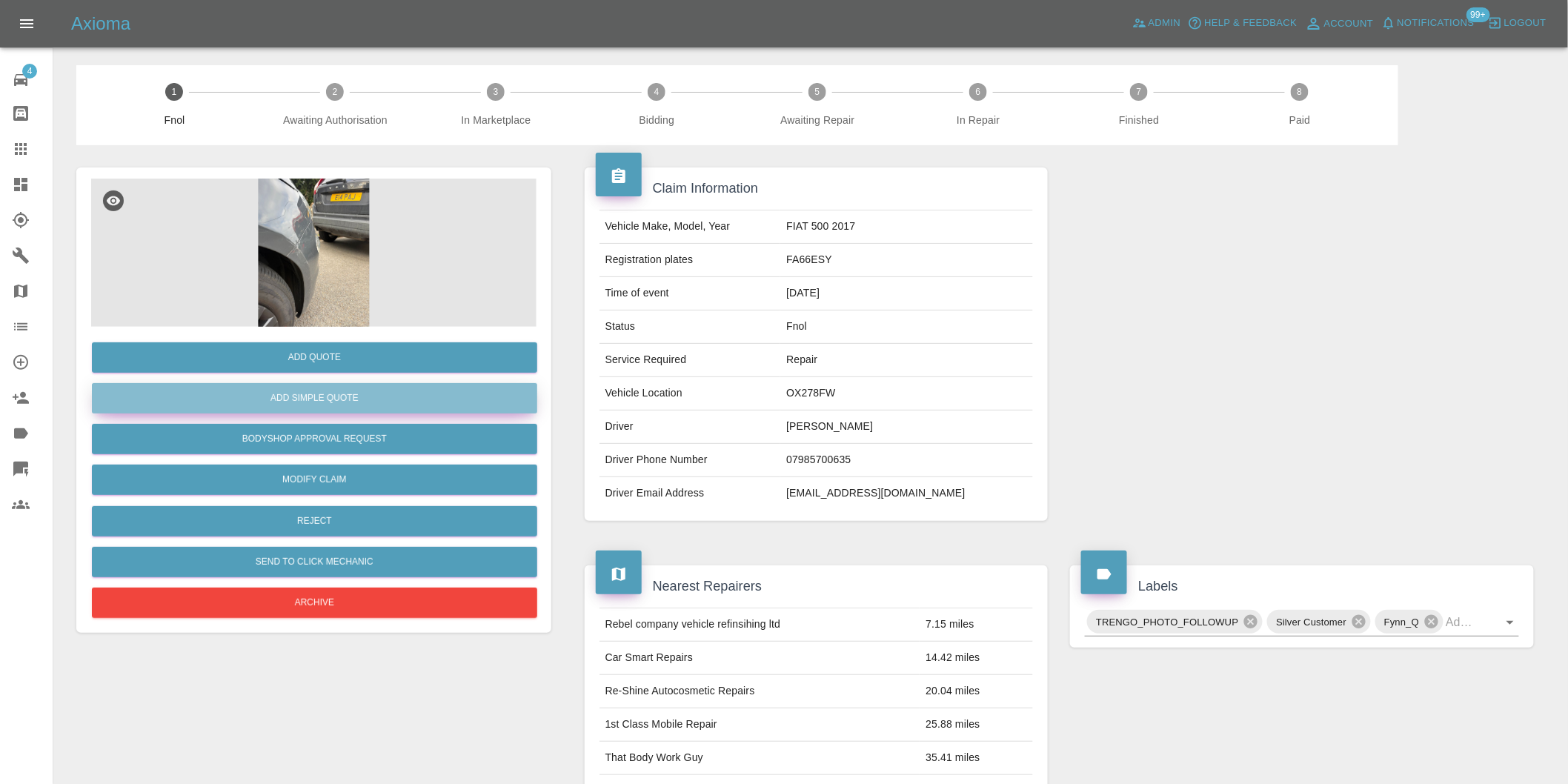
click at [432, 402] on button "Add Simple Quote" at bounding box center [315, 398] width 445 height 30
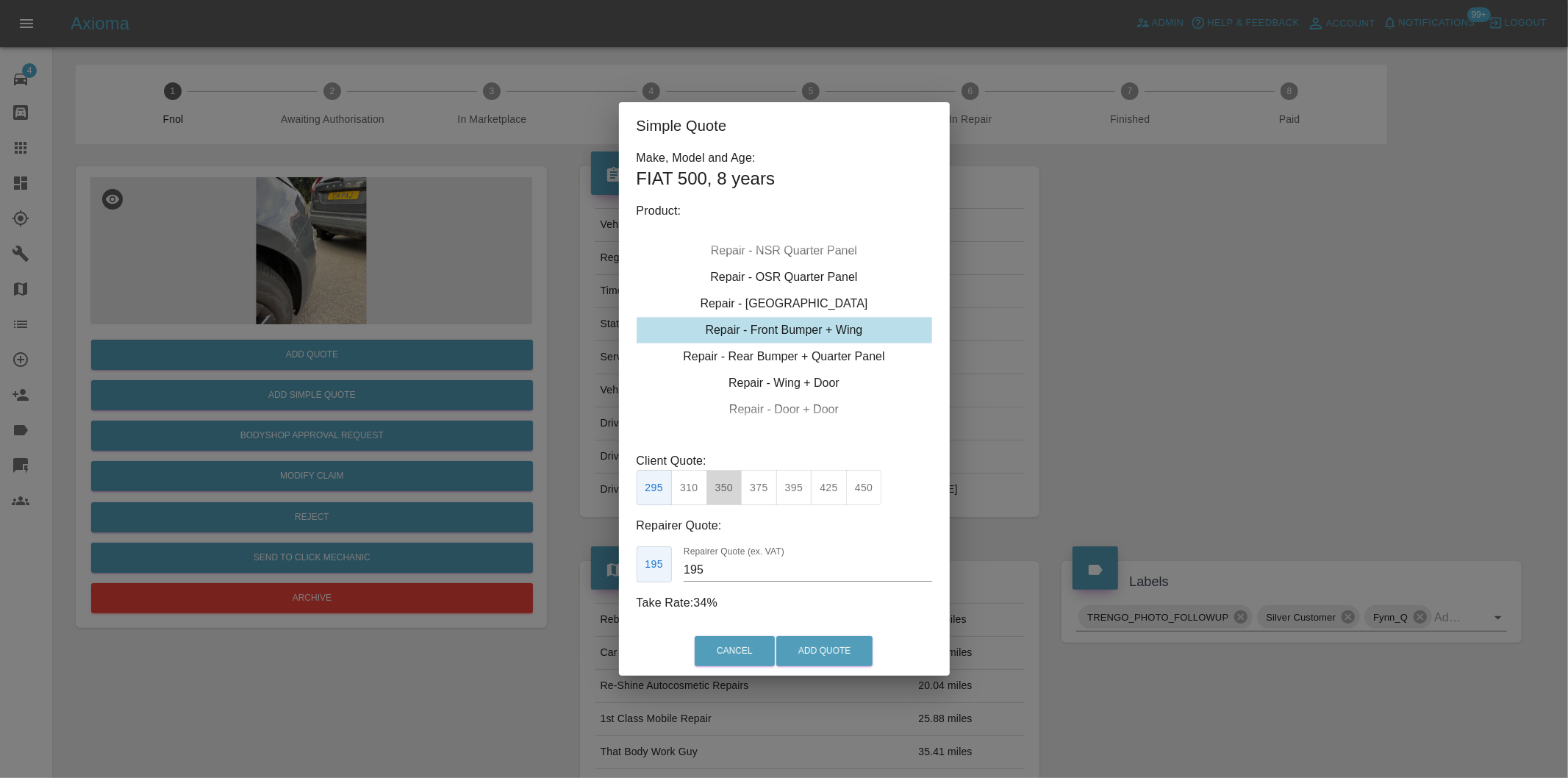
drag, startPoint x: 736, startPoint y: 496, endPoint x: 770, endPoint y: 532, distance: 49.5
click at [735, 495] on button "350" at bounding box center [724, 488] width 36 height 36
type input "210"
click at [802, 648] on button "Add Quote" at bounding box center [824, 650] width 96 height 30
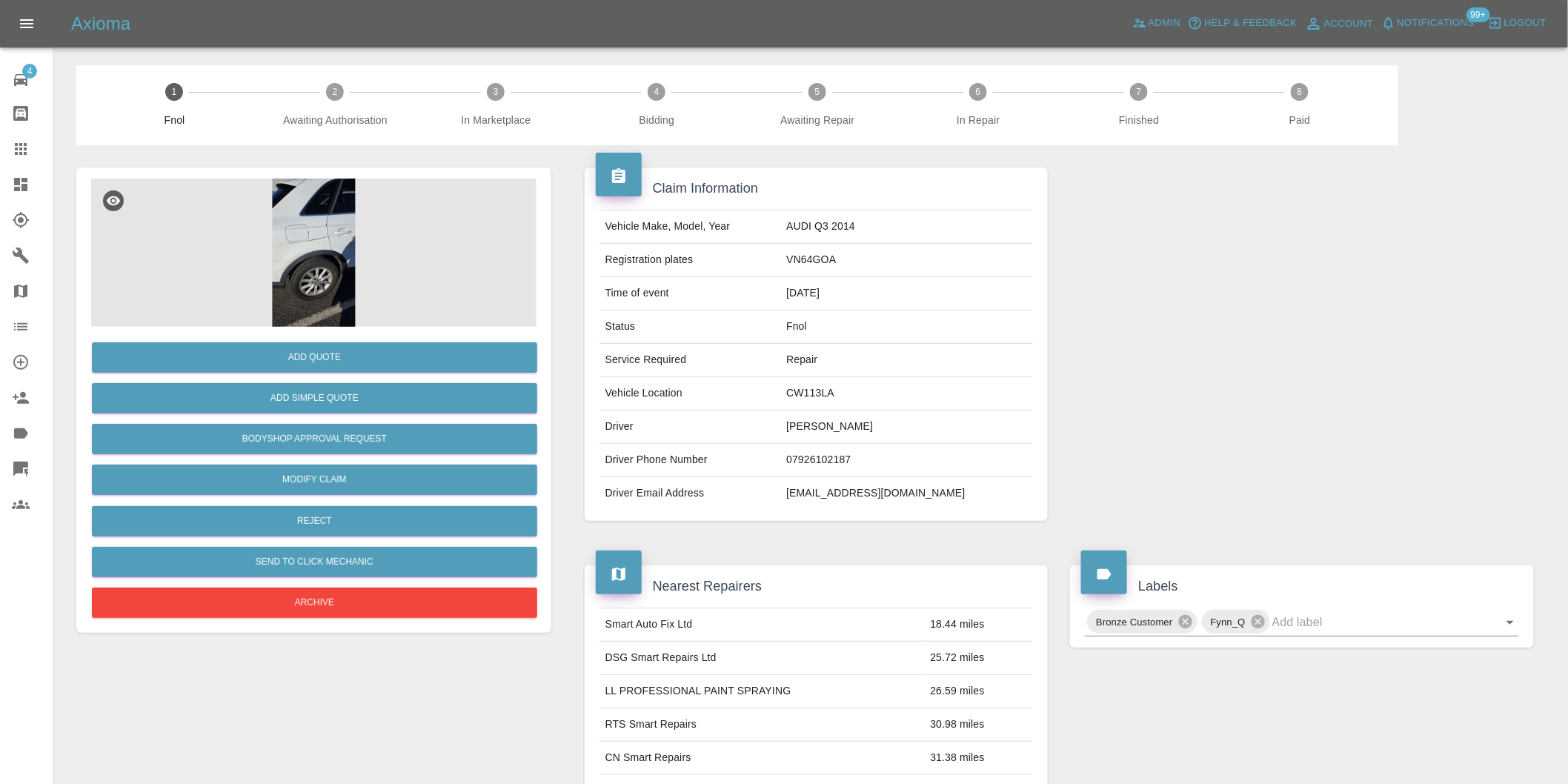
click at [307, 242] on img at bounding box center [314, 252] width 445 height 148
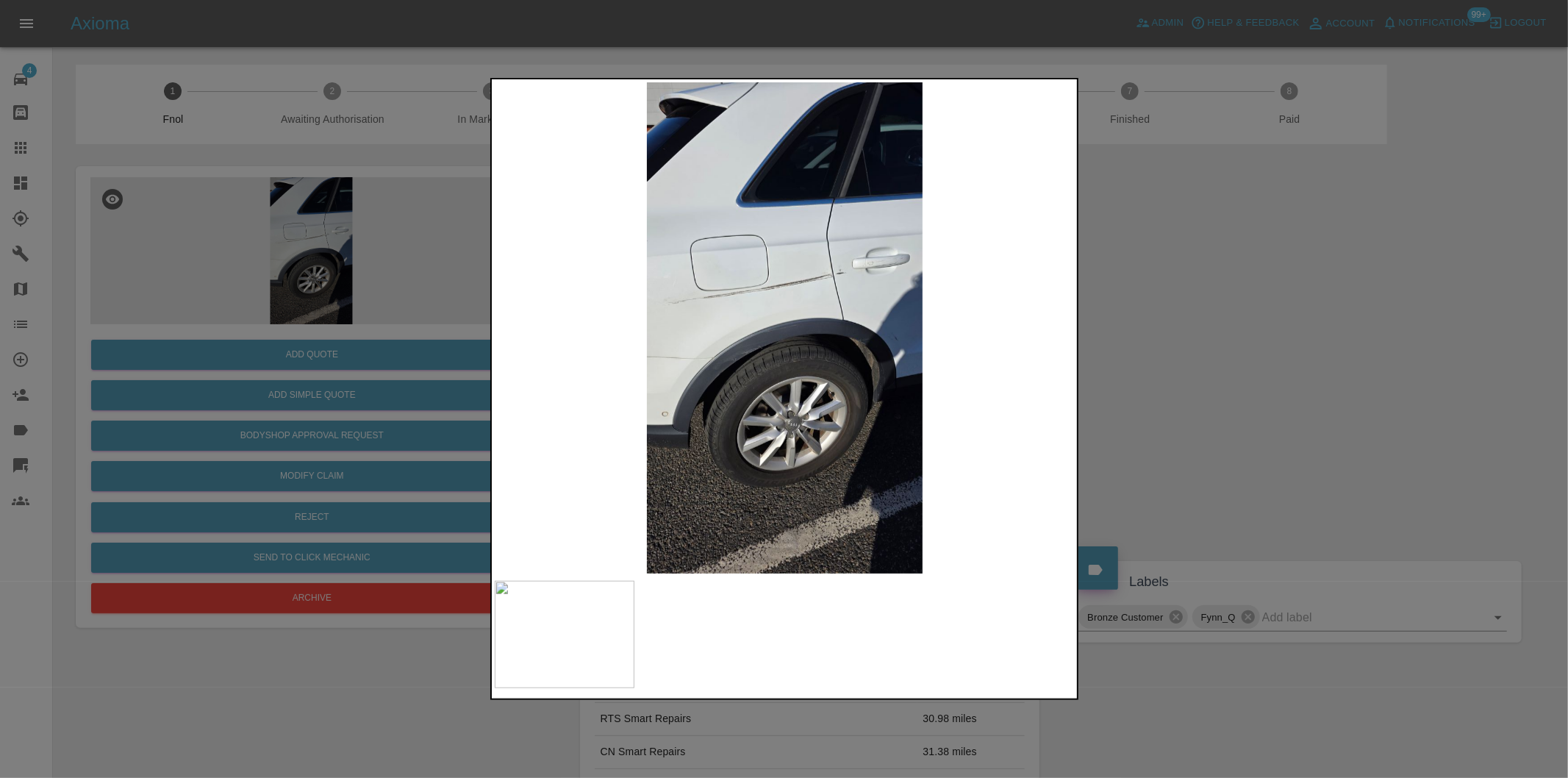
click at [840, 305] on img at bounding box center [784, 328] width 581 height 492
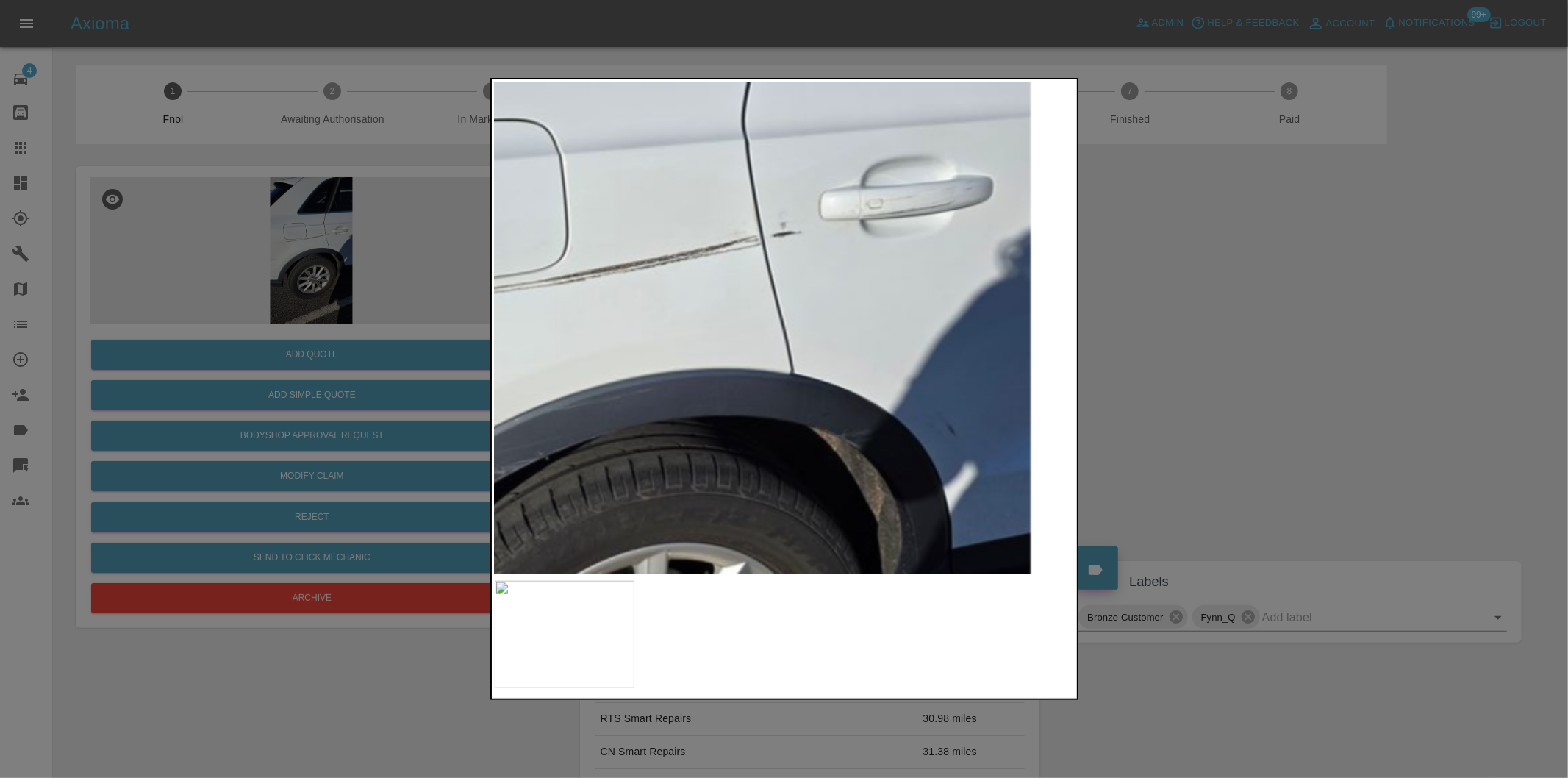
click at [741, 287] on img at bounding box center [616, 397] width 1742 height 1473
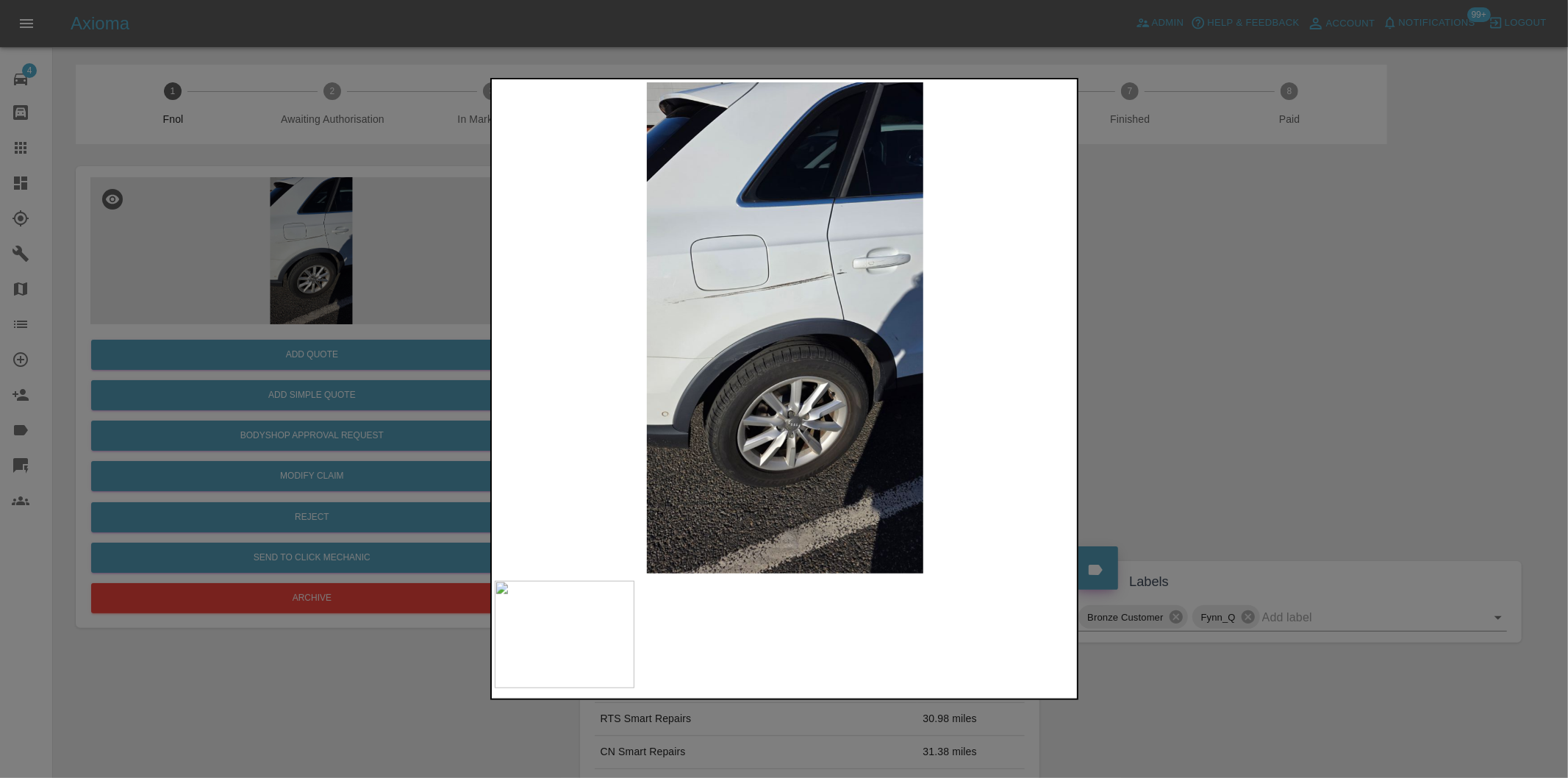
click at [1225, 353] on div at bounding box center [784, 389] width 1568 height 778
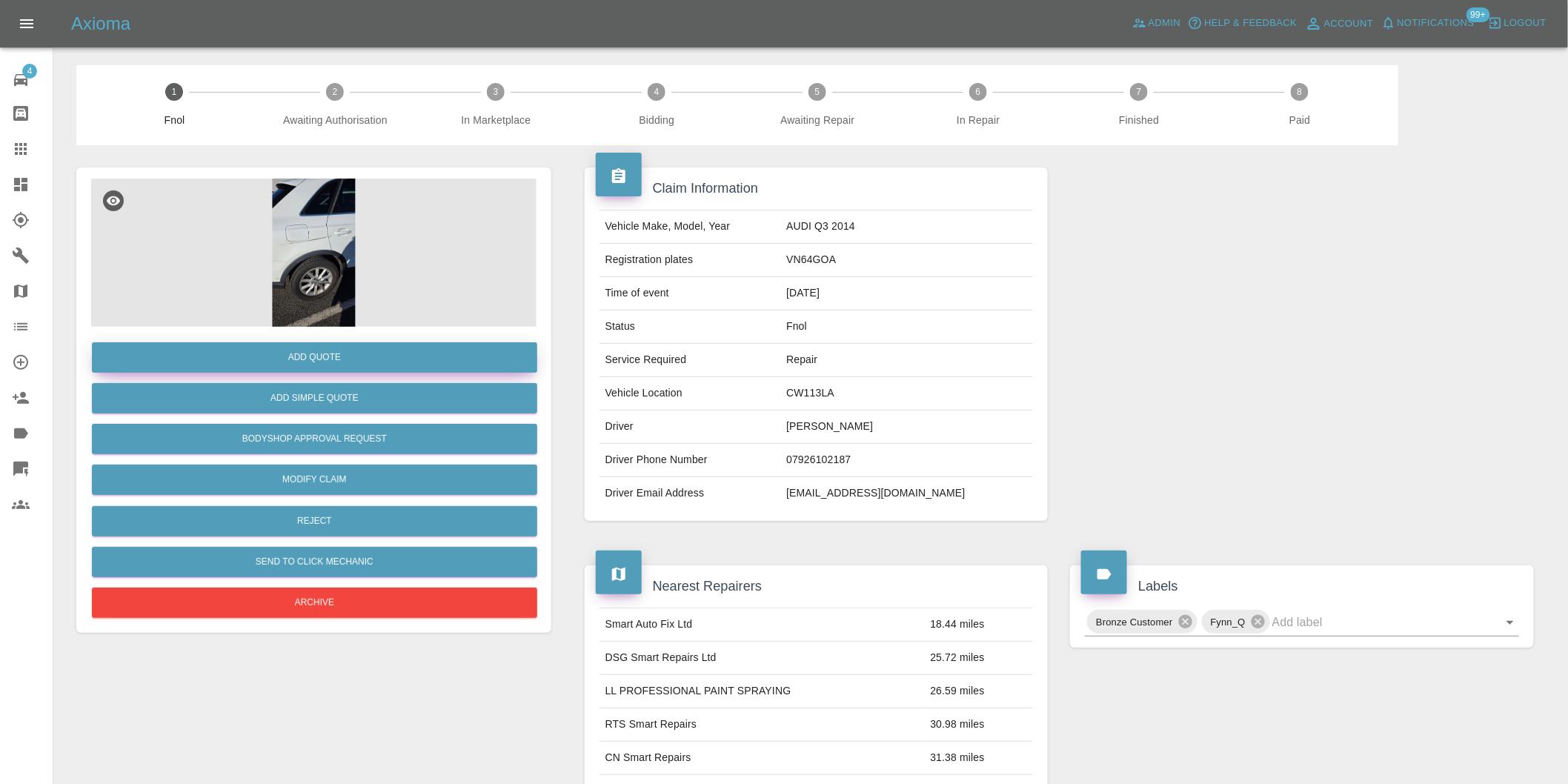
click at [337, 344] on button "Add Quote" at bounding box center [315, 357] width 445 height 30
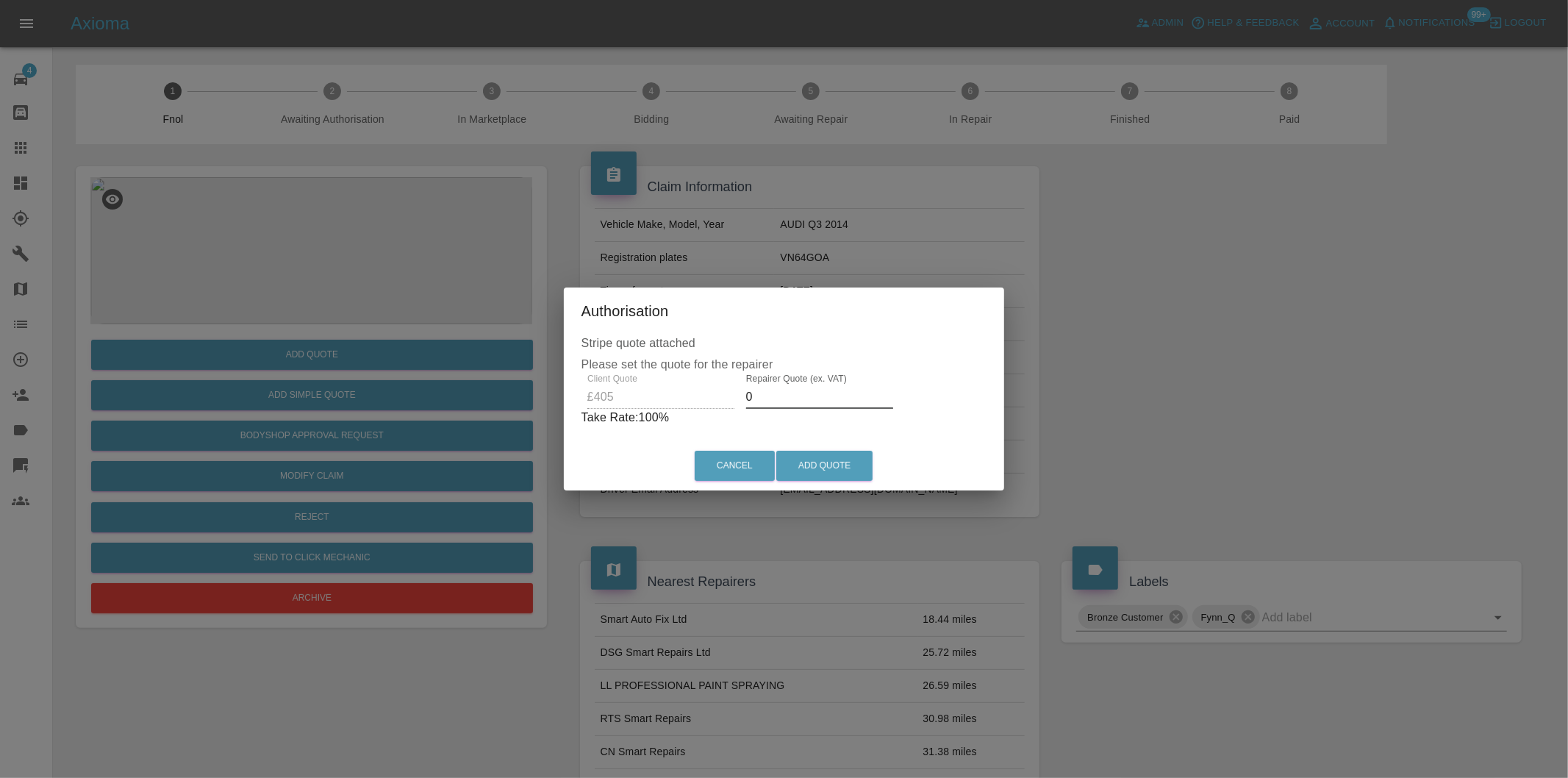
click at [784, 401] on input "0" at bounding box center [820, 397] width 147 height 23
type input "0255"
click at [813, 457] on button "Add Quote" at bounding box center [824, 465] width 96 height 30
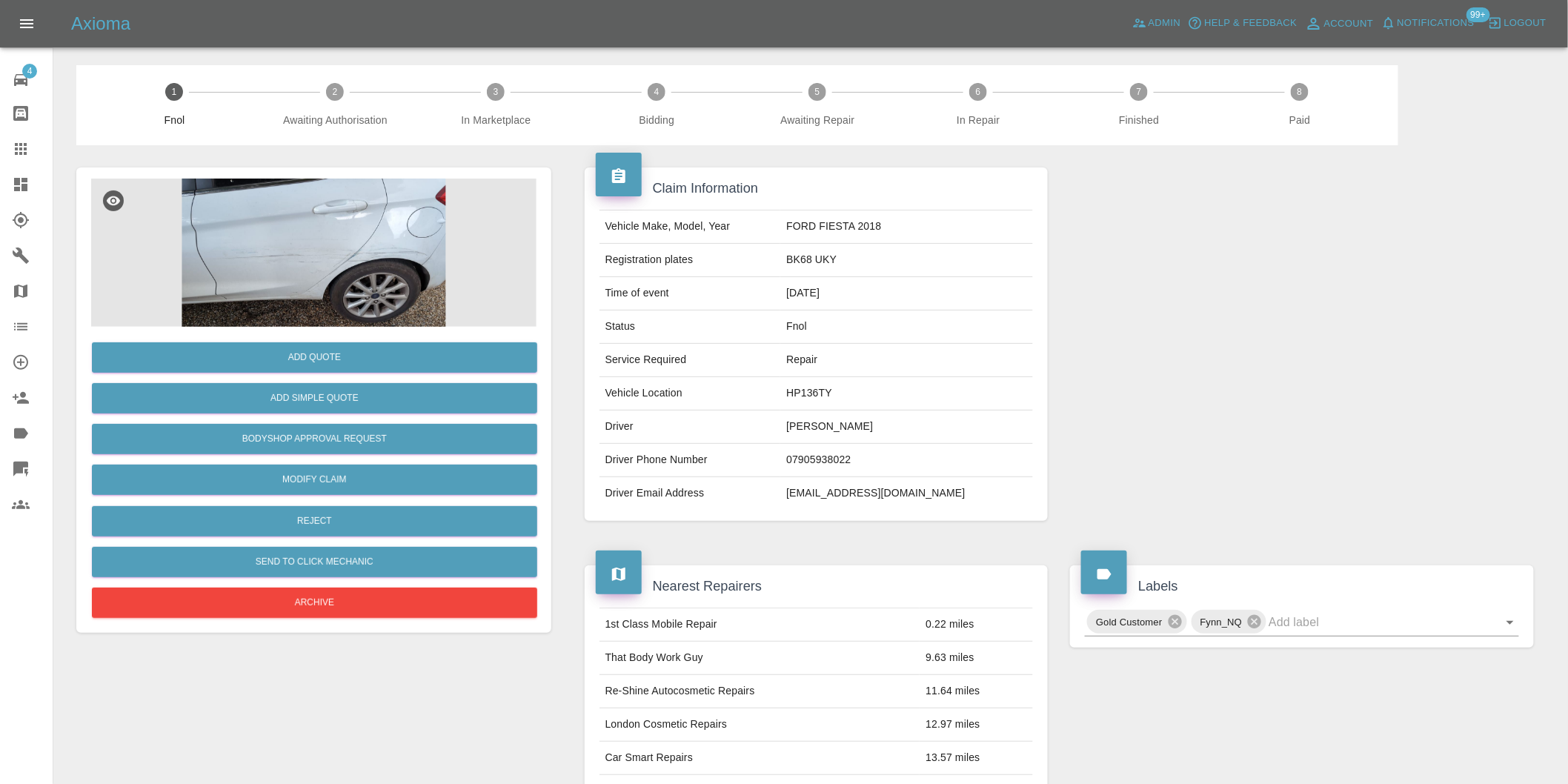
click at [337, 246] on img at bounding box center [314, 252] width 445 height 148
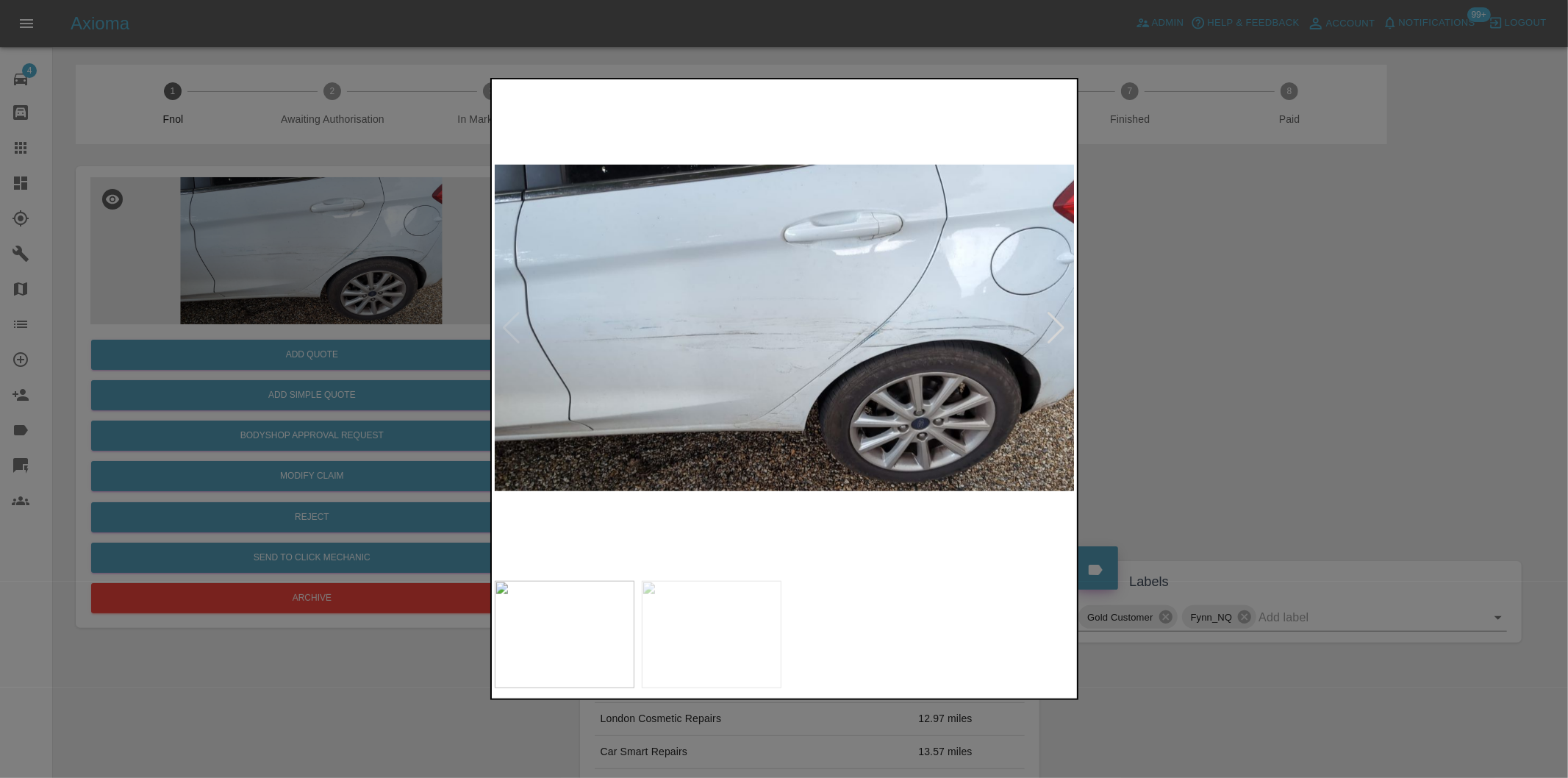
click at [1063, 327] on div at bounding box center [1057, 327] width 19 height 32
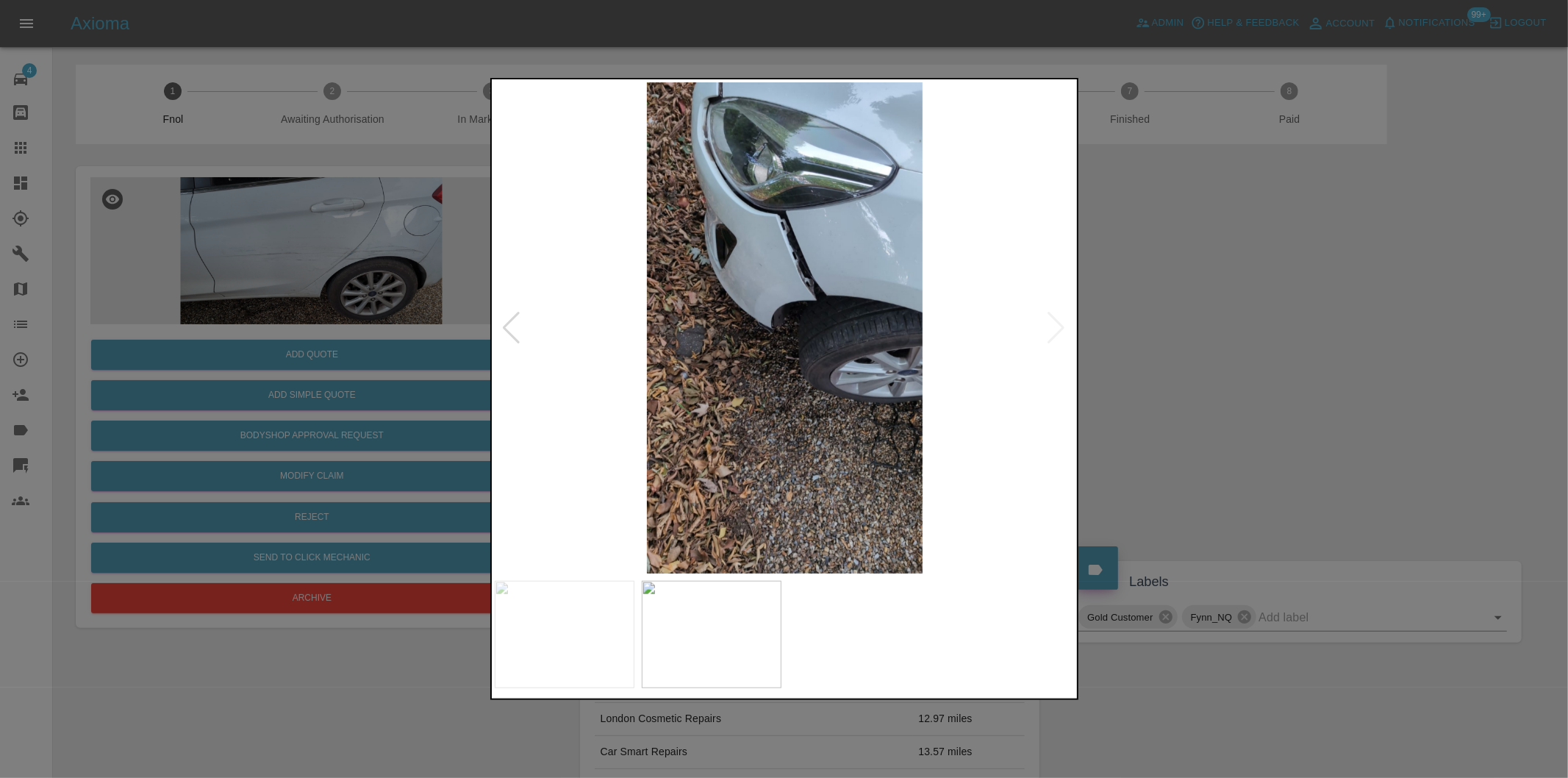
click at [1063, 327] on img at bounding box center [784, 328] width 581 height 492
click at [513, 328] on div at bounding box center [512, 327] width 19 height 32
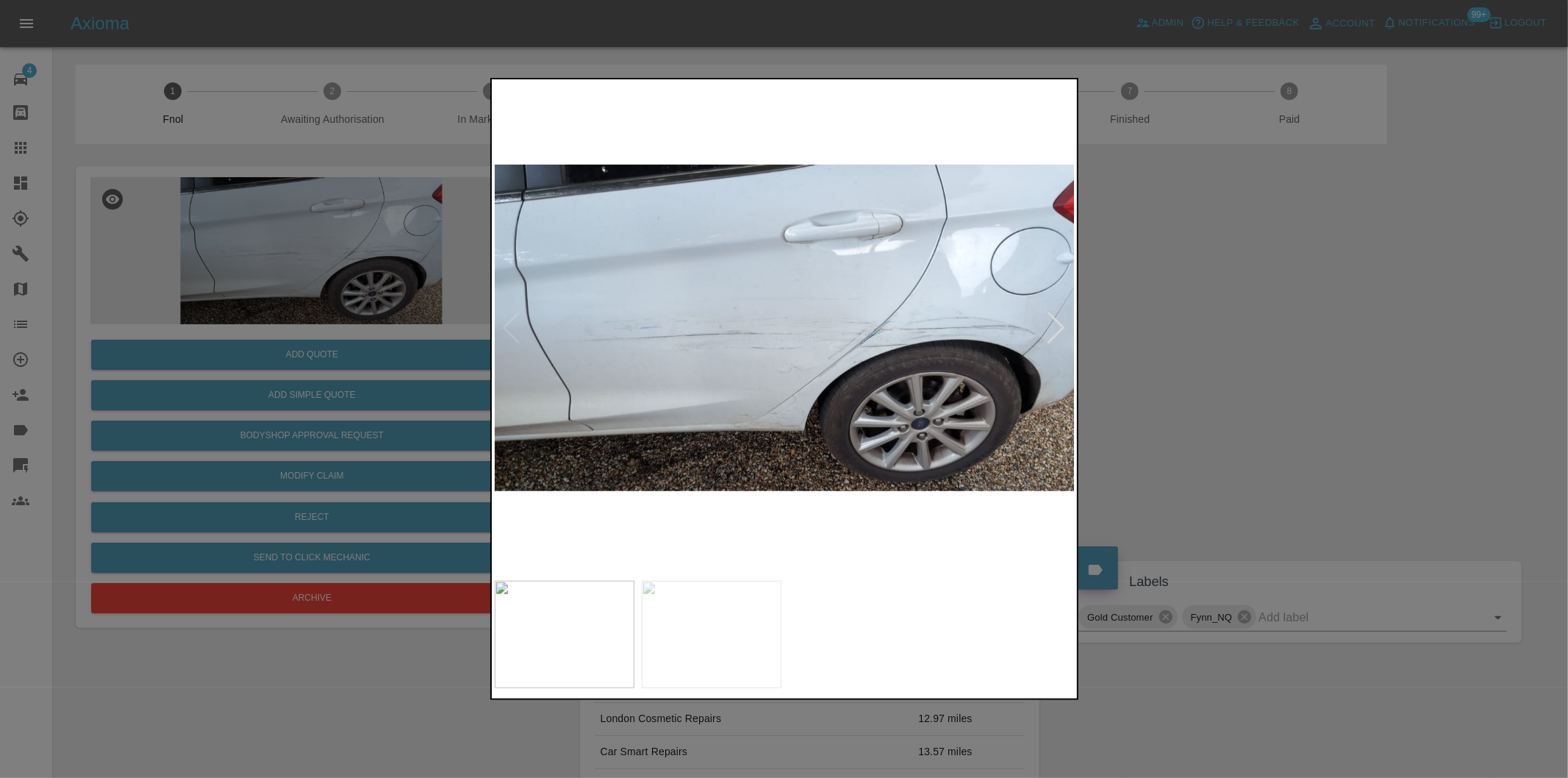
click at [1194, 368] on div at bounding box center [784, 389] width 1568 height 778
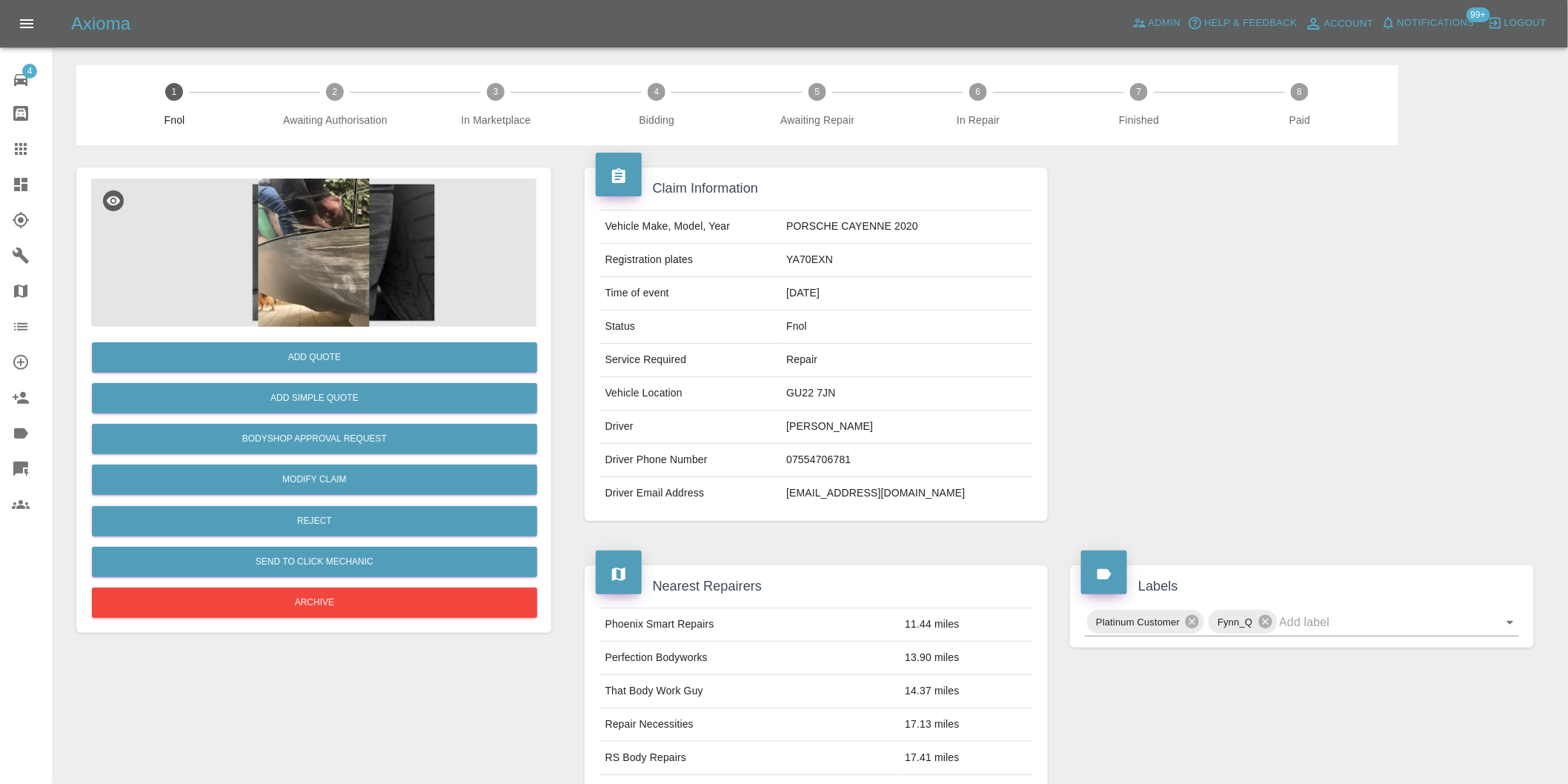
click at [308, 223] on img at bounding box center [314, 252] width 445 height 148
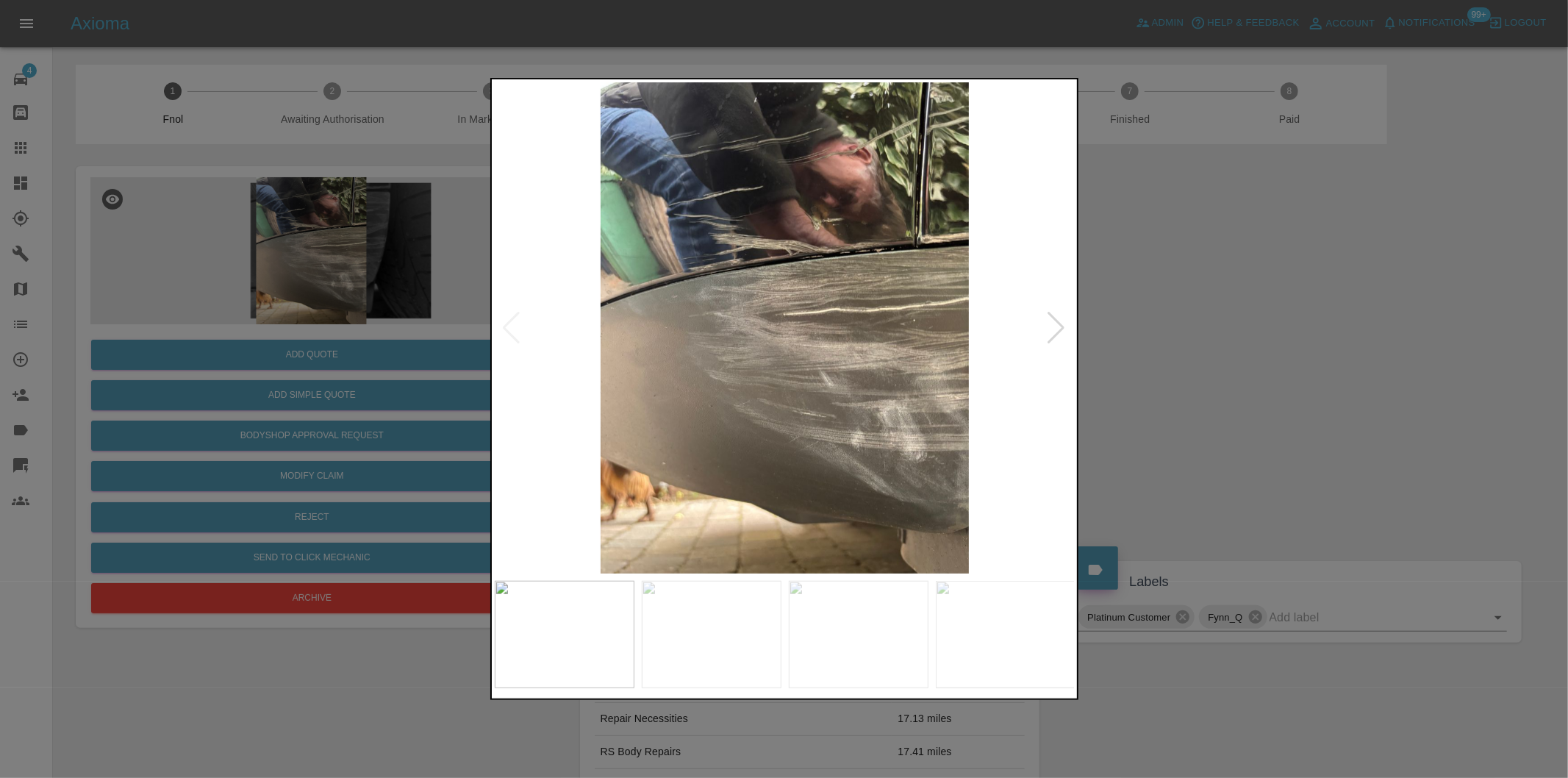
click at [1054, 329] on div at bounding box center [1057, 327] width 19 height 32
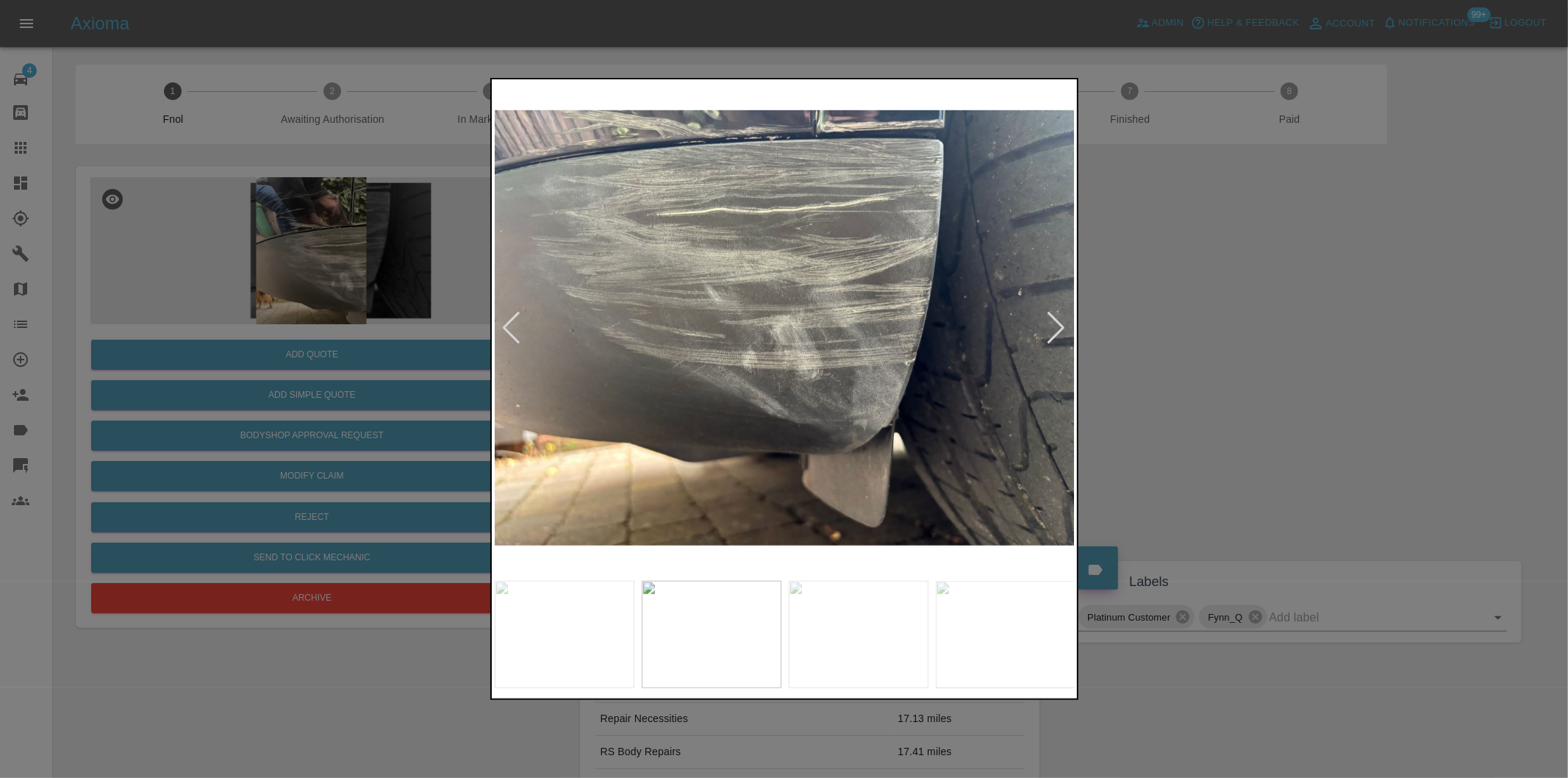
click at [1054, 329] on div at bounding box center [1057, 327] width 19 height 32
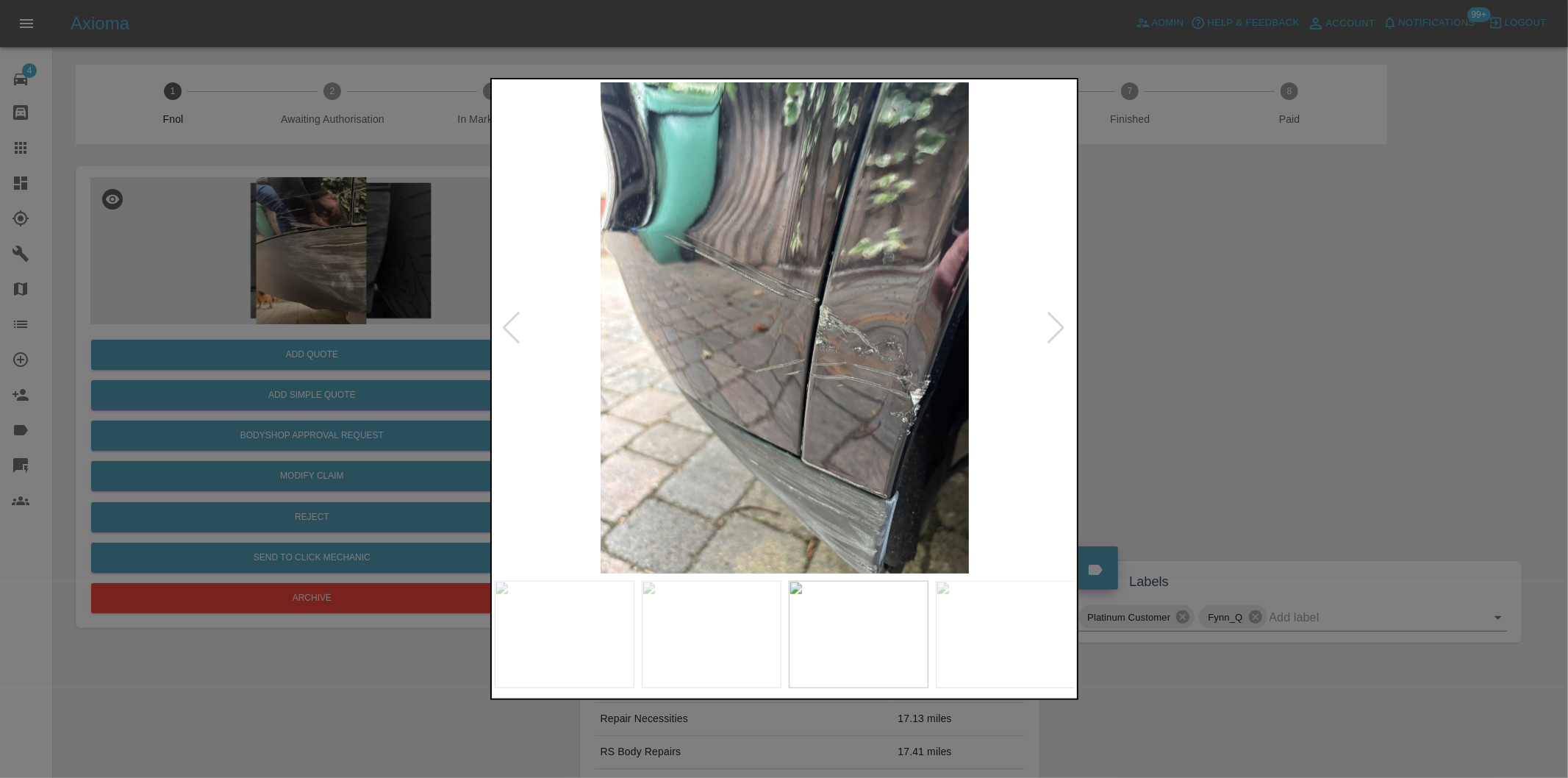
click at [1054, 329] on div at bounding box center [1057, 327] width 19 height 32
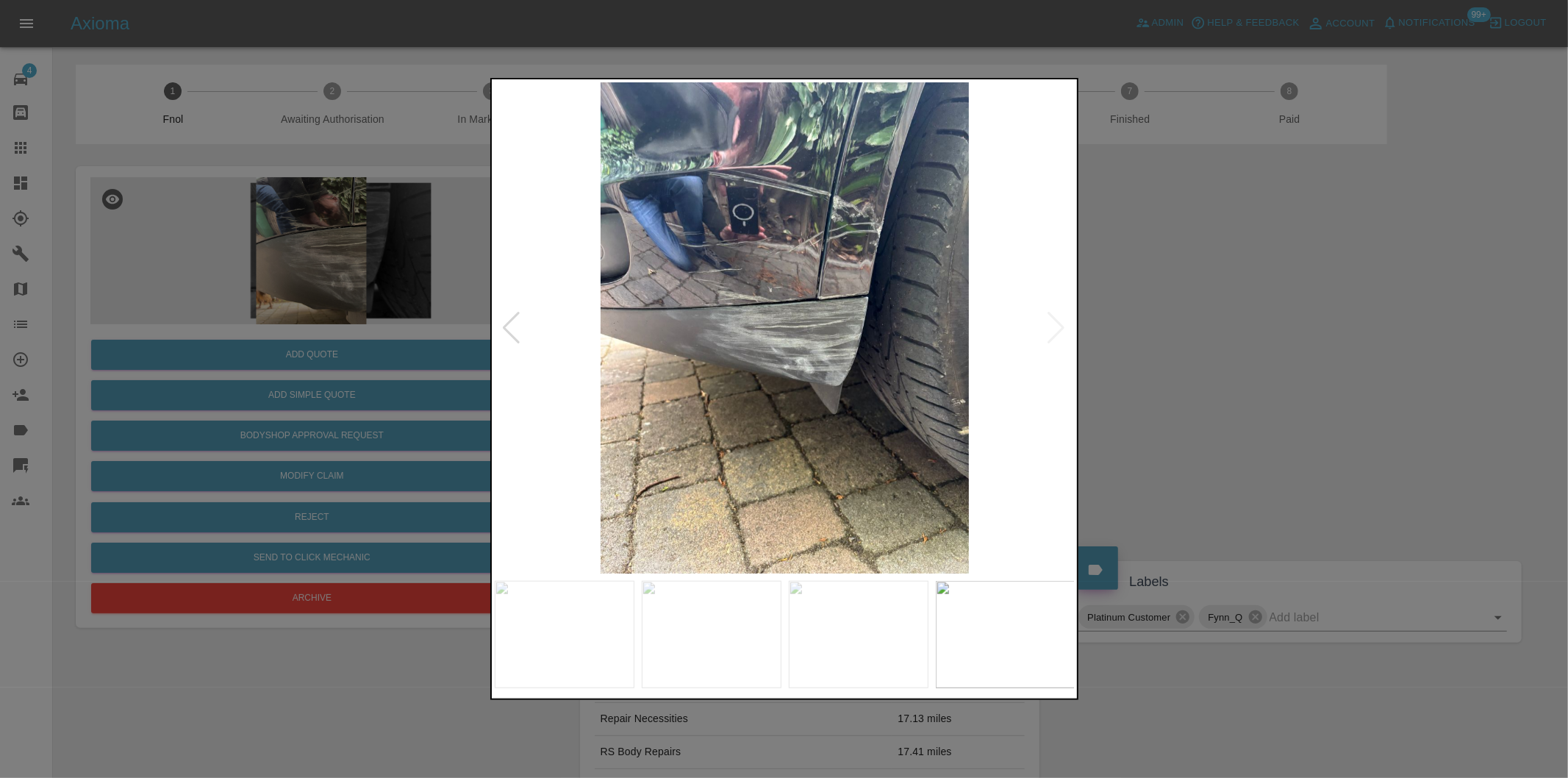
click at [1054, 329] on img at bounding box center [784, 328] width 581 height 492
click at [1237, 344] on div at bounding box center [784, 389] width 1568 height 778
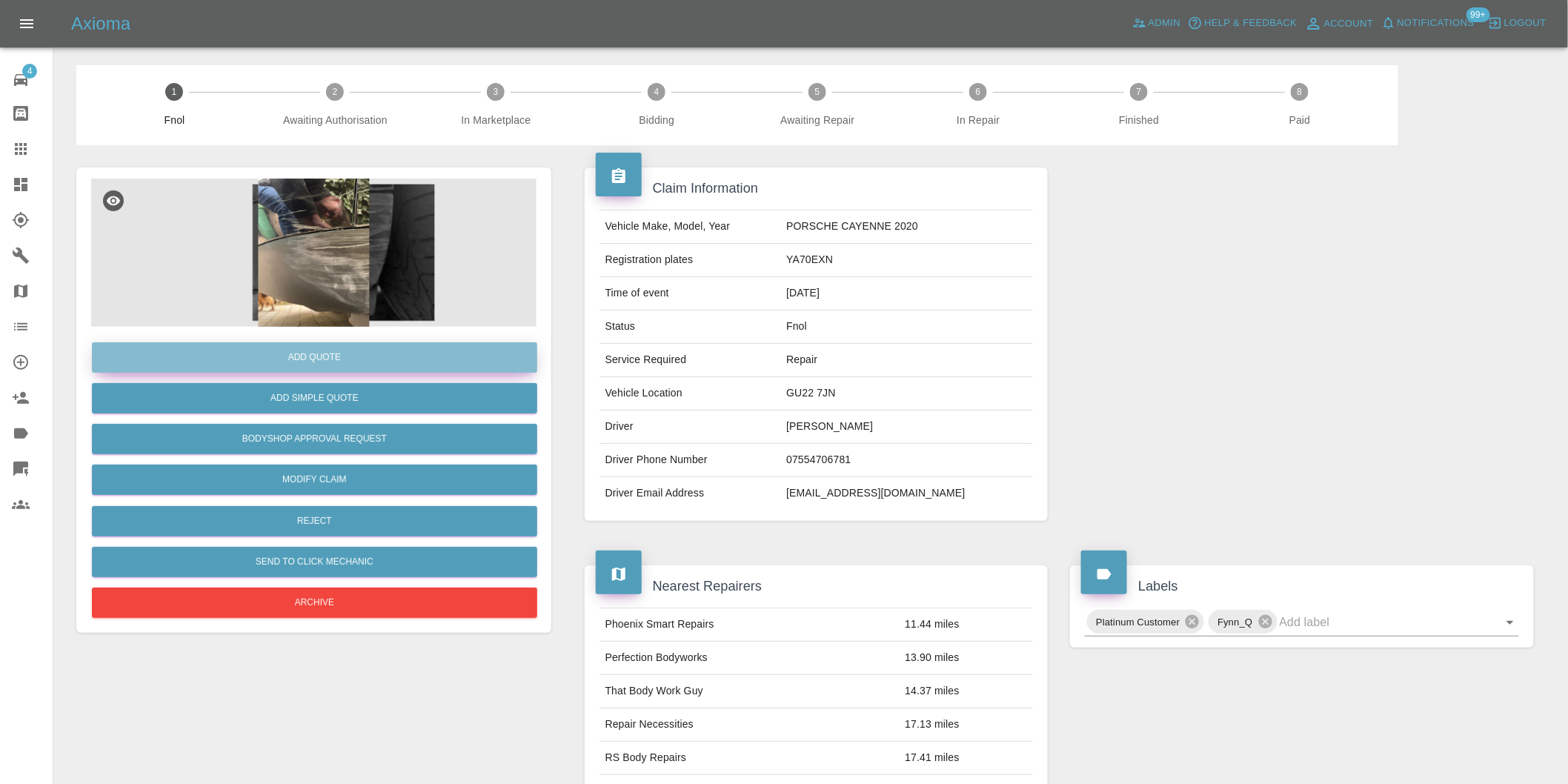
click at [361, 363] on button "Add Quote" at bounding box center [315, 357] width 445 height 30
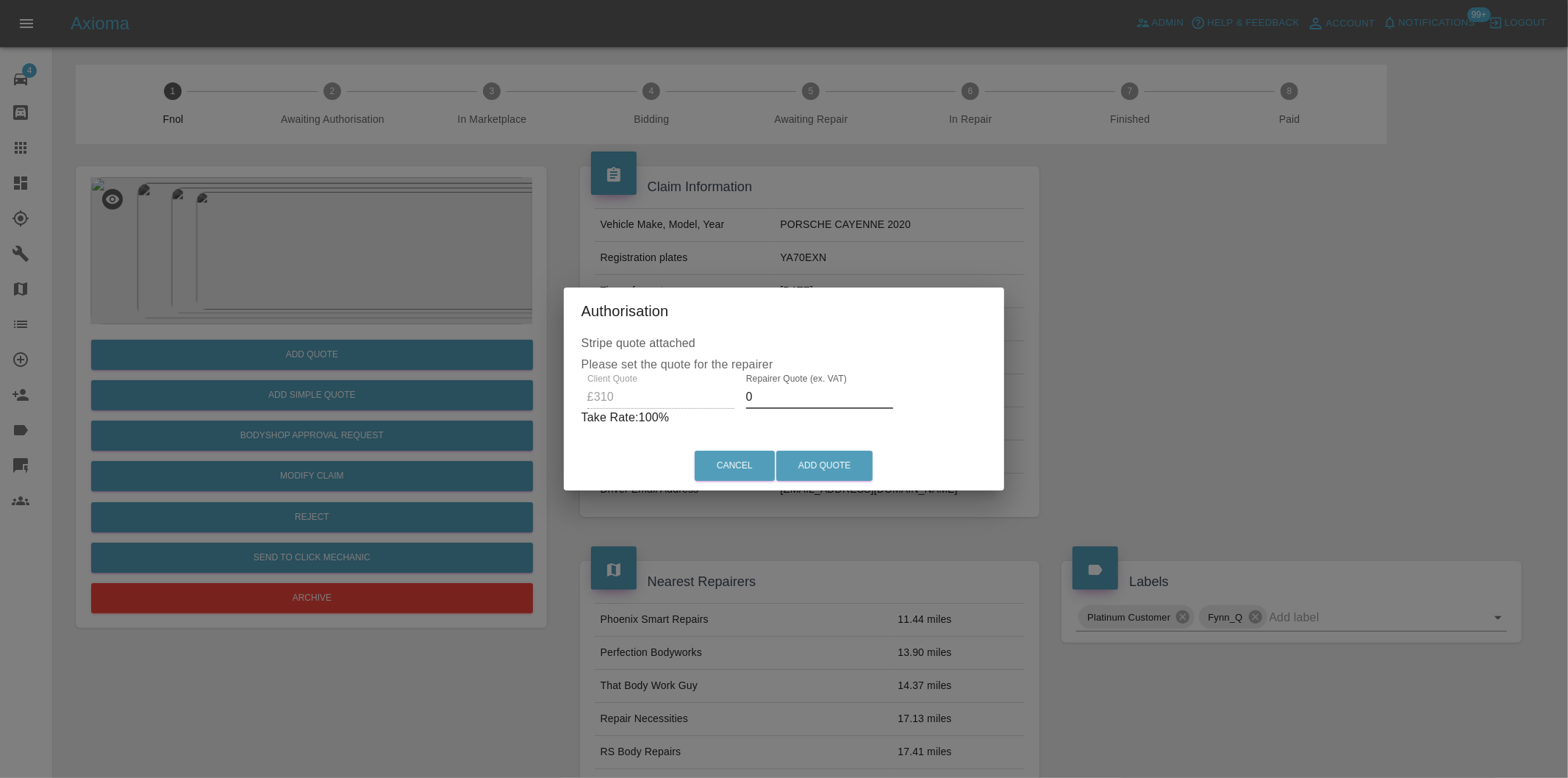
click at [795, 397] on input "0" at bounding box center [820, 397] width 147 height 23
type input "02"
type input "0200"
click at [840, 463] on button "Add Quote" at bounding box center [824, 465] width 96 height 30
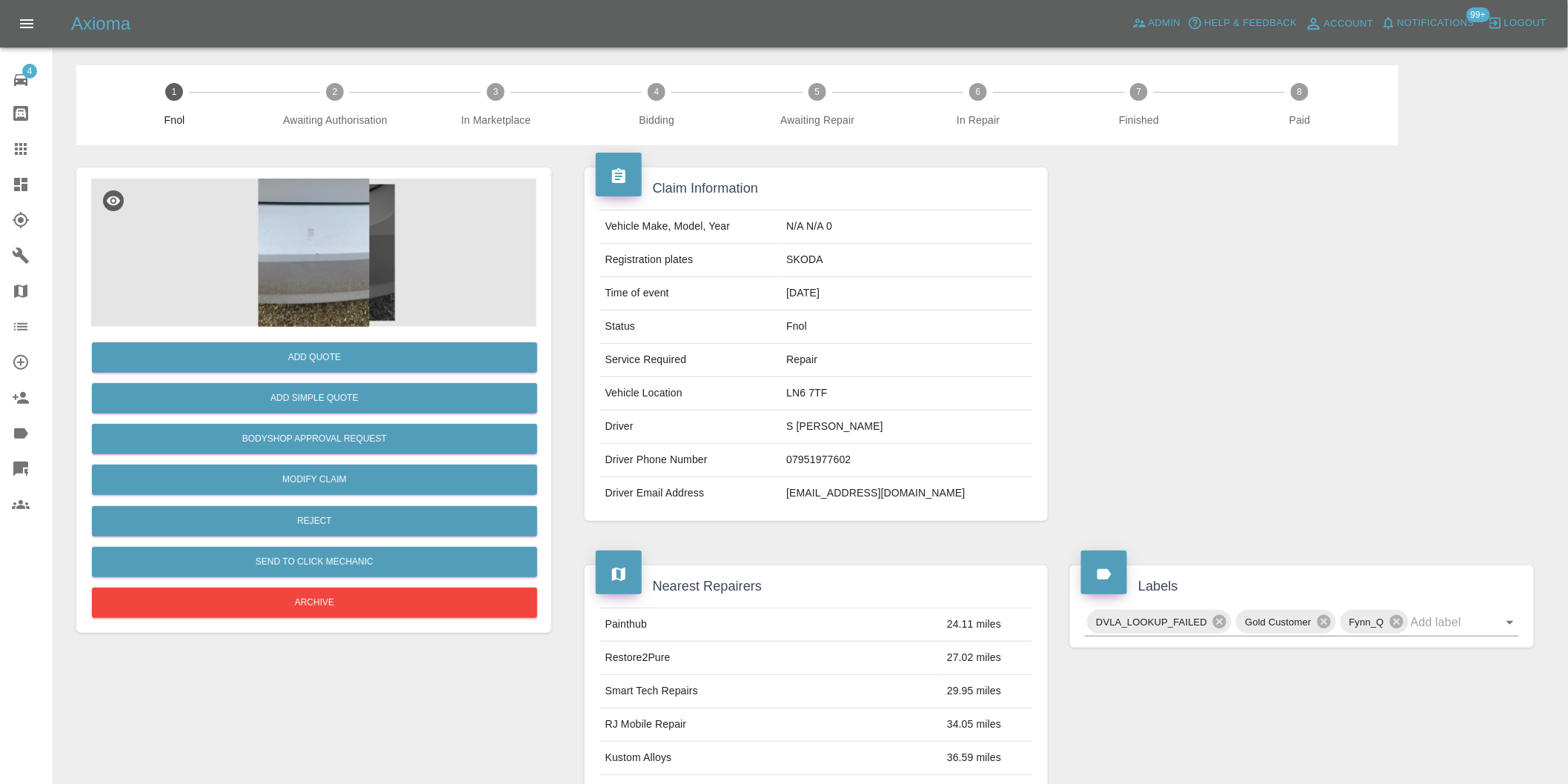
click at [328, 228] on img at bounding box center [314, 252] width 445 height 148
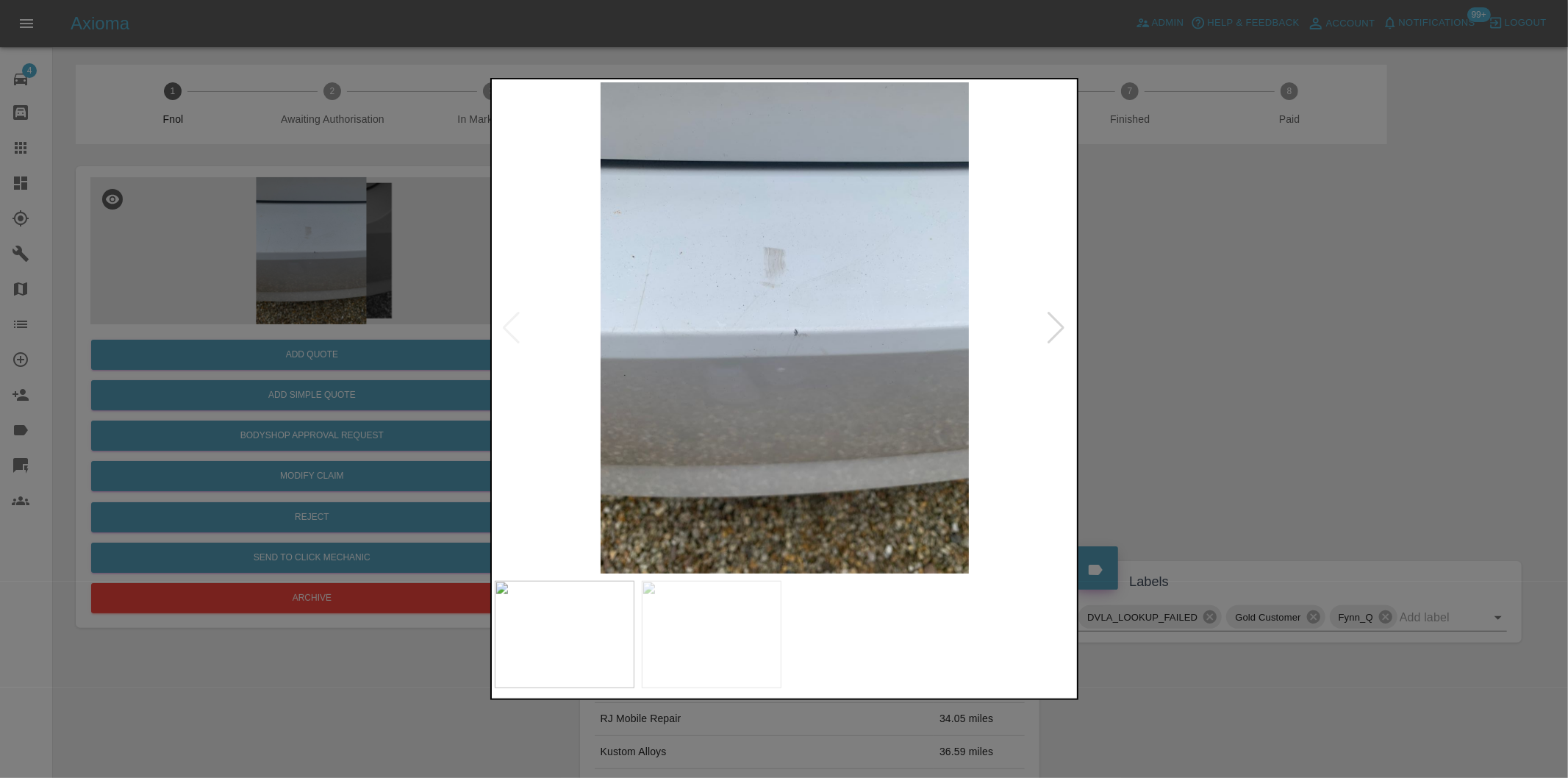
click at [1053, 335] on div at bounding box center [1057, 327] width 19 height 32
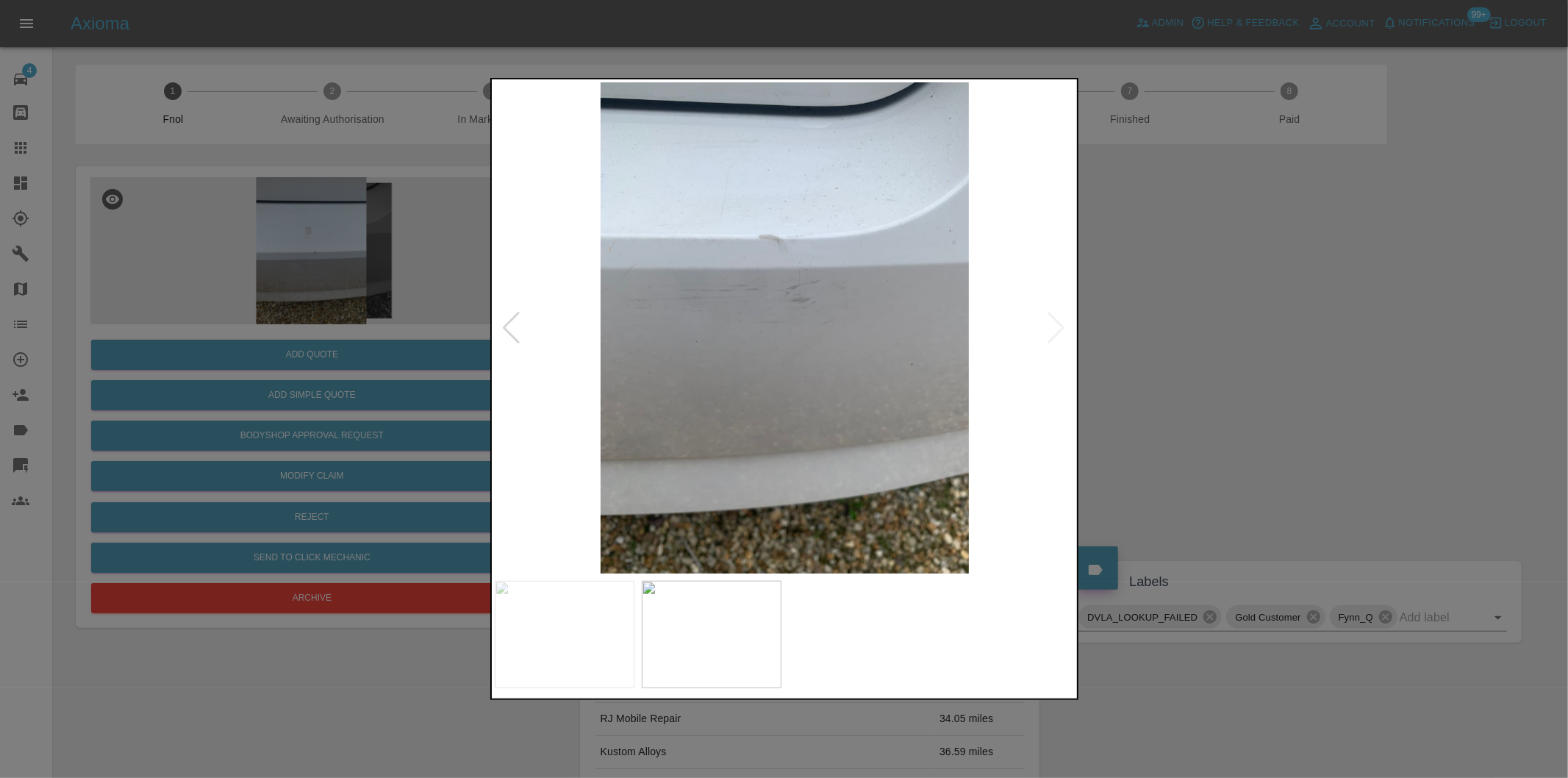
click at [1053, 335] on img at bounding box center [784, 328] width 581 height 492
click at [1207, 353] on div at bounding box center [784, 389] width 1568 height 778
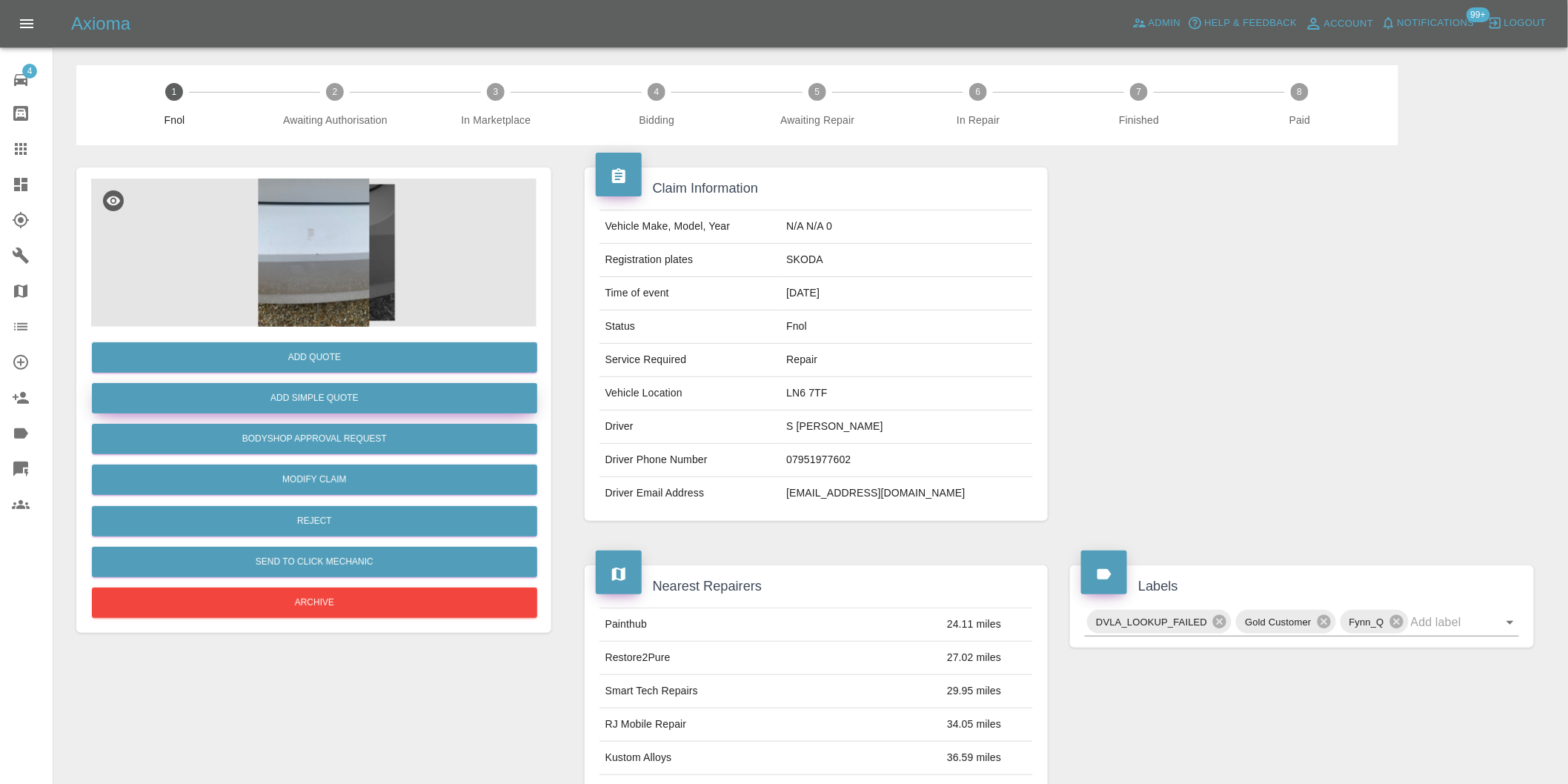
click at [352, 389] on button "Add Simple Quote" at bounding box center [315, 398] width 445 height 30
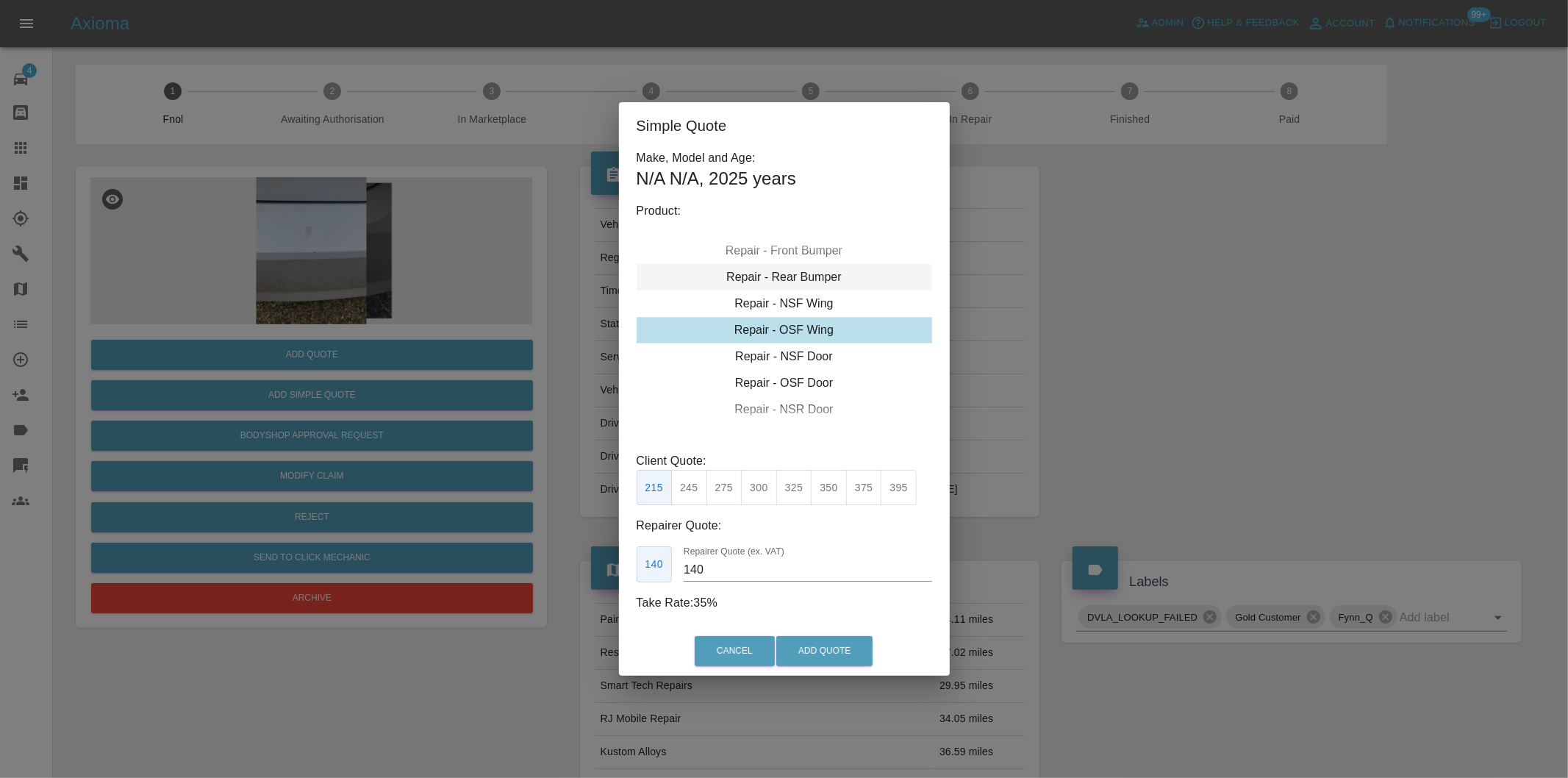
click at [818, 277] on div "Repair - Rear Bumper" at bounding box center [784, 277] width 296 height 26
click at [728, 488] on button "350" at bounding box center [724, 488] width 36 height 36
type input "210"
click at [832, 649] on button "Add Quote" at bounding box center [824, 650] width 96 height 30
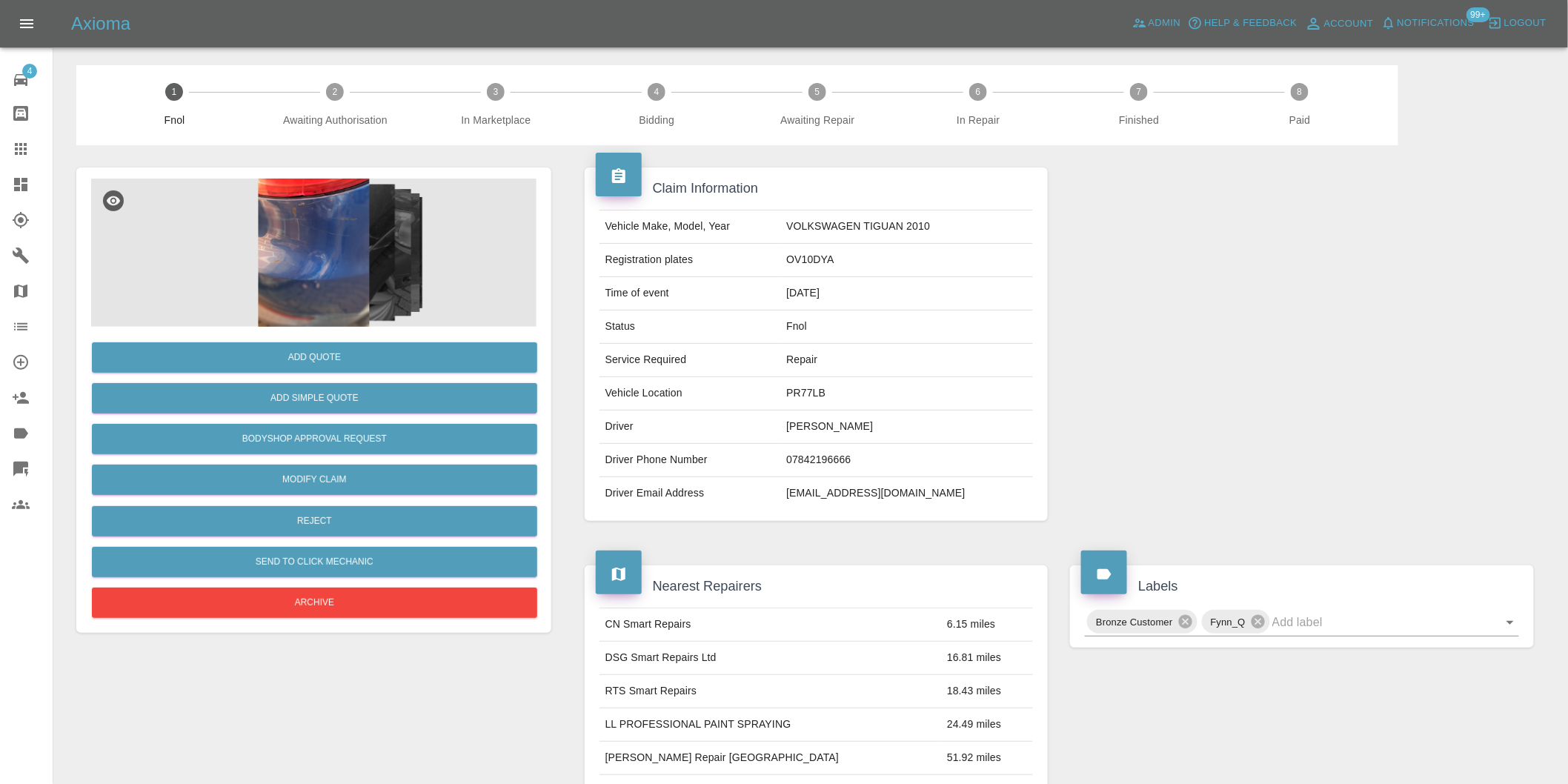
click at [300, 219] on img at bounding box center [314, 252] width 445 height 148
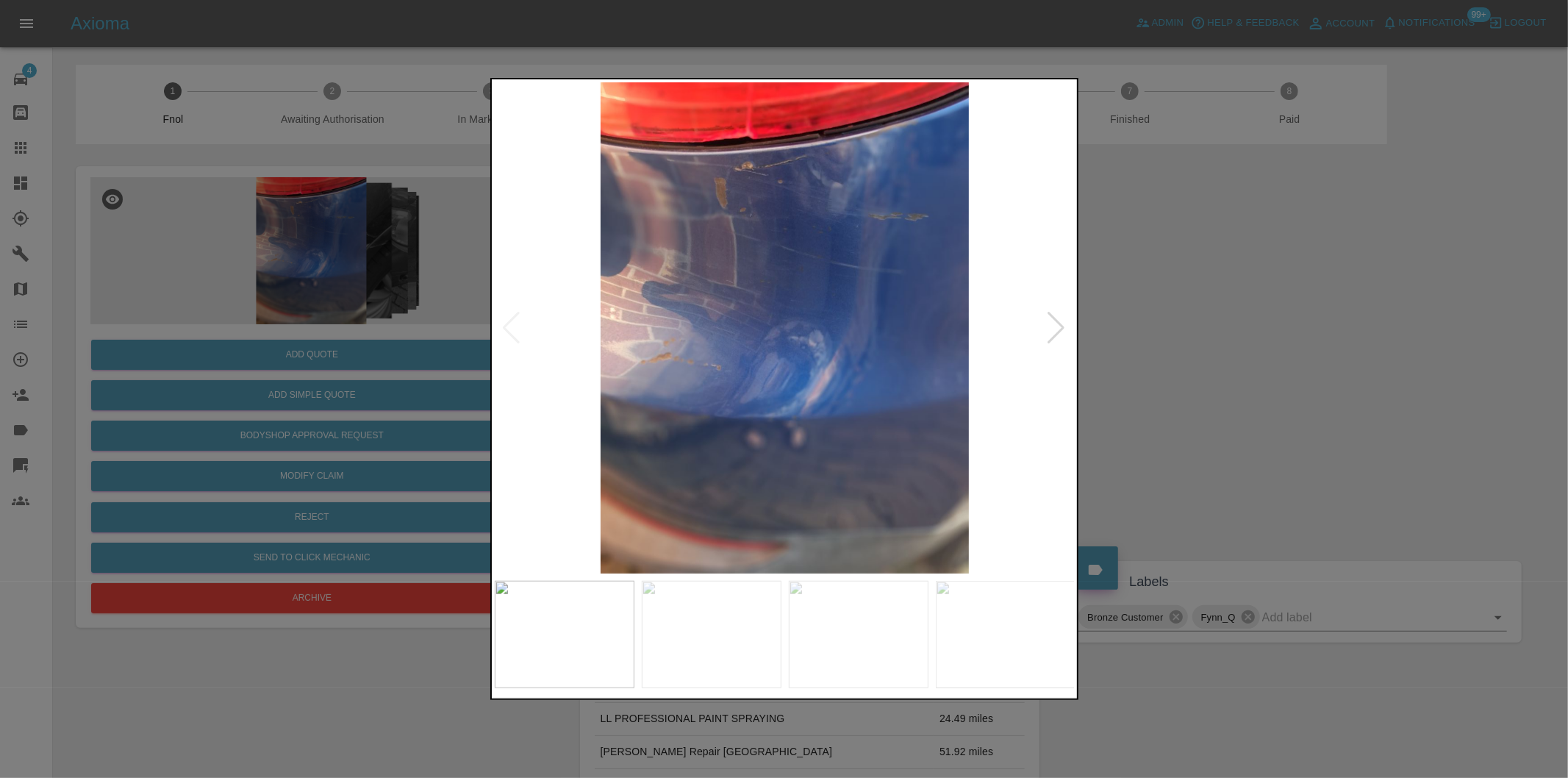
click at [1061, 320] on div at bounding box center [1057, 327] width 19 height 32
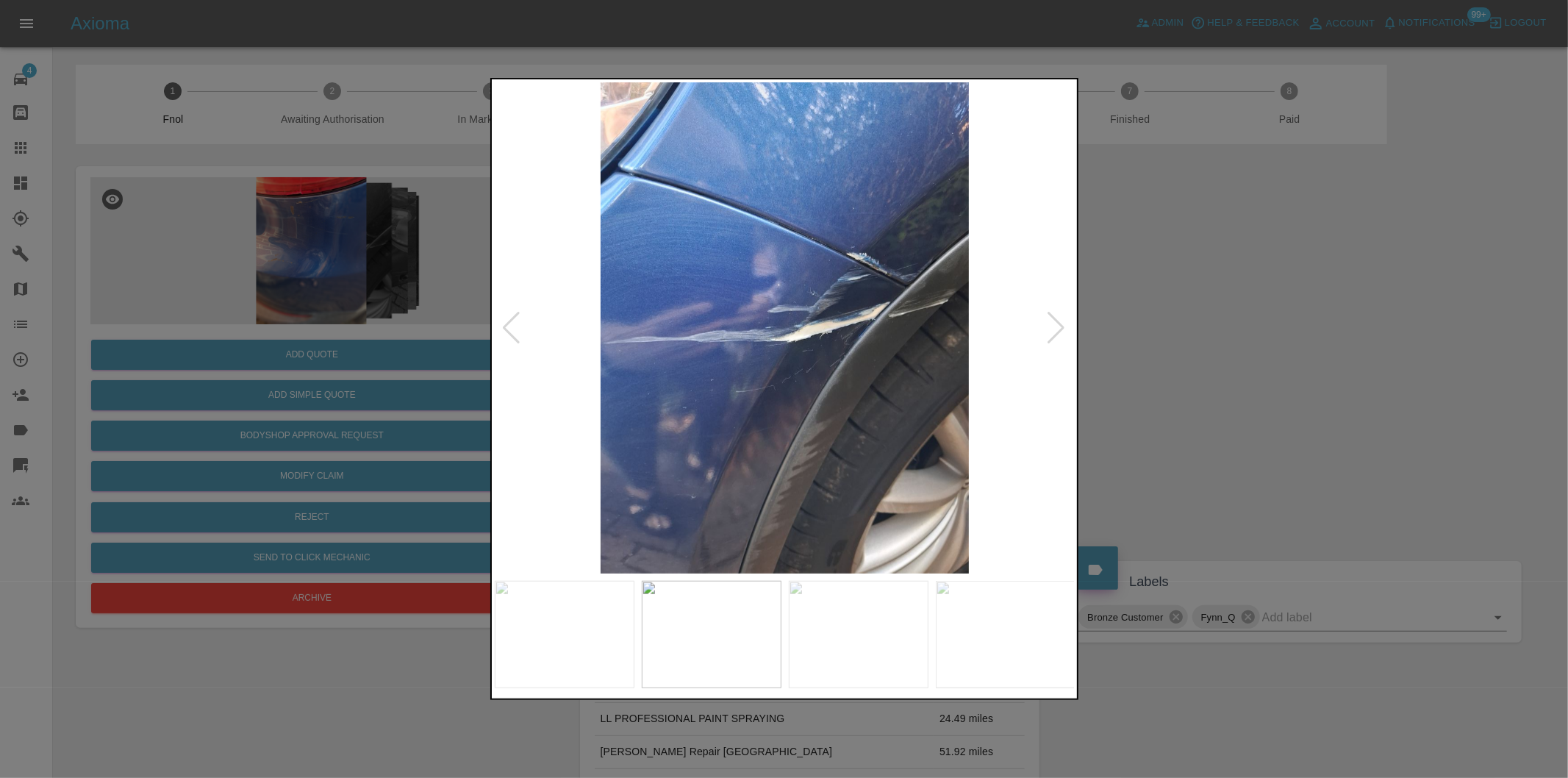
click at [1061, 325] on div at bounding box center [1057, 327] width 19 height 32
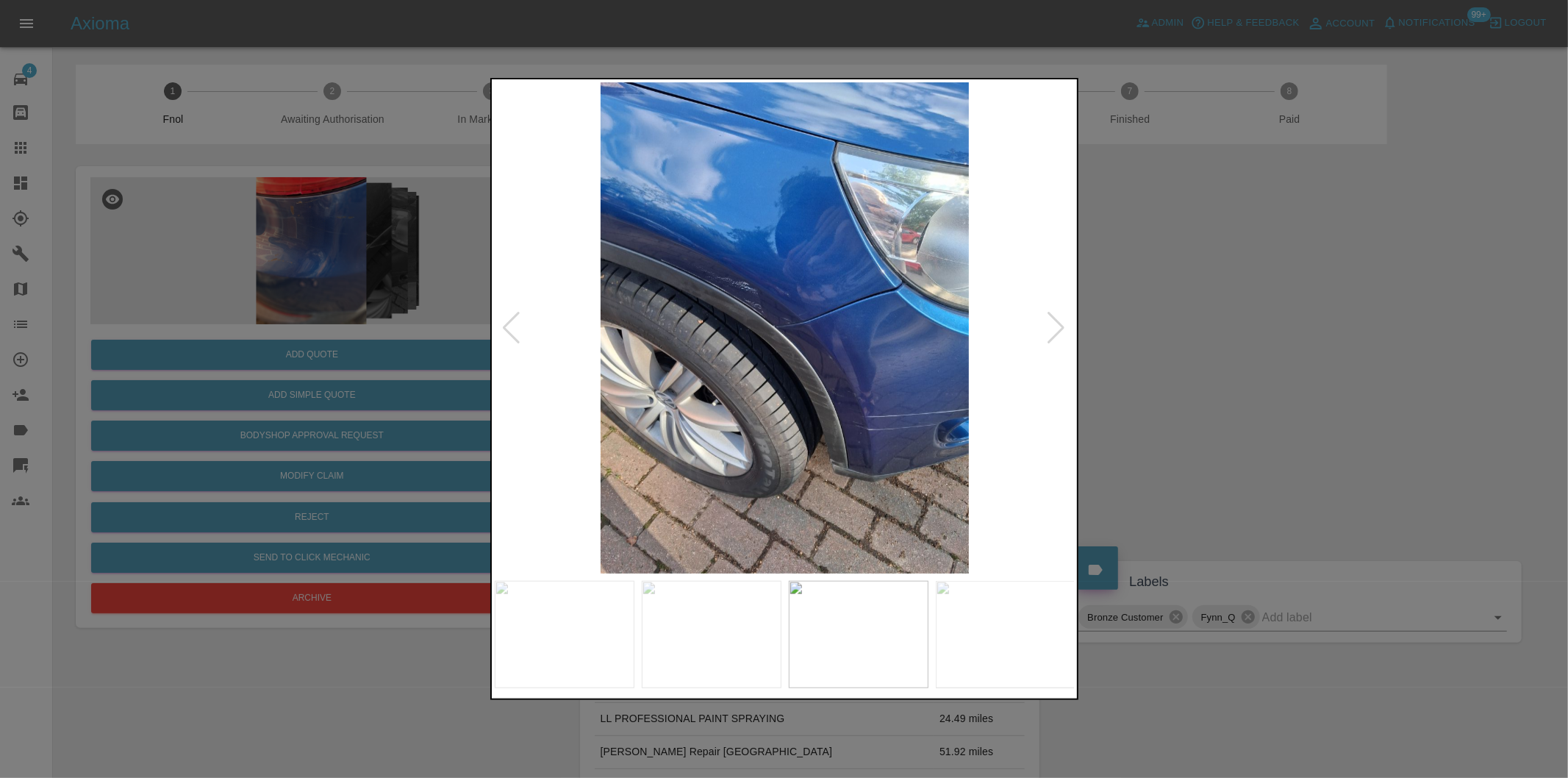
click at [1250, 319] on div at bounding box center [784, 389] width 1568 height 778
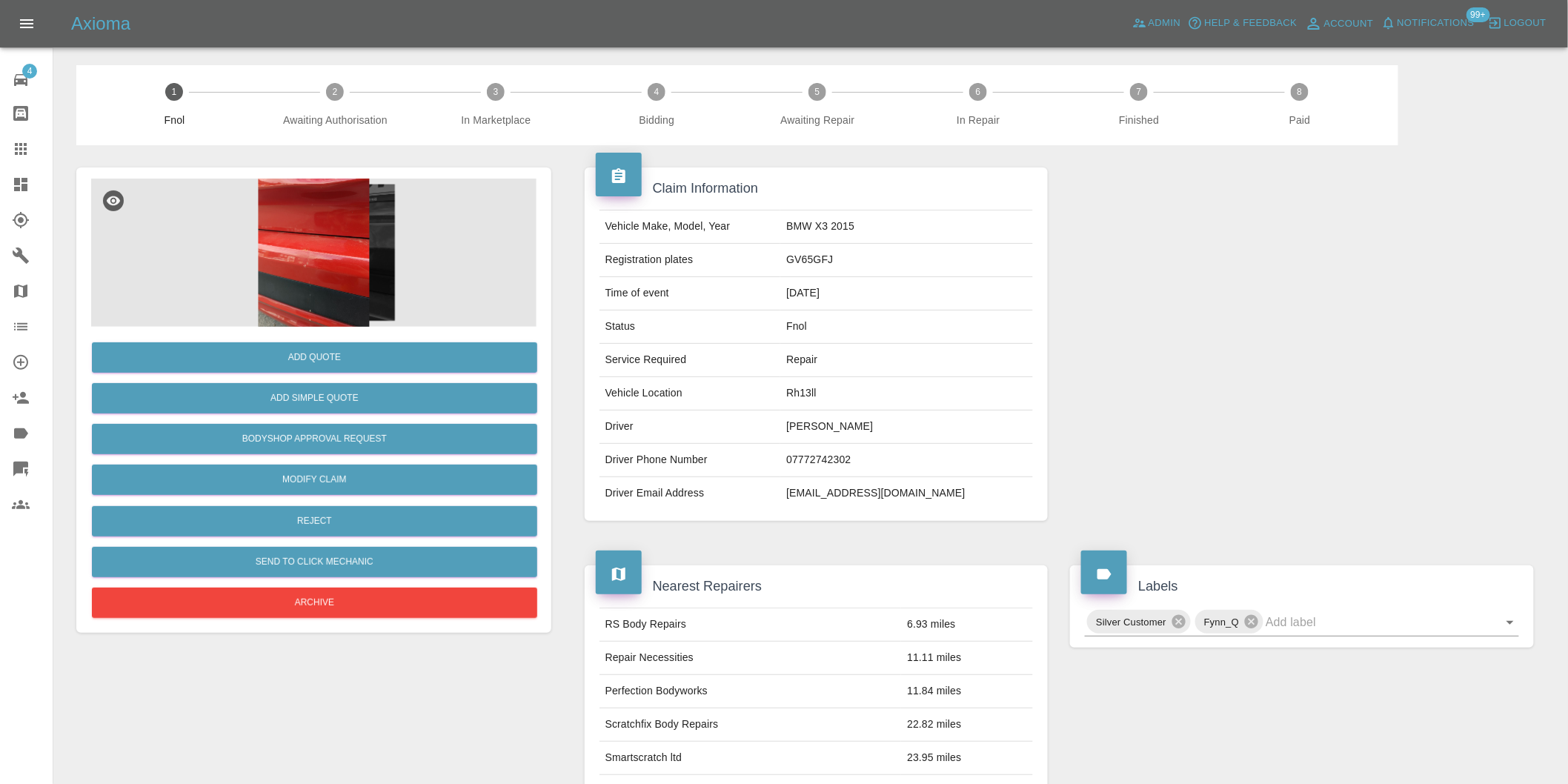
click at [292, 221] on img at bounding box center [314, 252] width 445 height 148
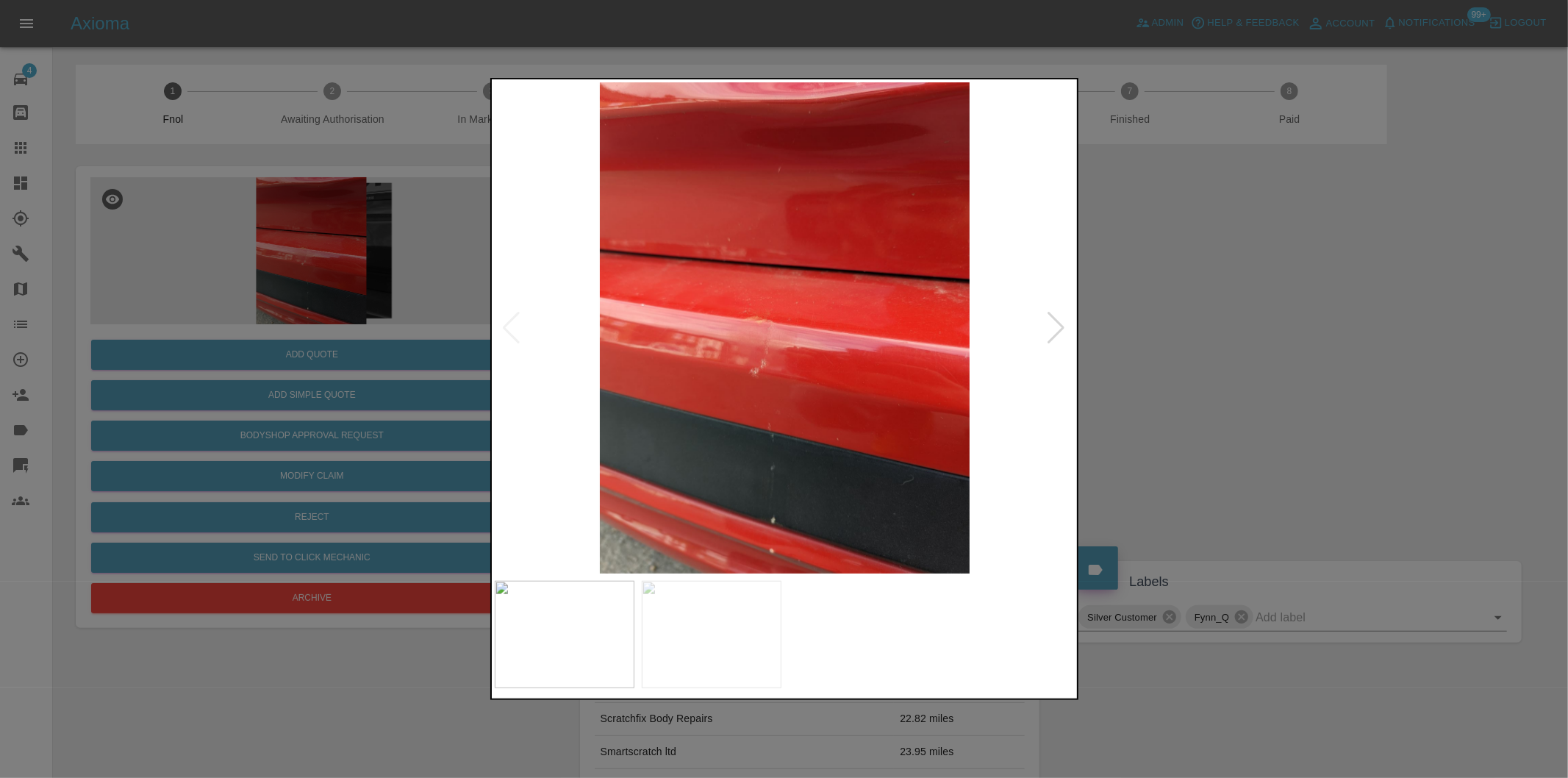
click at [1054, 334] on div at bounding box center [1057, 327] width 19 height 32
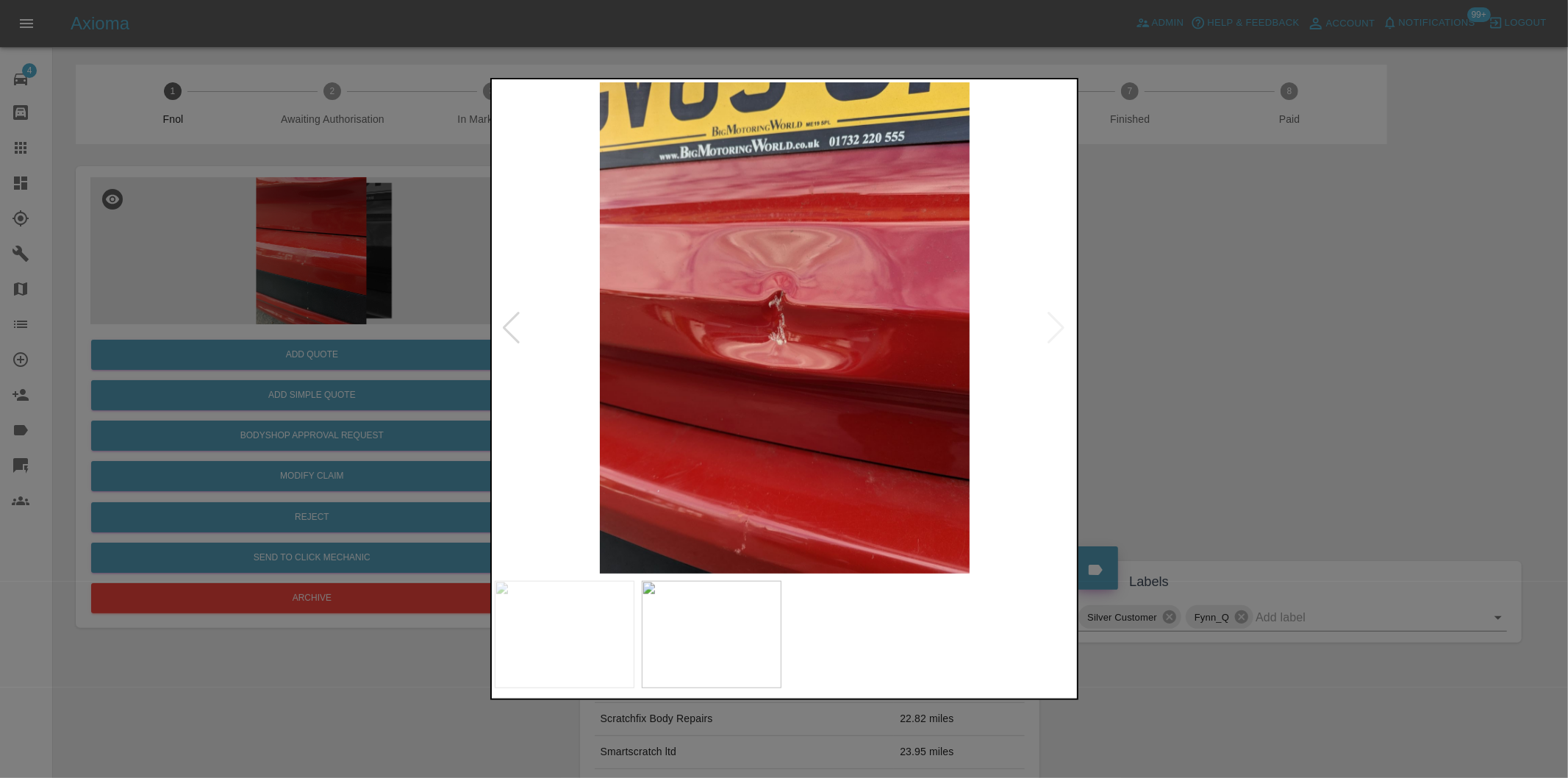
click at [1214, 326] on div at bounding box center [784, 389] width 1568 height 778
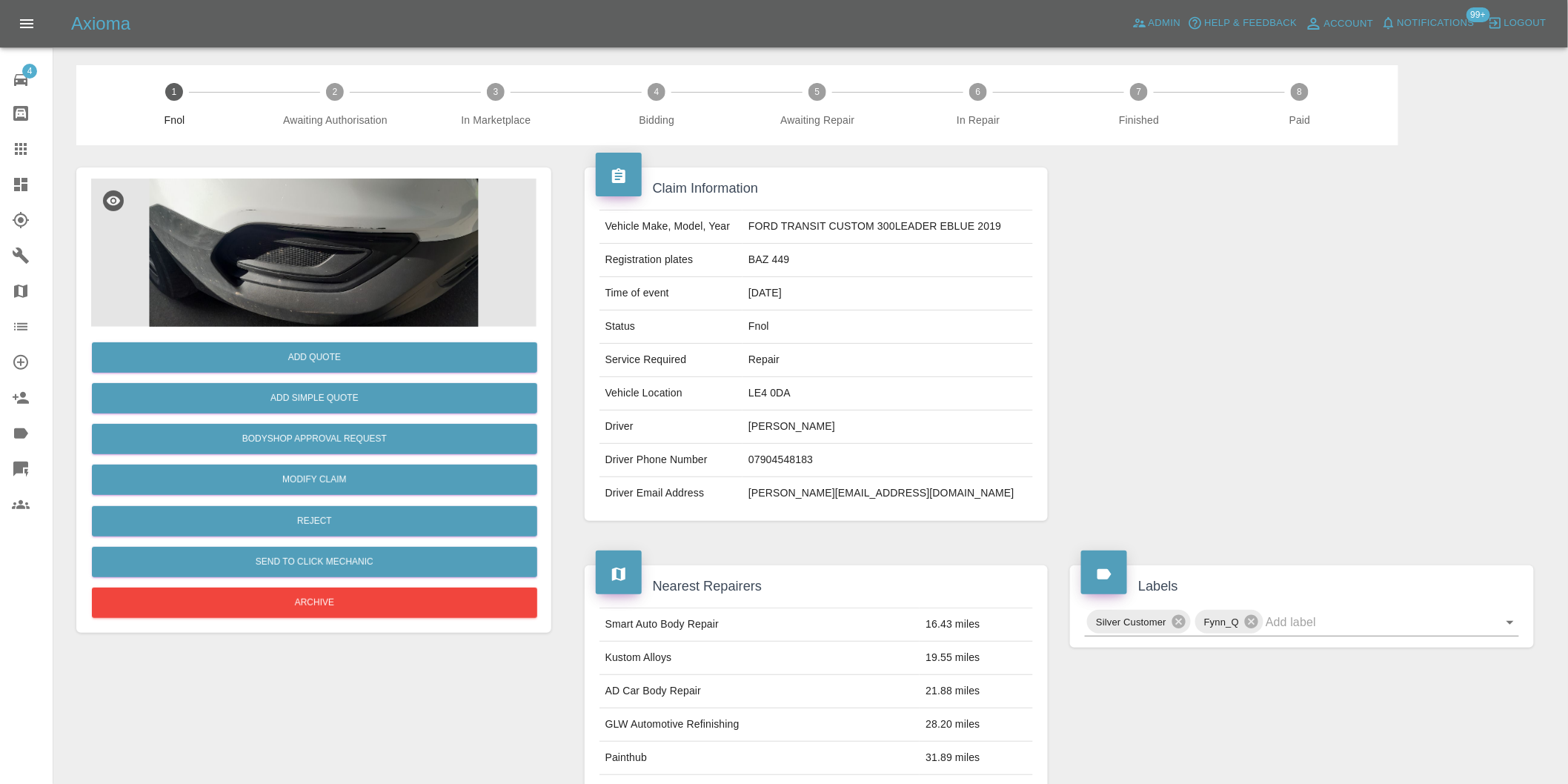
click at [350, 198] on img at bounding box center [314, 252] width 445 height 148
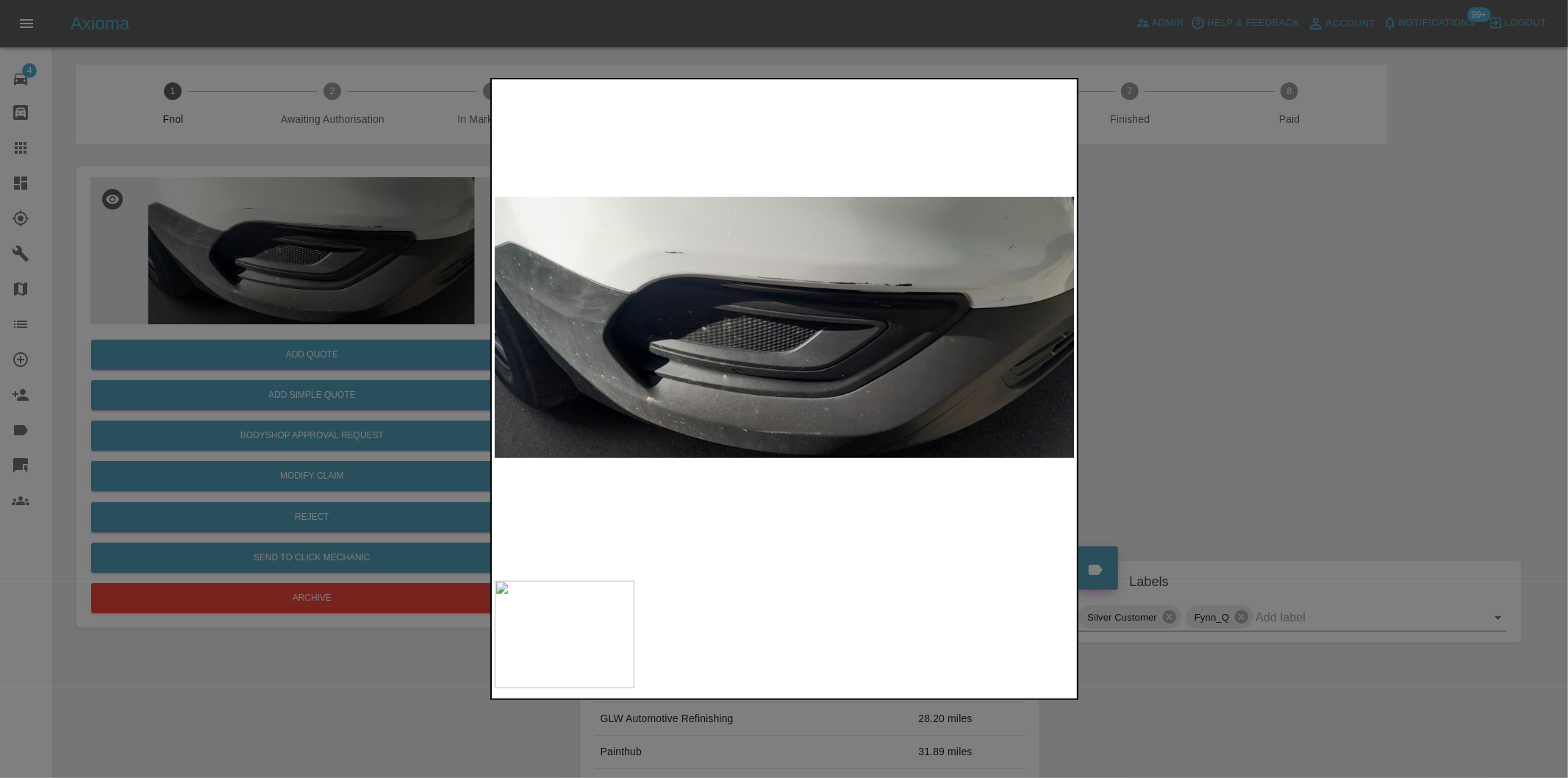
click at [1151, 327] on div at bounding box center [784, 389] width 1568 height 778
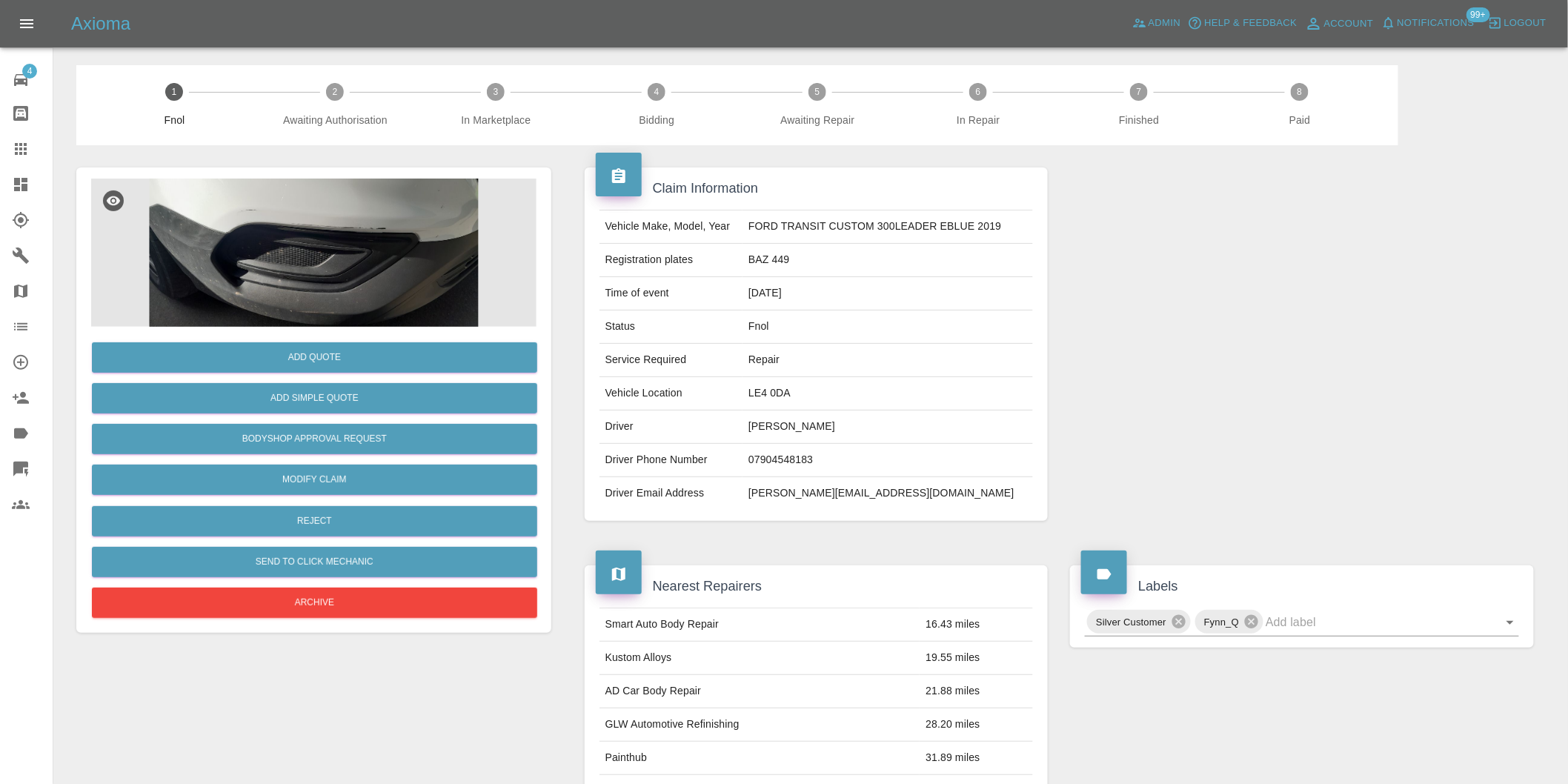
click at [310, 190] on img at bounding box center [314, 252] width 445 height 148
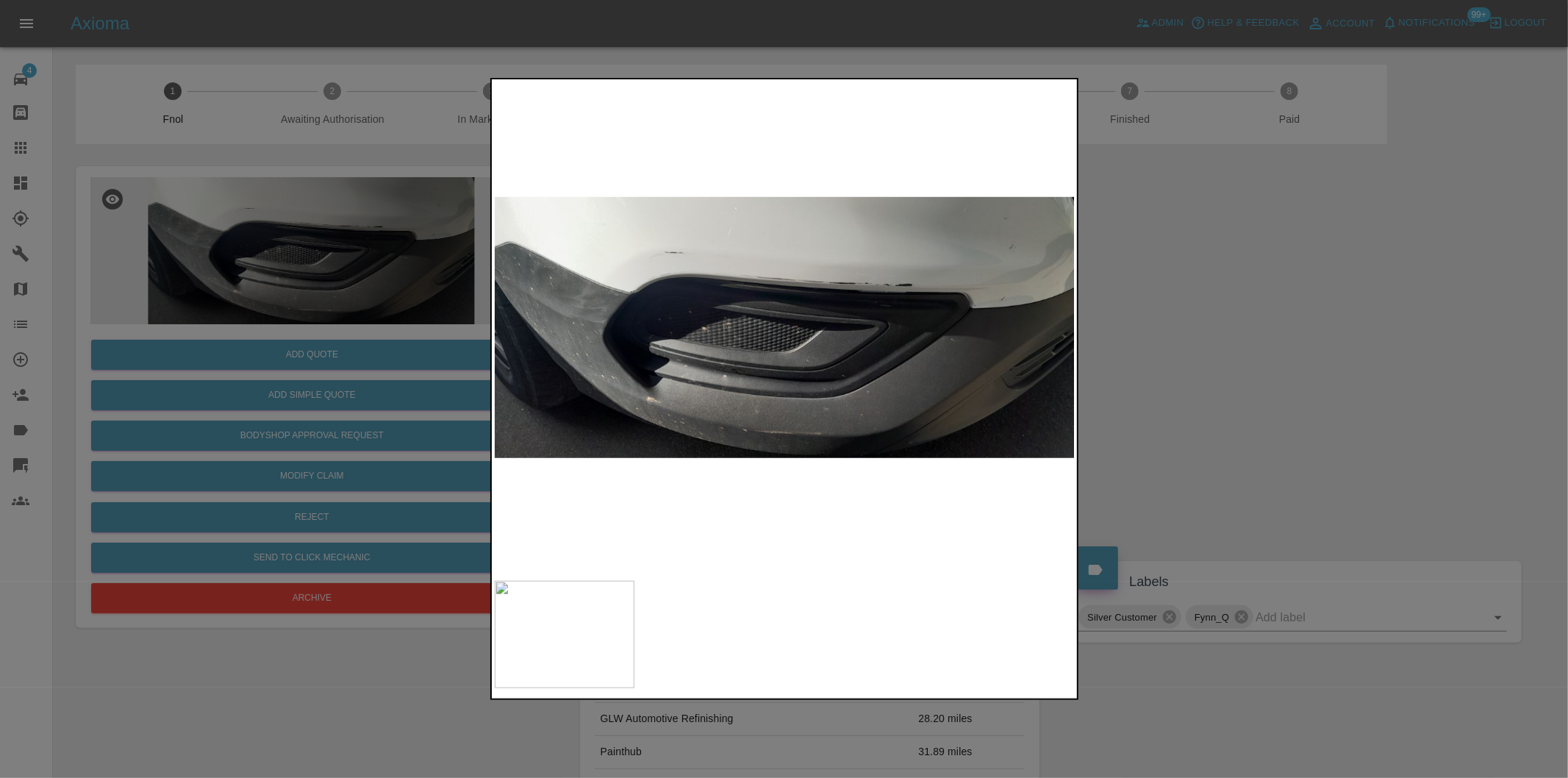
click at [1170, 287] on div at bounding box center [784, 389] width 1568 height 778
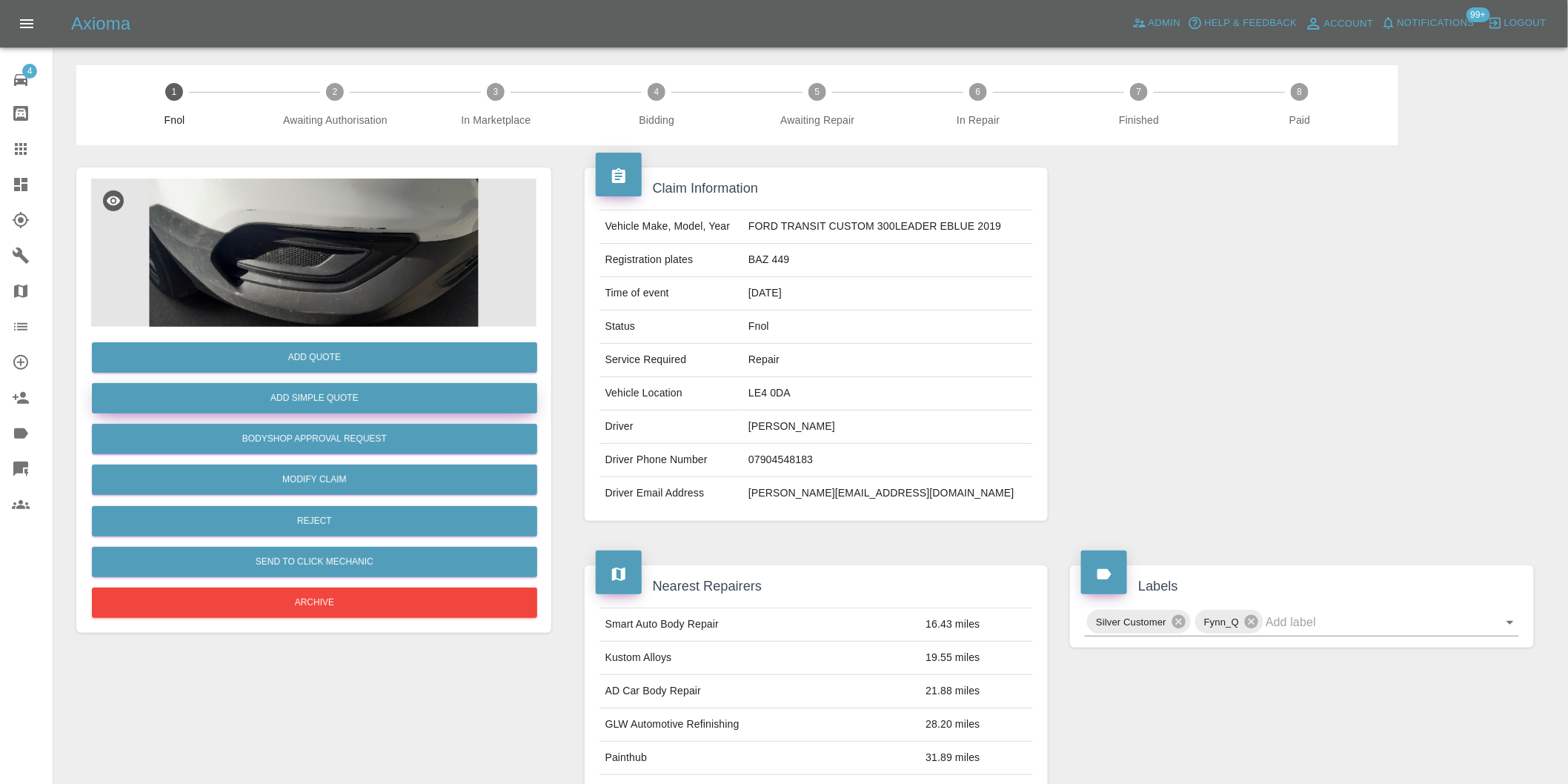
click at [390, 396] on button "Add Simple Quote" at bounding box center [315, 398] width 445 height 30
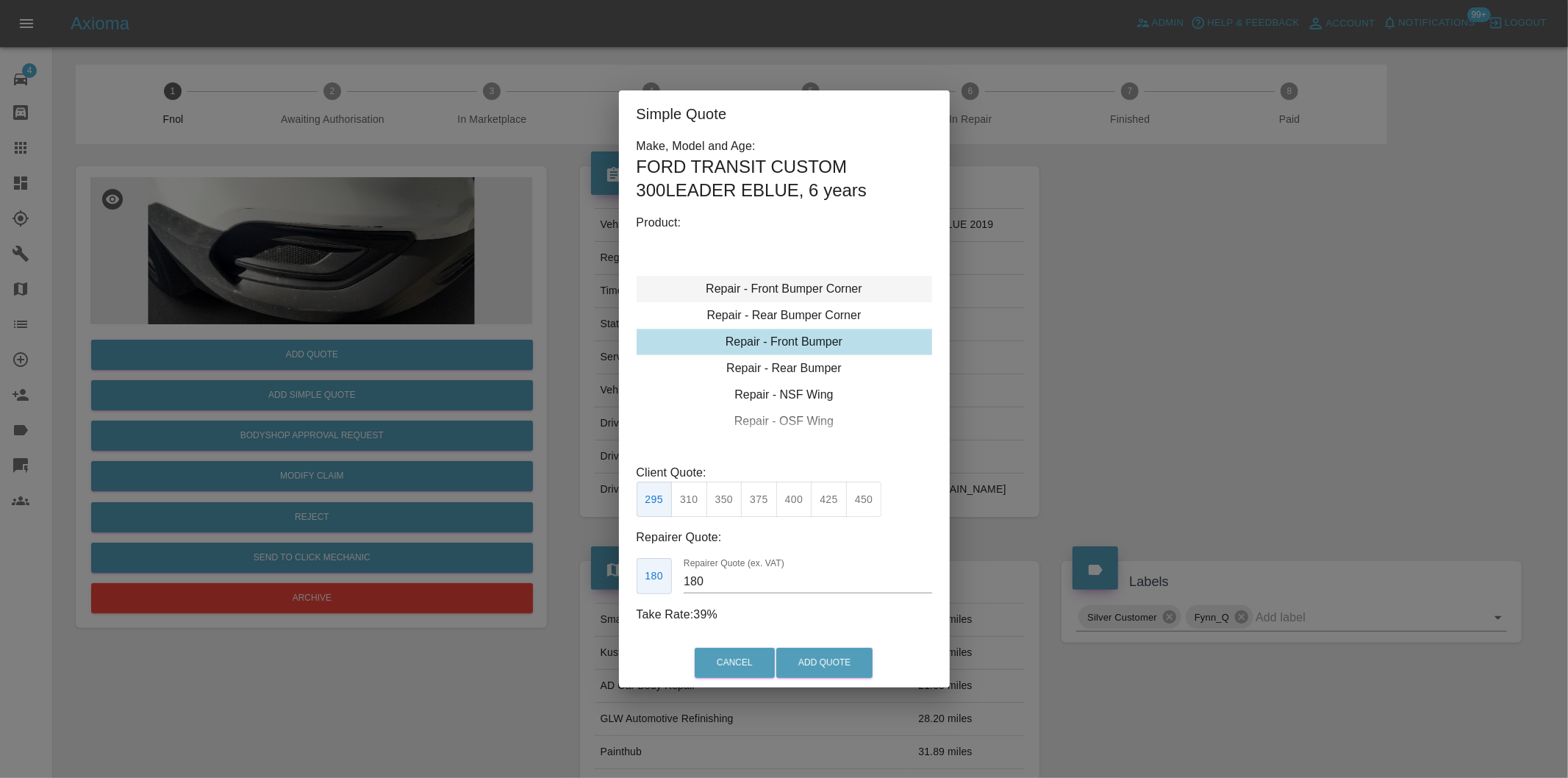
click at [806, 296] on div "Repair - Front Bumper Corner" at bounding box center [784, 288] width 296 height 26
click at [732, 510] on button "215" at bounding box center [724, 500] width 36 height 36
type input "135"
click at [791, 667] on button "Add Quote" at bounding box center [824, 663] width 96 height 30
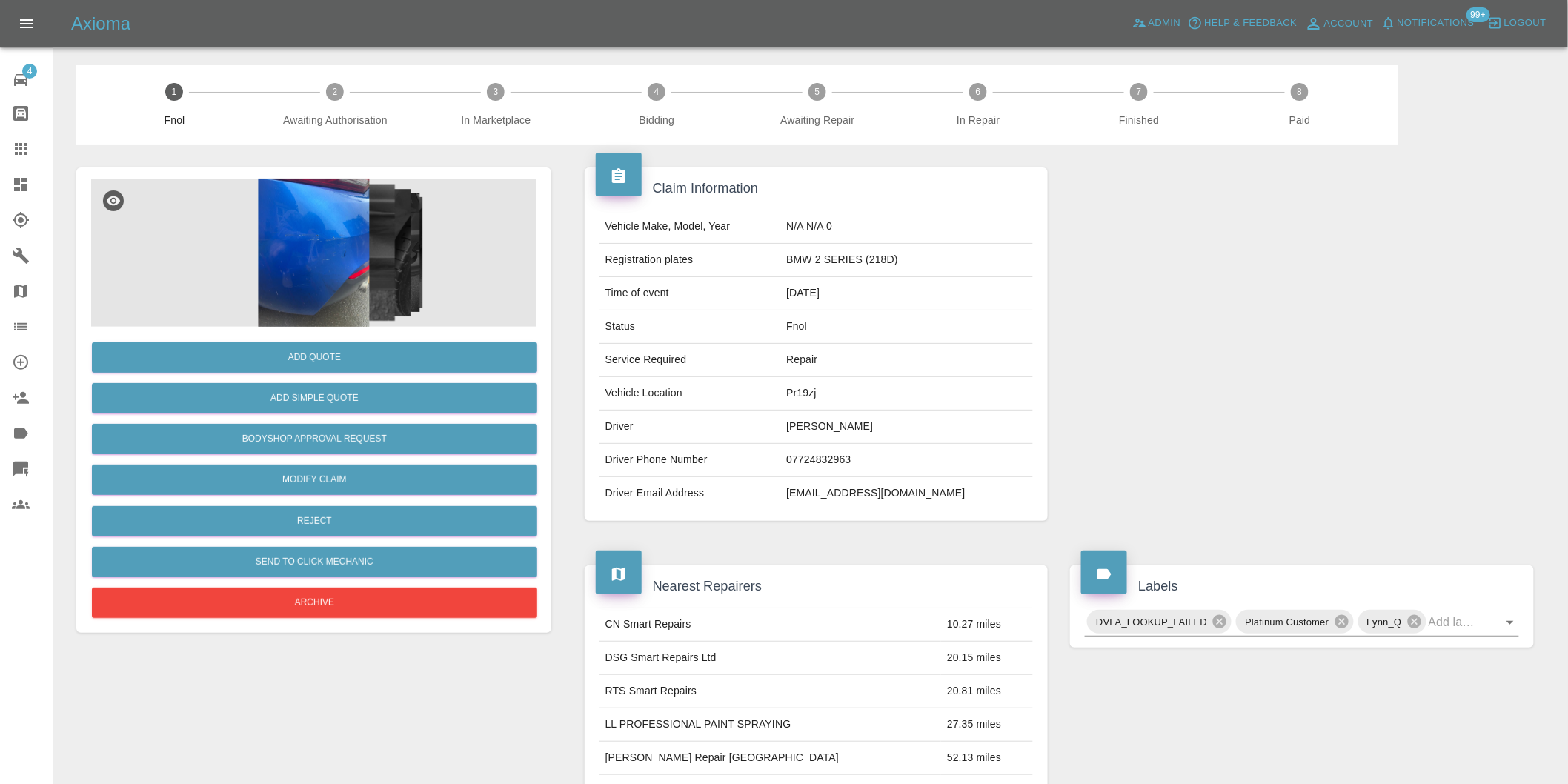
click at [329, 226] on img at bounding box center [314, 252] width 445 height 148
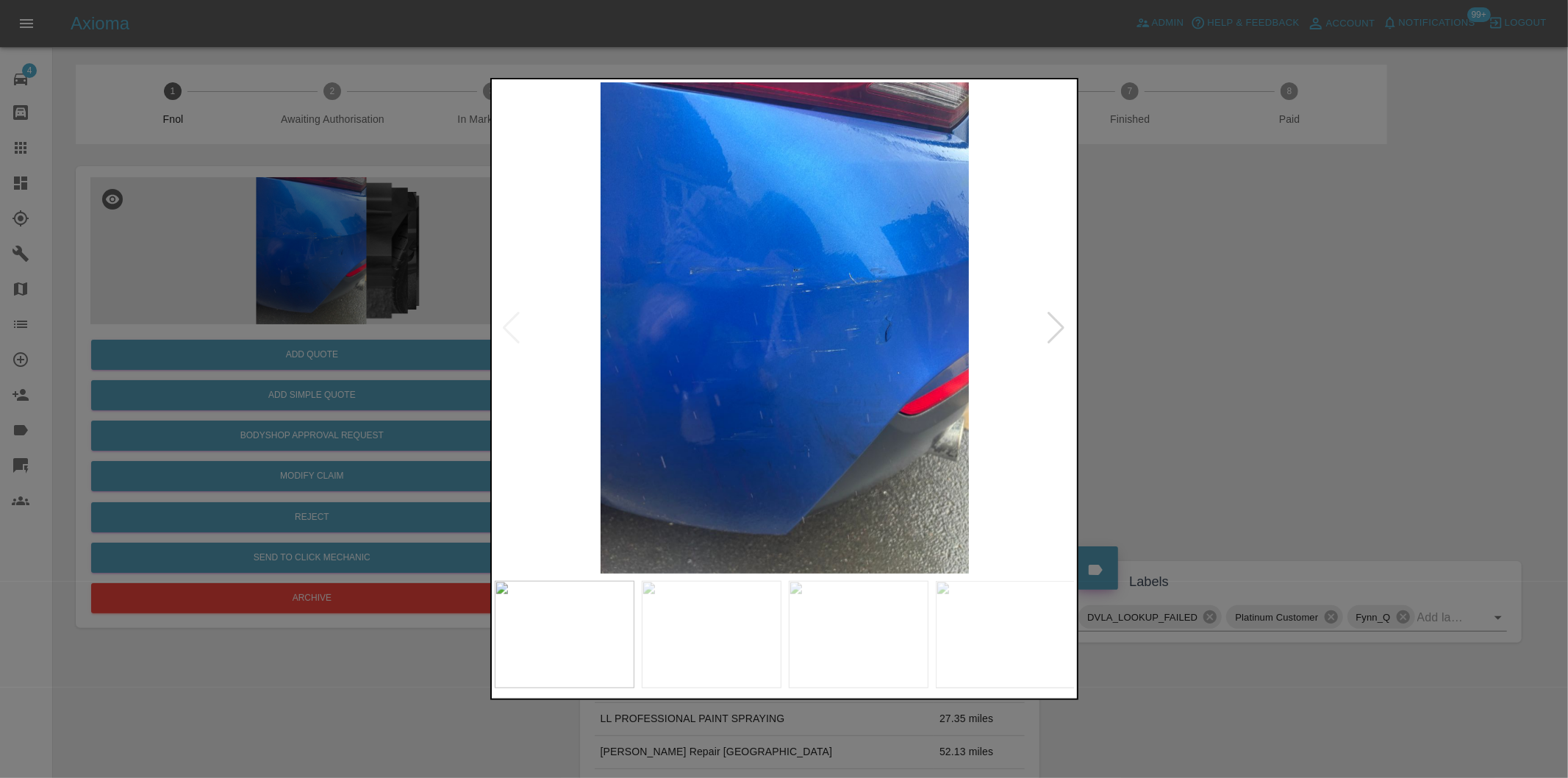
click at [1061, 329] on div at bounding box center [1057, 327] width 19 height 32
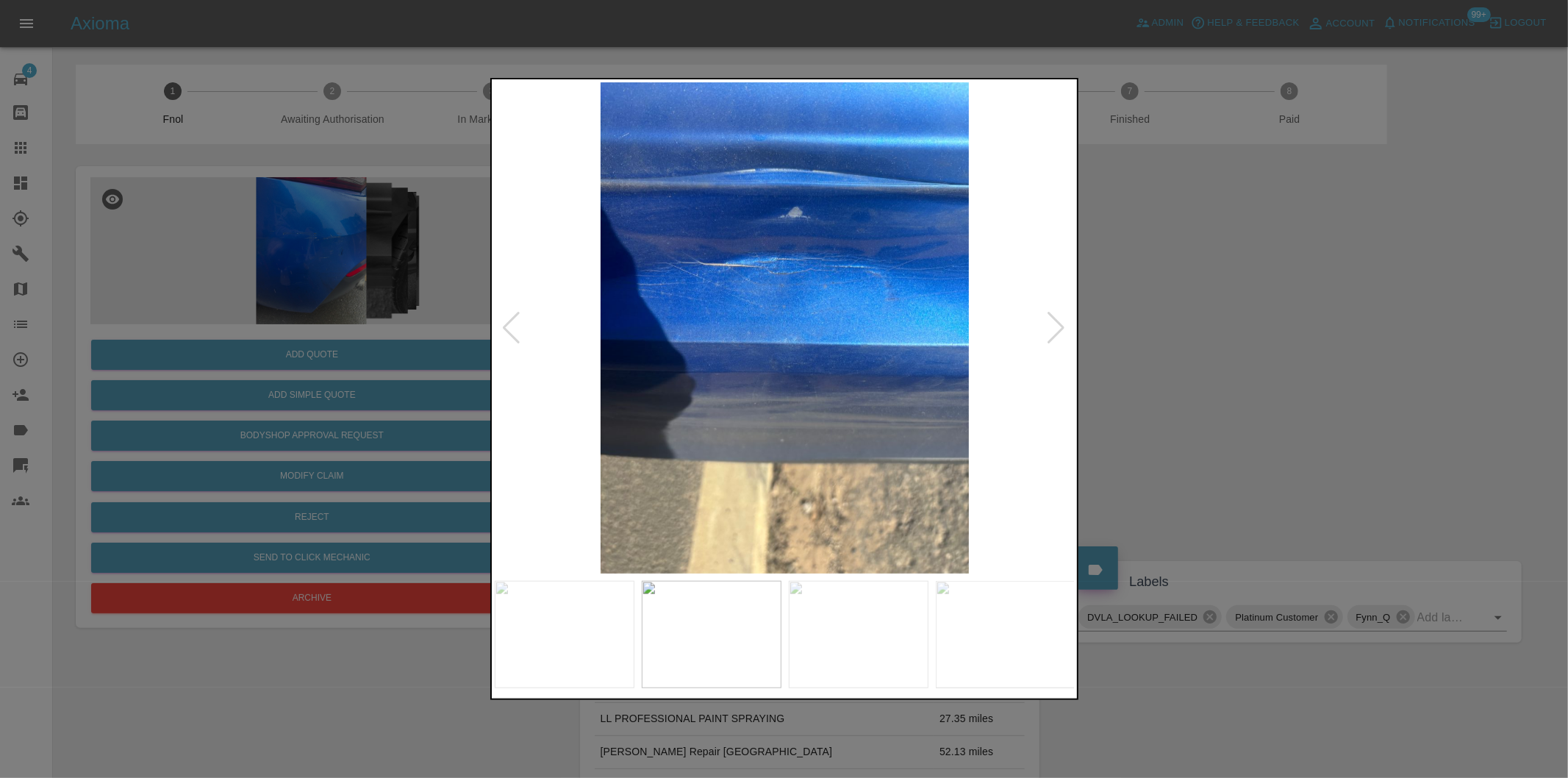
click at [1061, 329] on div at bounding box center [1057, 327] width 19 height 32
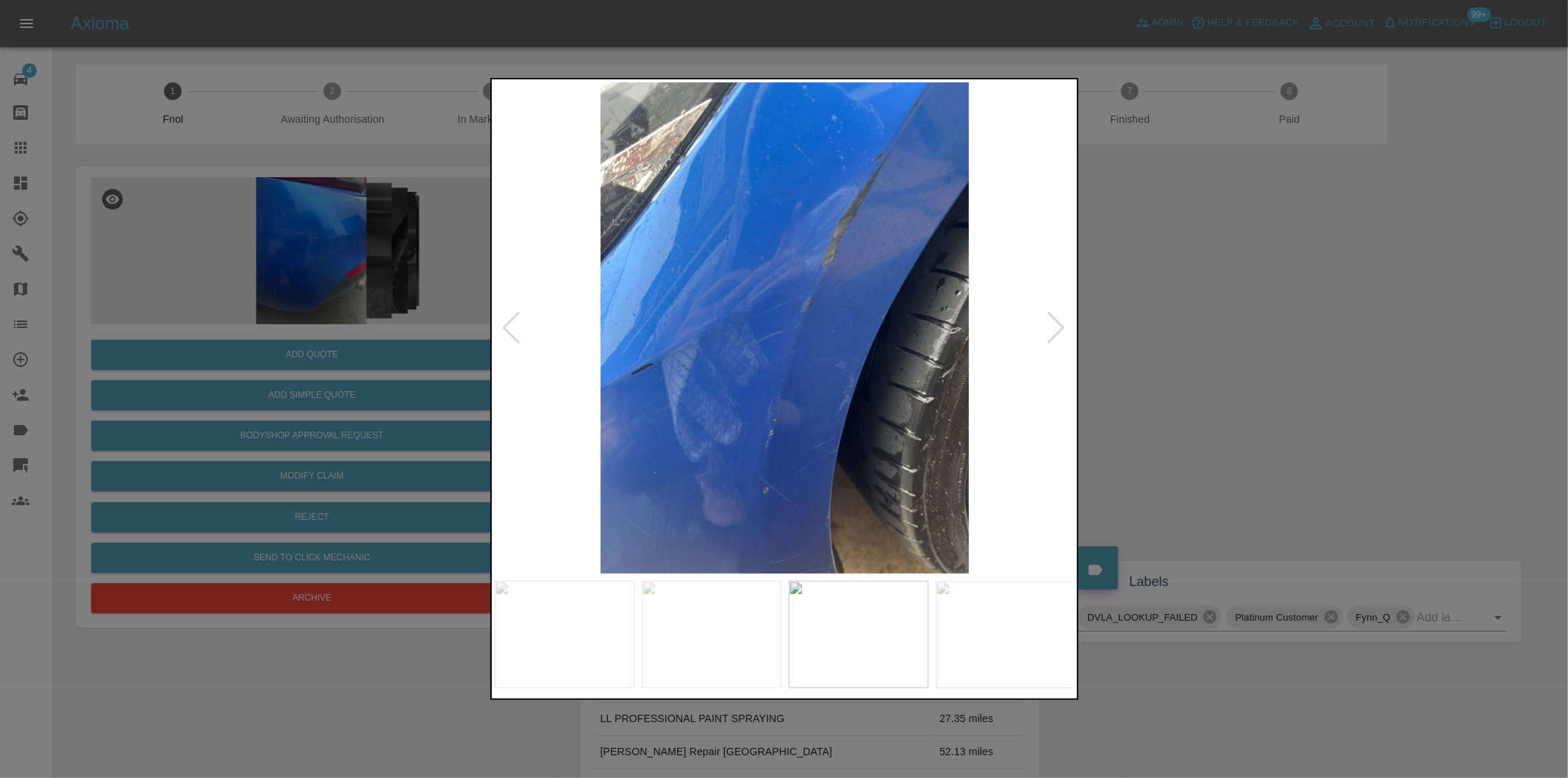
click at [1061, 329] on div at bounding box center [1057, 327] width 19 height 32
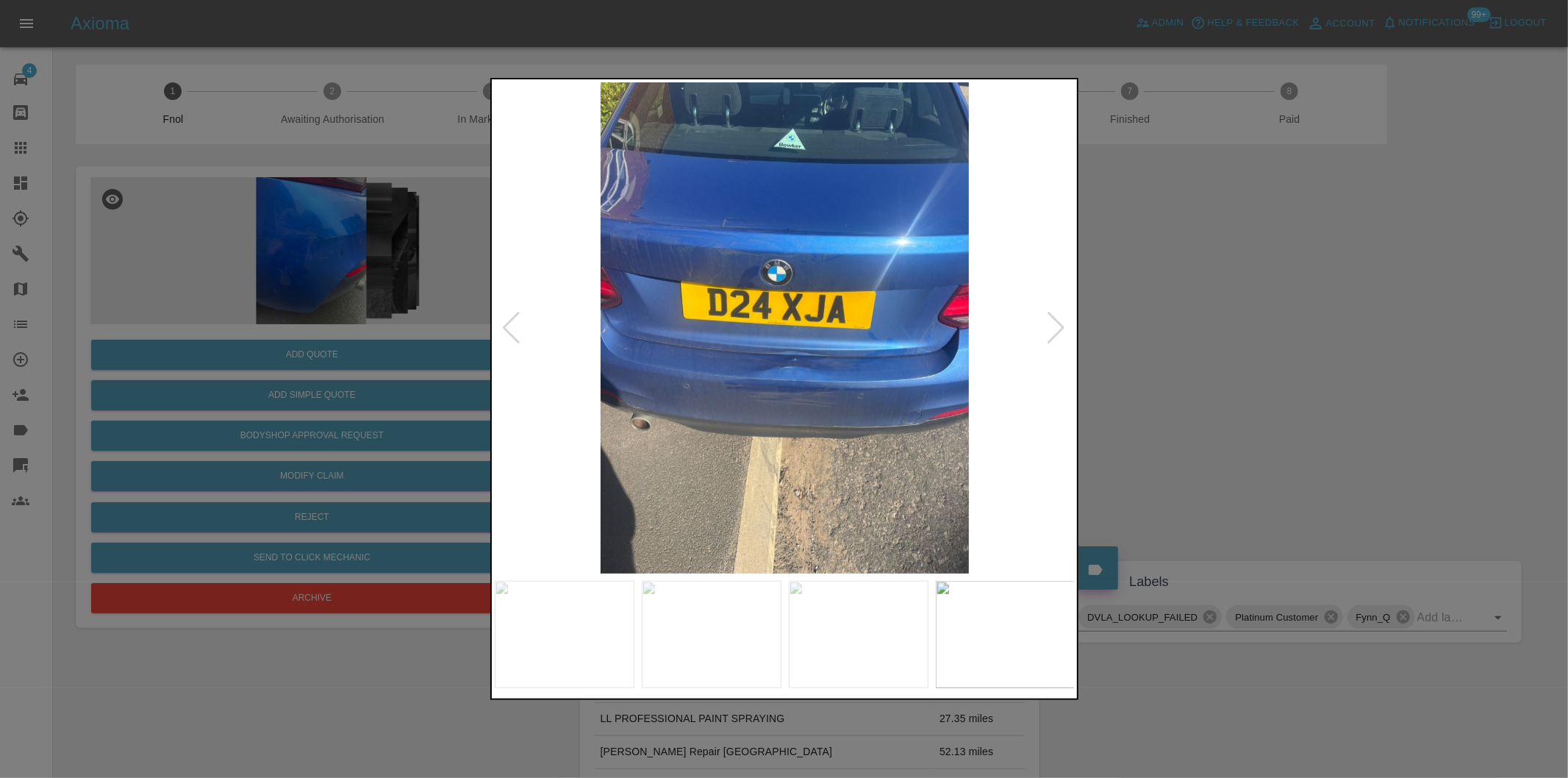
drag, startPoint x: 1288, startPoint y: 321, endPoint x: 1272, endPoint y: 299, distance: 27.2
click at [1284, 313] on div at bounding box center [784, 389] width 1568 height 778
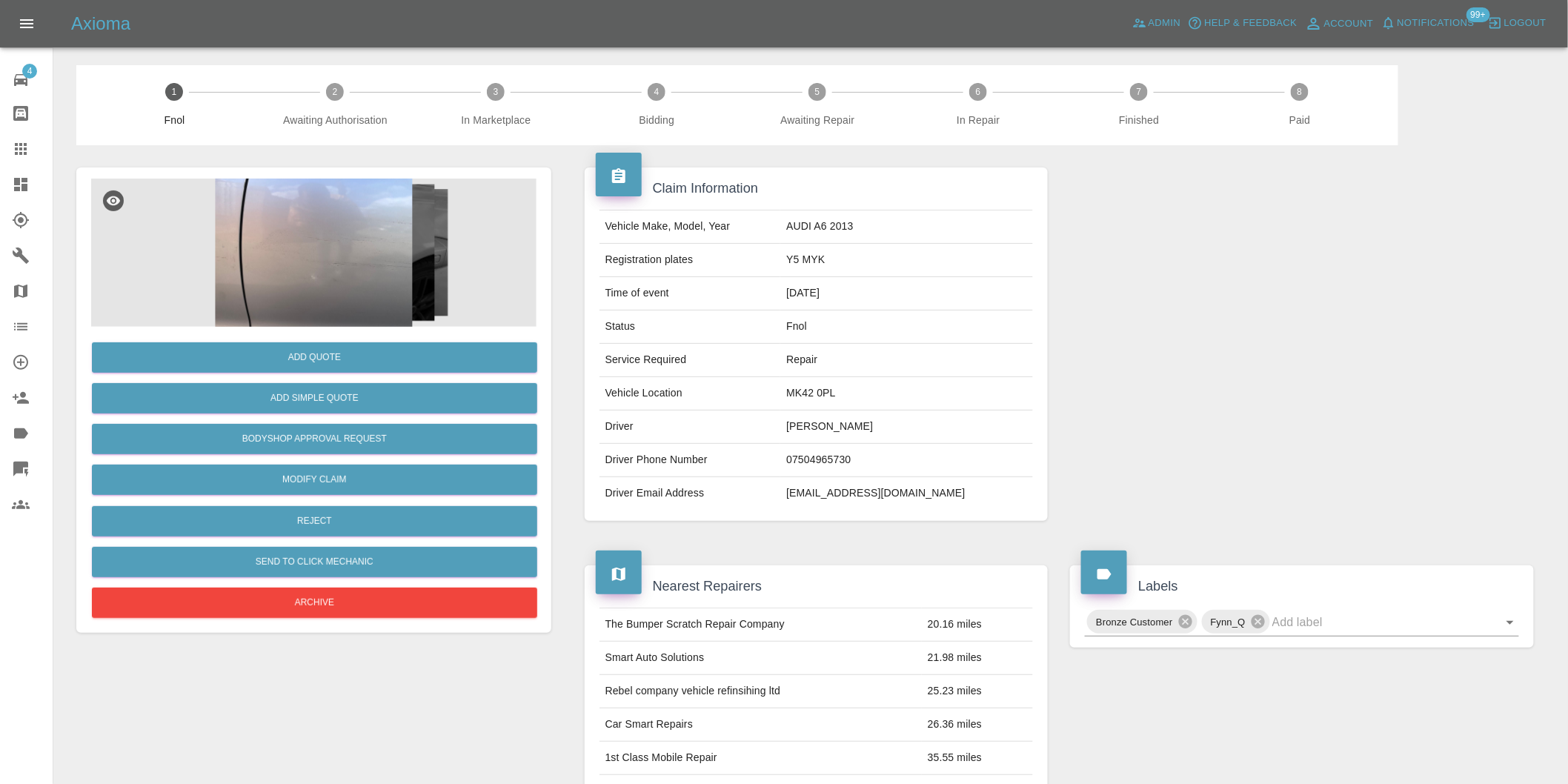
click at [364, 229] on img at bounding box center [314, 252] width 445 height 148
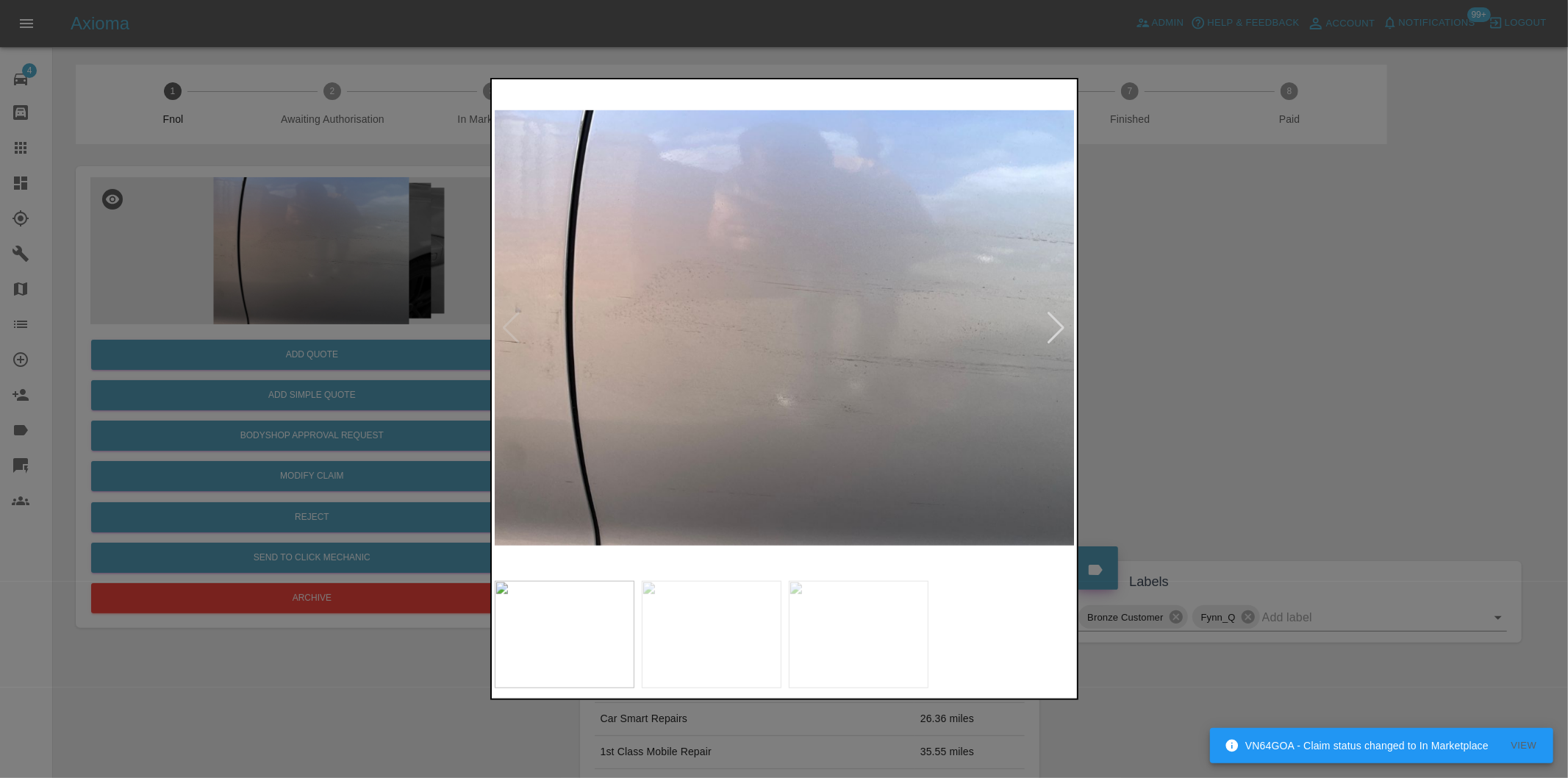
click at [1056, 321] on div at bounding box center [1057, 327] width 19 height 32
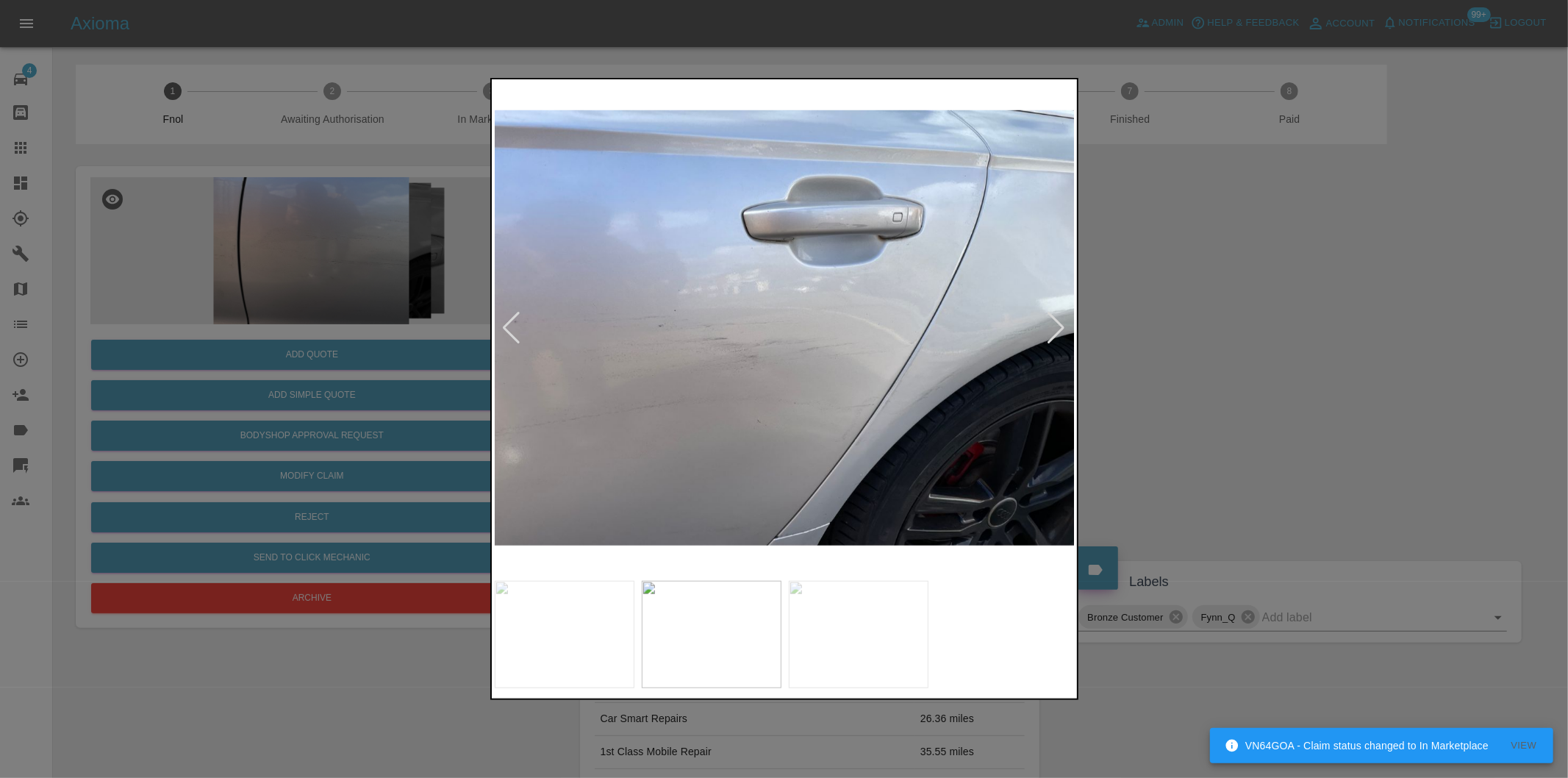
click at [1056, 321] on div at bounding box center [1057, 327] width 19 height 32
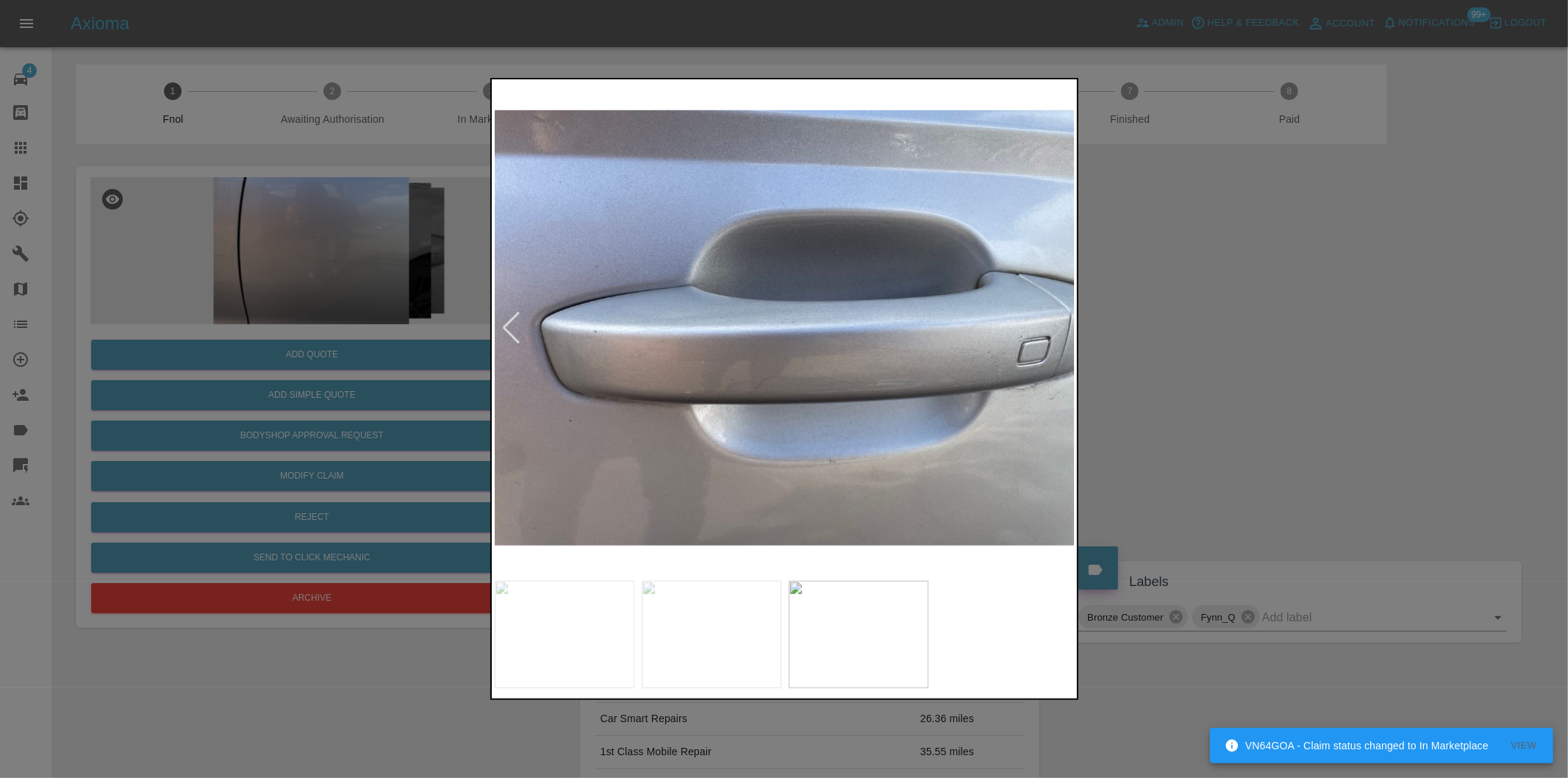
click at [1056, 321] on img at bounding box center [784, 328] width 581 height 492
click at [1302, 366] on div at bounding box center [784, 389] width 1568 height 778
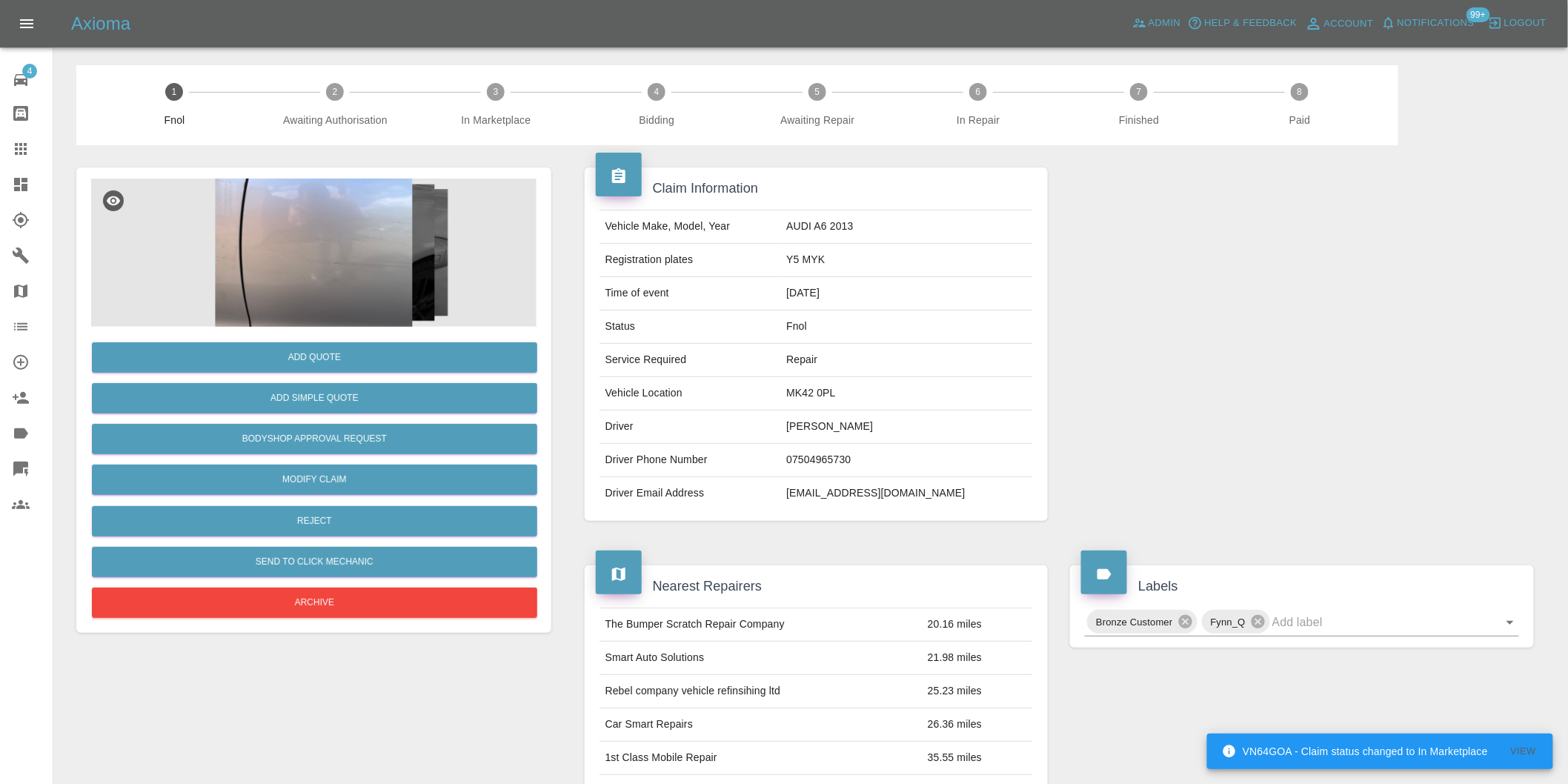
click at [344, 245] on img at bounding box center [314, 252] width 445 height 148
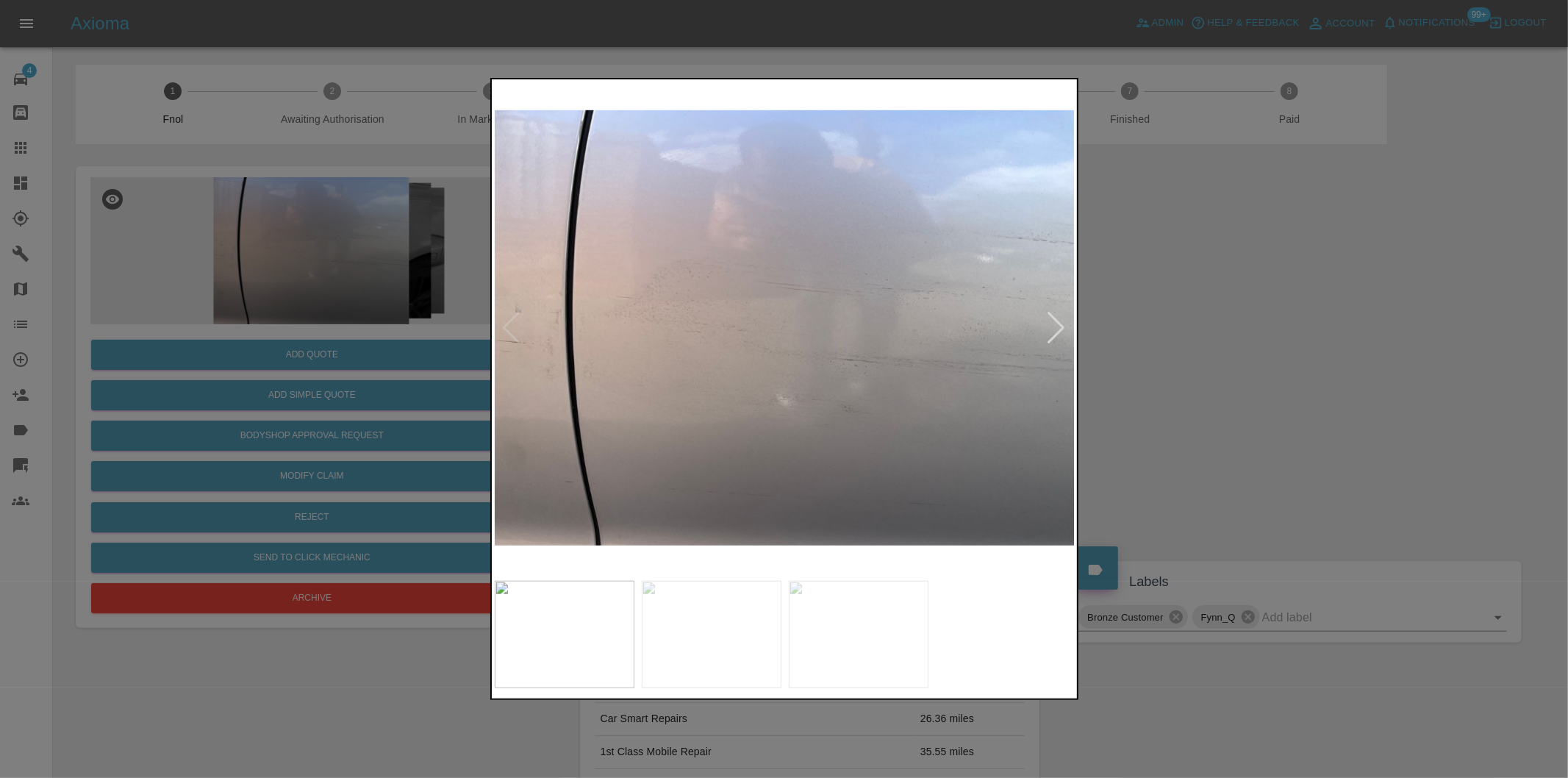
click at [1059, 323] on div at bounding box center [1057, 327] width 19 height 32
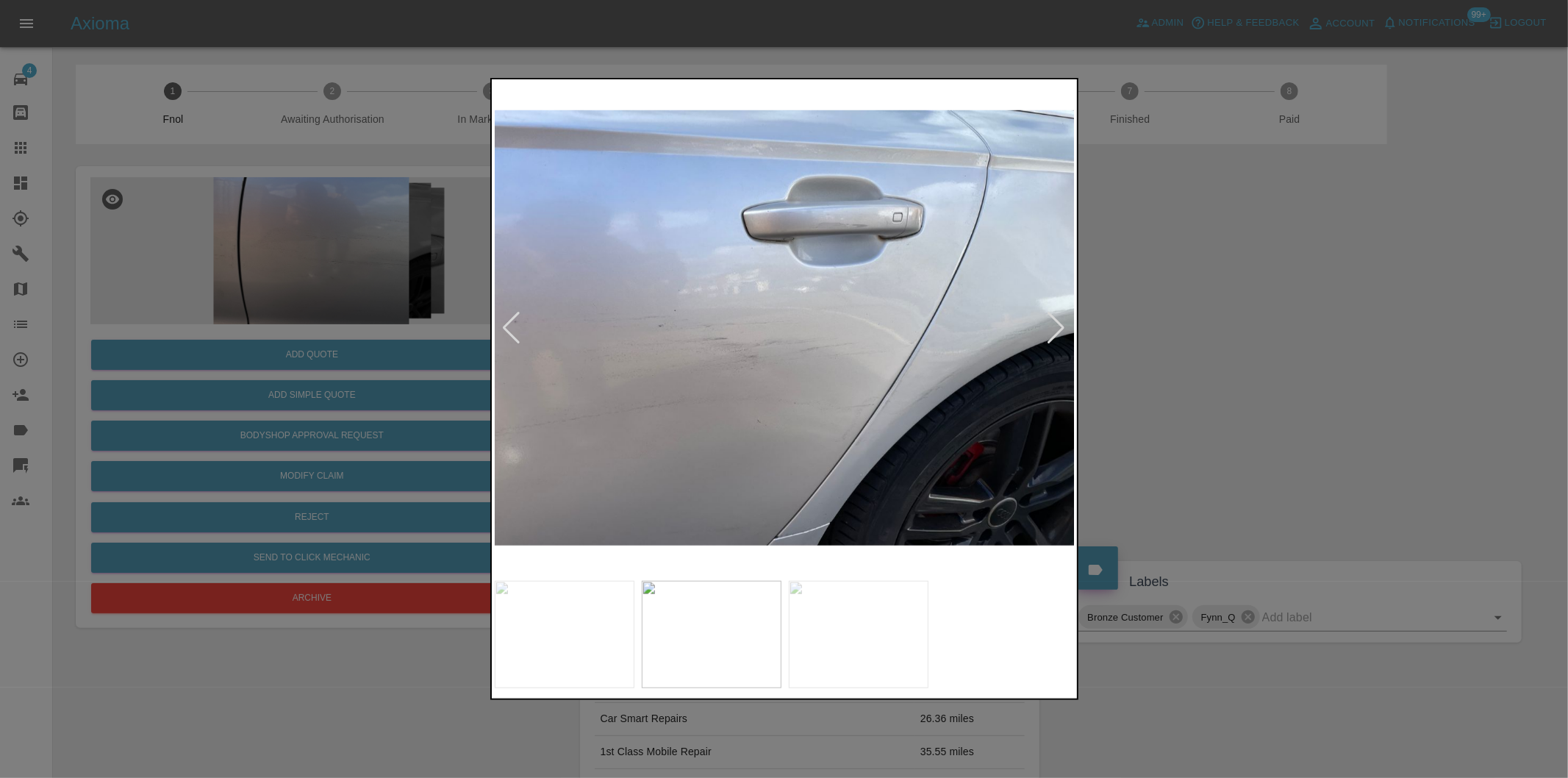
click at [1059, 323] on div at bounding box center [1057, 327] width 19 height 32
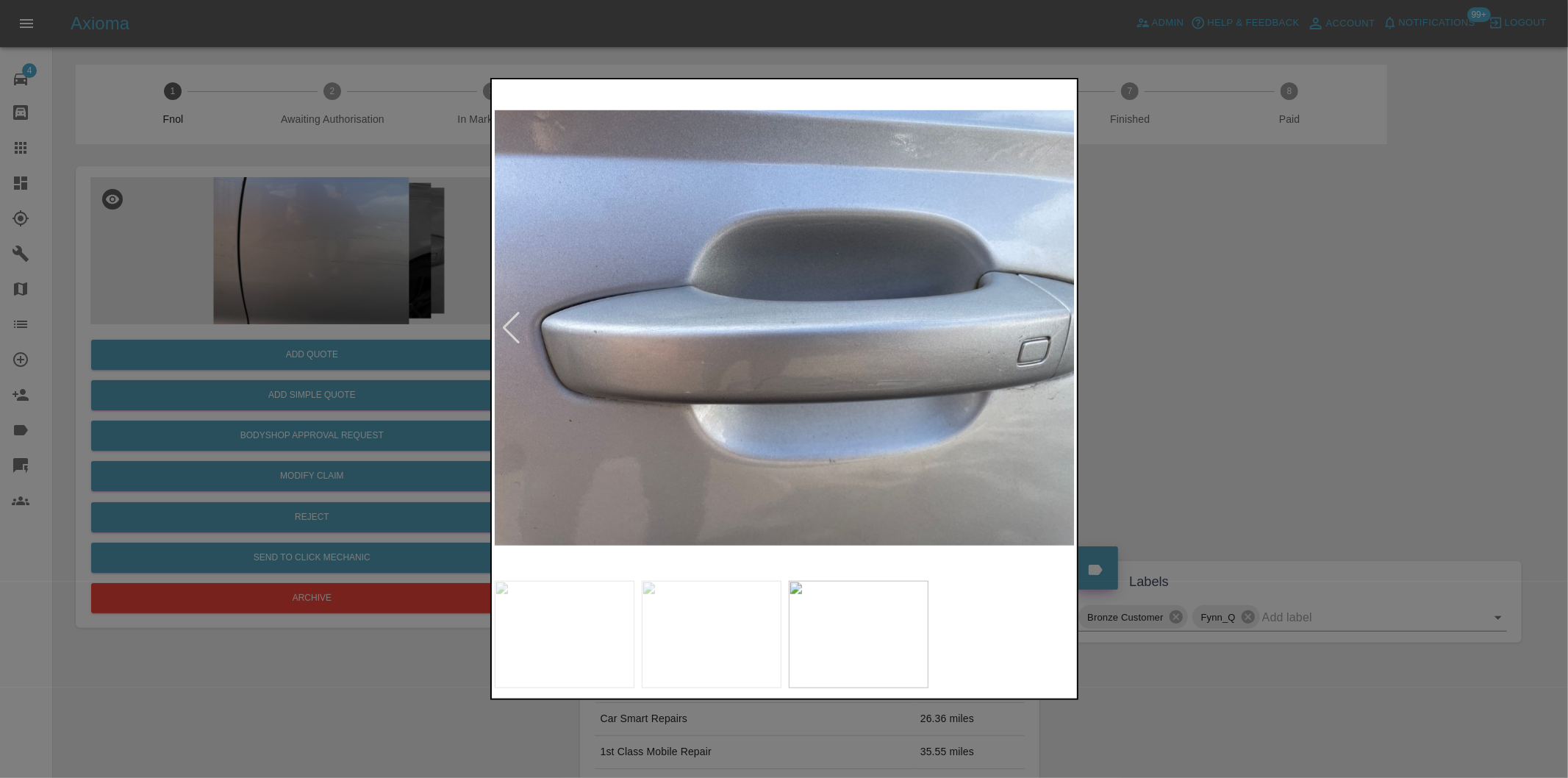
click at [1059, 323] on img at bounding box center [784, 328] width 581 height 492
click at [1230, 335] on div at bounding box center [784, 389] width 1568 height 778
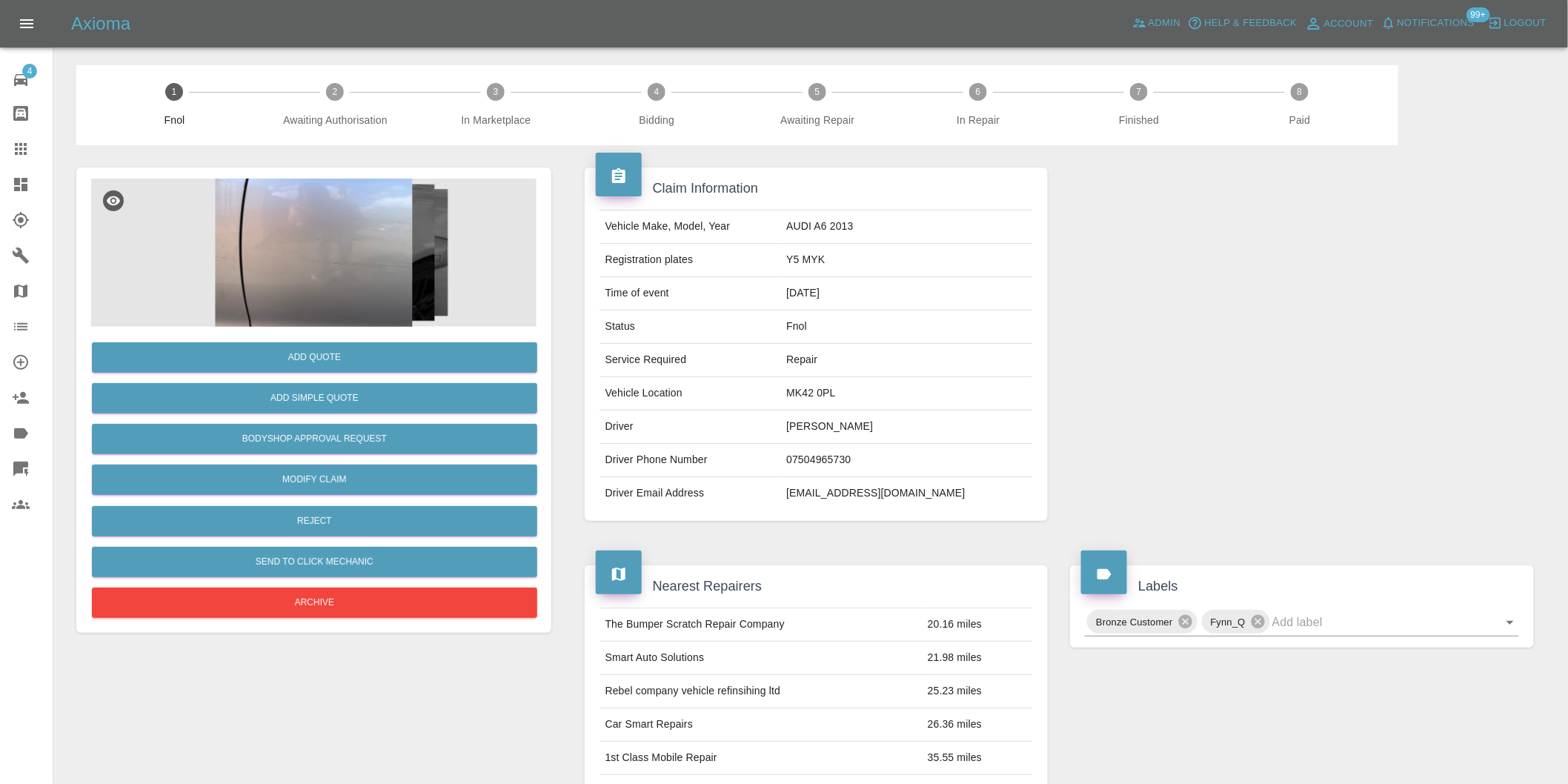
click at [354, 271] on img at bounding box center [314, 252] width 445 height 148
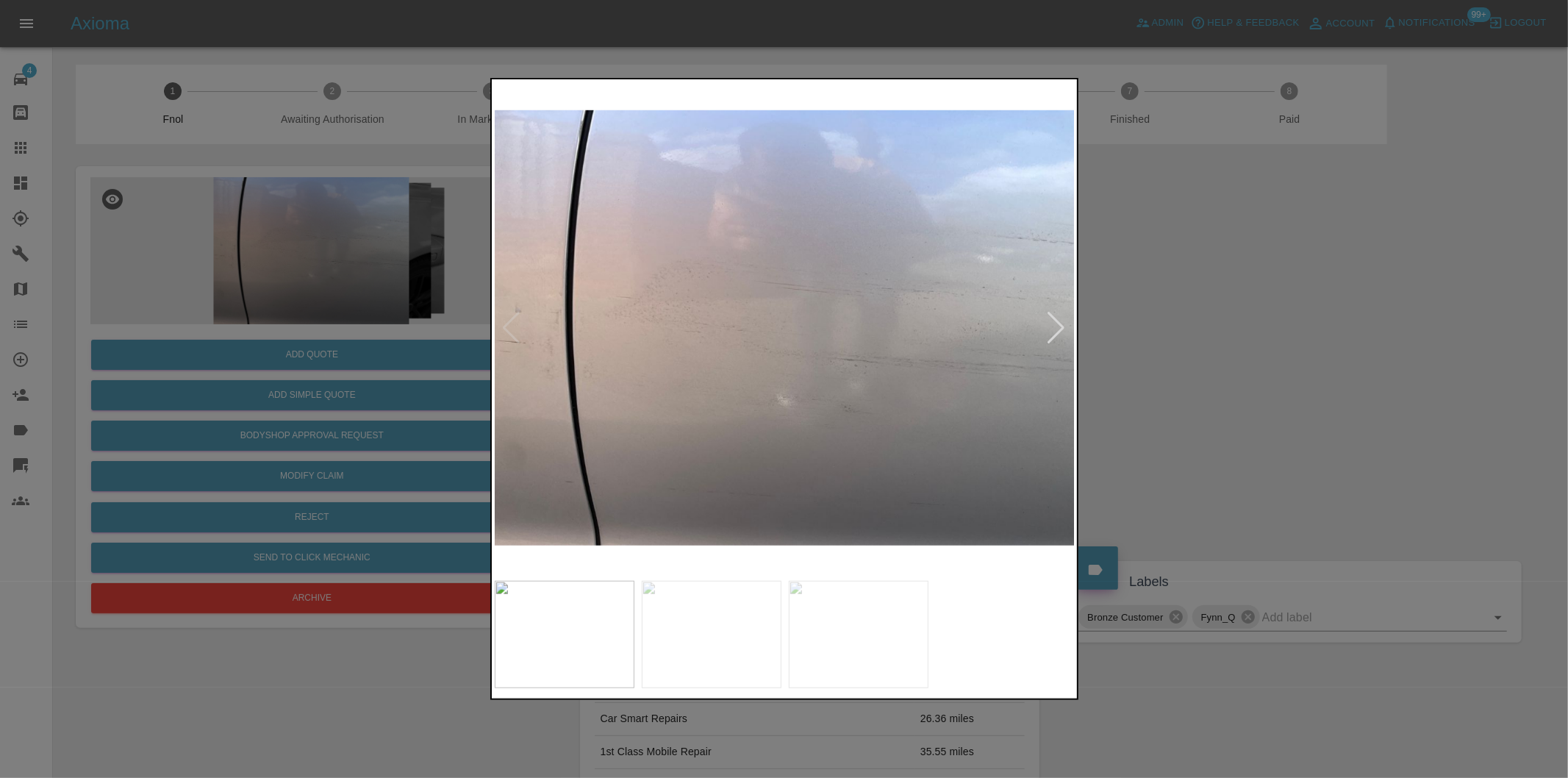
click at [1230, 315] on div at bounding box center [784, 389] width 1568 height 778
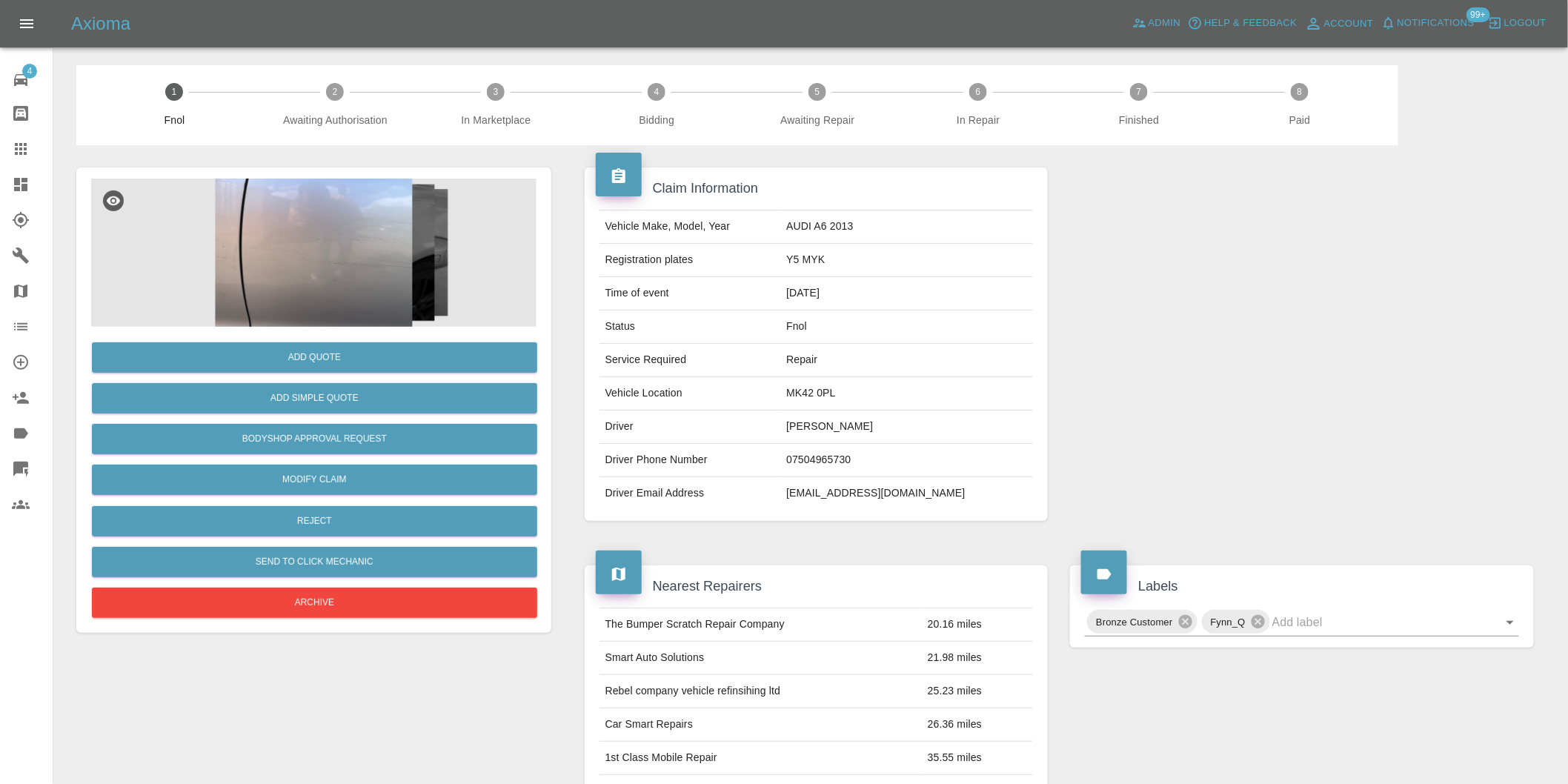
click at [339, 241] on img at bounding box center [314, 252] width 445 height 148
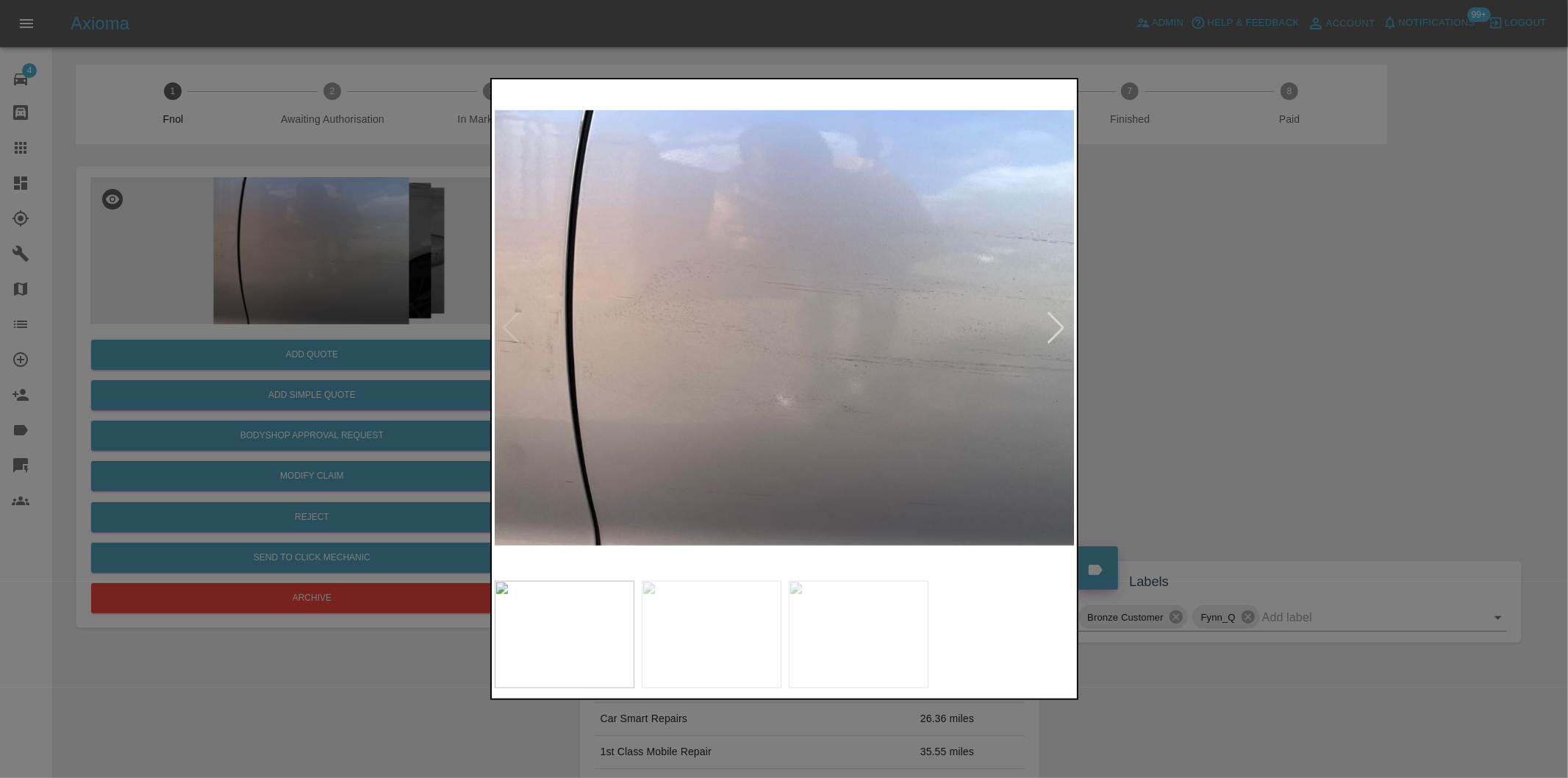
click at [1061, 329] on div at bounding box center [1057, 327] width 19 height 32
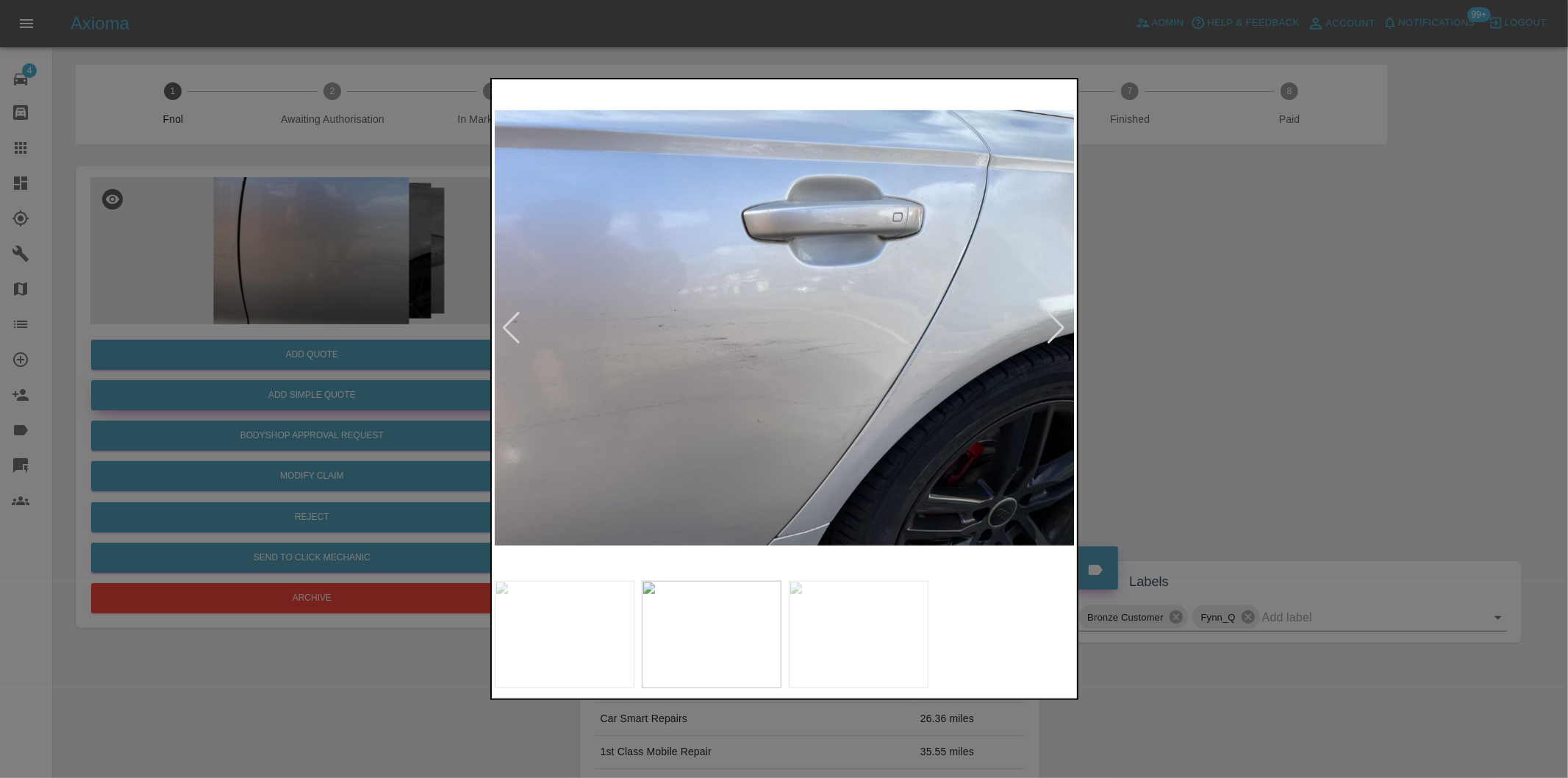
drag, startPoint x: 1282, startPoint y: 346, endPoint x: 518, endPoint y: 410, distance: 766.7
click at [1273, 347] on div at bounding box center [784, 389] width 1568 height 778
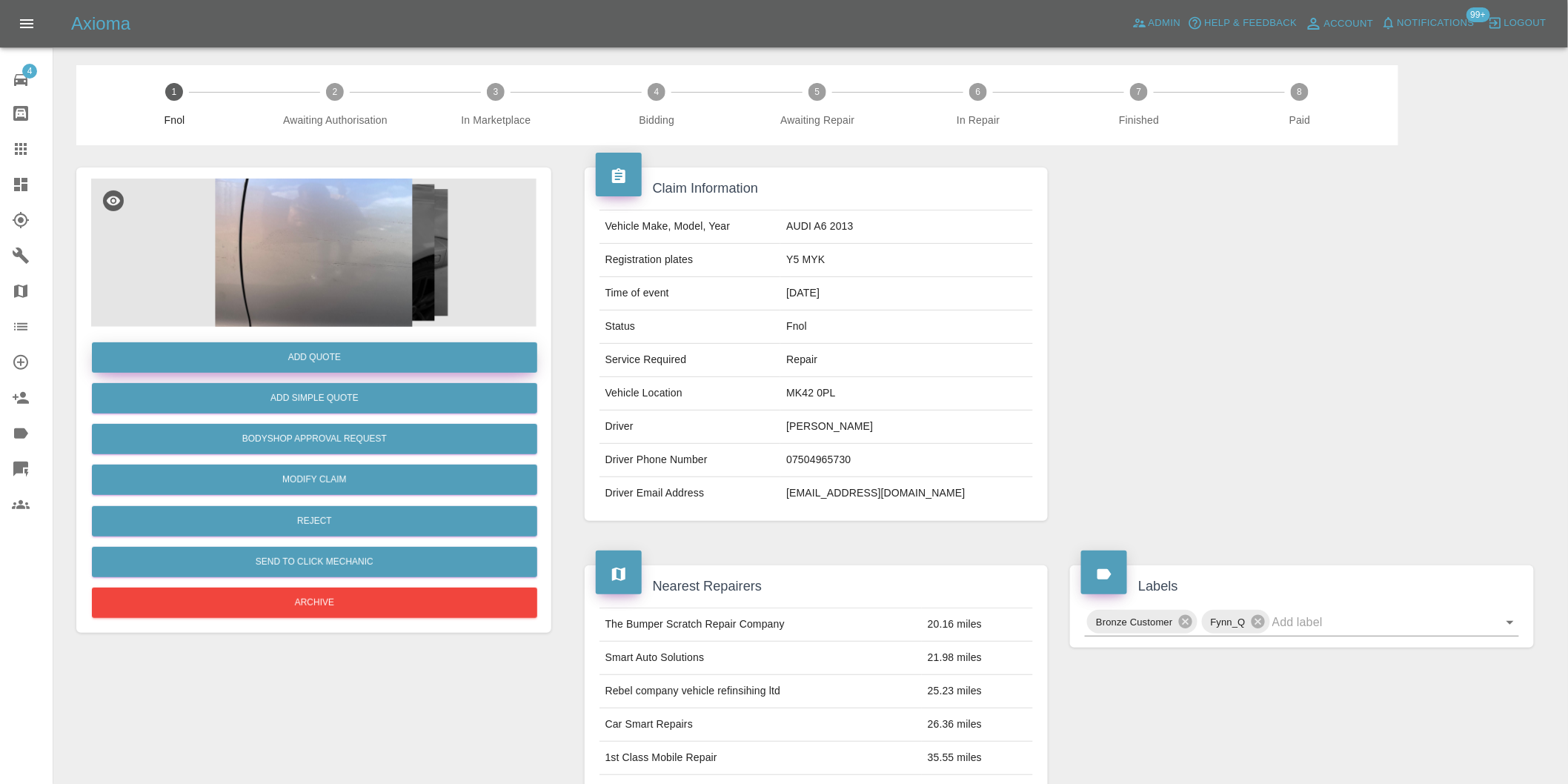
click at [282, 359] on button "Add Quote" at bounding box center [315, 357] width 445 height 30
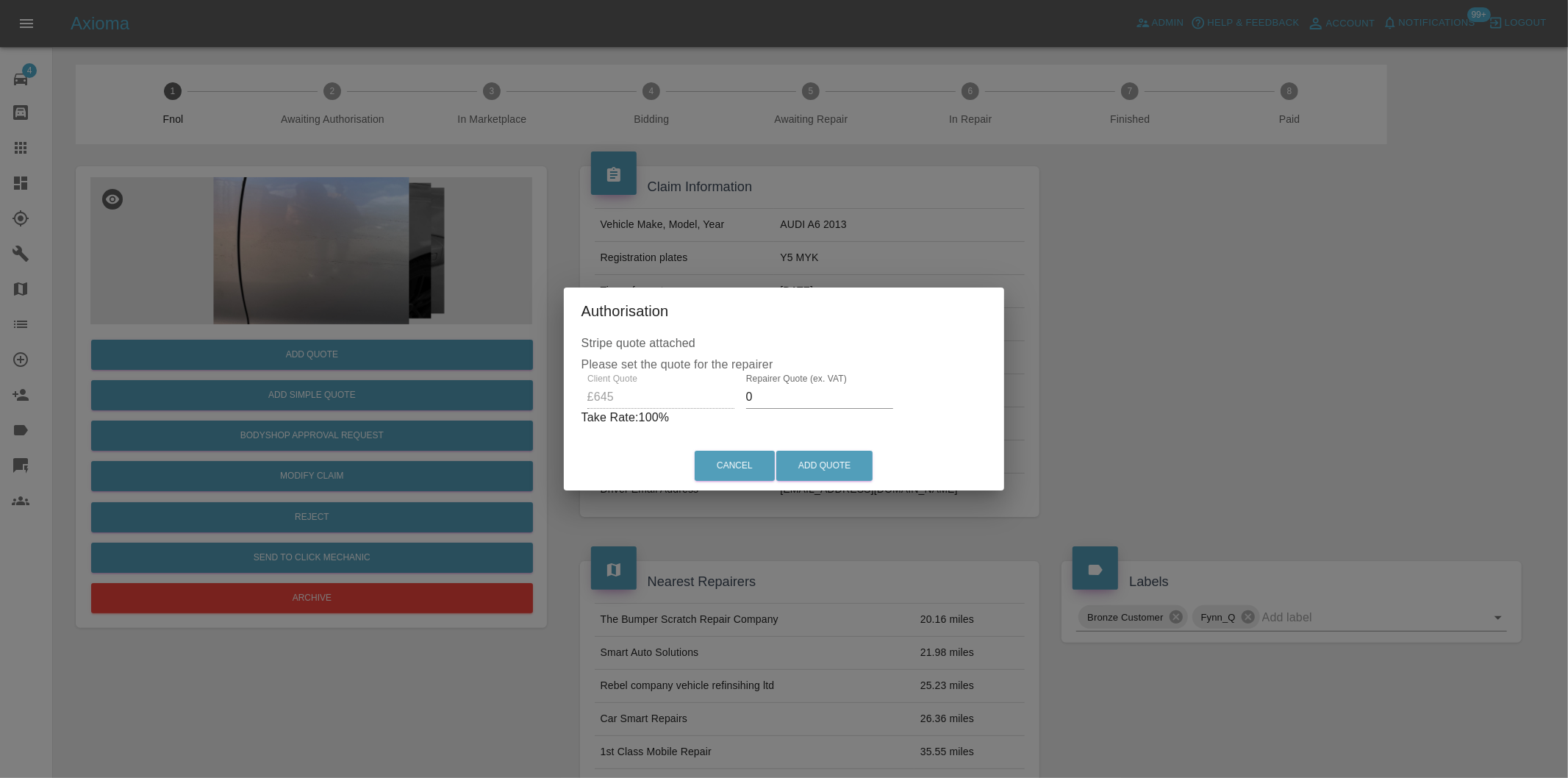
click at [778, 398] on input "0" at bounding box center [820, 397] width 147 height 23
type input "0400"
click at [826, 465] on button "Add Quote" at bounding box center [824, 465] width 96 height 30
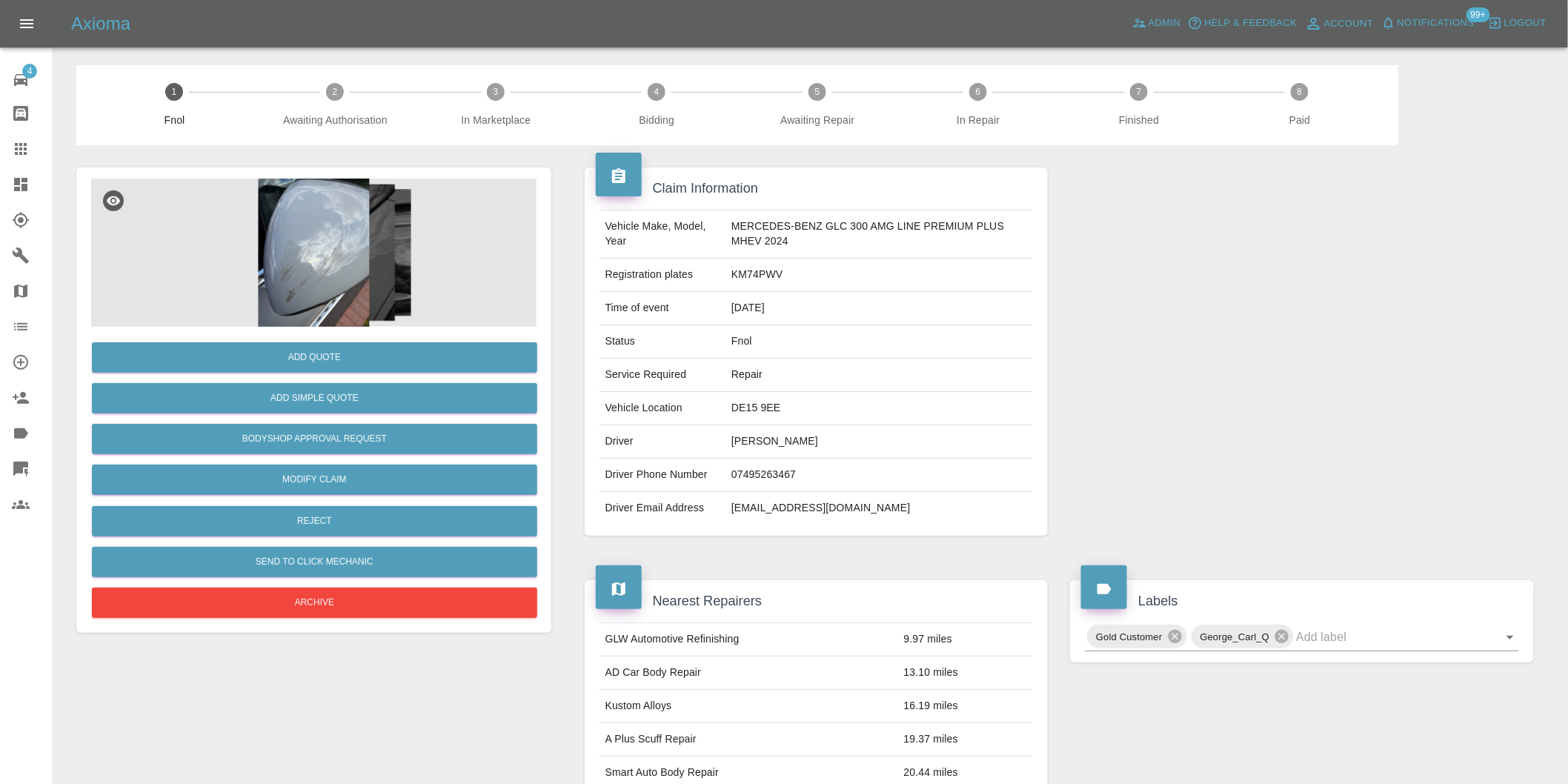
click at [309, 240] on img at bounding box center [314, 252] width 445 height 148
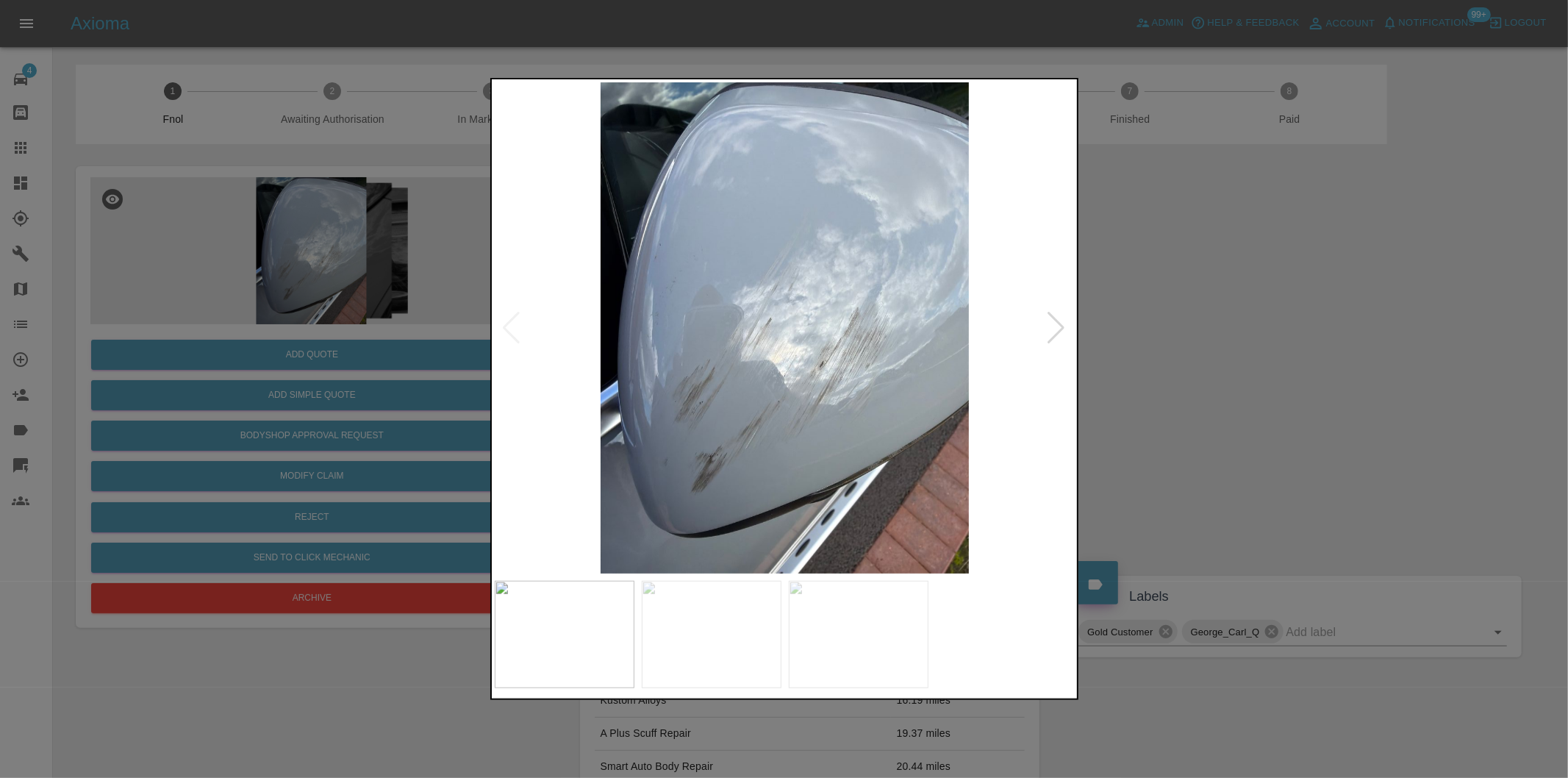
click at [1051, 323] on div at bounding box center [1057, 327] width 19 height 32
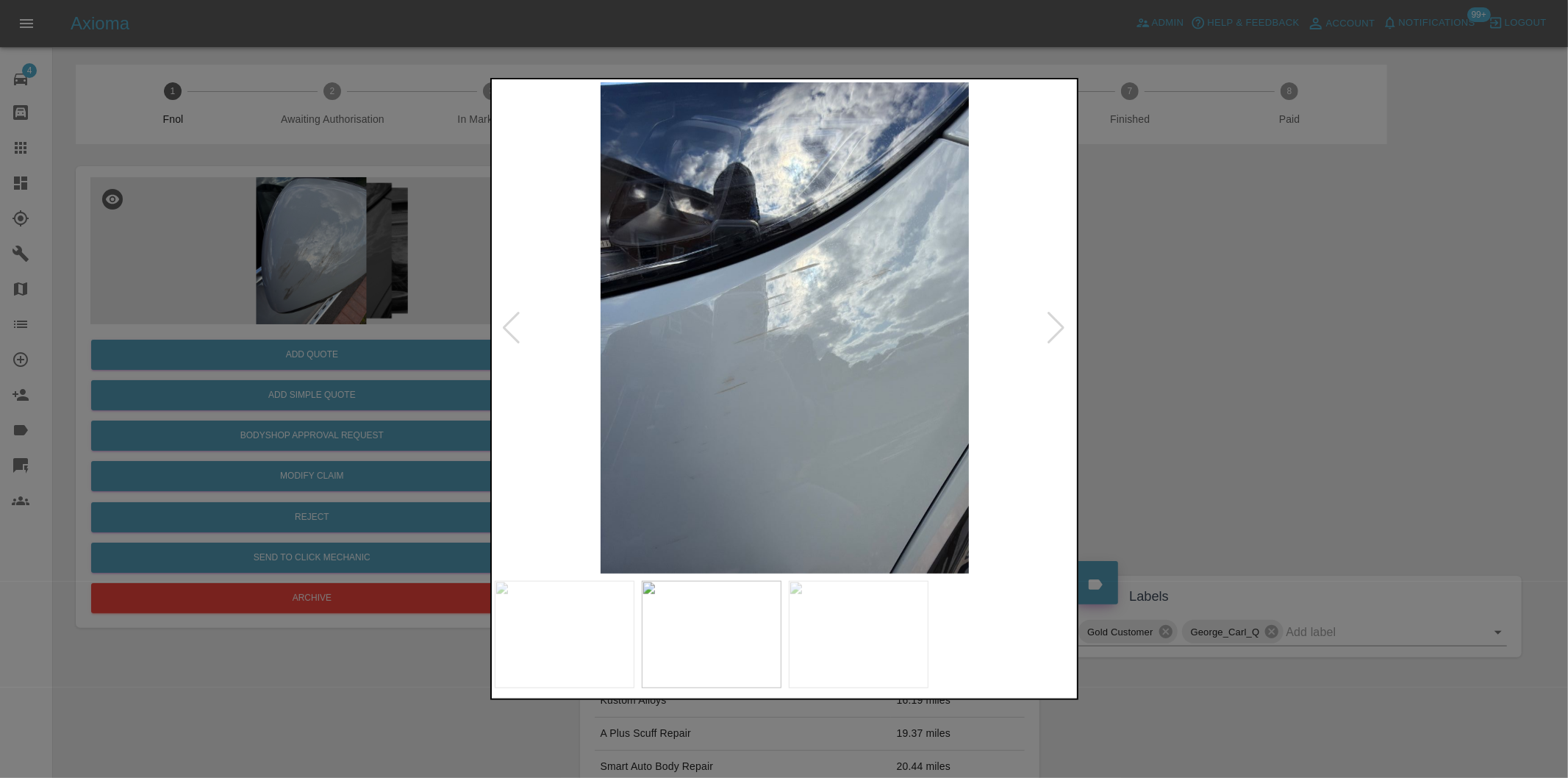
click at [1051, 323] on div at bounding box center [1057, 327] width 19 height 32
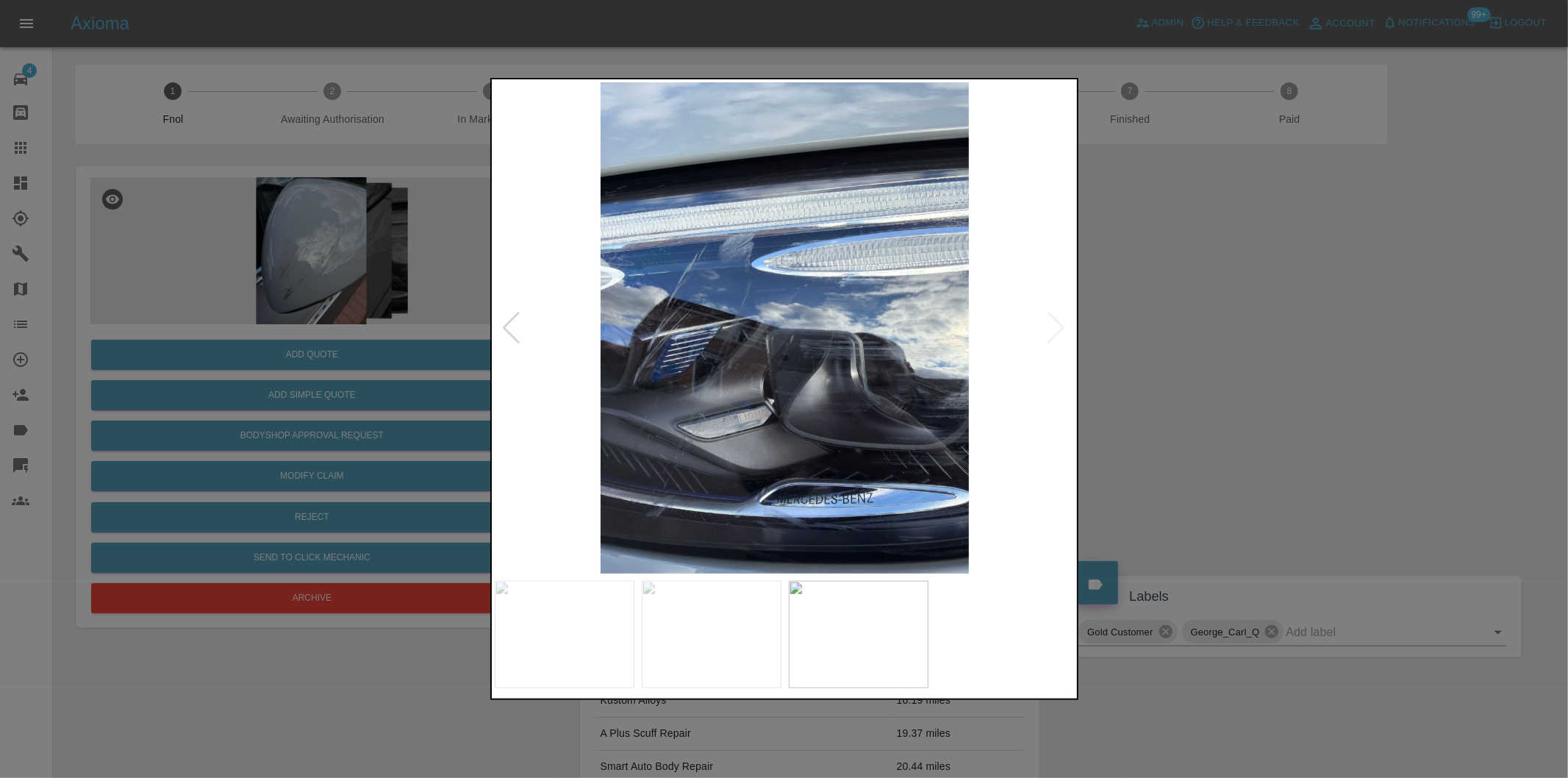
click at [1051, 323] on img at bounding box center [784, 328] width 581 height 492
click at [507, 326] on div at bounding box center [512, 327] width 19 height 32
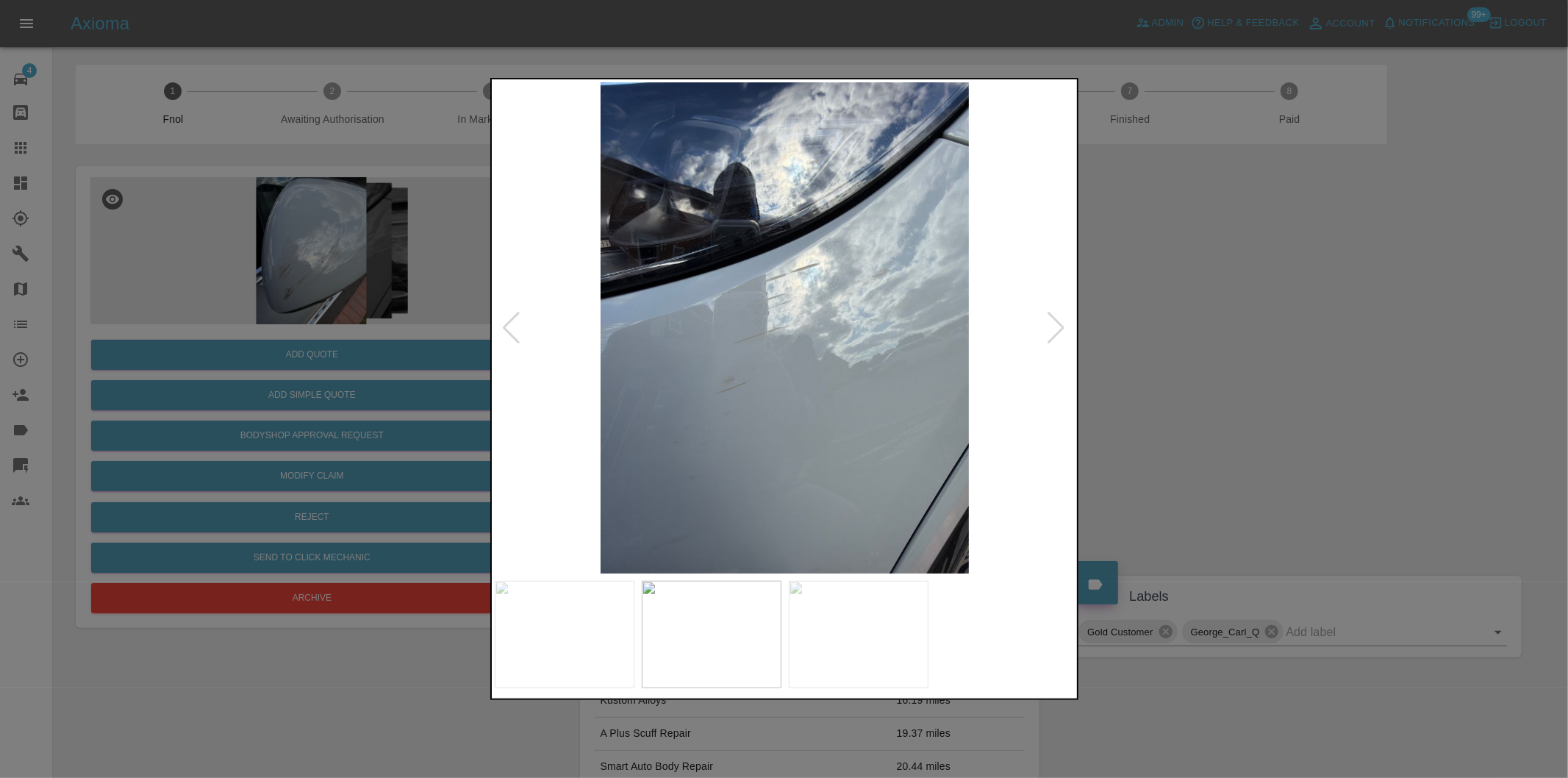
click at [507, 326] on div at bounding box center [512, 327] width 19 height 32
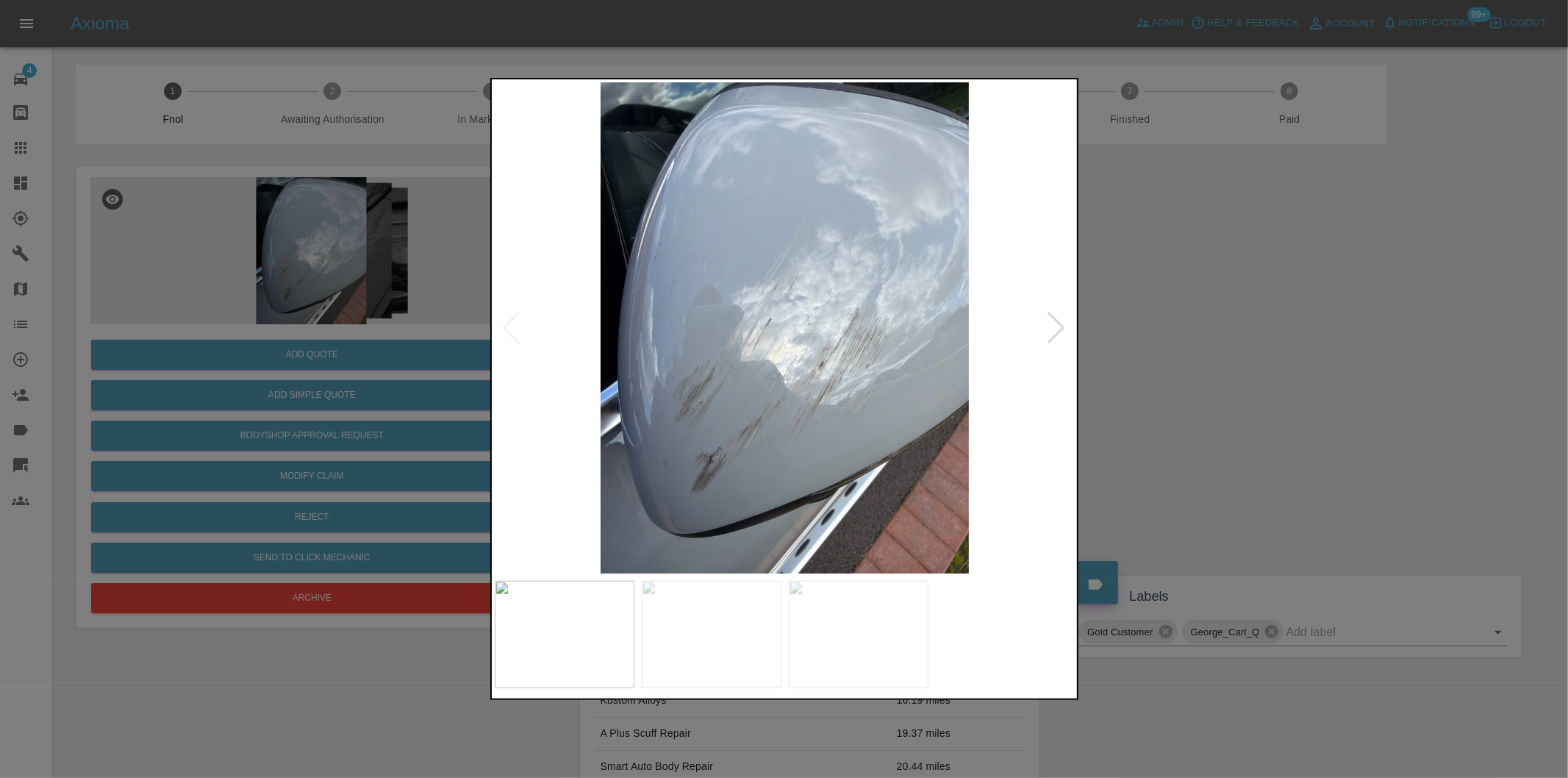
click at [507, 326] on img at bounding box center [784, 328] width 581 height 492
click at [1126, 346] on div at bounding box center [784, 389] width 1568 height 778
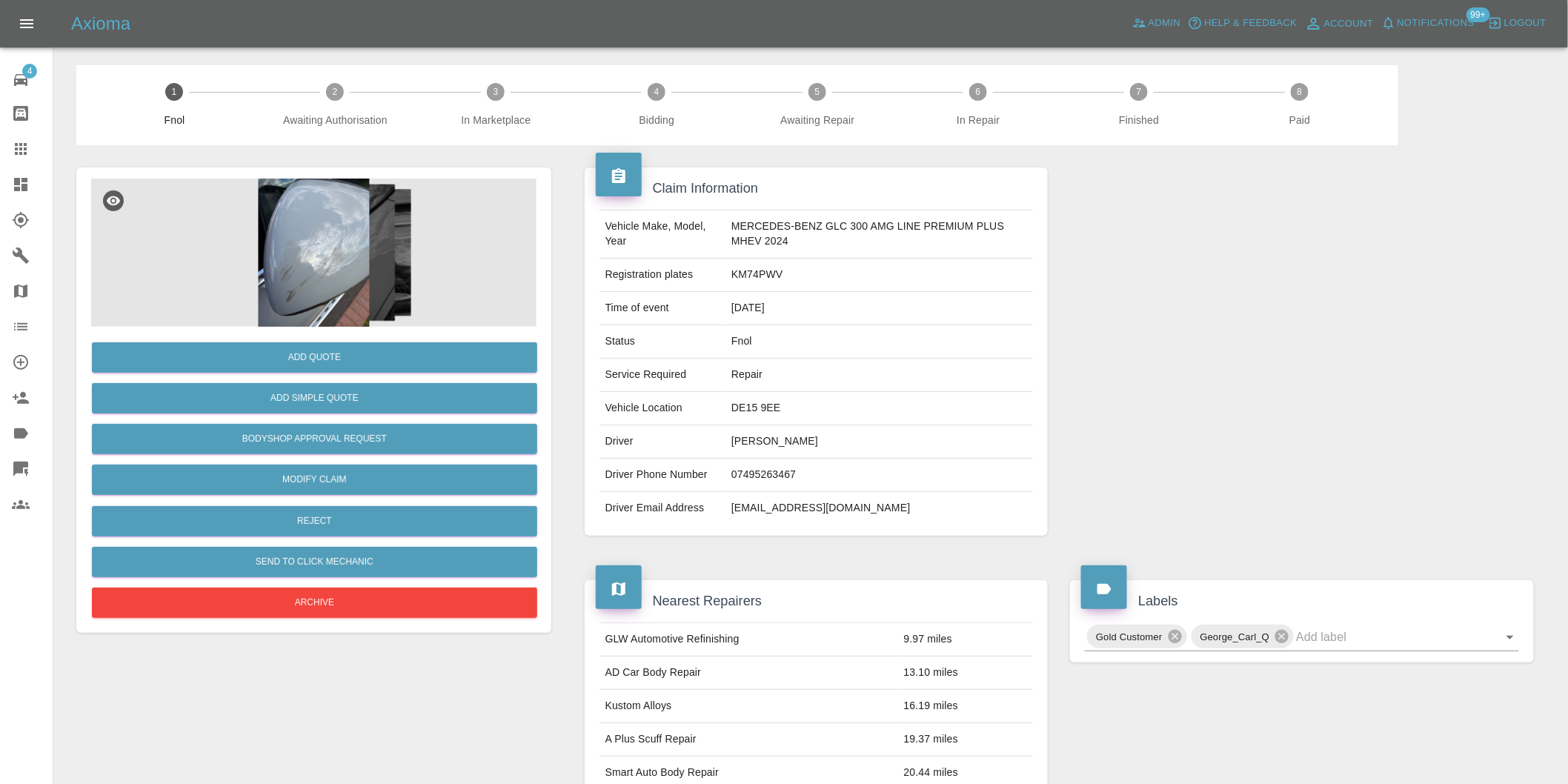
click at [323, 249] on img at bounding box center [314, 252] width 445 height 148
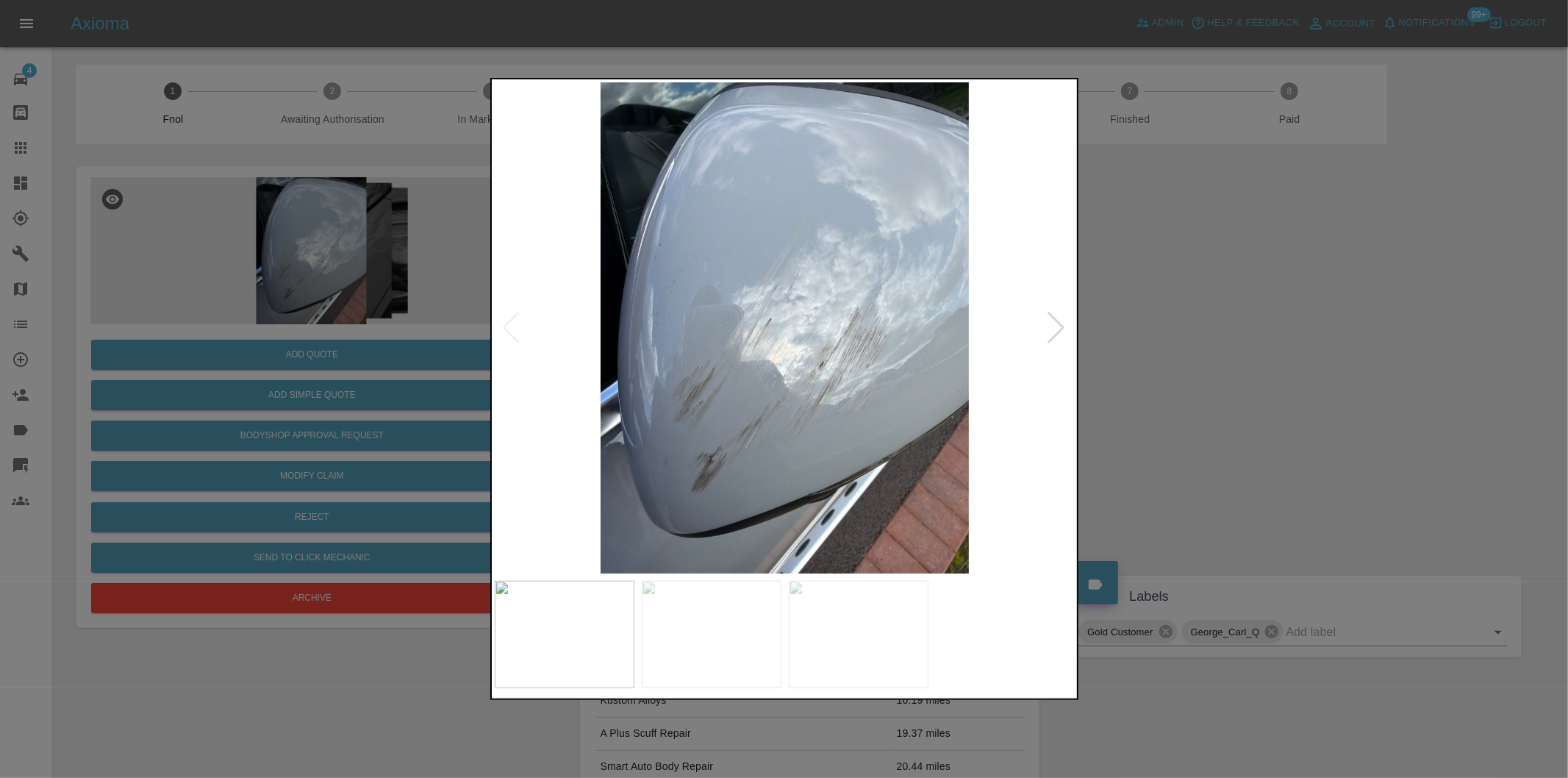
click at [1048, 328] on div at bounding box center [1057, 327] width 19 height 32
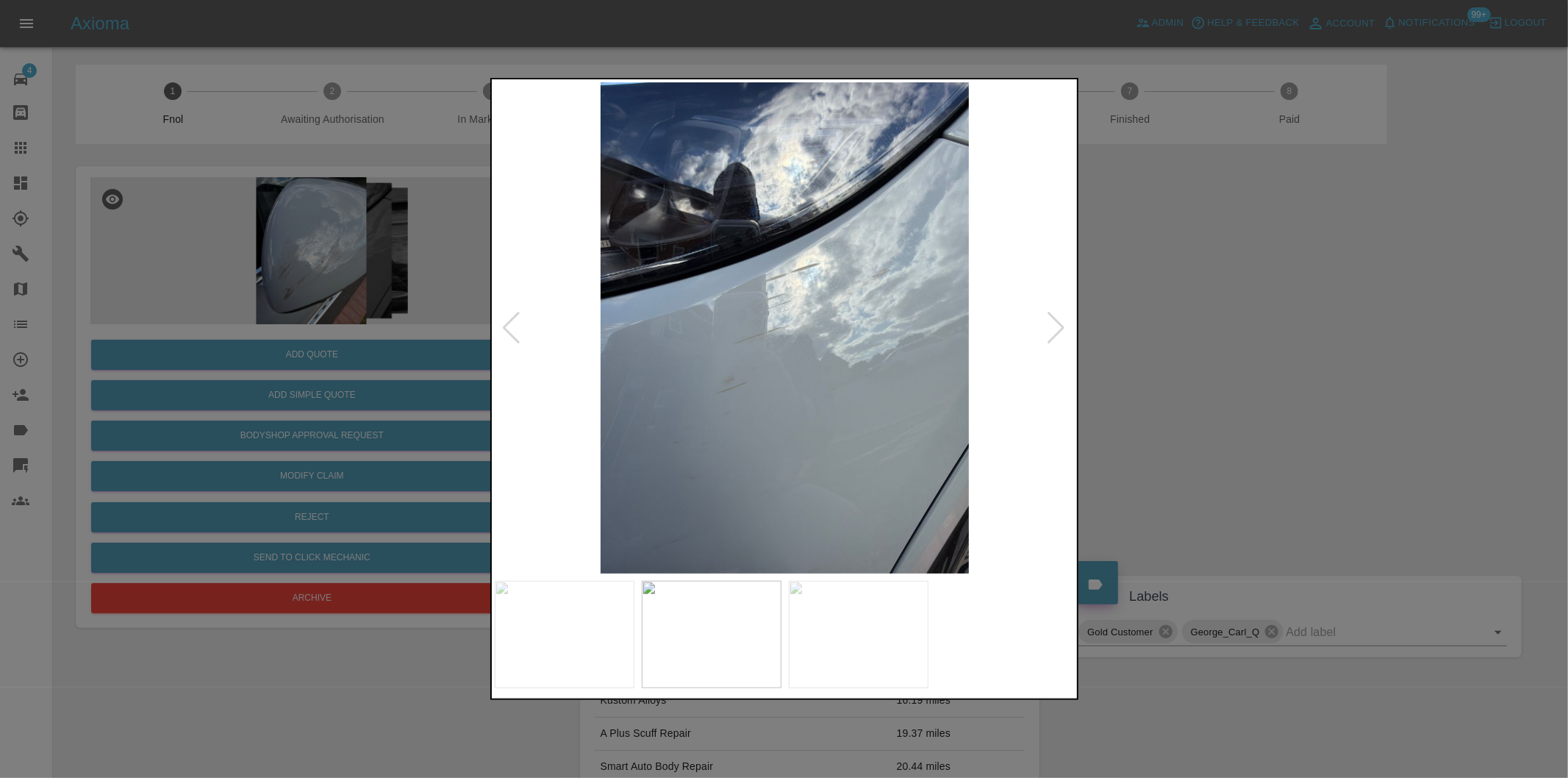
click at [1053, 329] on div at bounding box center [1057, 327] width 19 height 32
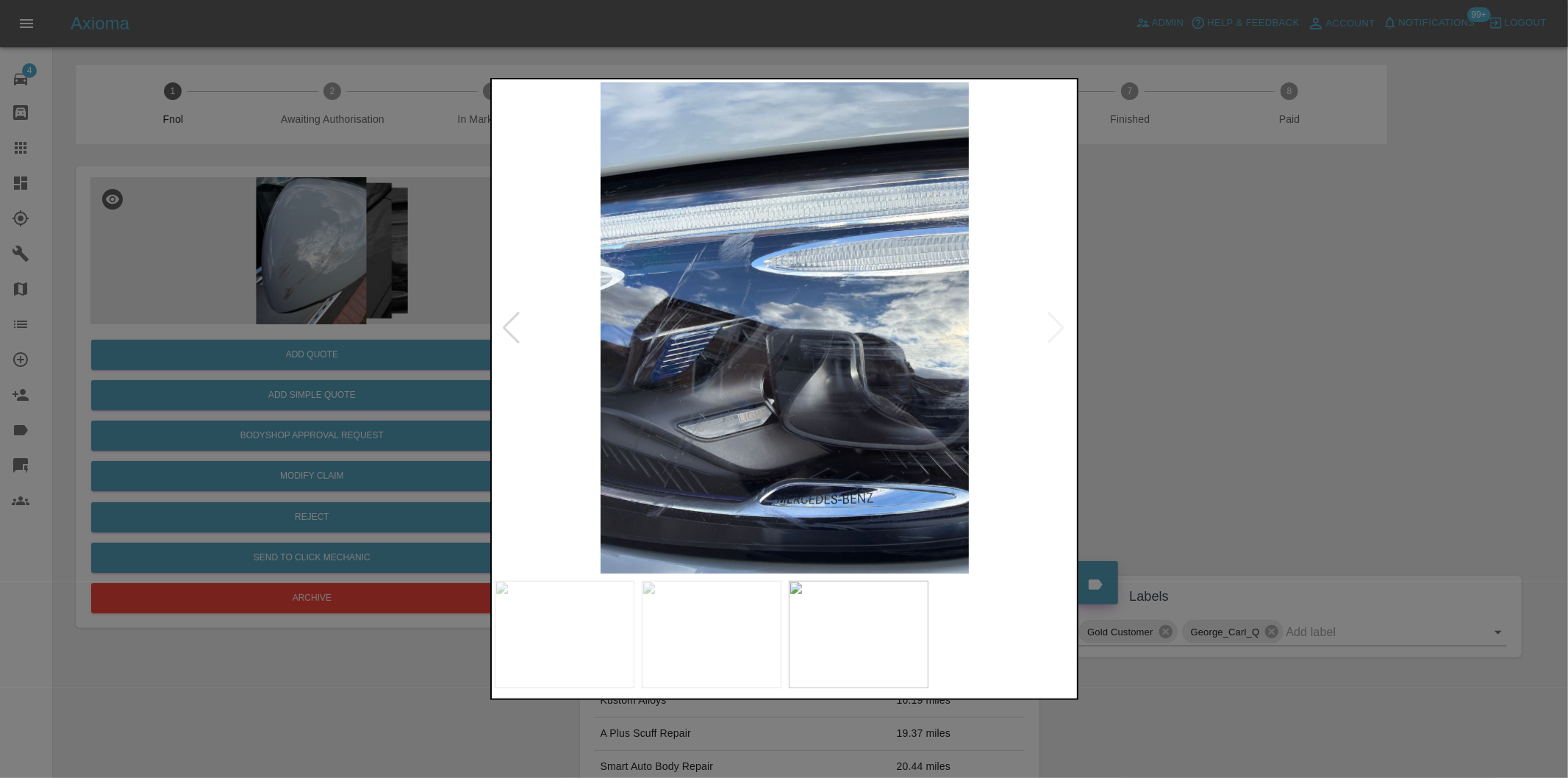
drag, startPoint x: 1273, startPoint y: 353, endPoint x: 1538, endPoint y: 335, distance: 265.6
click at [1273, 353] on div at bounding box center [784, 389] width 1568 height 778
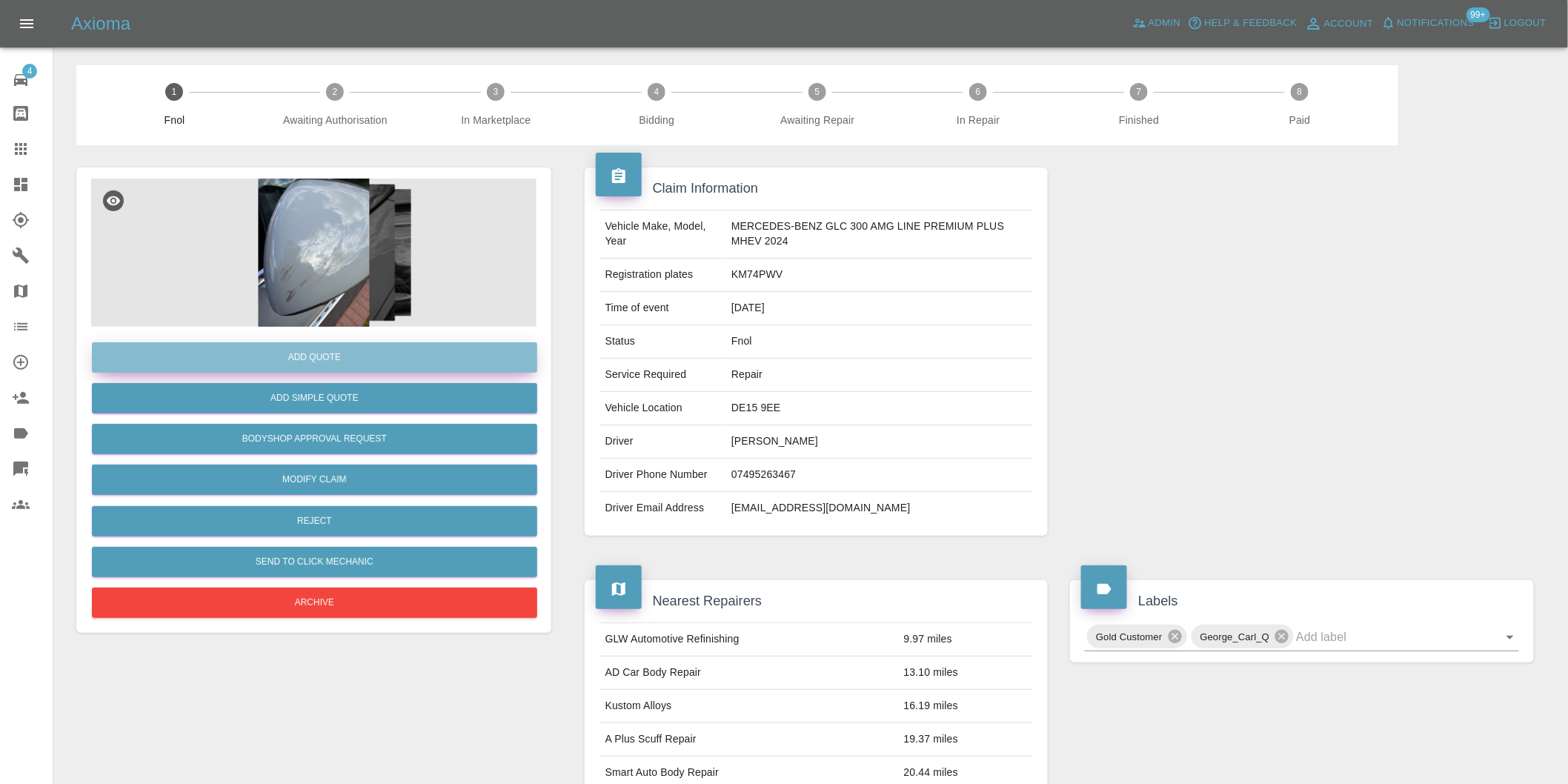
click at [341, 357] on button "Add Quote" at bounding box center [315, 357] width 445 height 30
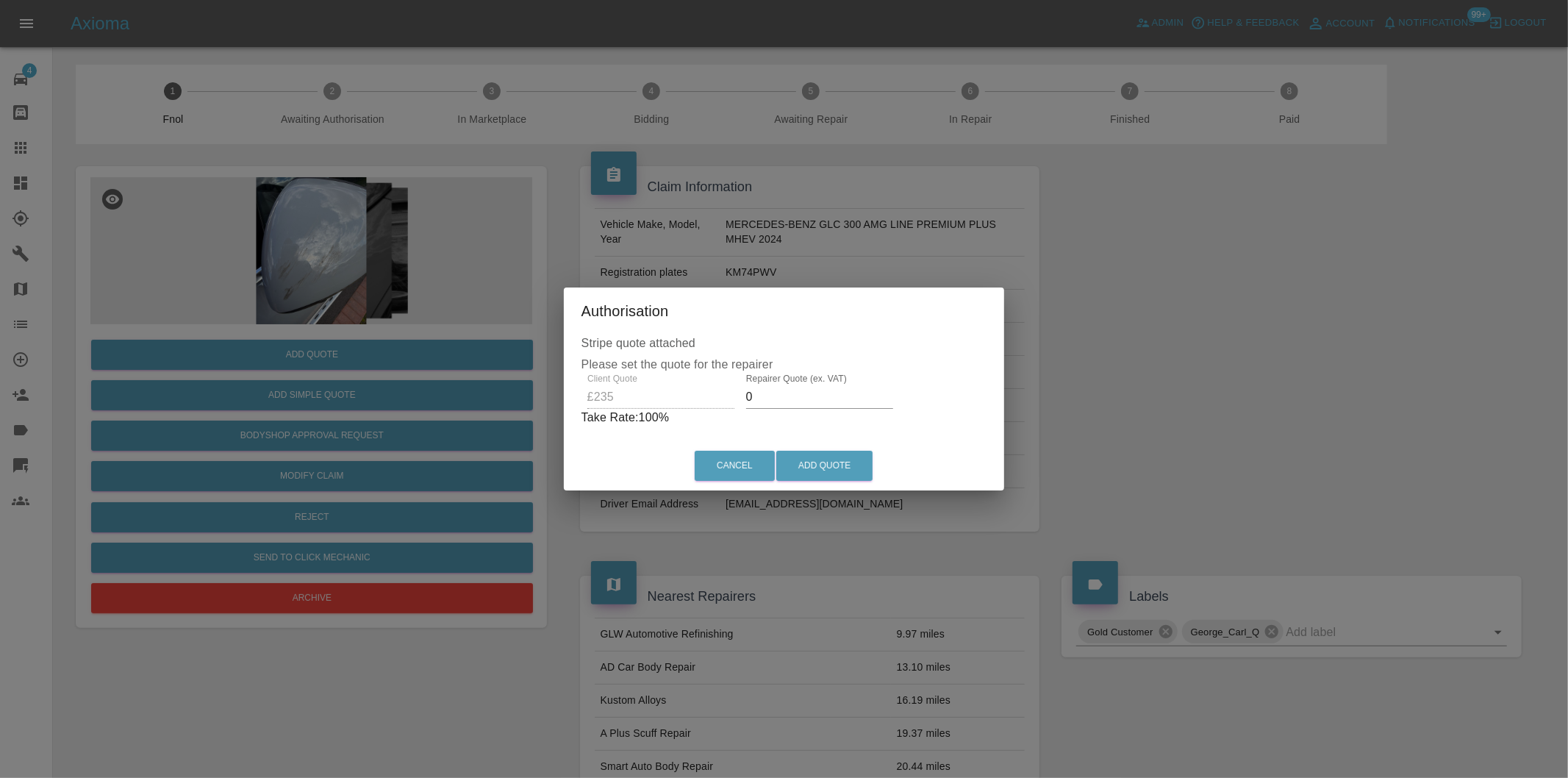
click at [772, 401] on input "0" at bounding box center [820, 397] width 147 height 23
type input "0150"
click at [839, 462] on button "Add Quote" at bounding box center [824, 465] width 96 height 30
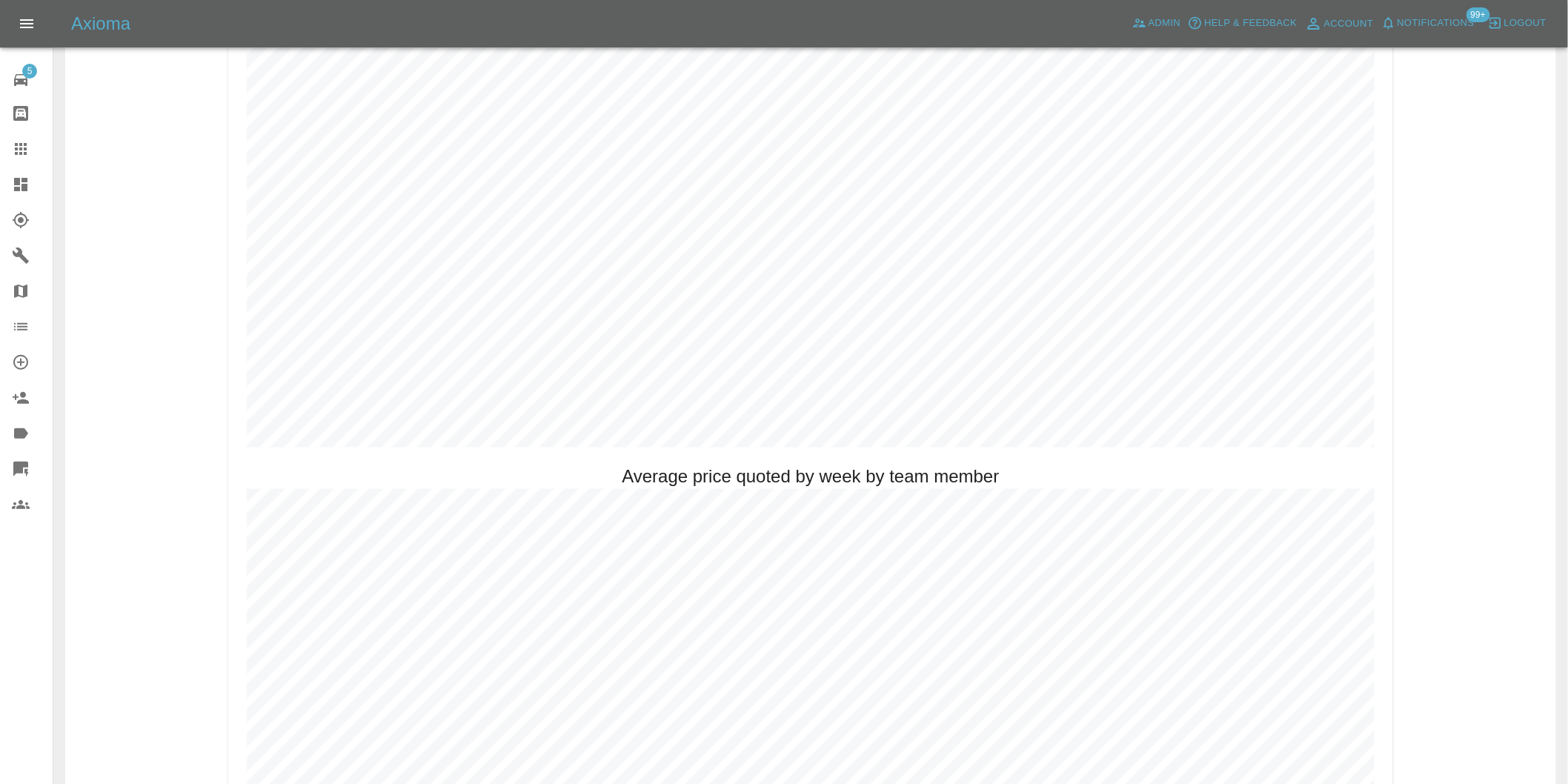
scroll to position [906, 0]
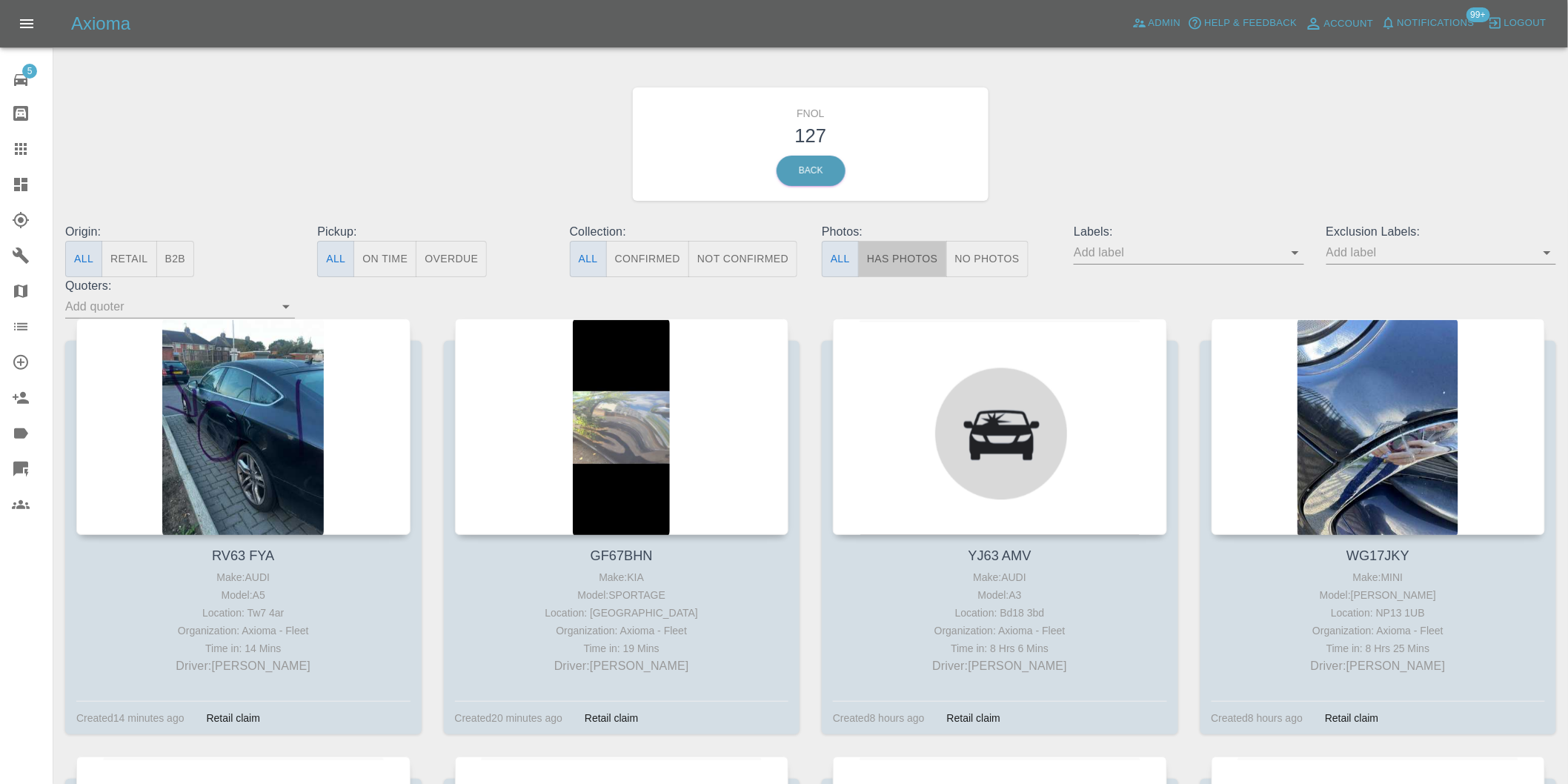
click at [878, 264] on button "Has Photos" at bounding box center [903, 259] width 89 height 36
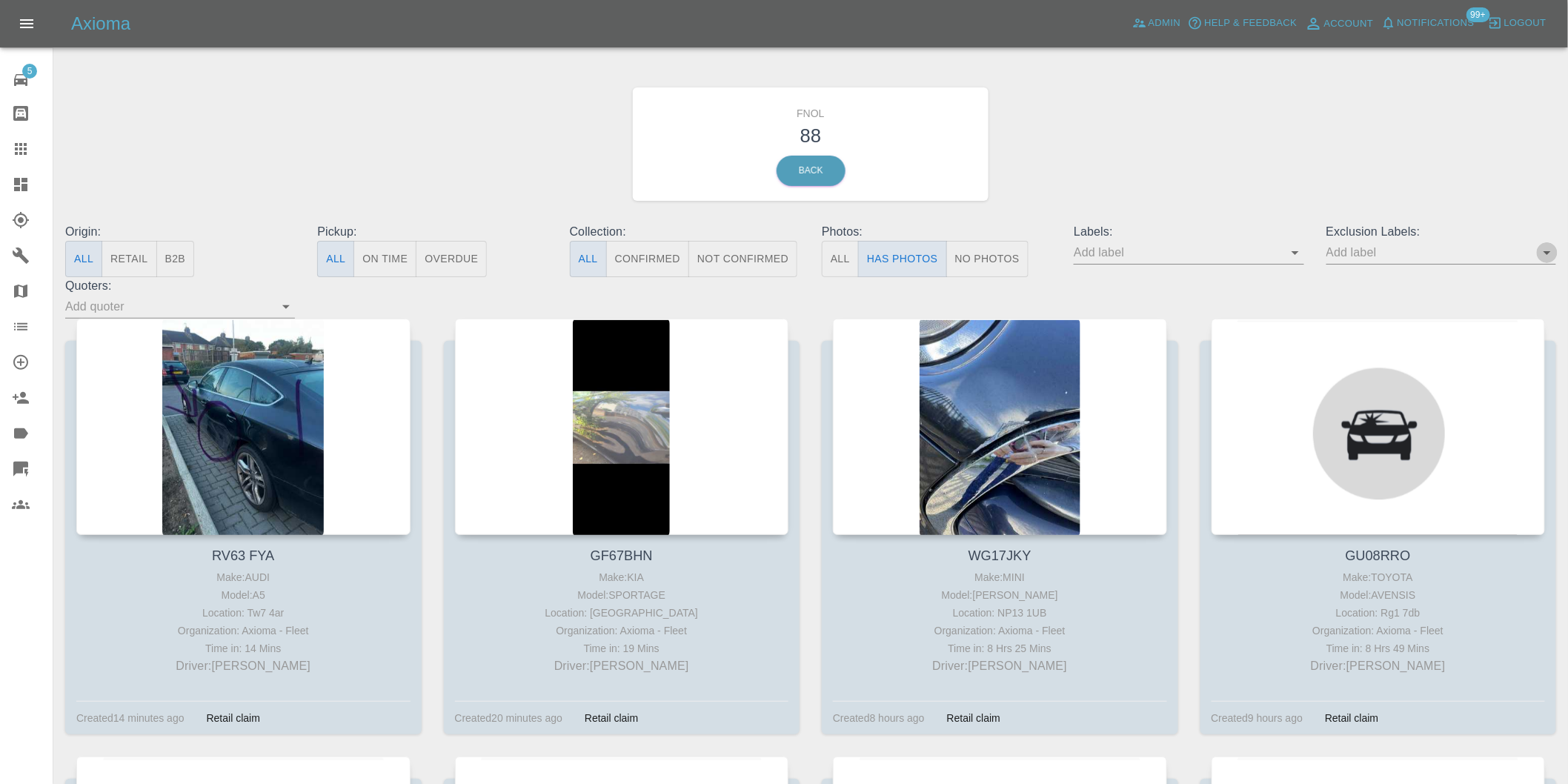
click at [1544, 253] on icon "Open" at bounding box center [1547, 253] width 18 height 18
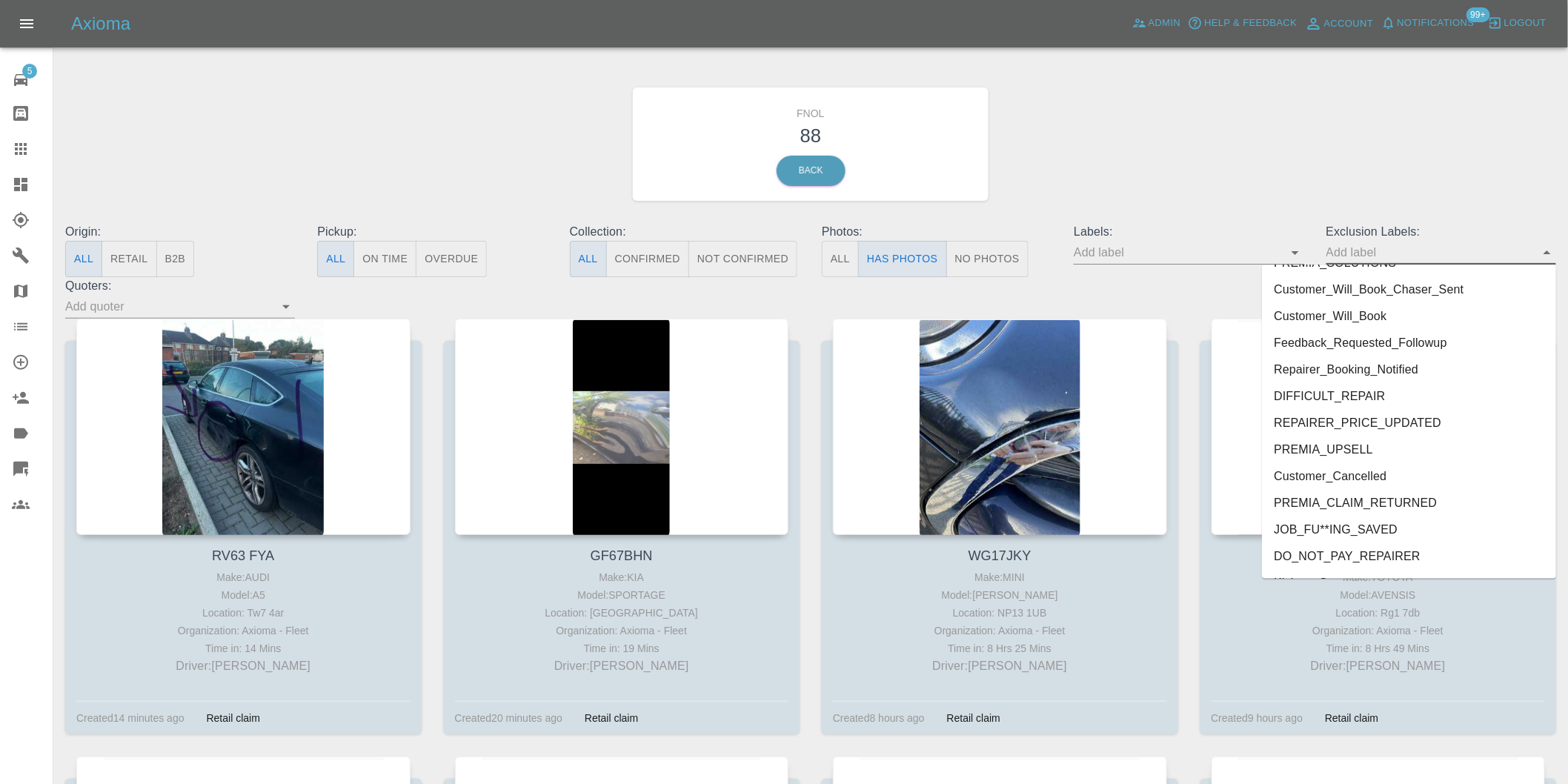
scroll to position [3193, 0]
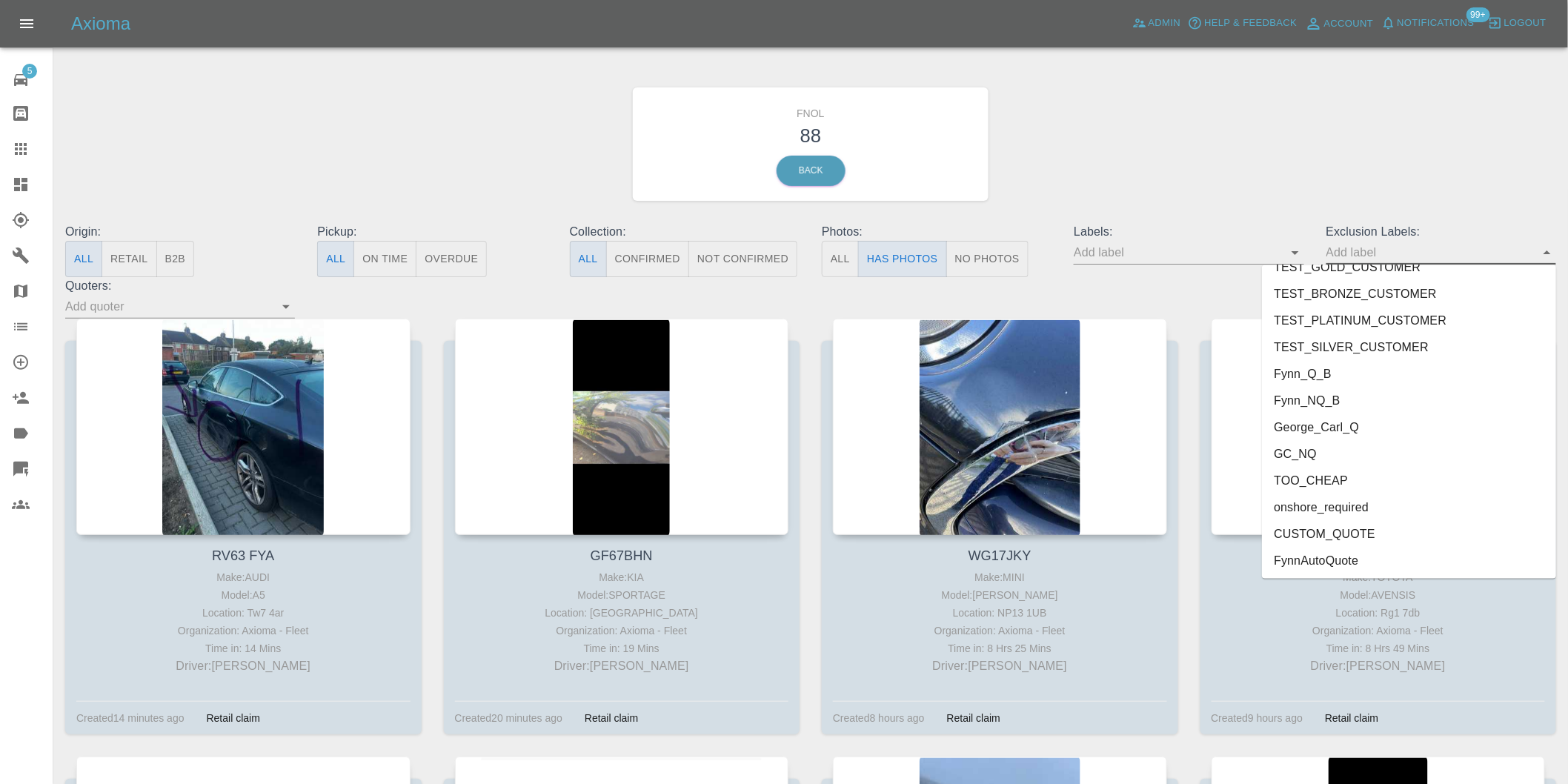
click at [1369, 507] on li "onshore_required" at bounding box center [1409, 507] width 294 height 26
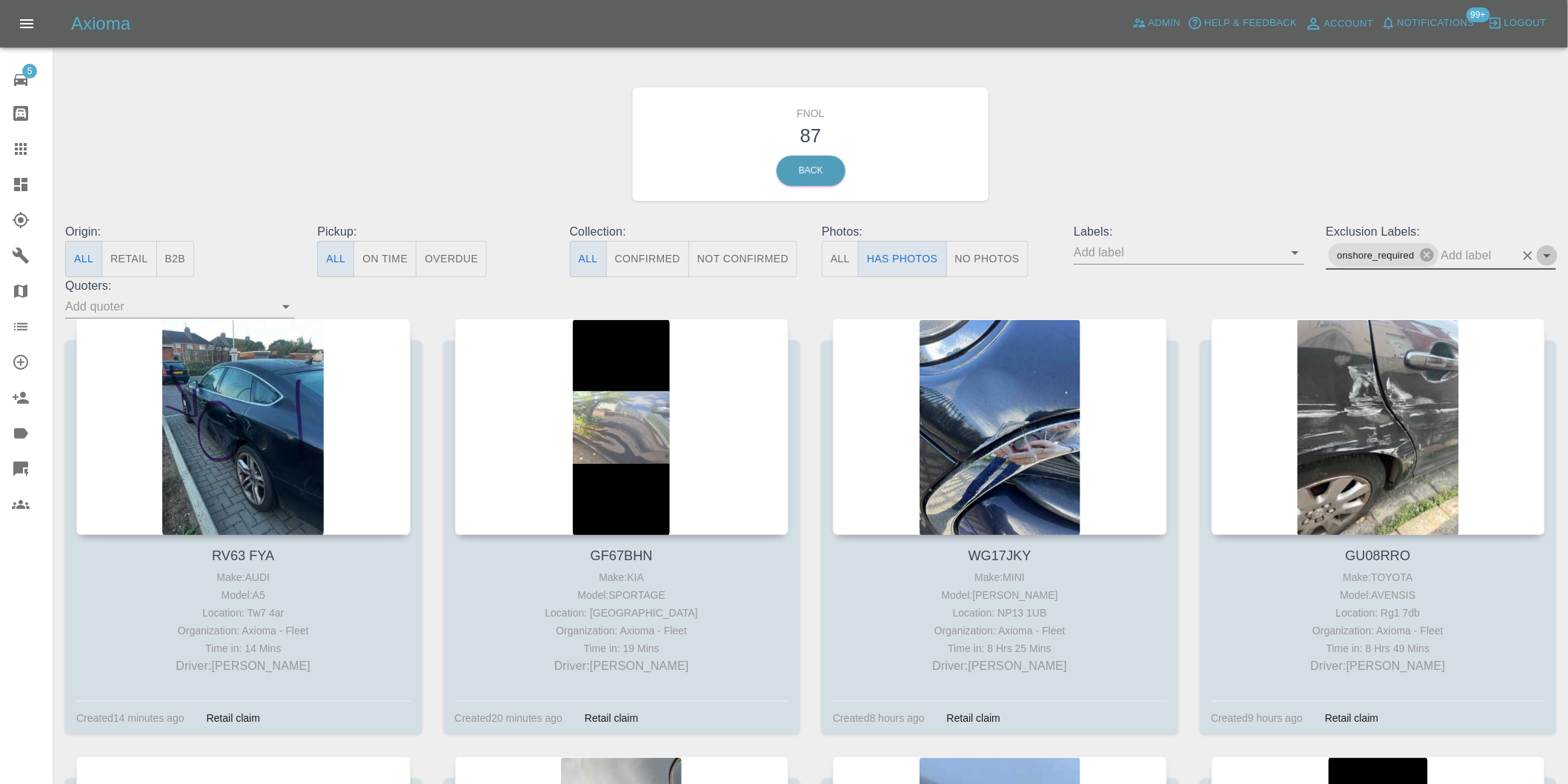
click at [1545, 256] on icon "Open" at bounding box center [1547, 256] width 18 height 18
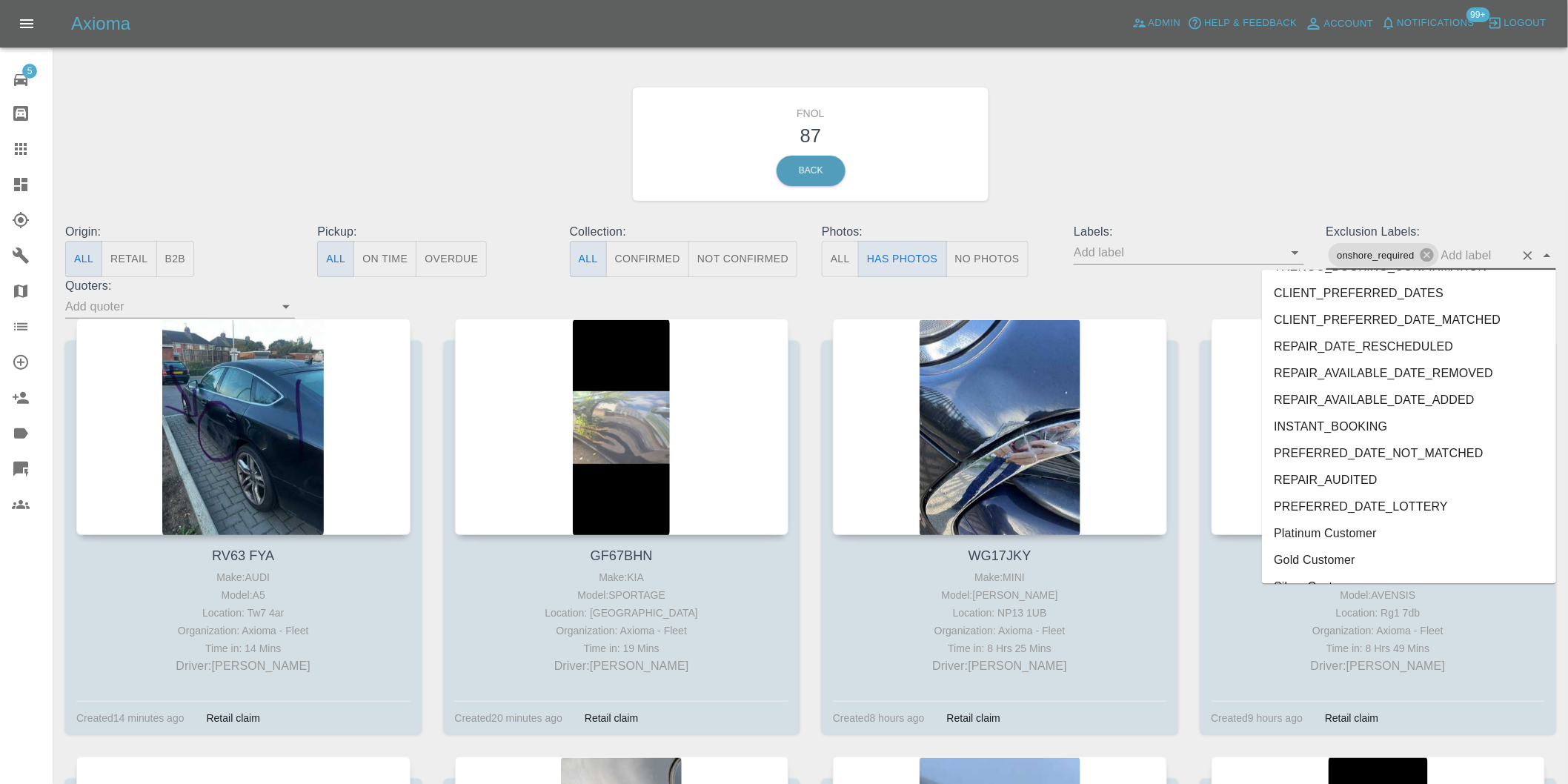
scroll to position [3165, 0]
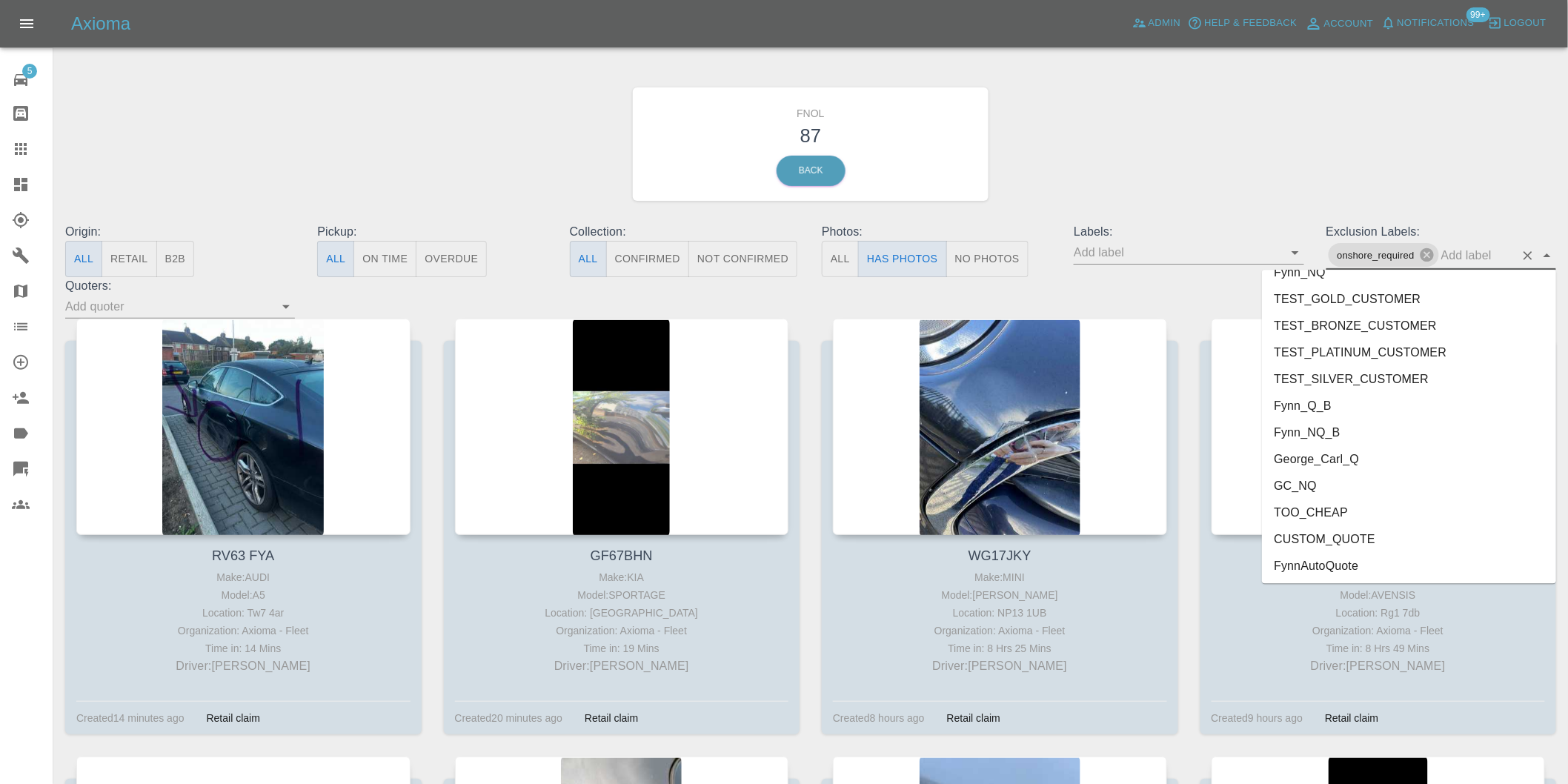
click at [1329, 467] on li "George_Carl_Q" at bounding box center [1409, 458] width 294 height 26
